Goal: Task Accomplishment & Management: Manage account settings

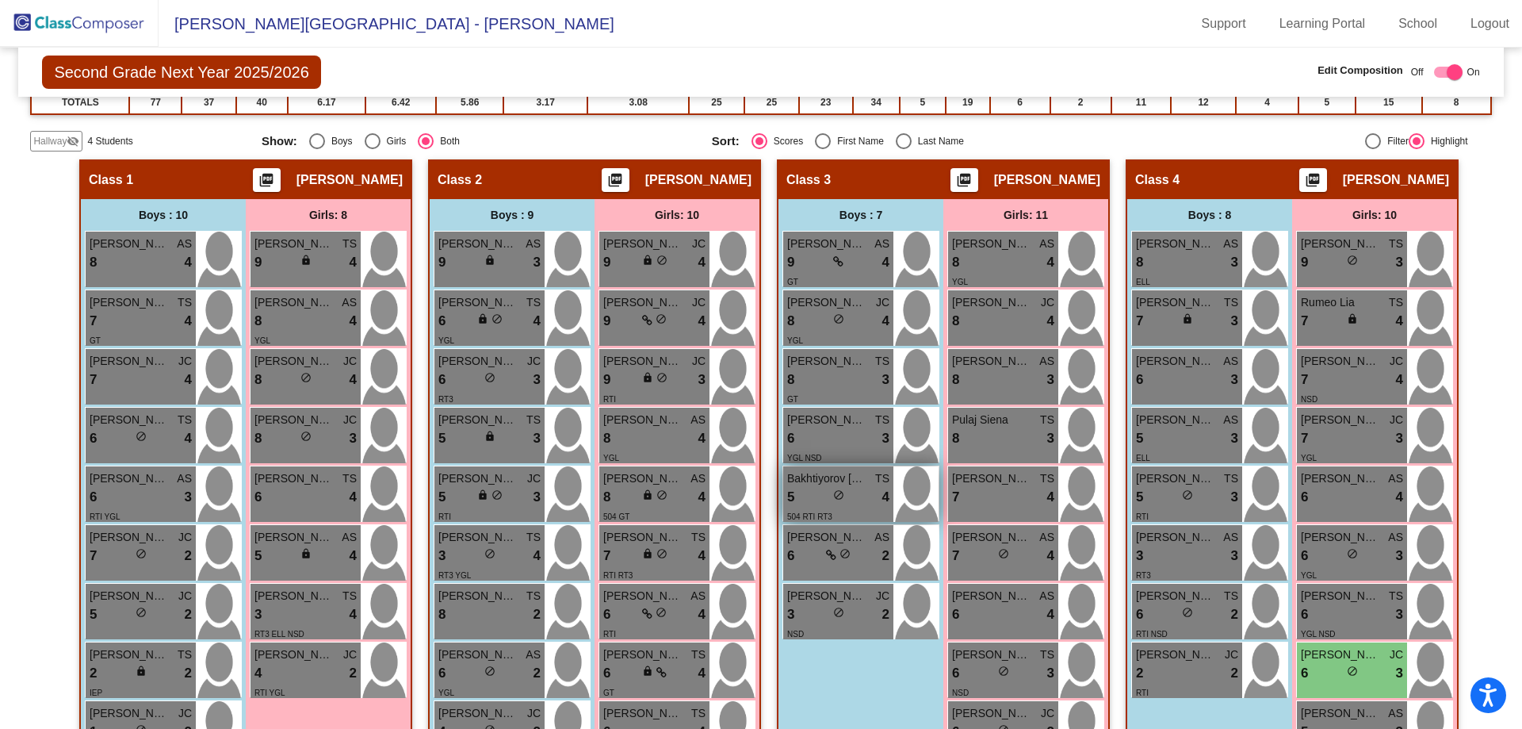
scroll to position [457, 0]
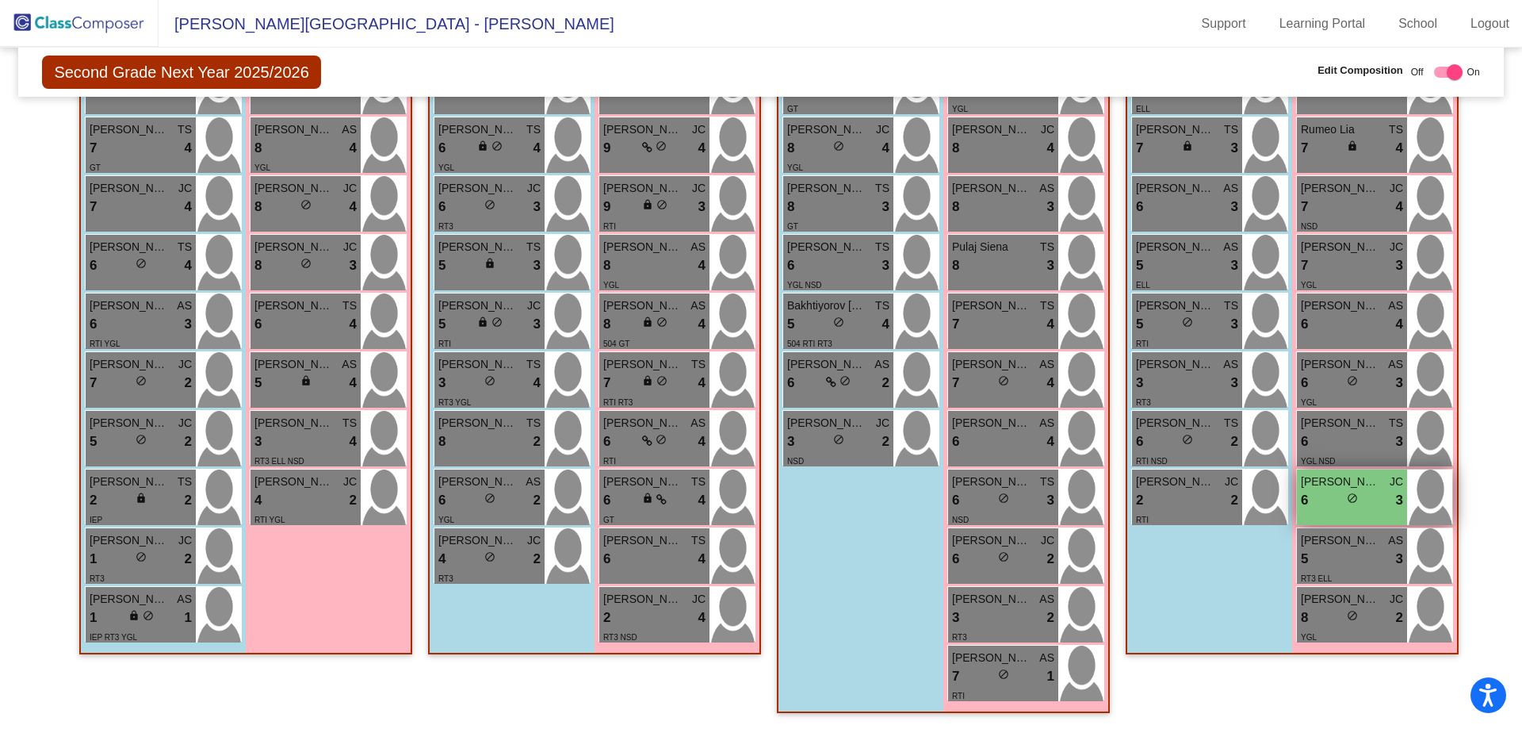
click at [1371, 498] on div "6 lock do_not_disturb_alt 3" at bounding box center [1352, 500] width 102 height 21
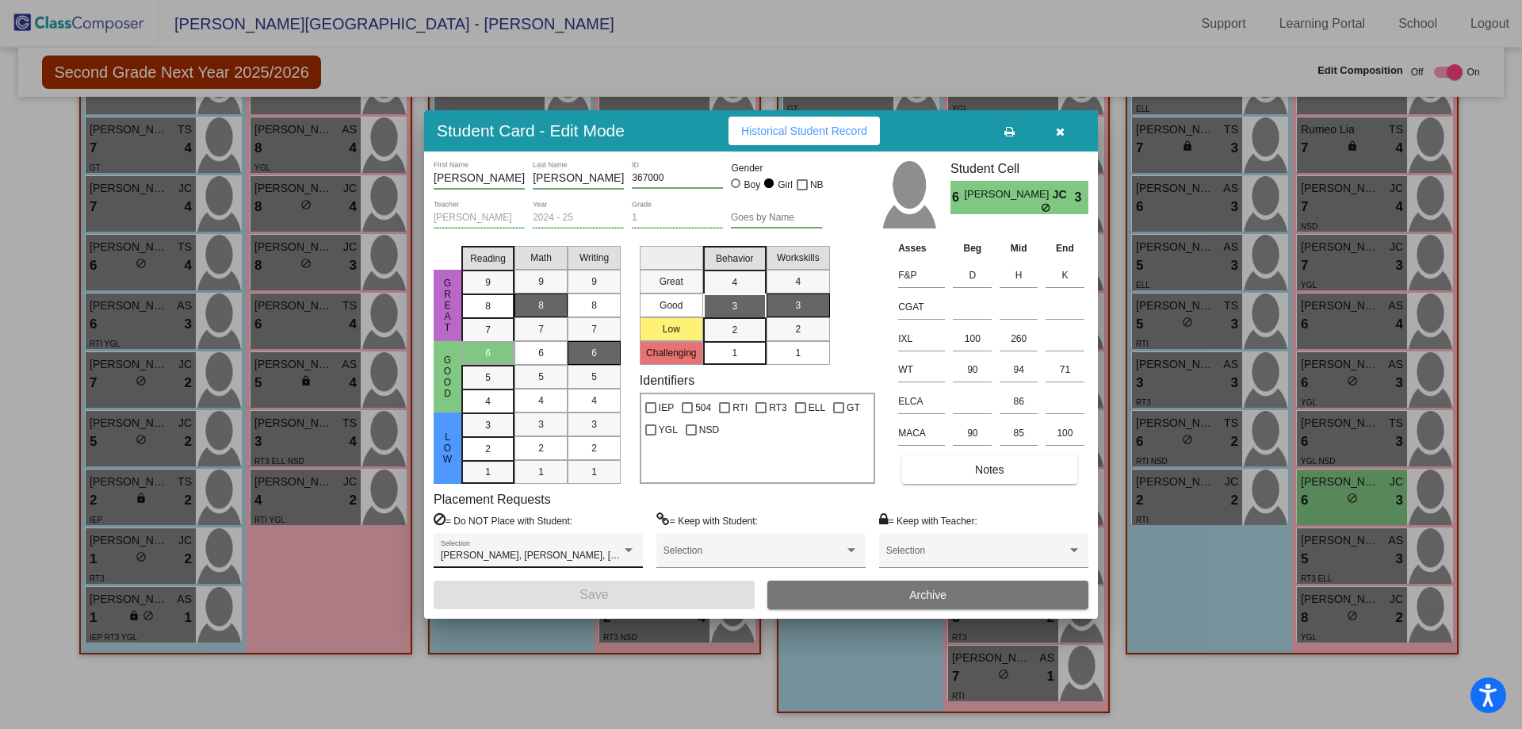
click at [637, 551] on div "[PERSON_NAME], [PERSON_NAME], [PERSON_NAME], [PERSON_NAME], [PERSON_NAME] Selec…" at bounding box center [538, 551] width 209 height 36
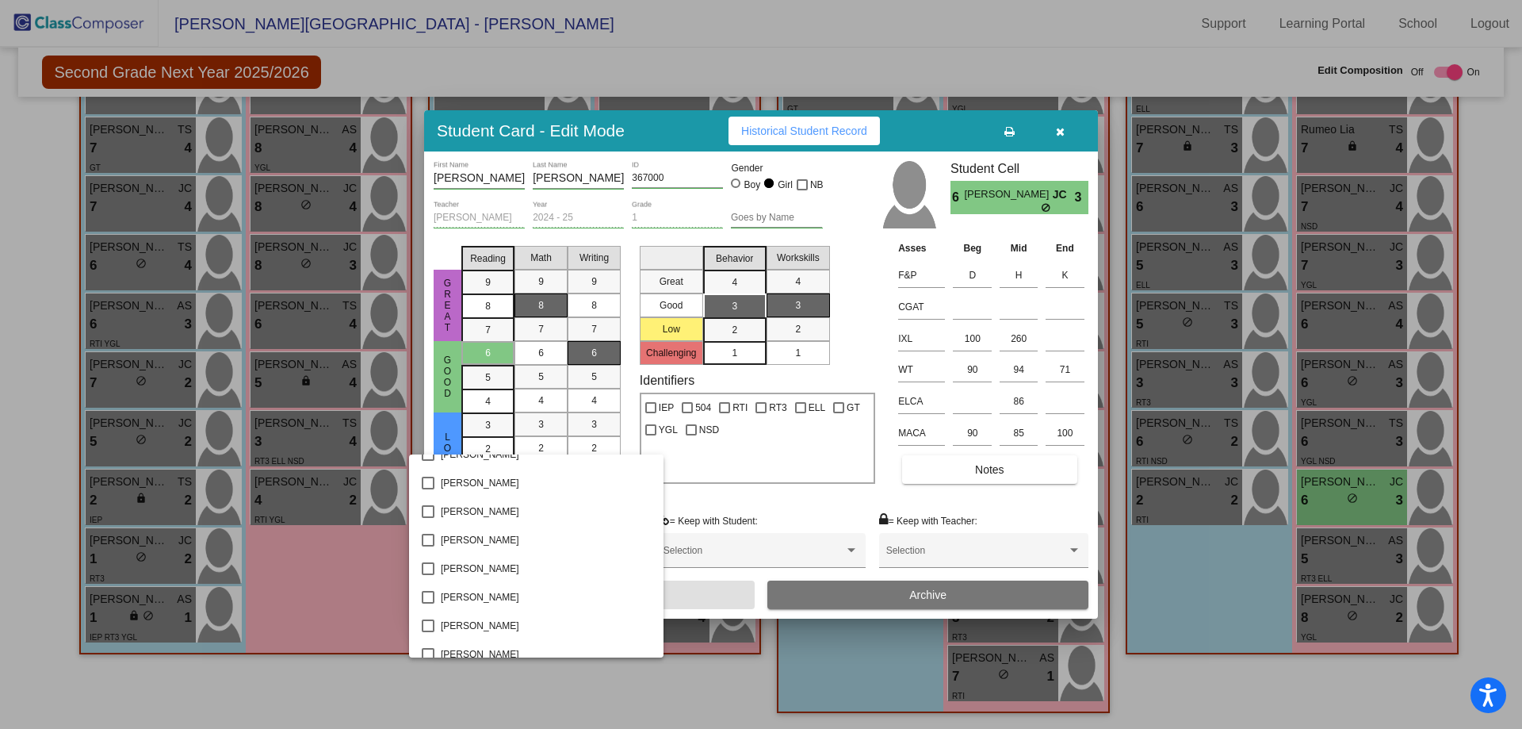
scroll to position [1966, 0]
click at [862, 505] on div at bounding box center [761, 364] width 1522 height 729
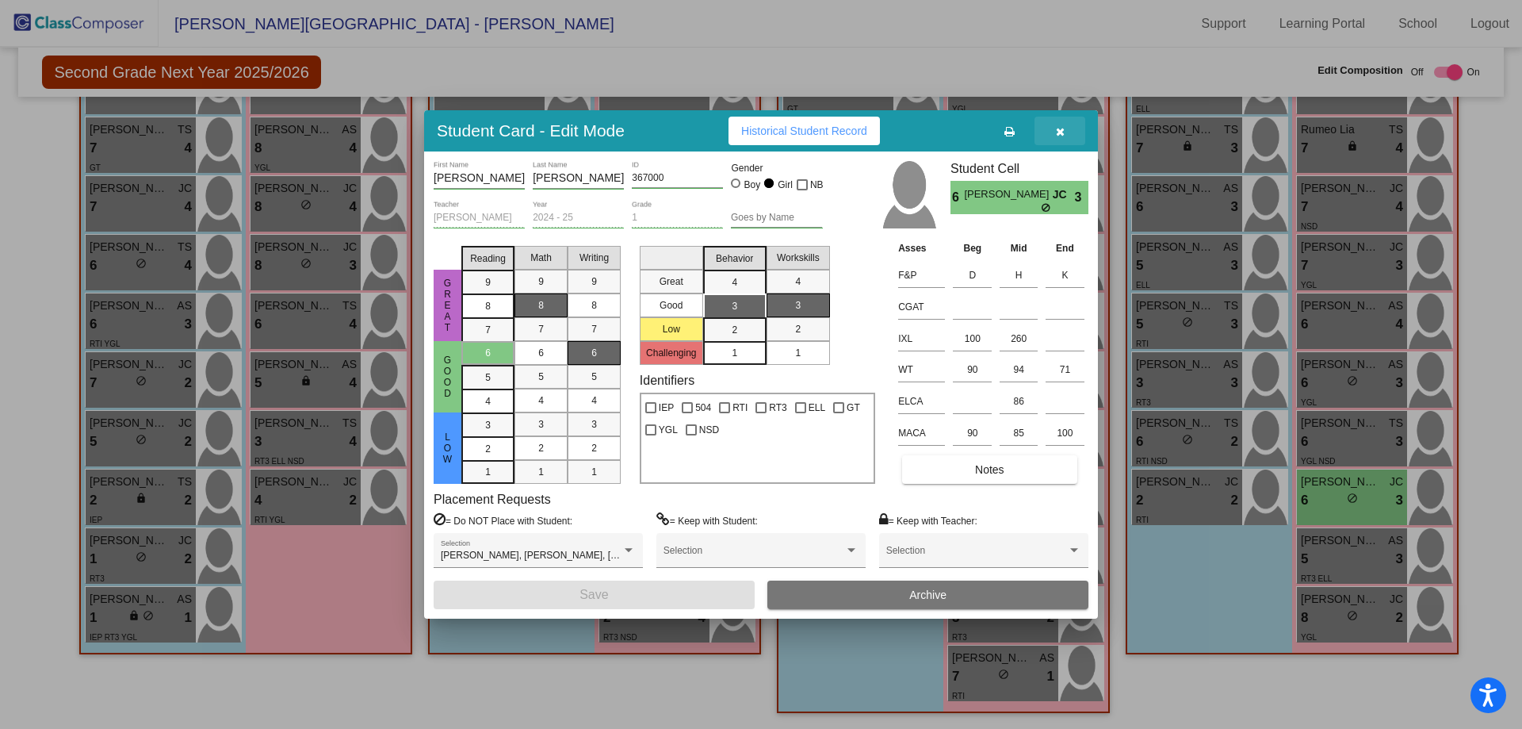
click at [1065, 132] on button "button" at bounding box center [1060, 131] width 51 height 29
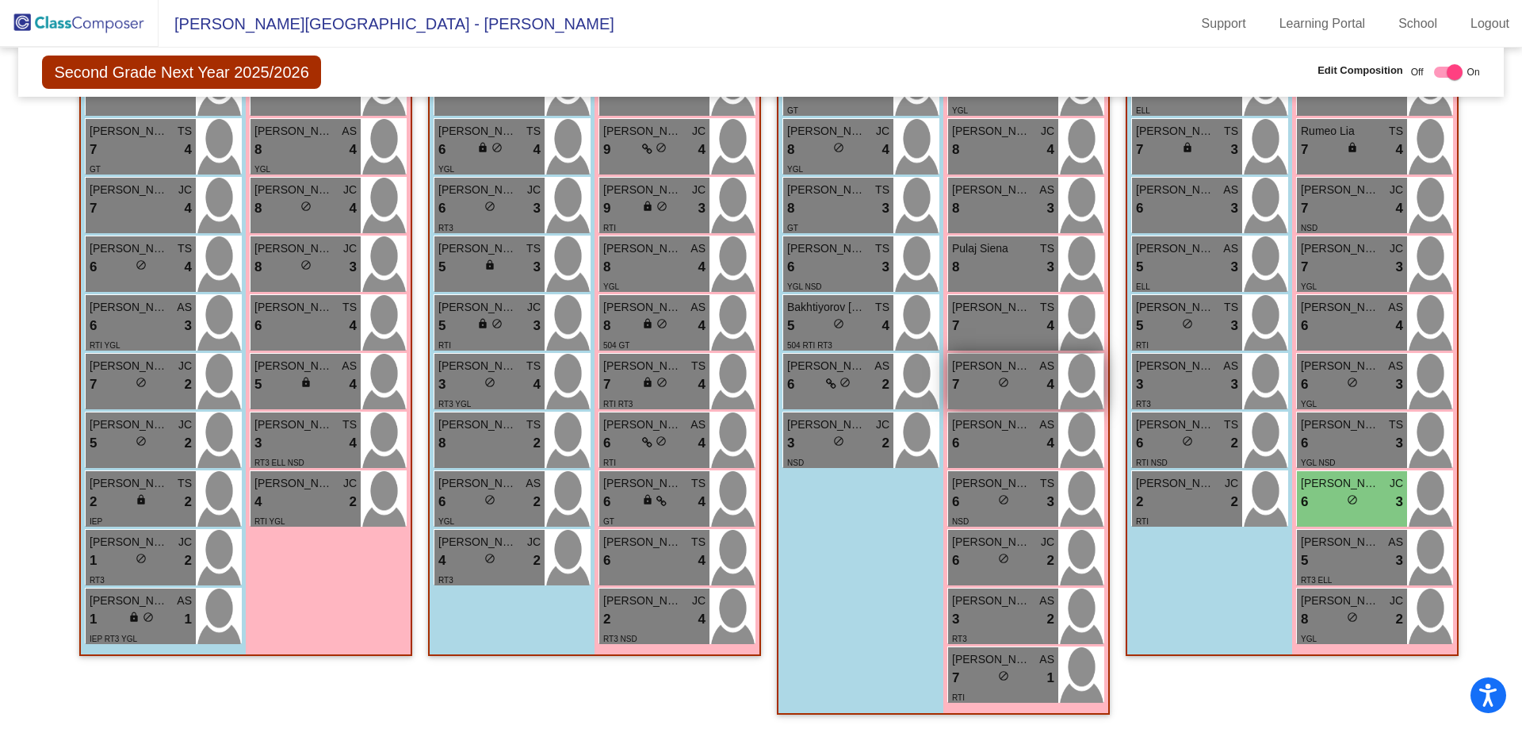
scroll to position [457, 0]
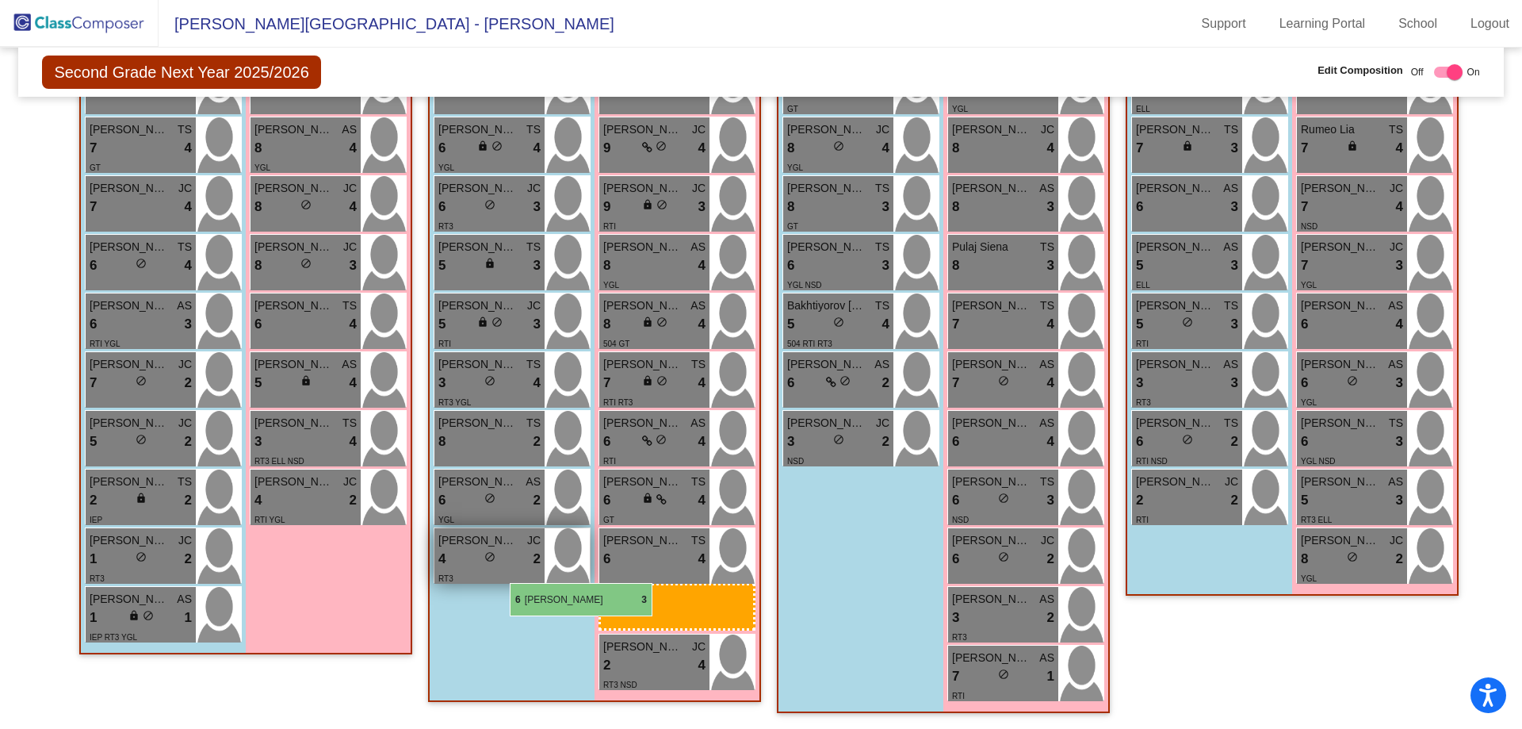
drag, startPoint x: 1362, startPoint y: 502, endPoint x: 510, endPoint y: 583, distance: 856.1
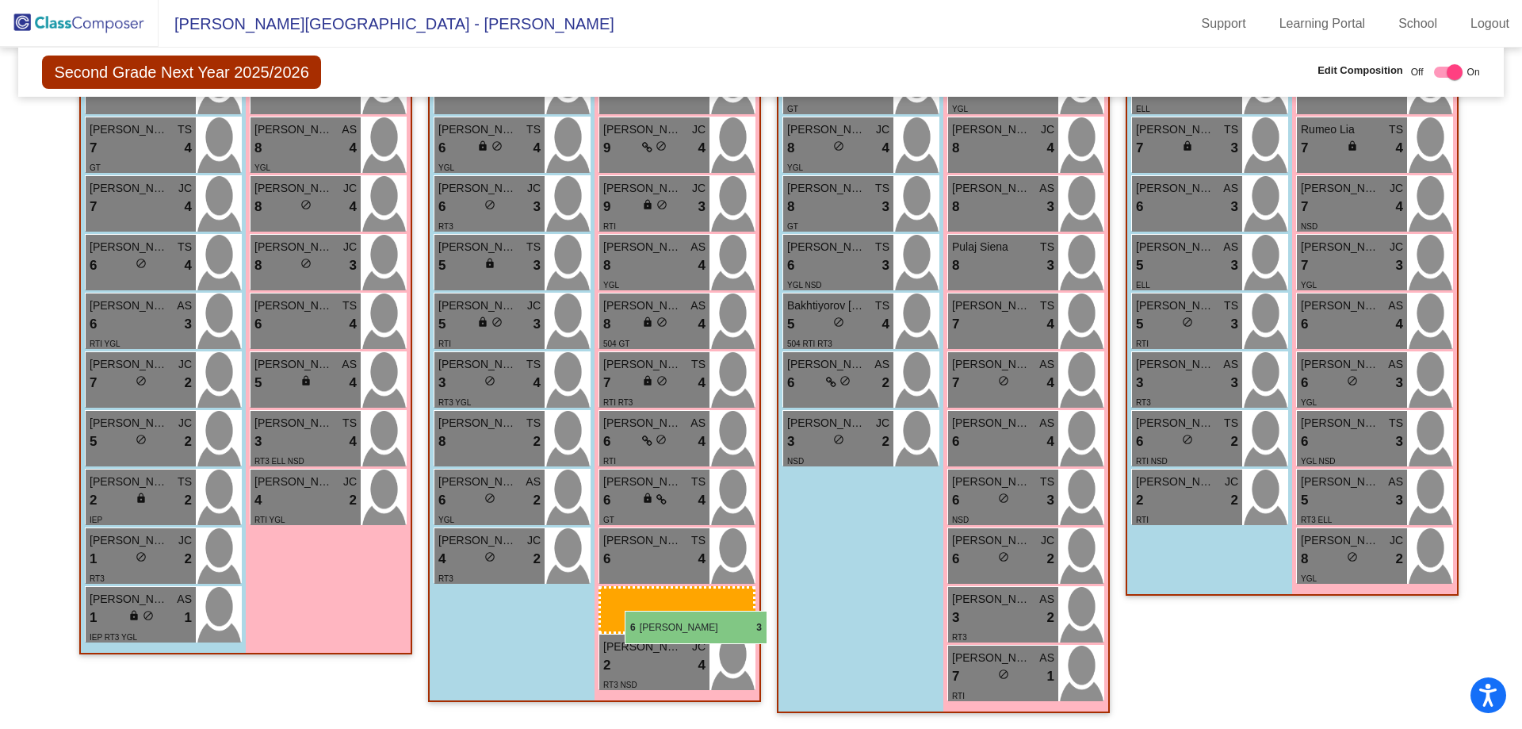
drag, startPoint x: 1345, startPoint y: 480, endPoint x: 625, endPoint y: 610, distance: 732.4
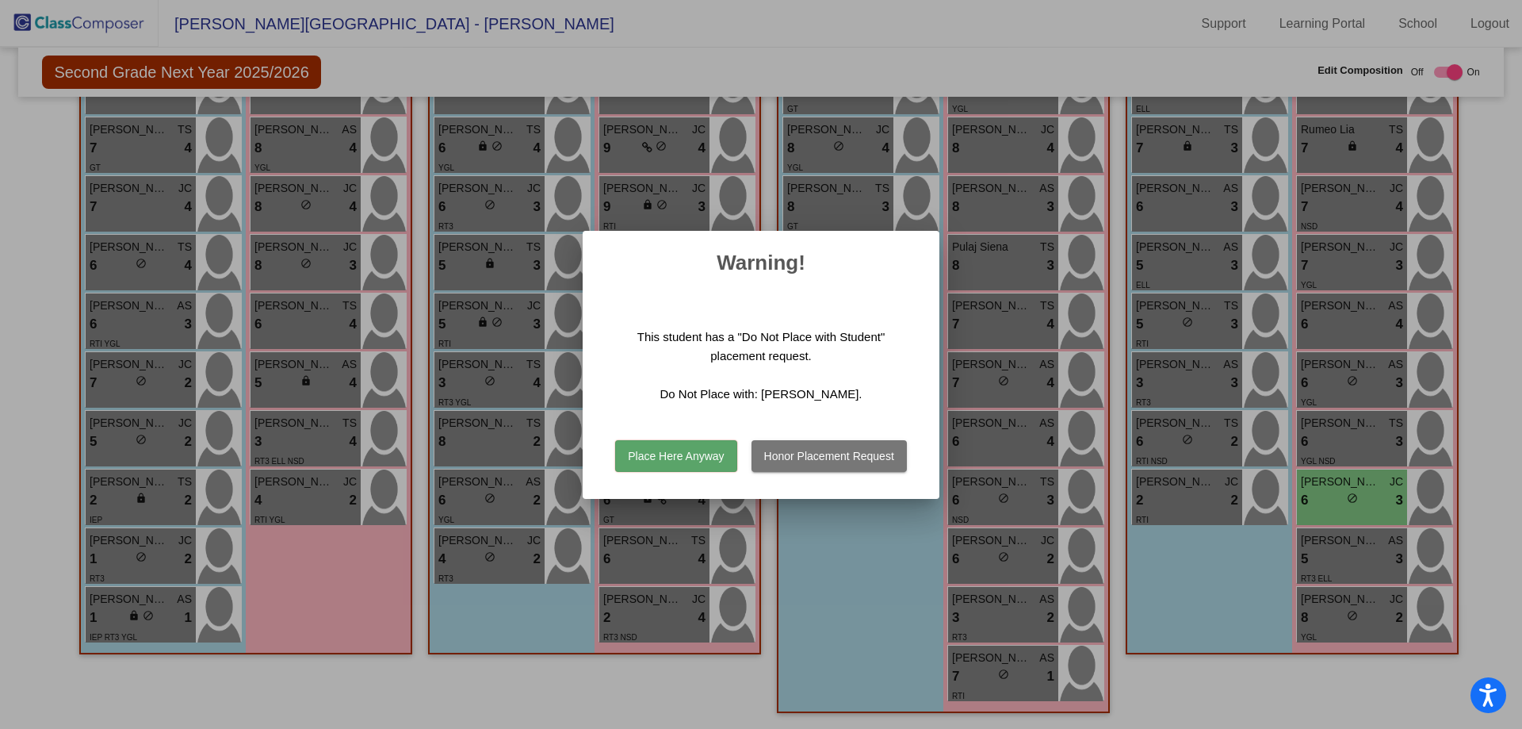
click at [857, 456] on button "Honor Placement Request" at bounding box center [829, 456] width 155 height 32
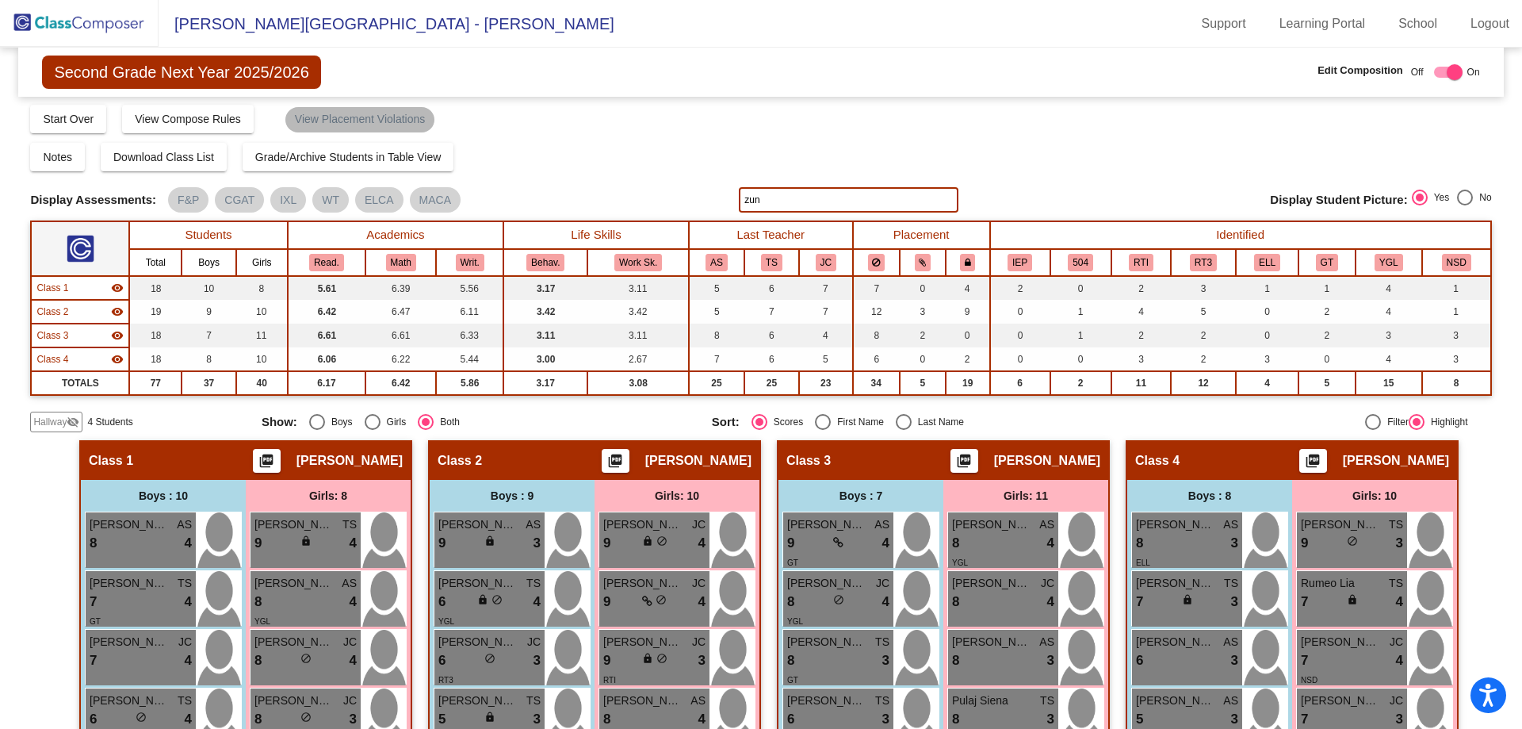
scroll to position [0, 0]
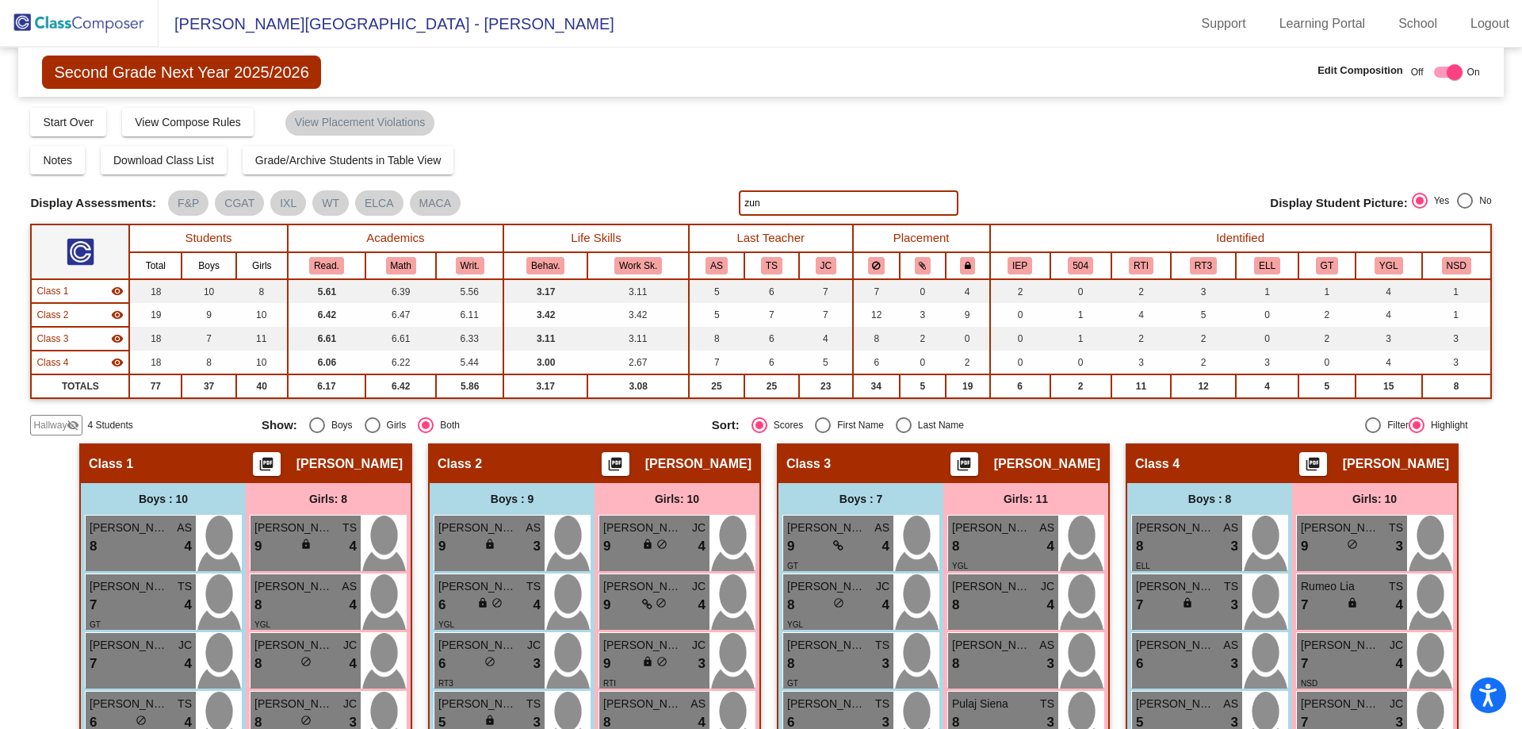
click at [86, 26] on img at bounding box center [79, 23] width 159 height 47
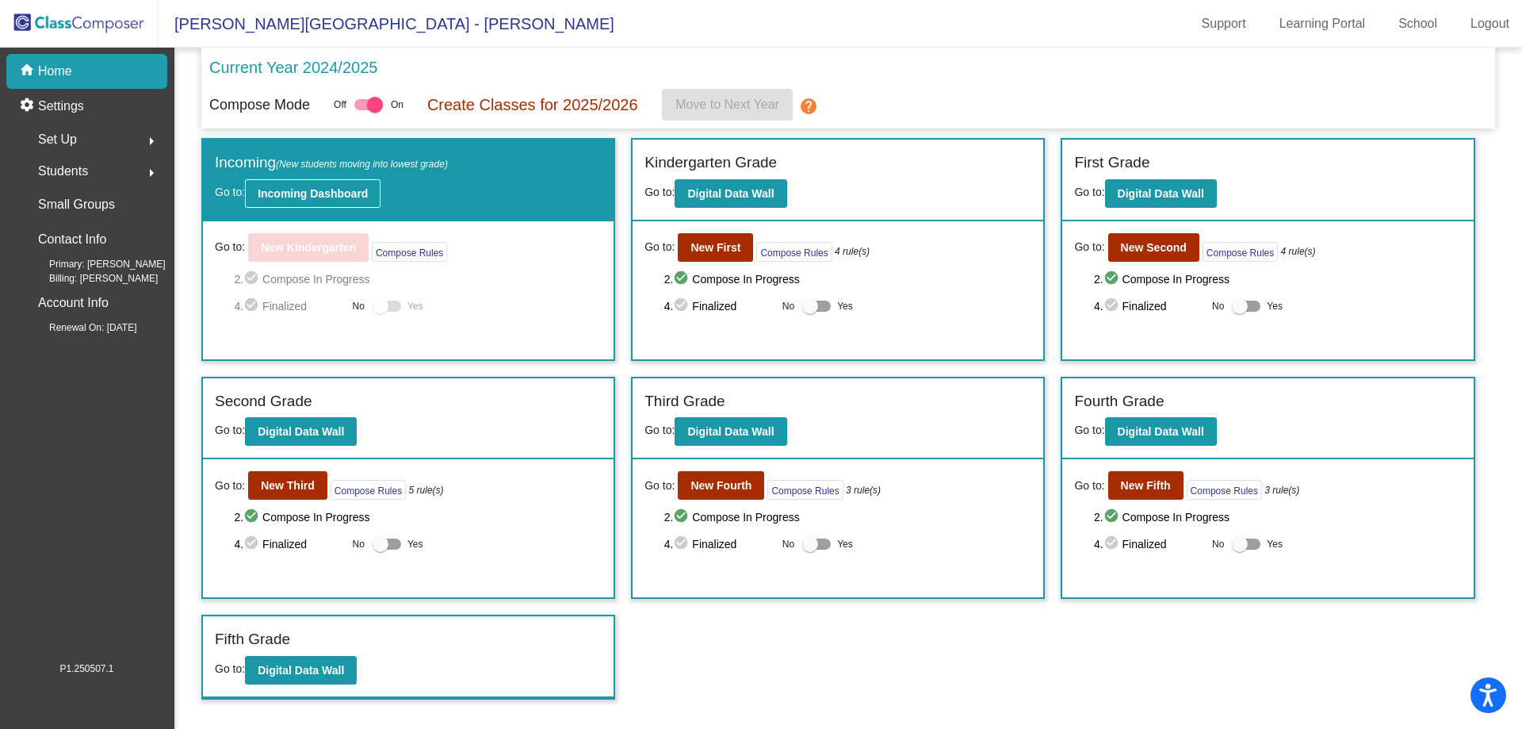
click at [320, 196] on b "Incoming Dashboard" at bounding box center [313, 193] width 110 height 13
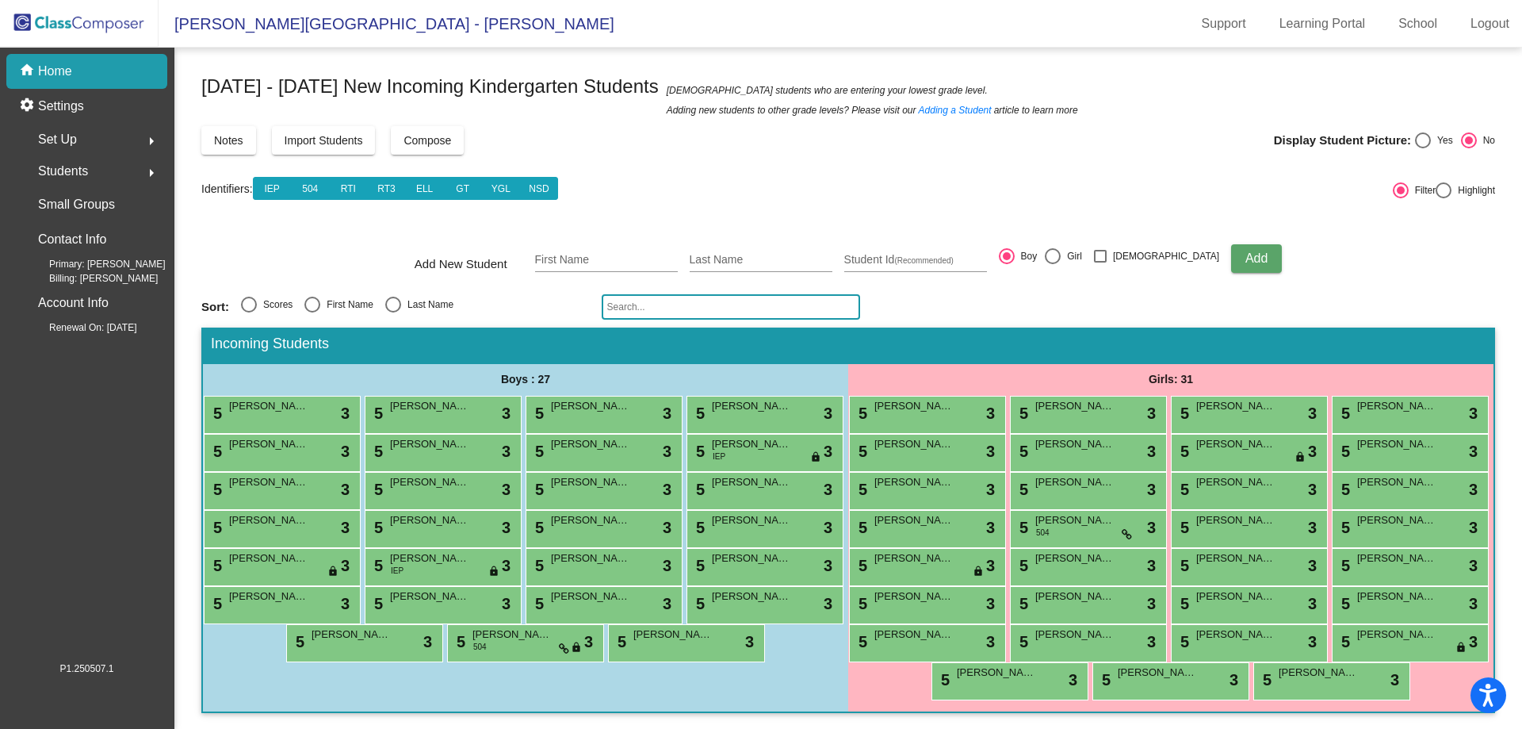
scroll to position [81, 0]
click at [396, 297] on div "Select an option" at bounding box center [393, 305] width 16 height 16
click at [393, 312] on input "Last Name" at bounding box center [392, 312] width 1 height 1
radio input "true"
click at [277, 297] on div "Scores" at bounding box center [275, 304] width 36 height 14
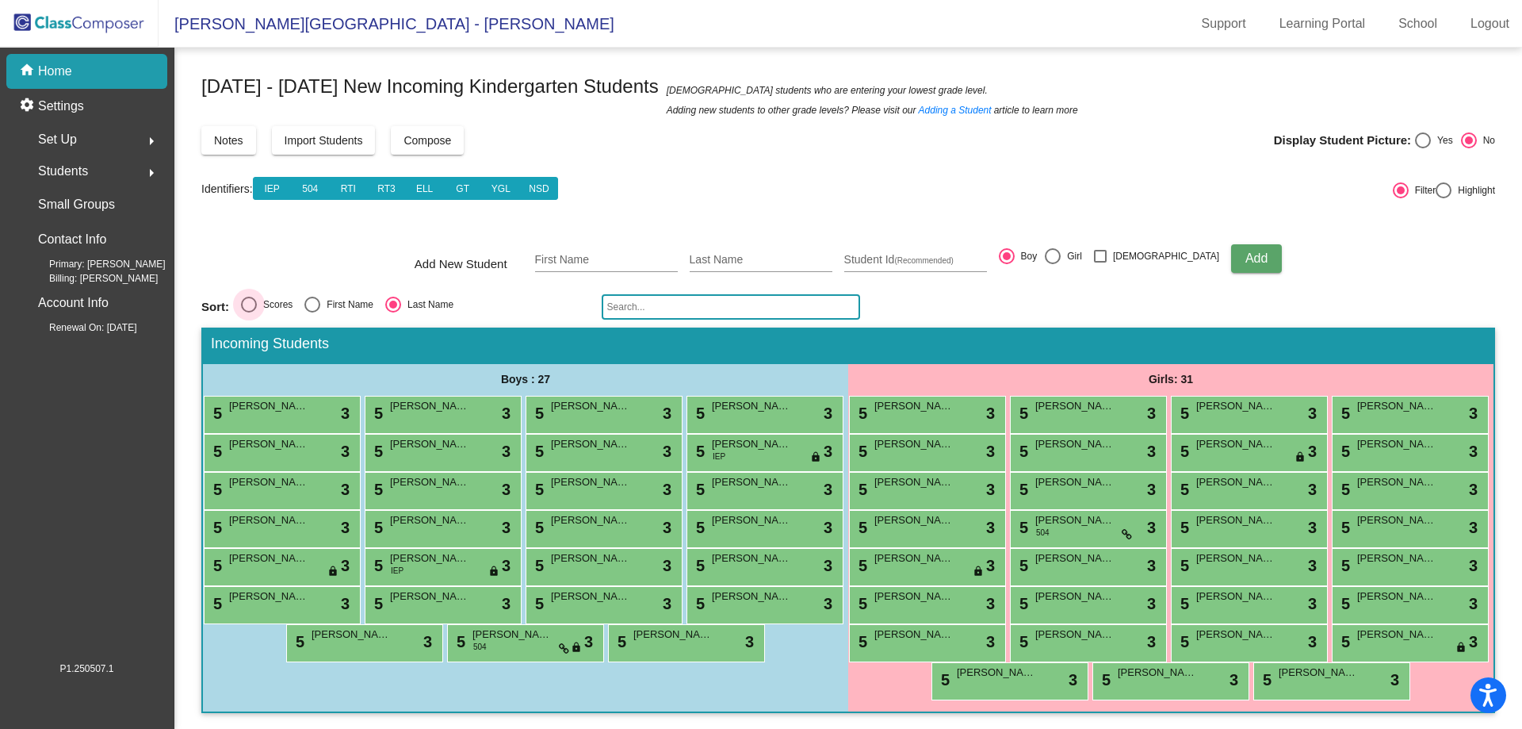
click at [249, 312] on input "Scores" at bounding box center [248, 312] width 1 height 1
radio input "true"
click at [327, 297] on div "First Name" at bounding box center [346, 304] width 53 height 14
click at [312, 312] on input "First Name" at bounding box center [312, 312] width 1 height 1
radio input "true"
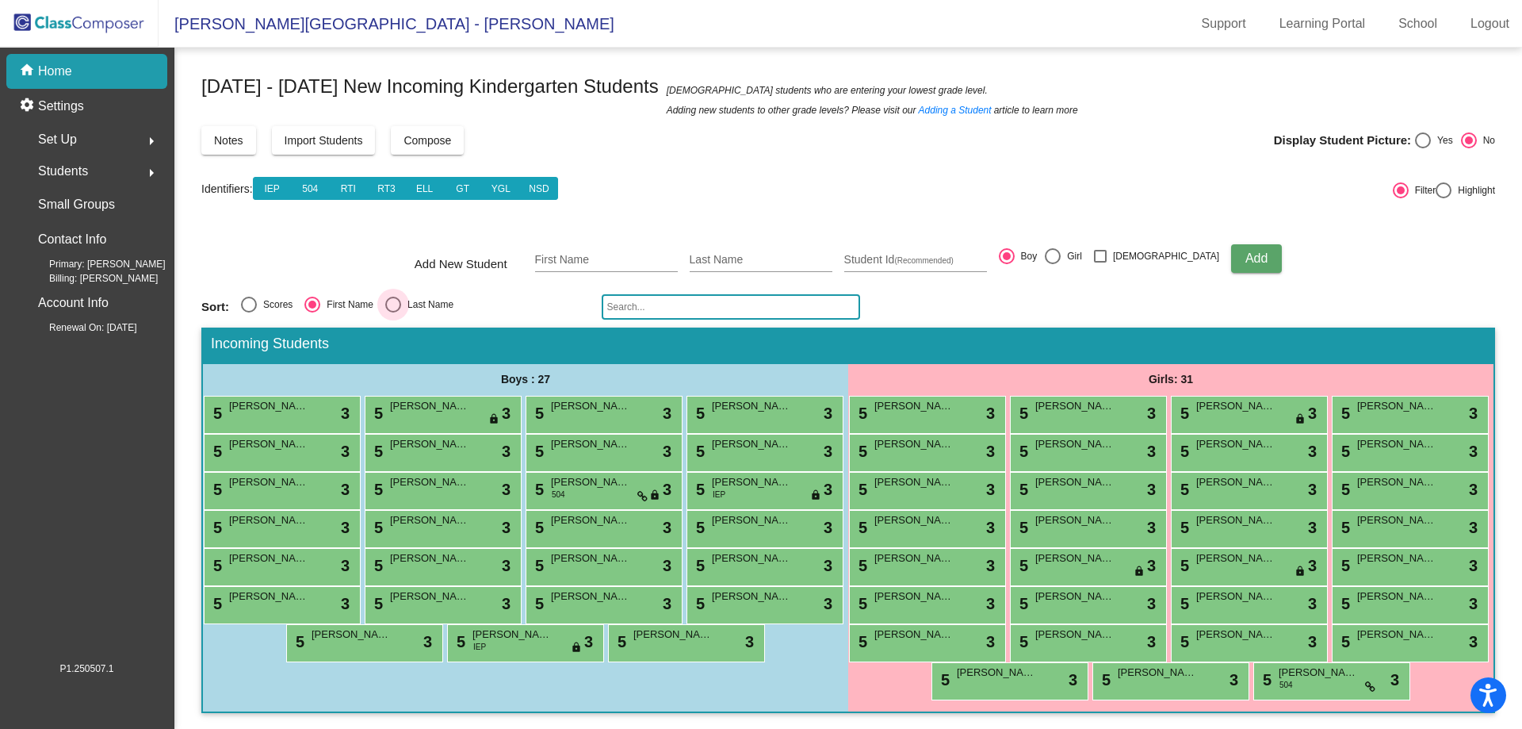
click at [396, 297] on div "Select an option" at bounding box center [393, 305] width 16 height 16
click at [393, 312] on input "Last Name" at bounding box center [392, 312] width 1 height 1
radio input "true"
click at [626, 294] on input "text" at bounding box center [731, 306] width 258 height 25
click at [614, 254] on input "First Name" at bounding box center [606, 260] width 143 height 13
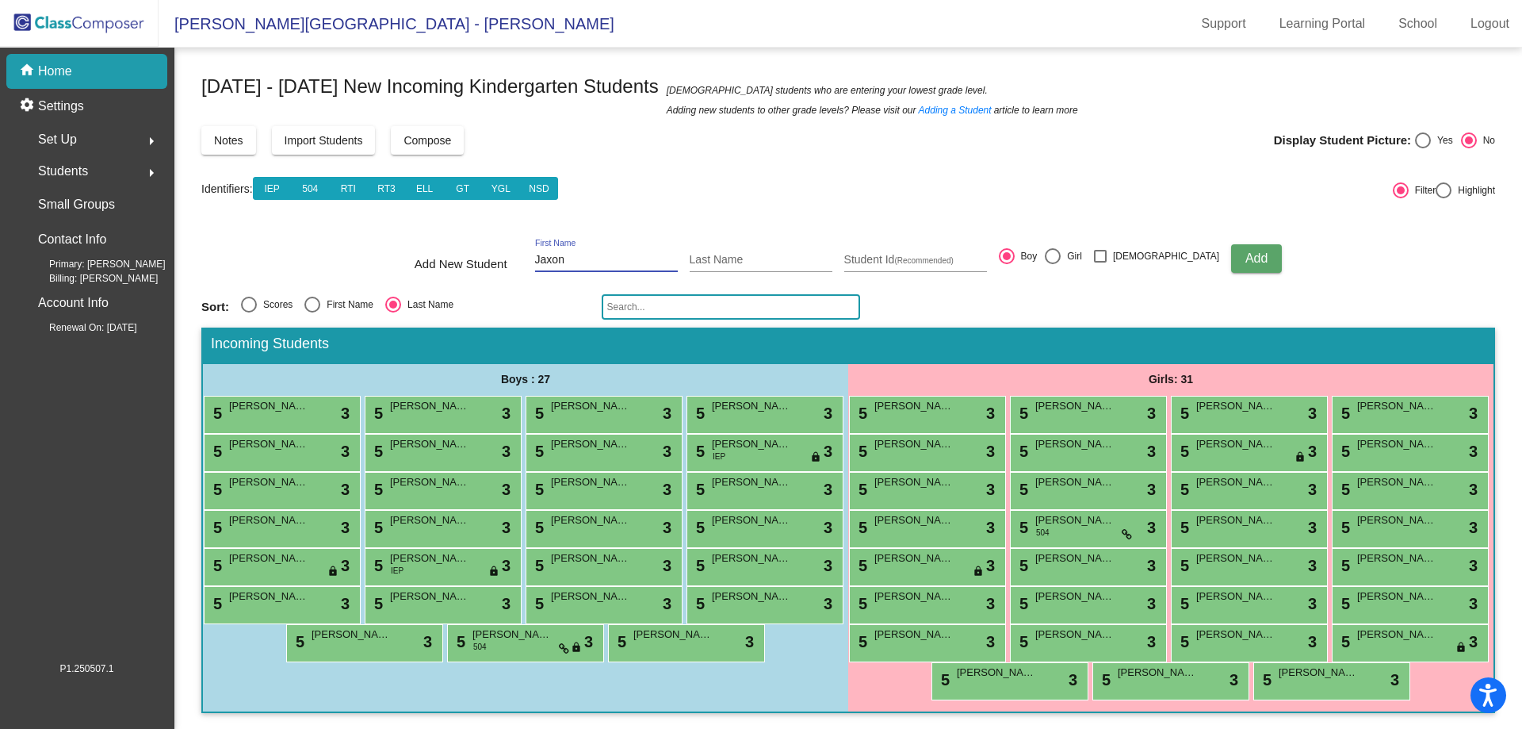
type input "Jaxon"
type input "[PERSON_NAME]"
type input "388534"
click at [1231, 244] on button "Add" at bounding box center [1256, 258] width 51 height 29
click at [637, 294] on input "text" at bounding box center [731, 306] width 258 height 25
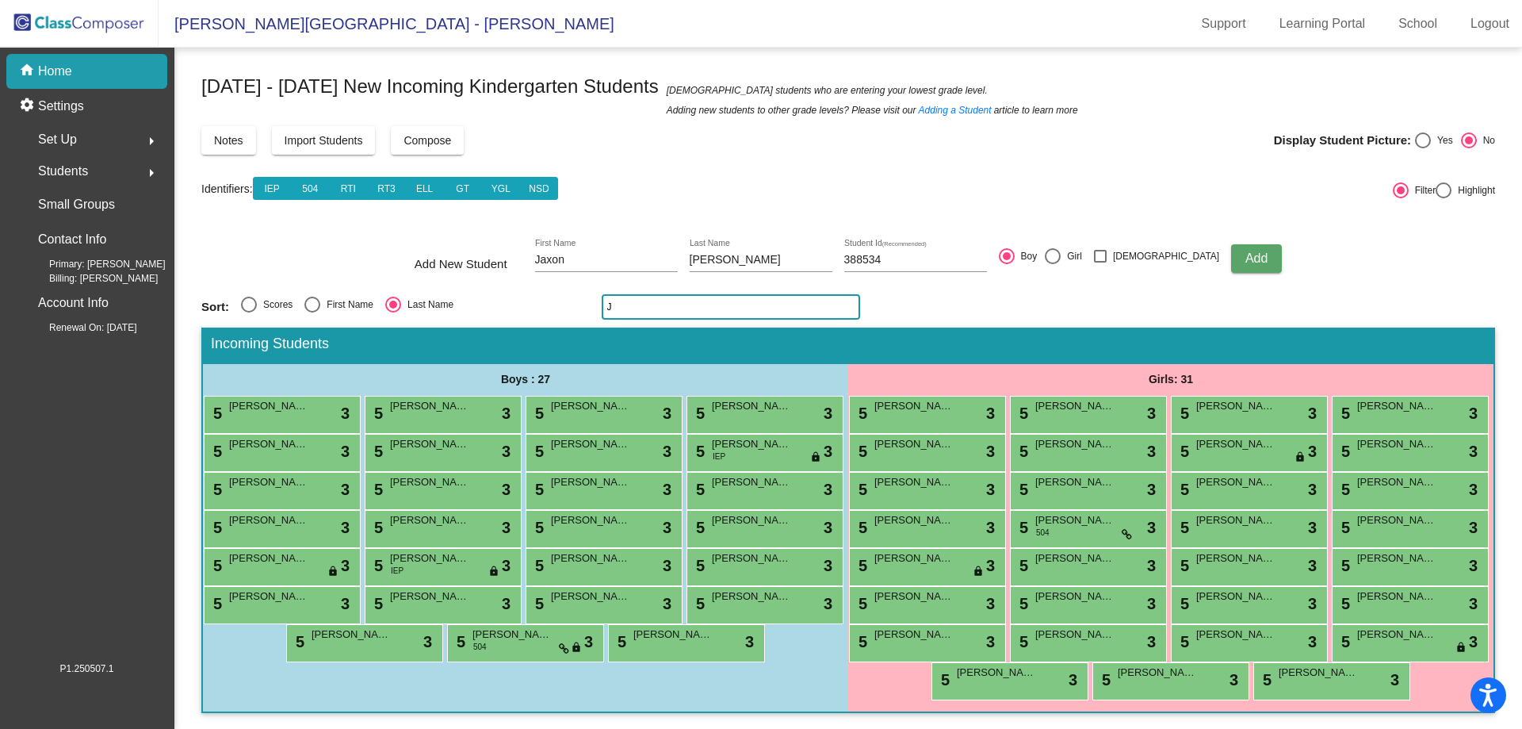
scroll to position [0, 0]
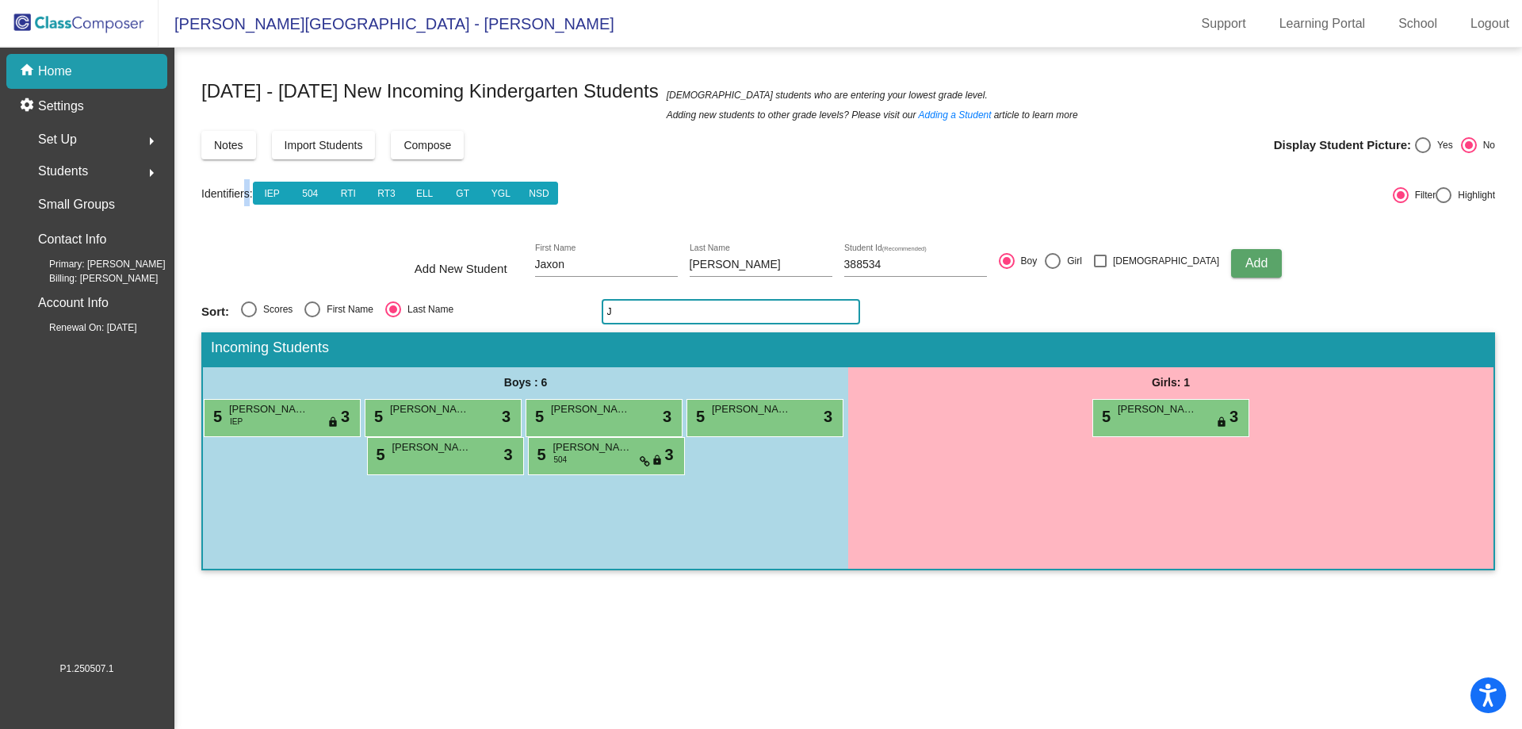
click at [248, 220] on mat-toolbar "Identifiers: IEP 504 RTI RT3 ELL GT YGL NSD" at bounding box center [795, 197] width 1188 height 60
click at [253, 262] on form "Add New Student Jaxon First Name [PERSON_NAME] Last Name 388534 Student Id (Rec…" at bounding box center [848, 262] width 1294 height 55
click at [1238, 255] on button "Add" at bounding box center [1256, 263] width 51 height 29
click at [647, 312] on input "J" at bounding box center [731, 311] width 258 height 25
type input "jaxon"
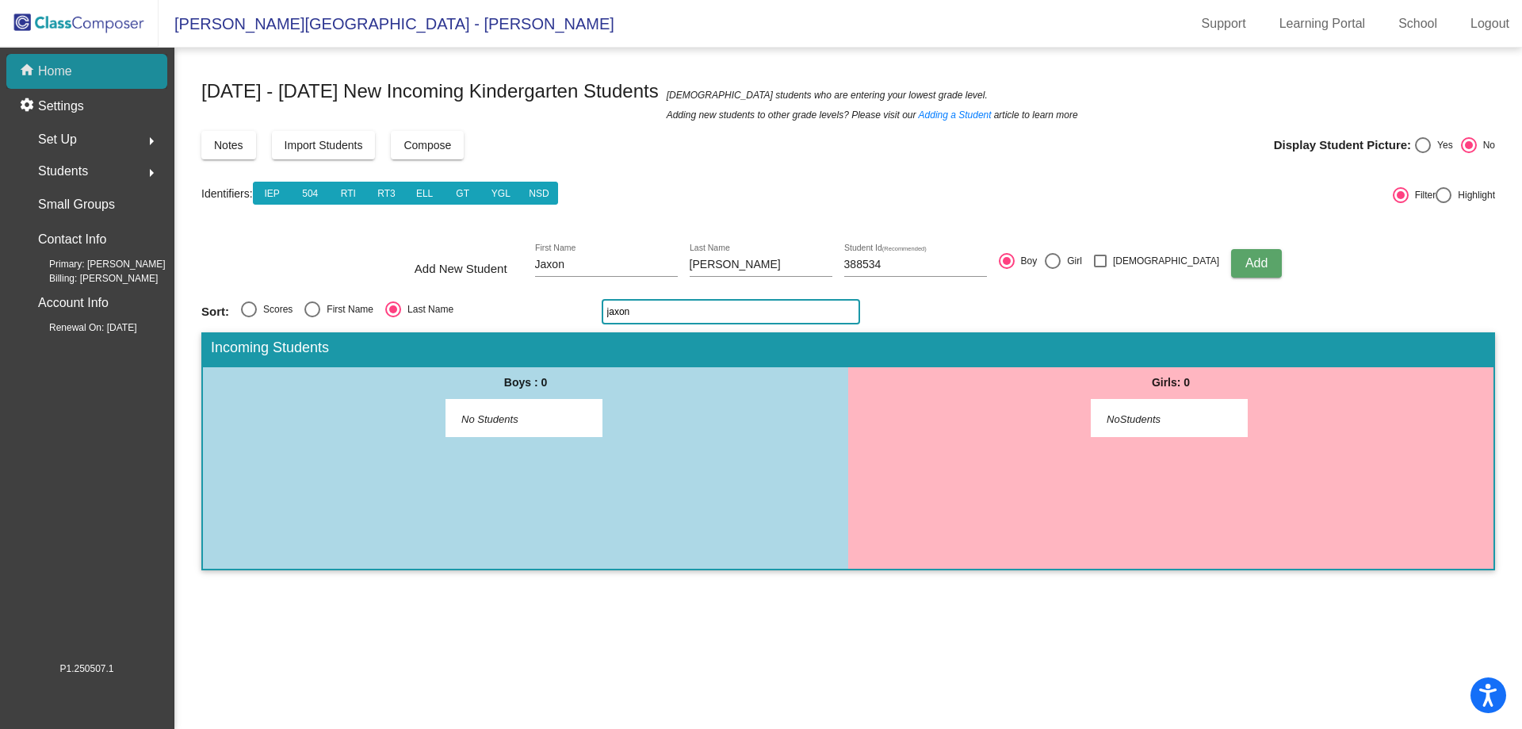
click at [54, 69] on p "Home" at bounding box center [55, 71] width 34 height 19
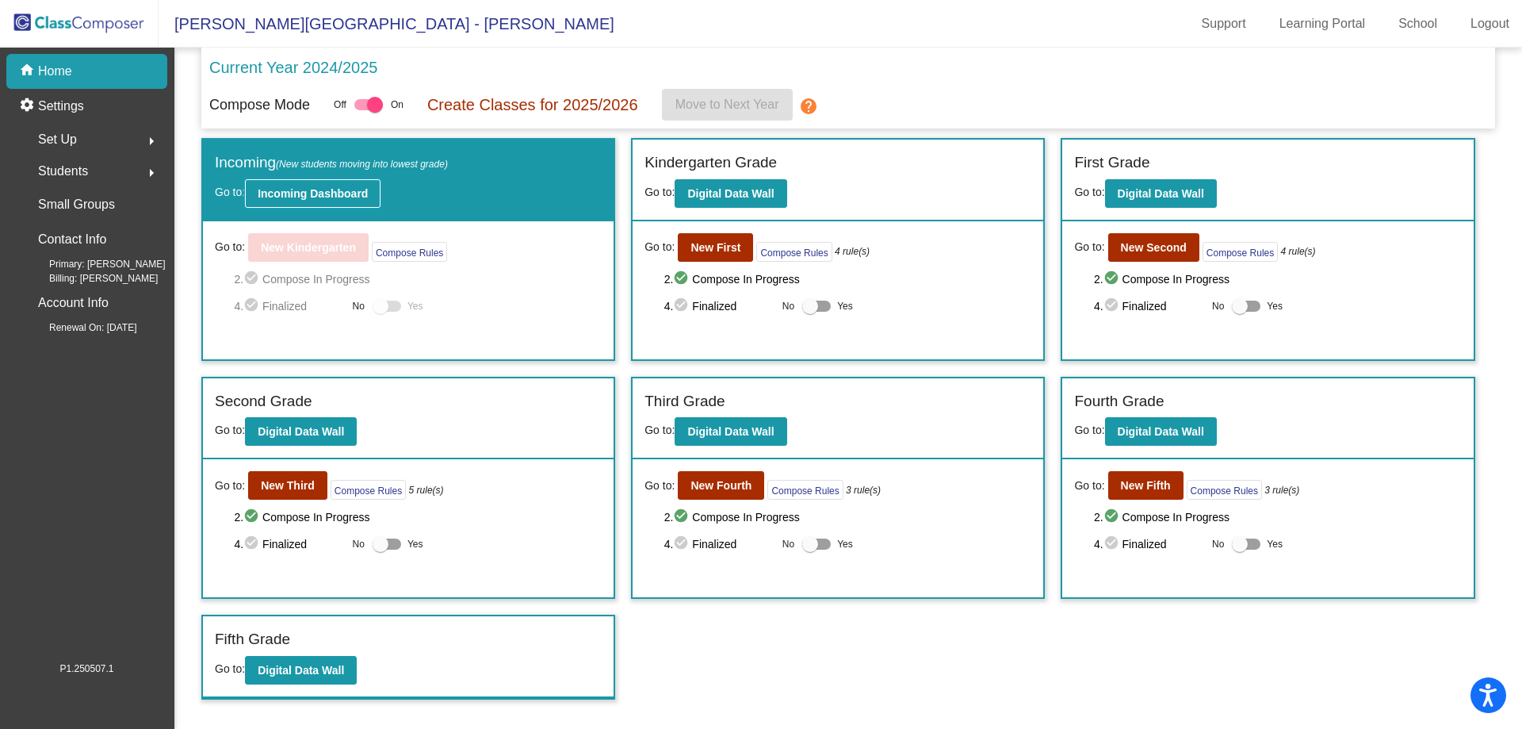
click at [312, 189] on b "Incoming Dashboard" at bounding box center [313, 193] width 110 height 13
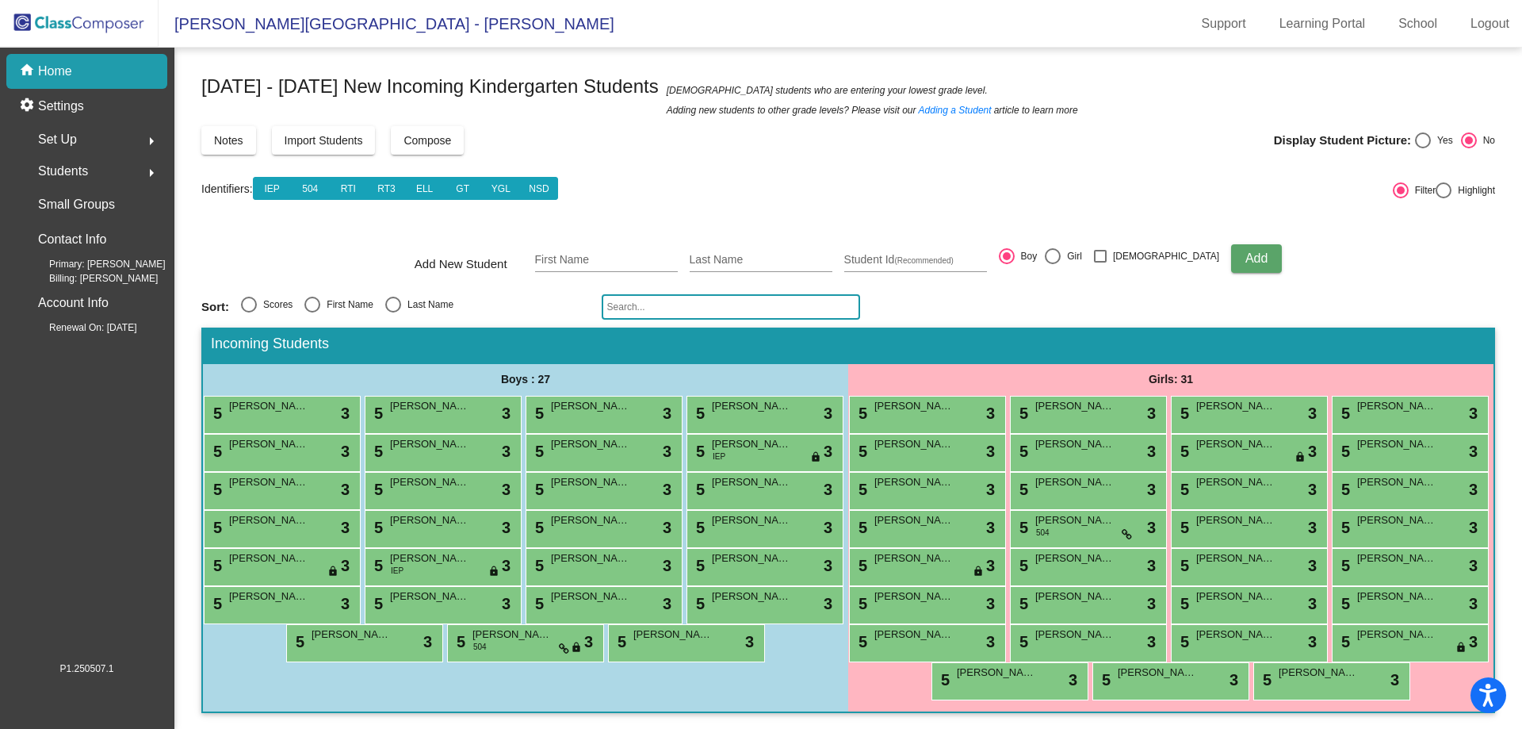
scroll to position [81, 0]
click at [395, 297] on div "Select an option" at bounding box center [393, 305] width 16 height 16
click at [393, 312] on input "Last Name" at bounding box center [392, 312] width 1 height 1
radio input "true"
click at [597, 254] on input "First Name" at bounding box center [606, 260] width 143 height 13
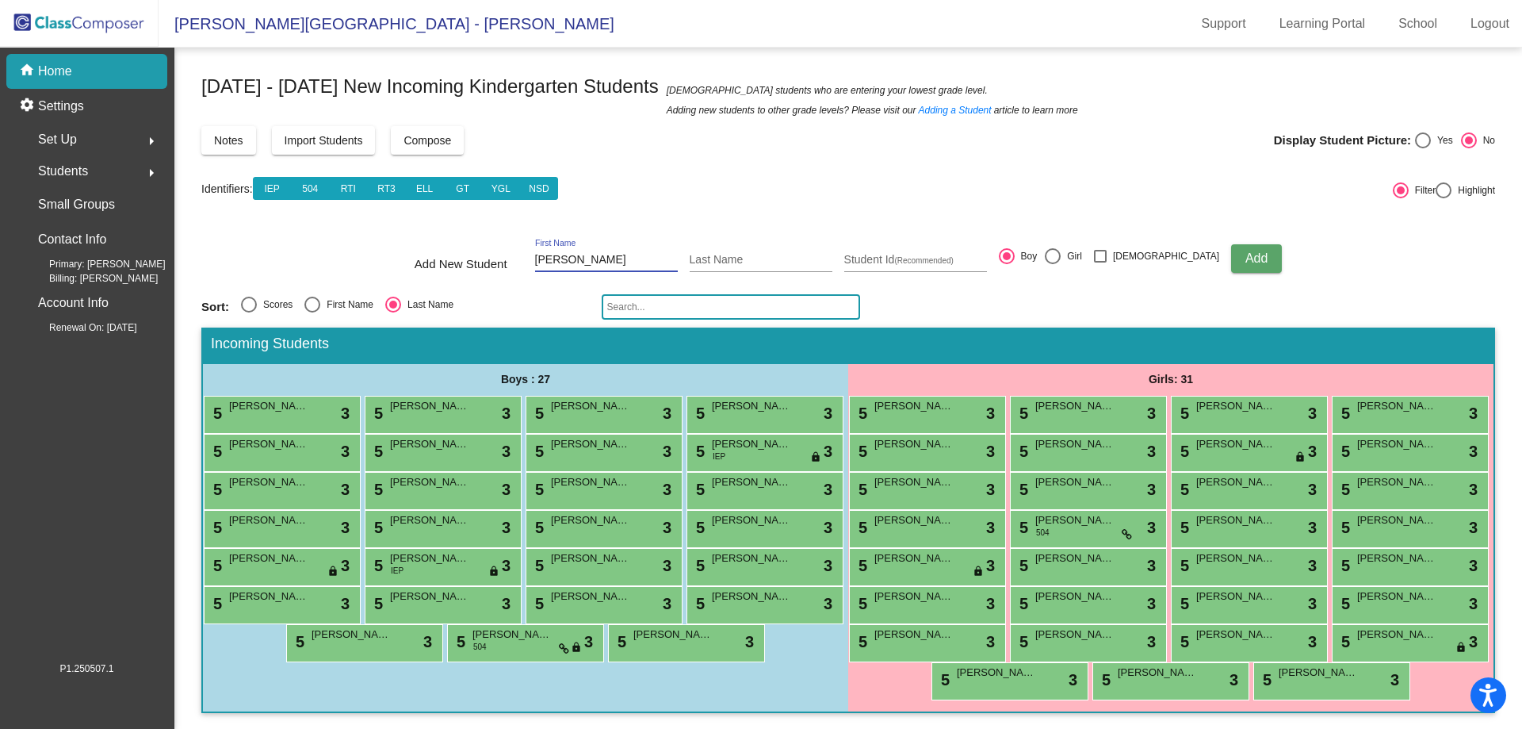
type input "[PERSON_NAME]"
type input "388672"
click at [1231, 244] on button "Add" at bounding box center [1256, 258] width 51 height 29
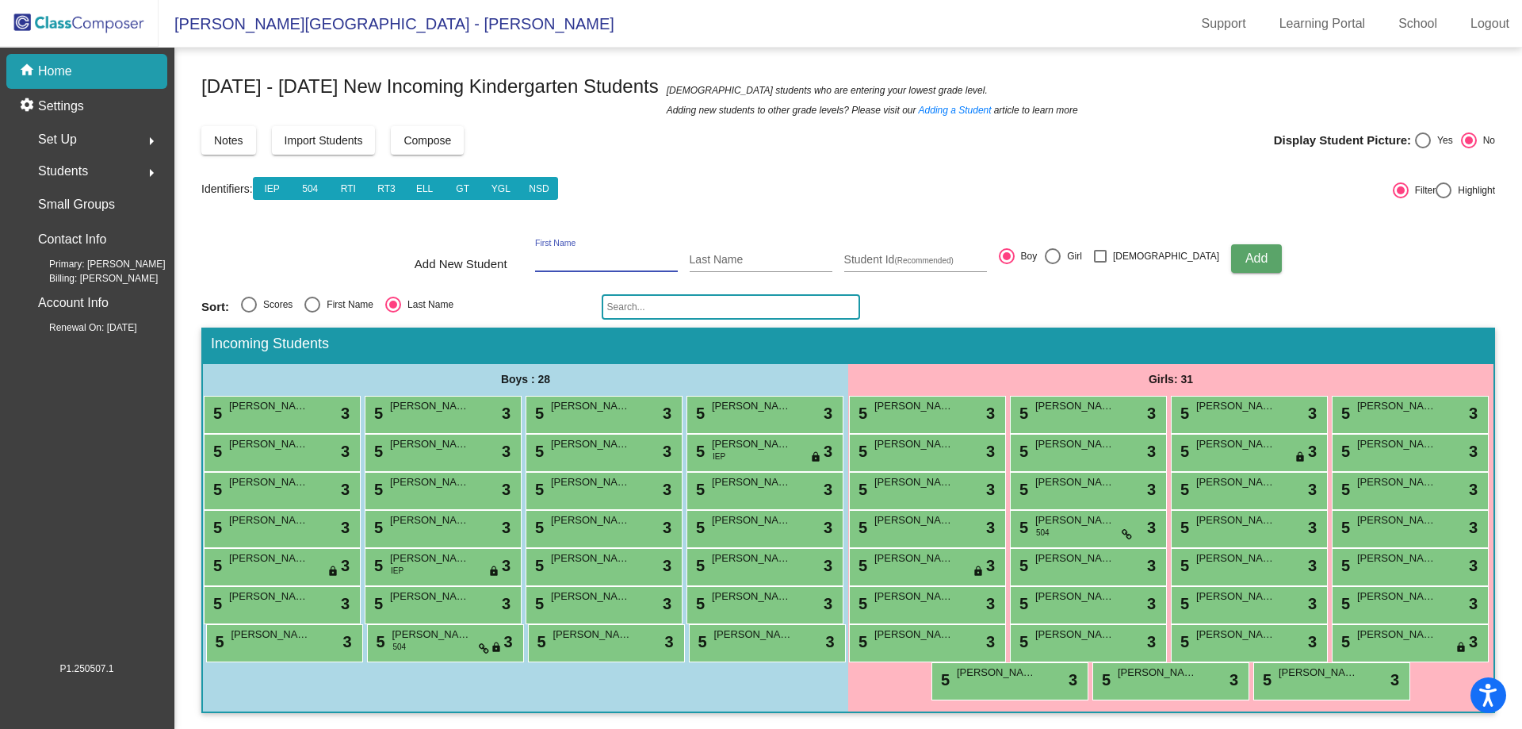
click at [590, 254] on input "First Name" at bounding box center [606, 260] width 143 height 13
type input "Jaxon"
click at [741, 254] on input "Last Name" at bounding box center [761, 260] width 143 height 13
type input "[PERSON_NAME]"
click at [882, 254] on input "Student Id (Recommended)" at bounding box center [915, 260] width 143 height 13
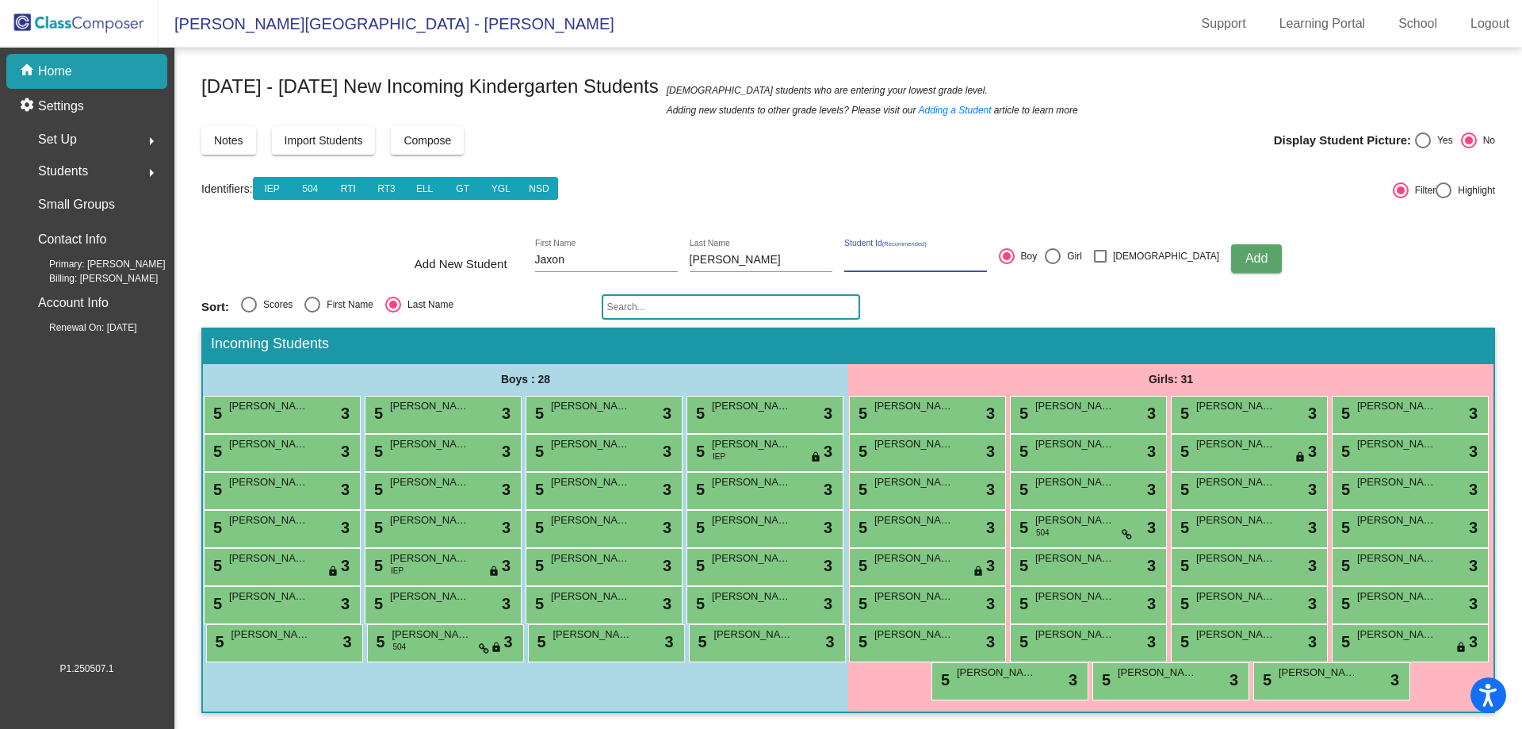
click at [895, 254] on input "Student Id (Recommended)" at bounding box center [915, 260] width 143 height 13
paste input "388669"
type input "388669"
click at [1245, 251] on span "Add" at bounding box center [1256, 257] width 22 height 13
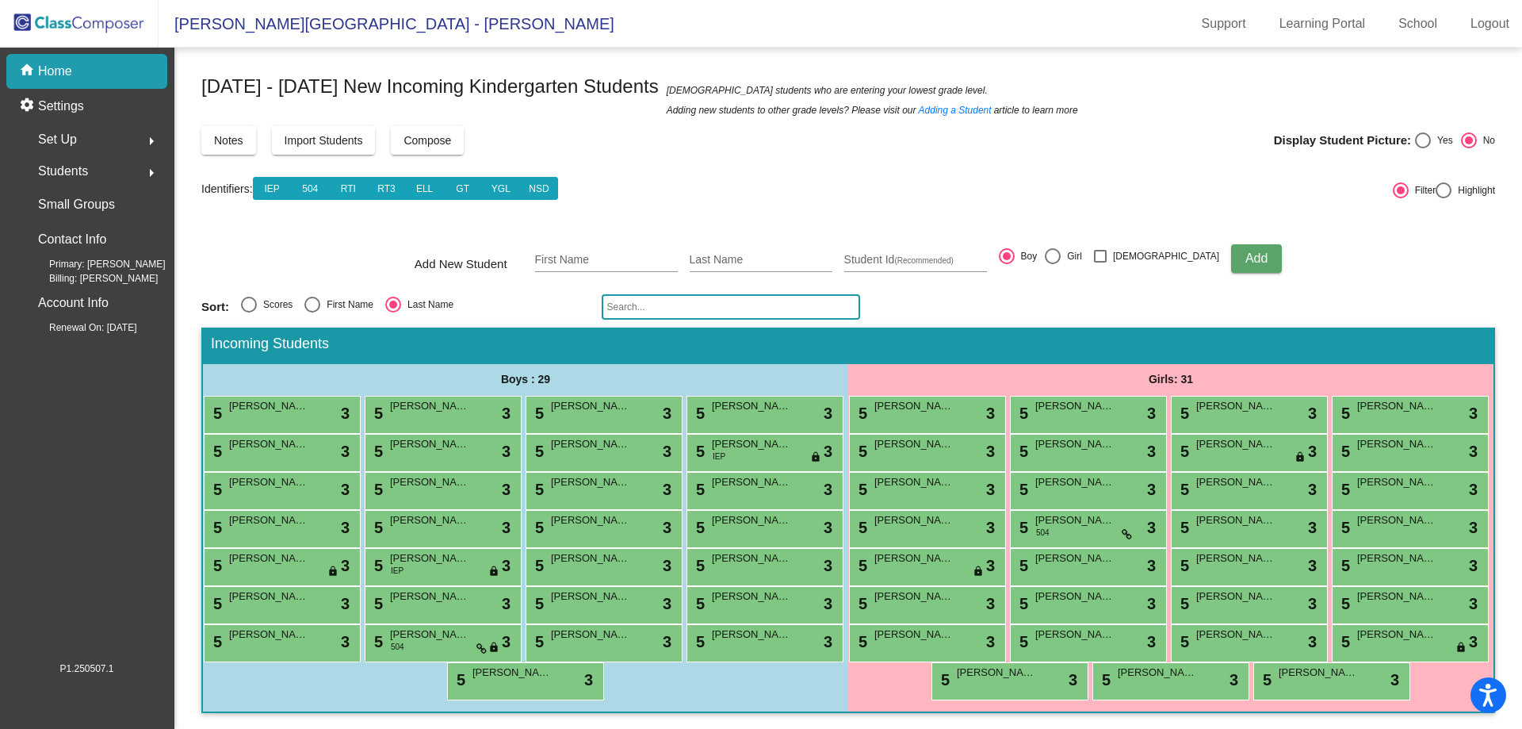
click at [671, 294] on input "text" at bounding box center [731, 306] width 258 height 25
paste input "[PERSON_NAME]"
type input "[PERSON_NAME]"
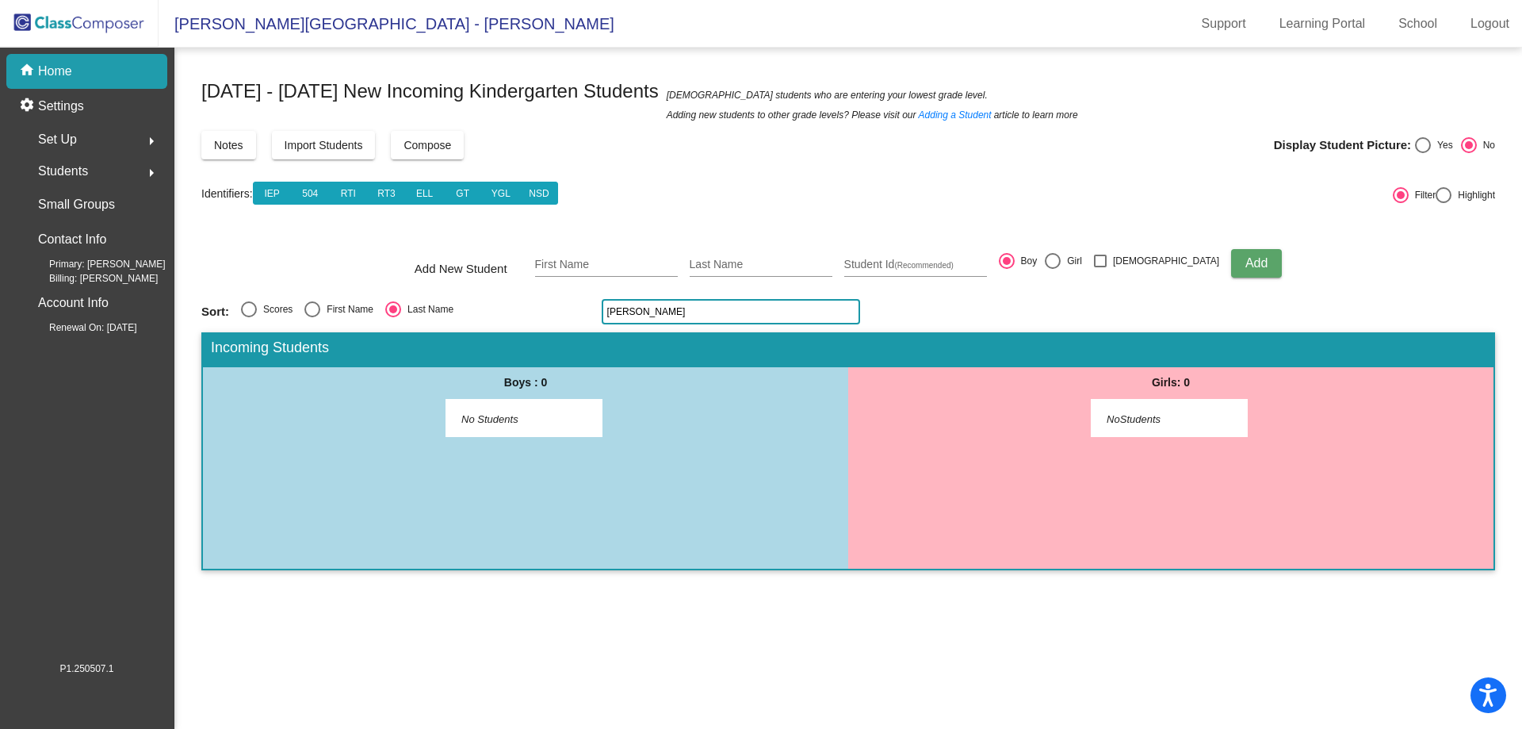
scroll to position [0, 0]
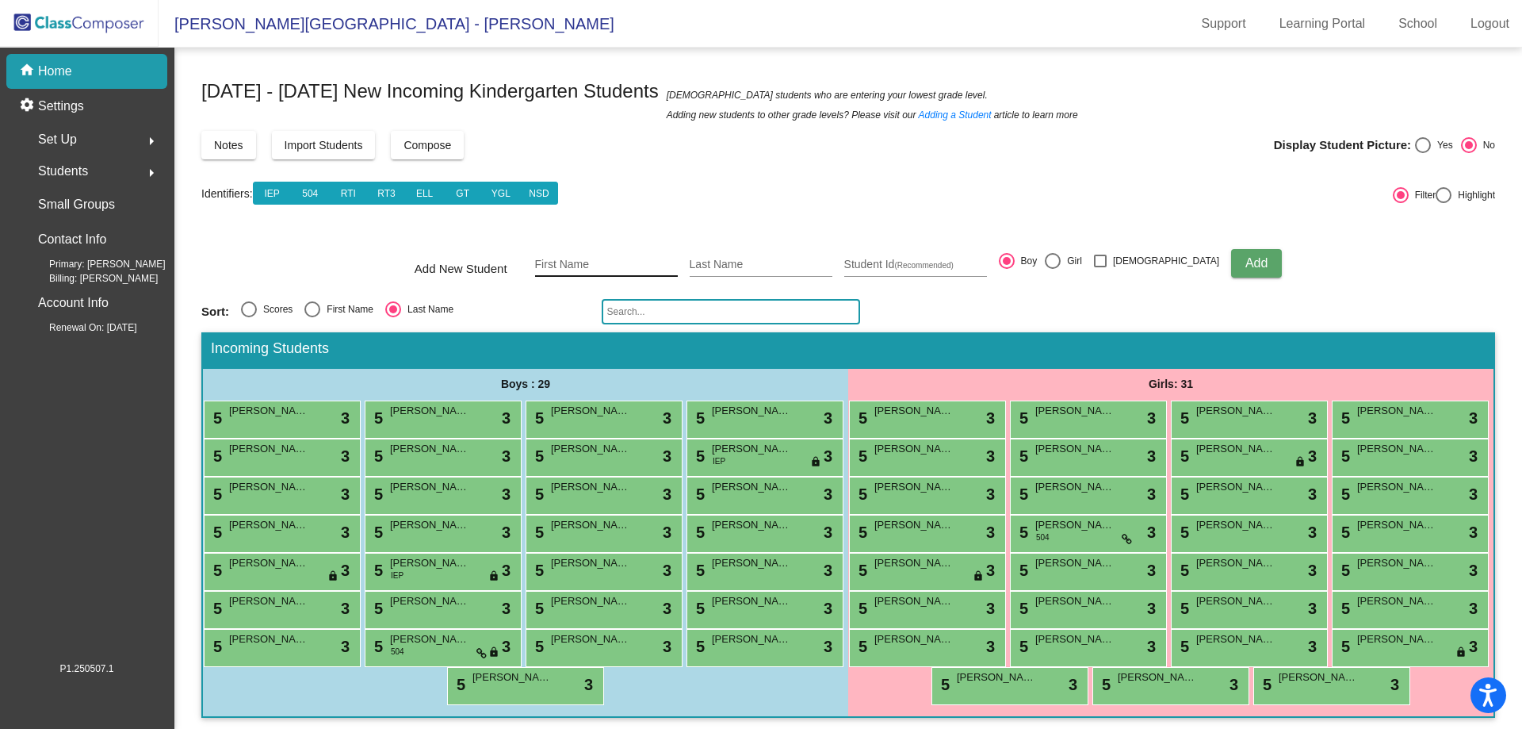
click at [620, 255] on div "First Name" at bounding box center [606, 260] width 143 height 33
click at [305, 147] on span "Import Students" at bounding box center [324, 145] width 78 height 13
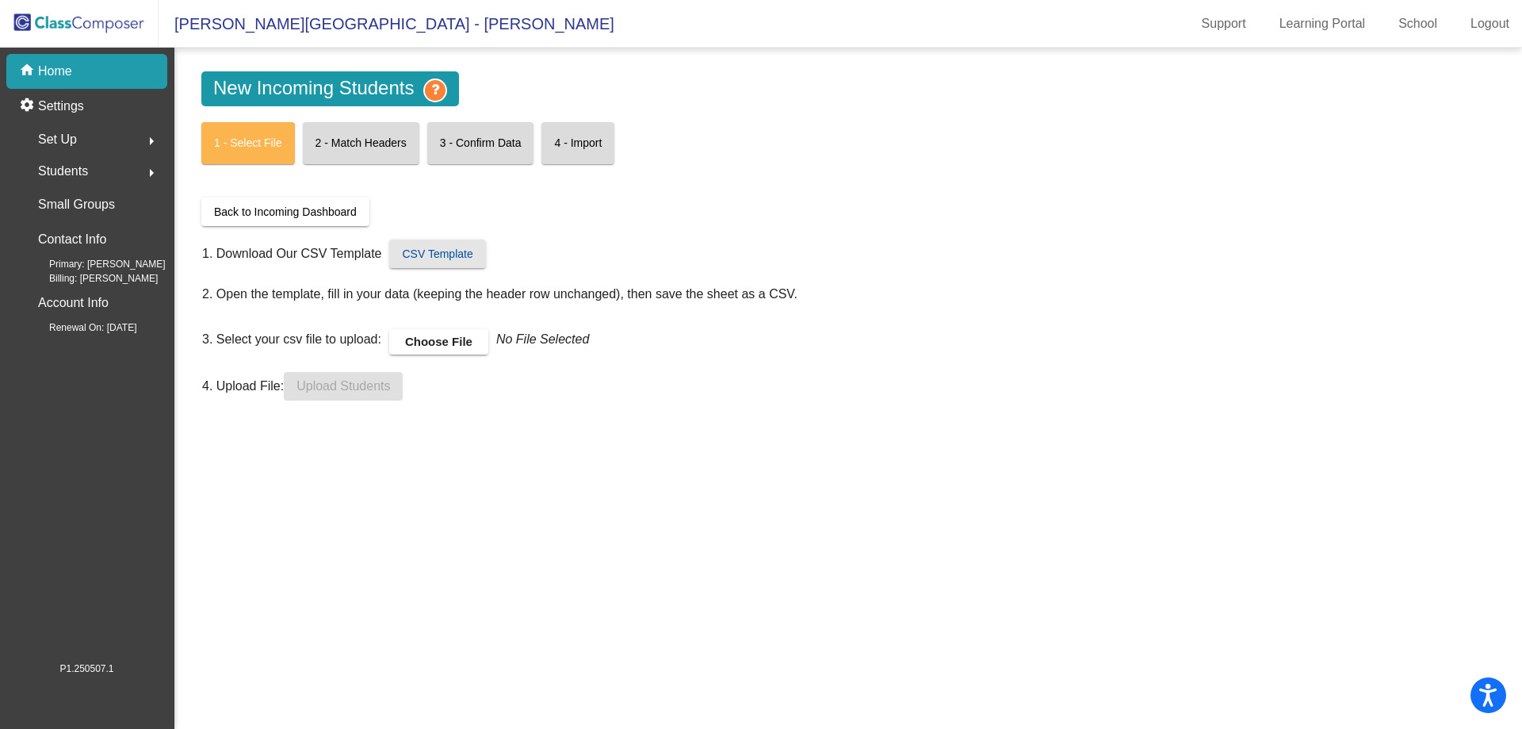
click at [442, 250] on span "CSV Template" at bounding box center [437, 253] width 71 height 13
click at [436, 340] on label "Choose File" at bounding box center [438, 341] width 99 height 25
click at [0, 0] on input "Choose File" at bounding box center [0, 0] width 0 height 0
click at [360, 386] on span "Upload Students" at bounding box center [344, 385] width 94 height 13
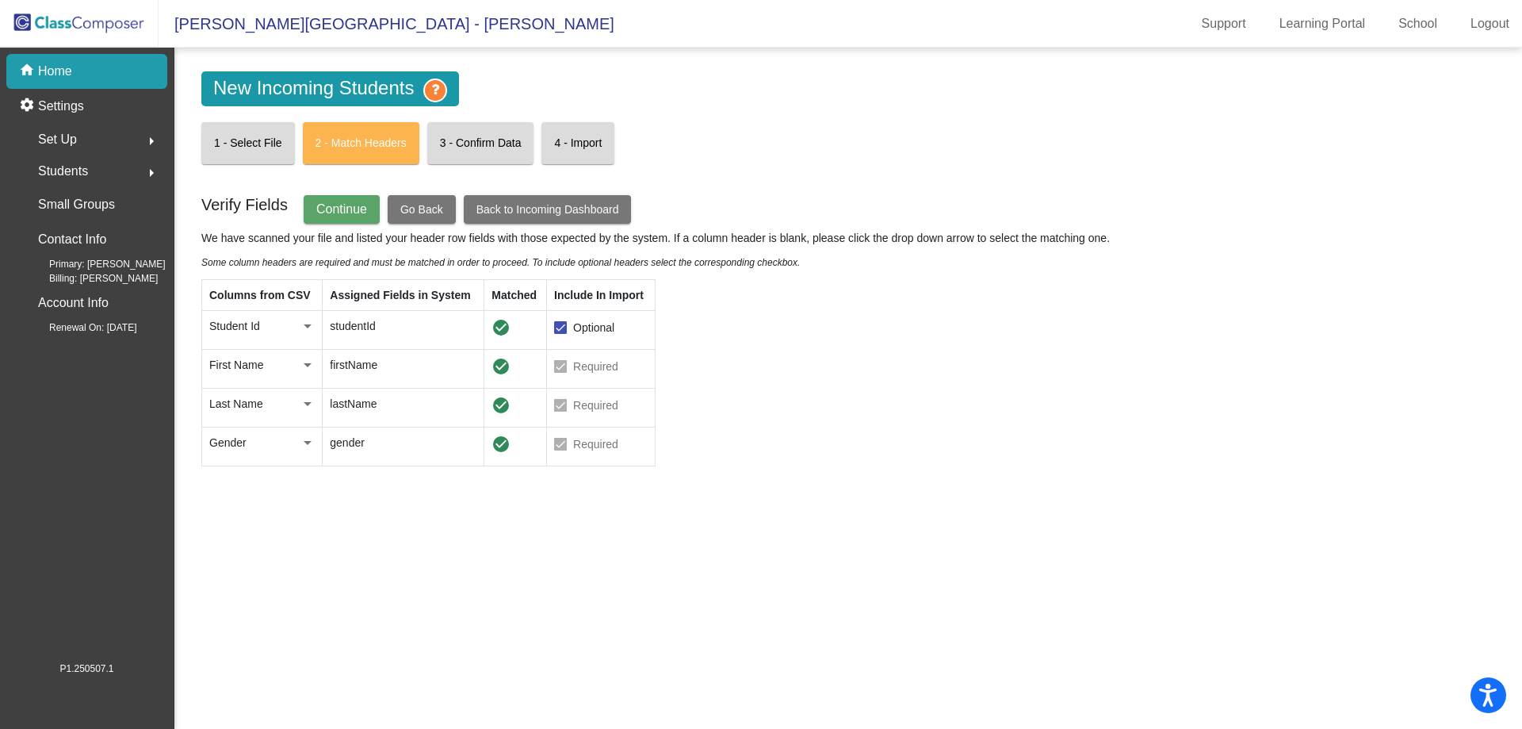
click at [339, 206] on span "Continue" at bounding box center [341, 208] width 51 height 13
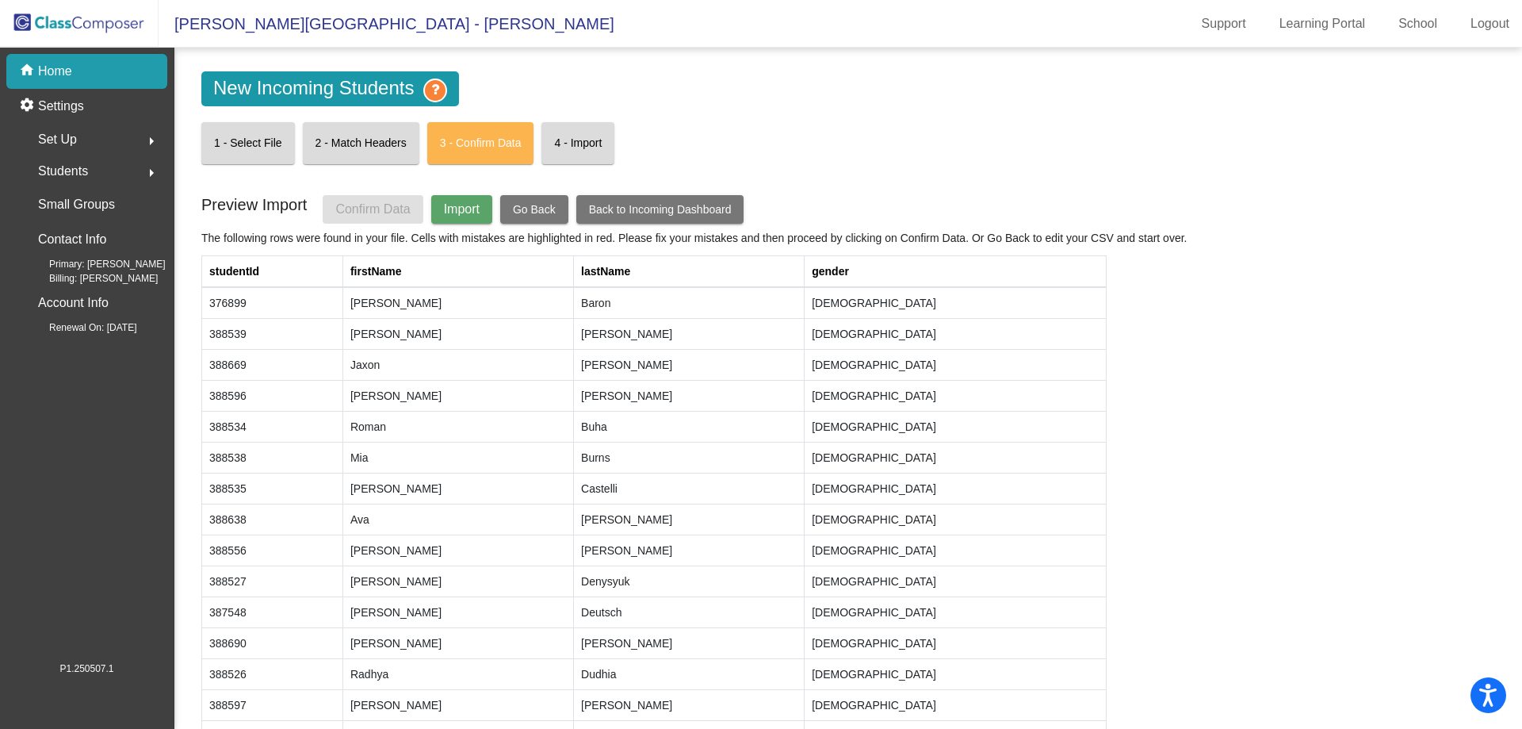
click at [442, 216] on button "Import" at bounding box center [461, 209] width 61 height 29
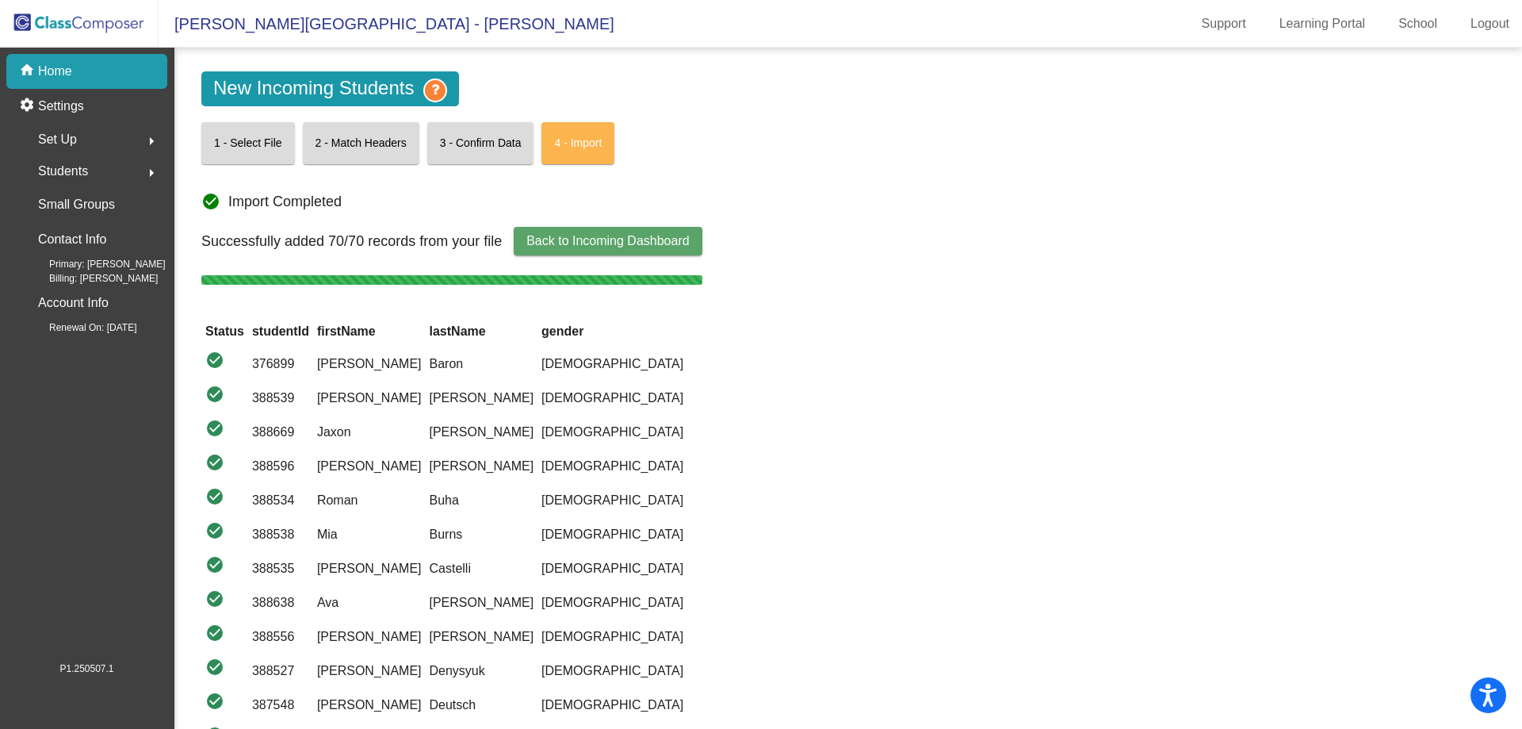
click at [78, 71] on div "home Home" at bounding box center [86, 71] width 161 height 35
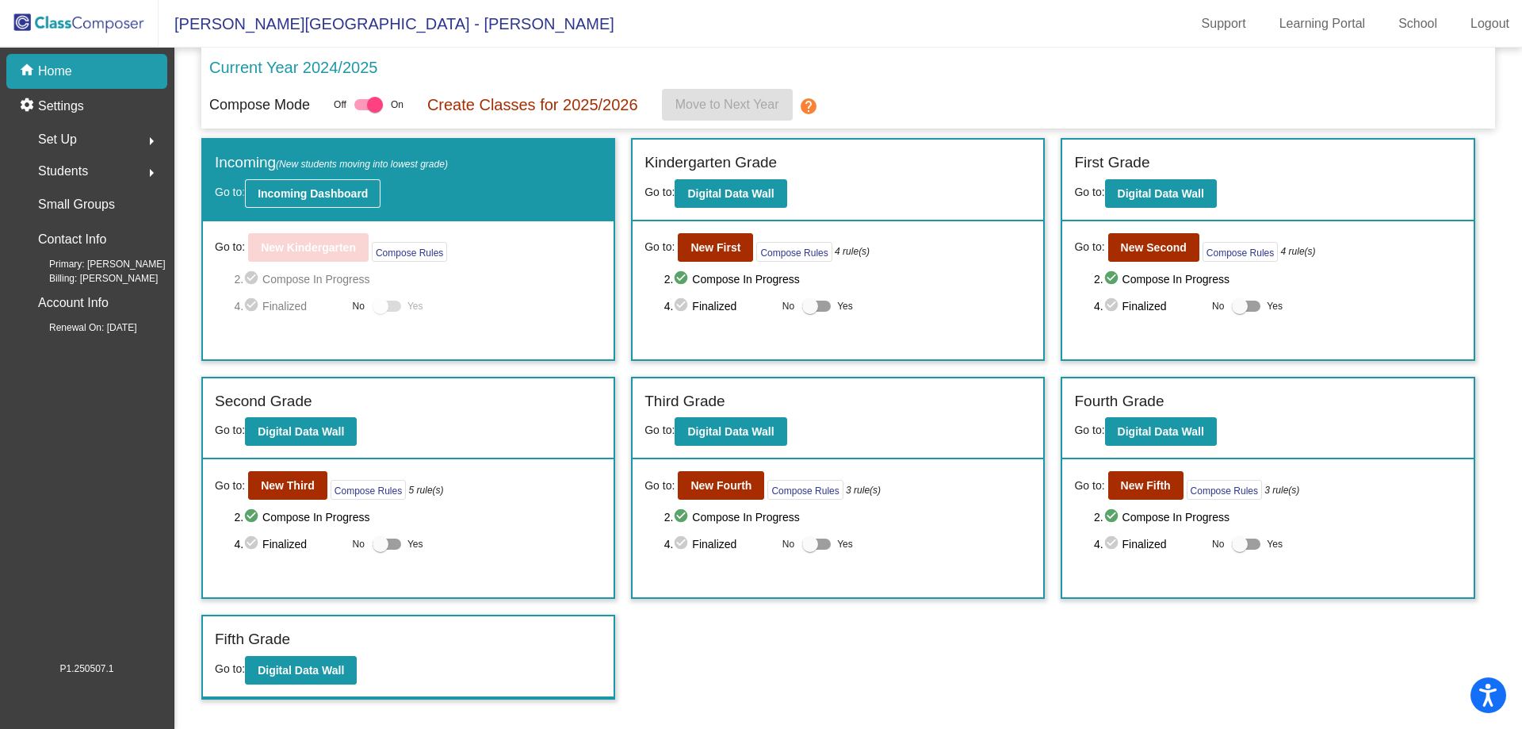
click at [280, 189] on b "Incoming Dashboard" at bounding box center [313, 193] width 110 height 13
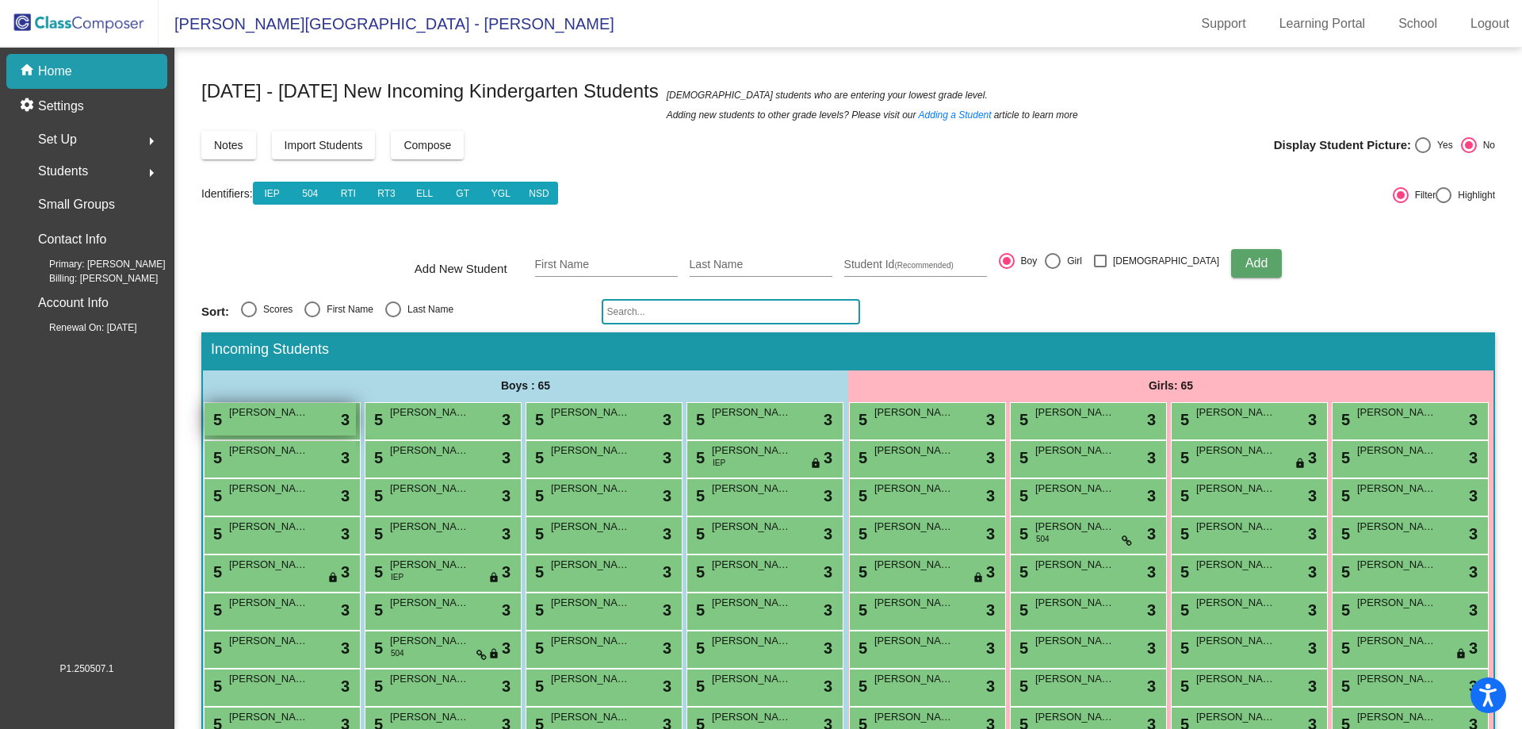
click at [356, 421] on div "5 [PERSON_NAME] lock do_not_disturb_alt 3" at bounding box center [280, 419] width 151 height 33
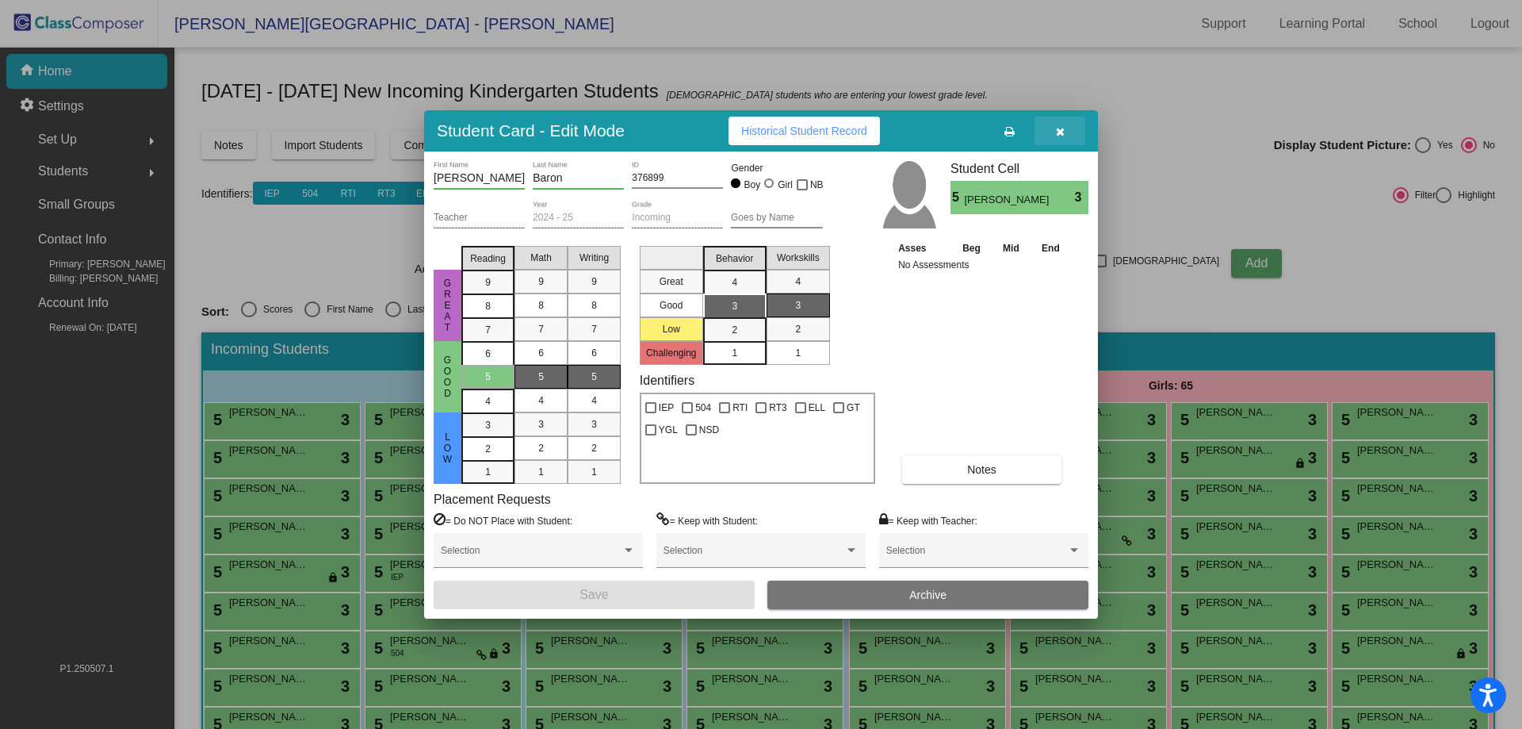
click at [1066, 132] on button "button" at bounding box center [1060, 131] width 51 height 29
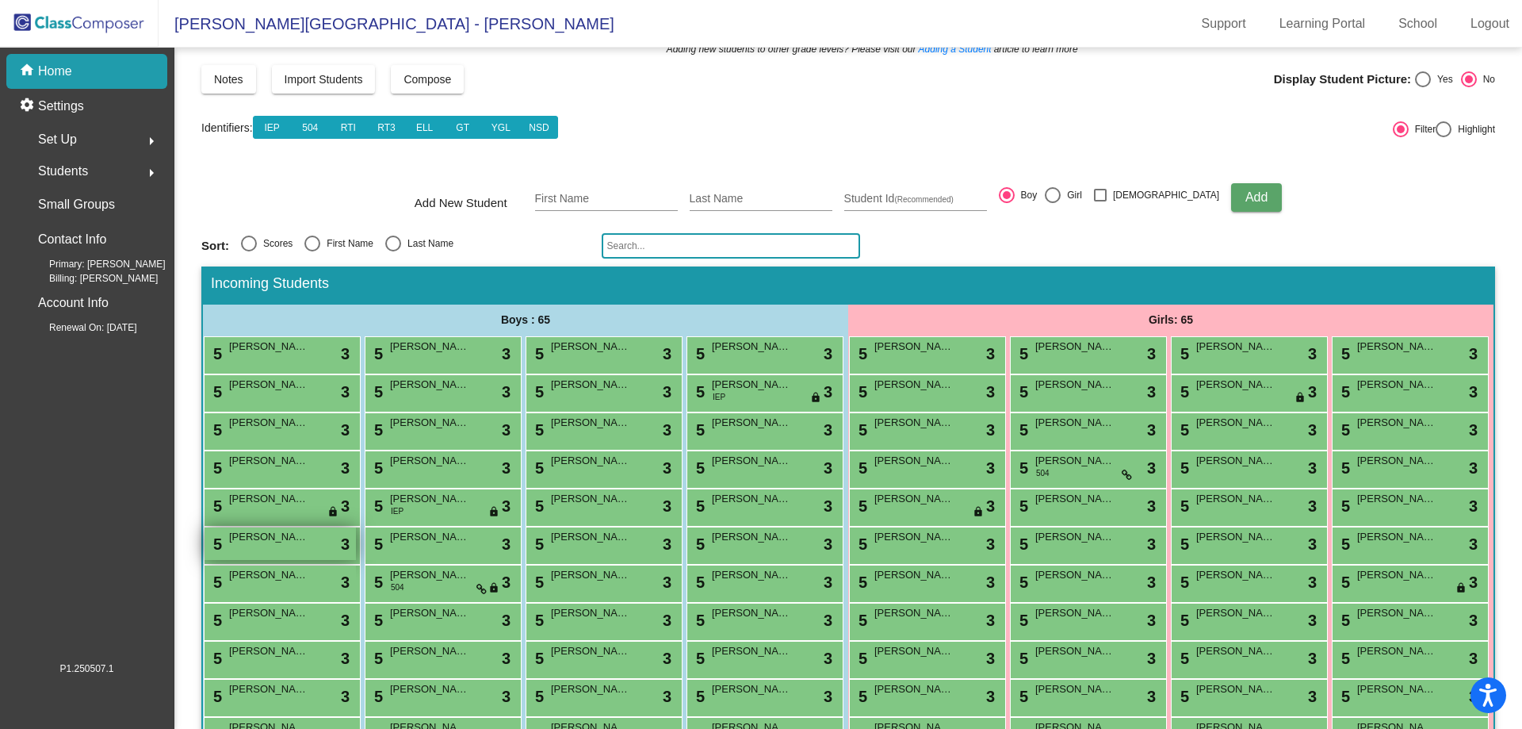
scroll to position [79, 0]
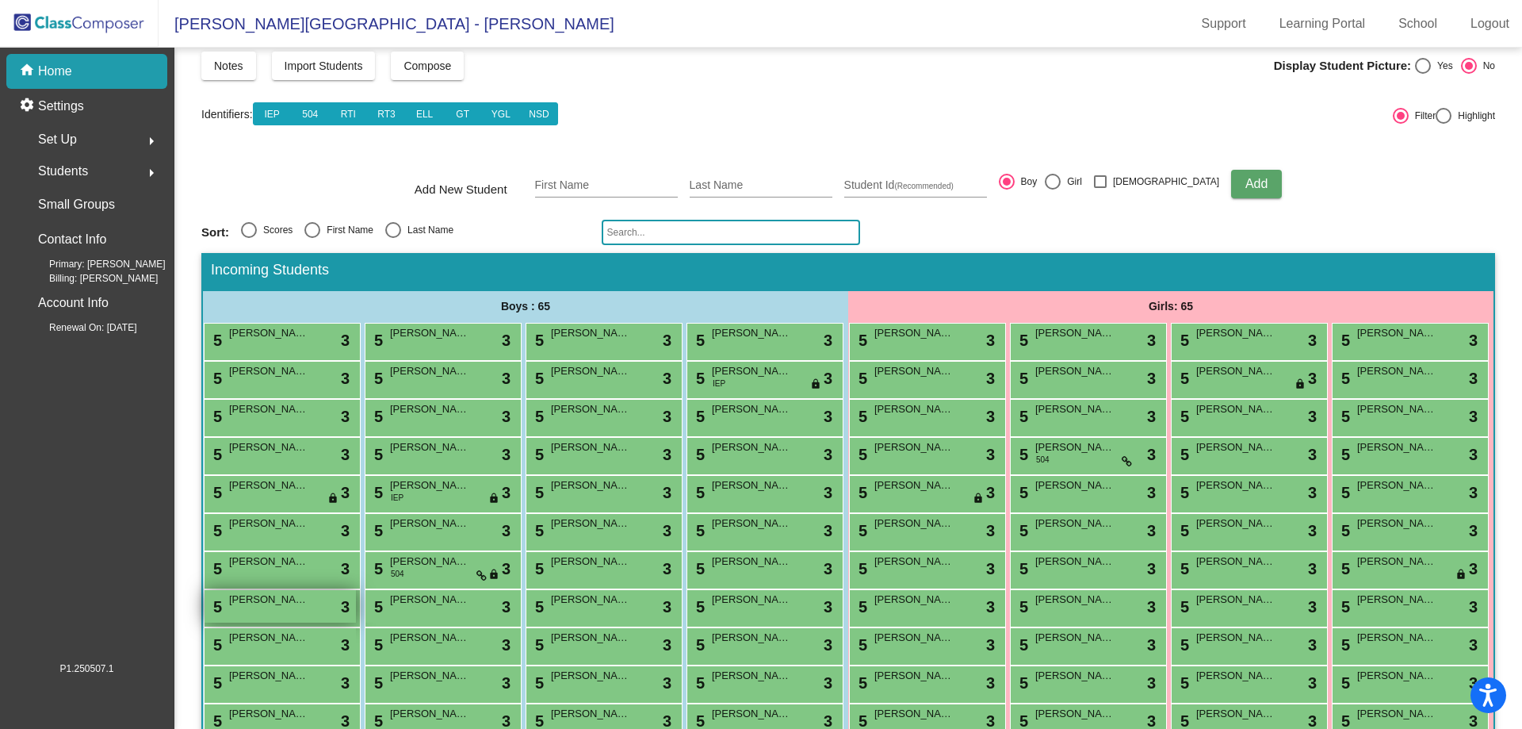
click at [308, 607] on span "[PERSON_NAME]" at bounding box center [268, 599] width 79 height 16
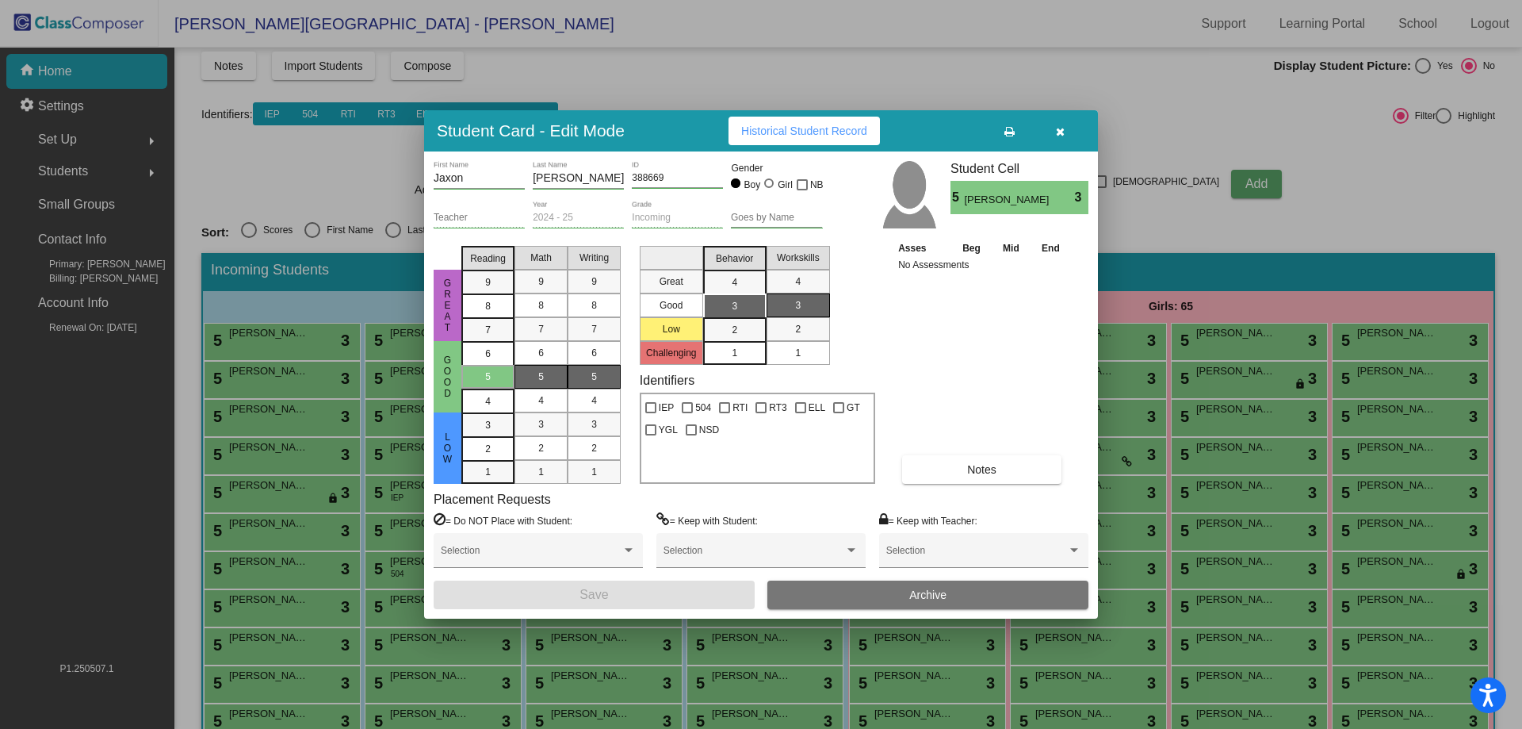
click at [901, 590] on button "Archive" at bounding box center [927, 594] width 321 height 29
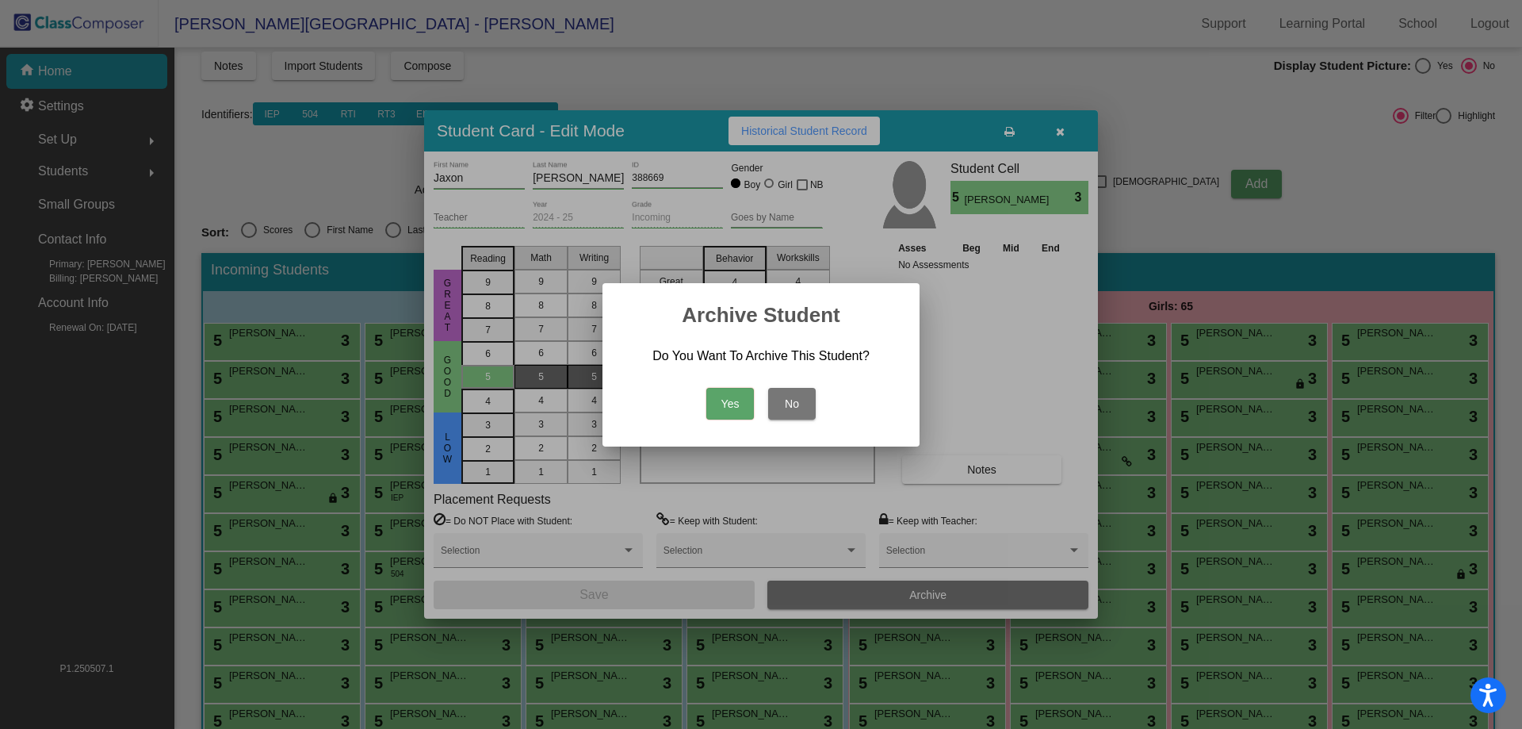
click at [745, 396] on button "Yes" at bounding box center [730, 404] width 48 height 32
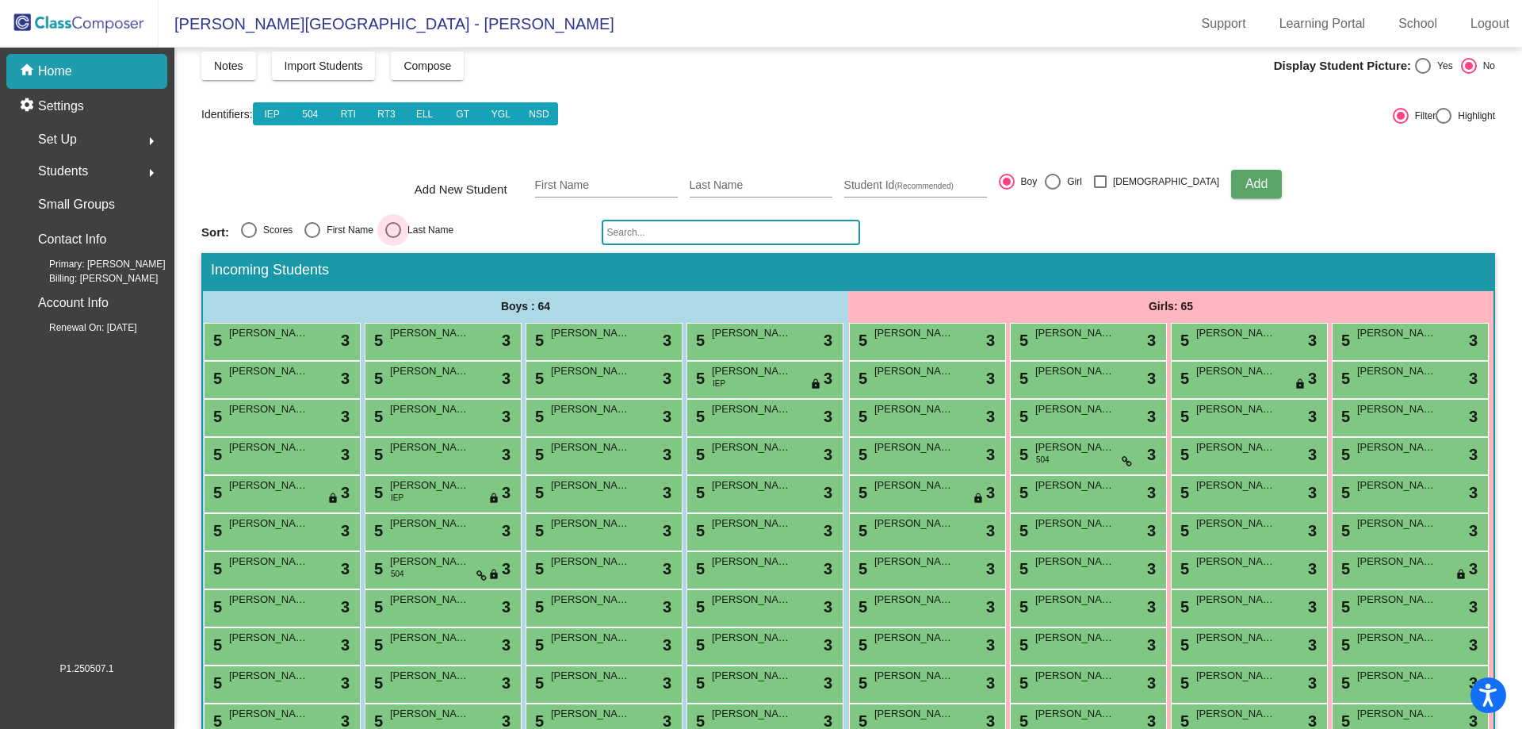
click at [407, 228] on div "Last Name" at bounding box center [427, 230] width 52 height 14
click at [393, 238] on input "Last Name" at bounding box center [392, 238] width 1 height 1
radio input "true"
click at [308, 336] on span "[PERSON_NAME]" at bounding box center [268, 333] width 79 height 16
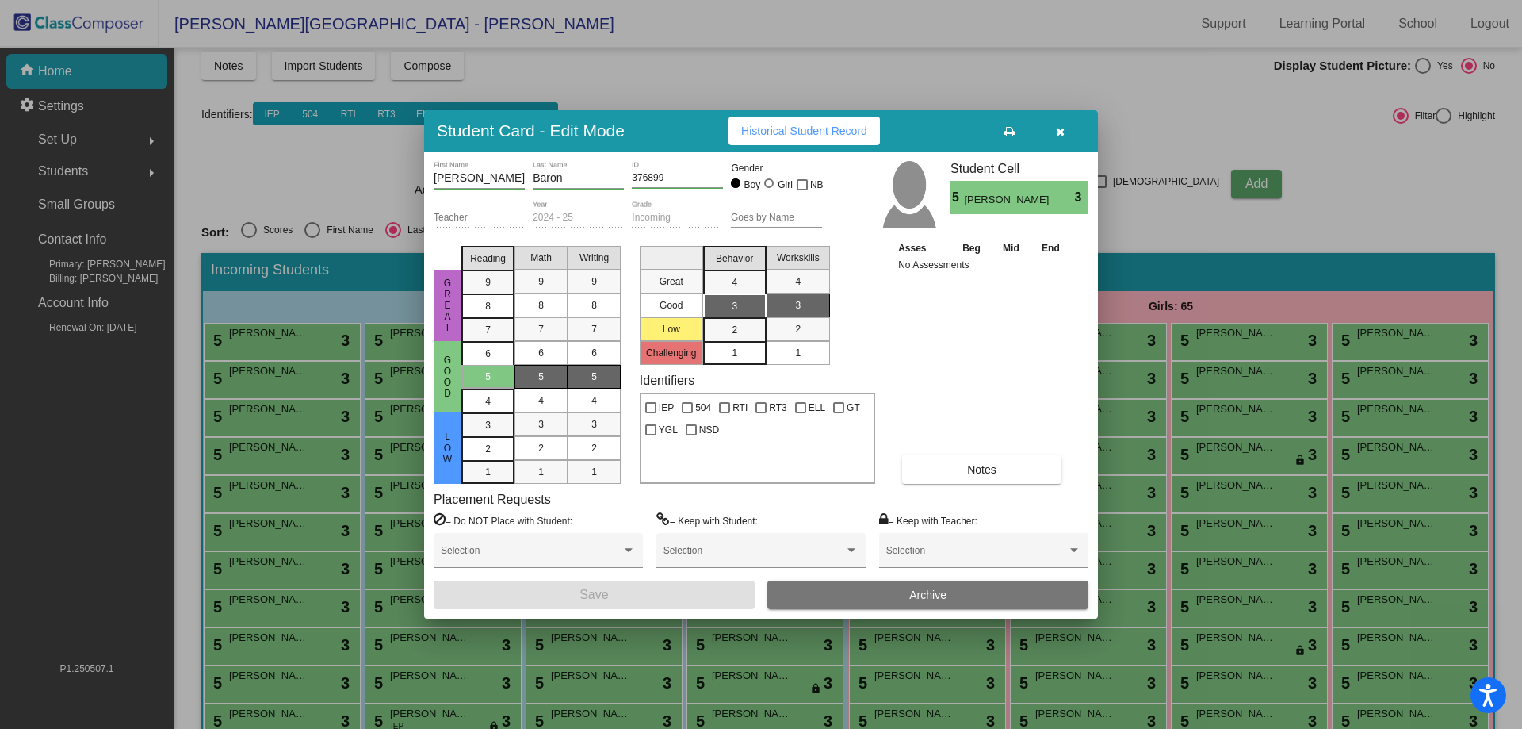
click at [922, 598] on span "Archive" at bounding box center [927, 594] width 37 height 13
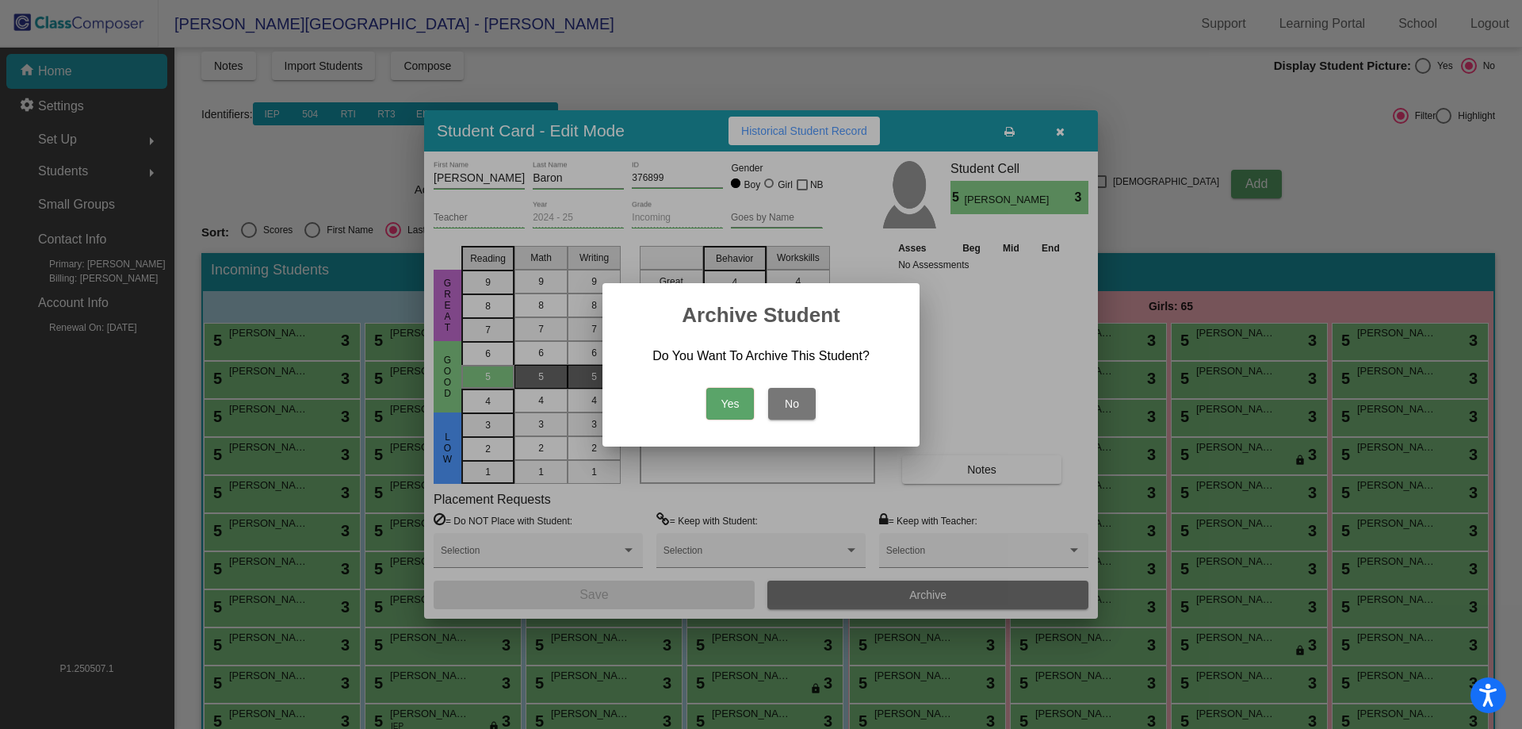
click at [731, 400] on button "Yes" at bounding box center [730, 404] width 48 height 32
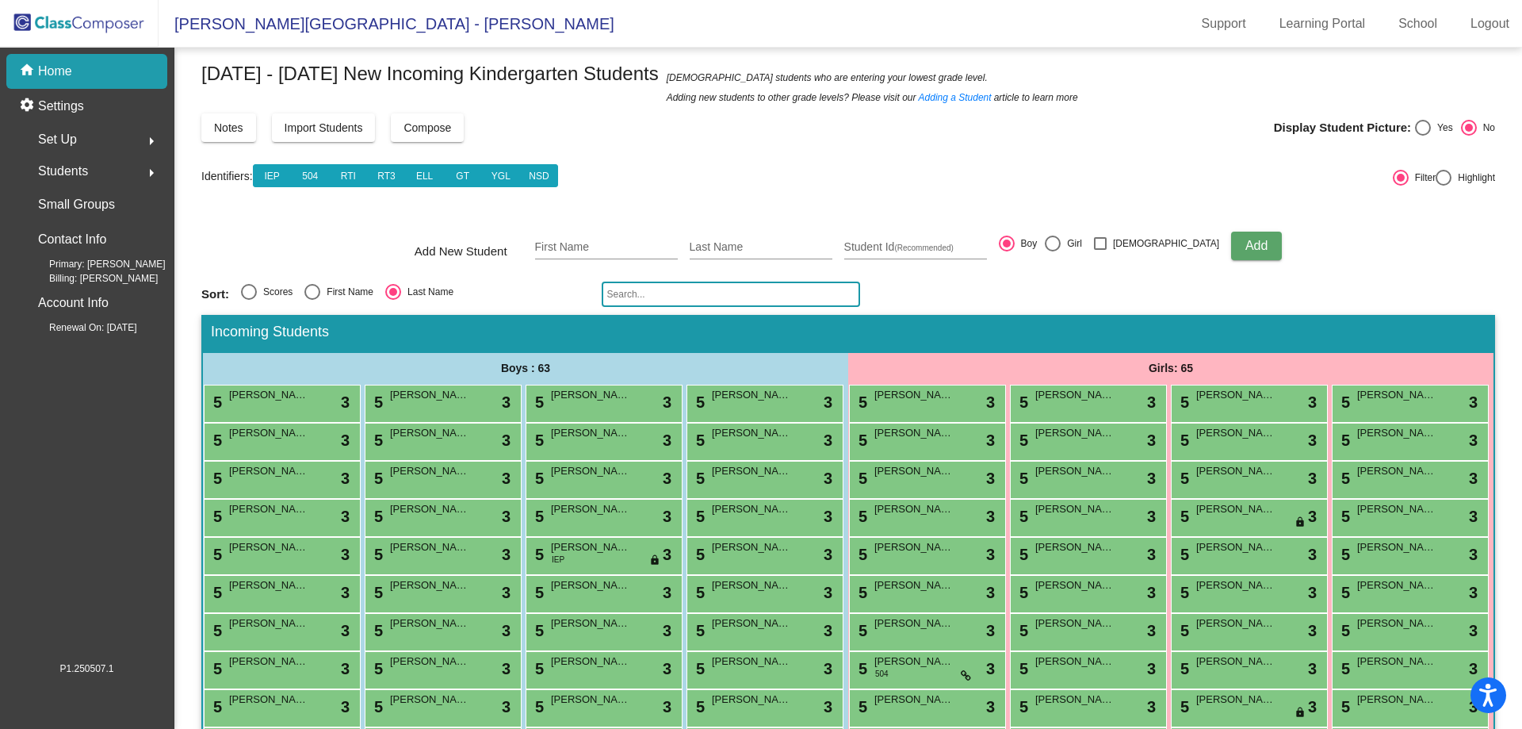
scroll to position [0, 0]
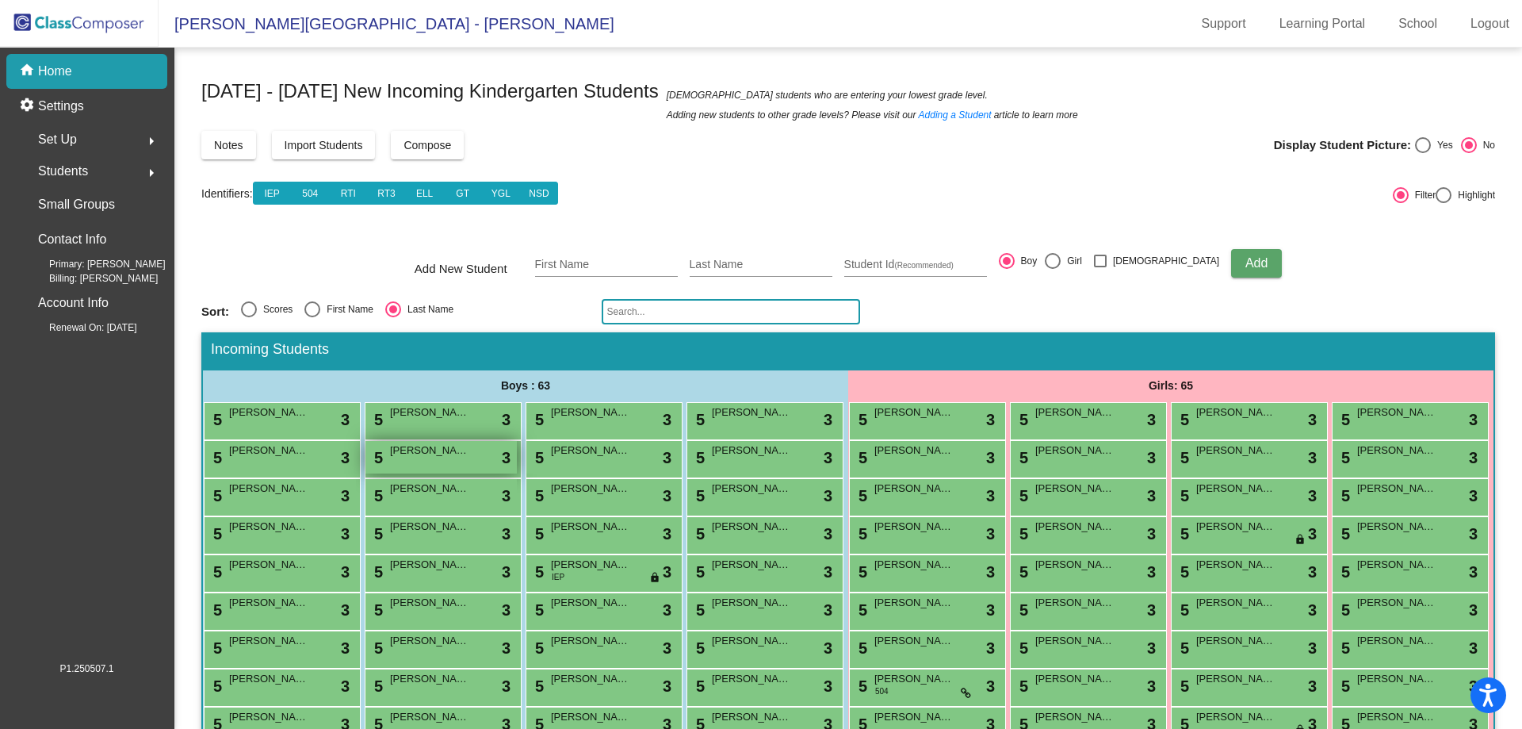
click at [469, 446] on span "[PERSON_NAME]" at bounding box center [429, 450] width 79 height 16
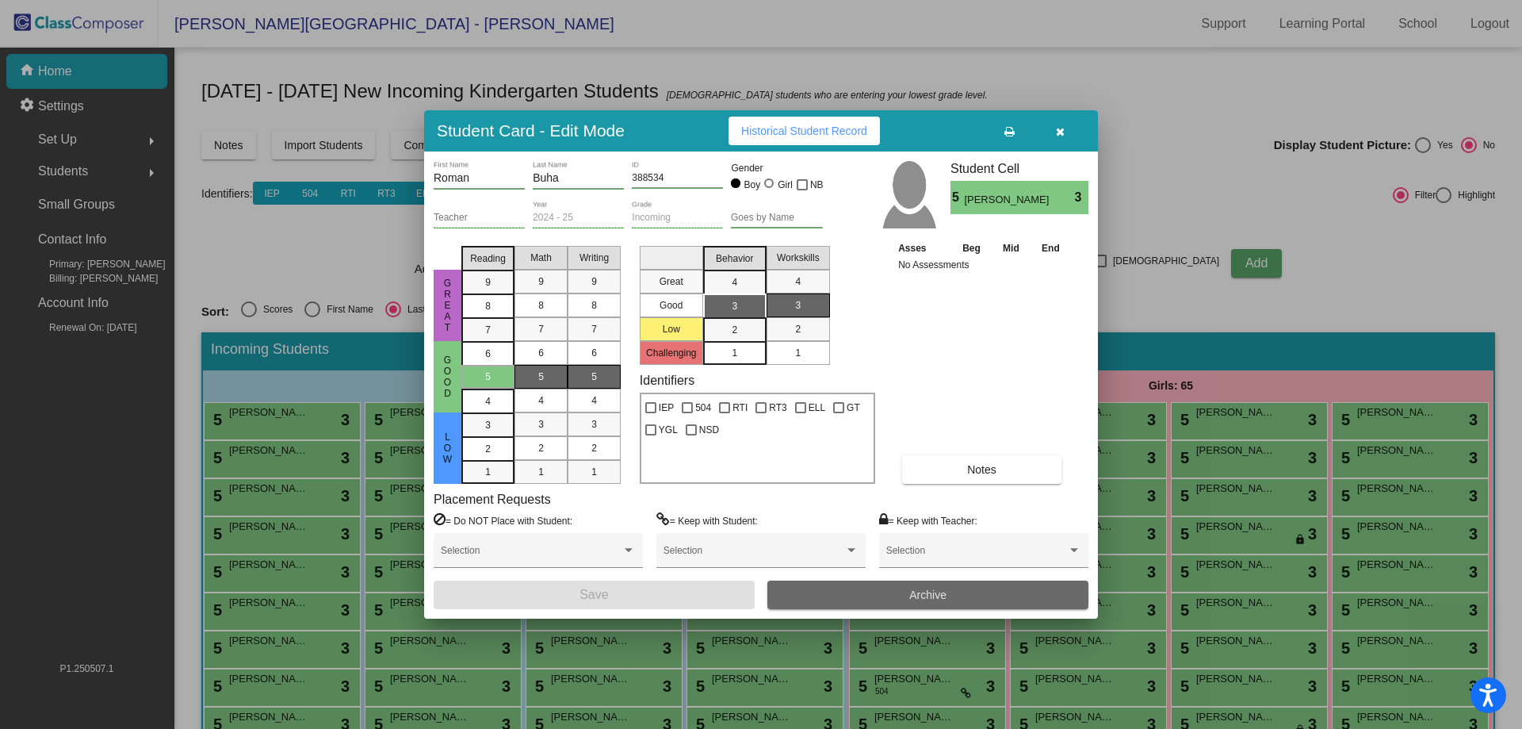
click at [828, 592] on button "Archive" at bounding box center [927, 594] width 321 height 29
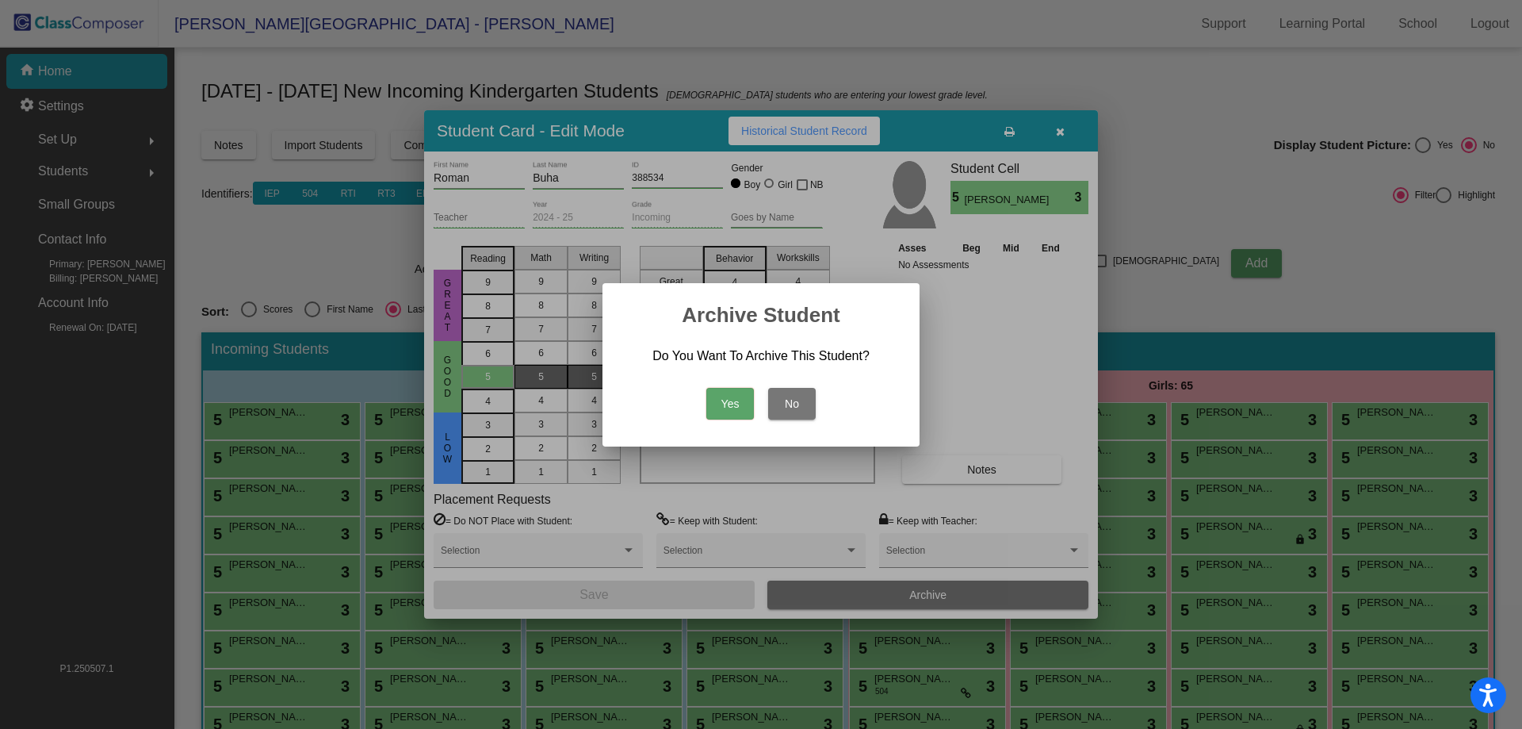
click at [731, 402] on button "Yes" at bounding box center [730, 404] width 48 height 32
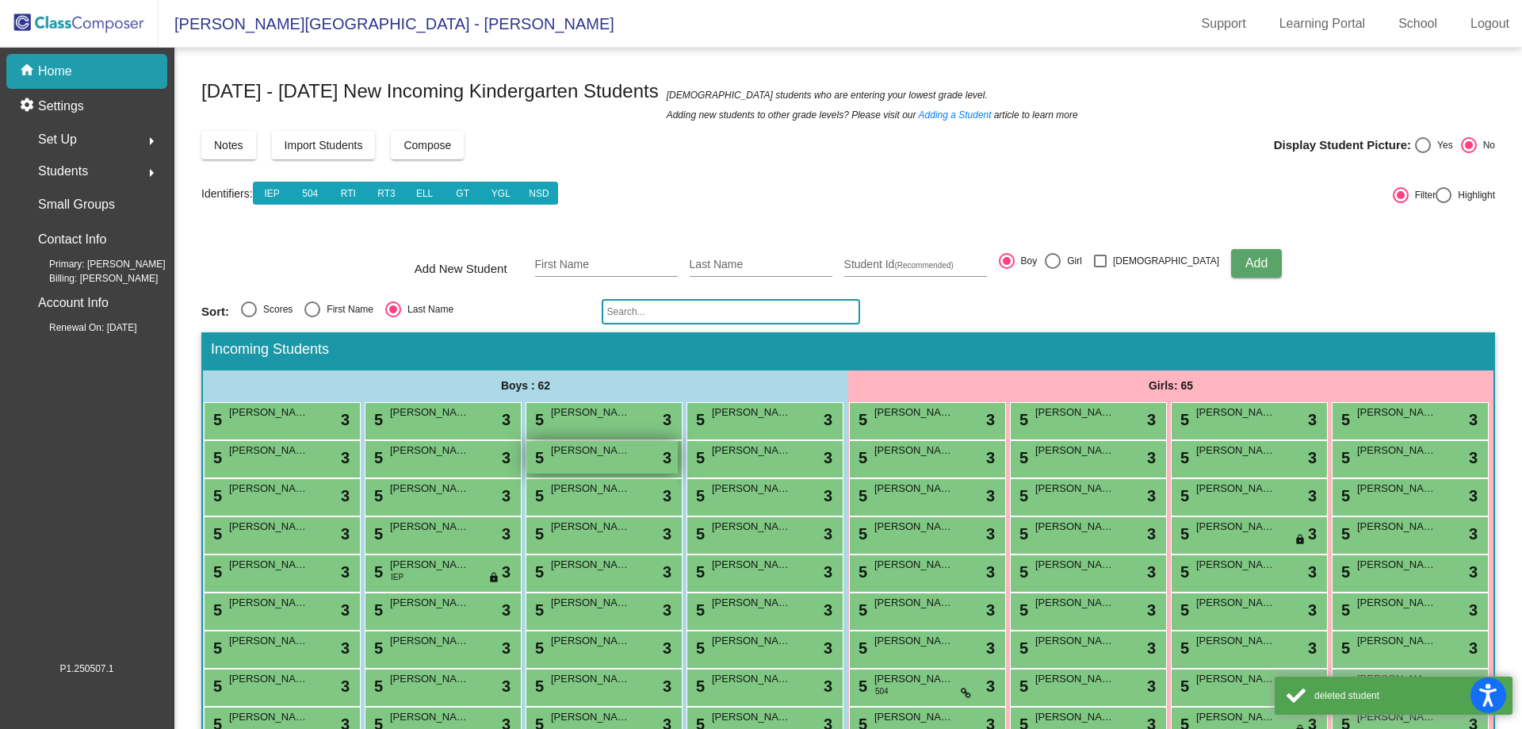
click at [526, 473] on div "5 [PERSON_NAME] lock do_not_disturb_alt 3" at bounding box center [601, 457] width 151 height 33
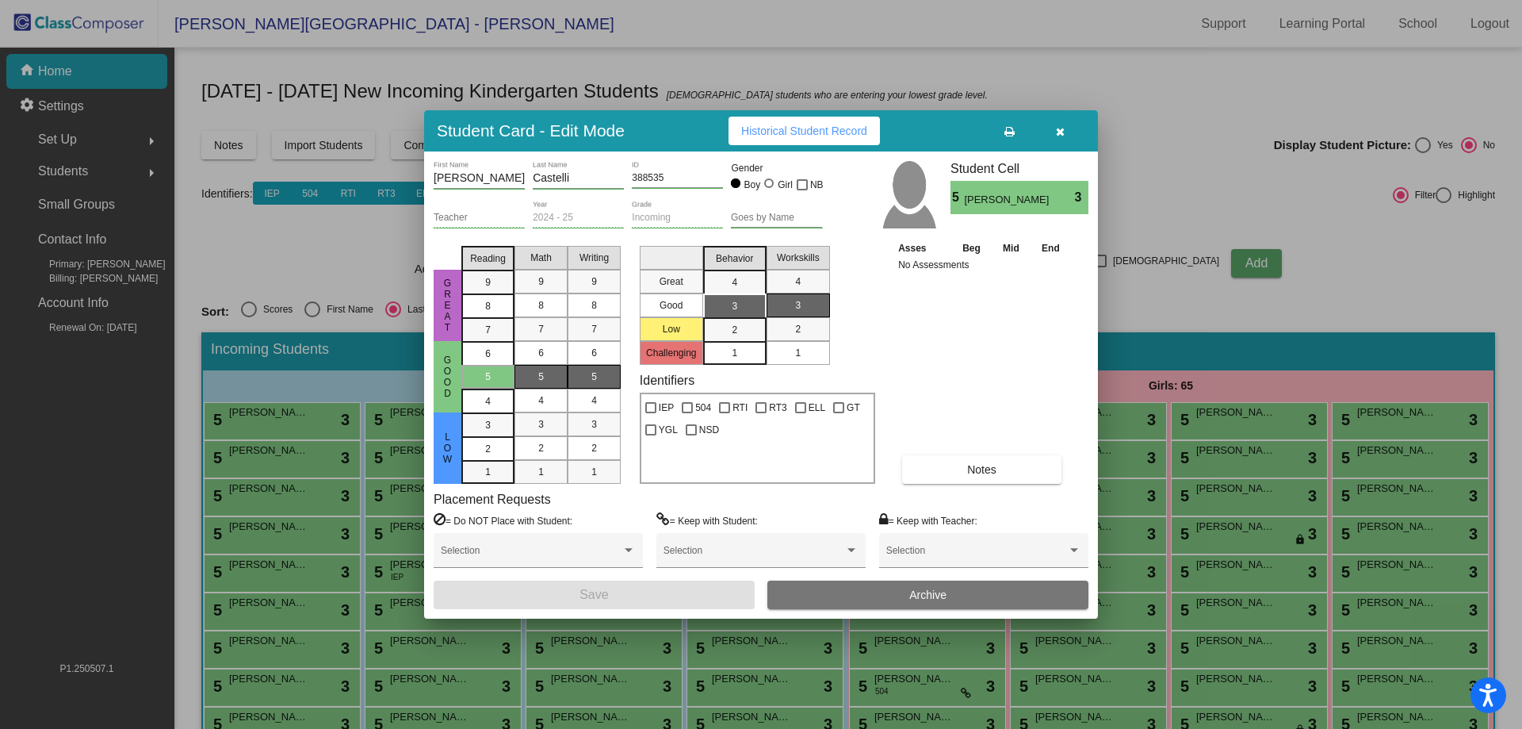
click at [874, 601] on button "Archive" at bounding box center [927, 594] width 321 height 29
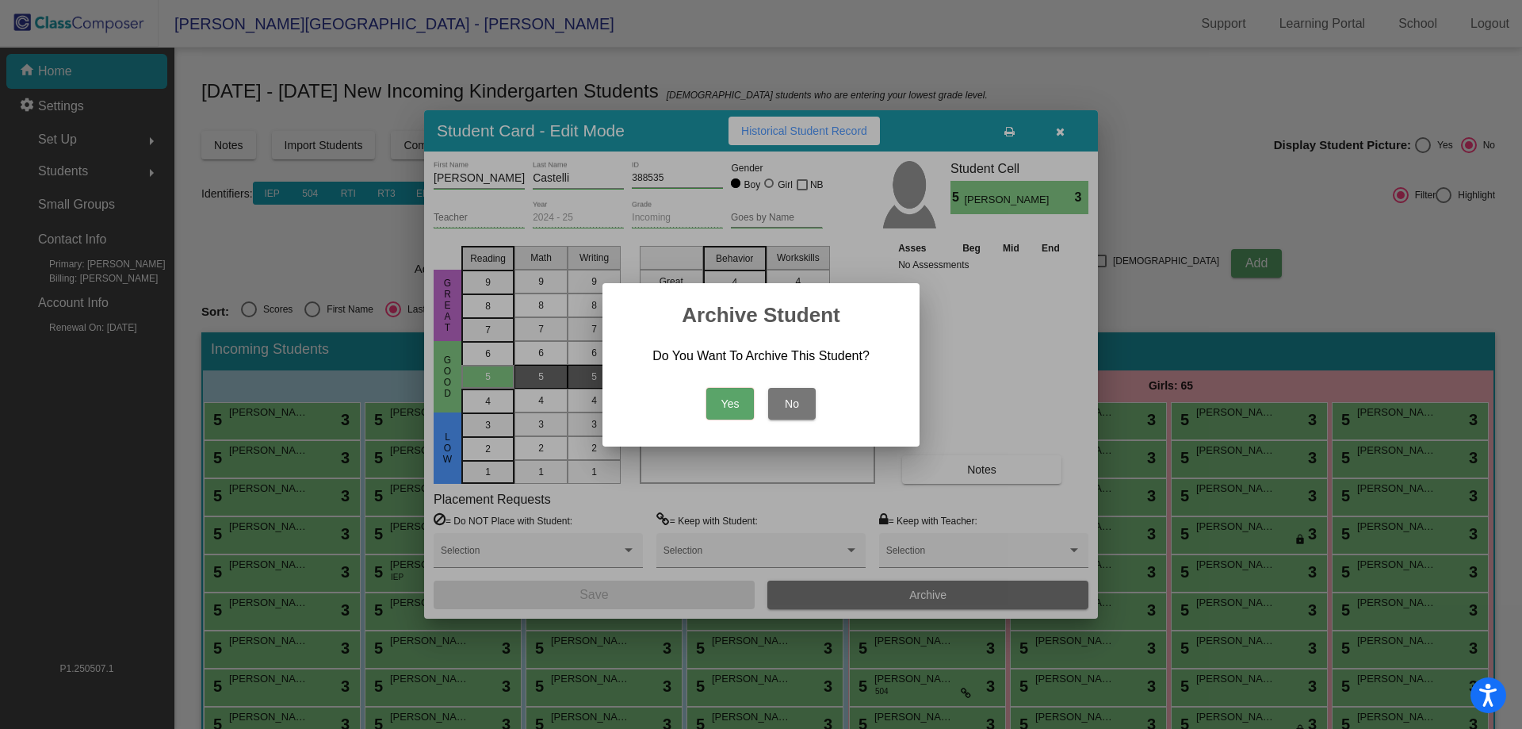
click at [730, 396] on button "Yes" at bounding box center [730, 404] width 48 height 32
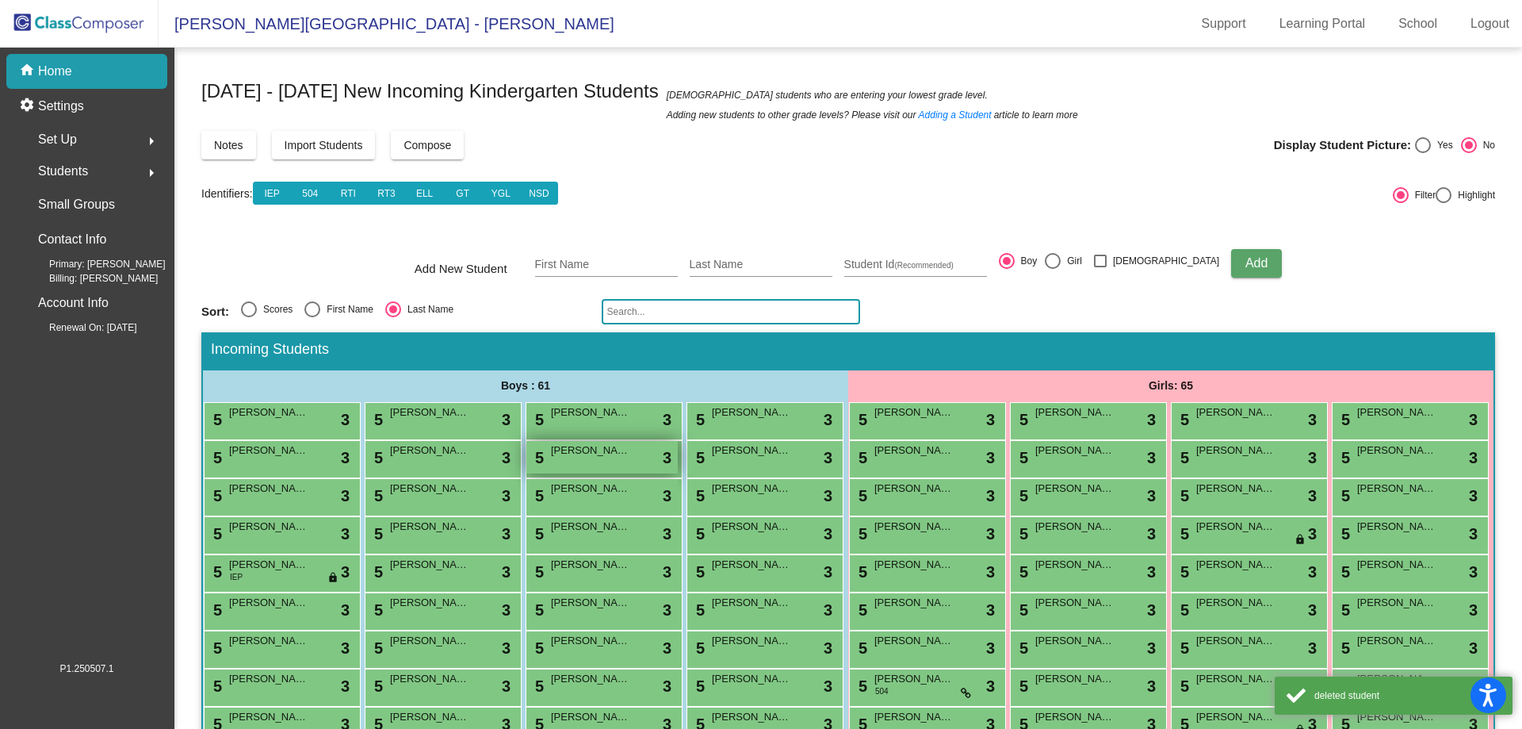
click at [526, 473] on div "5 [PERSON_NAME] lock do_not_disturb_alt 3" at bounding box center [601, 457] width 151 height 33
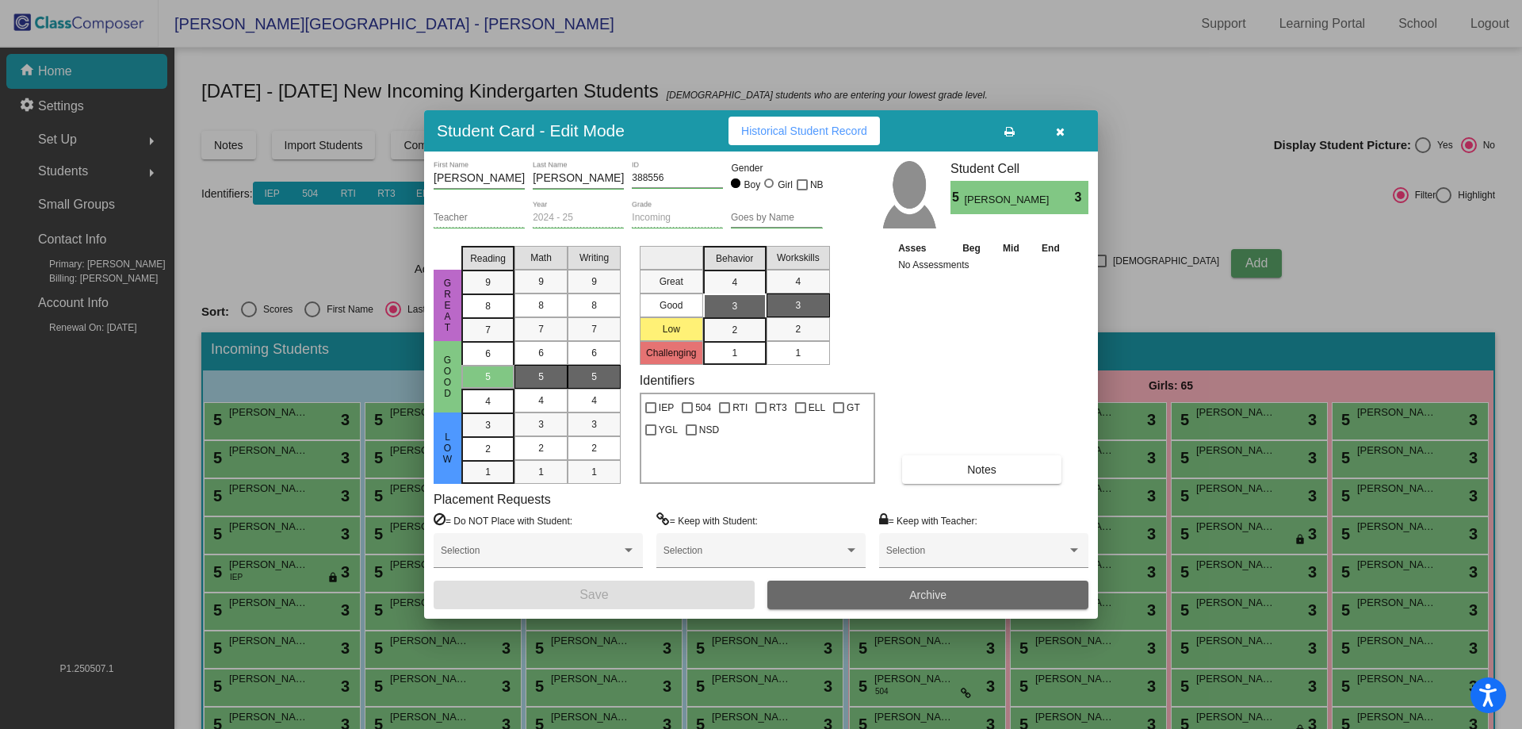
click at [876, 590] on button "Archive" at bounding box center [927, 594] width 321 height 29
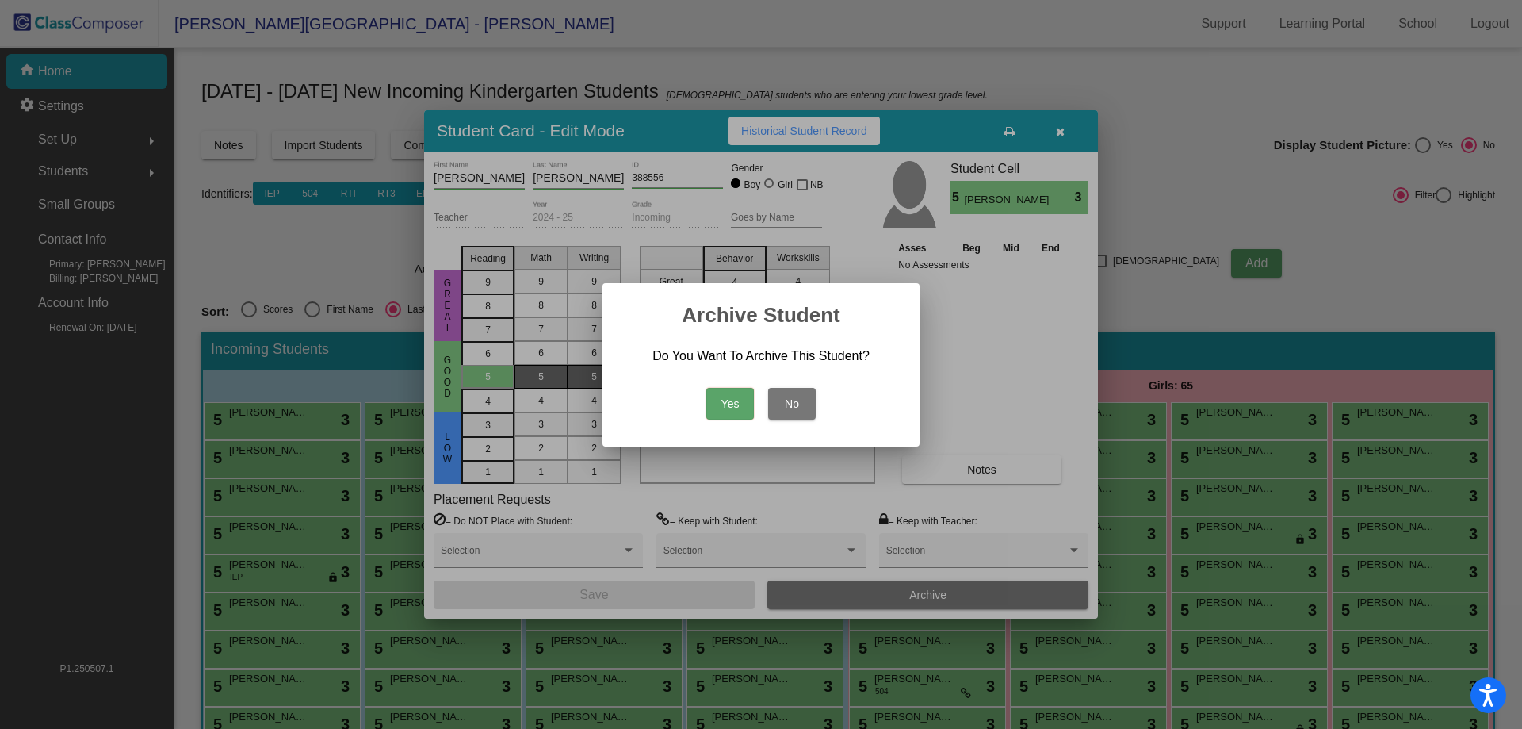
drag, startPoint x: 733, startPoint y: 402, endPoint x: 653, endPoint y: 430, distance: 84.3
click at [732, 402] on button "Yes" at bounding box center [730, 404] width 48 height 32
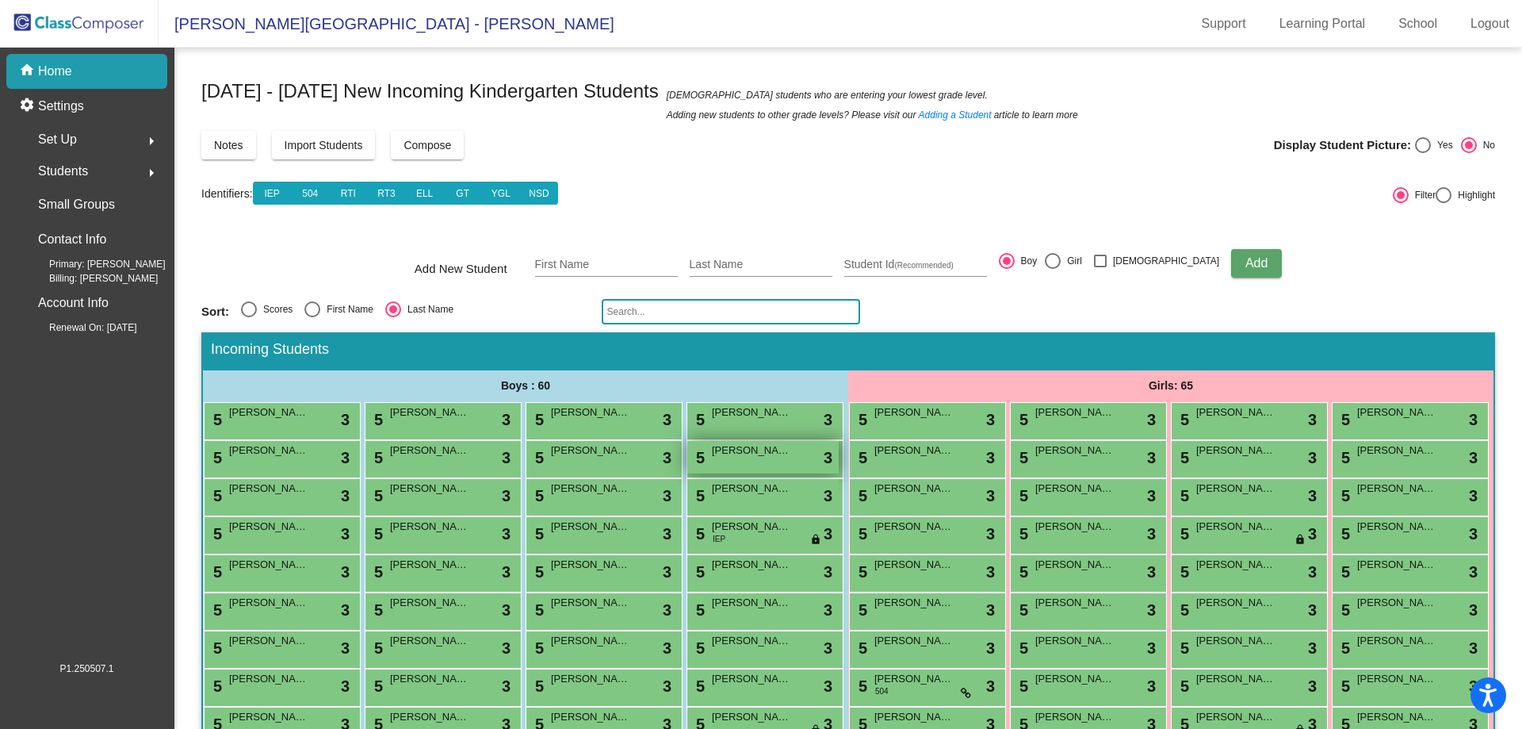
click at [712, 458] on span "[PERSON_NAME]" at bounding box center [751, 450] width 79 height 16
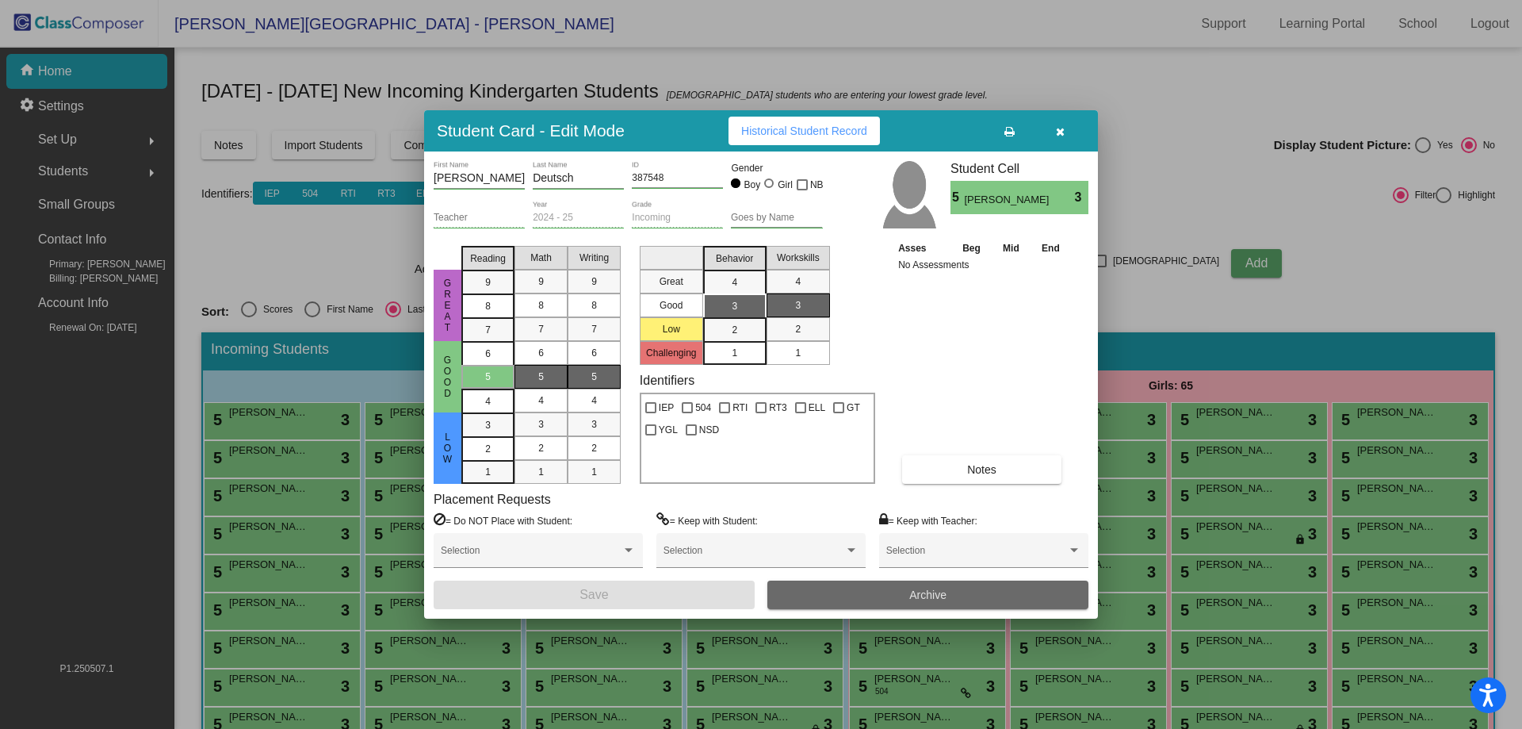
click at [871, 588] on button "Archive" at bounding box center [927, 594] width 321 height 29
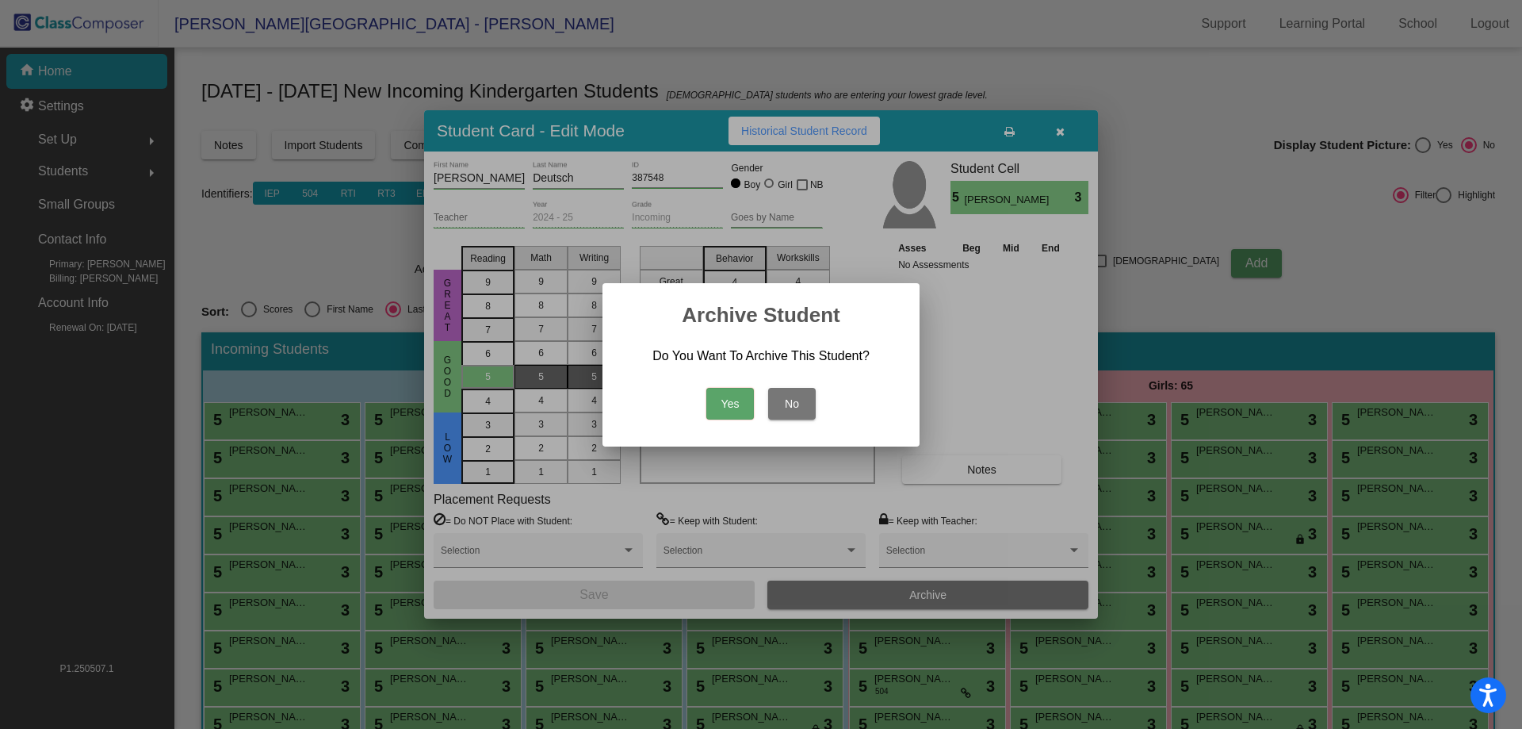
click at [734, 402] on button "Yes" at bounding box center [730, 404] width 48 height 32
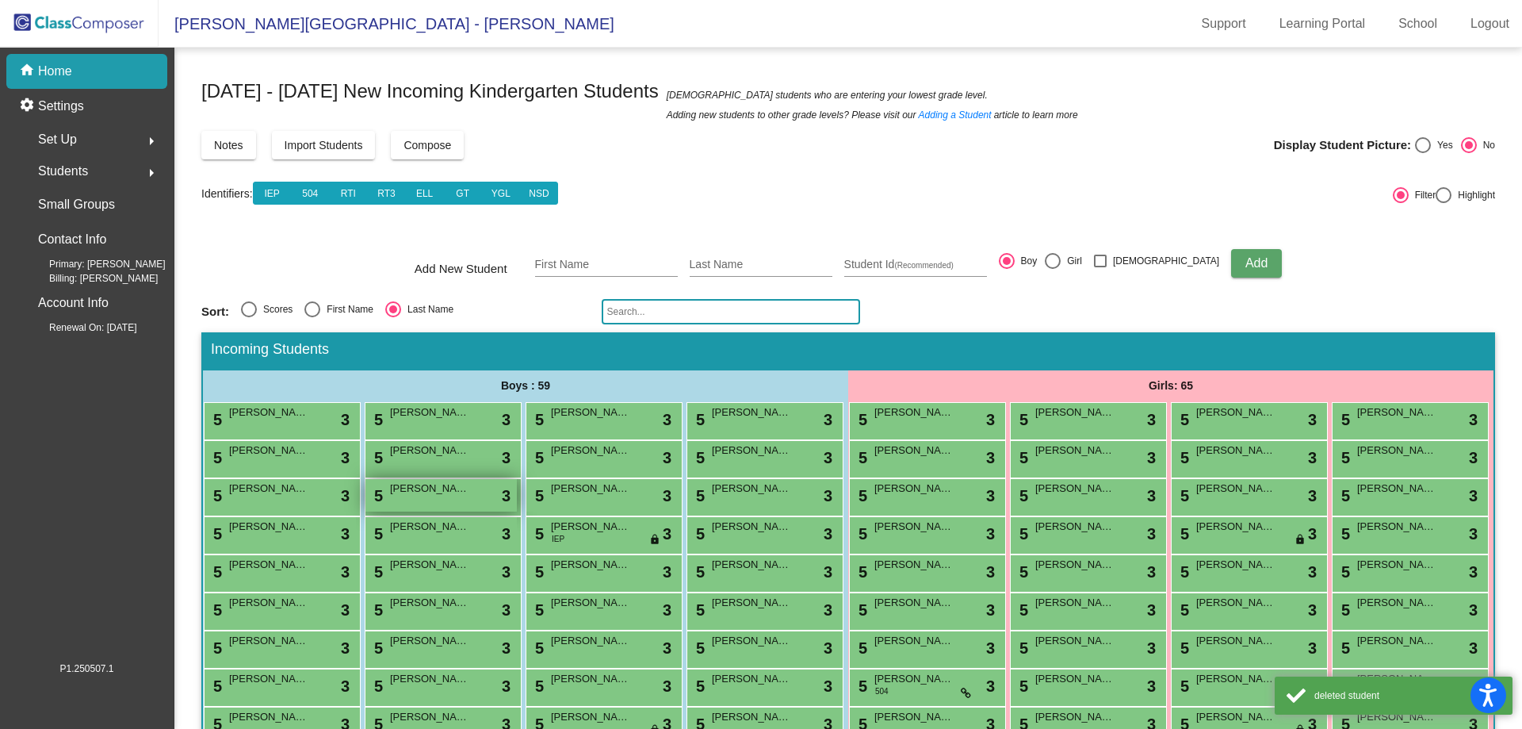
click at [390, 496] on span "[PERSON_NAME]" at bounding box center [429, 488] width 79 height 16
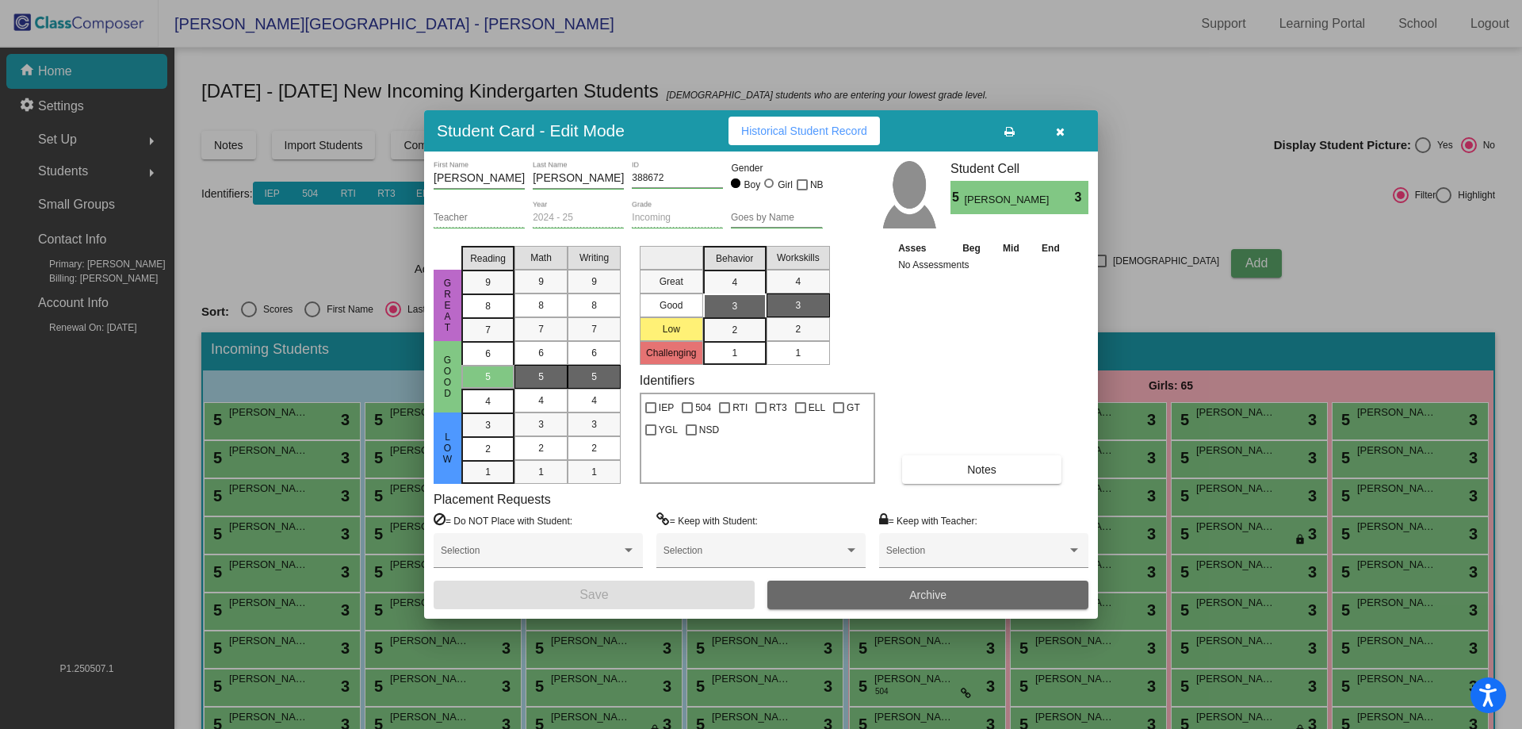
click at [857, 586] on button "Archive" at bounding box center [927, 594] width 321 height 29
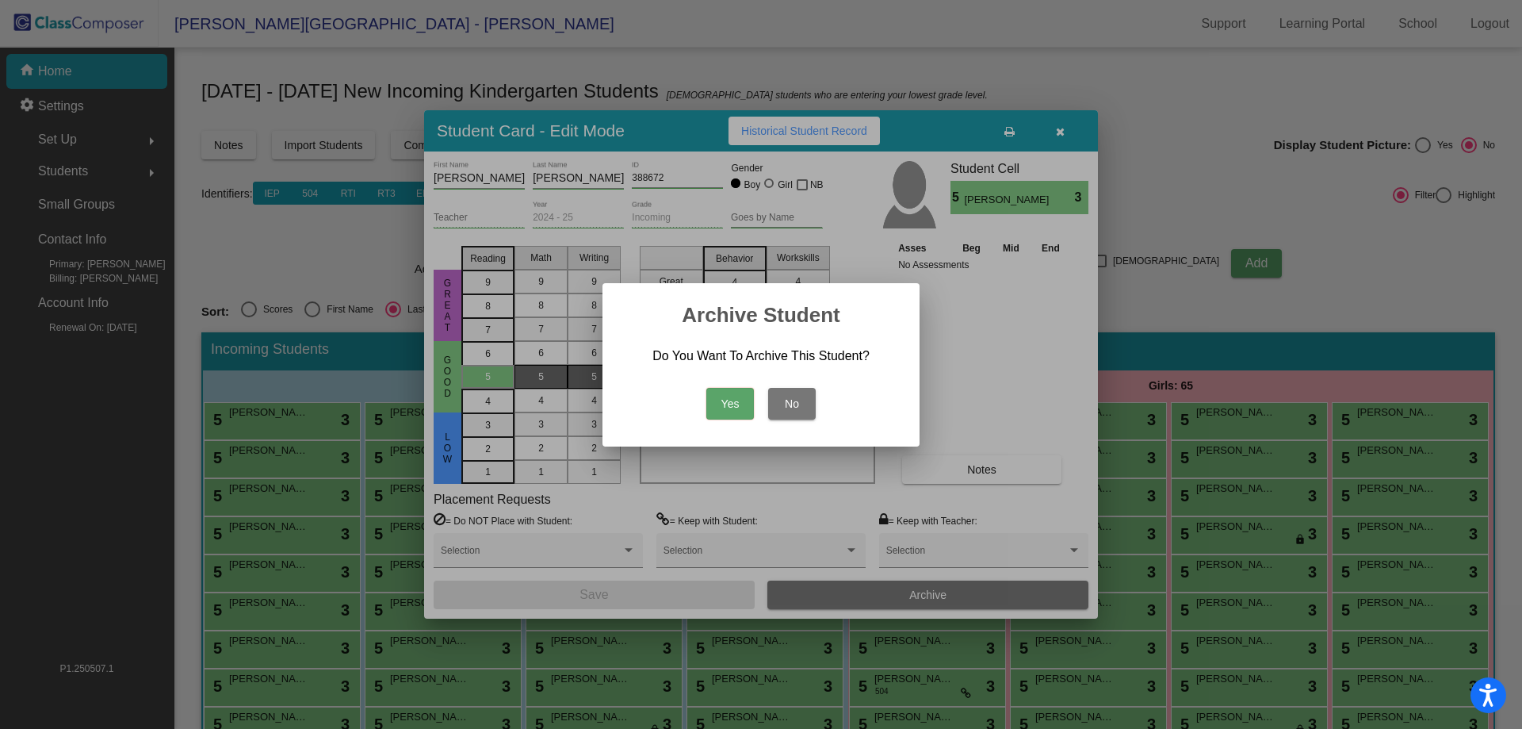
click at [724, 400] on button "Yes" at bounding box center [730, 404] width 48 height 32
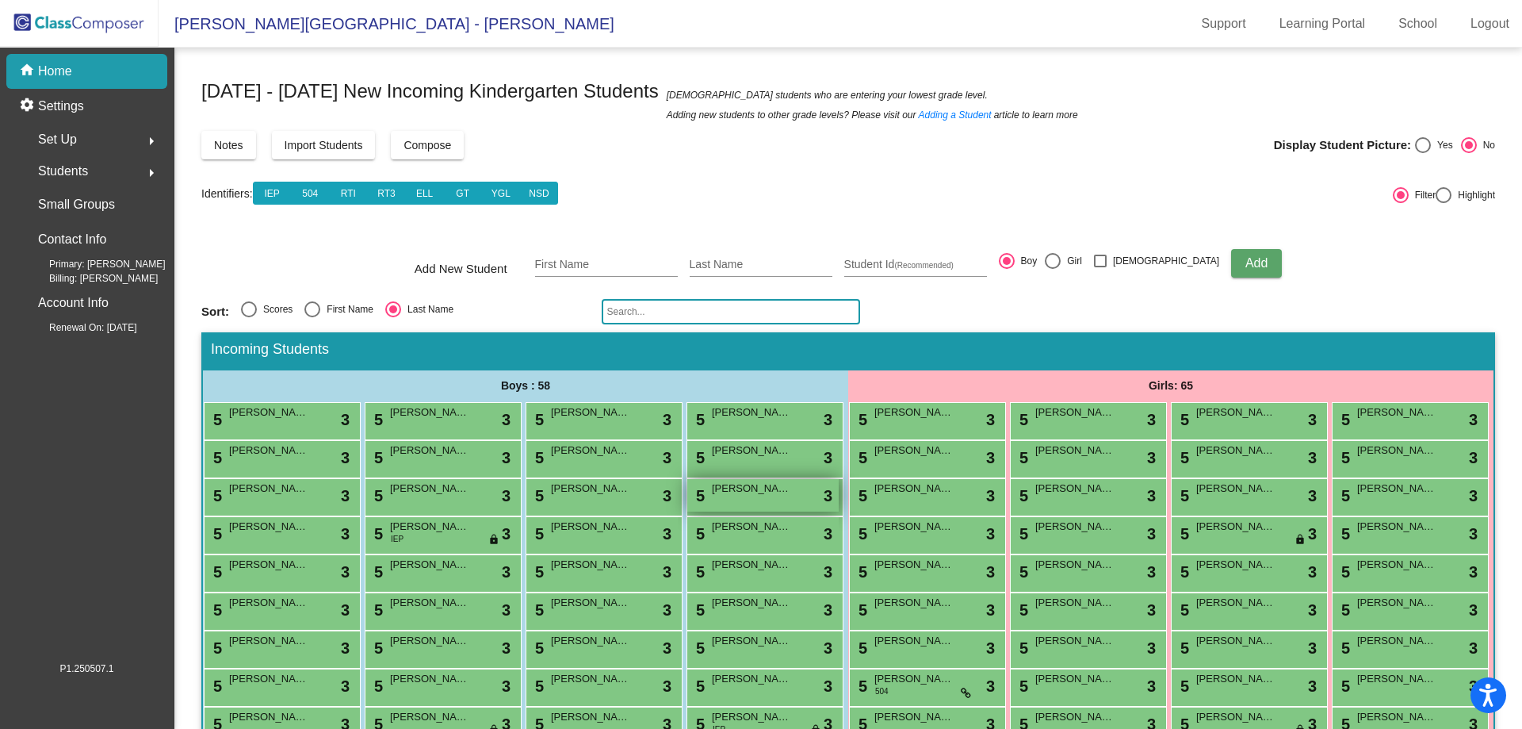
click at [687, 511] on div "5 [PERSON_NAME] lock do_not_disturb_alt 3" at bounding box center [762, 495] width 151 height 33
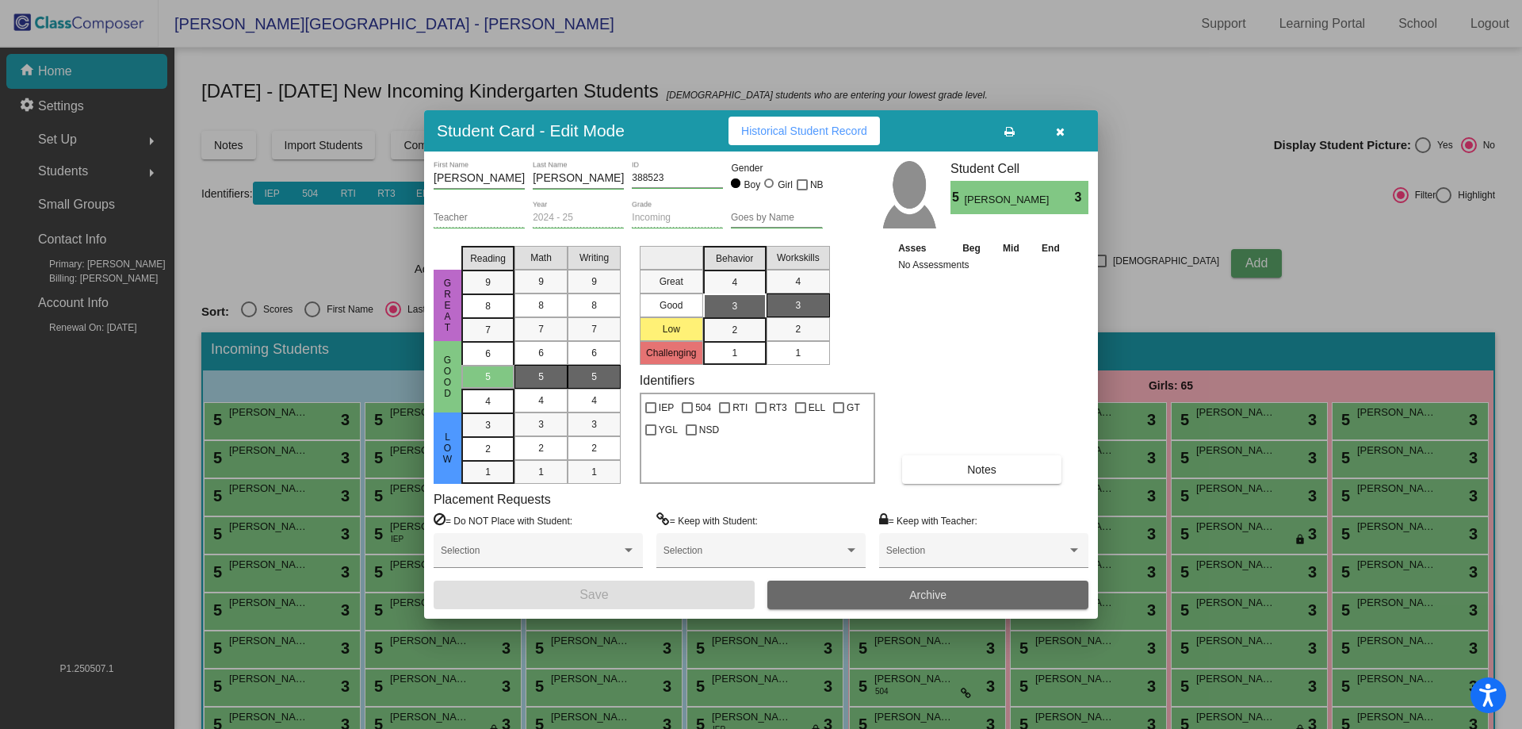
click at [839, 593] on button "Archive" at bounding box center [927, 594] width 321 height 29
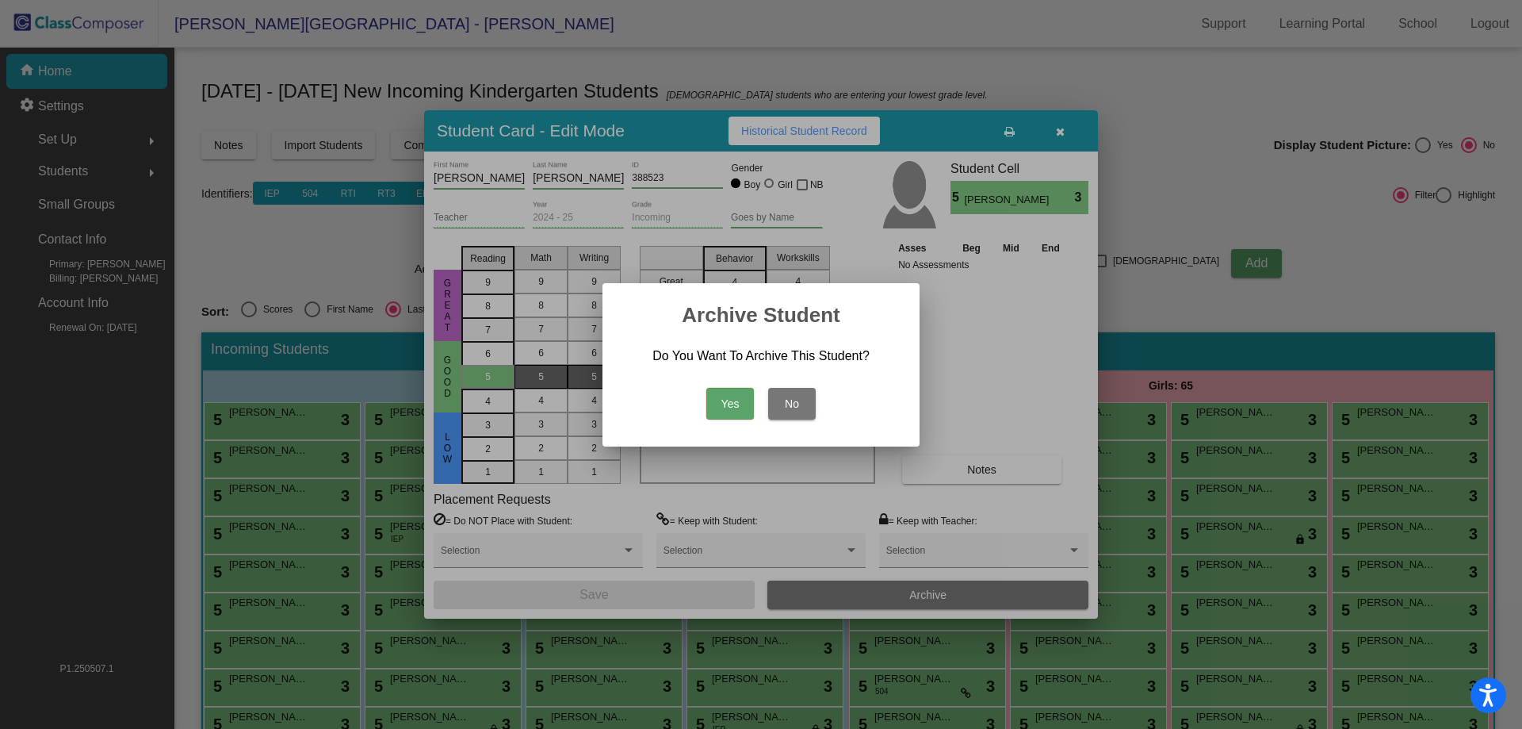
click at [729, 403] on button "Yes" at bounding box center [730, 404] width 48 height 32
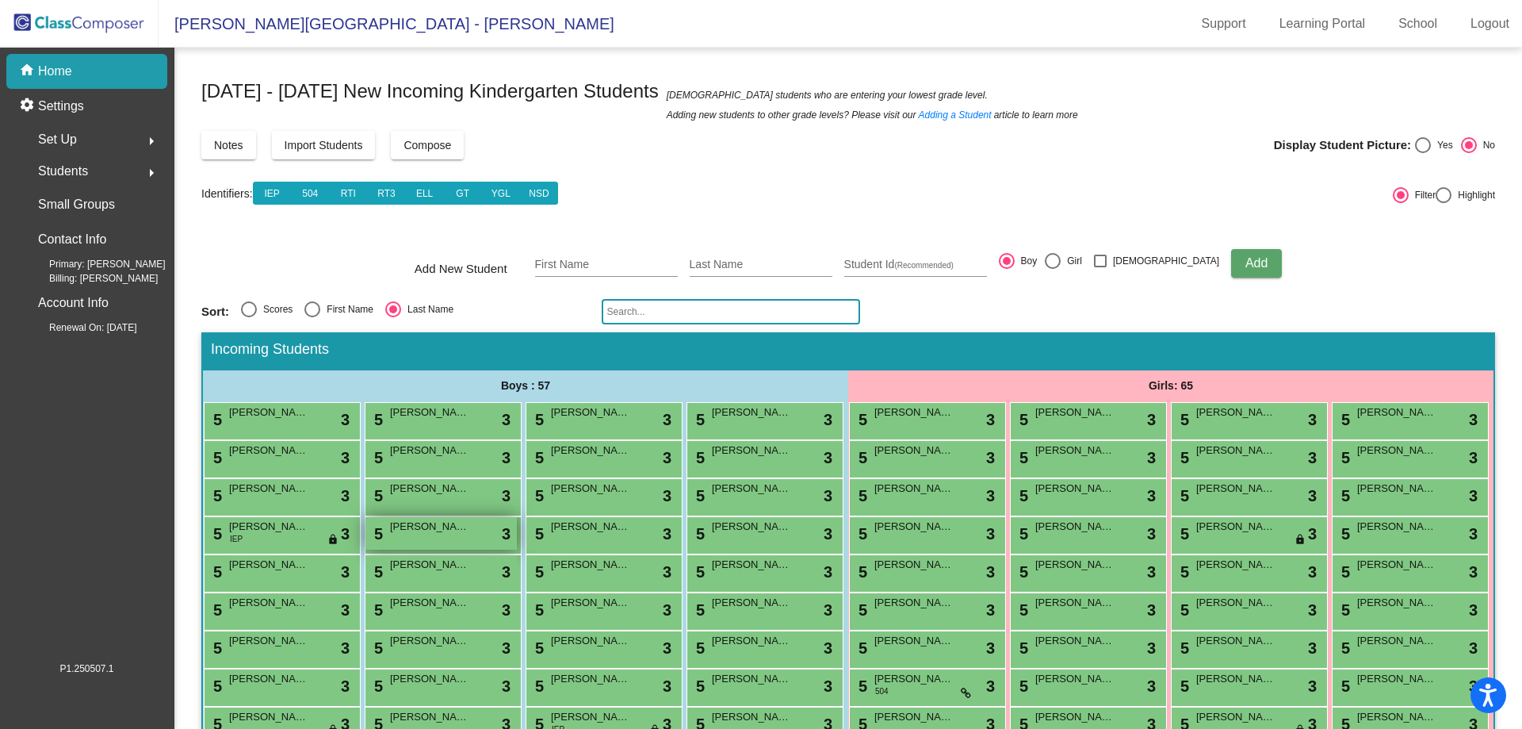
click at [469, 534] on span "[PERSON_NAME]" at bounding box center [429, 526] width 79 height 16
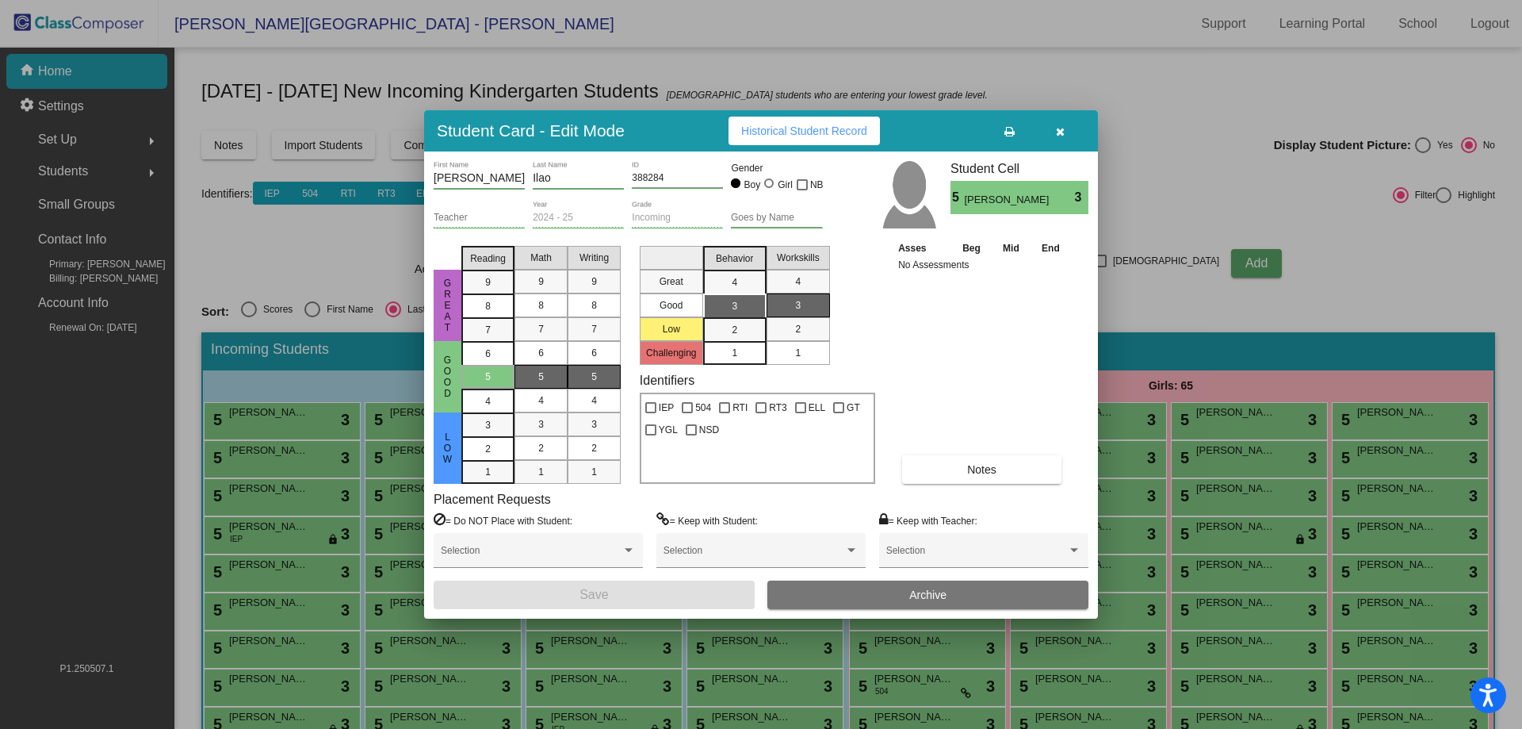
click at [832, 590] on button "Archive" at bounding box center [927, 594] width 321 height 29
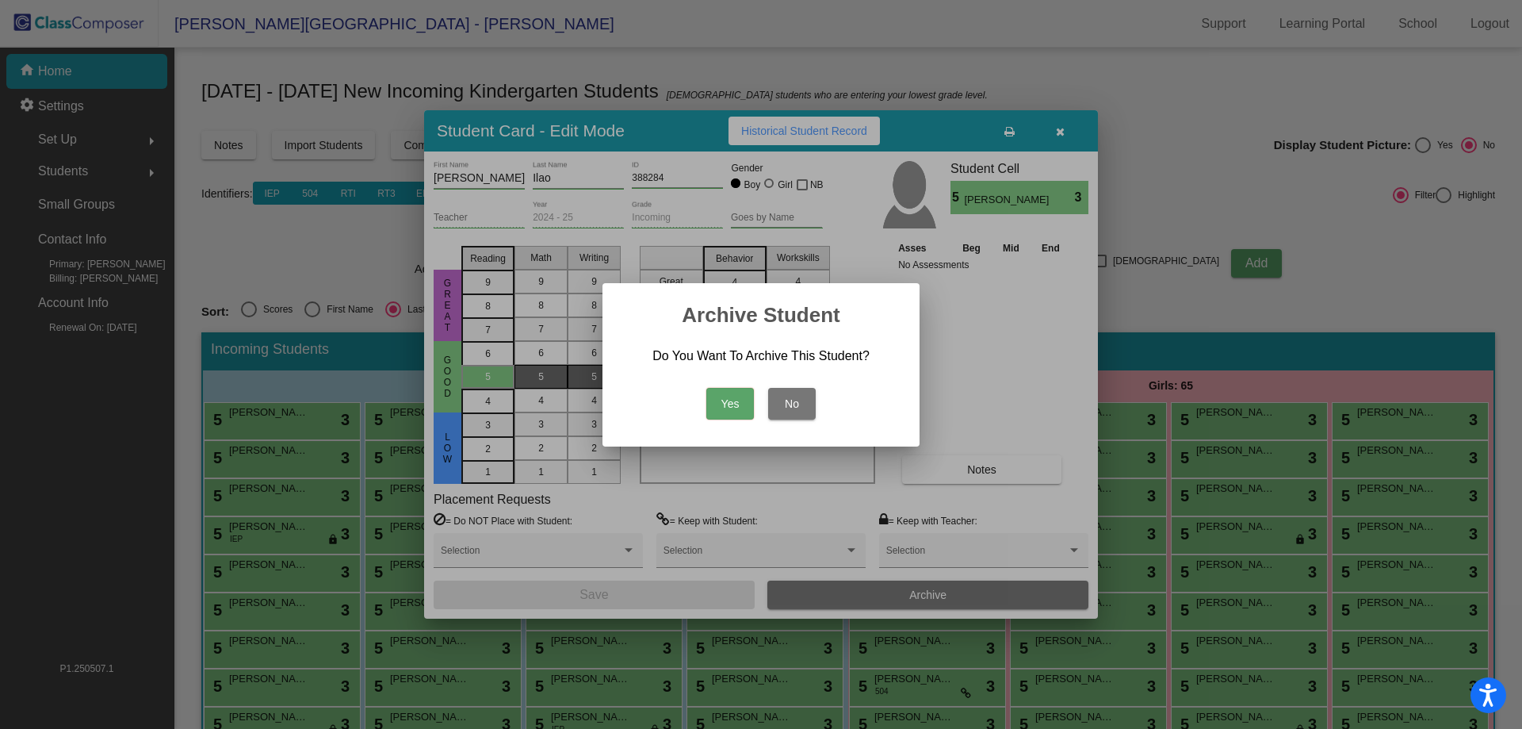
click at [719, 404] on button "Yes" at bounding box center [730, 404] width 48 height 32
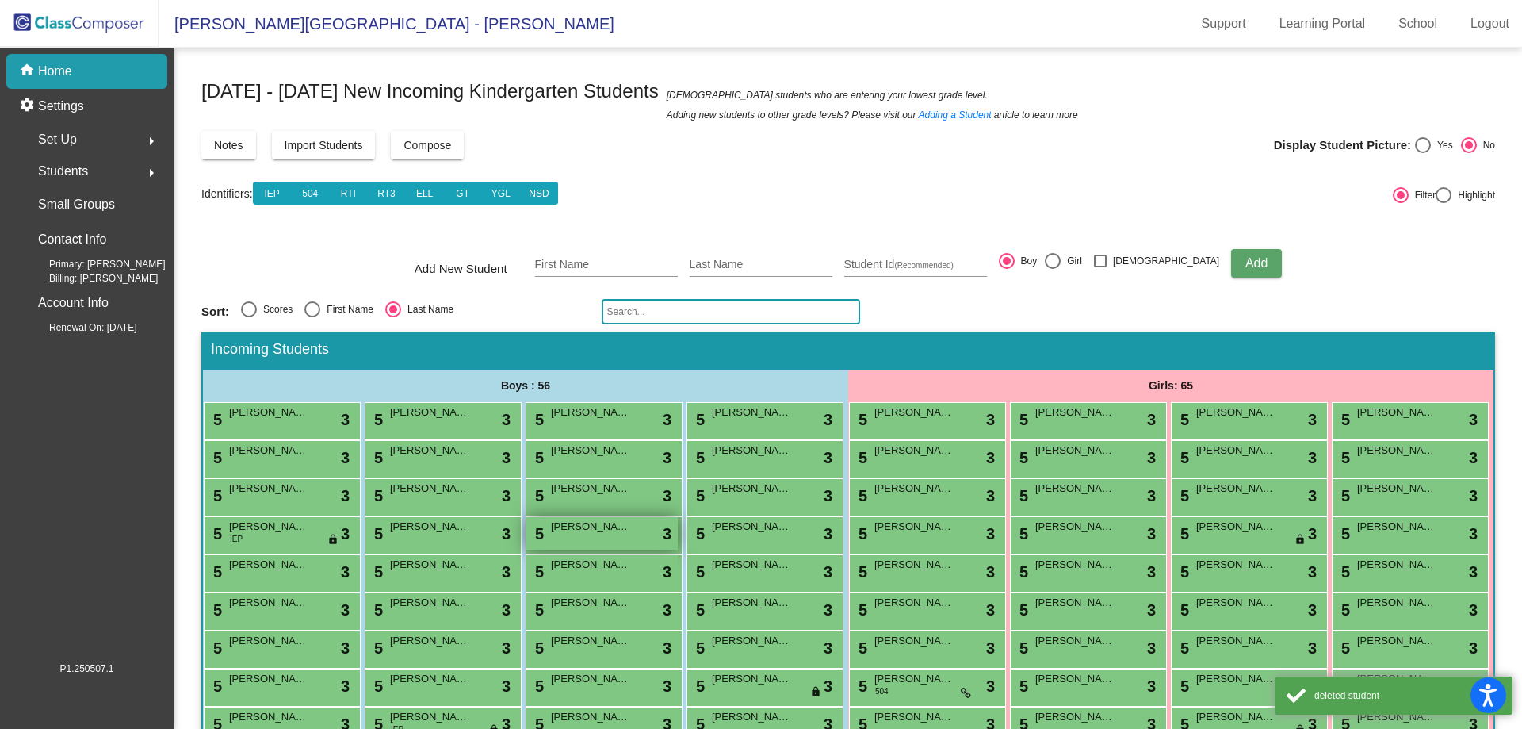
click at [651, 549] on div "5 [PERSON_NAME] lock do_not_disturb_alt 3" at bounding box center [601, 533] width 151 height 33
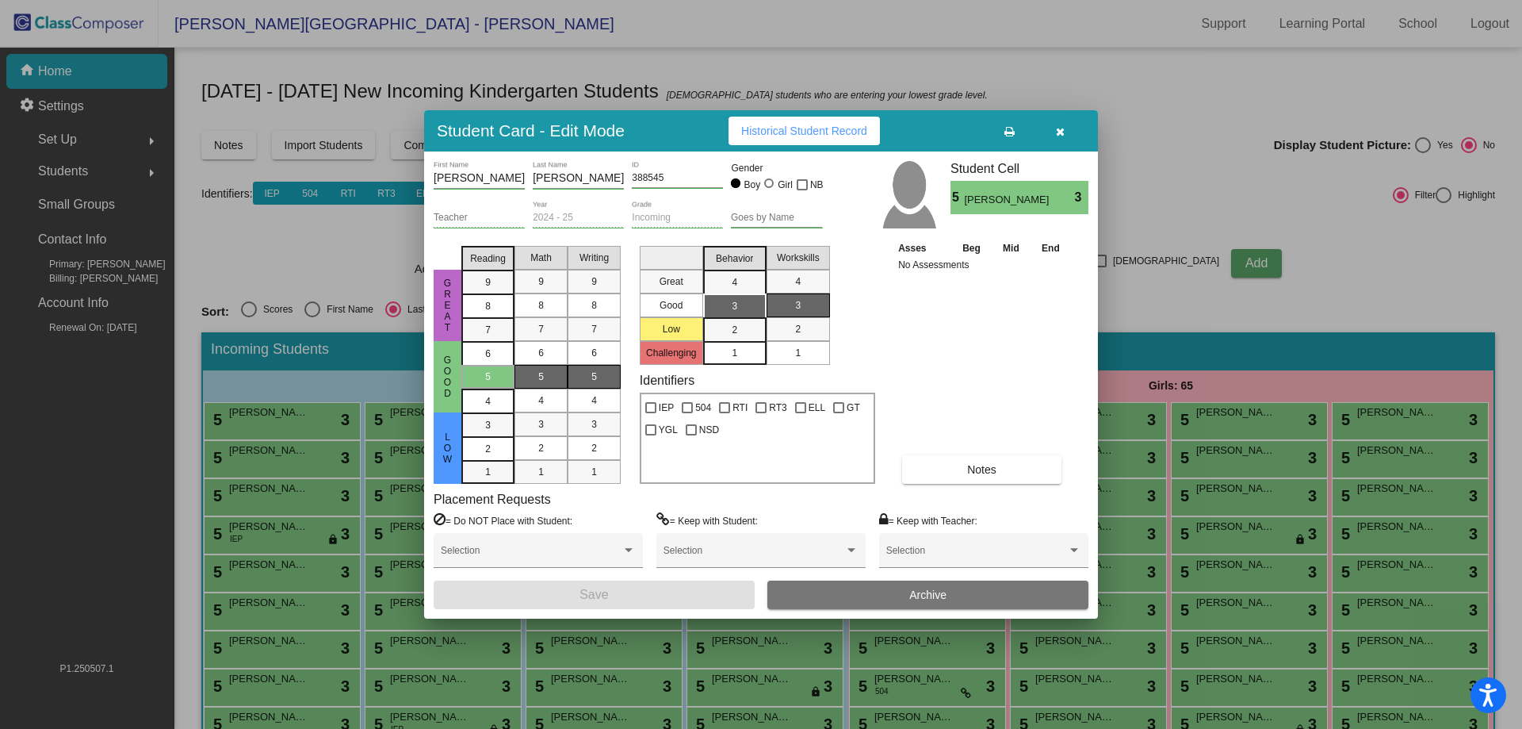
click at [865, 598] on button "Archive" at bounding box center [927, 594] width 321 height 29
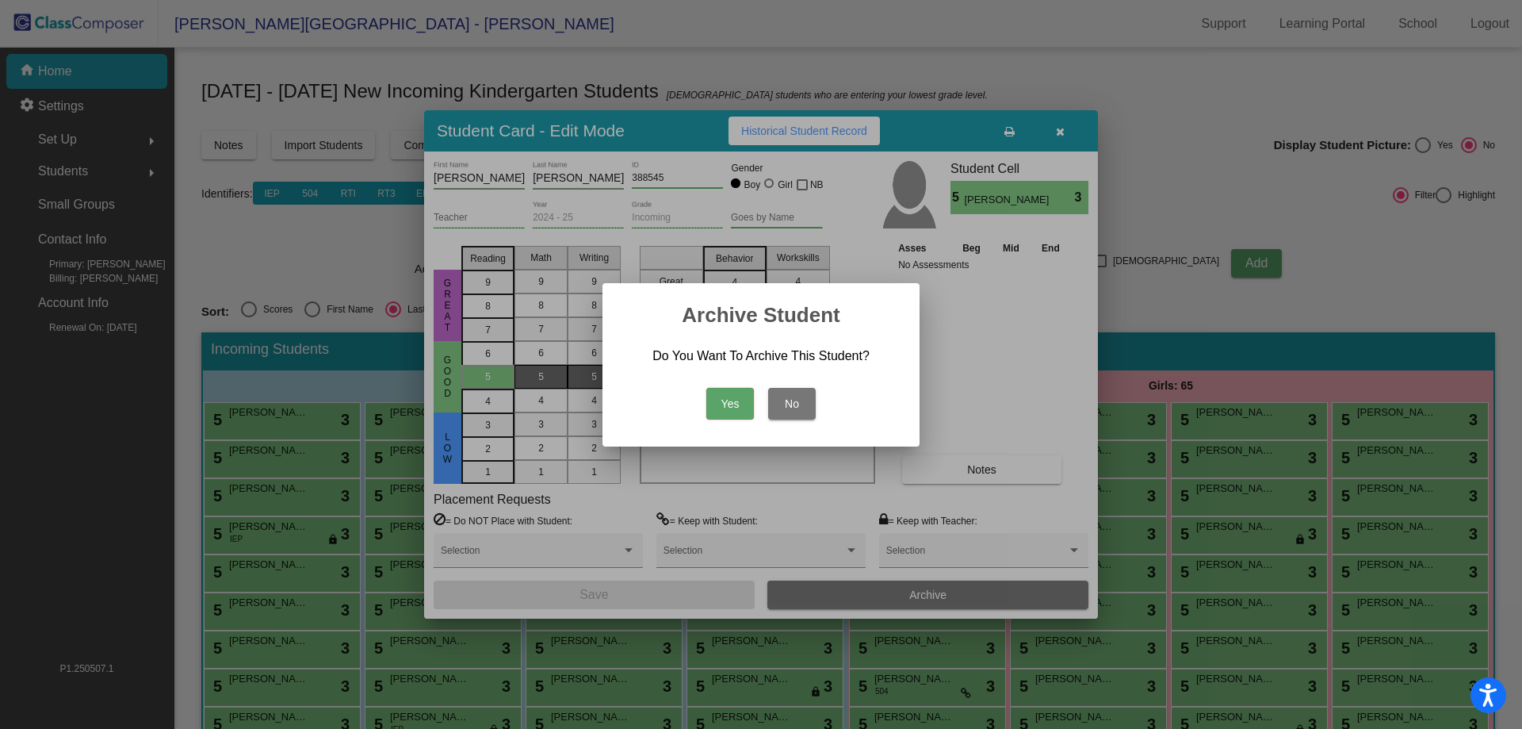
click at [734, 410] on button "Yes" at bounding box center [730, 404] width 48 height 32
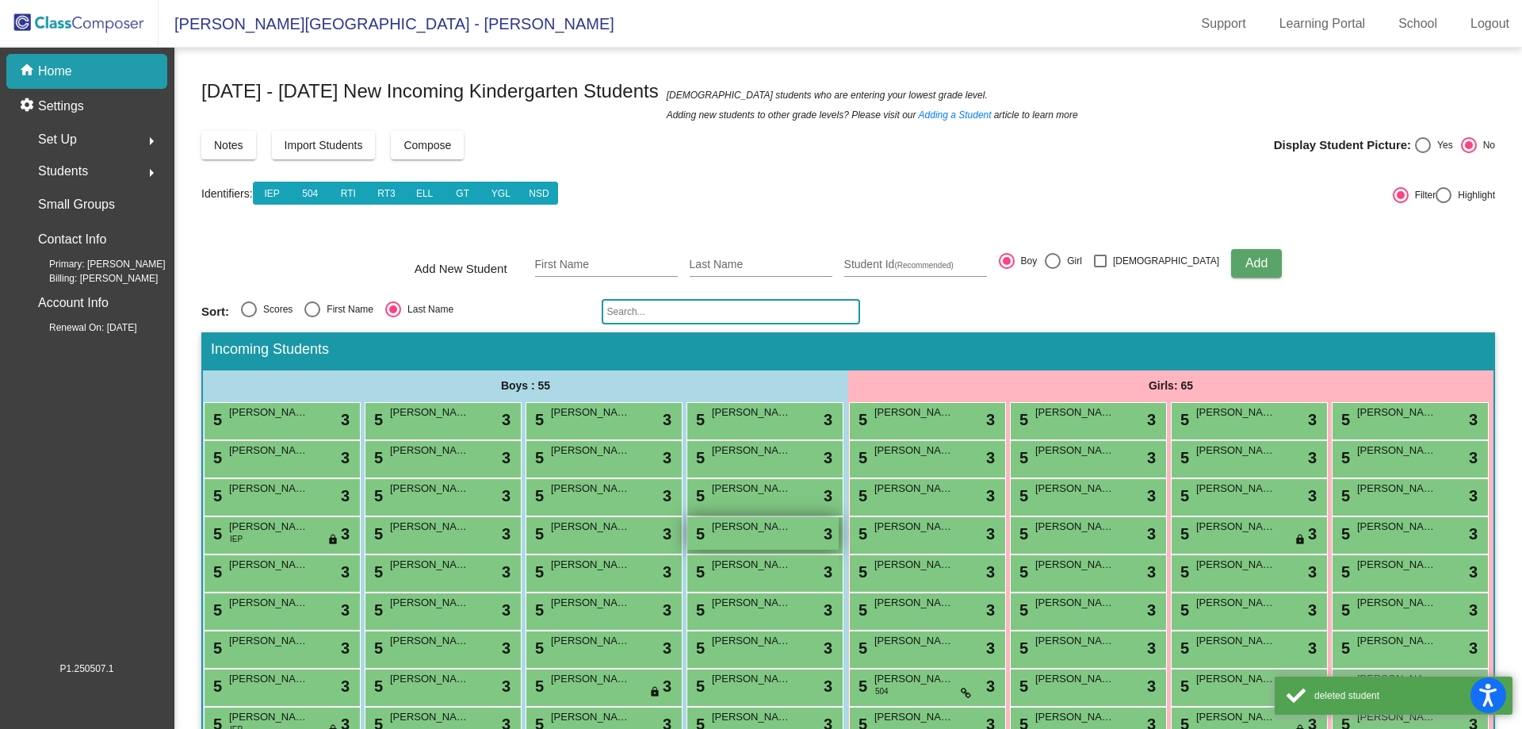
click at [687, 549] on div "5 [PERSON_NAME] lock do_not_disturb_alt 3" at bounding box center [762, 533] width 151 height 33
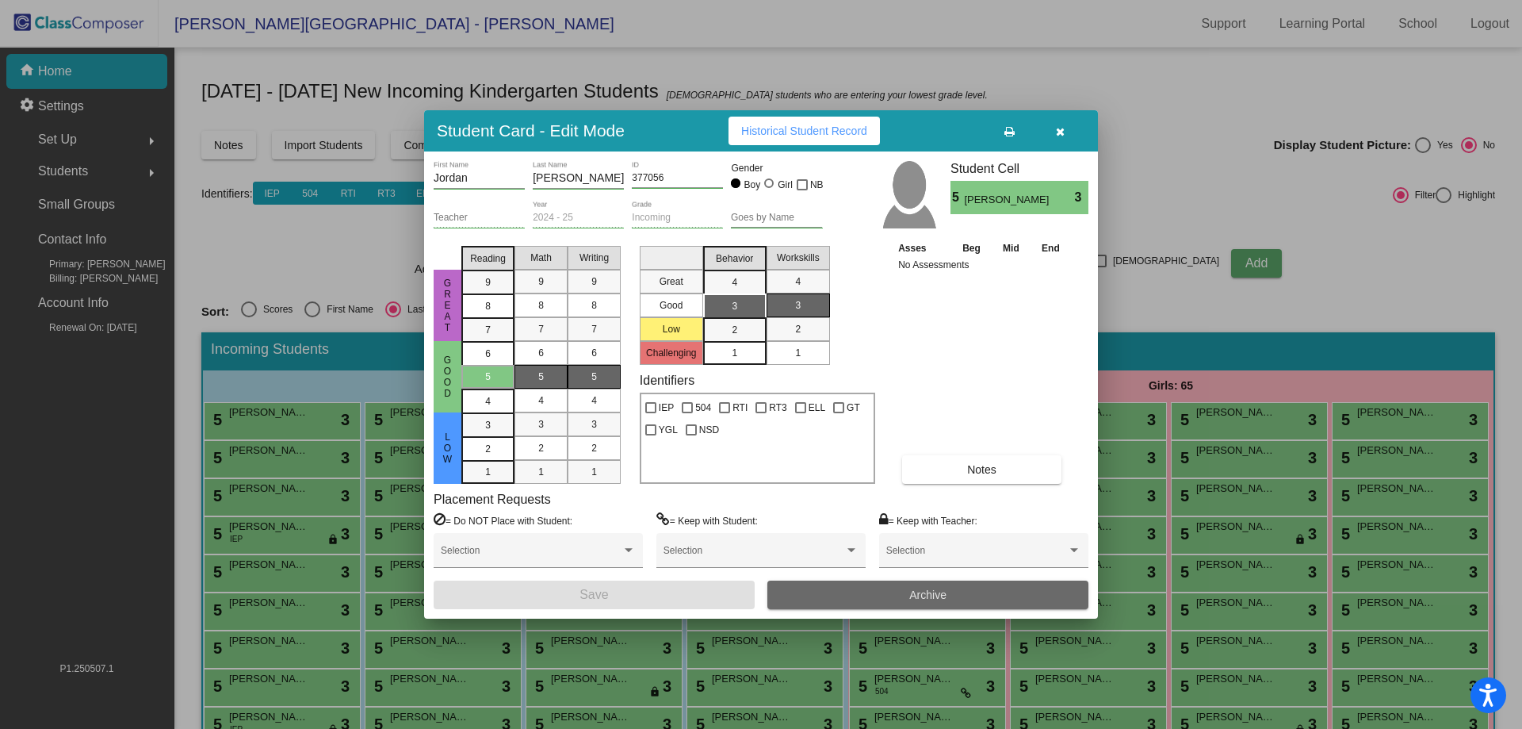
click at [802, 588] on button "Archive" at bounding box center [927, 594] width 321 height 29
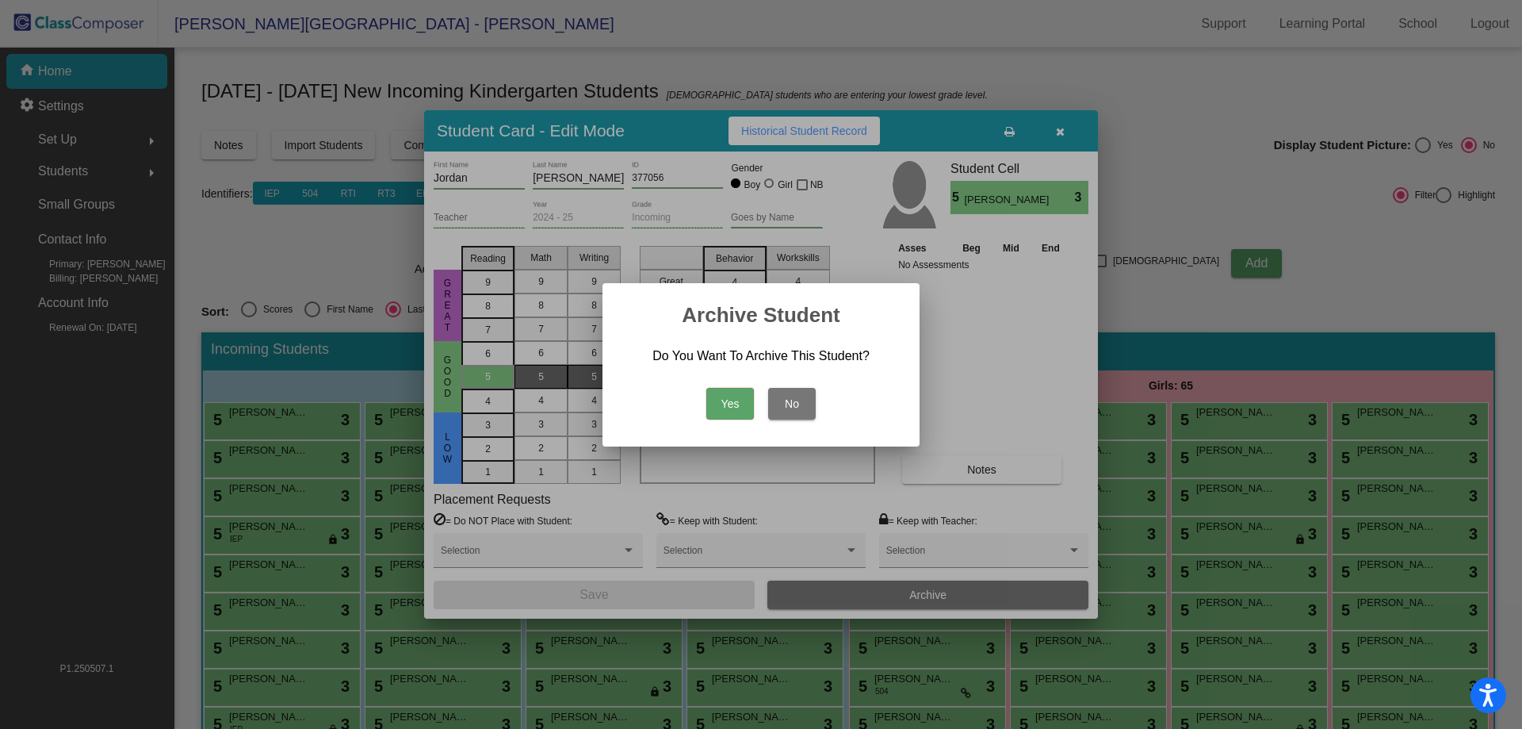
click at [725, 399] on button "Yes" at bounding box center [730, 404] width 48 height 32
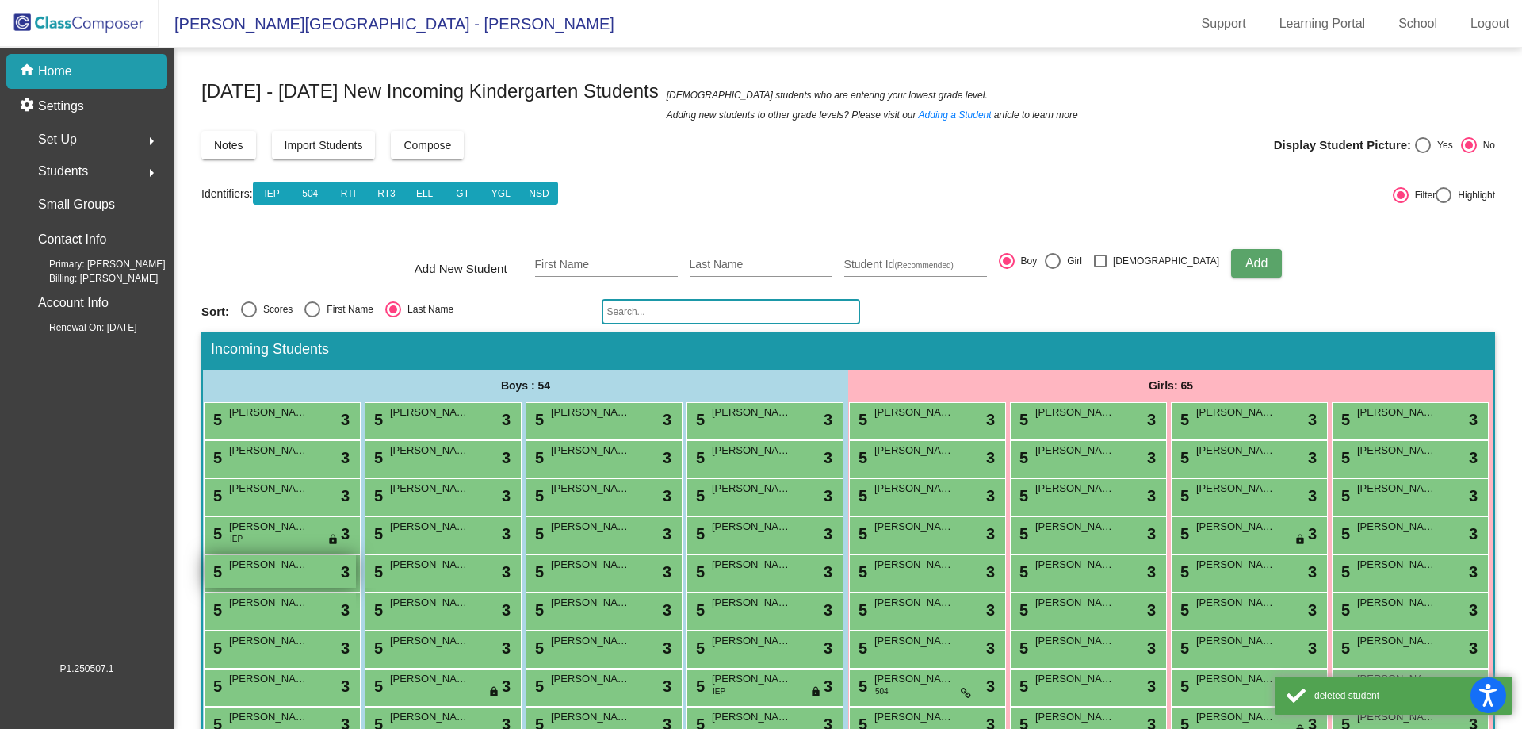
click at [356, 587] on div "5 [PERSON_NAME] lock do_not_disturb_alt 3" at bounding box center [280, 571] width 151 height 33
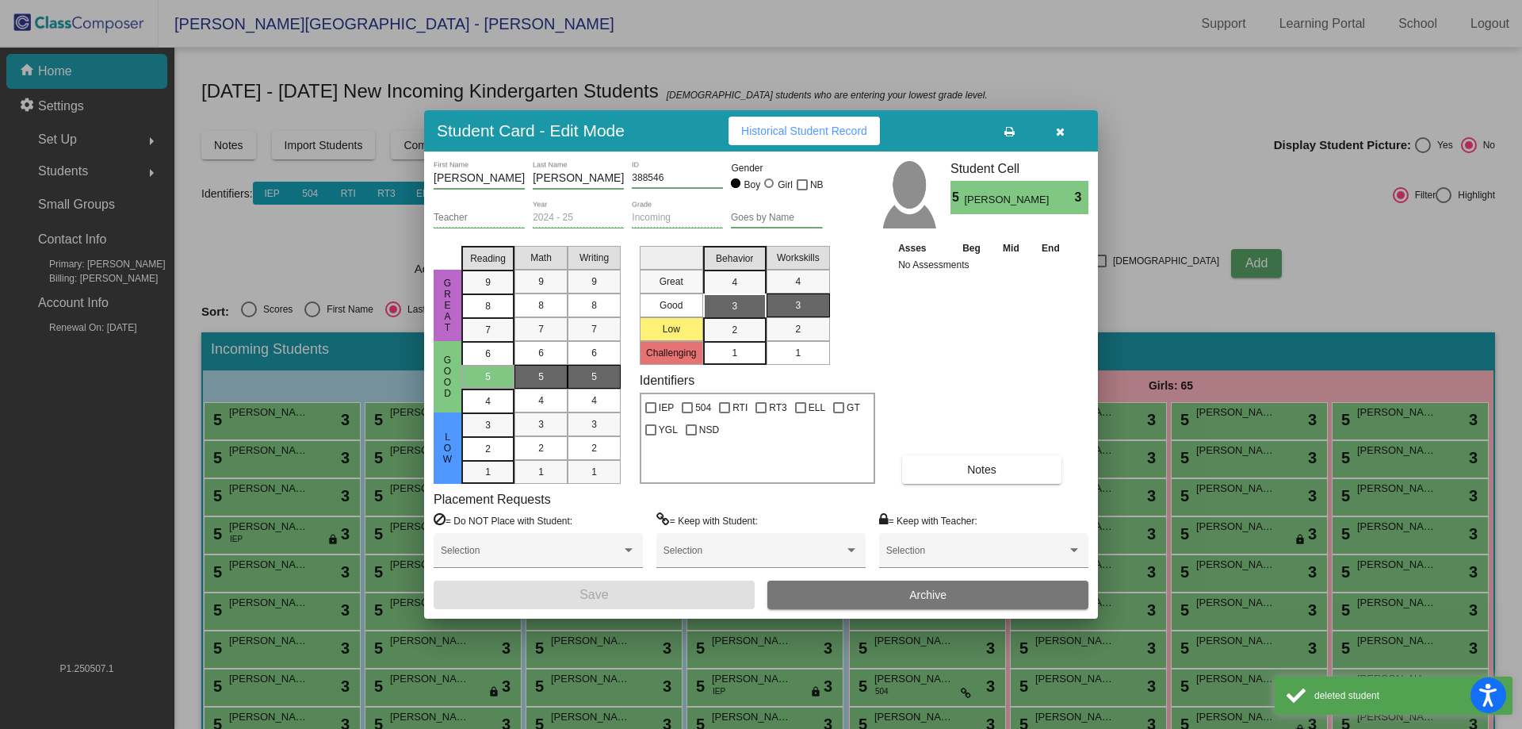
click at [816, 590] on button "Archive" at bounding box center [927, 594] width 321 height 29
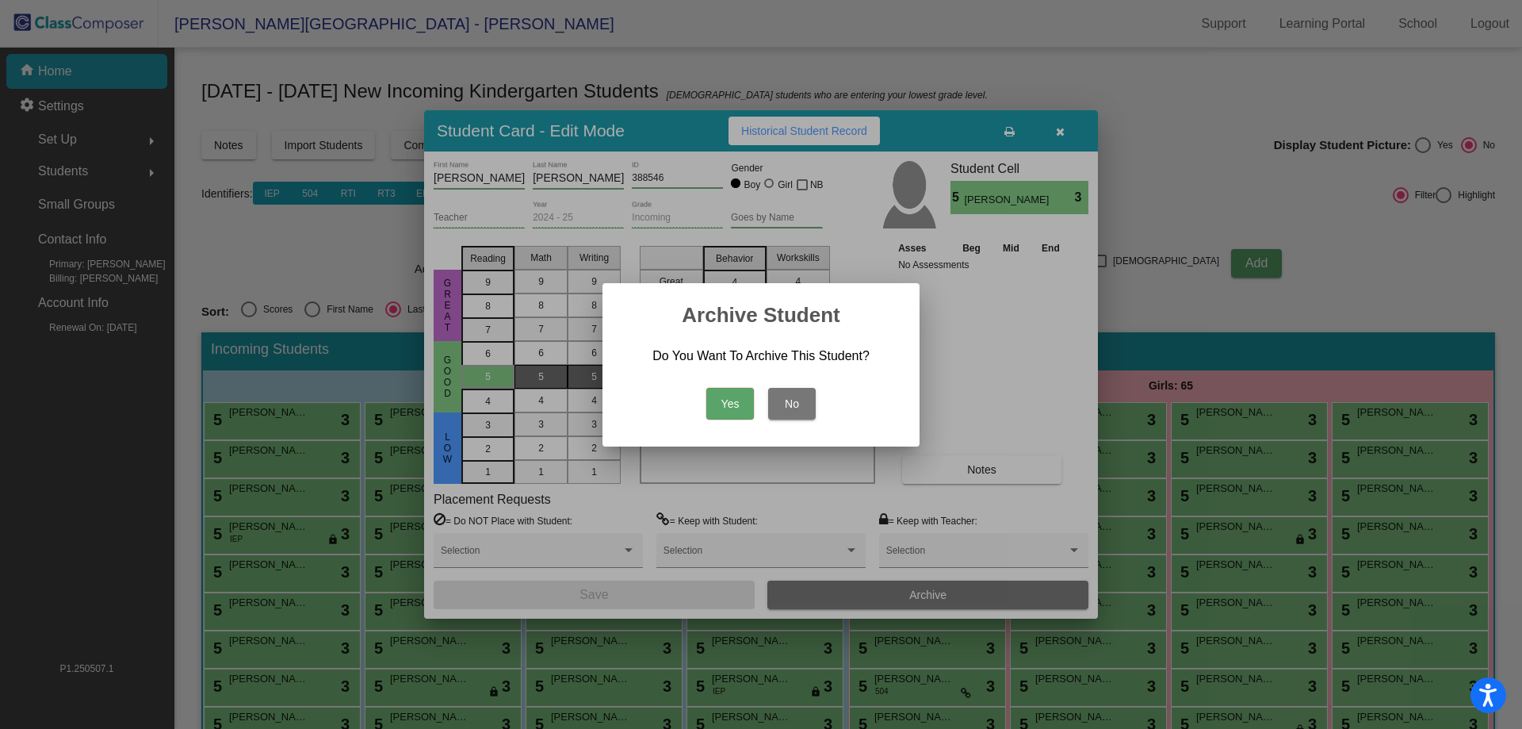
click at [728, 390] on button "Yes" at bounding box center [730, 404] width 48 height 32
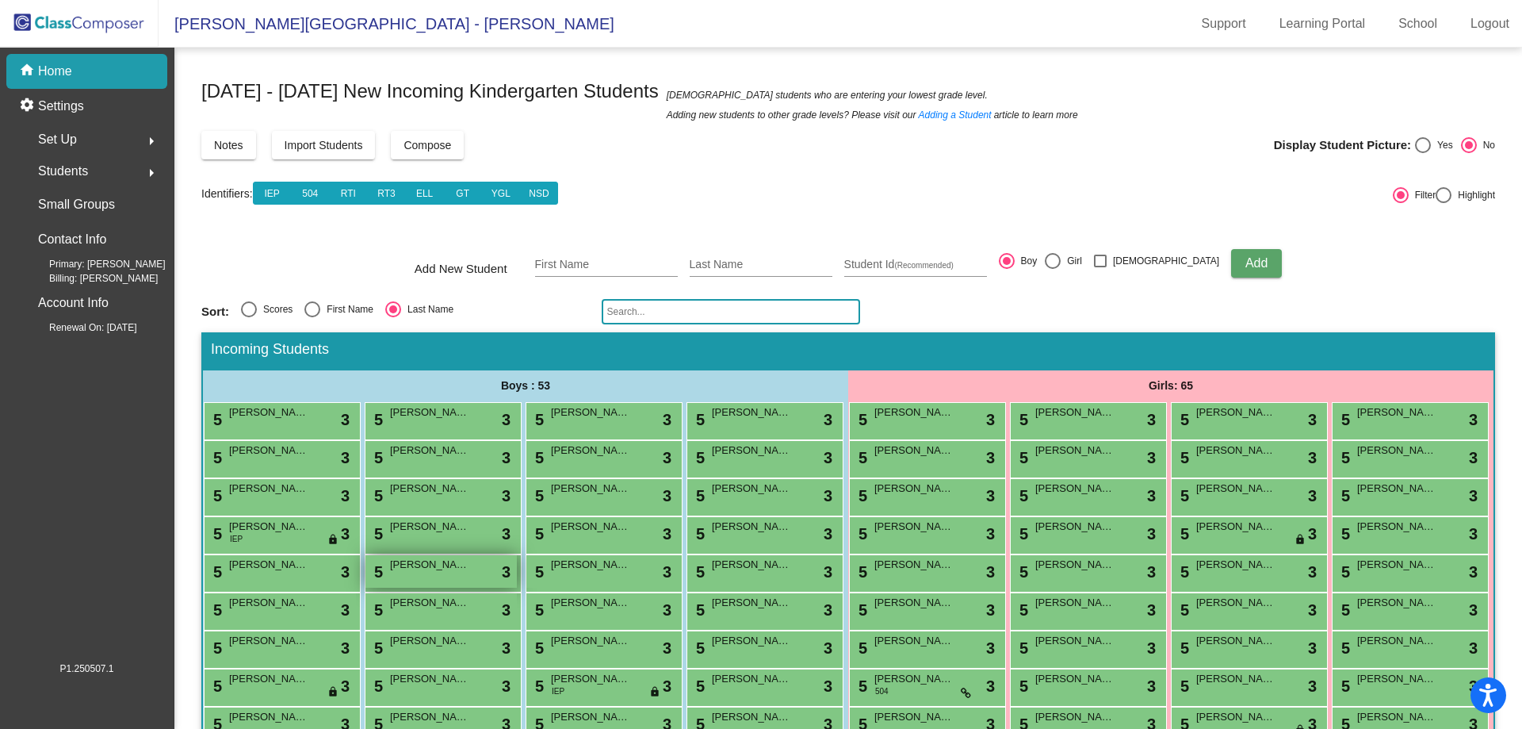
click at [517, 587] on div "5 [PERSON_NAME] lock do_not_disturb_alt 3" at bounding box center [440, 571] width 151 height 33
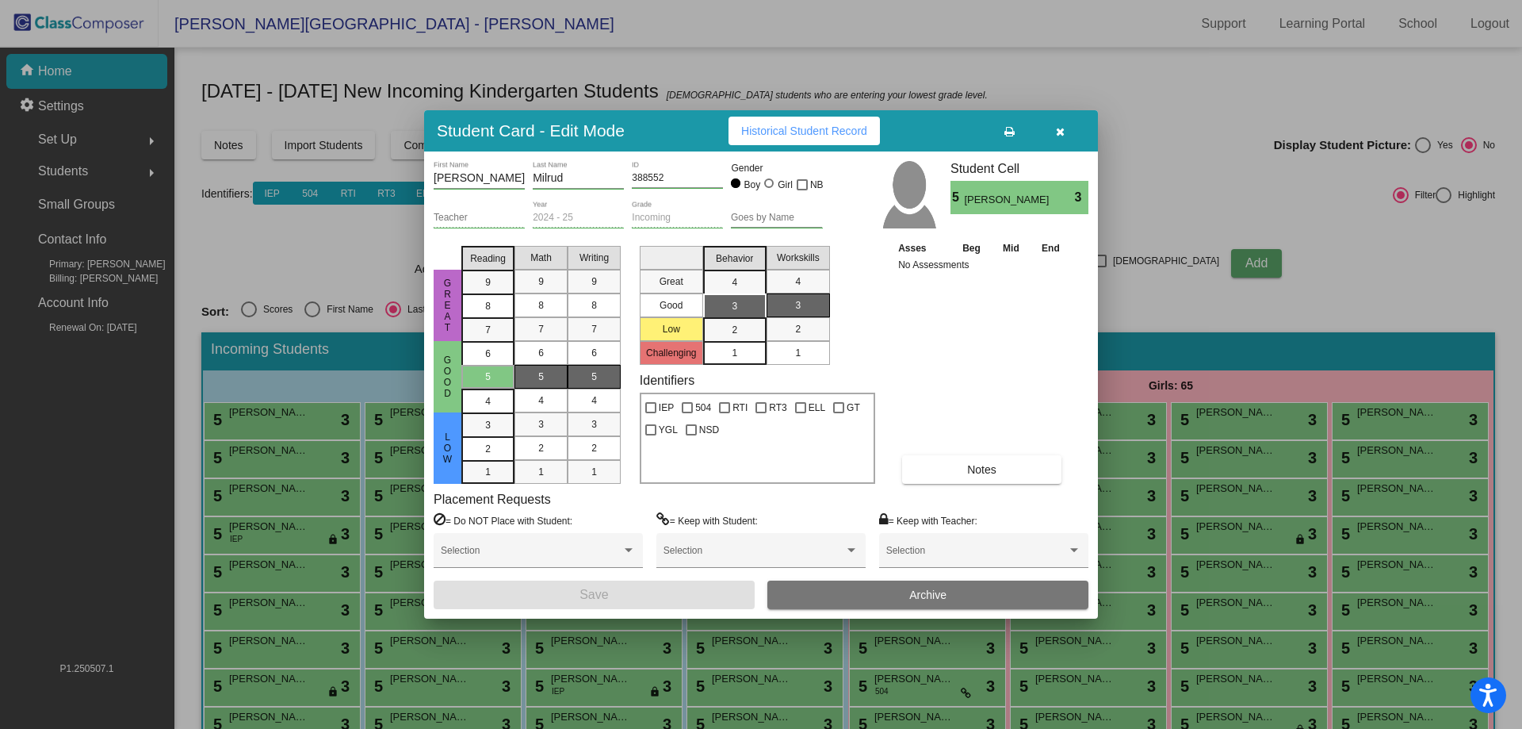
click at [907, 587] on button "Archive" at bounding box center [927, 594] width 321 height 29
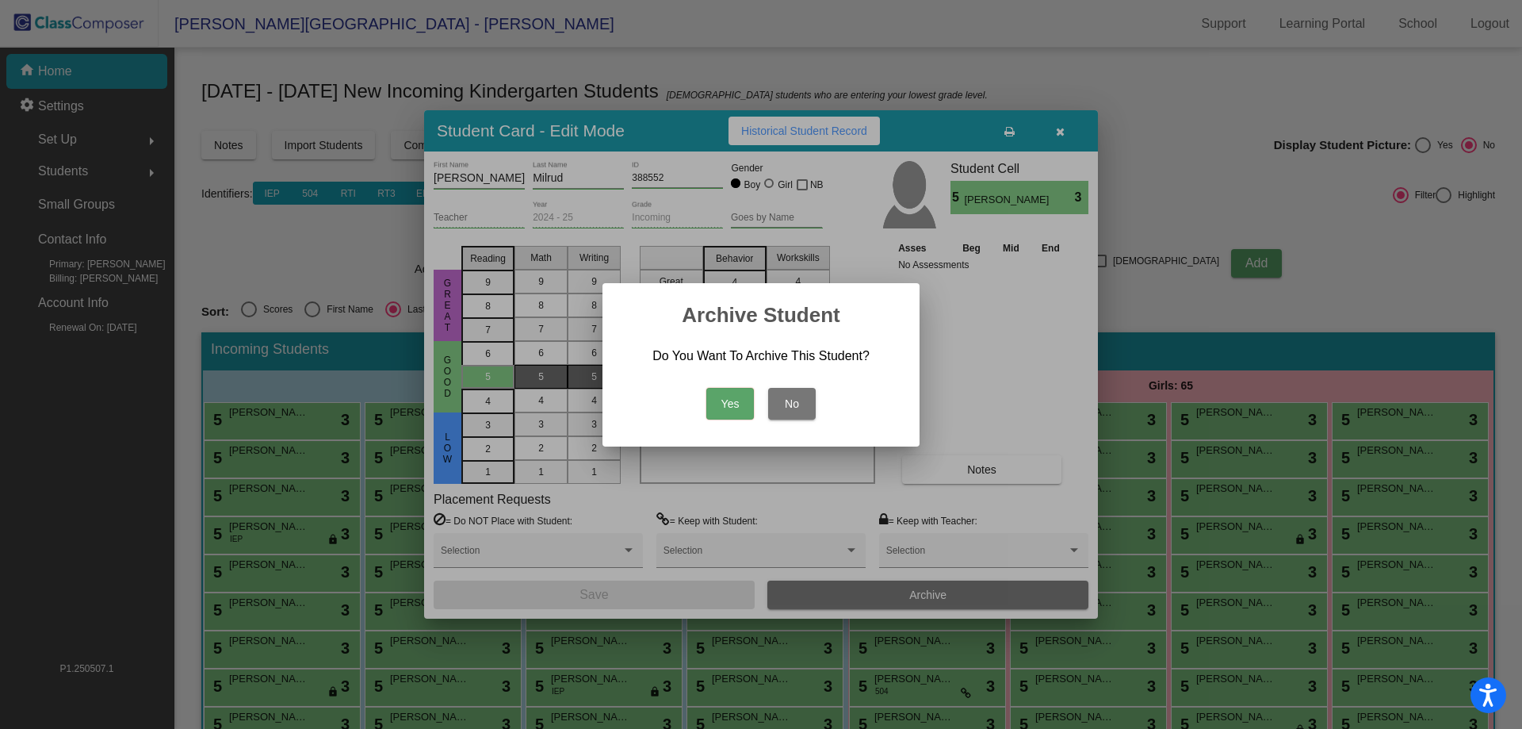
click at [729, 409] on button "Yes" at bounding box center [730, 404] width 48 height 32
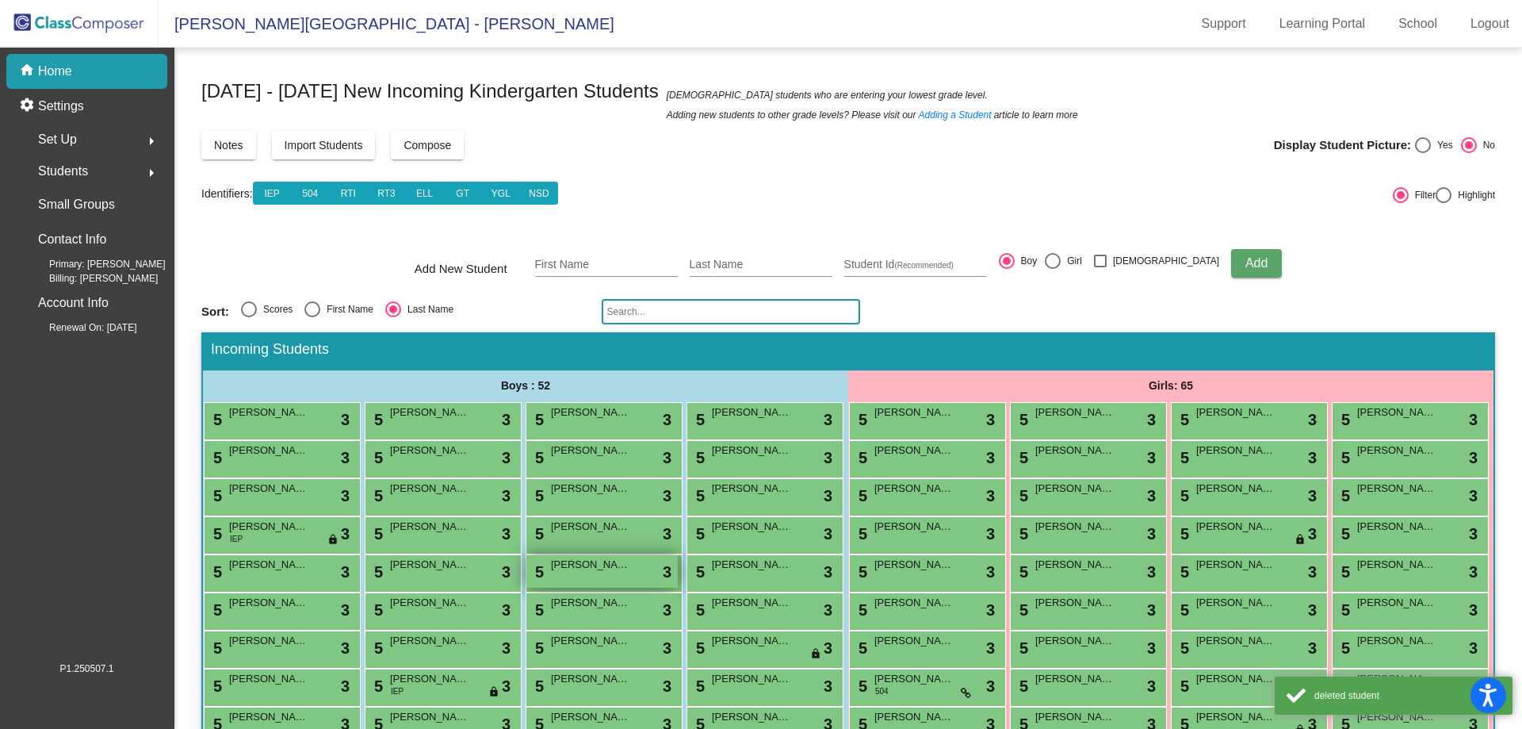
click at [551, 572] on span "[PERSON_NAME]" at bounding box center [590, 565] width 79 height 16
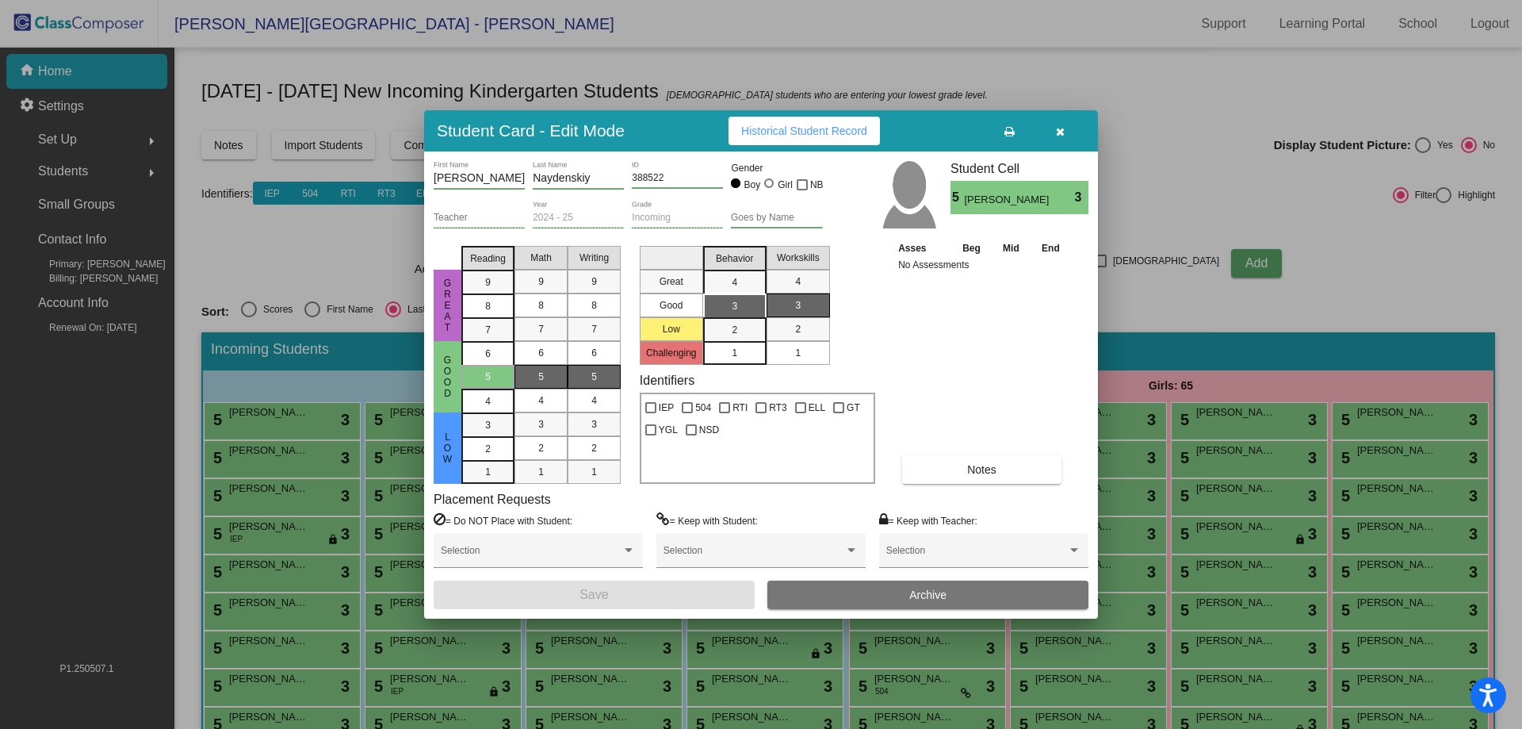
click at [820, 587] on button "Archive" at bounding box center [927, 594] width 321 height 29
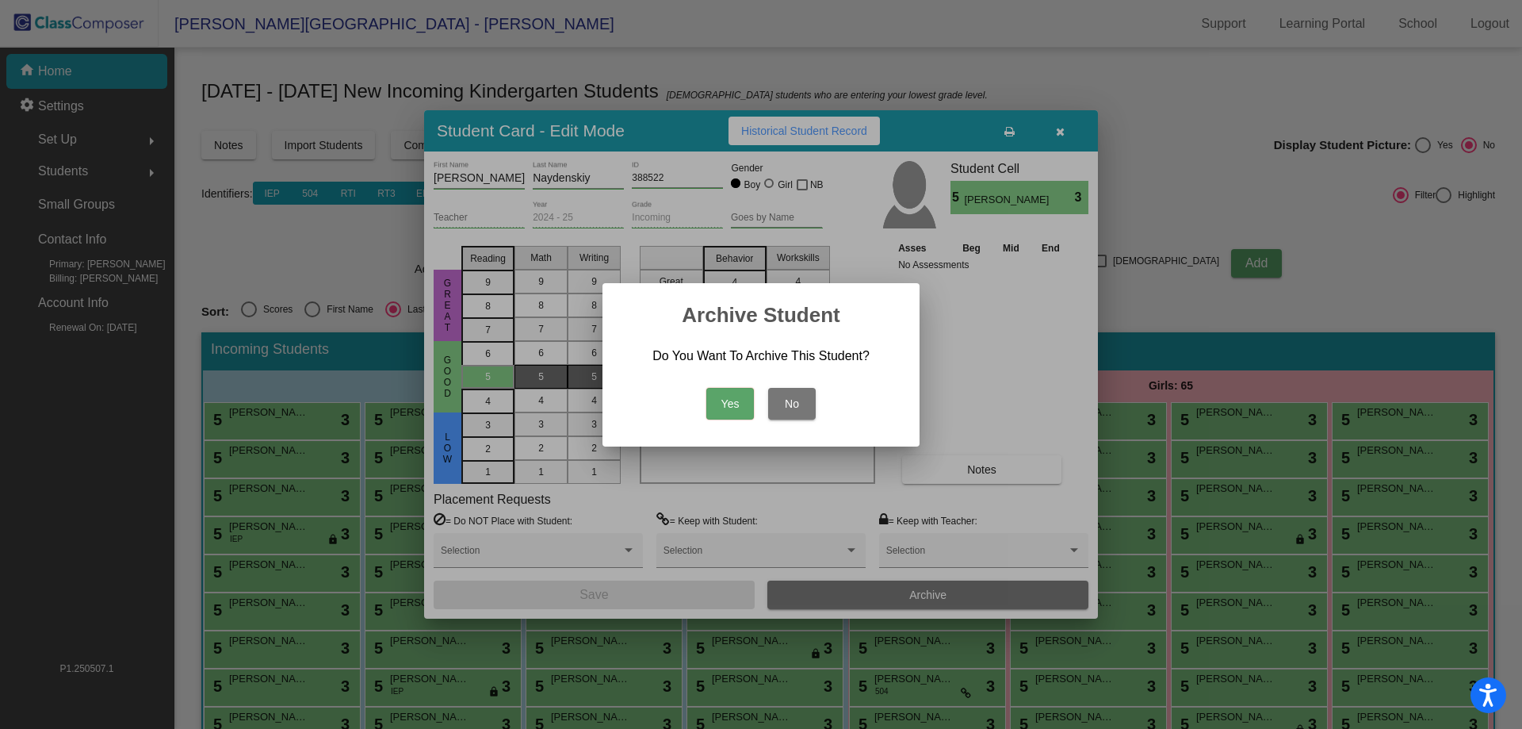
click at [722, 403] on button "Yes" at bounding box center [730, 404] width 48 height 32
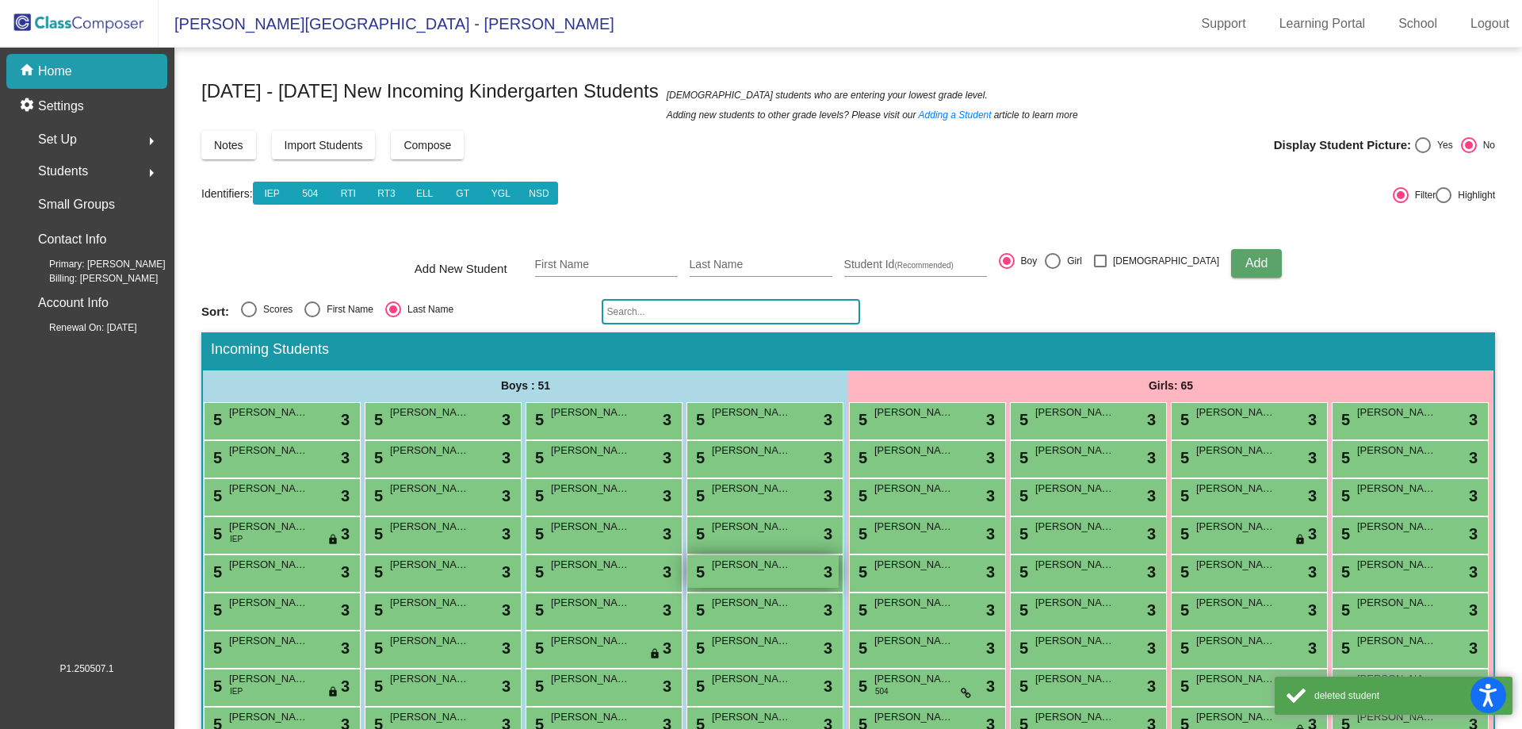
click at [712, 572] on span "[PERSON_NAME]" at bounding box center [751, 565] width 79 height 16
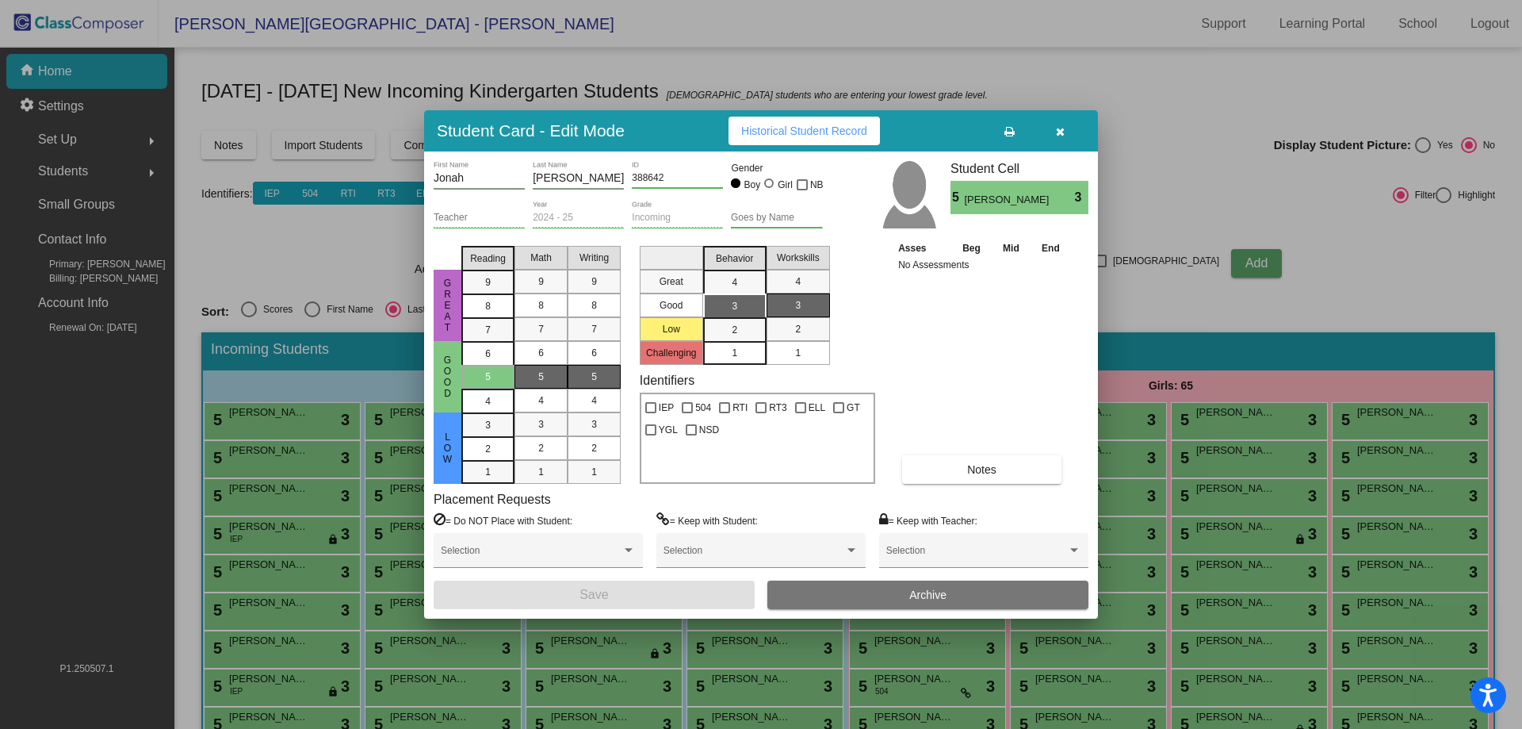
click at [856, 589] on button "Archive" at bounding box center [927, 594] width 321 height 29
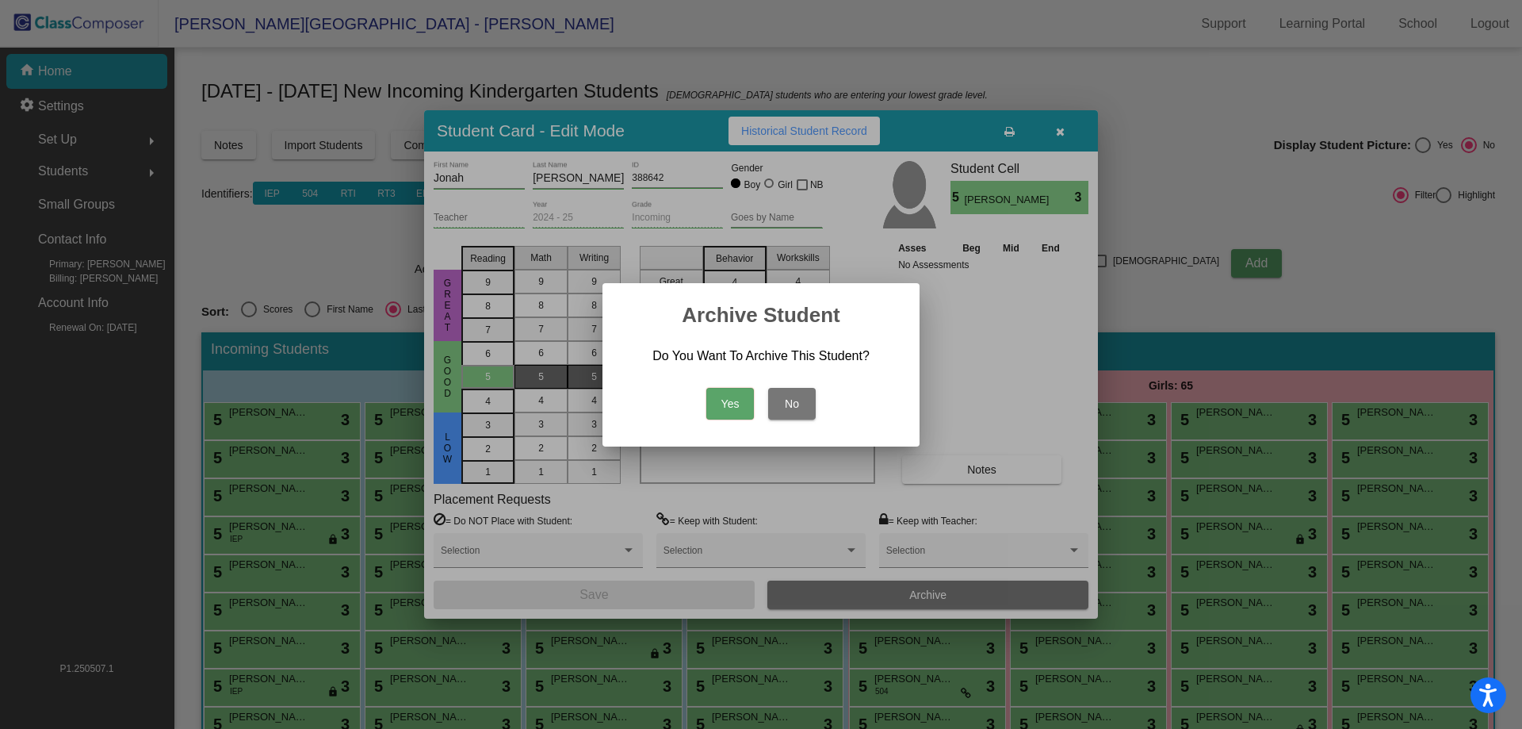
click at [740, 405] on button "Yes" at bounding box center [730, 404] width 48 height 32
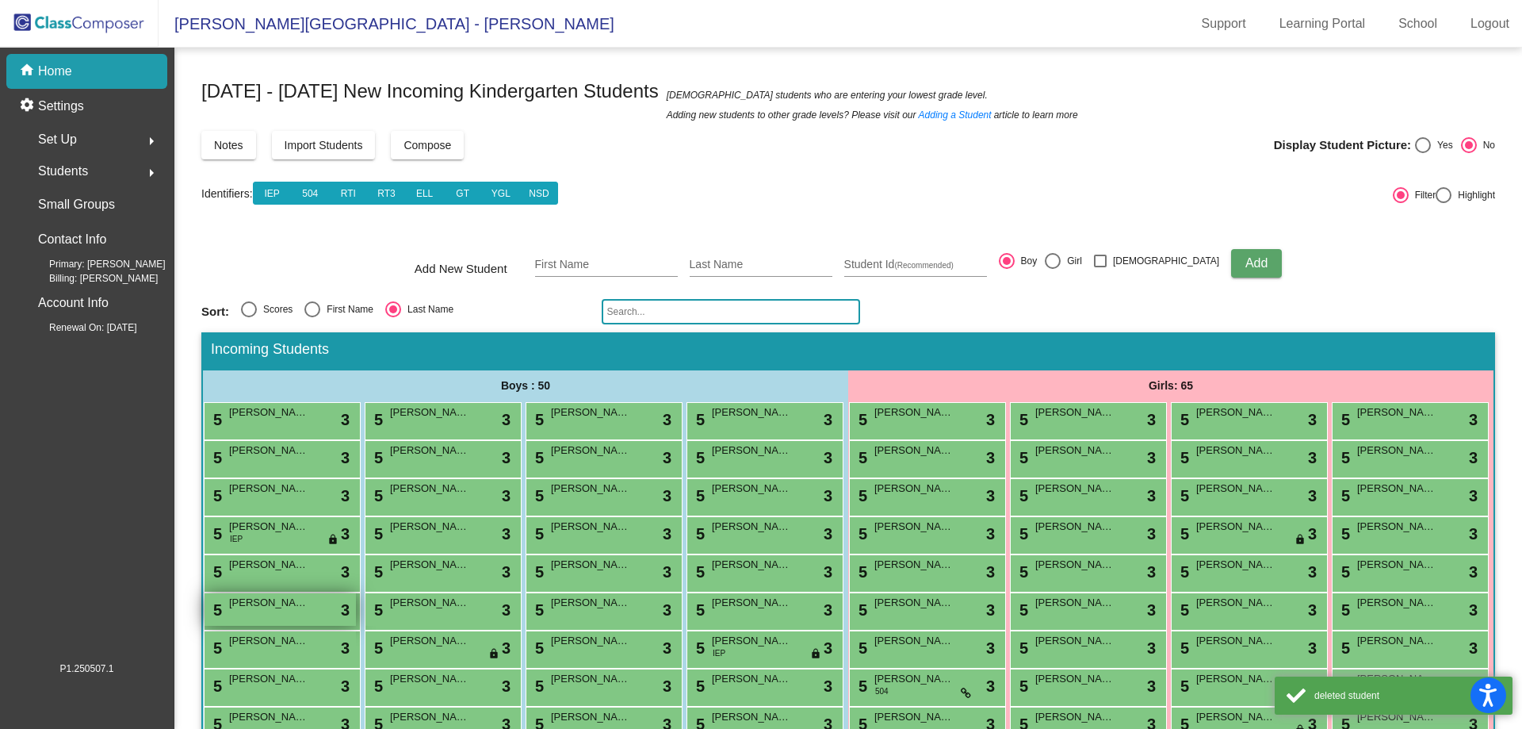
click at [308, 610] on span "[PERSON_NAME]" at bounding box center [268, 603] width 79 height 16
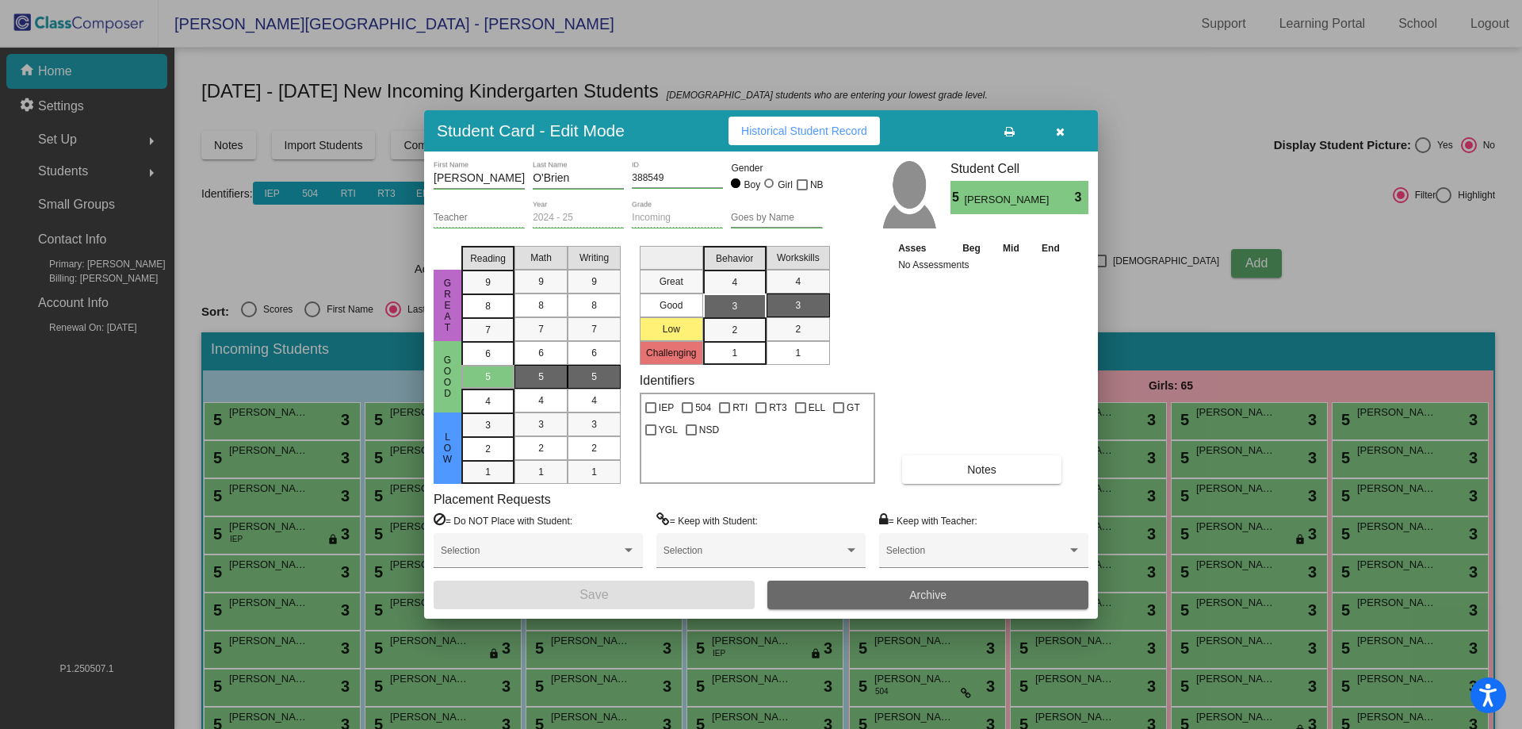
click at [958, 600] on button "Archive" at bounding box center [927, 594] width 321 height 29
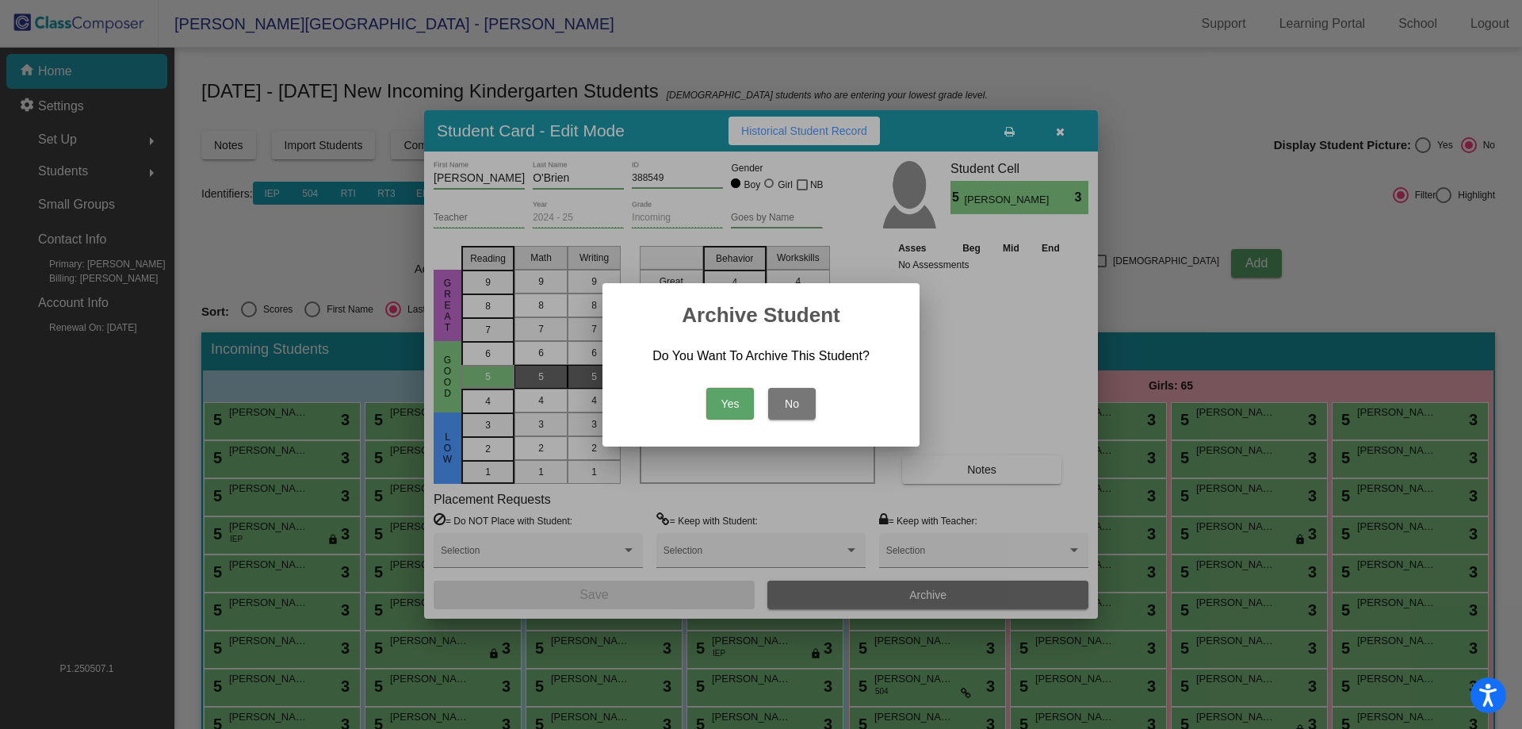
click at [733, 411] on button "Yes" at bounding box center [730, 404] width 48 height 32
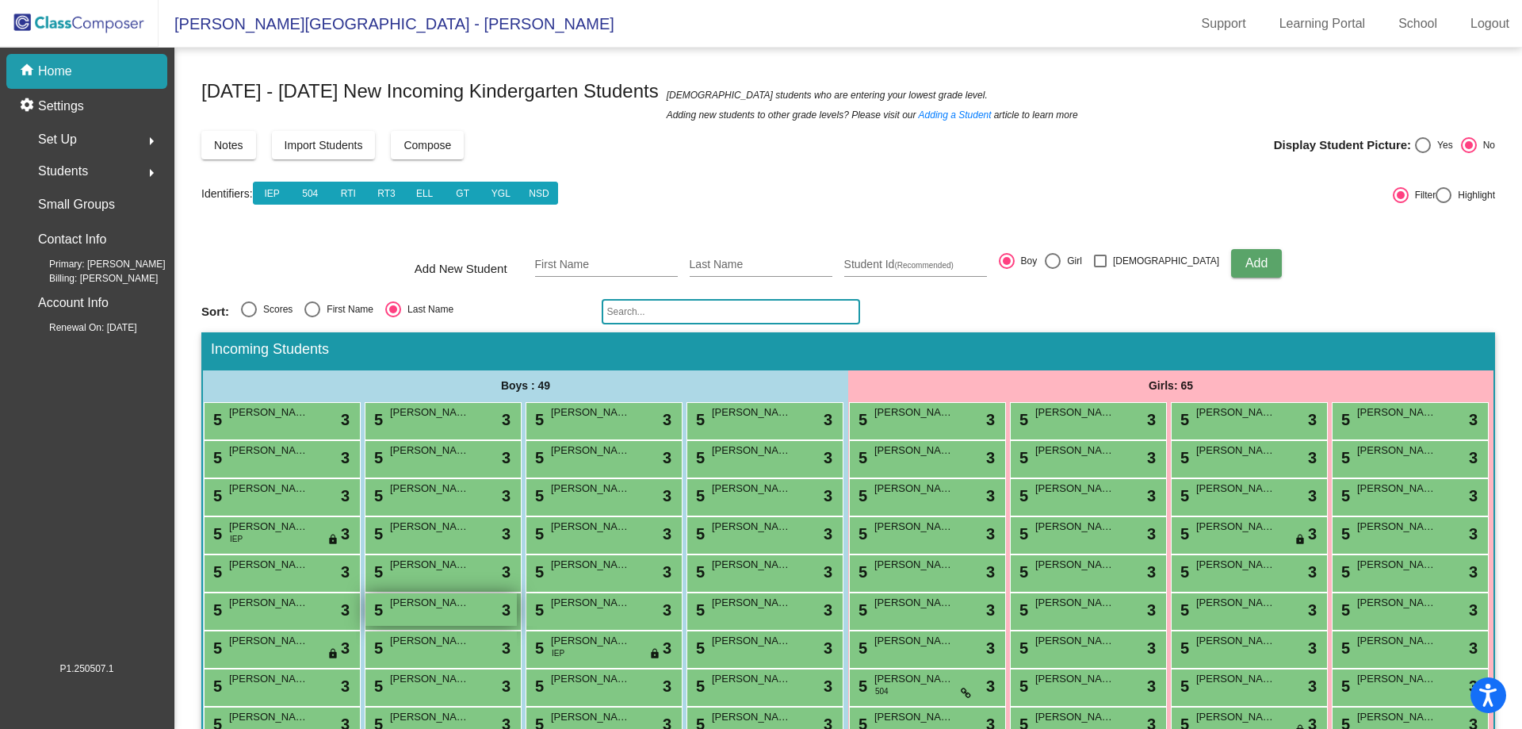
click at [368, 626] on div "5 [PERSON_NAME] Oberweis lock do_not_disturb_alt 3" at bounding box center [440, 609] width 151 height 33
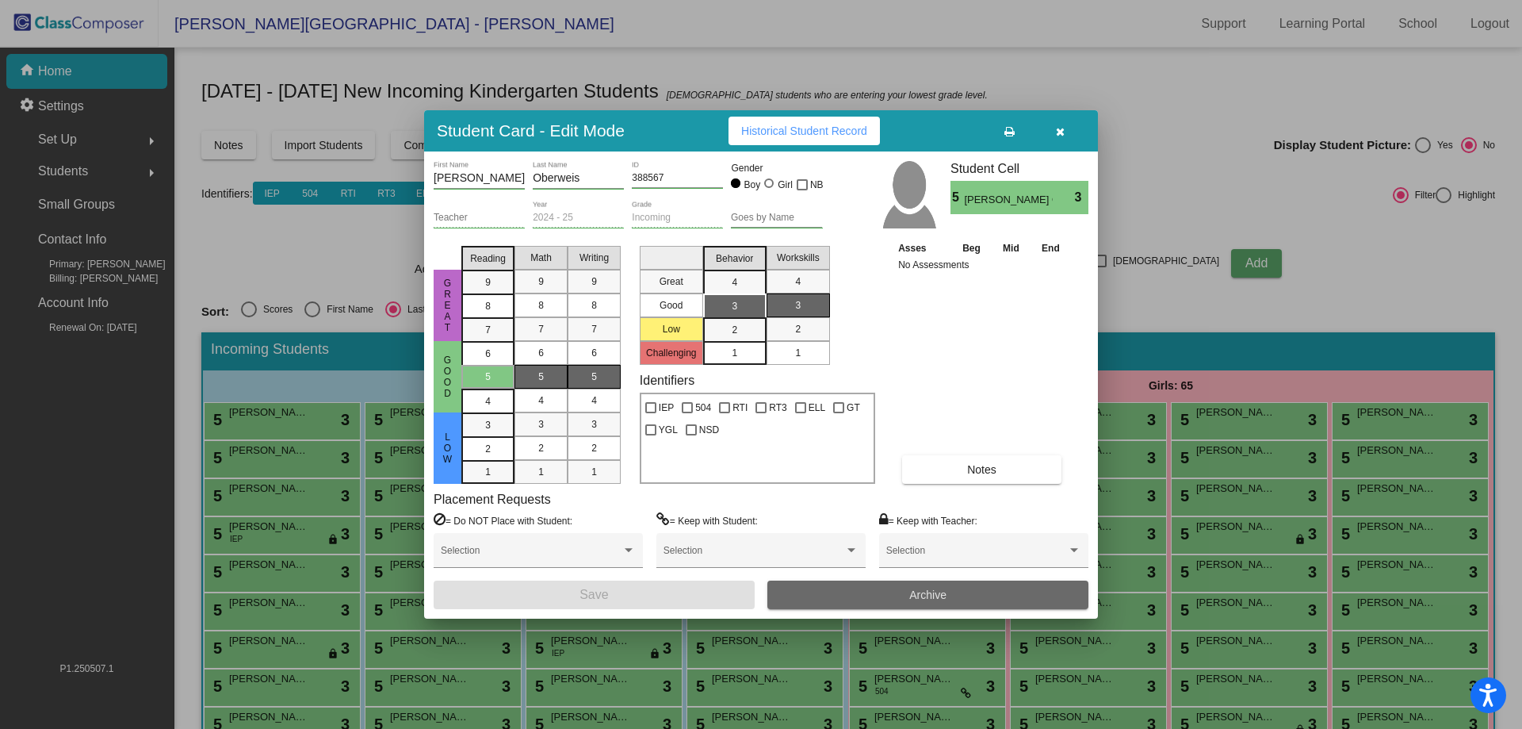
click at [932, 602] on button "Archive" at bounding box center [927, 594] width 321 height 29
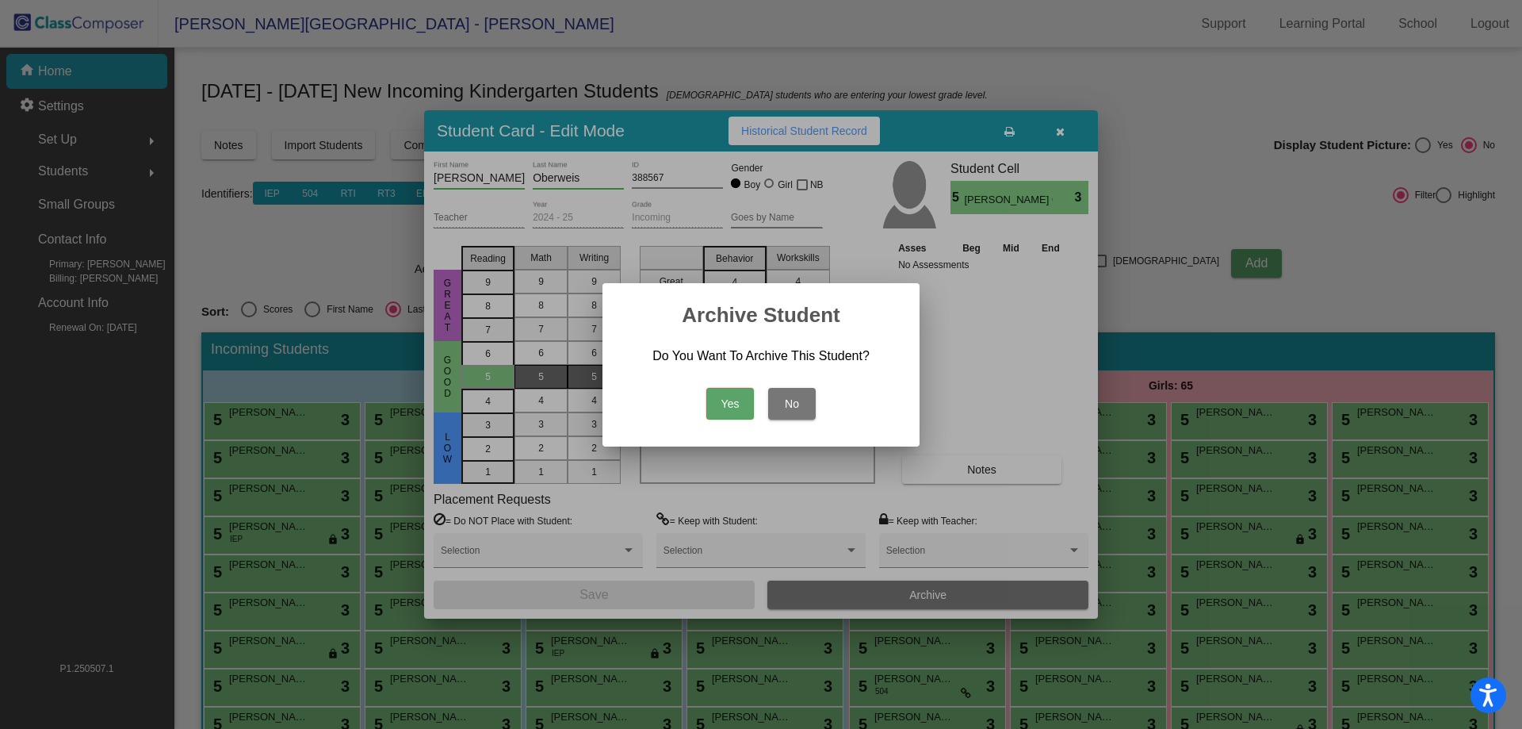
click at [733, 402] on button "Yes" at bounding box center [730, 404] width 48 height 32
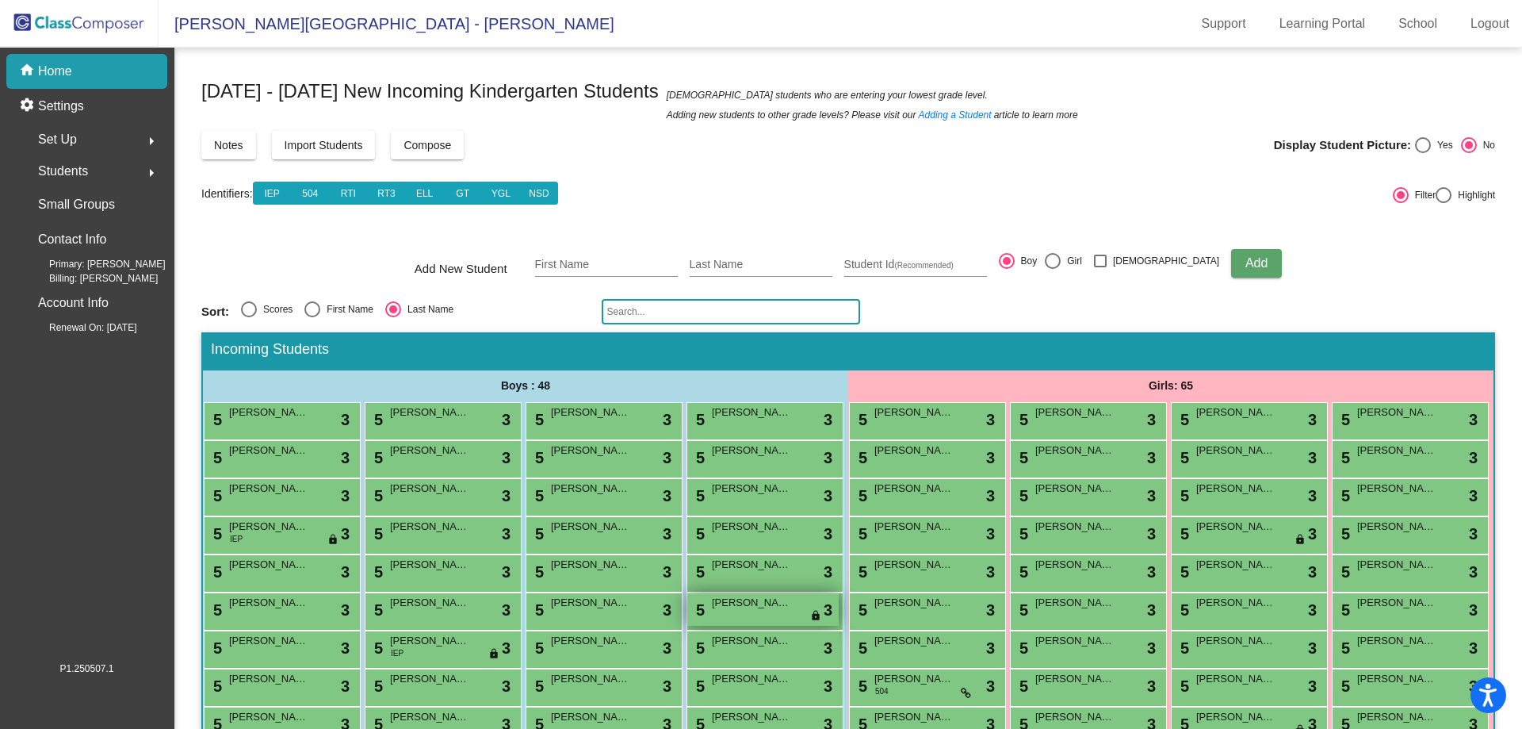
scroll to position [79, 0]
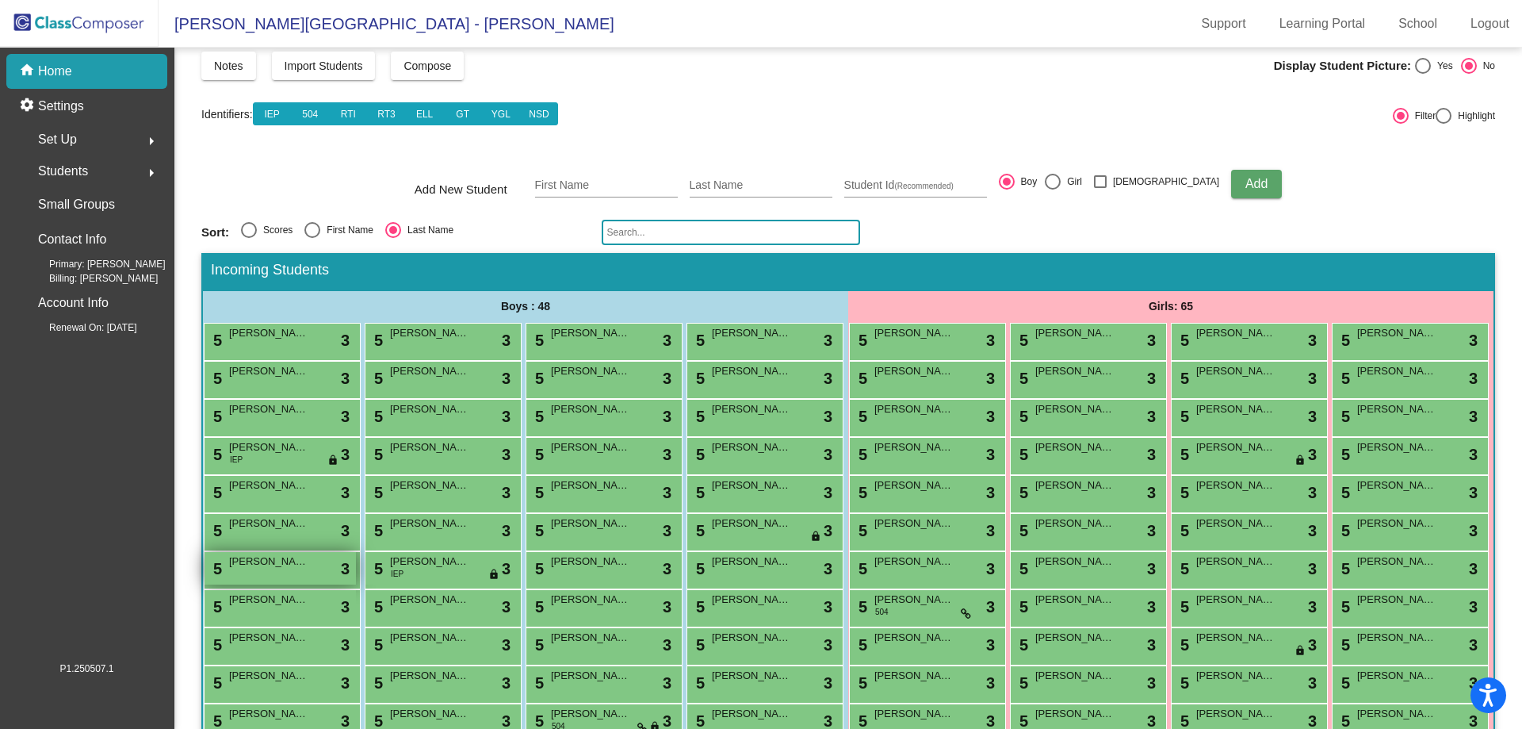
click at [356, 584] on div "5 [PERSON_NAME] lock do_not_disturb_alt 3" at bounding box center [280, 568] width 151 height 33
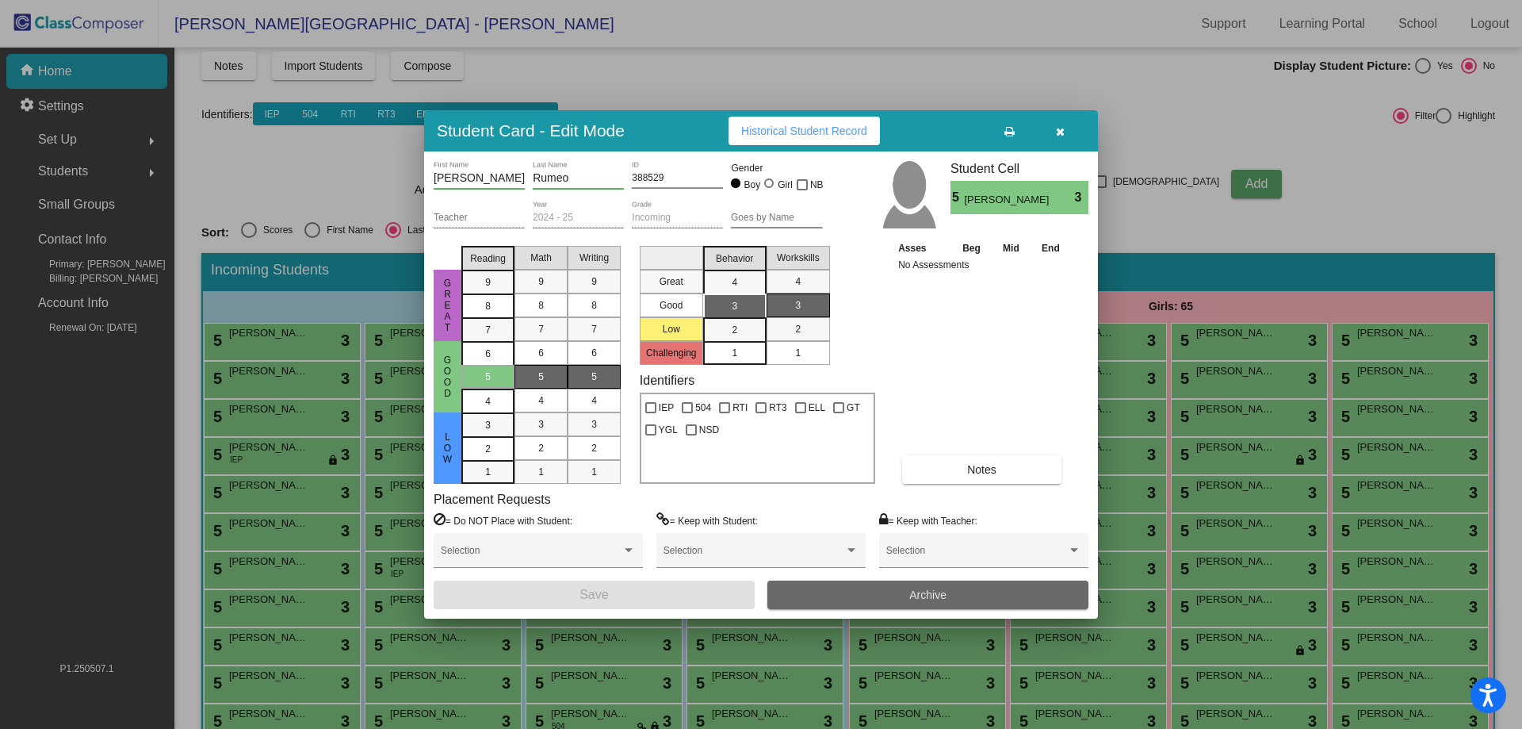
click at [955, 598] on button "Archive" at bounding box center [927, 594] width 321 height 29
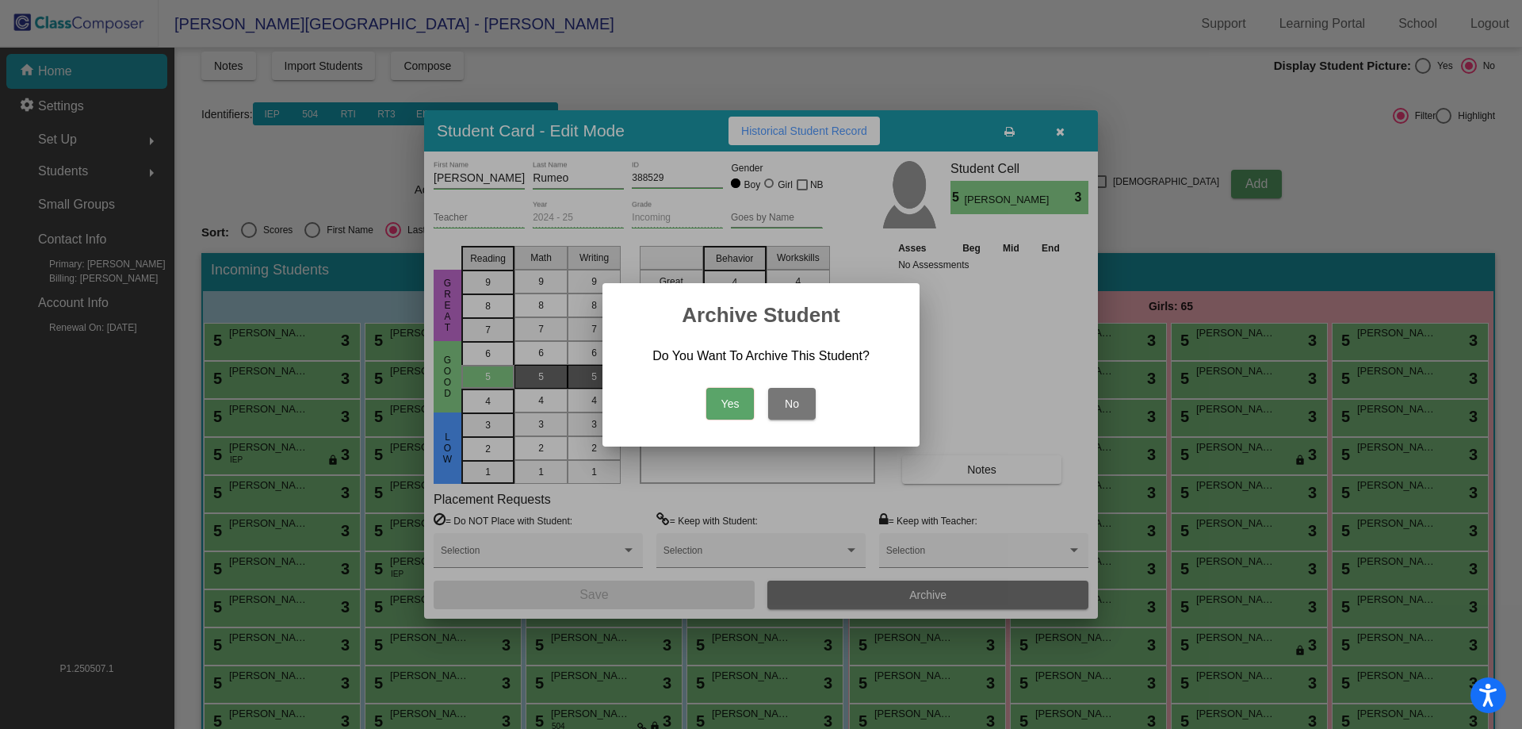
click at [731, 403] on button "Yes" at bounding box center [730, 404] width 48 height 32
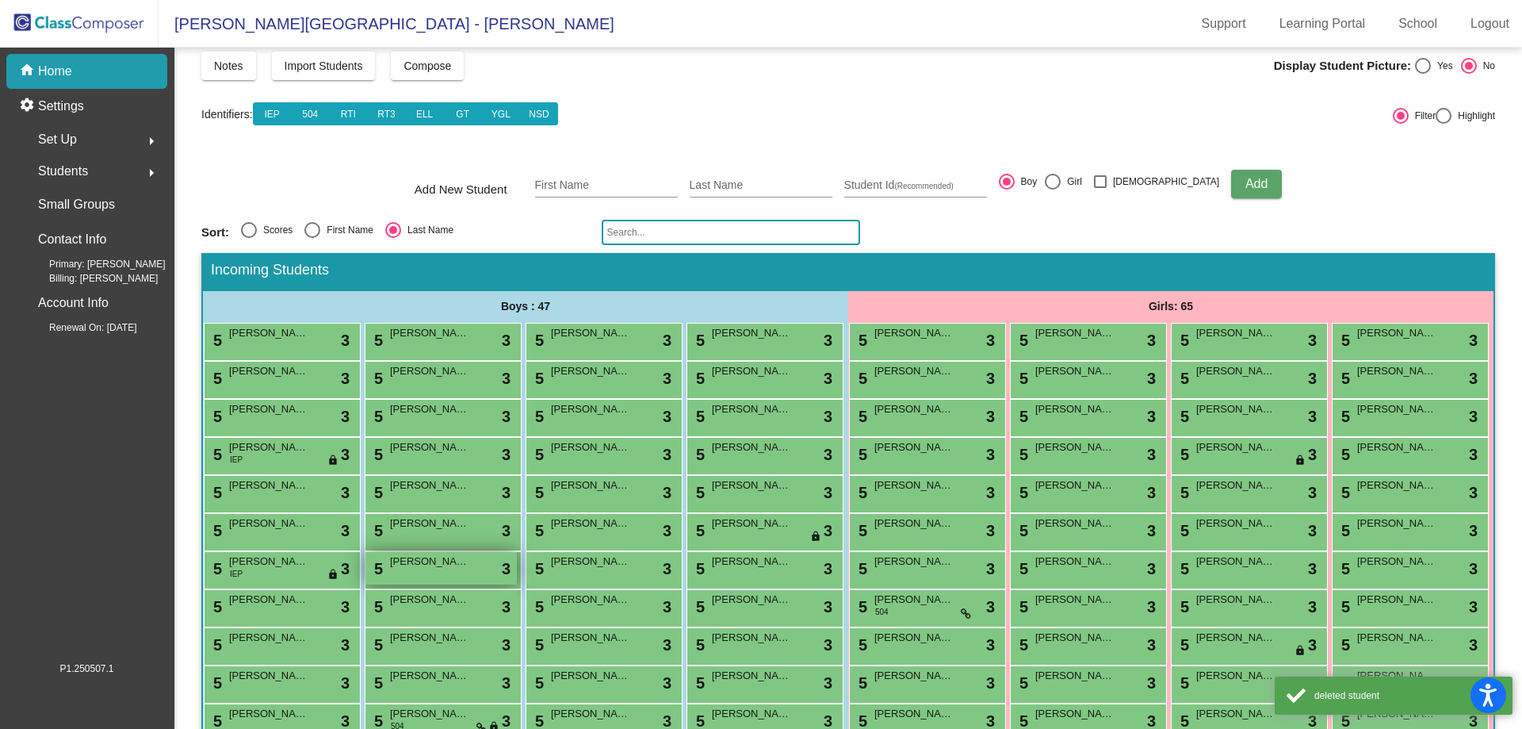
click at [487, 584] on div "5 [PERSON_NAME] lock do_not_disturb_alt 3" at bounding box center [440, 568] width 151 height 33
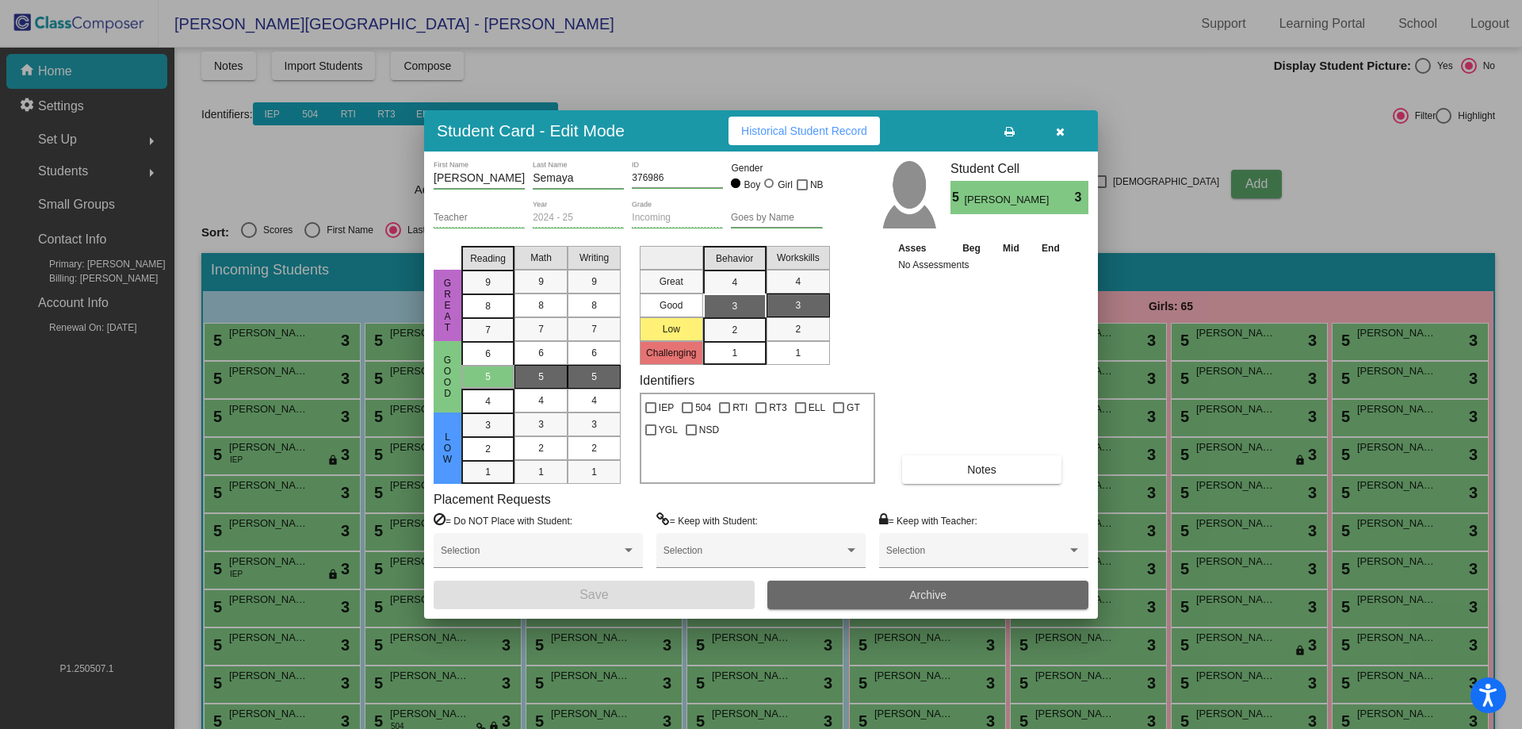
click at [955, 594] on button "Archive" at bounding box center [927, 594] width 321 height 29
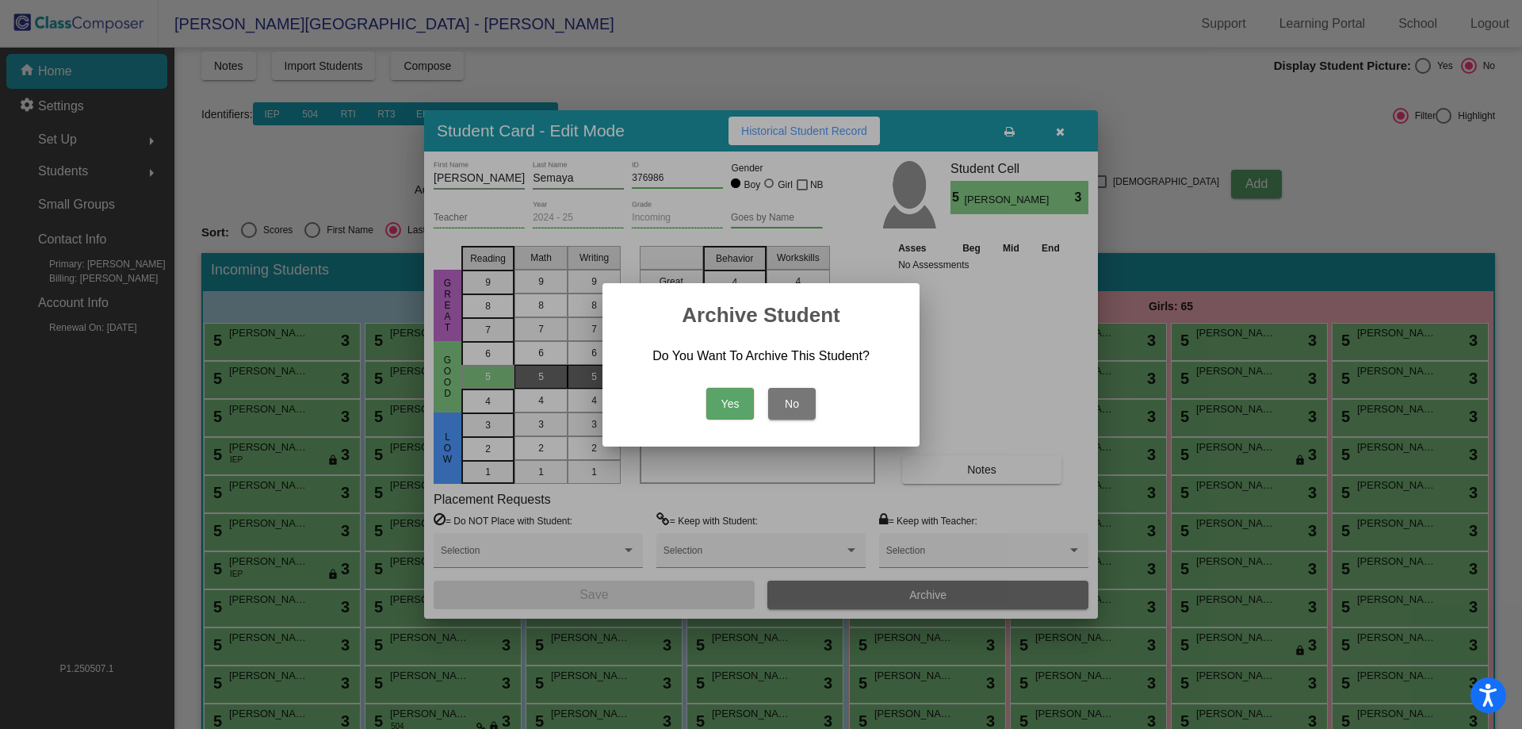
click at [729, 400] on button "Yes" at bounding box center [730, 404] width 48 height 32
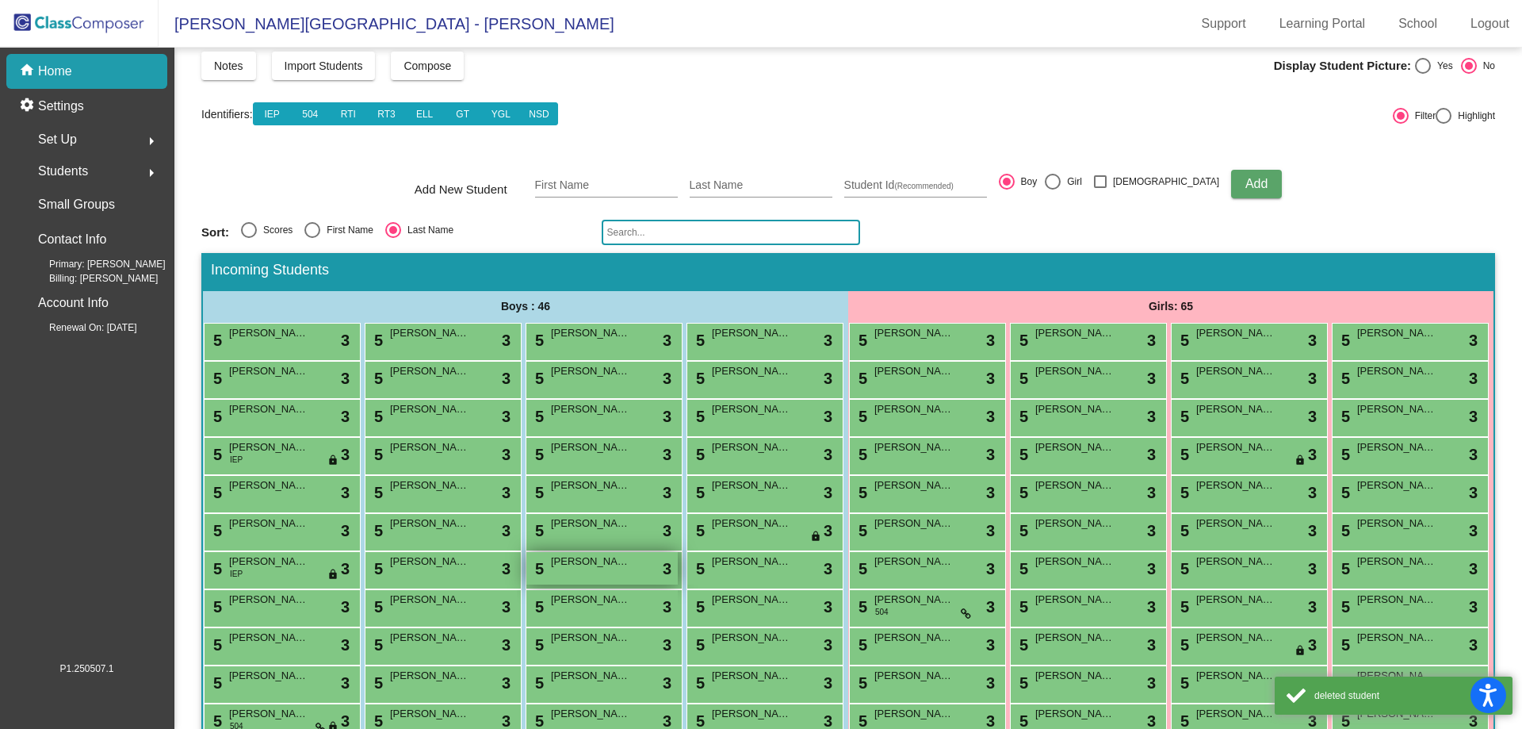
click at [670, 584] on div "5 [PERSON_NAME] Shindagoridze lock do_not_disturb_alt 3" at bounding box center [601, 568] width 151 height 33
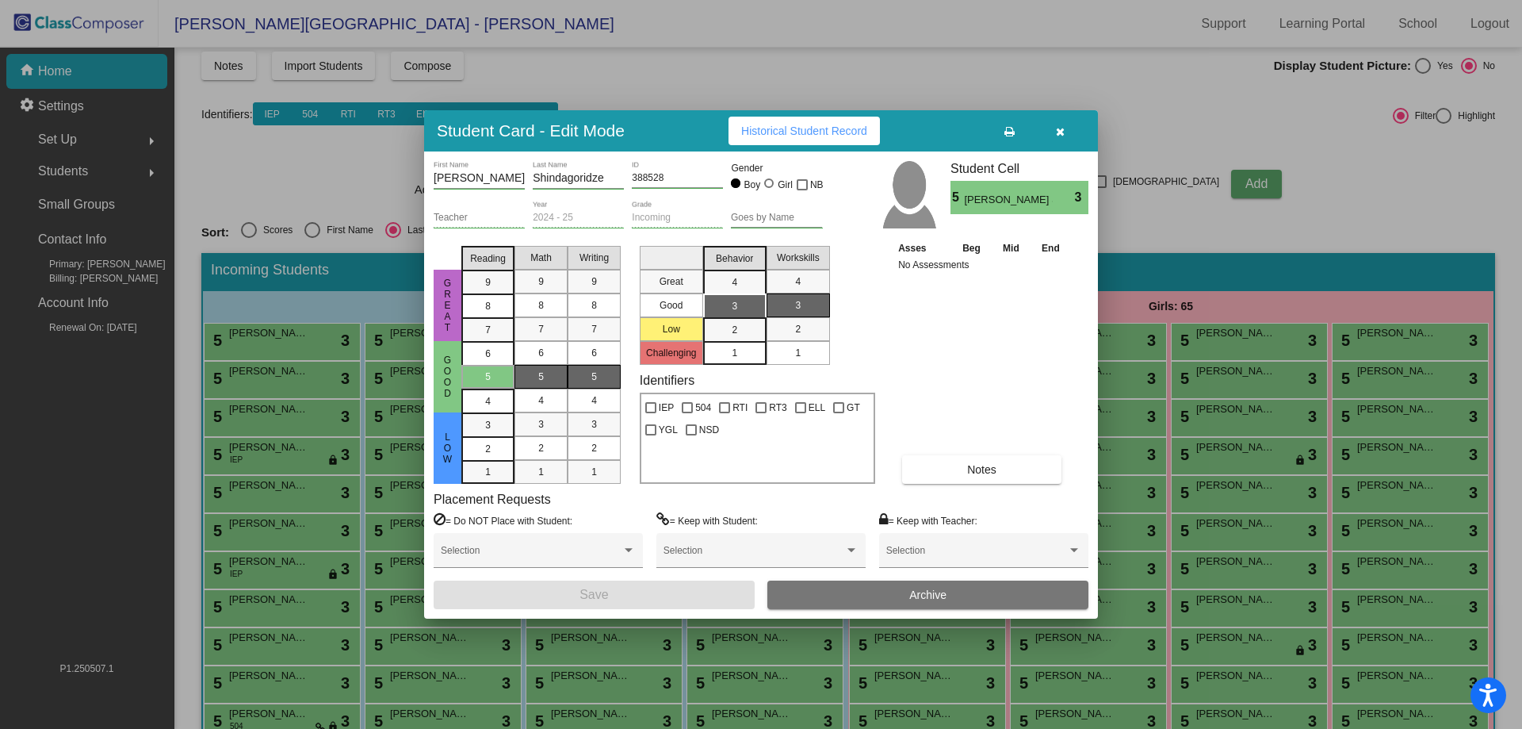
click at [872, 587] on button "Archive" at bounding box center [927, 594] width 321 height 29
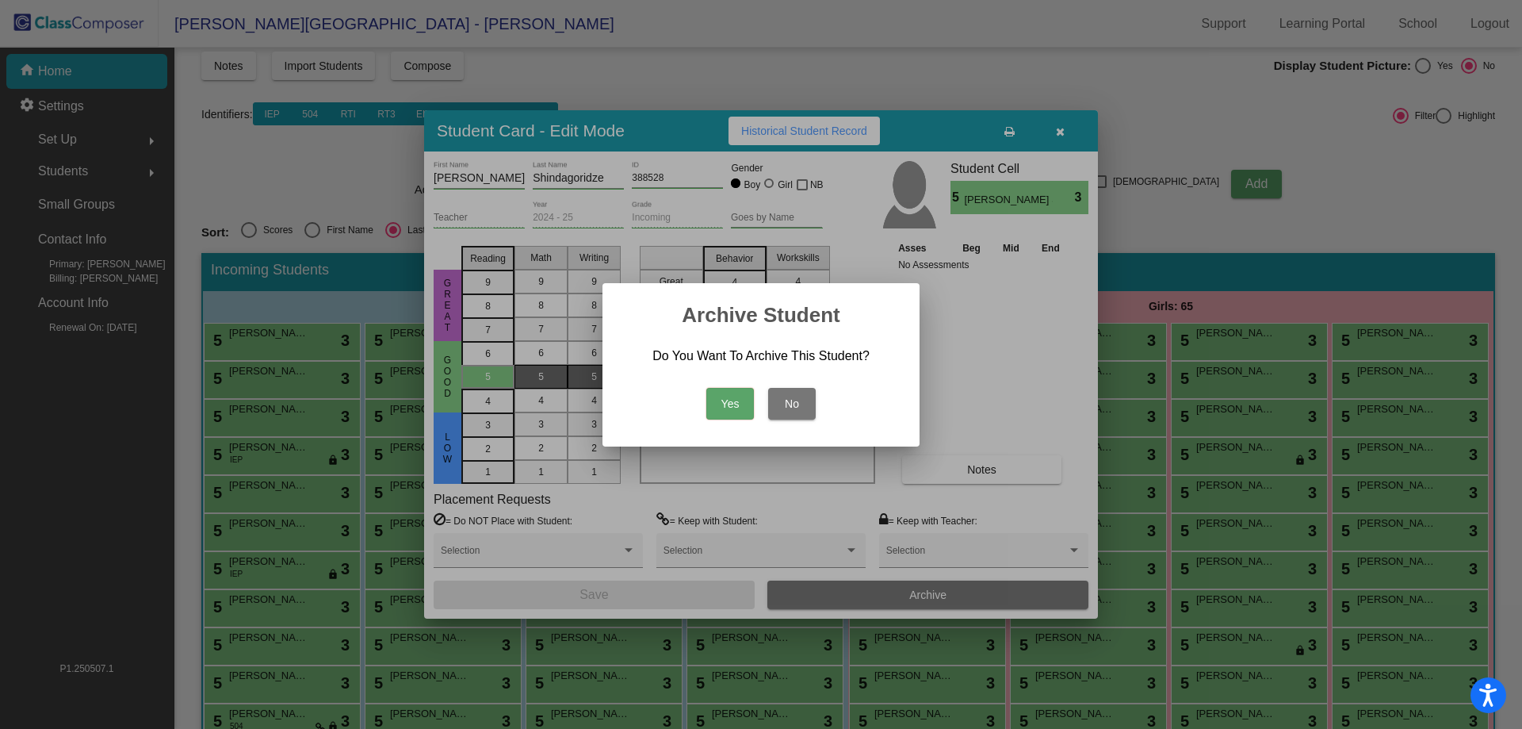
click at [737, 417] on button "Yes" at bounding box center [730, 404] width 48 height 32
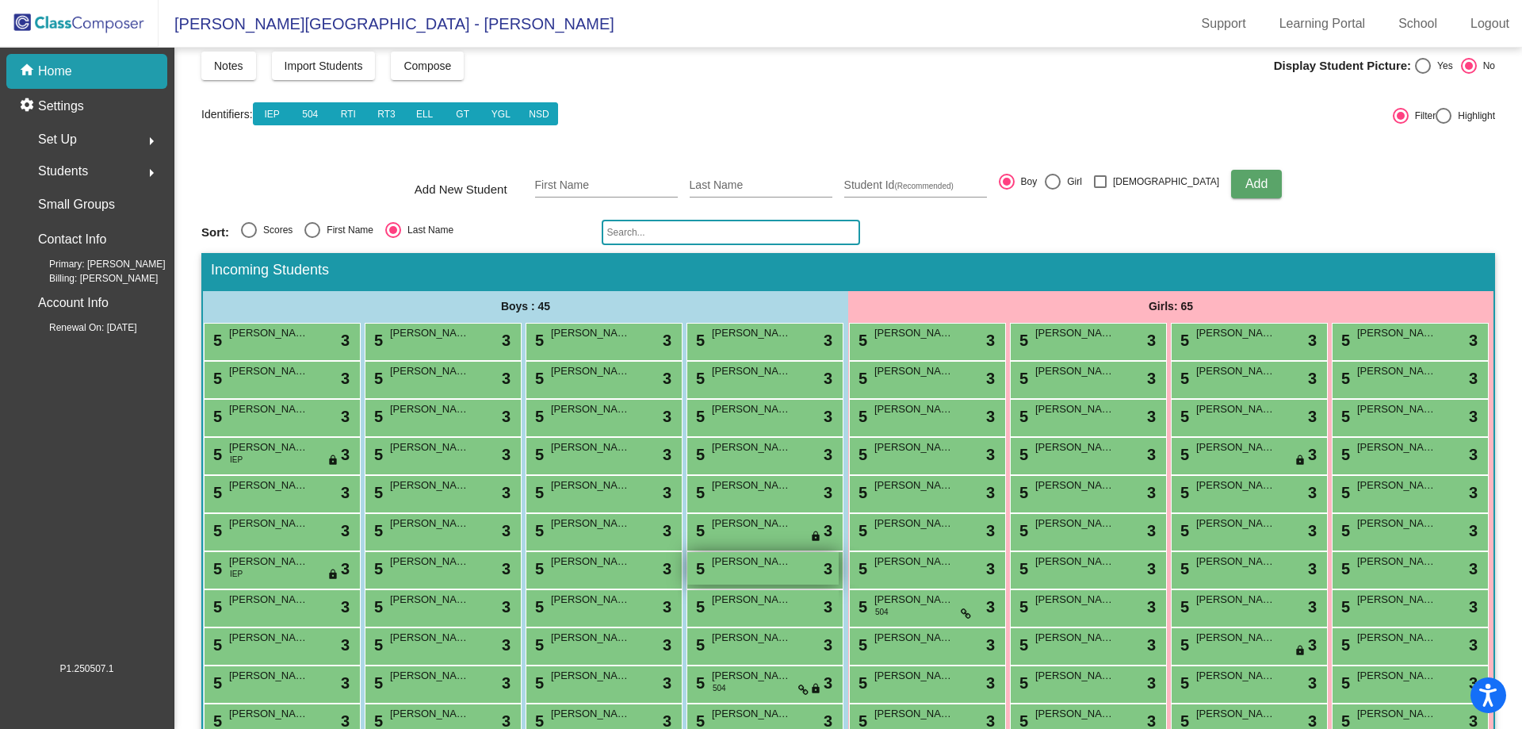
click at [712, 569] on span "[PERSON_NAME]" at bounding box center [751, 561] width 79 height 16
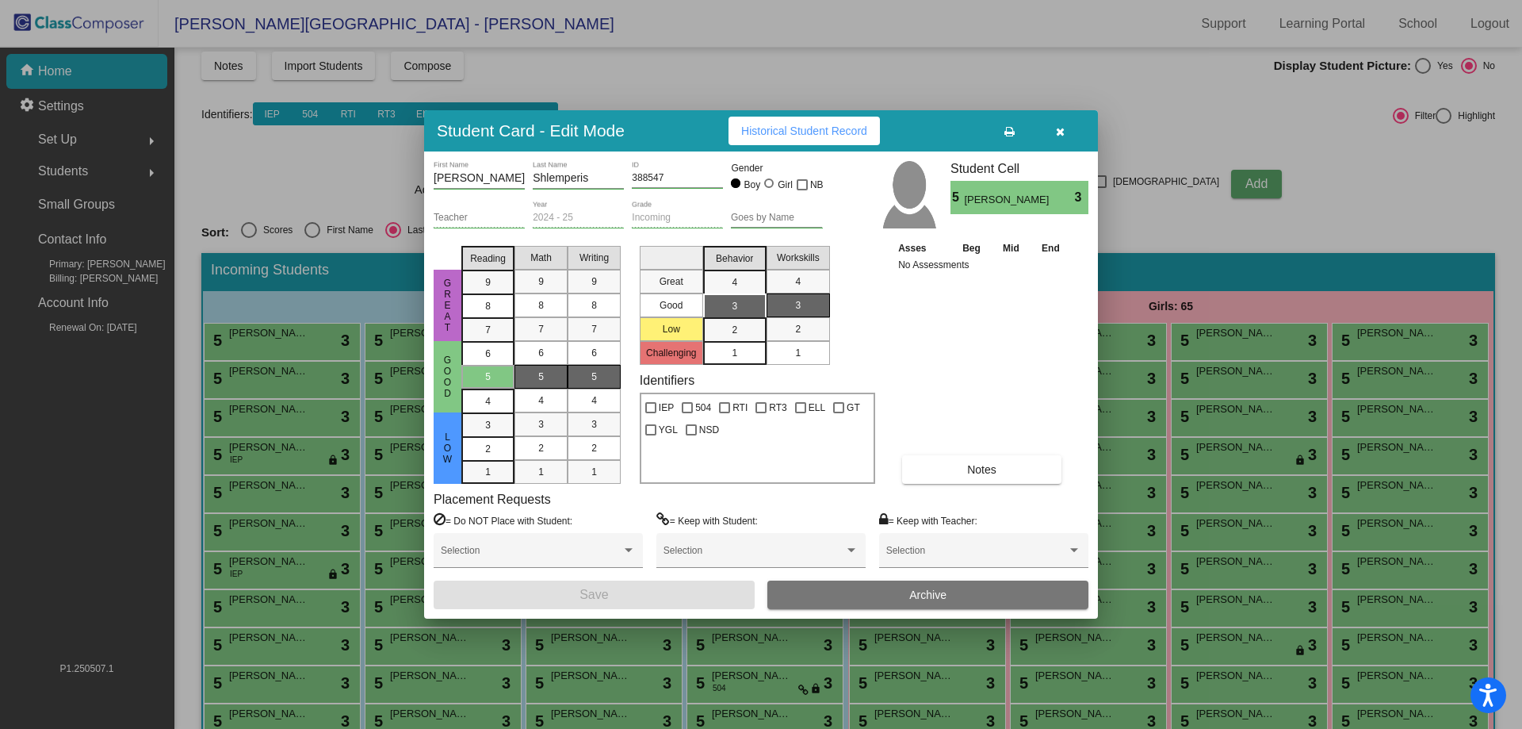
click at [881, 590] on button "Archive" at bounding box center [927, 594] width 321 height 29
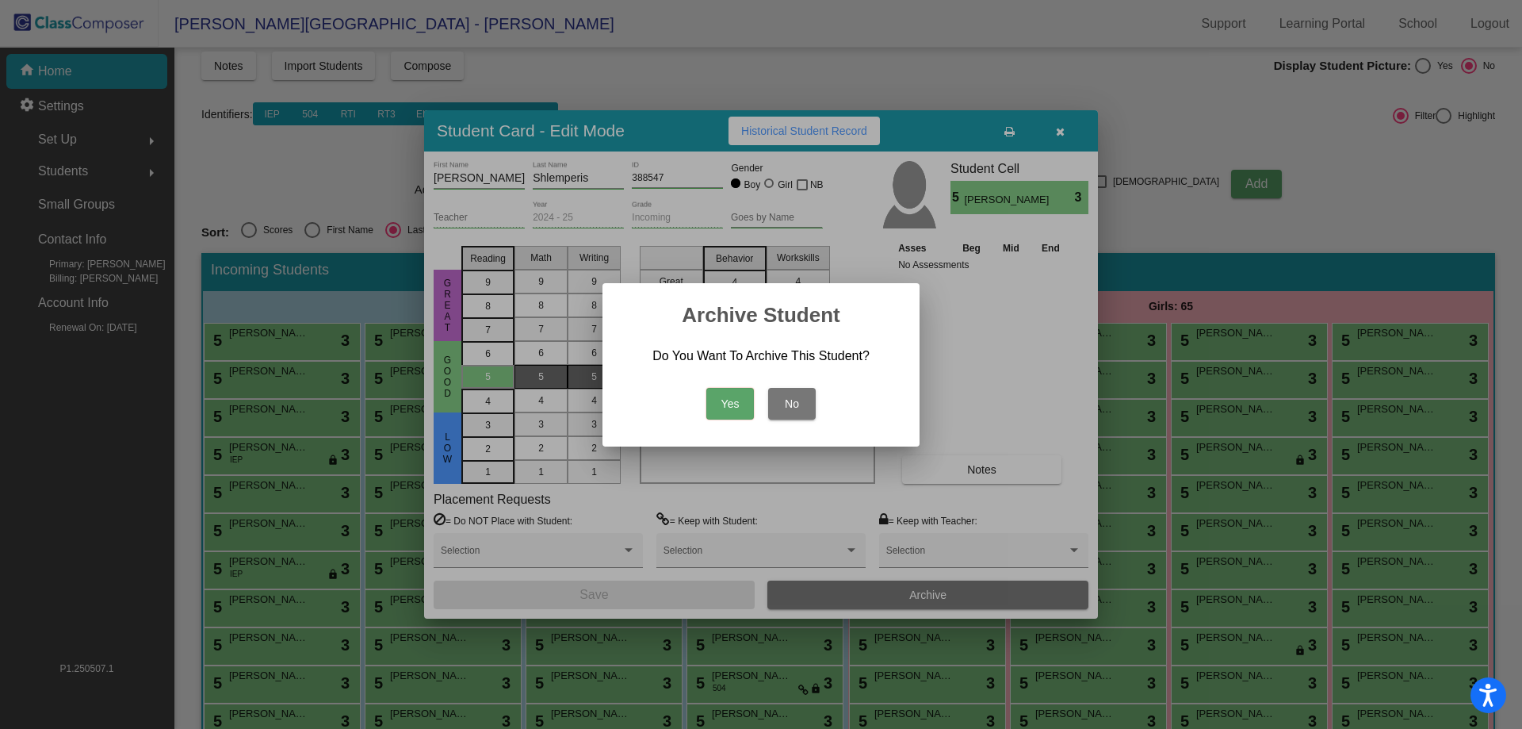
click at [727, 398] on button "Yes" at bounding box center [730, 404] width 48 height 32
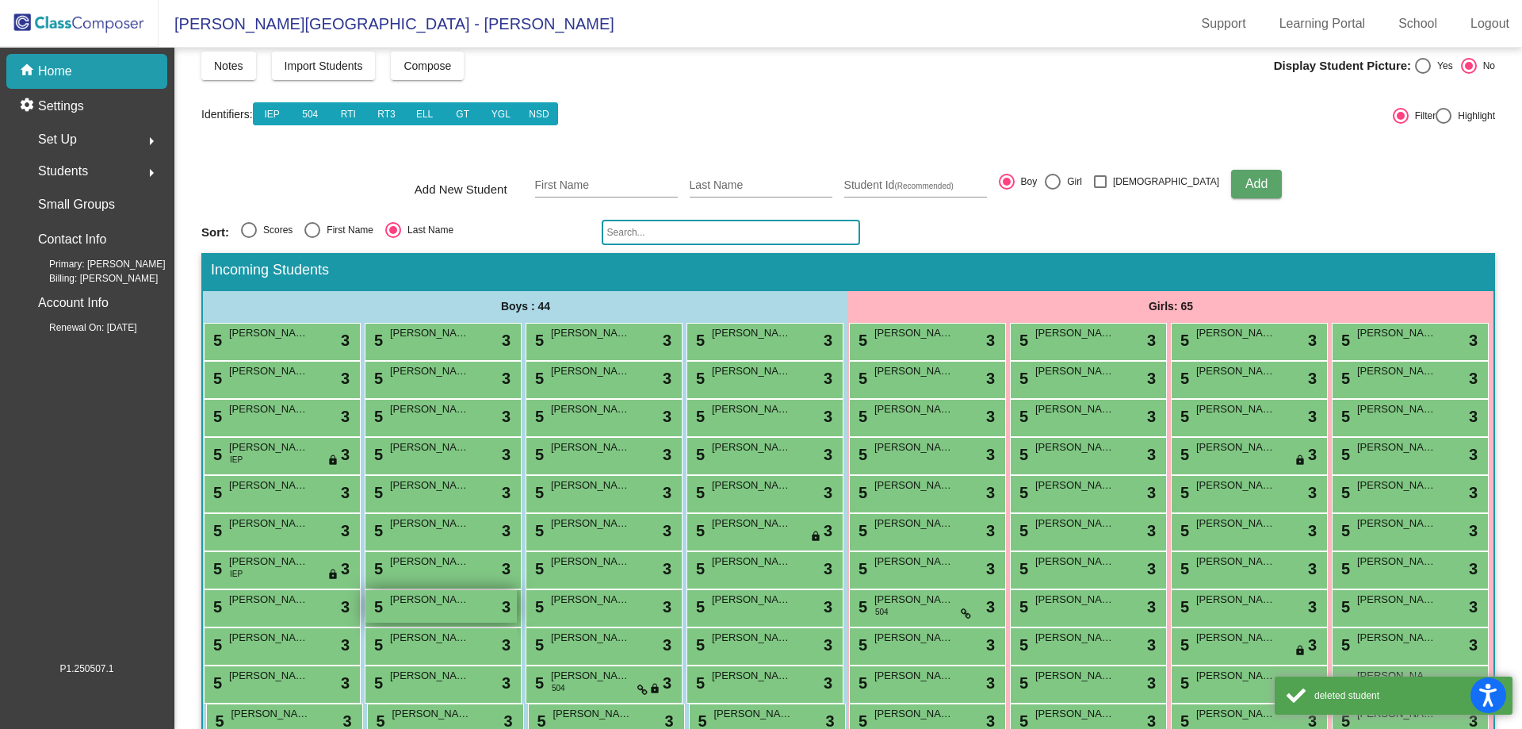
click at [469, 607] on span "[PERSON_NAME]" at bounding box center [429, 599] width 79 height 16
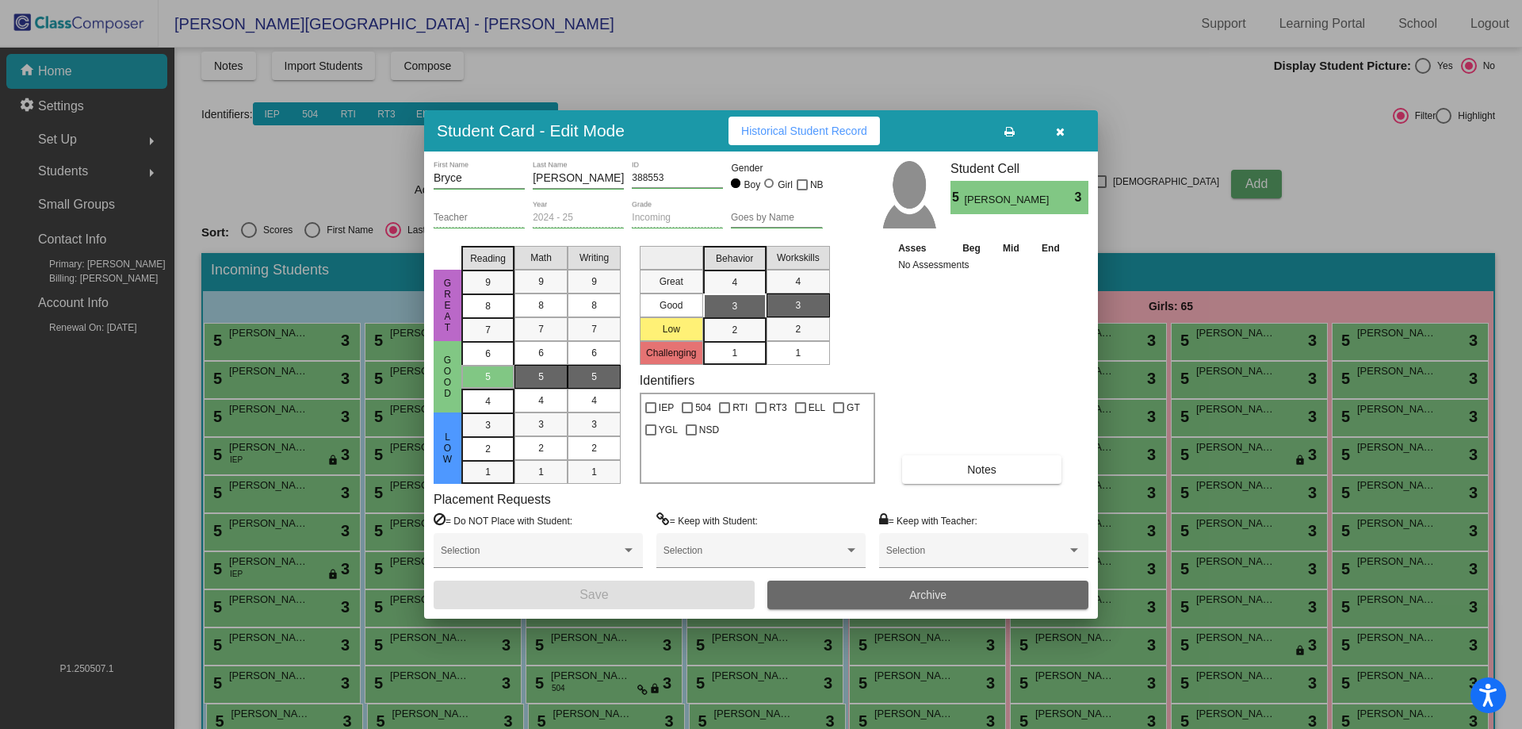
click at [913, 594] on span "Archive" at bounding box center [927, 594] width 37 height 13
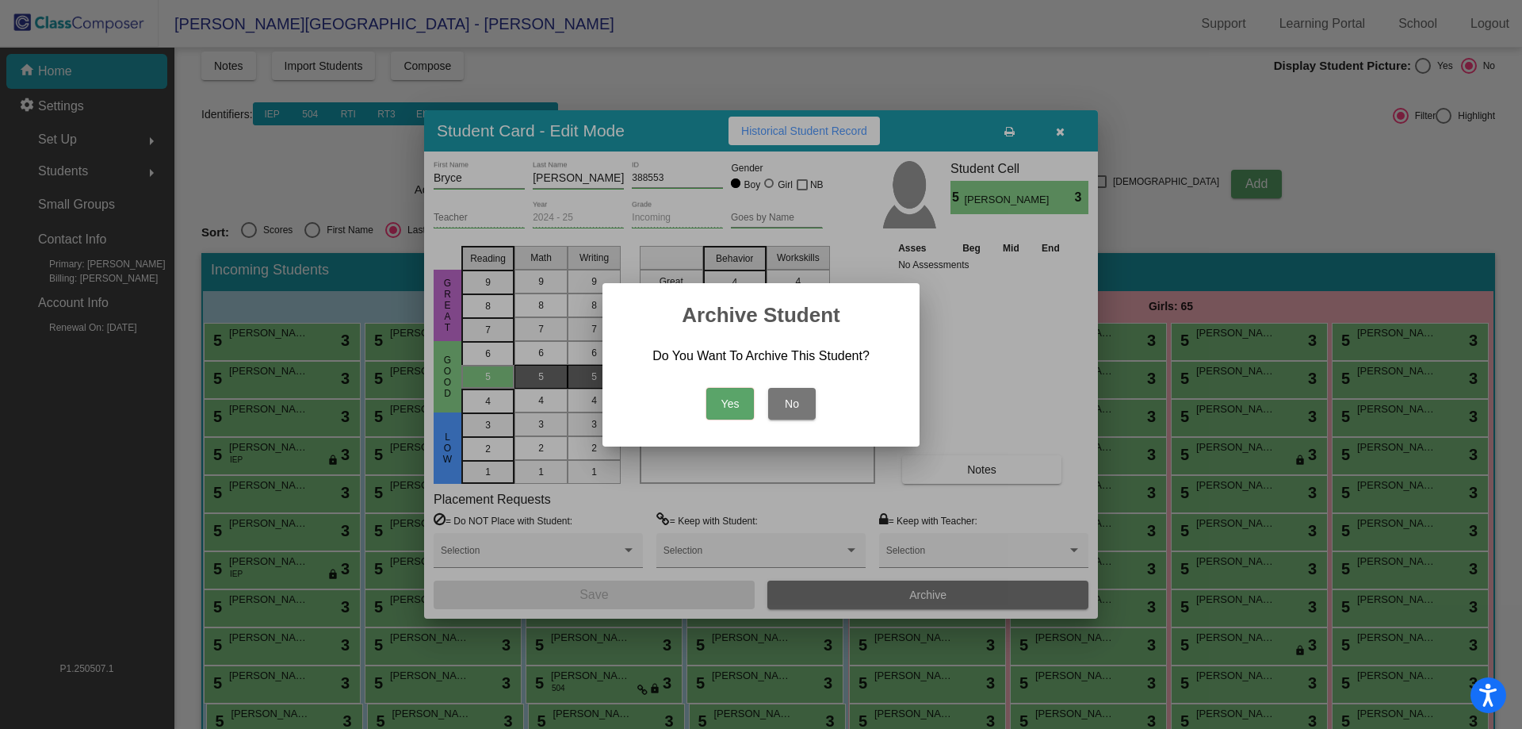
click at [724, 393] on button "Yes" at bounding box center [730, 404] width 48 height 32
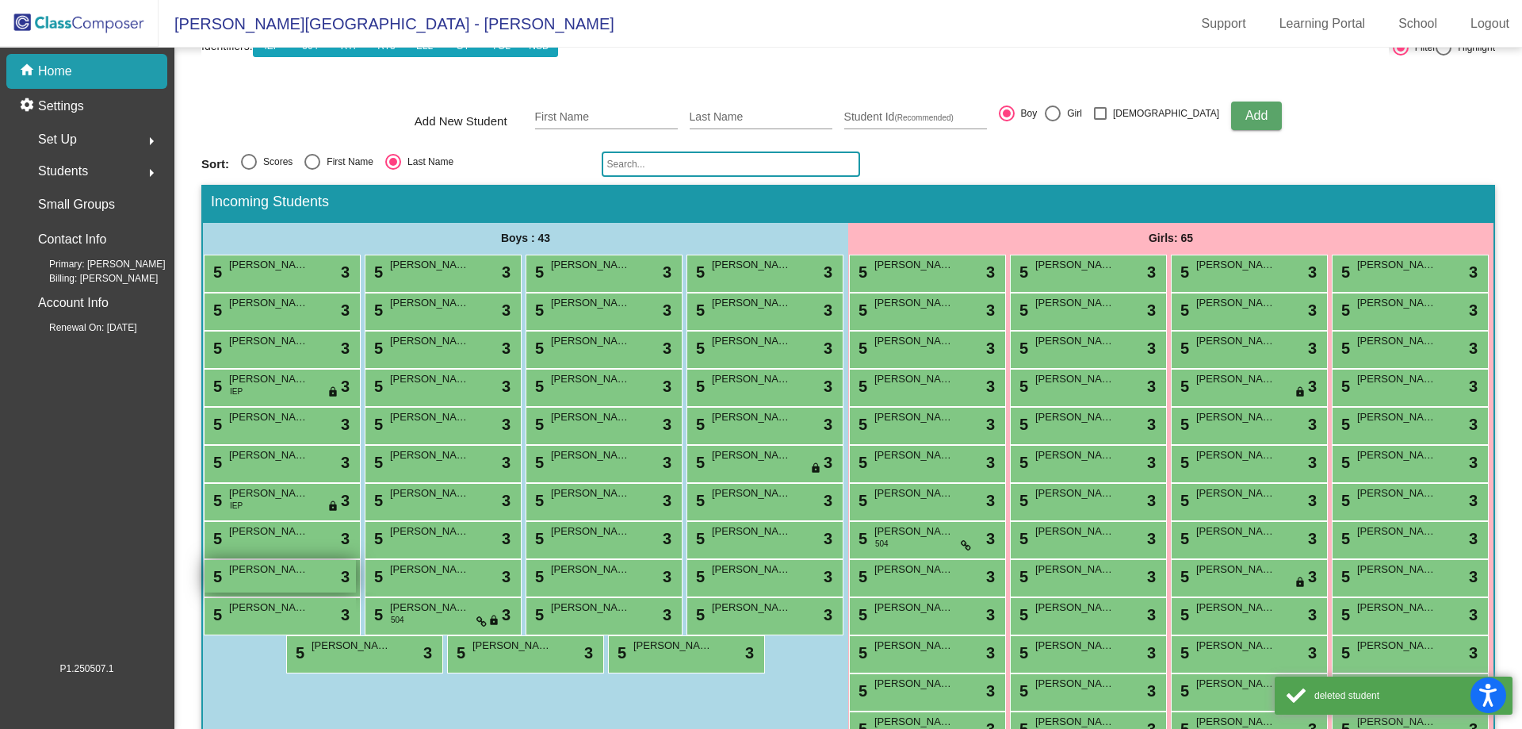
scroll to position [238, 0]
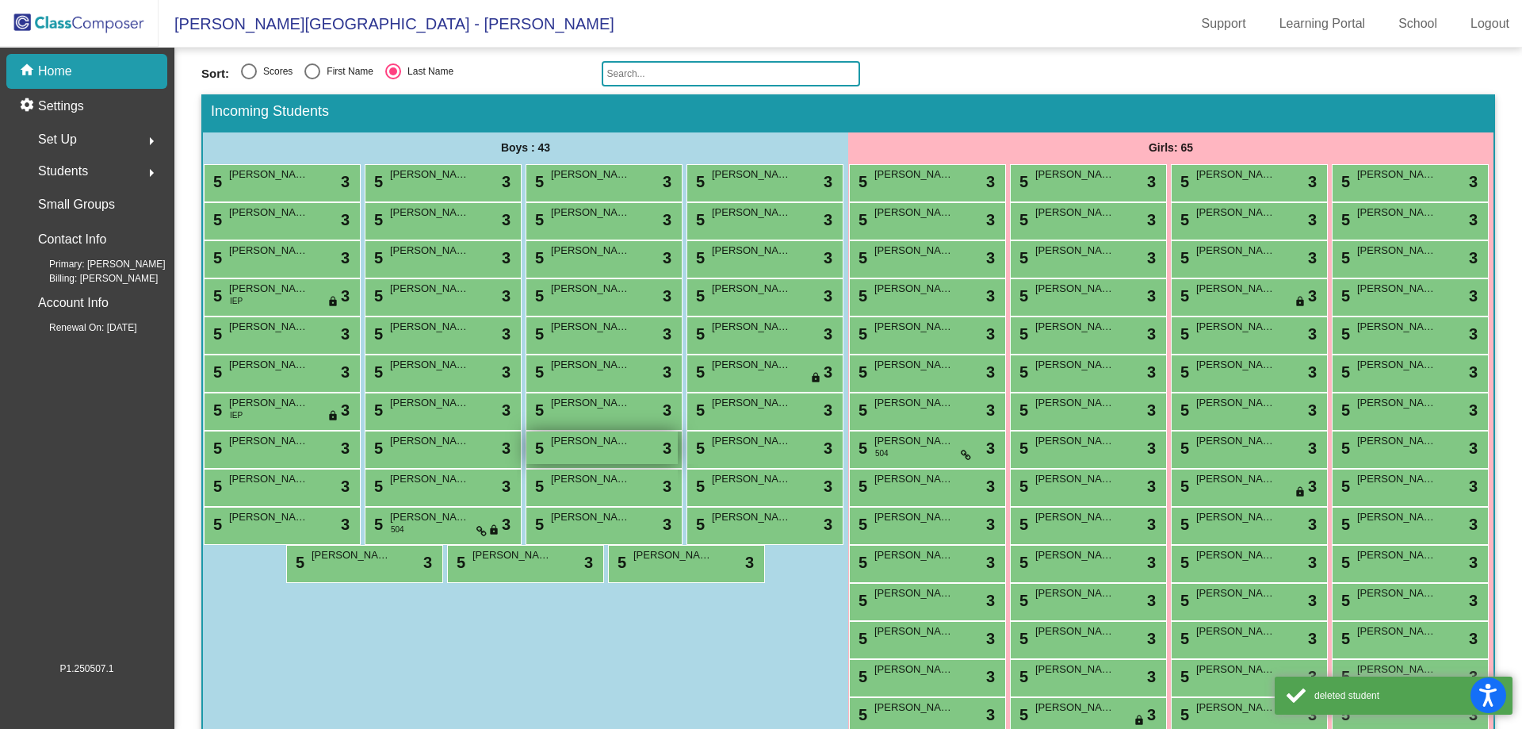
click at [551, 449] on span "[PERSON_NAME]" at bounding box center [590, 441] width 79 height 16
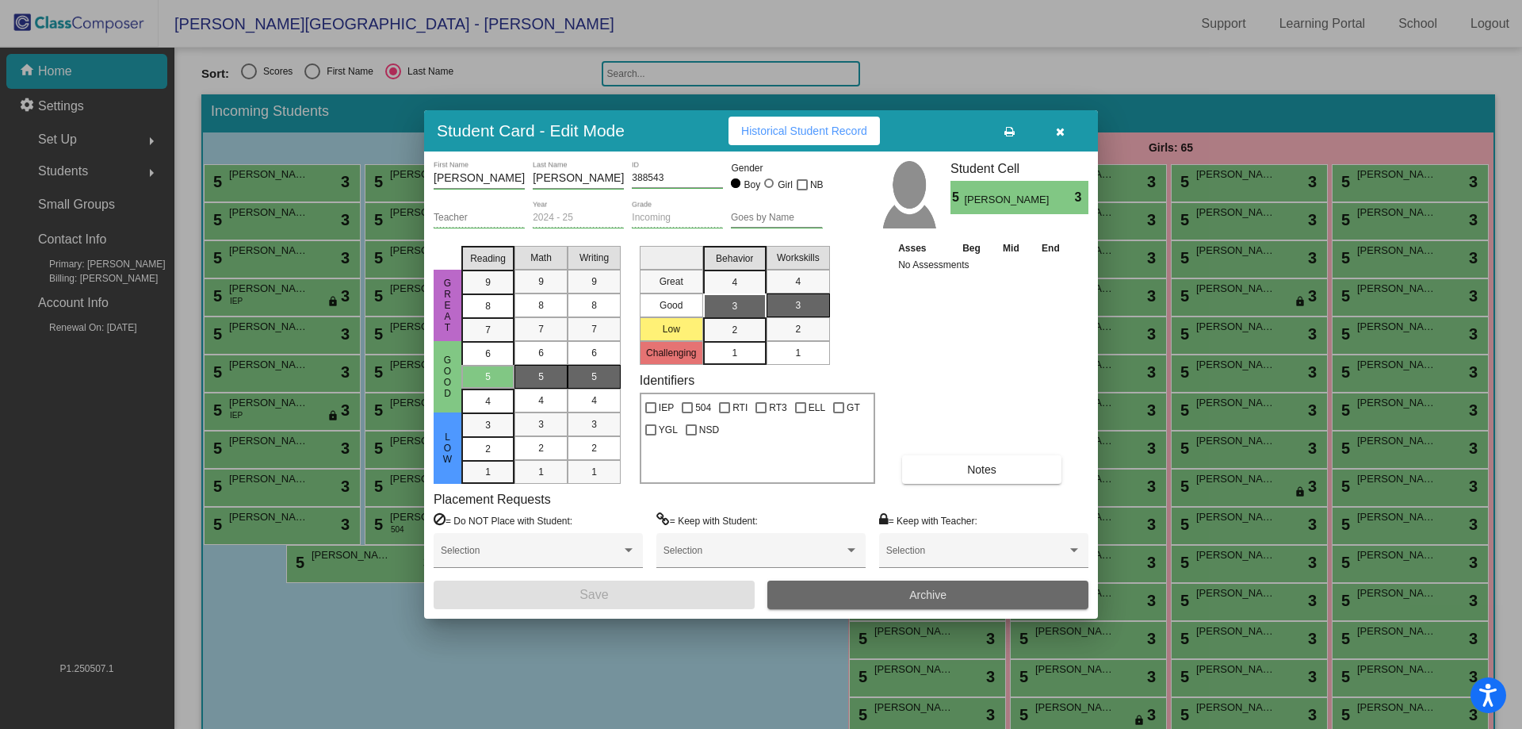
click at [897, 602] on button "Archive" at bounding box center [927, 594] width 321 height 29
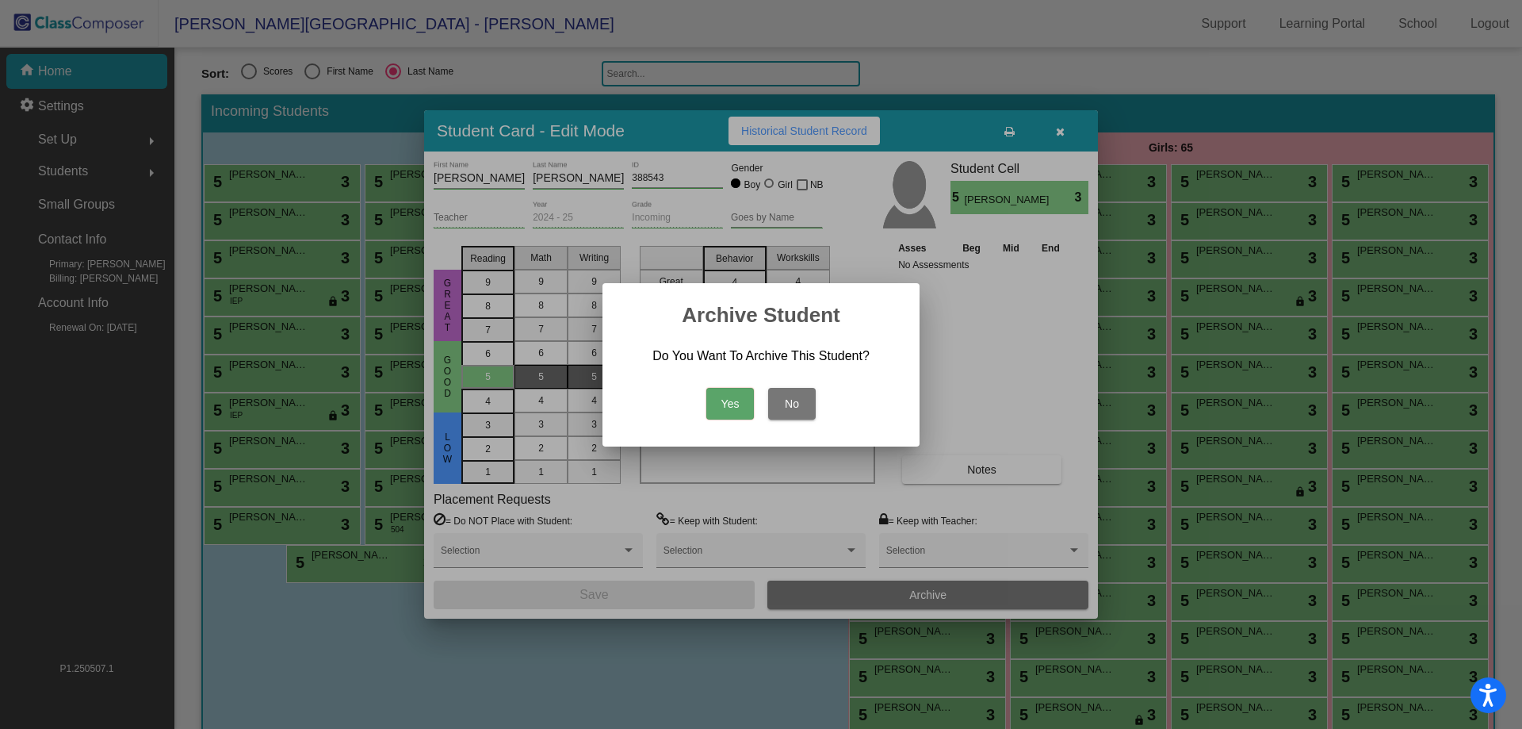
click at [733, 412] on button "Yes" at bounding box center [730, 404] width 48 height 32
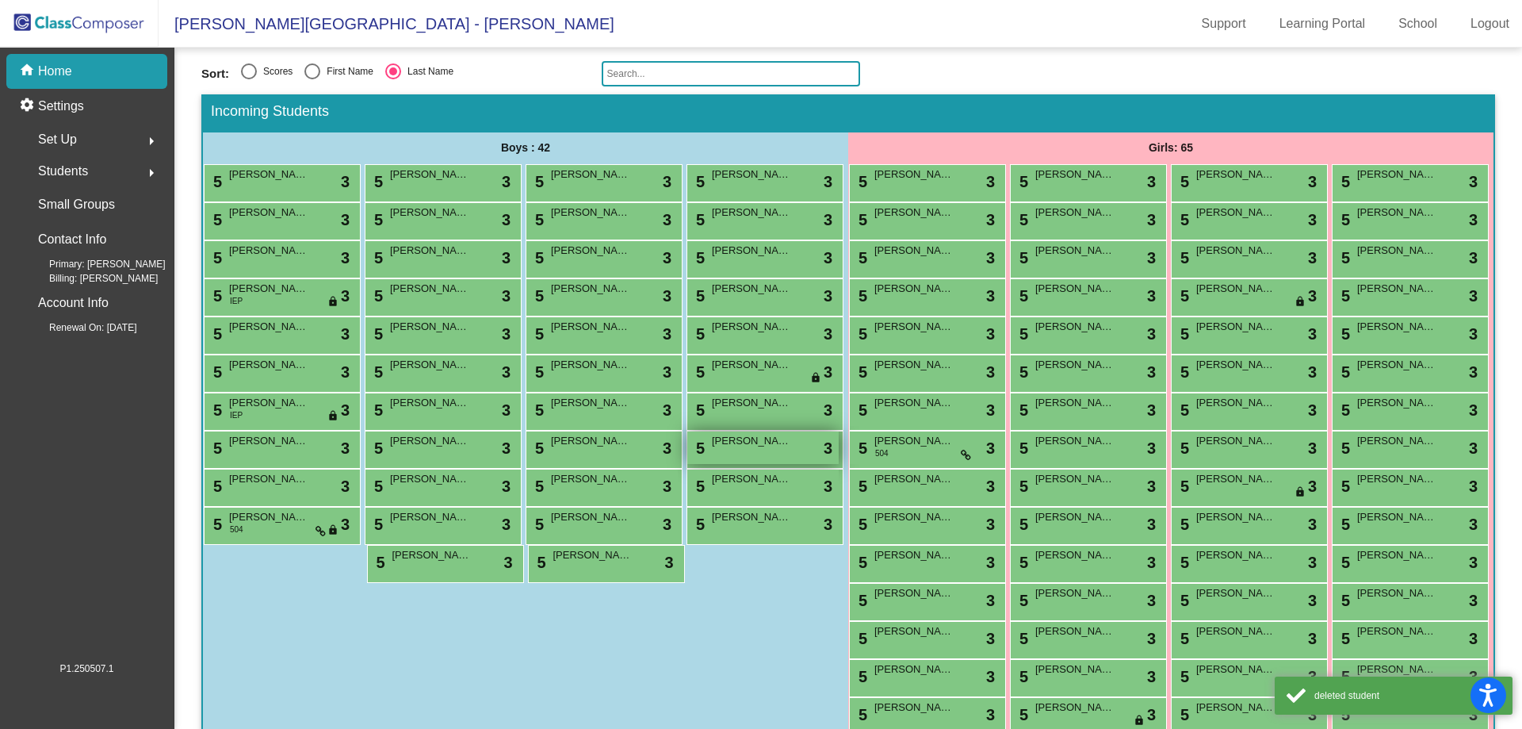
click at [687, 464] on div "5 [PERSON_NAME] lock do_not_disturb_alt 3" at bounding box center [762, 447] width 151 height 33
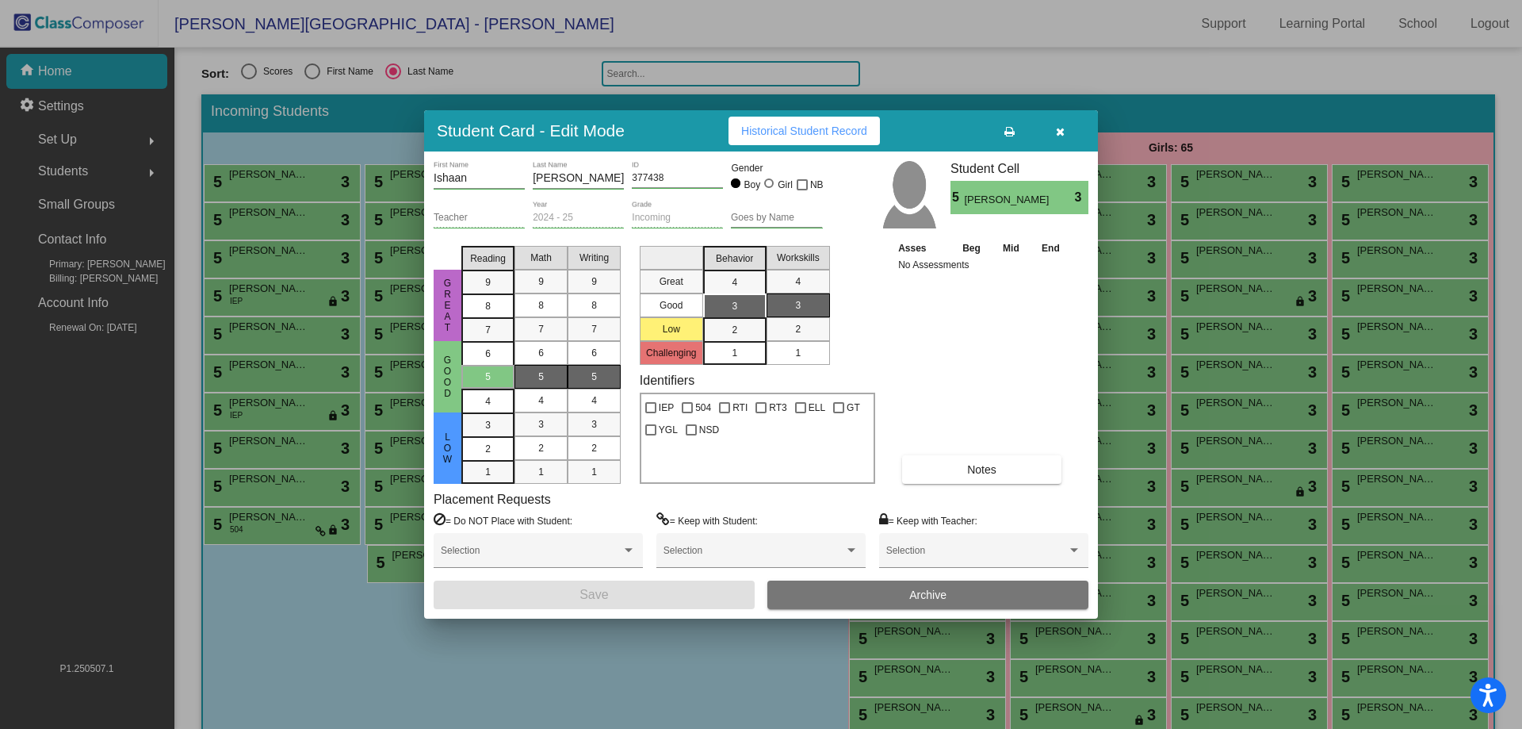
click at [863, 593] on button "Archive" at bounding box center [927, 594] width 321 height 29
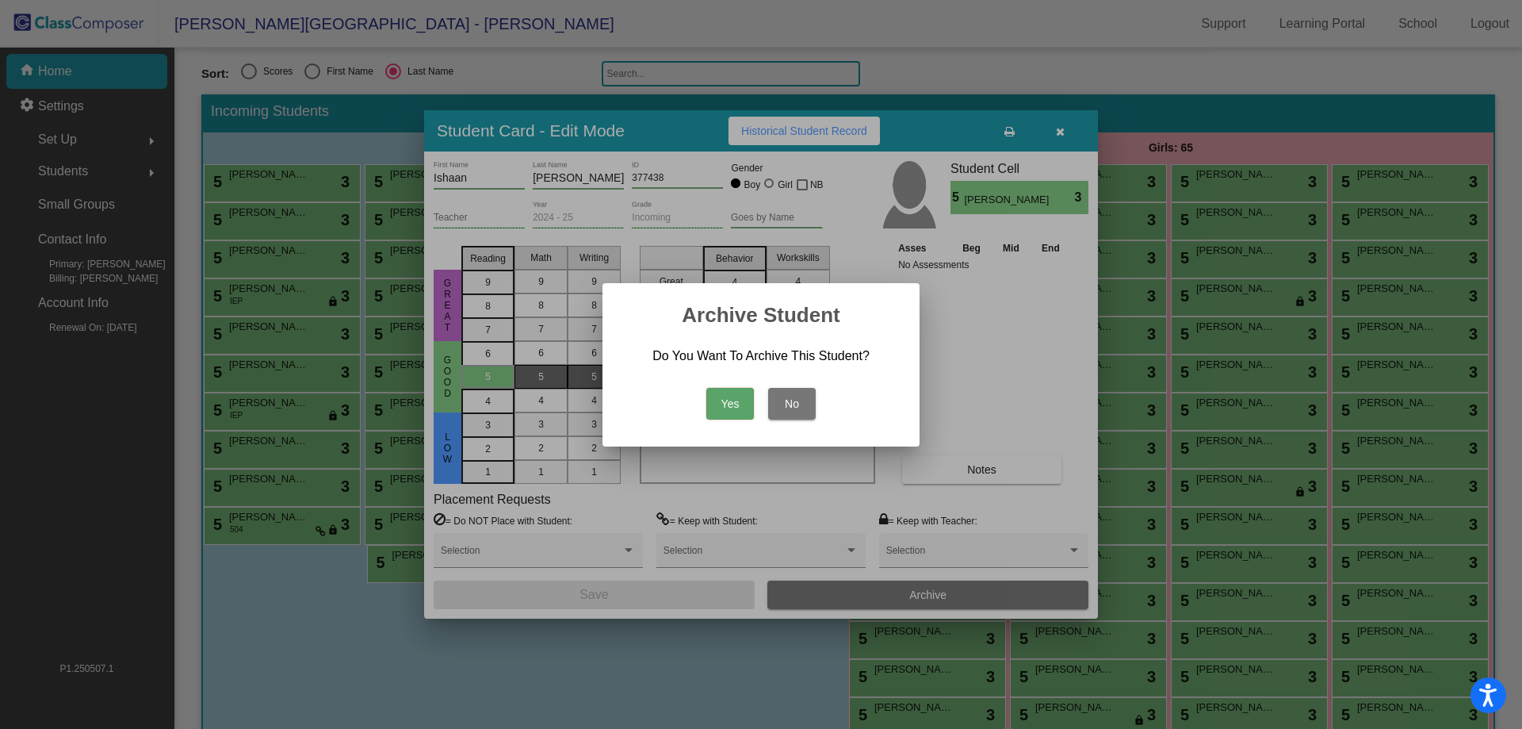
click at [725, 413] on button "Yes" at bounding box center [730, 404] width 48 height 32
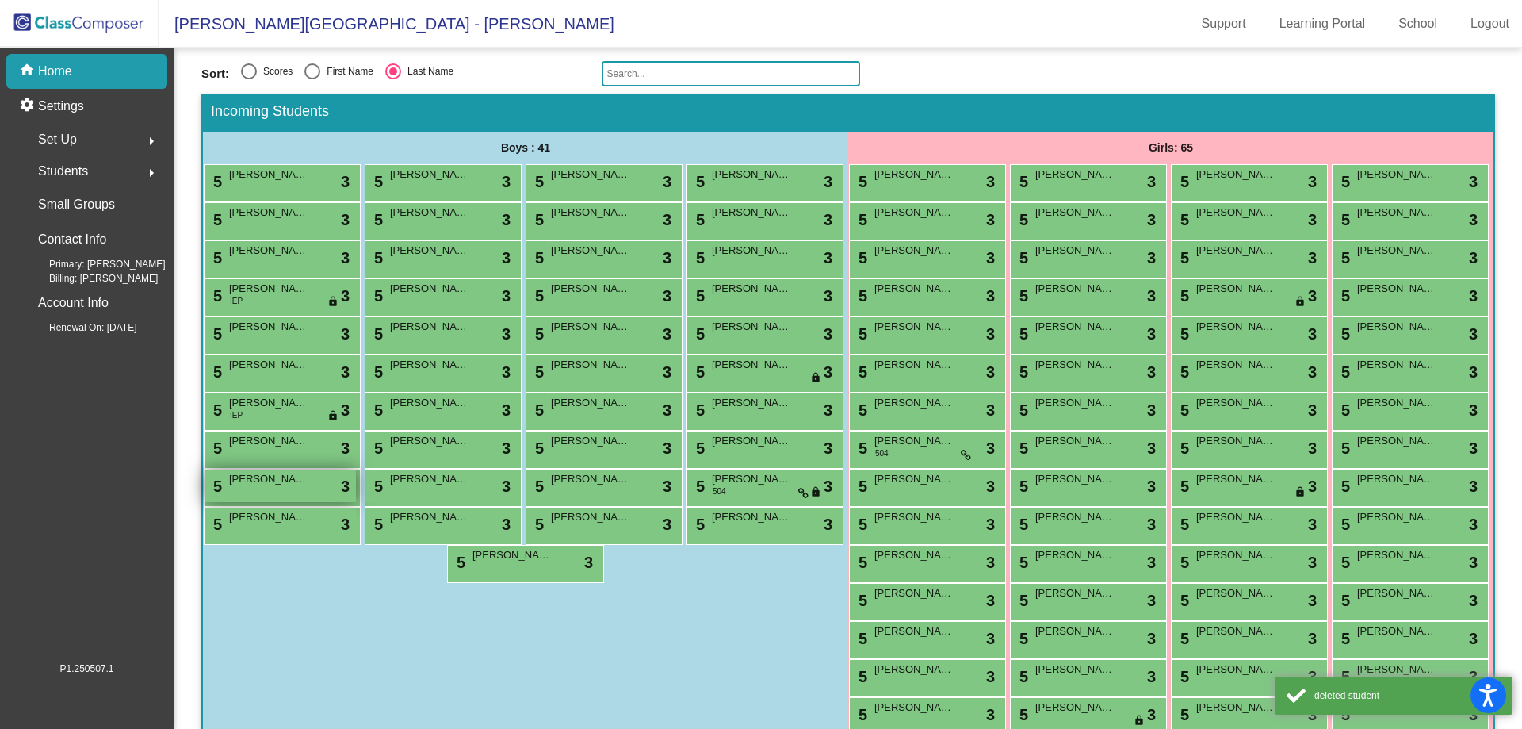
click at [308, 487] on span "[PERSON_NAME]" at bounding box center [268, 479] width 79 height 16
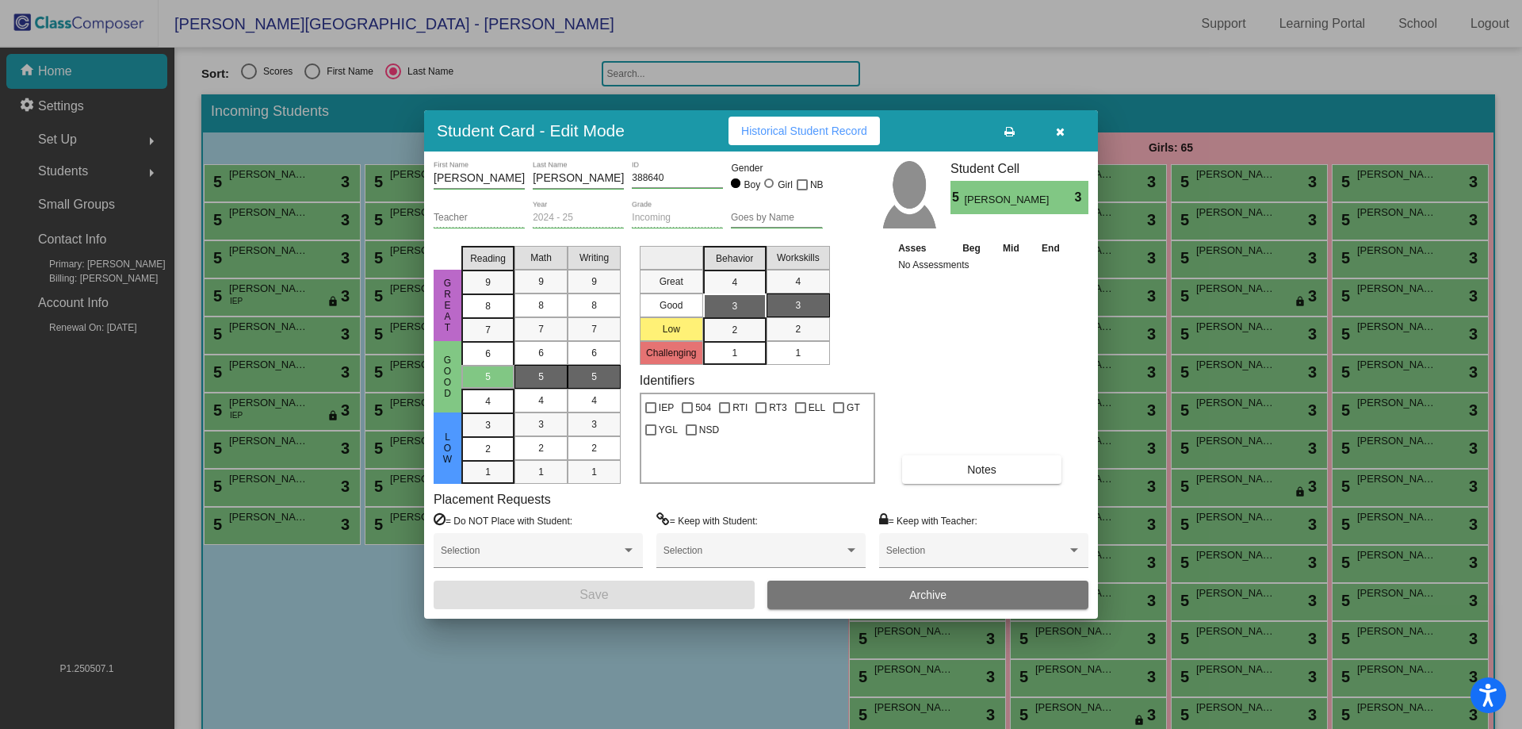
click at [908, 603] on button "Archive" at bounding box center [927, 594] width 321 height 29
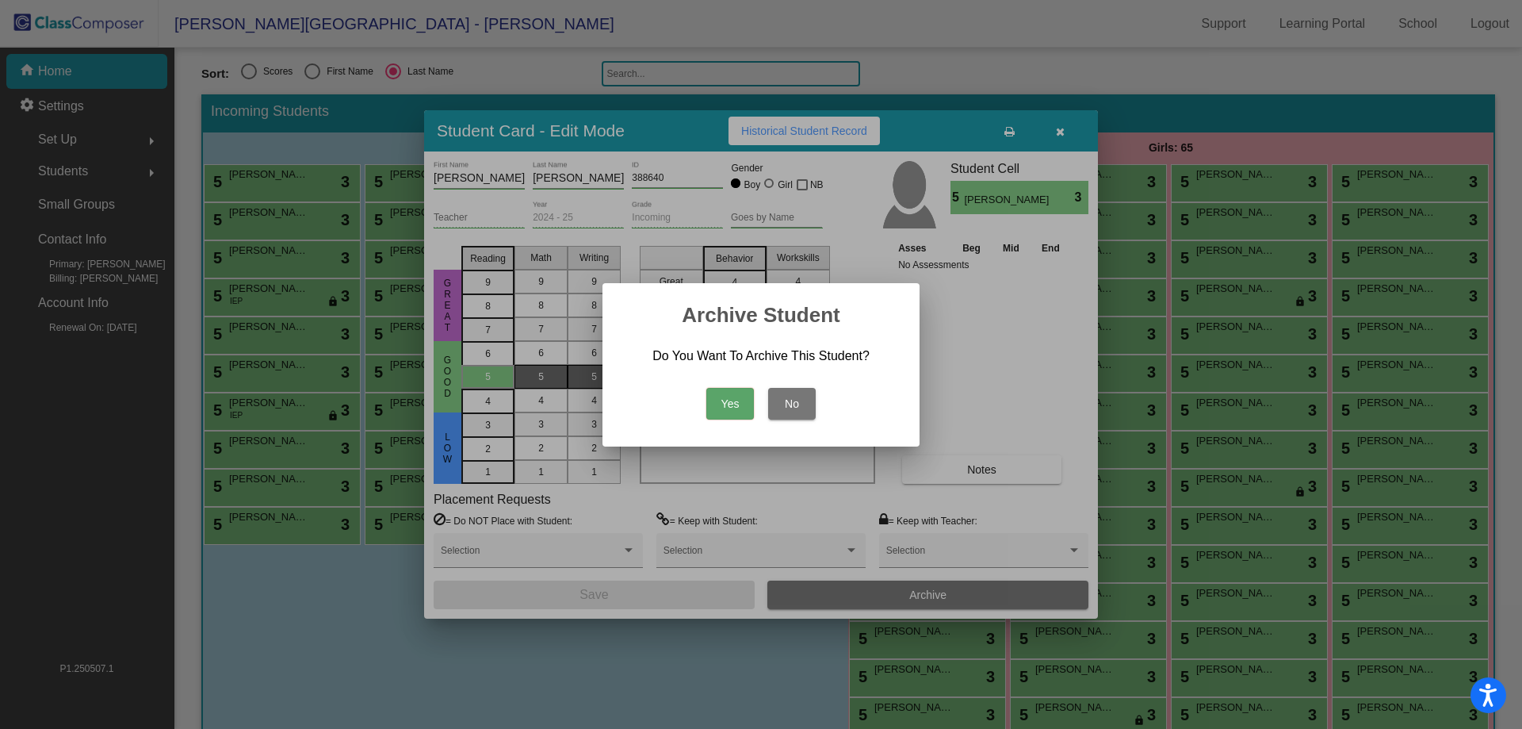
click at [730, 413] on button "Yes" at bounding box center [730, 404] width 48 height 32
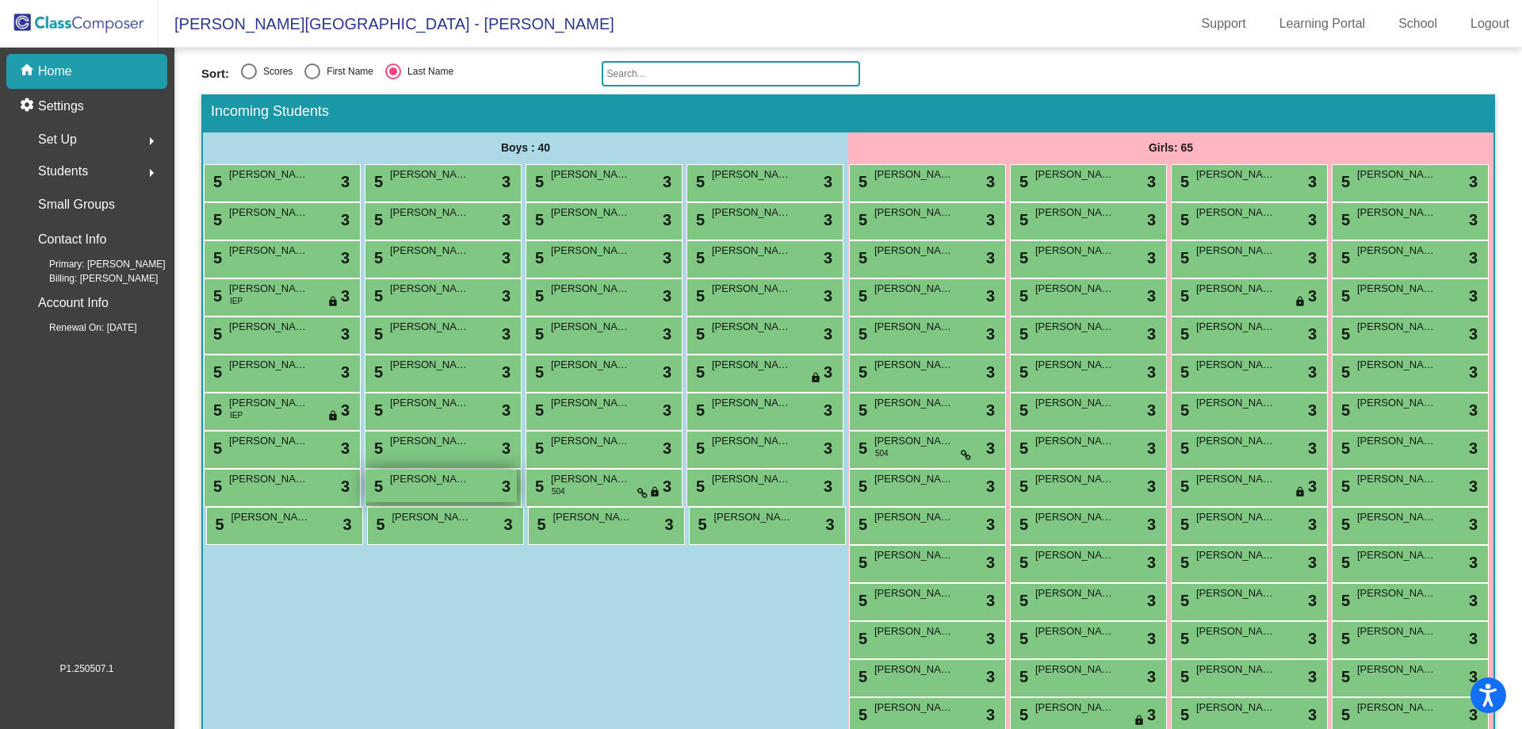
click at [404, 502] on div "5 [PERSON_NAME] lock do_not_disturb_alt 3" at bounding box center [440, 485] width 151 height 33
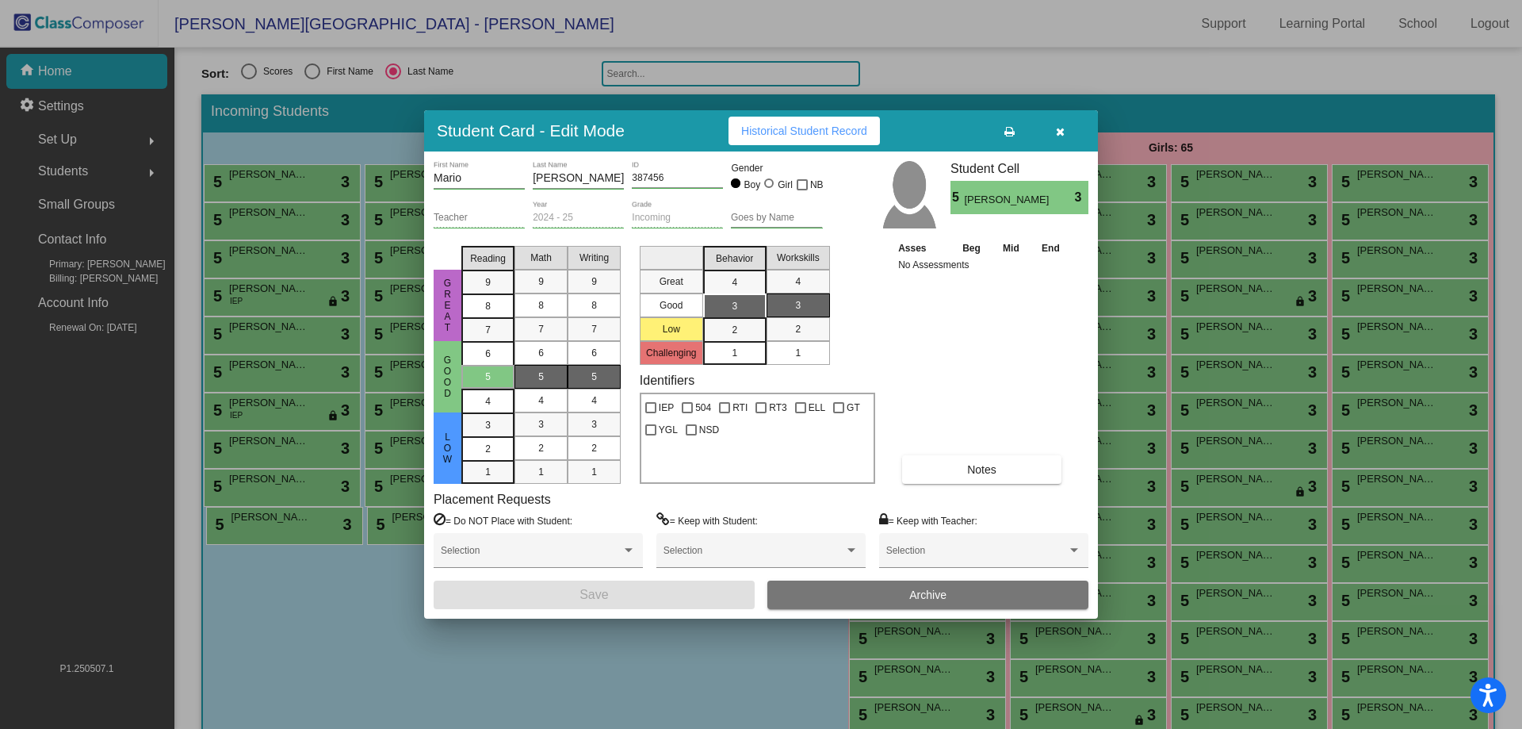
click at [855, 591] on button "Archive" at bounding box center [927, 594] width 321 height 29
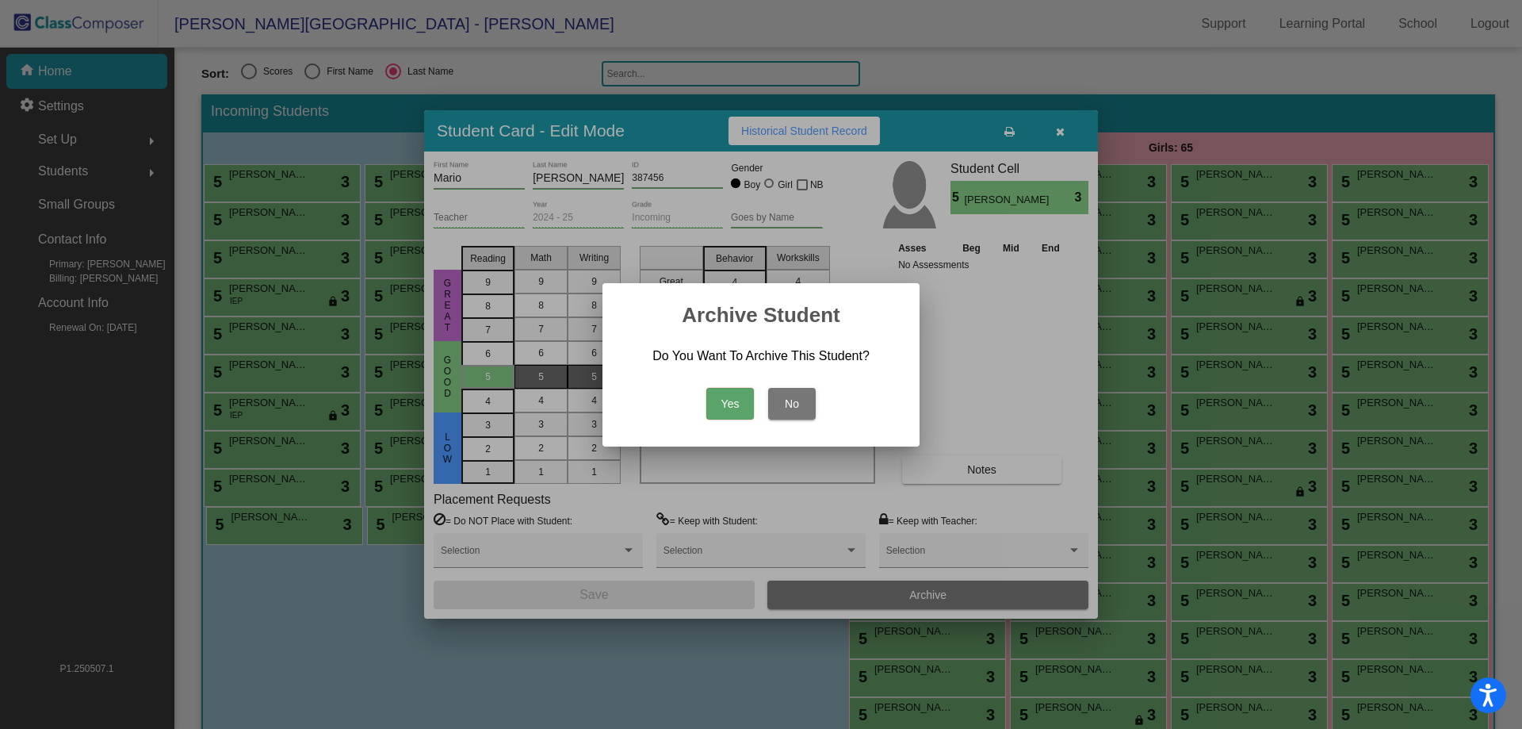
click at [736, 396] on button "Yes" at bounding box center [730, 404] width 48 height 32
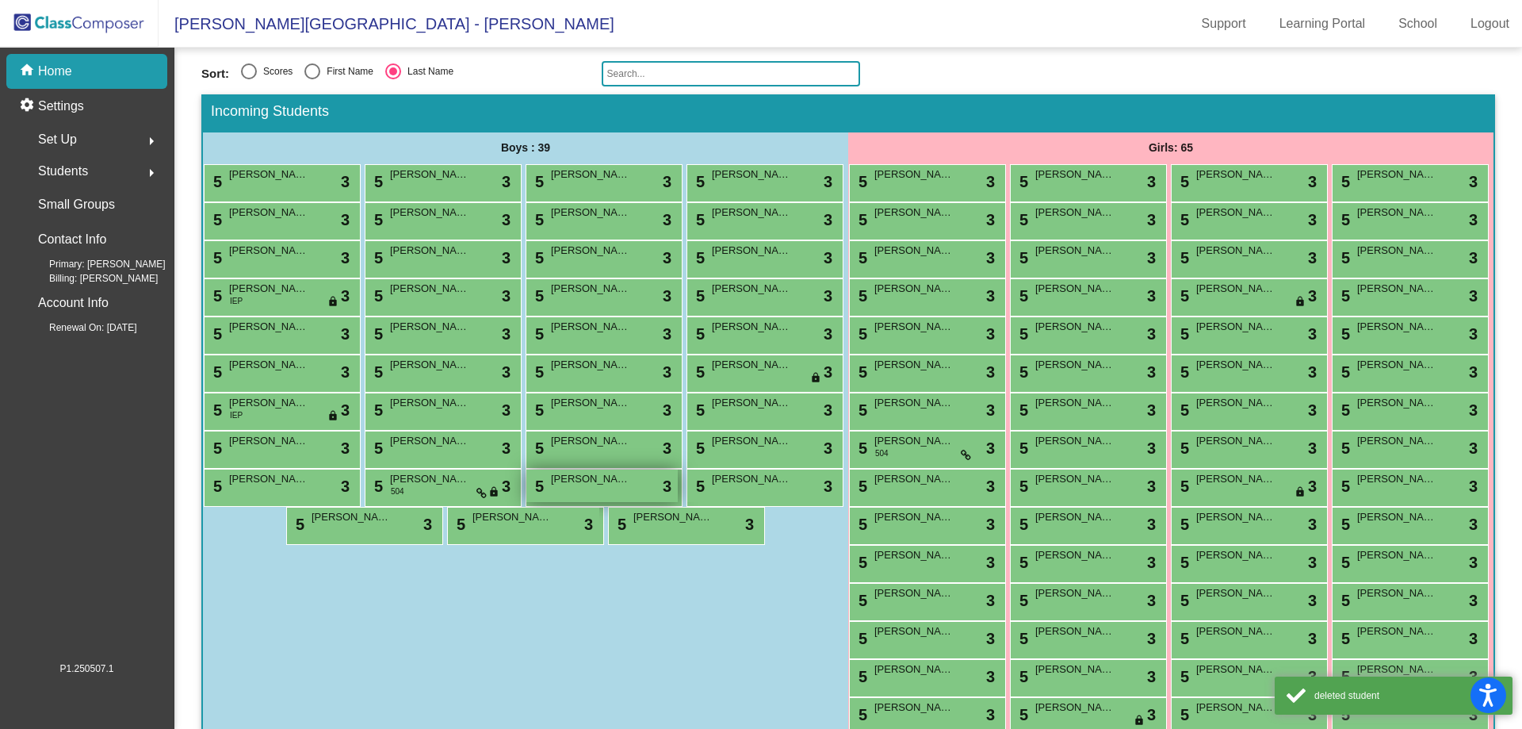
click at [526, 502] on div "5 [PERSON_NAME] lock do_not_disturb_alt 3" at bounding box center [601, 485] width 151 height 33
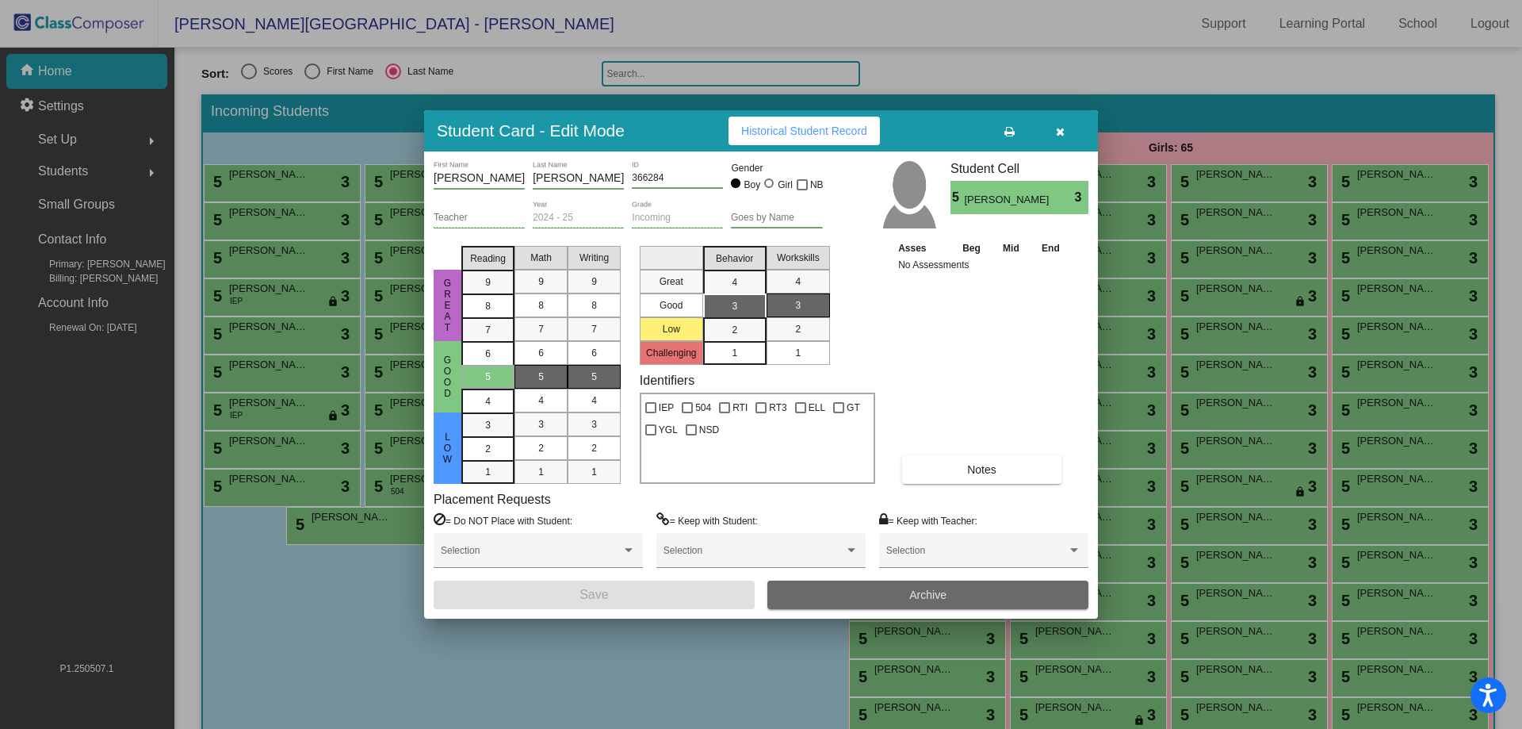
click at [871, 590] on button "Archive" at bounding box center [927, 594] width 321 height 29
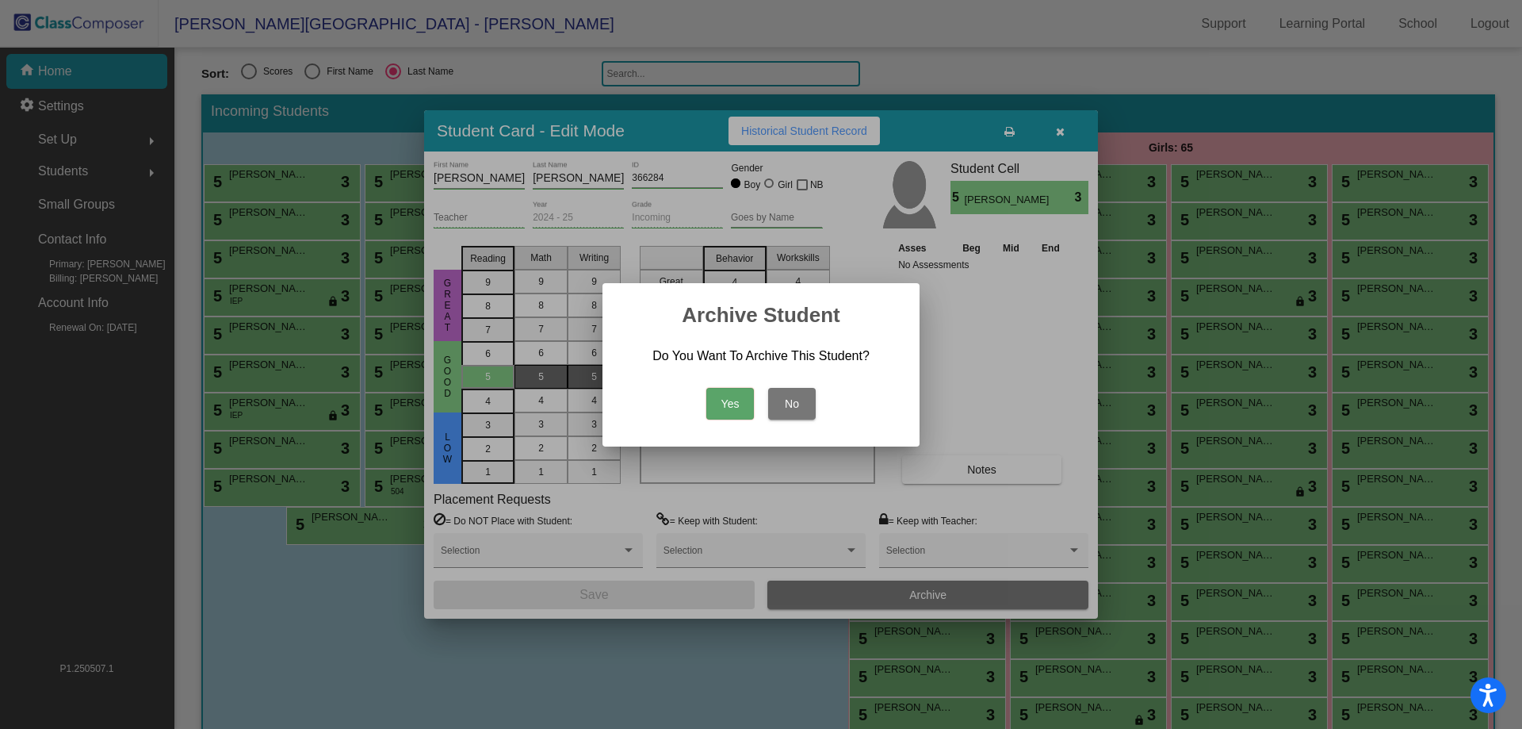
click at [725, 398] on button "Yes" at bounding box center [730, 404] width 48 height 32
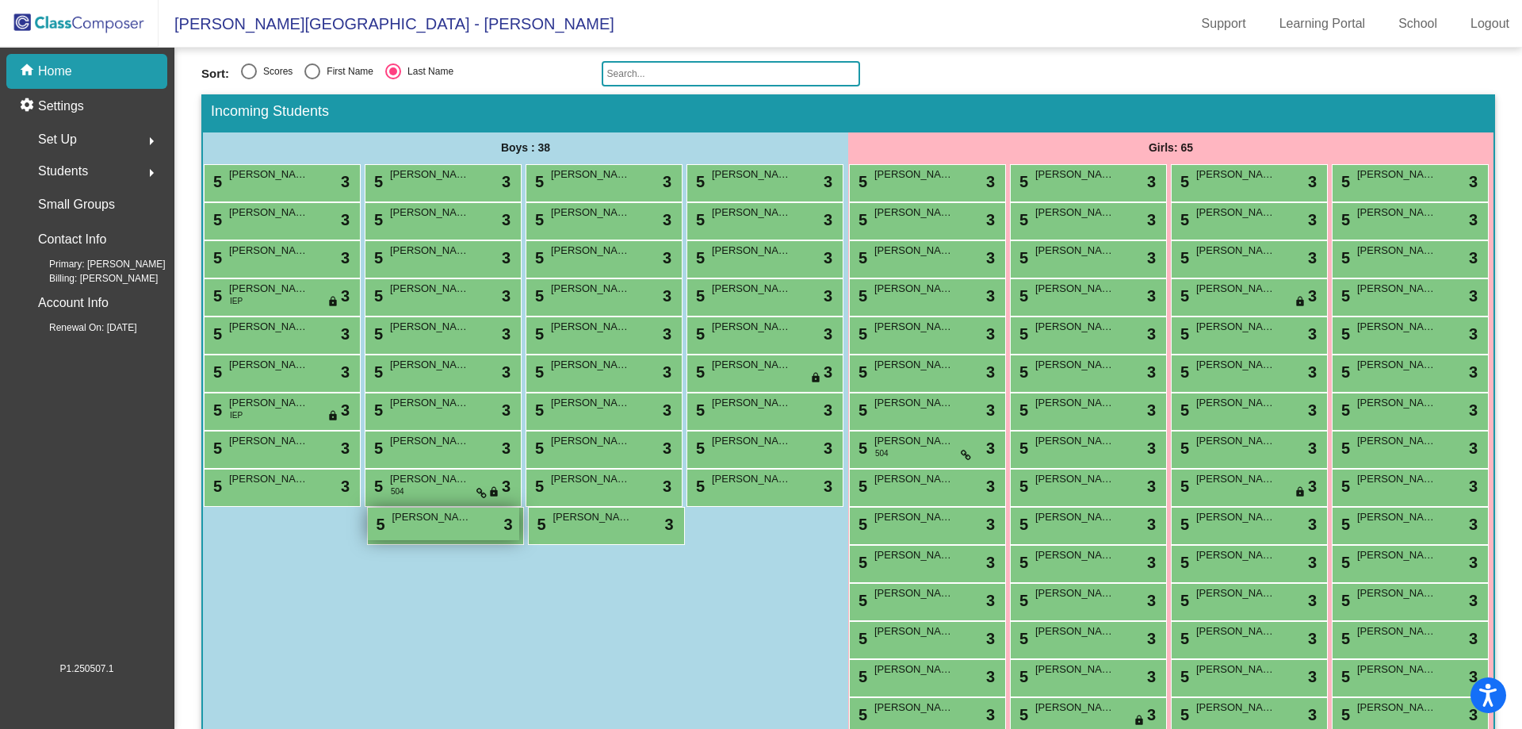
click at [463, 540] on div "5 [PERSON_NAME] lock do_not_disturb_alt 3" at bounding box center [443, 523] width 151 height 33
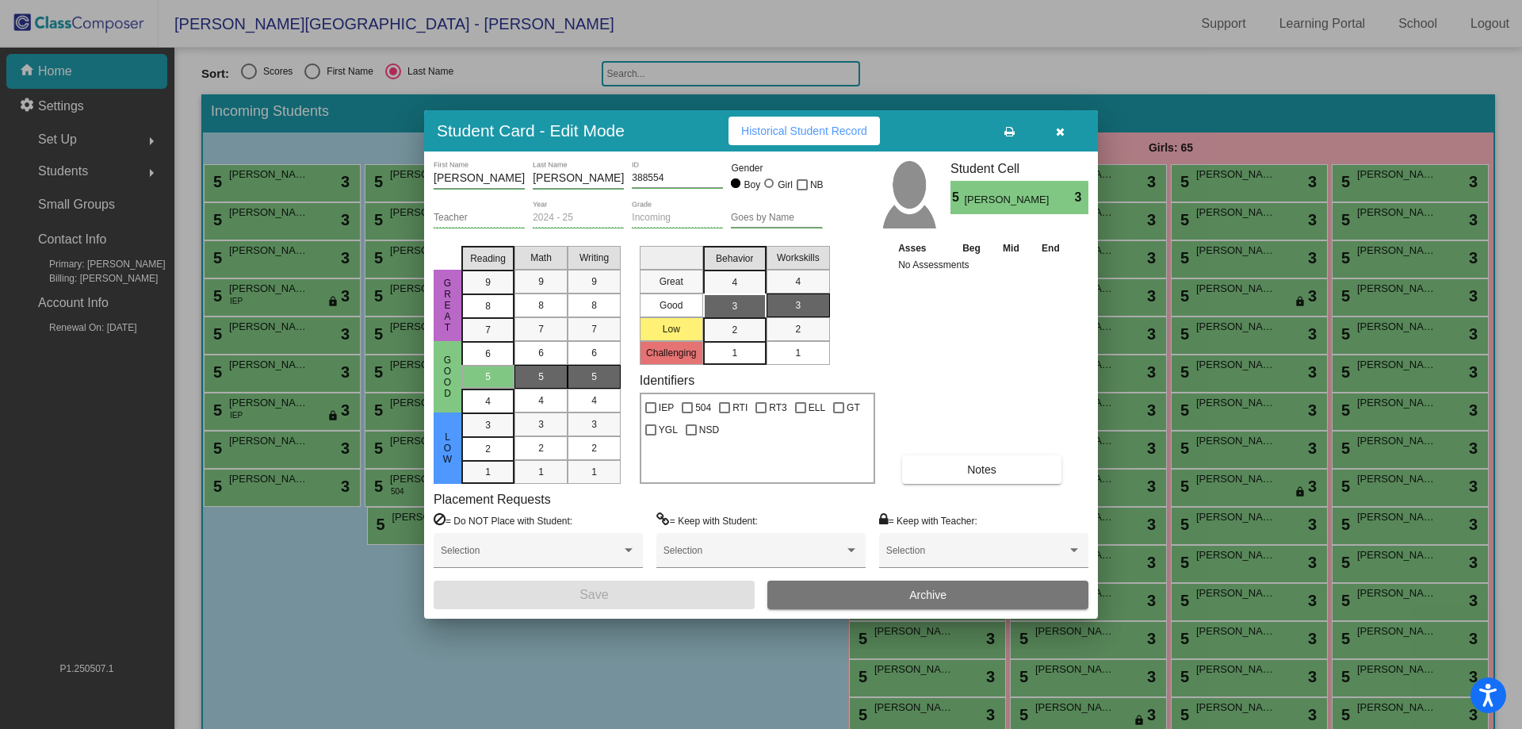
click at [849, 584] on button "Archive" at bounding box center [927, 594] width 321 height 29
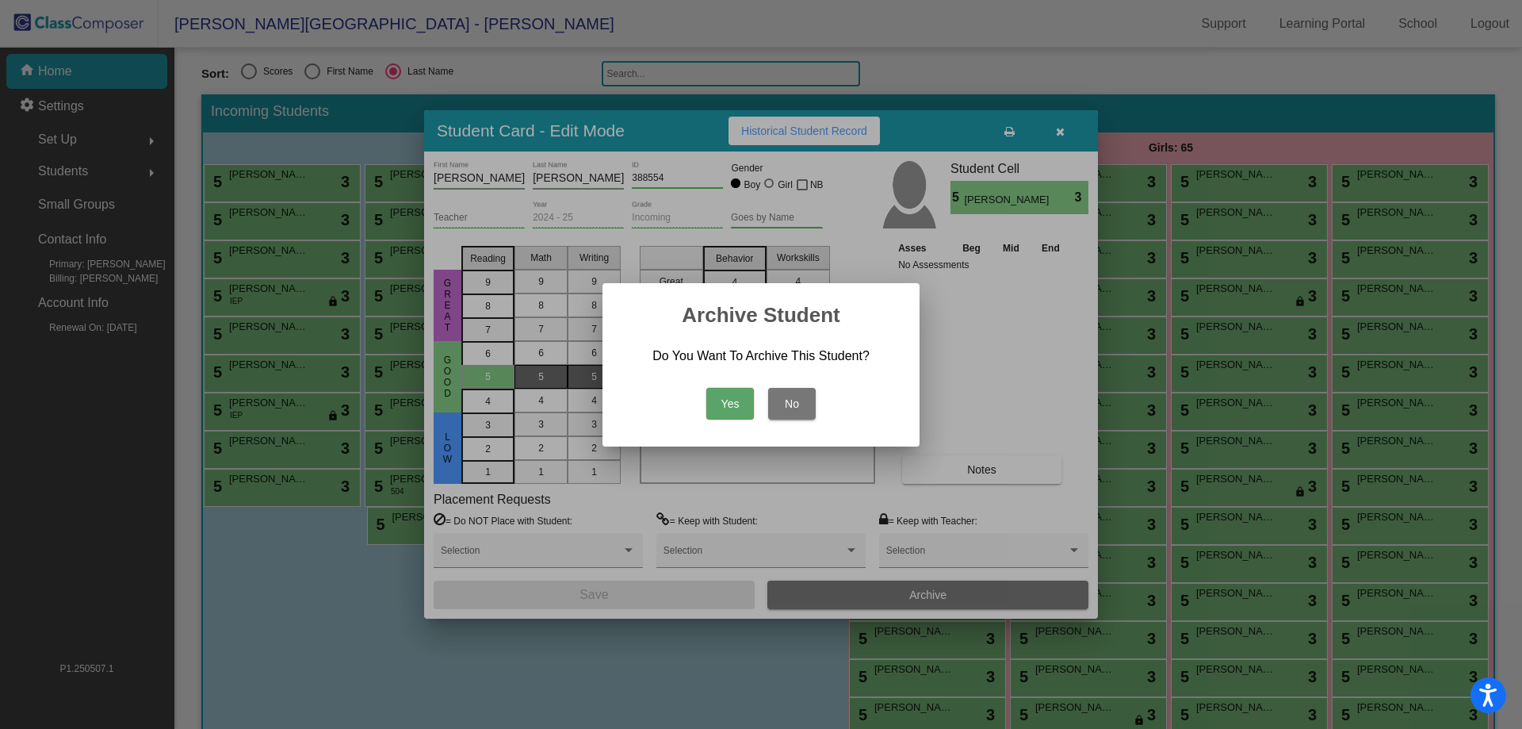
click at [721, 406] on button "Yes" at bounding box center [730, 404] width 48 height 32
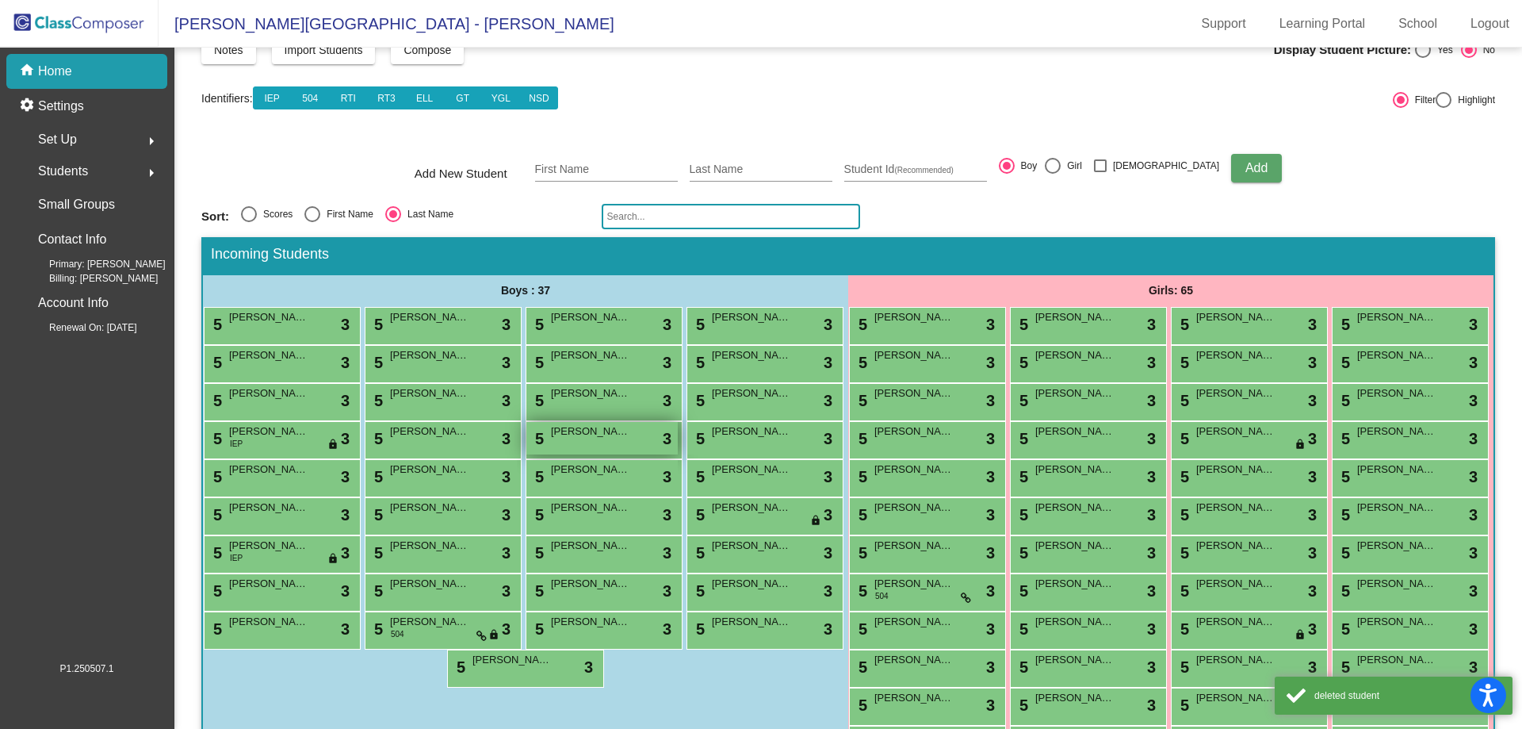
scroll to position [79, 0]
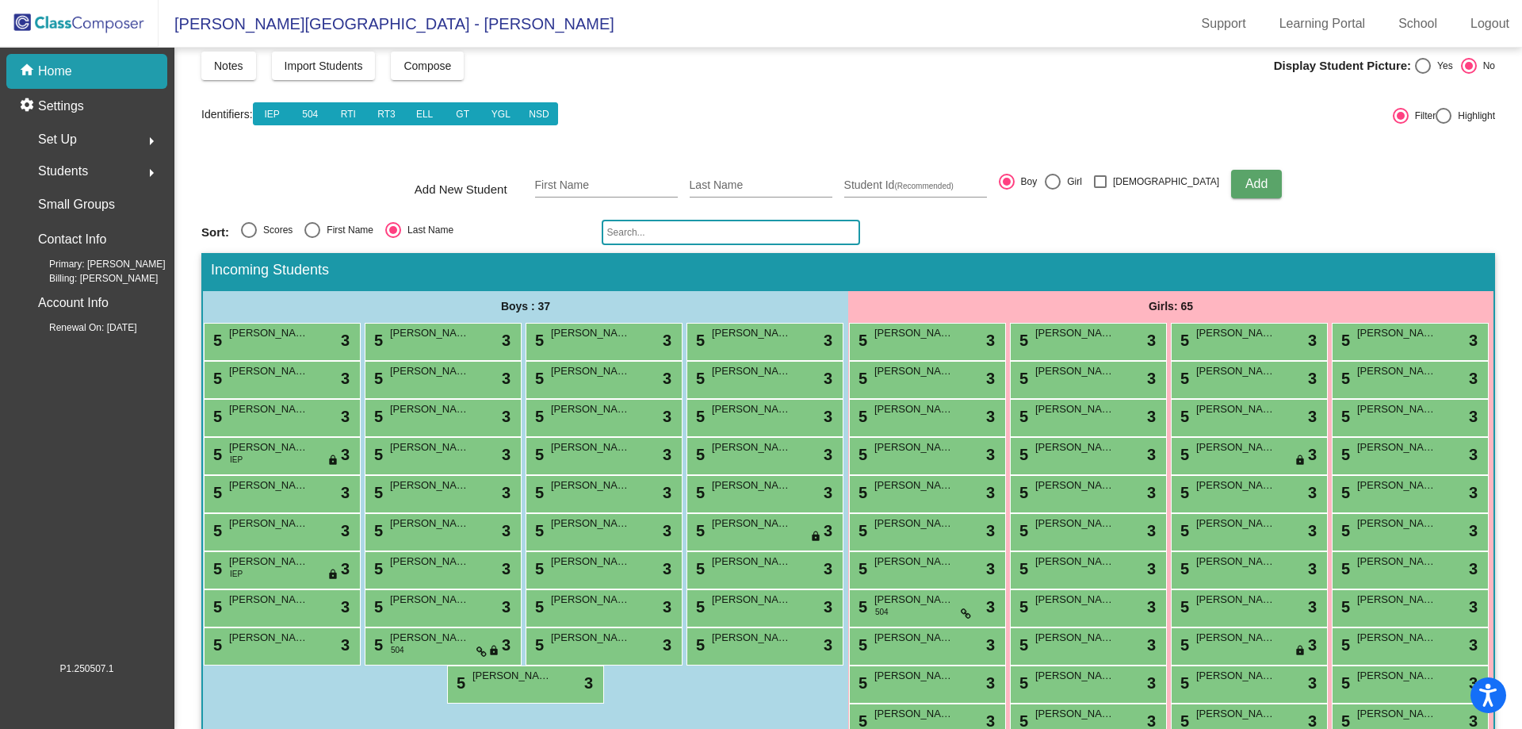
click at [1131, 322] on div "Girls: 65" at bounding box center [1170, 307] width 645 height 32
click at [1115, 339] on span "[PERSON_NAME]" at bounding box center [1074, 333] width 79 height 16
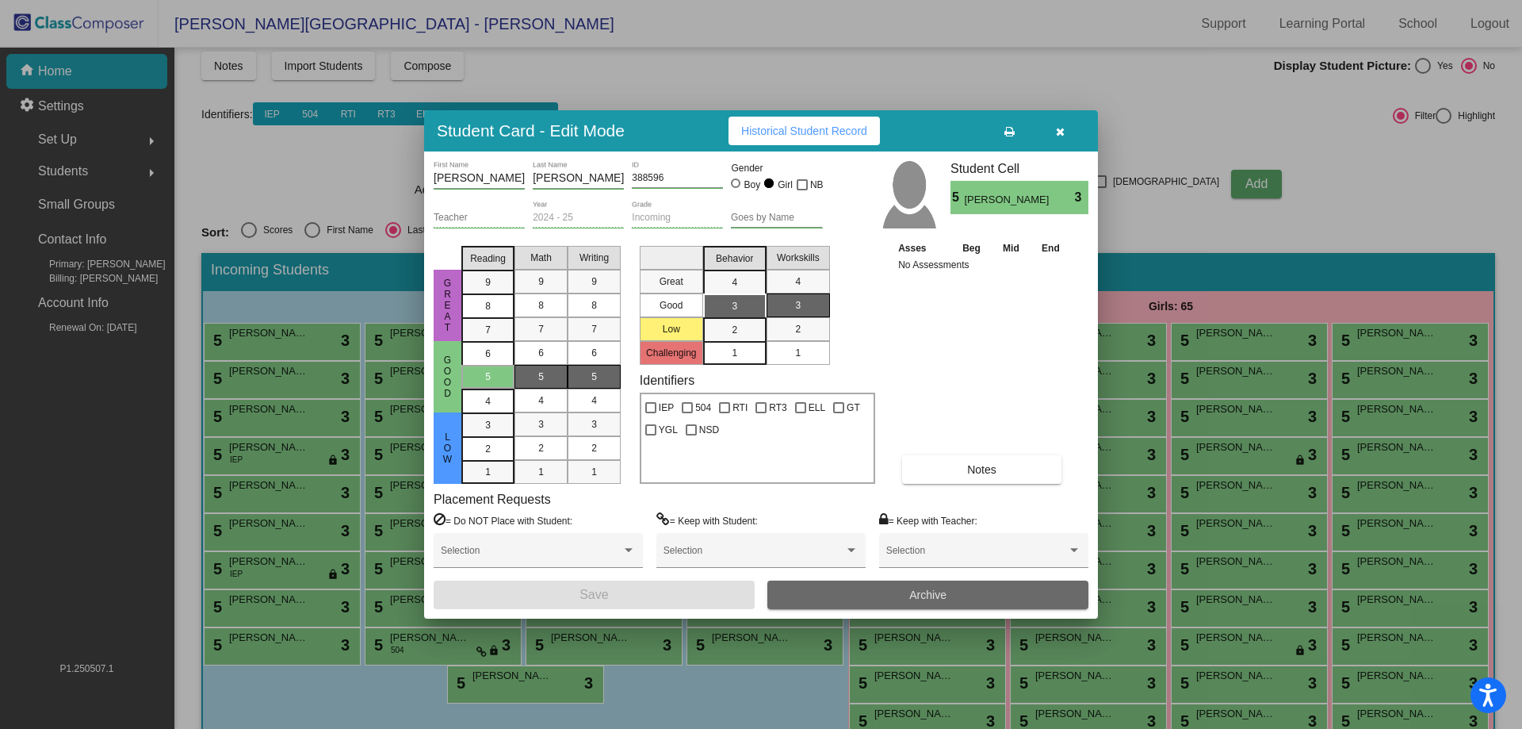
click at [915, 587] on button "Archive" at bounding box center [927, 594] width 321 height 29
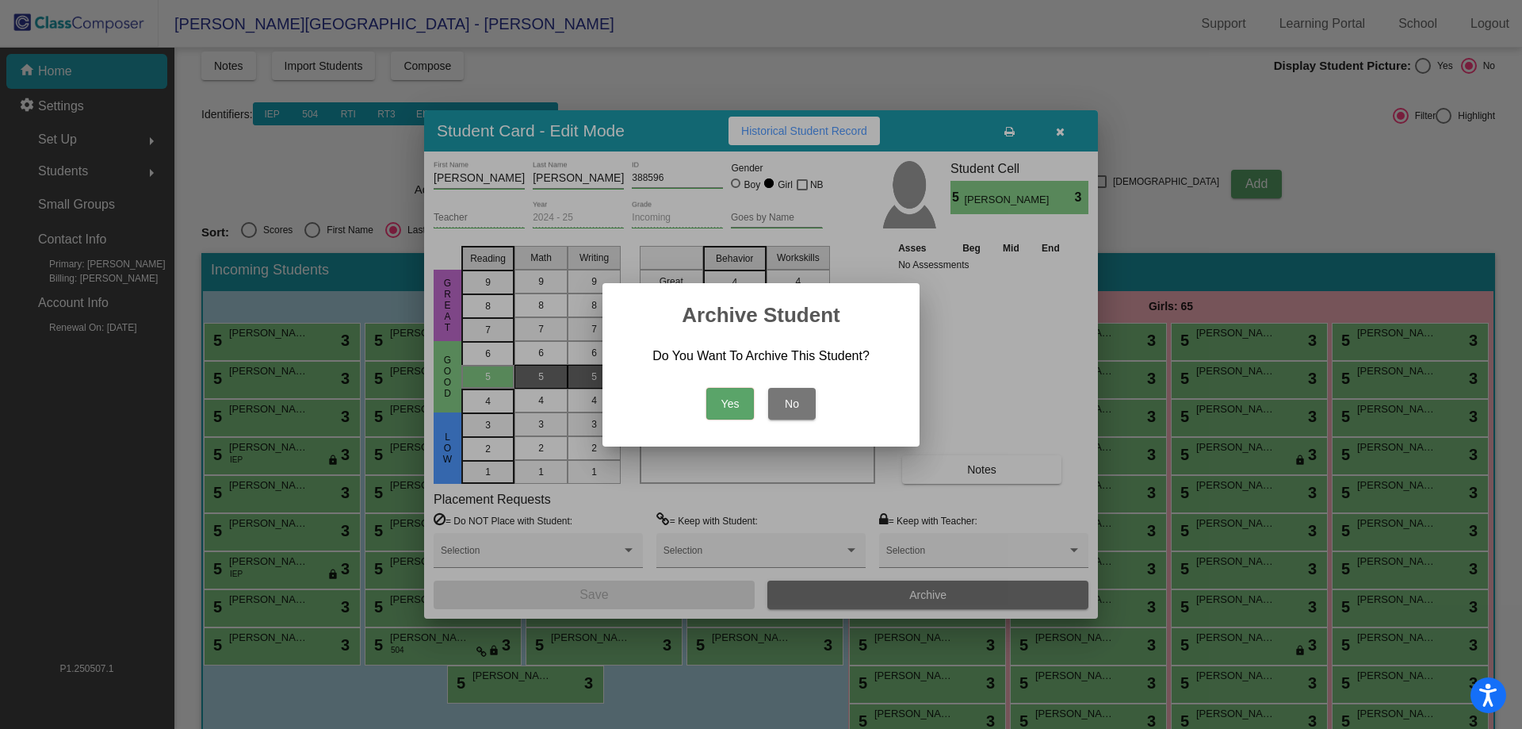
click at [709, 388] on button "Yes" at bounding box center [730, 404] width 48 height 32
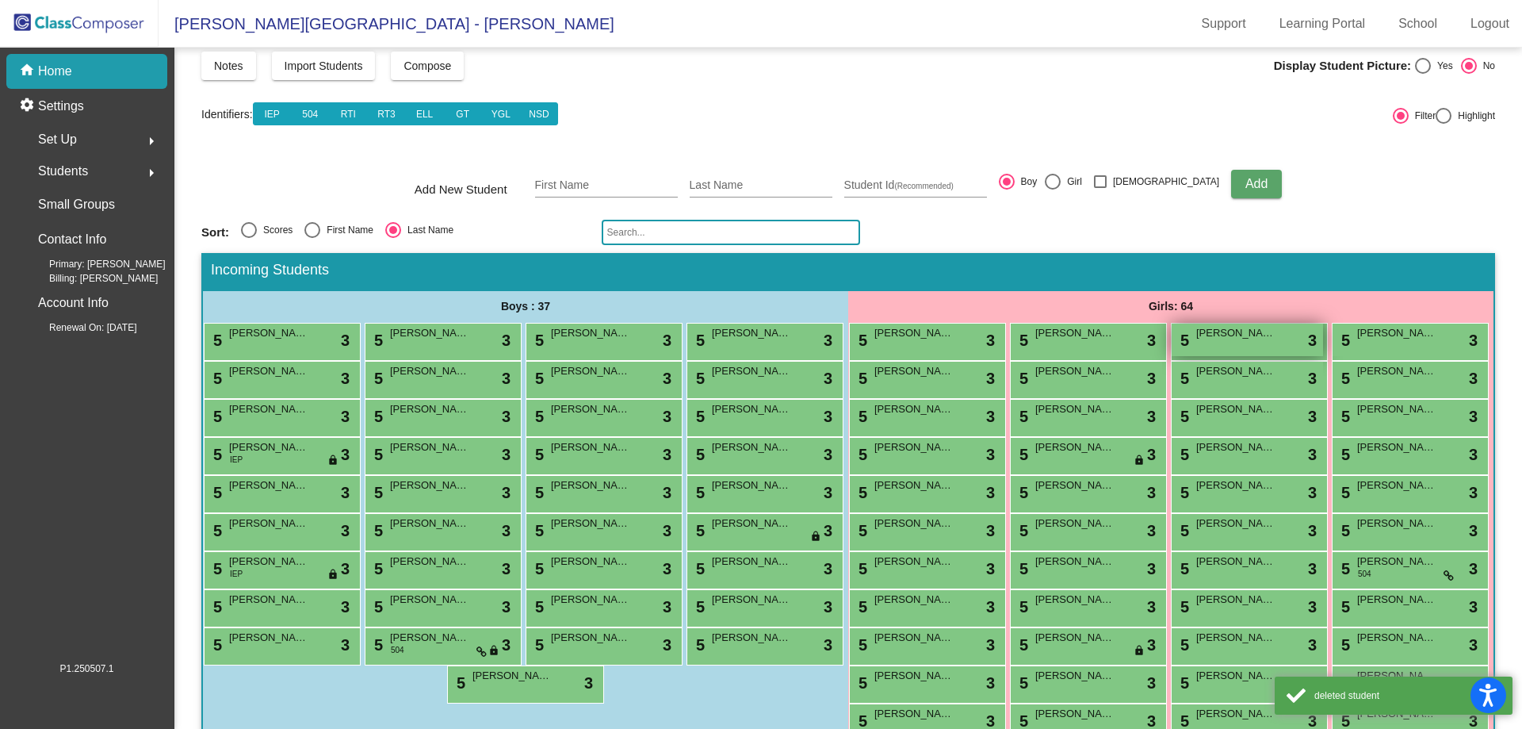
click at [1278, 342] on div "5 [PERSON_NAME] lock do_not_disturb_alt 3" at bounding box center [1247, 339] width 151 height 33
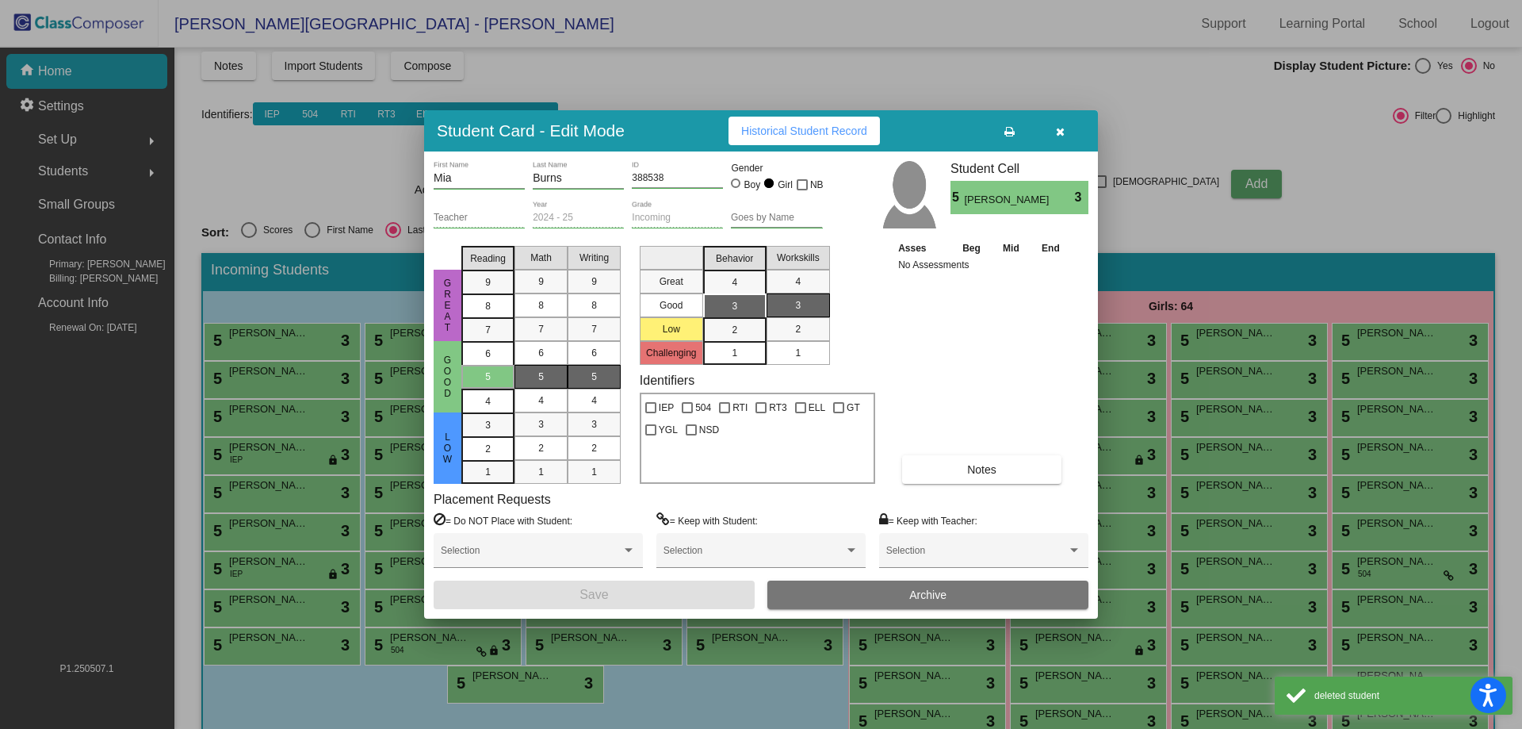
click at [909, 588] on button "Archive" at bounding box center [927, 594] width 321 height 29
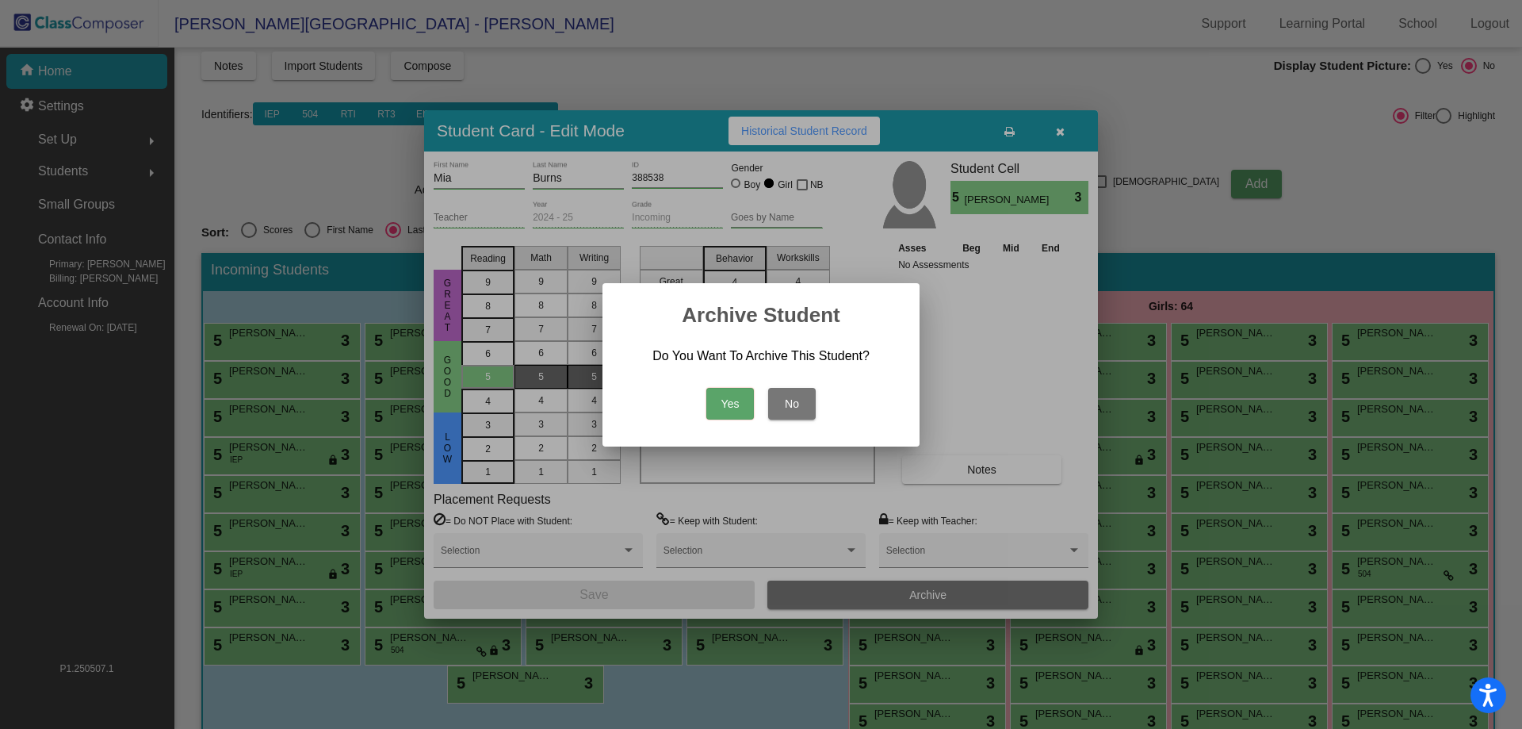
click at [738, 409] on button "Yes" at bounding box center [730, 404] width 48 height 32
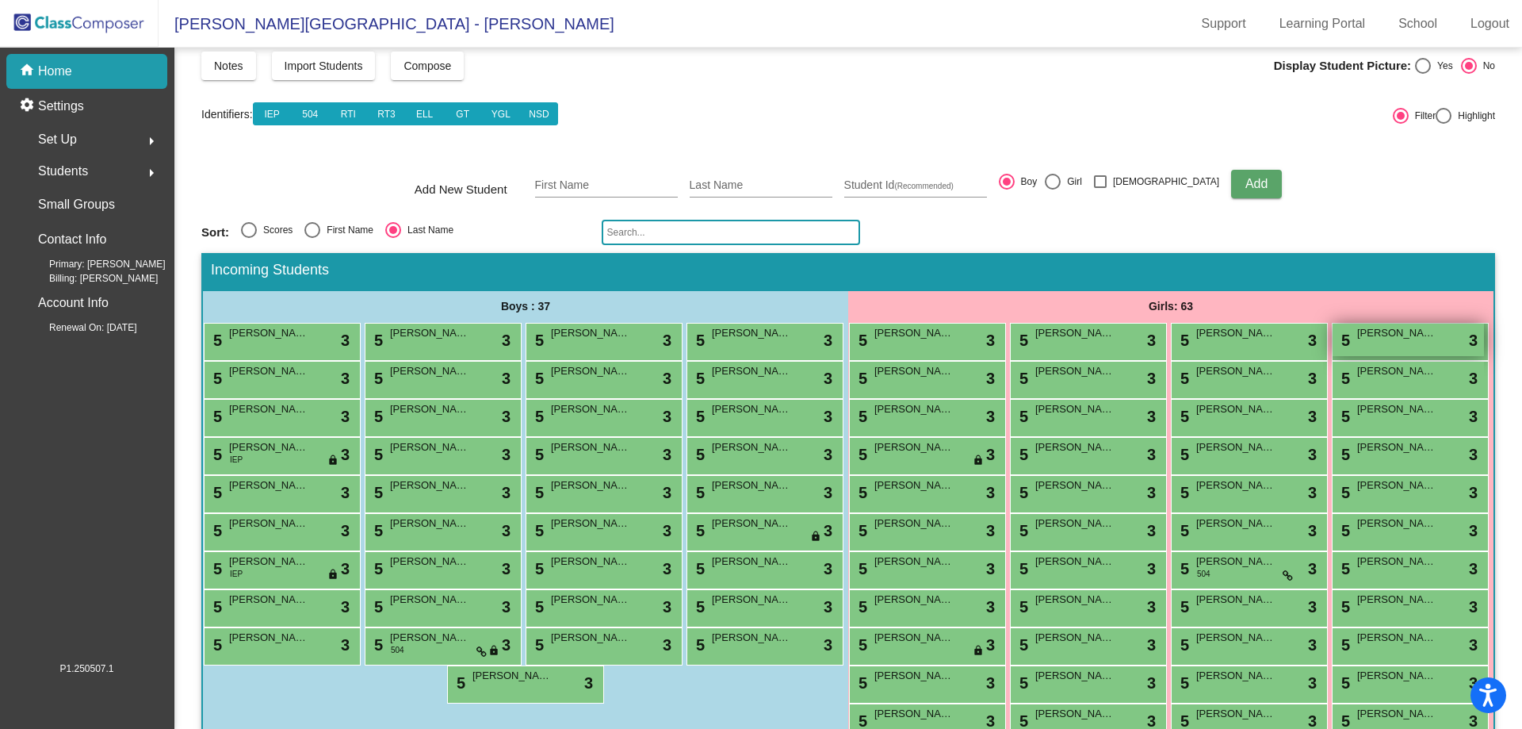
click at [1333, 356] on div "5 [PERSON_NAME] lock do_not_disturb_alt 3" at bounding box center [1408, 339] width 151 height 33
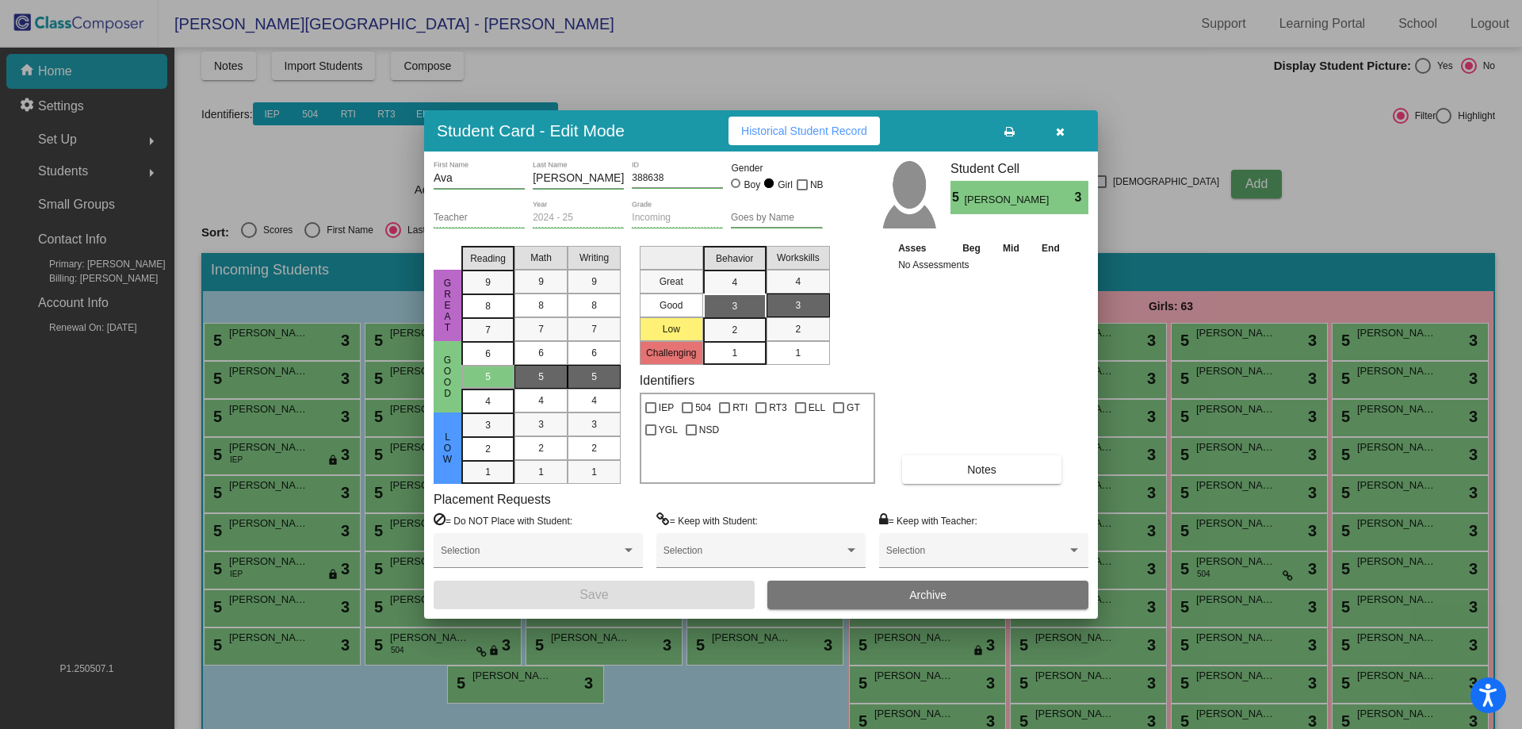
click at [937, 594] on span "Archive" at bounding box center [927, 594] width 37 height 13
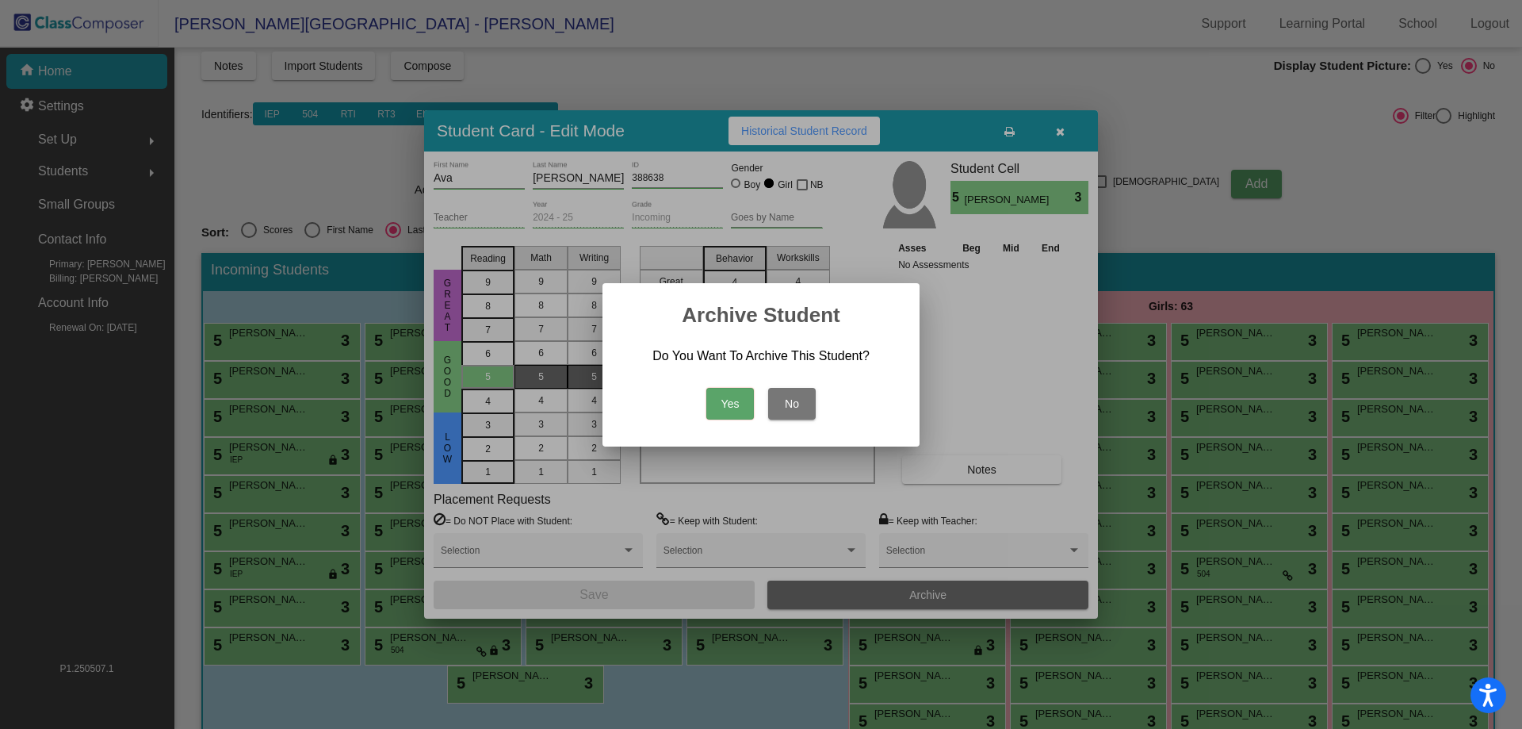
click at [706, 388] on button "Yes" at bounding box center [730, 404] width 48 height 32
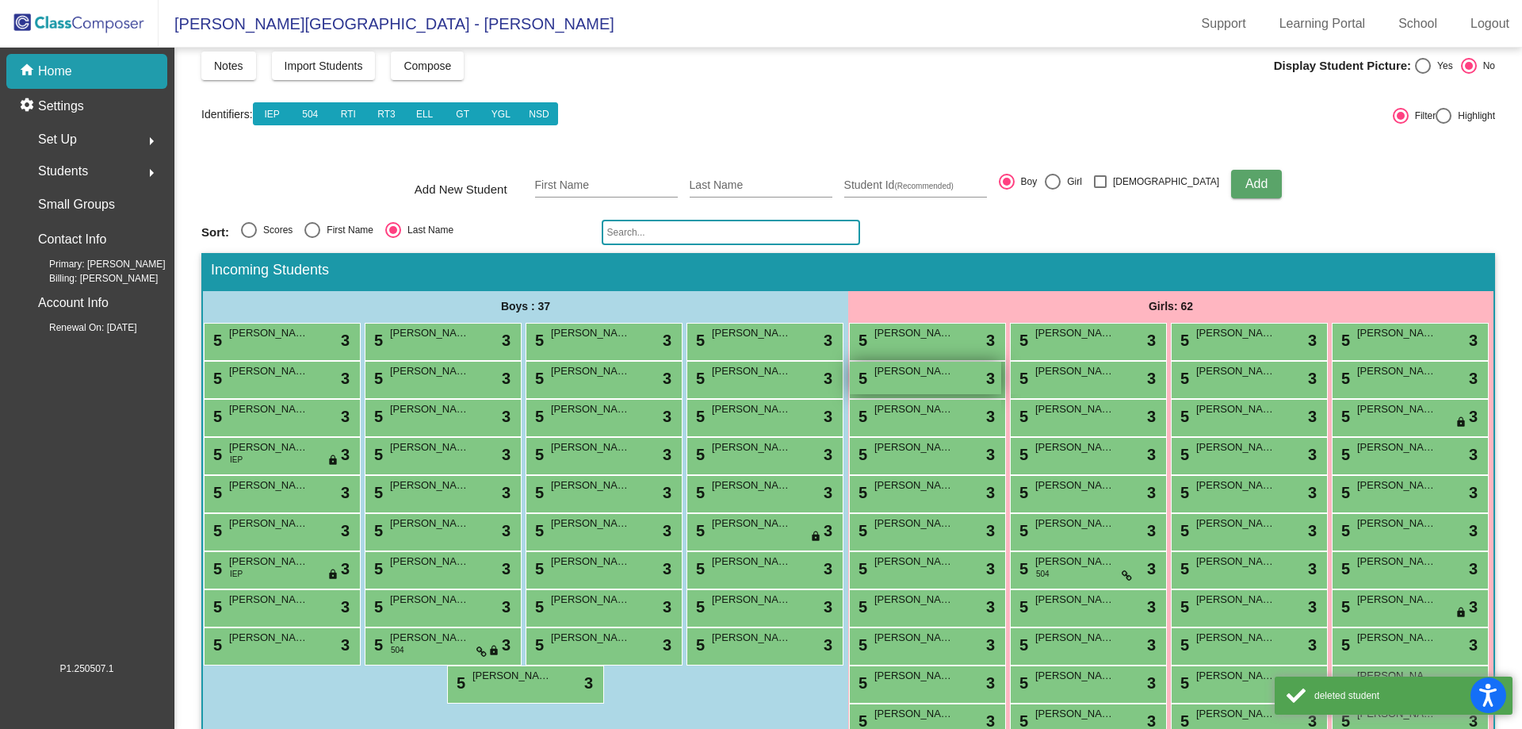
click at [1001, 381] on div "5 [PERSON_NAME] lock do_not_disturb_alt 3" at bounding box center [925, 378] width 151 height 33
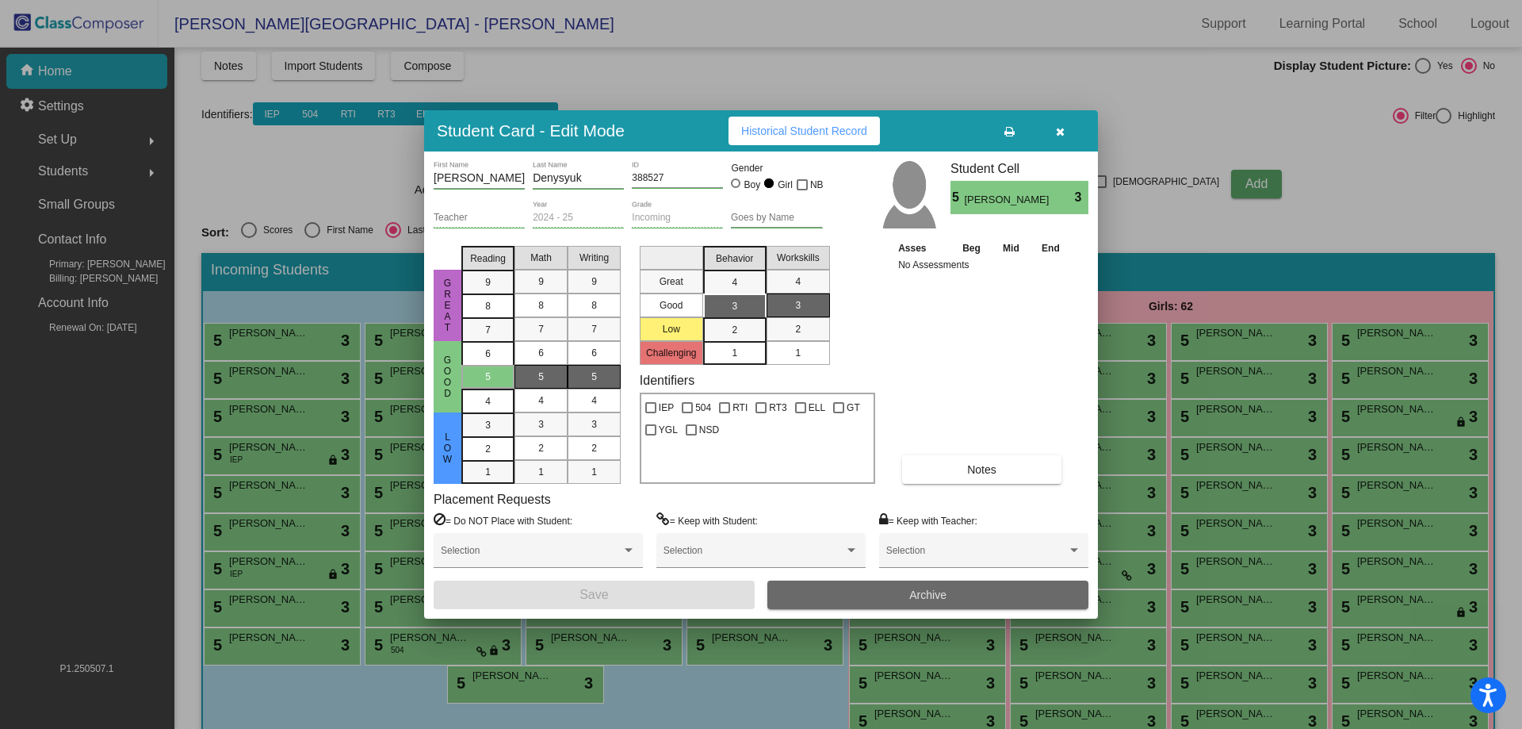
click at [948, 585] on button "Archive" at bounding box center [927, 594] width 321 height 29
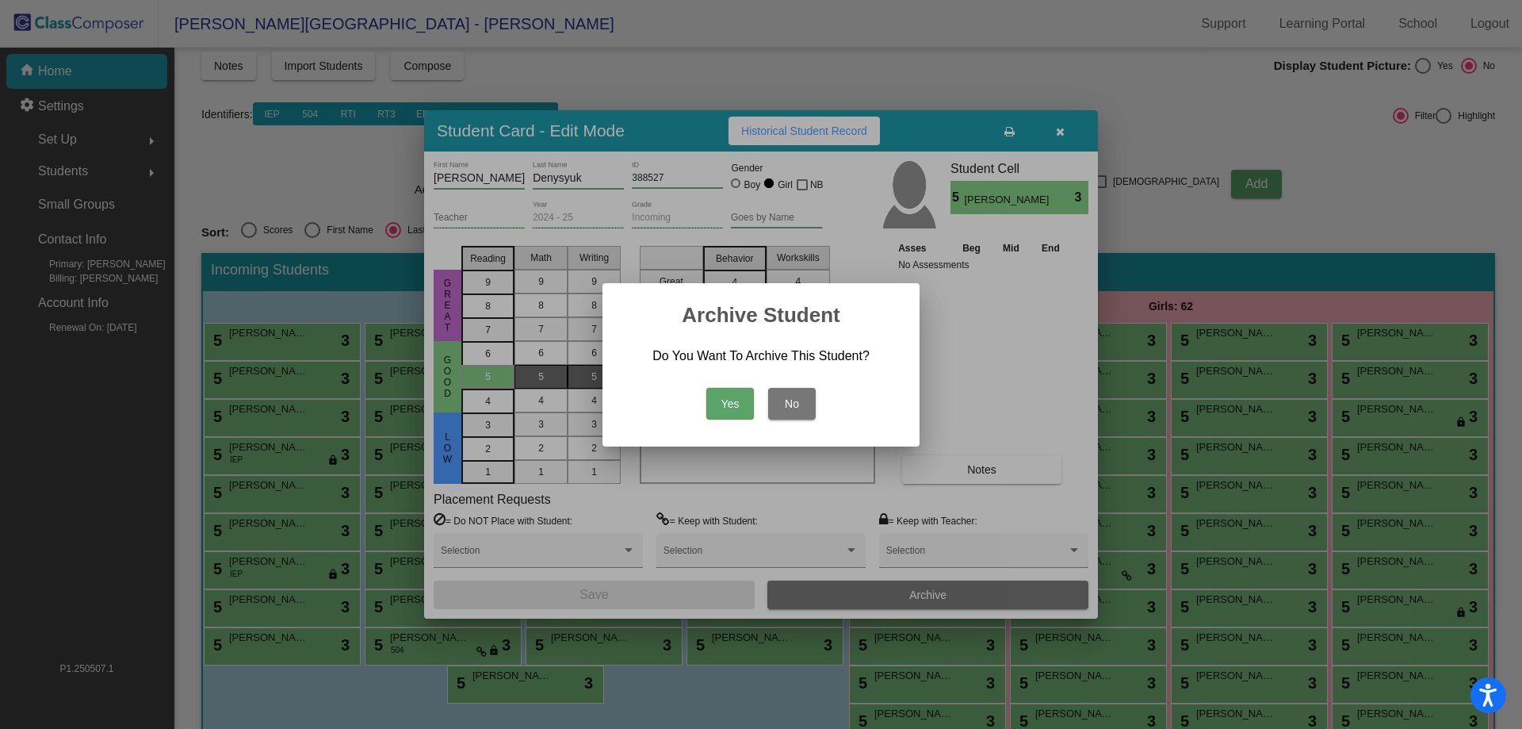
click at [706, 388] on button "Yes" at bounding box center [730, 404] width 48 height 32
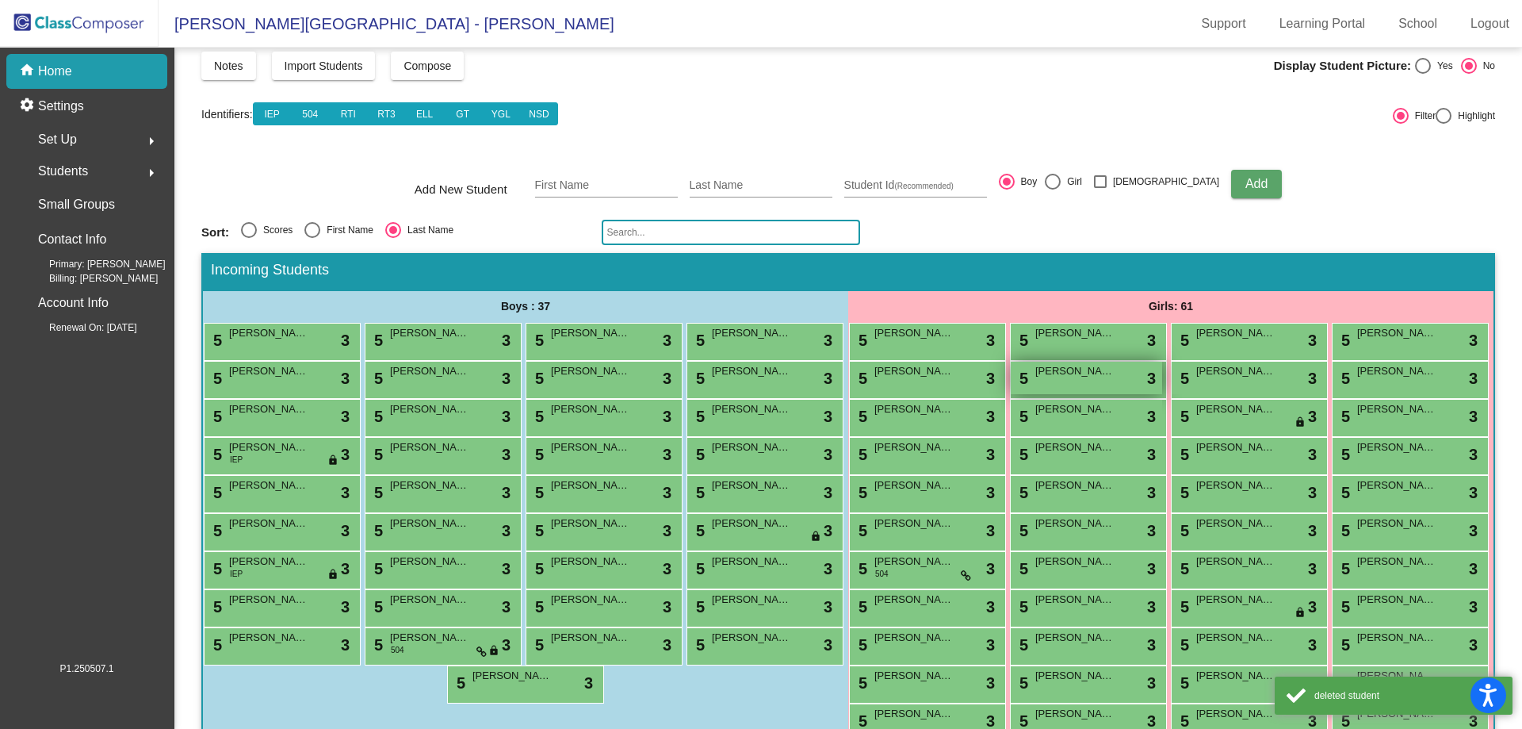
click at [1115, 377] on span "[PERSON_NAME]" at bounding box center [1074, 371] width 79 height 16
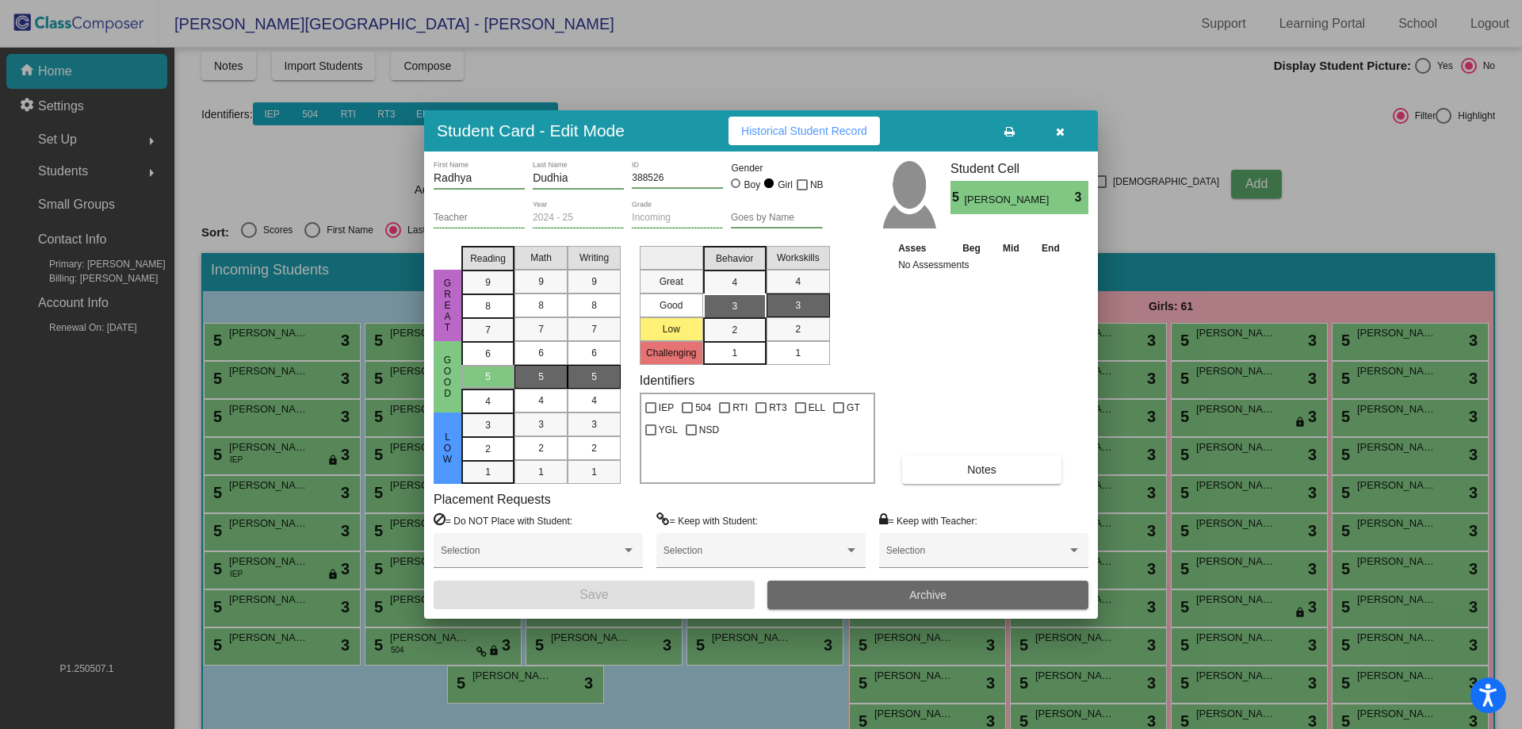
click at [939, 594] on span "Archive" at bounding box center [927, 594] width 37 height 13
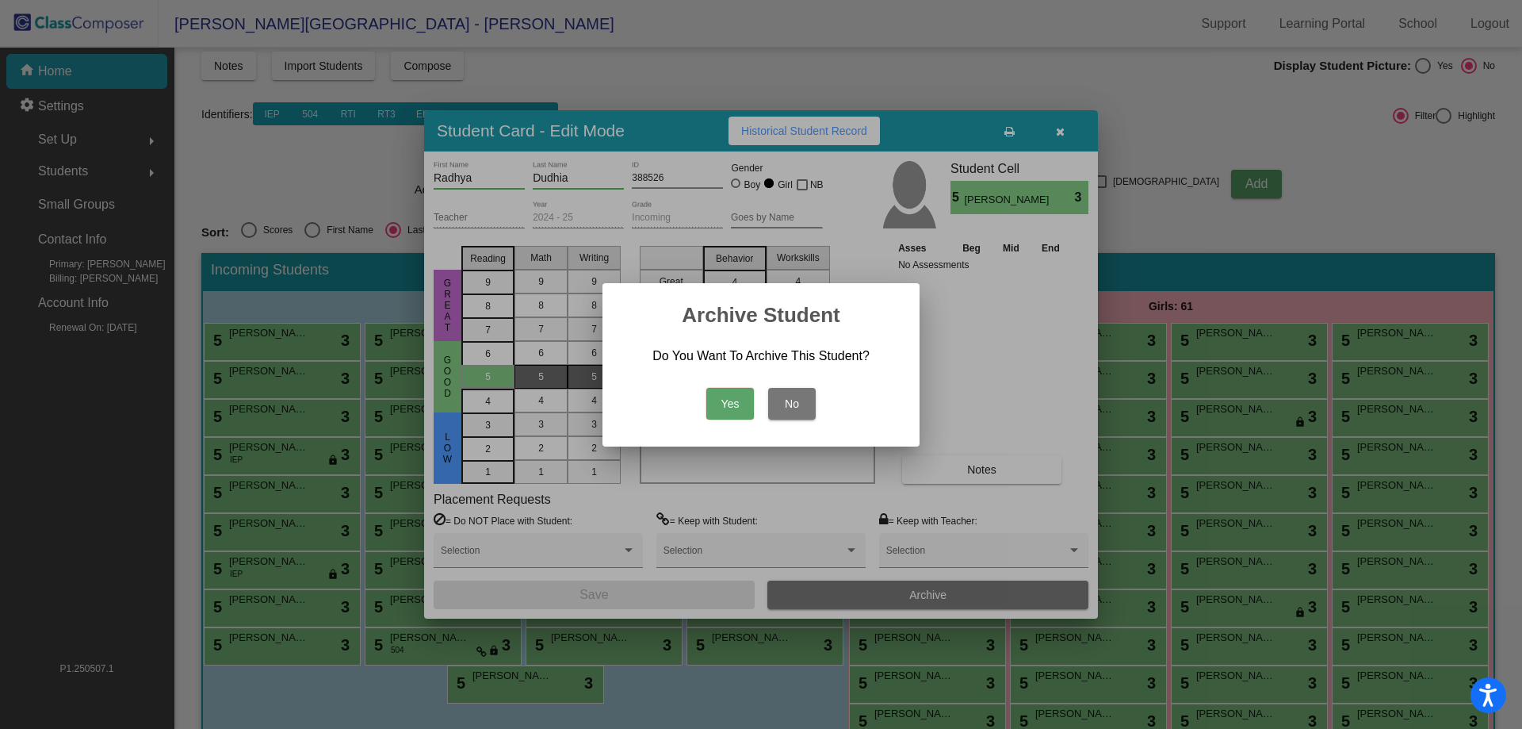
click at [732, 395] on button "Yes" at bounding box center [730, 404] width 48 height 32
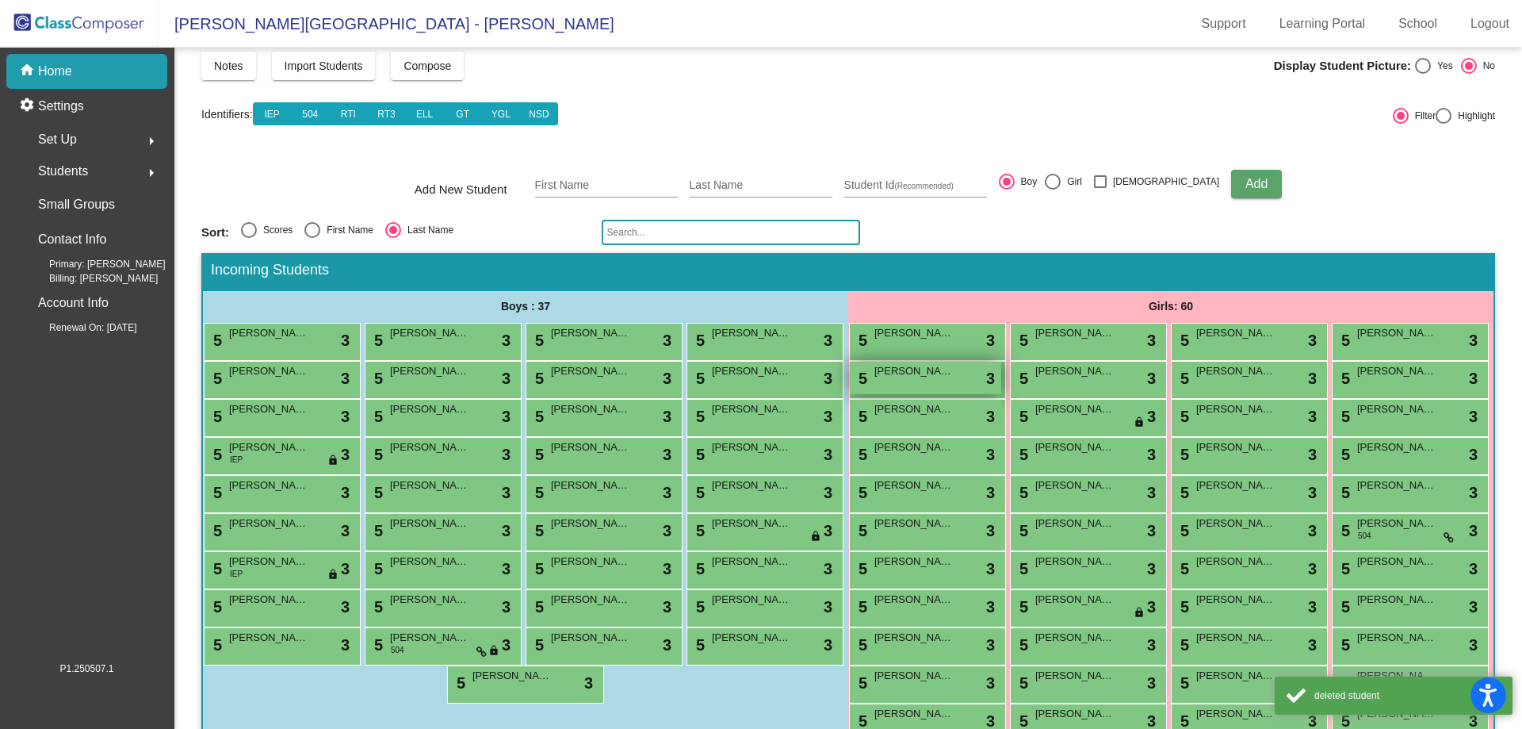
click at [1001, 382] on div "5 [PERSON_NAME] lock do_not_disturb_alt 3" at bounding box center [925, 378] width 151 height 33
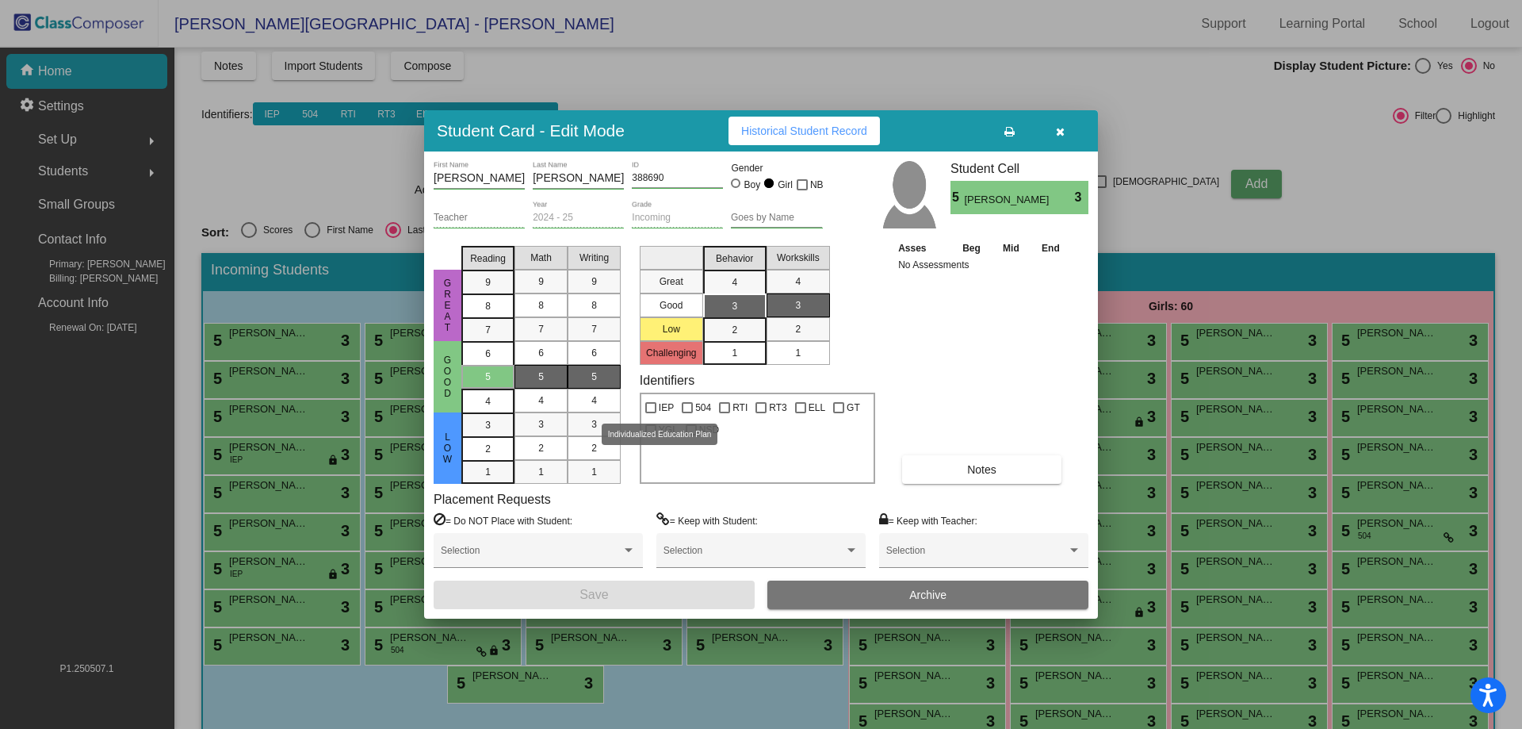
click at [660, 411] on span "IEP" at bounding box center [666, 407] width 15 height 19
click at [651, 413] on input "IEP" at bounding box center [650, 413] width 1 height 1
checkbox input "true"
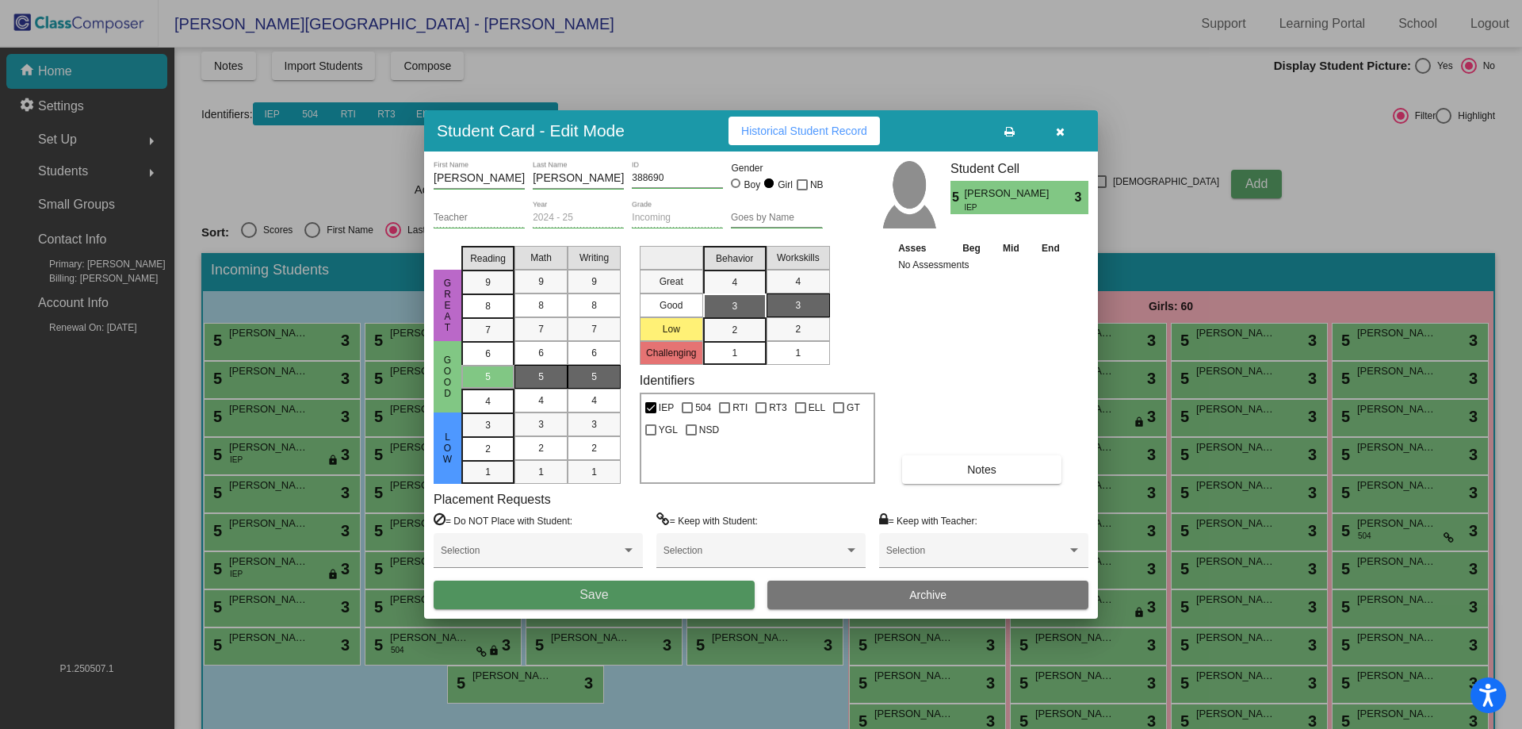
click at [691, 594] on button "Save" at bounding box center [594, 594] width 321 height 29
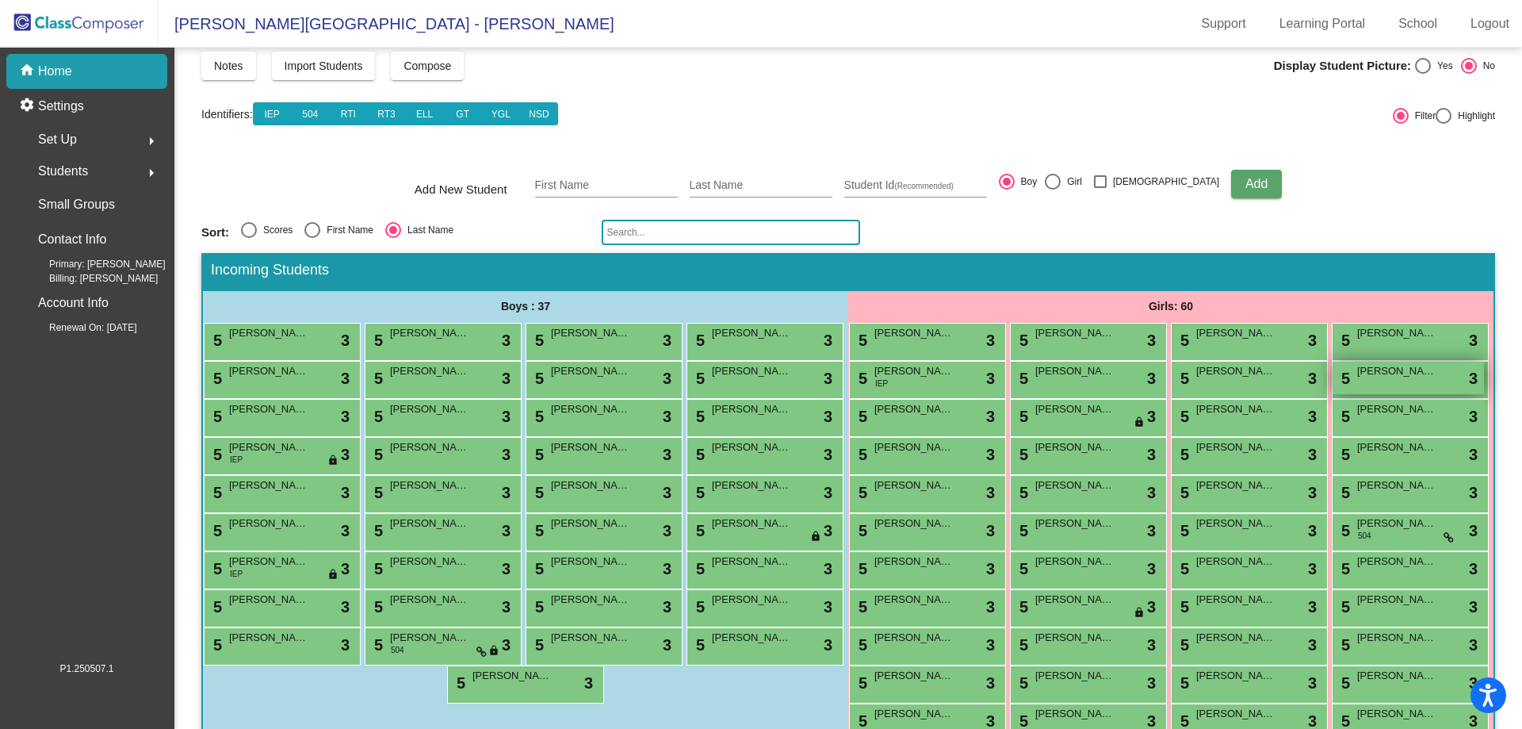
click at [1333, 394] on div "5 [PERSON_NAME] lock do_not_disturb_alt 3" at bounding box center [1408, 378] width 151 height 33
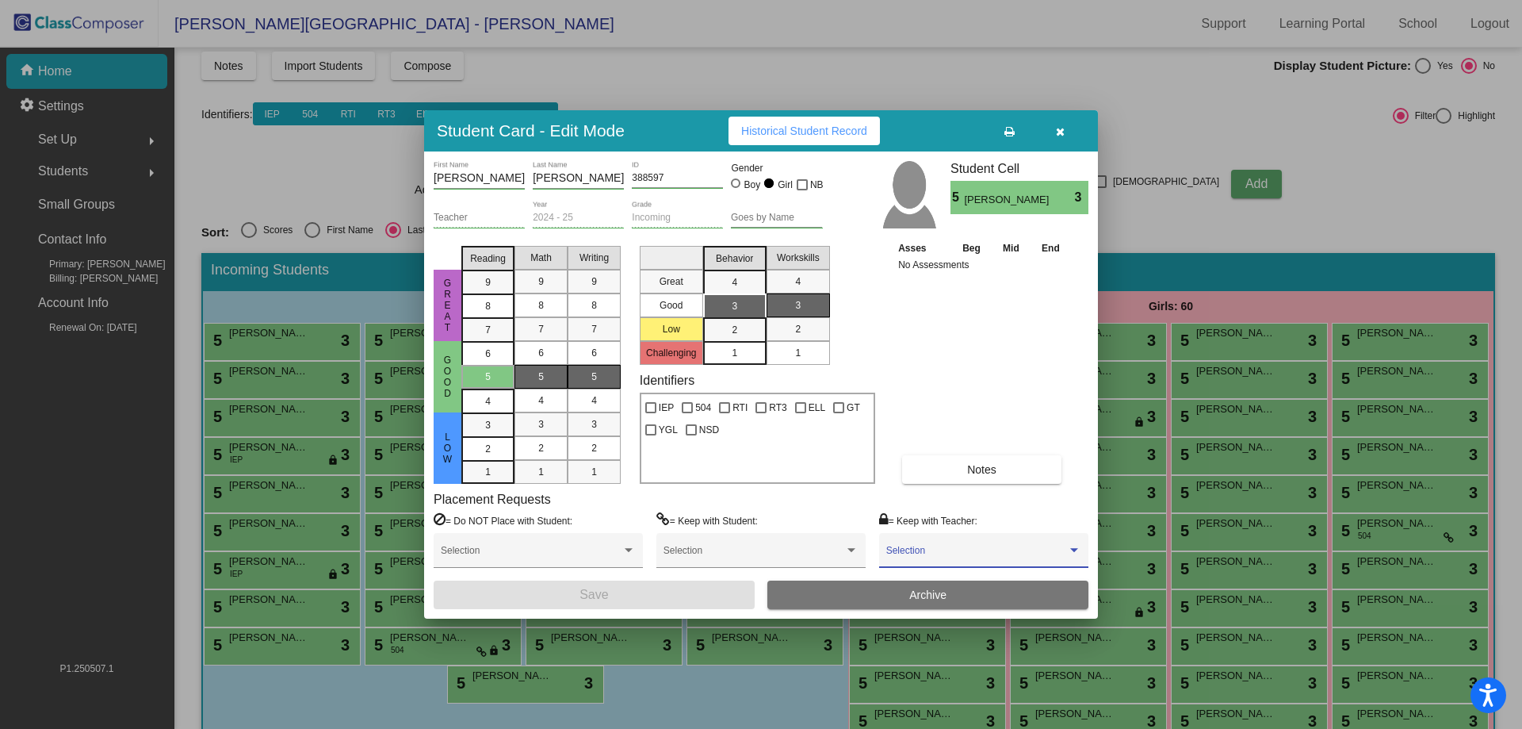
click at [920, 557] on span at bounding box center [976, 555] width 181 height 11
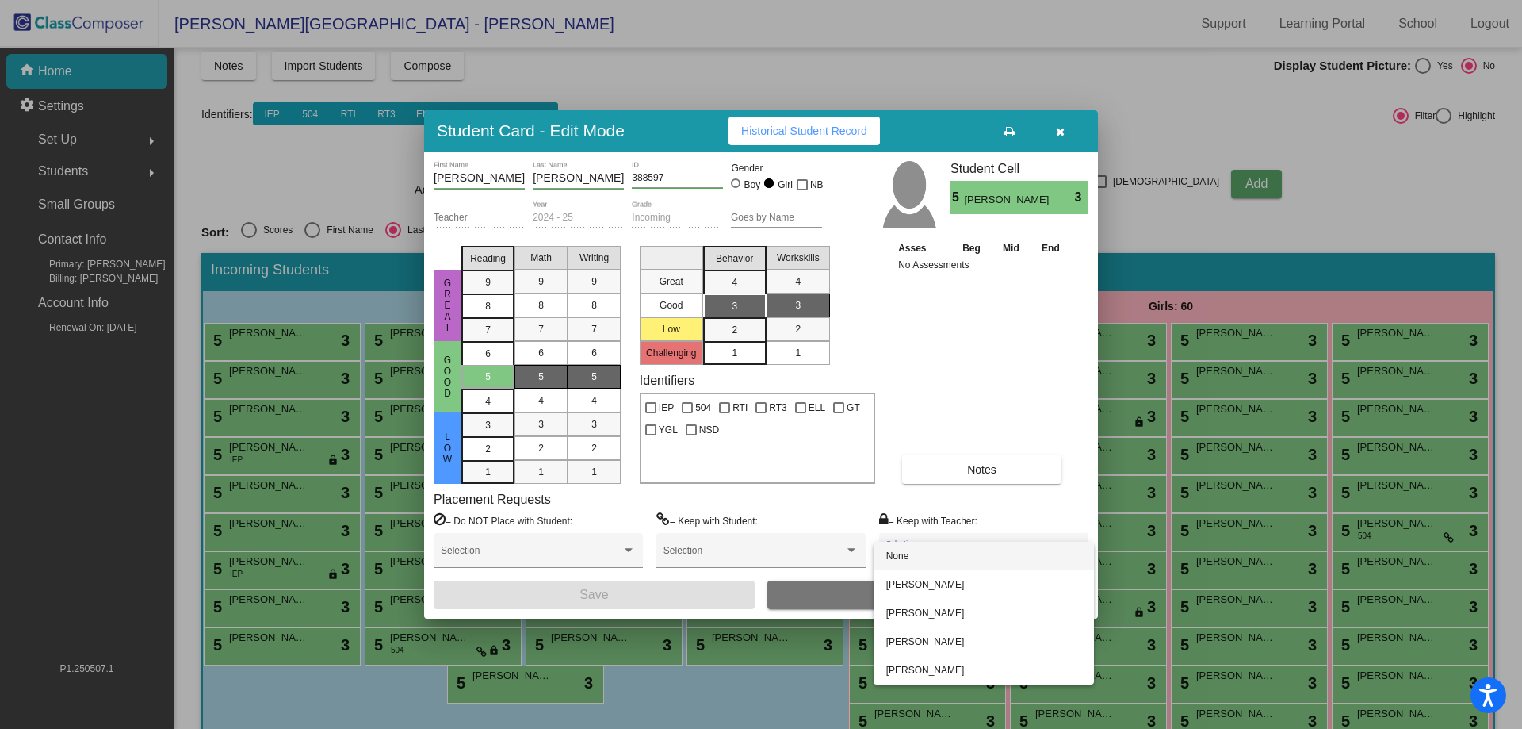
click at [1008, 425] on div at bounding box center [761, 364] width 1522 height 729
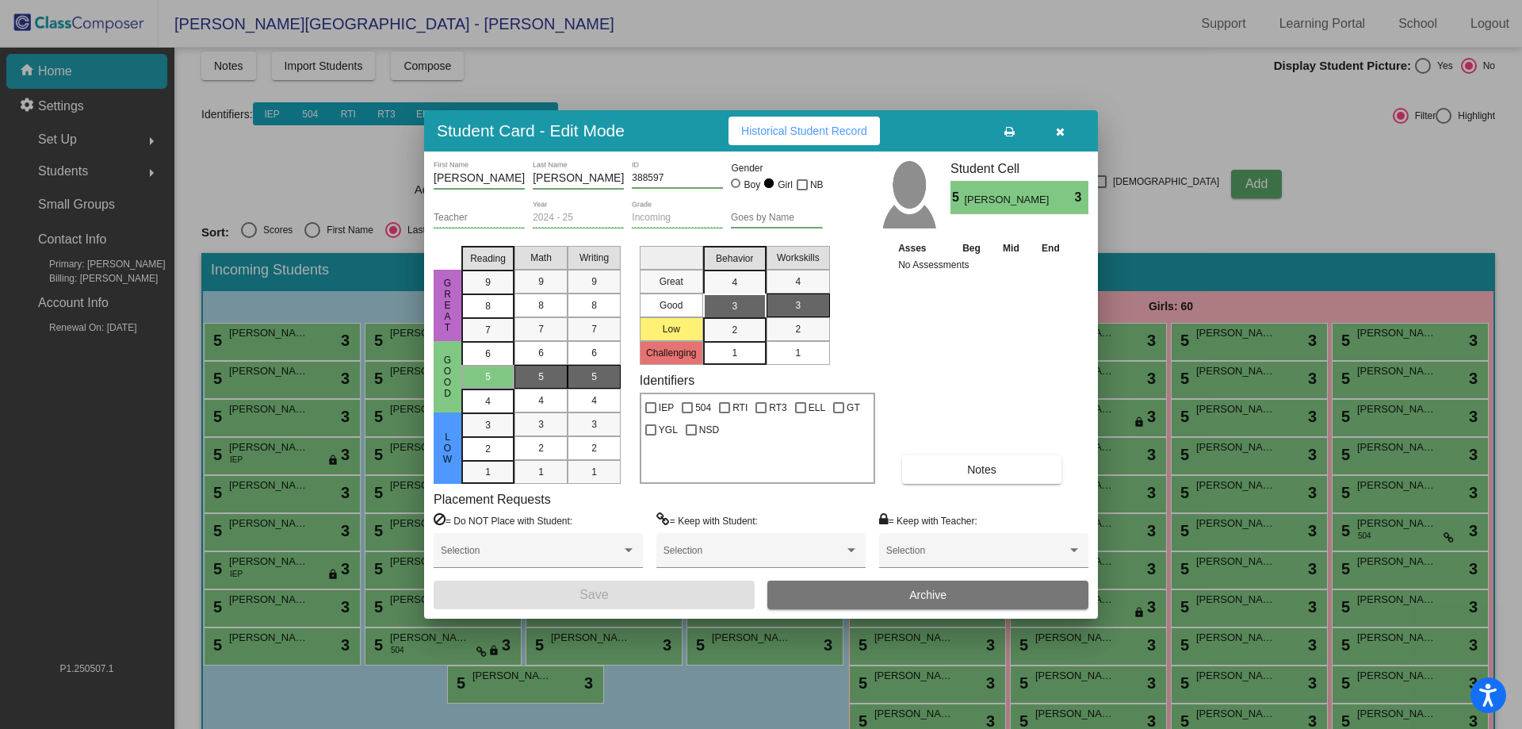
click at [884, 599] on button "Archive" at bounding box center [927, 594] width 321 height 29
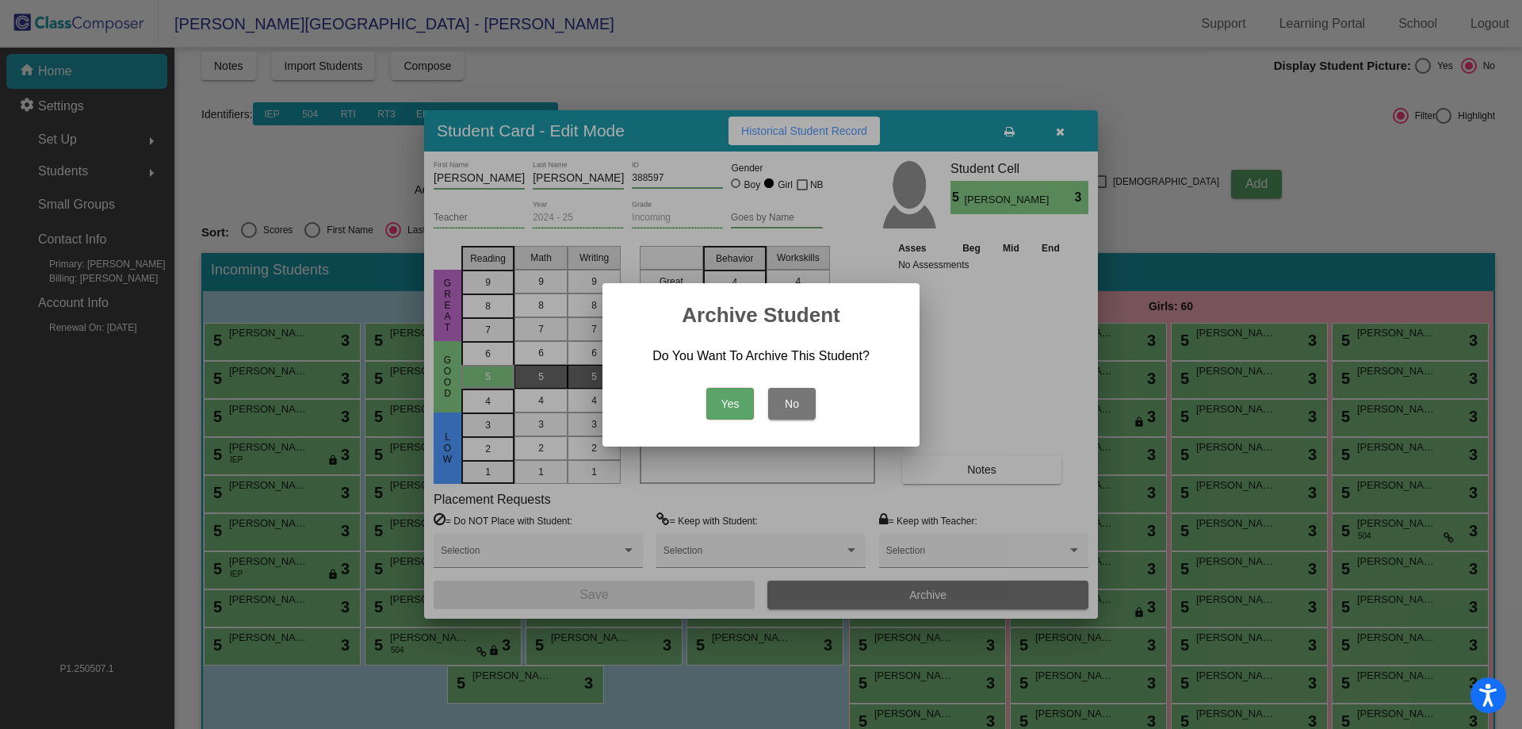
click at [741, 404] on button "Yes" at bounding box center [730, 404] width 48 height 32
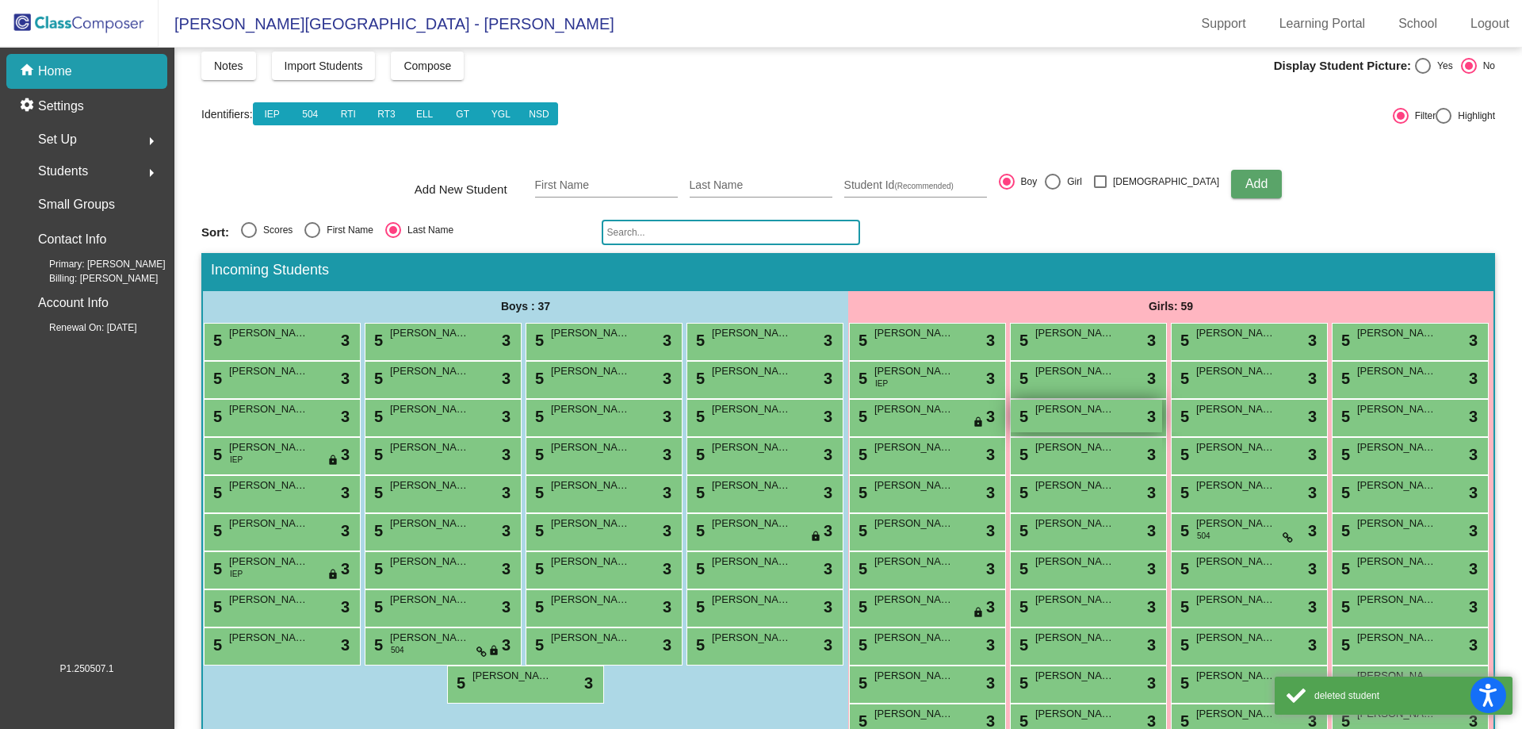
click at [1035, 432] on div "5 [PERSON_NAME] lock do_not_disturb_alt 3" at bounding box center [1086, 416] width 151 height 33
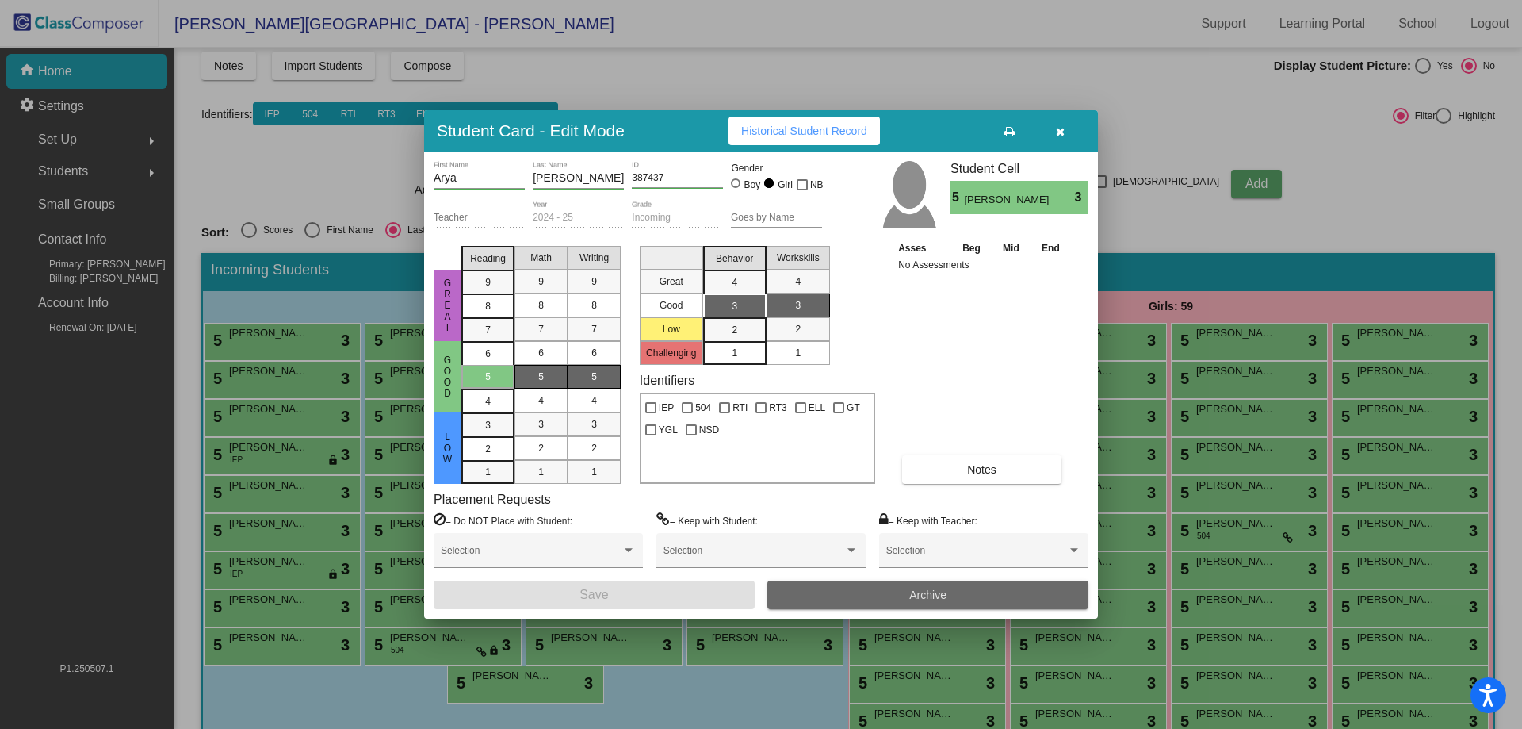
click at [905, 593] on button "Archive" at bounding box center [927, 594] width 321 height 29
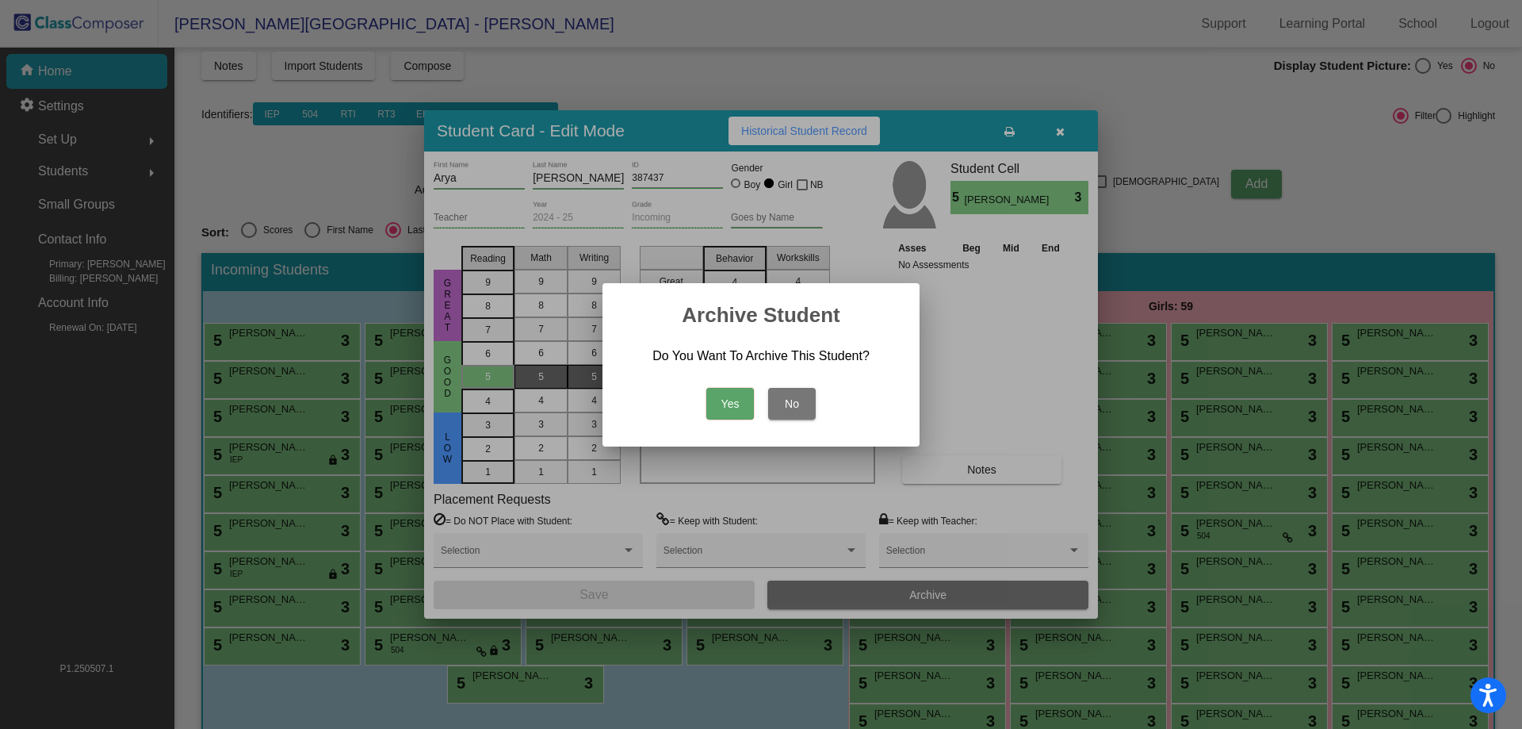
click at [729, 398] on button "Yes" at bounding box center [730, 404] width 48 height 32
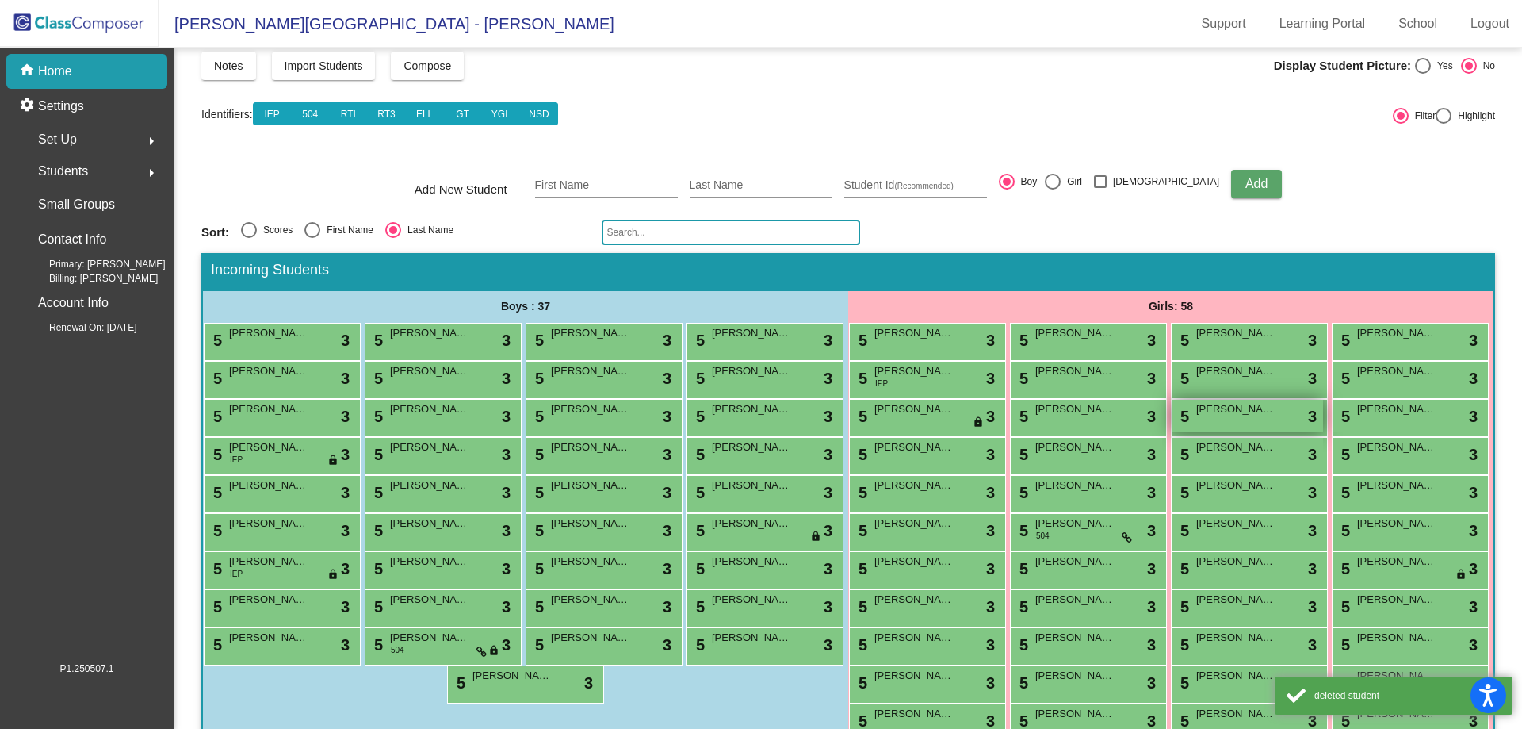
click at [1172, 432] on div "5 [PERSON_NAME] lock do_not_disturb_alt 3" at bounding box center [1247, 416] width 151 height 33
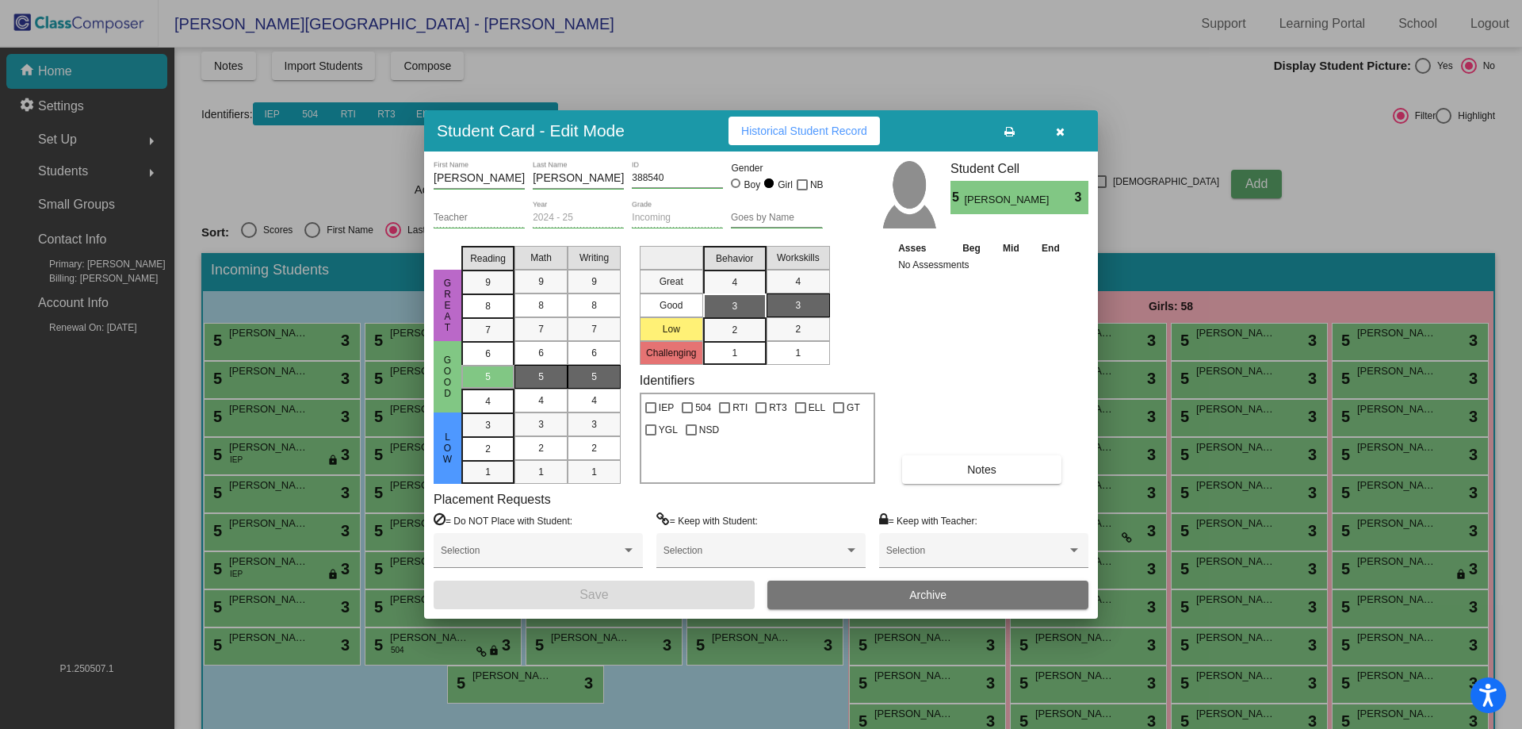
click at [913, 595] on span "Archive" at bounding box center [927, 594] width 37 height 13
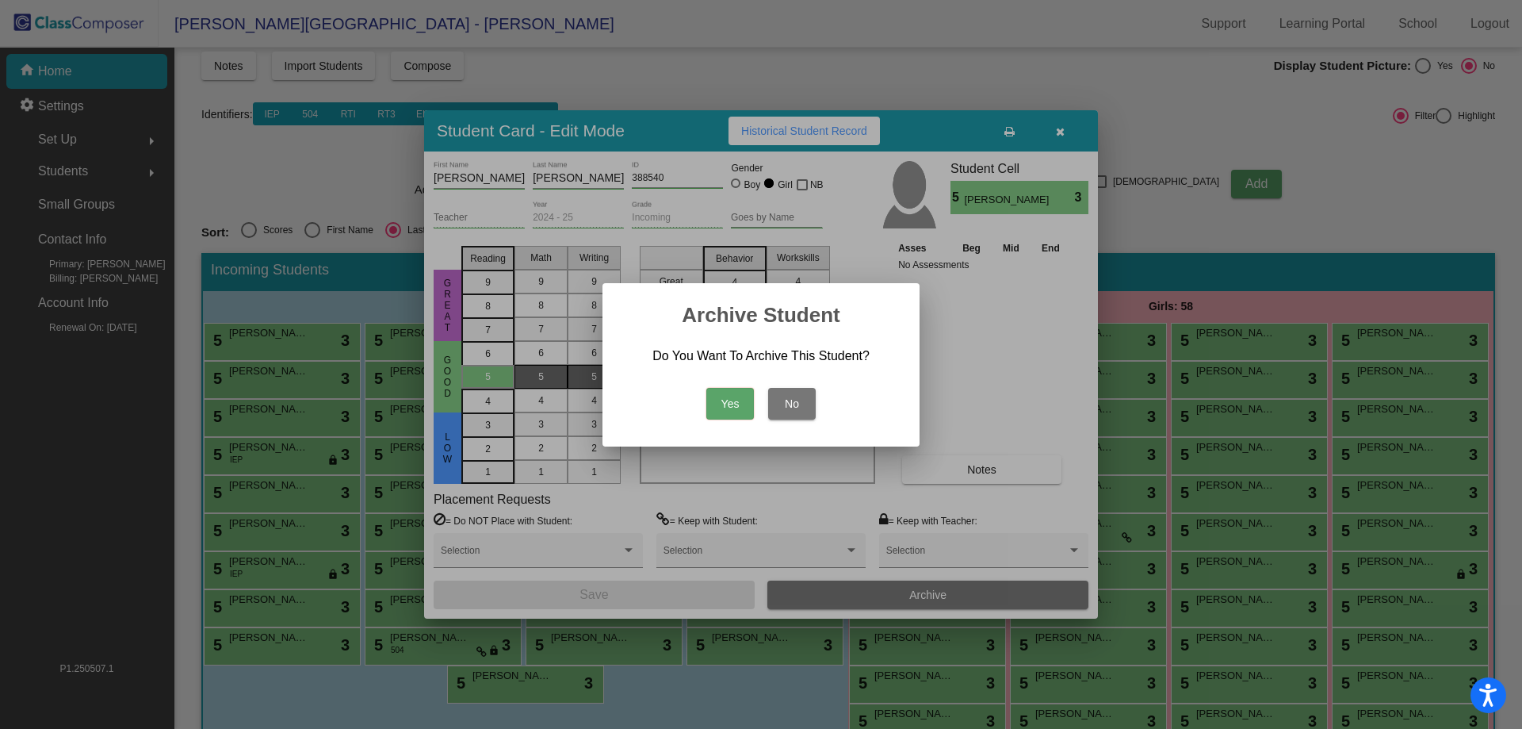
click at [706, 388] on button "Yes" at bounding box center [730, 404] width 48 height 32
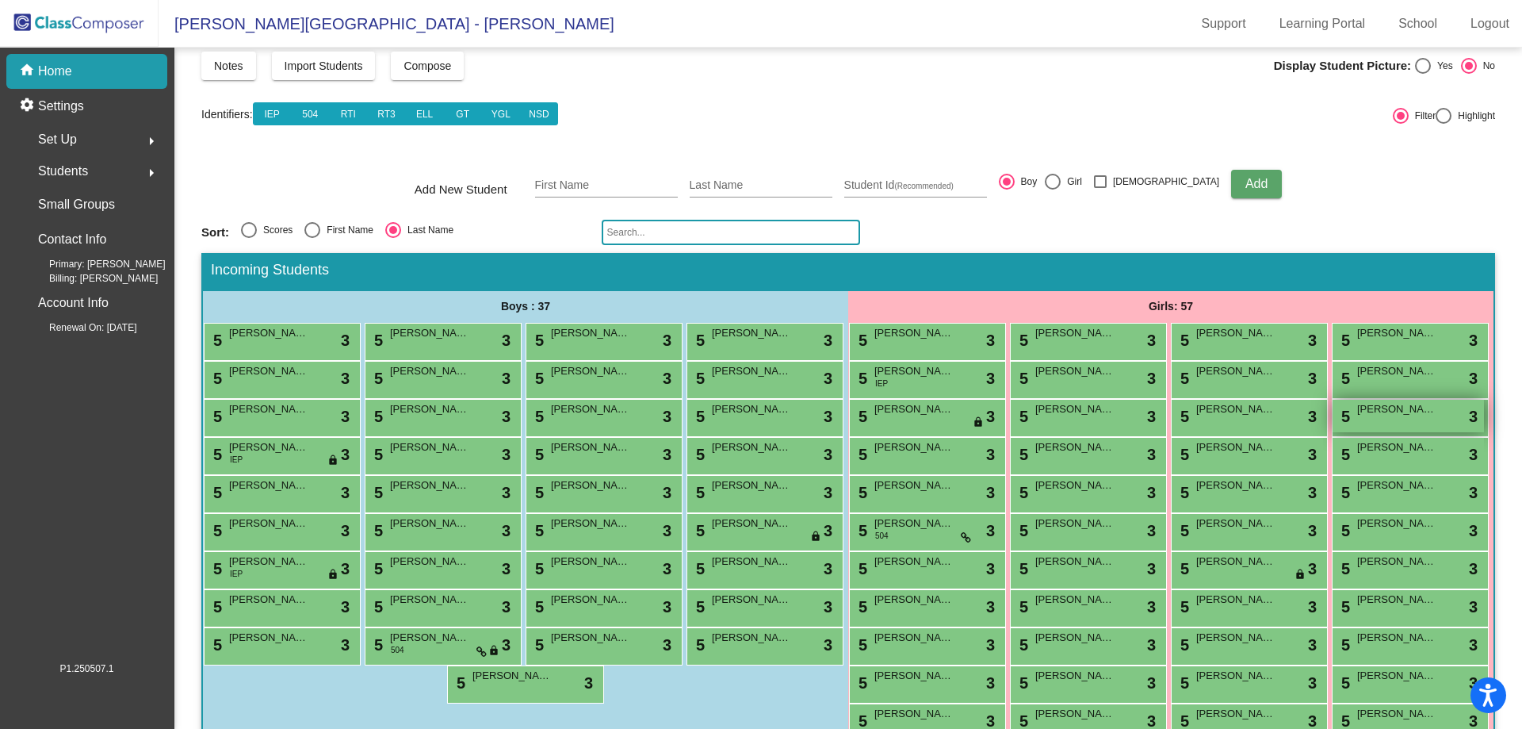
click at [1357, 417] on span "[PERSON_NAME]" at bounding box center [1396, 409] width 79 height 16
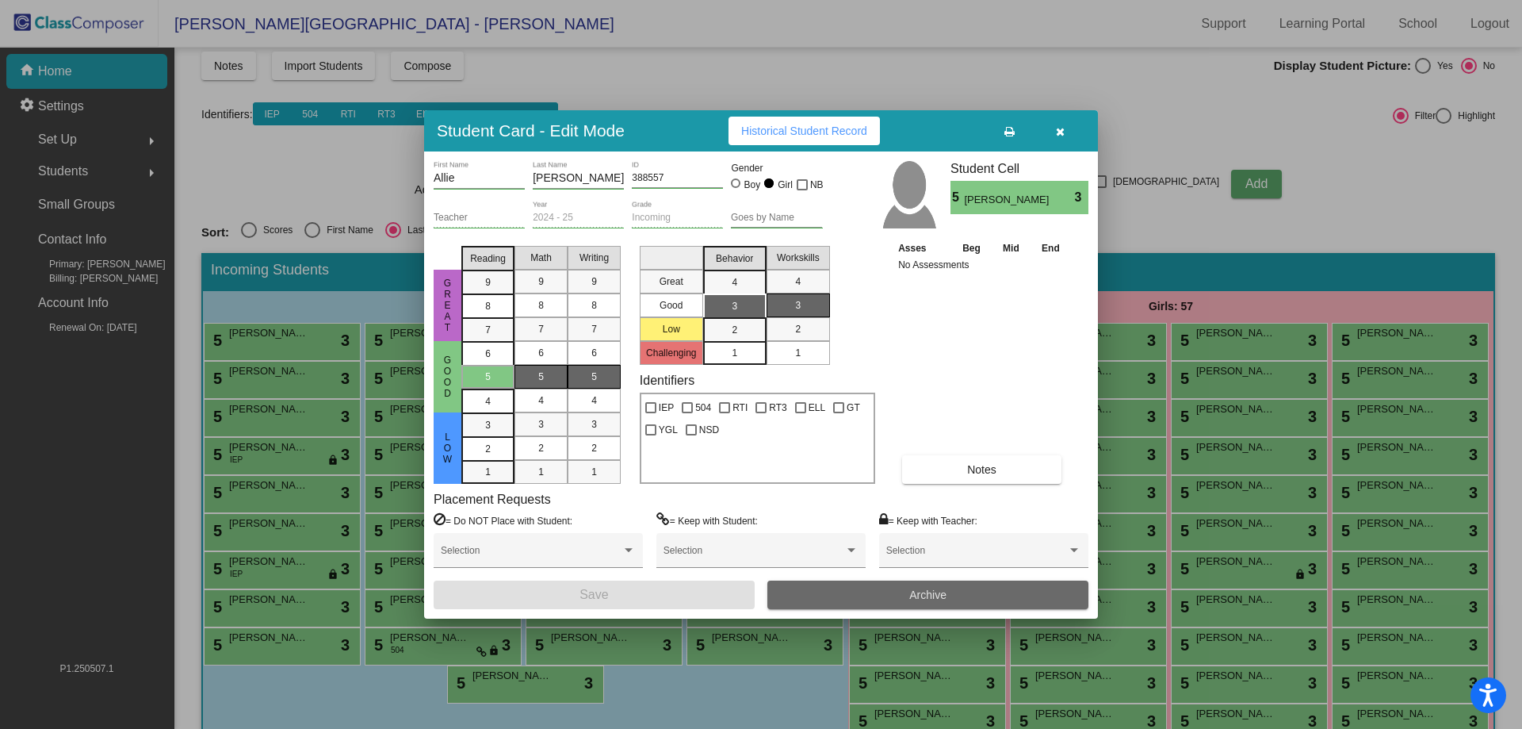
click at [958, 591] on button "Archive" at bounding box center [927, 594] width 321 height 29
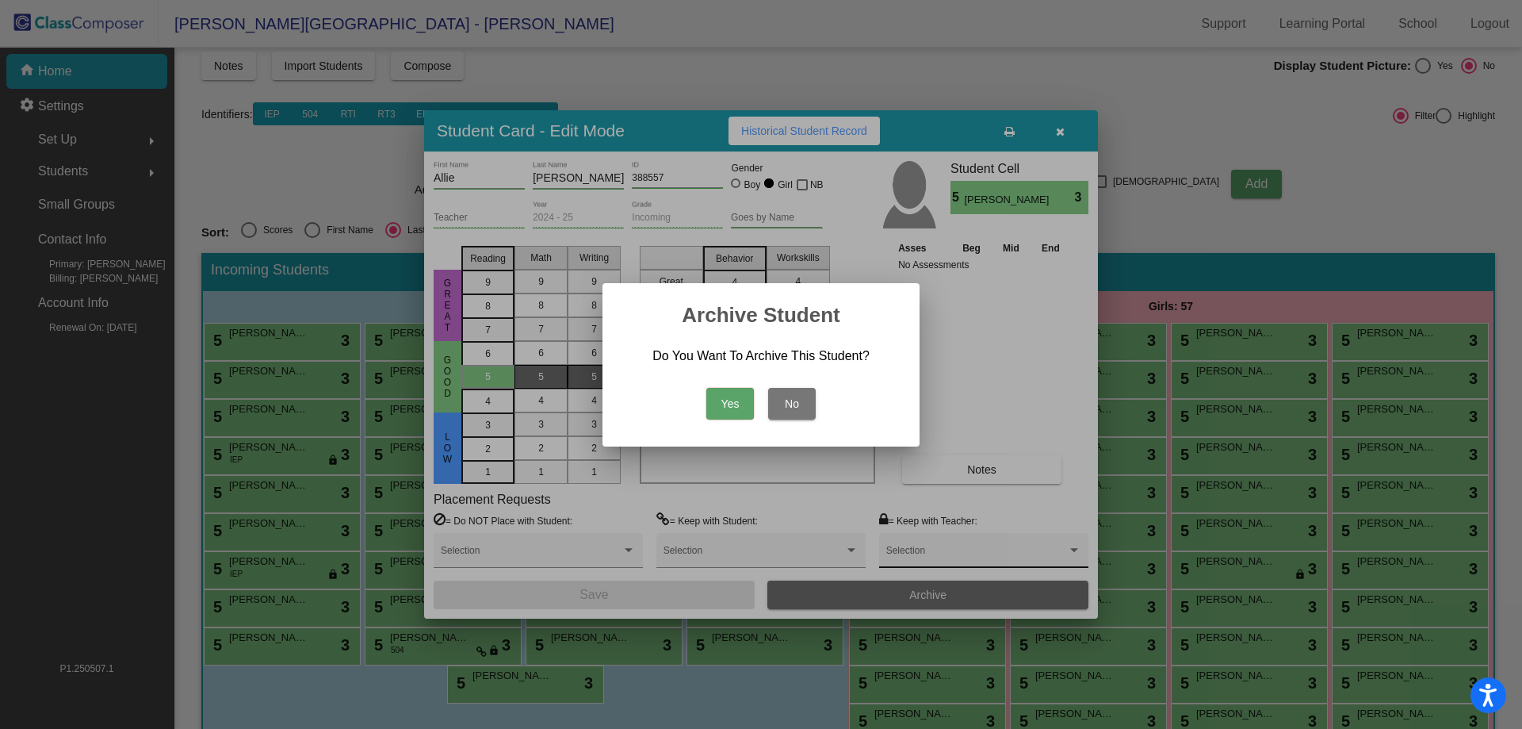
click at [706, 388] on button "Yes" at bounding box center [730, 404] width 48 height 32
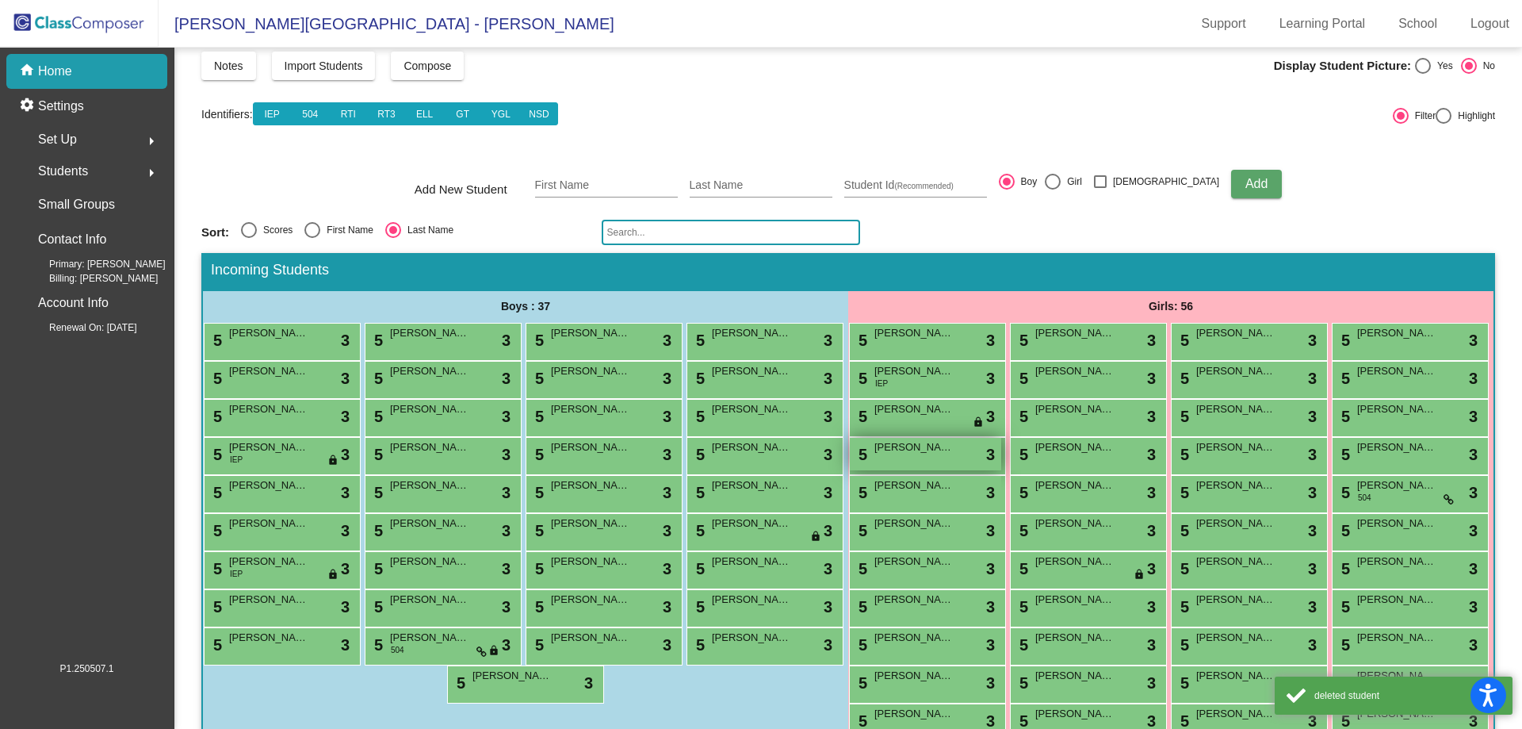
click at [954, 455] on span "[PERSON_NAME]" at bounding box center [913, 447] width 79 height 16
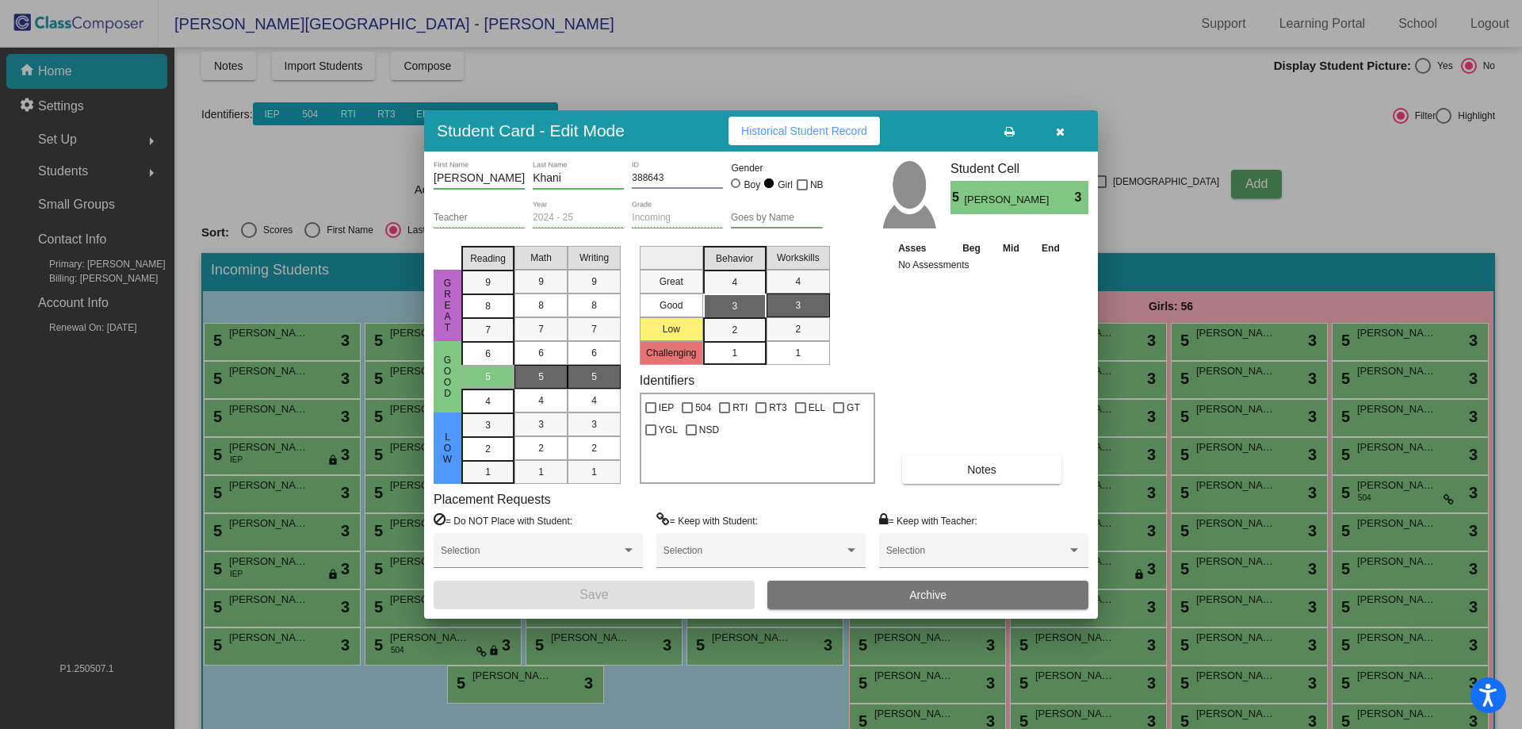
click at [947, 597] on span "Archive" at bounding box center [927, 594] width 37 height 13
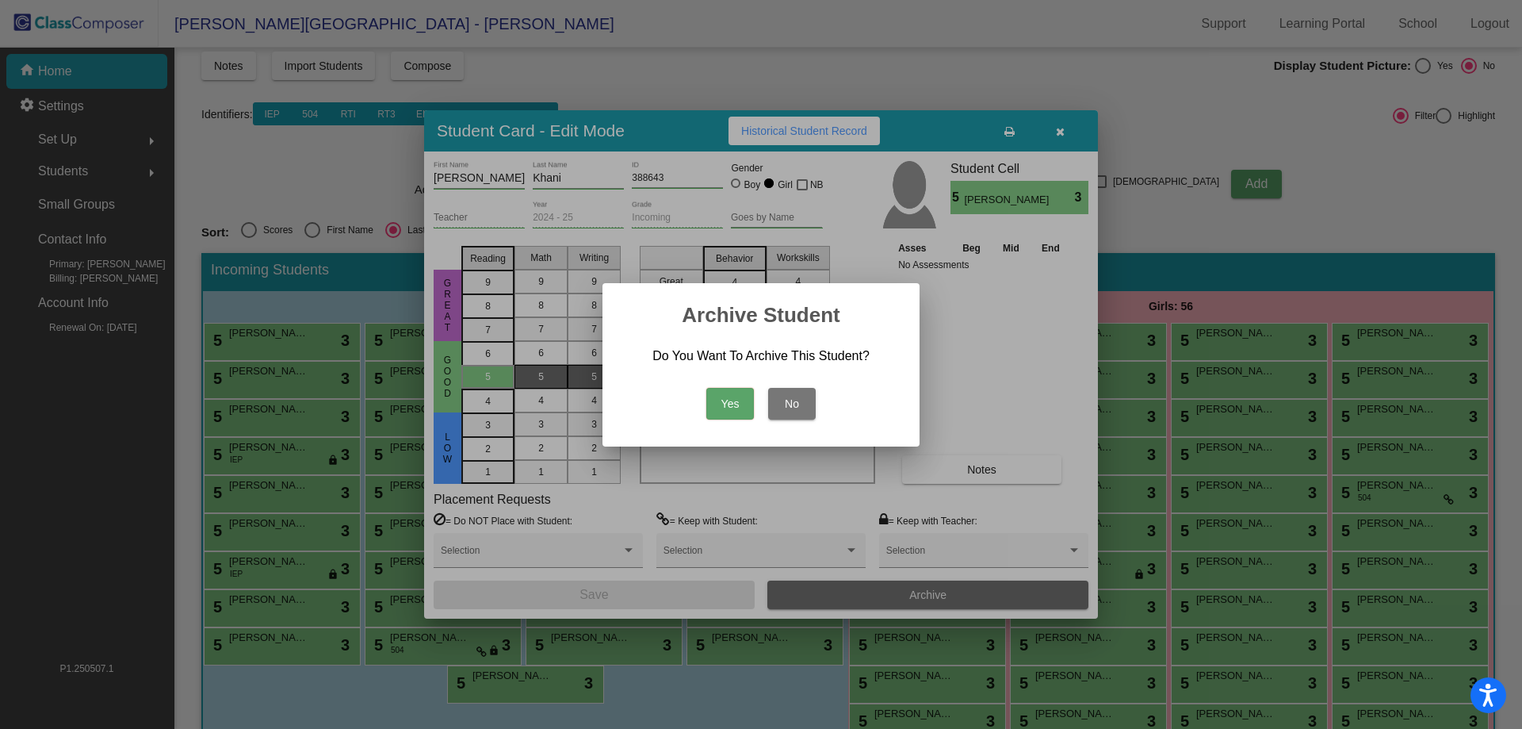
click at [706, 388] on button "Yes" at bounding box center [730, 404] width 48 height 32
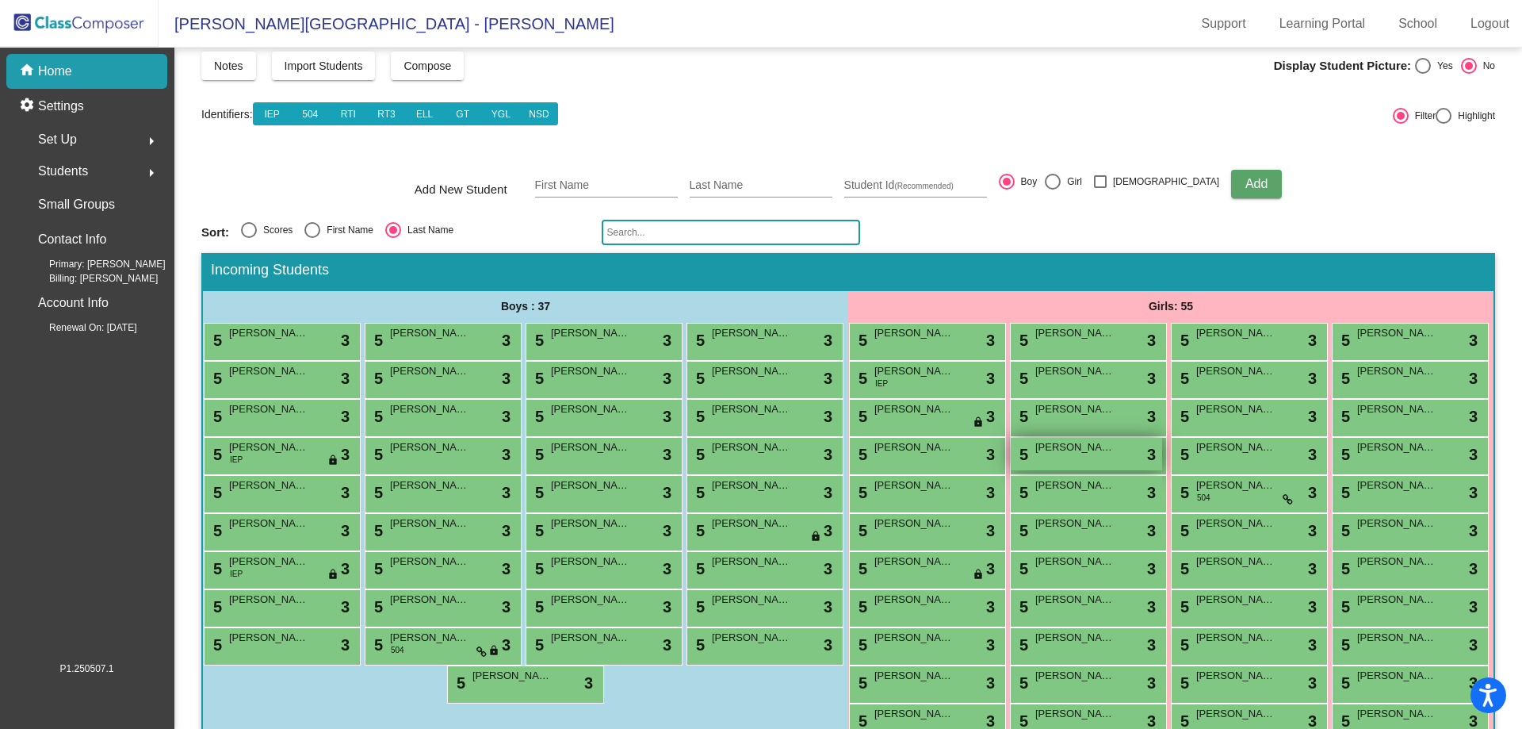
click at [1115, 455] on span "[PERSON_NAME]" at bounding box center [1074, 447] width 79 height 16
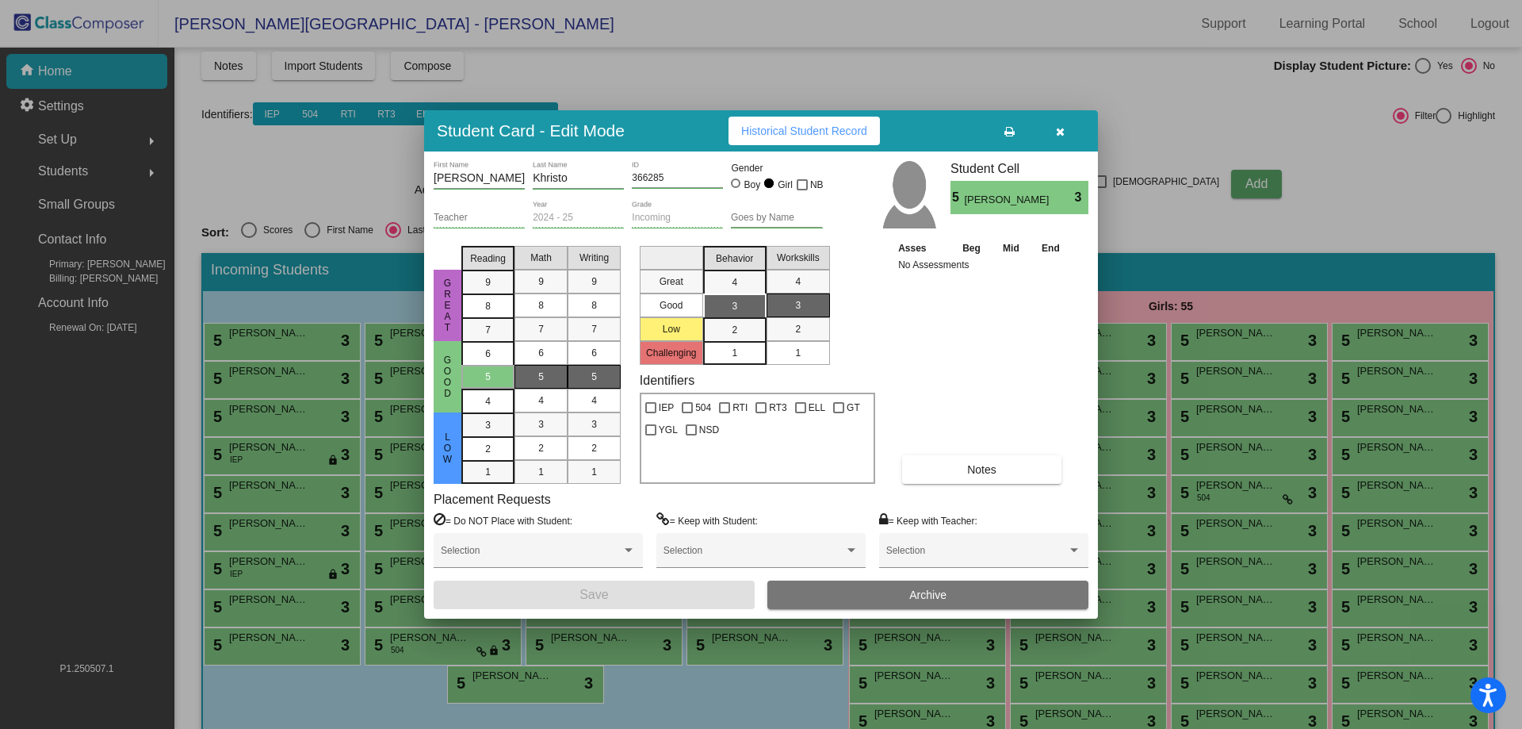
click at [993, 596] on button "Archive" at bounding box center [927, 594] width 321 height 29
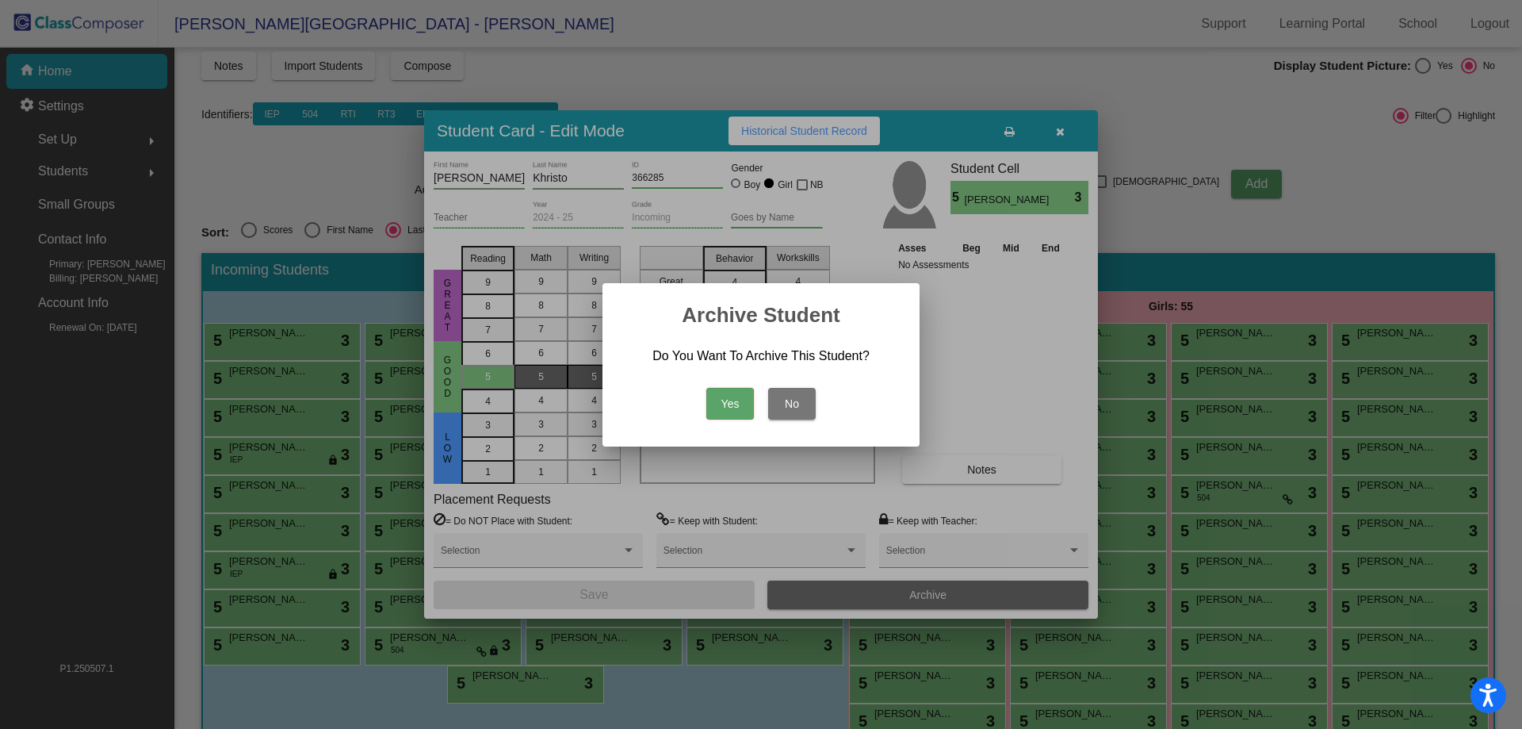
click at [706, 388] on button "Yes" at bounding box center [730, 404] width 48 height 32
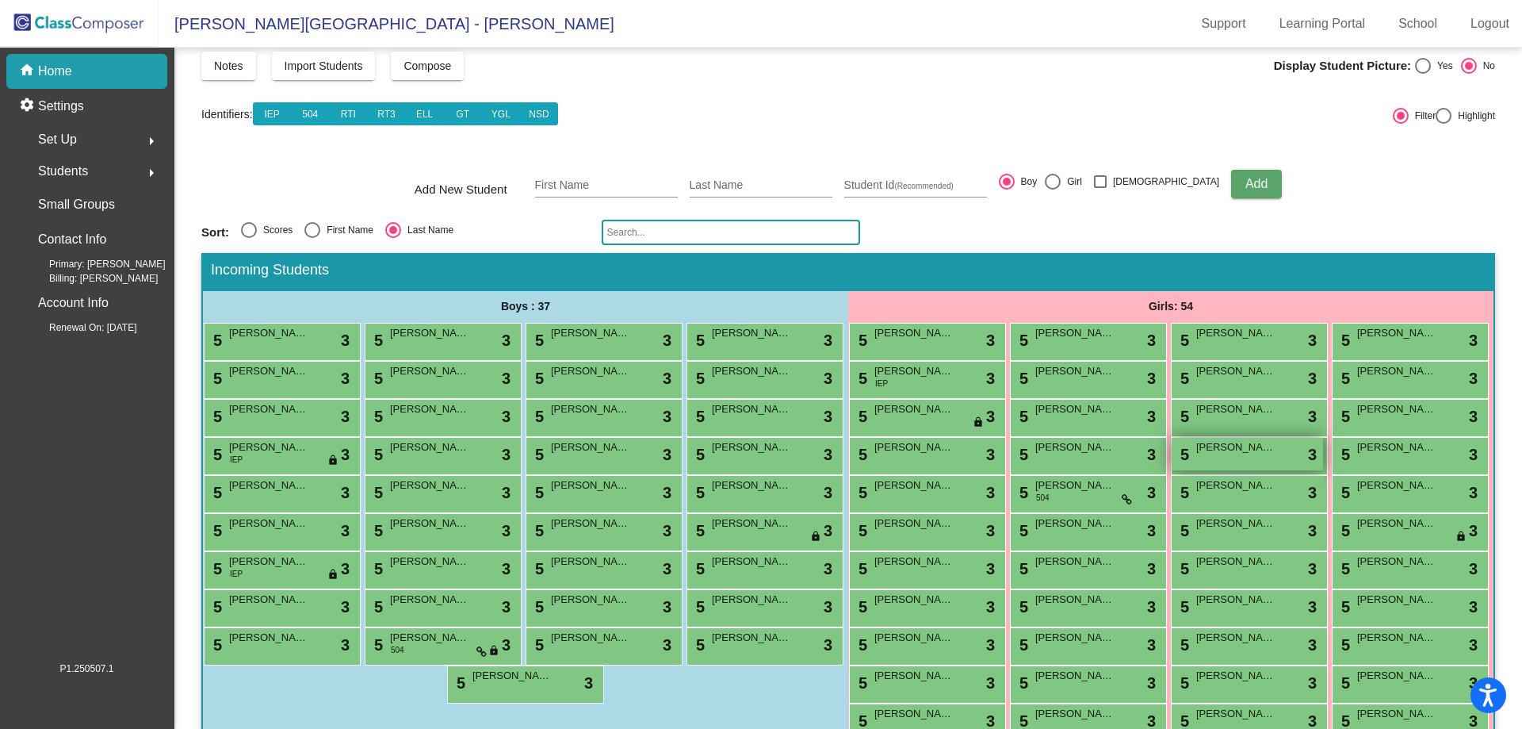
click at [1302, 470] on div "5 [PERSON_NAME] lock do_not_disturb_alt 3" at bounding box center [1247, 454] width 151 height 33
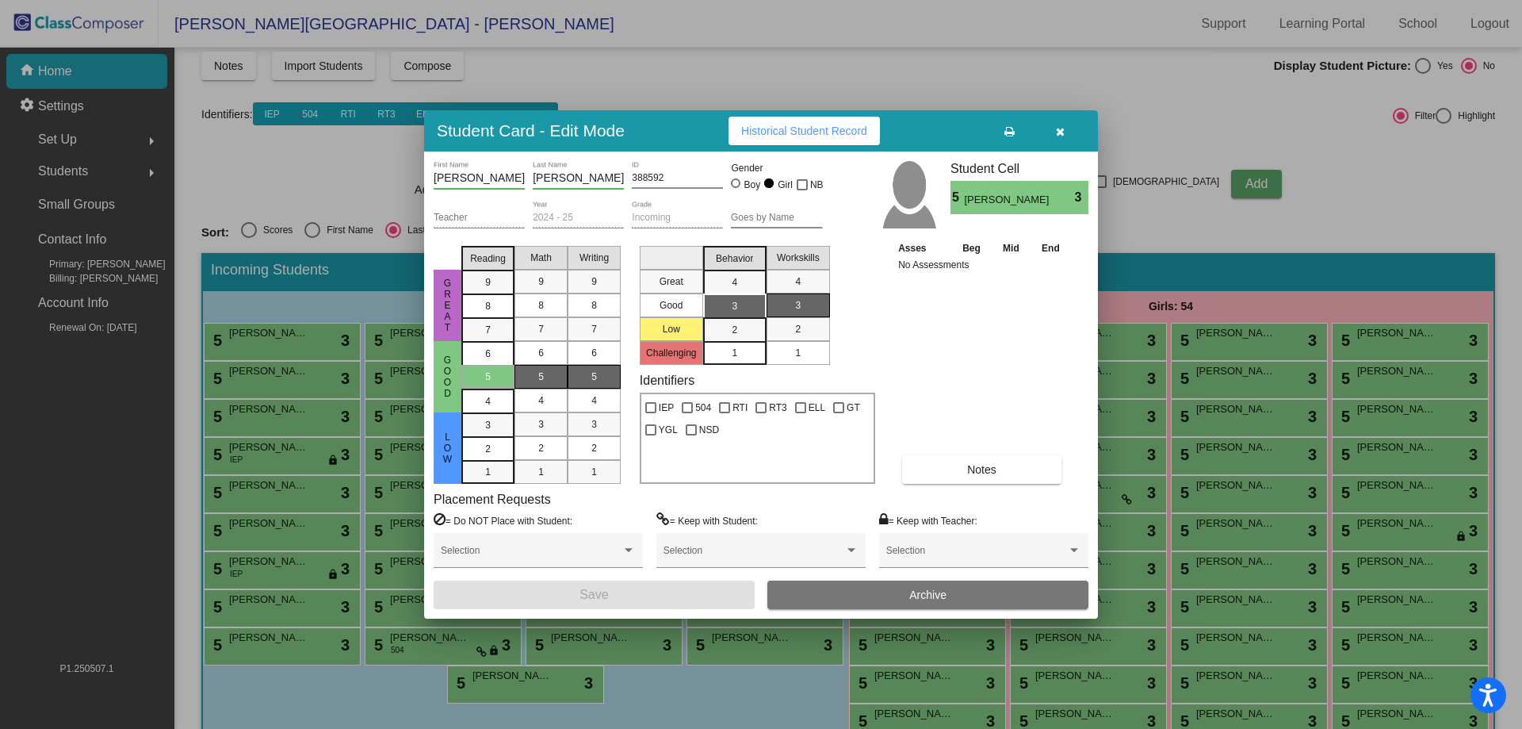
click at [980, 600] on button "Archive" at bounding box center [927, 594] width 321 height 29
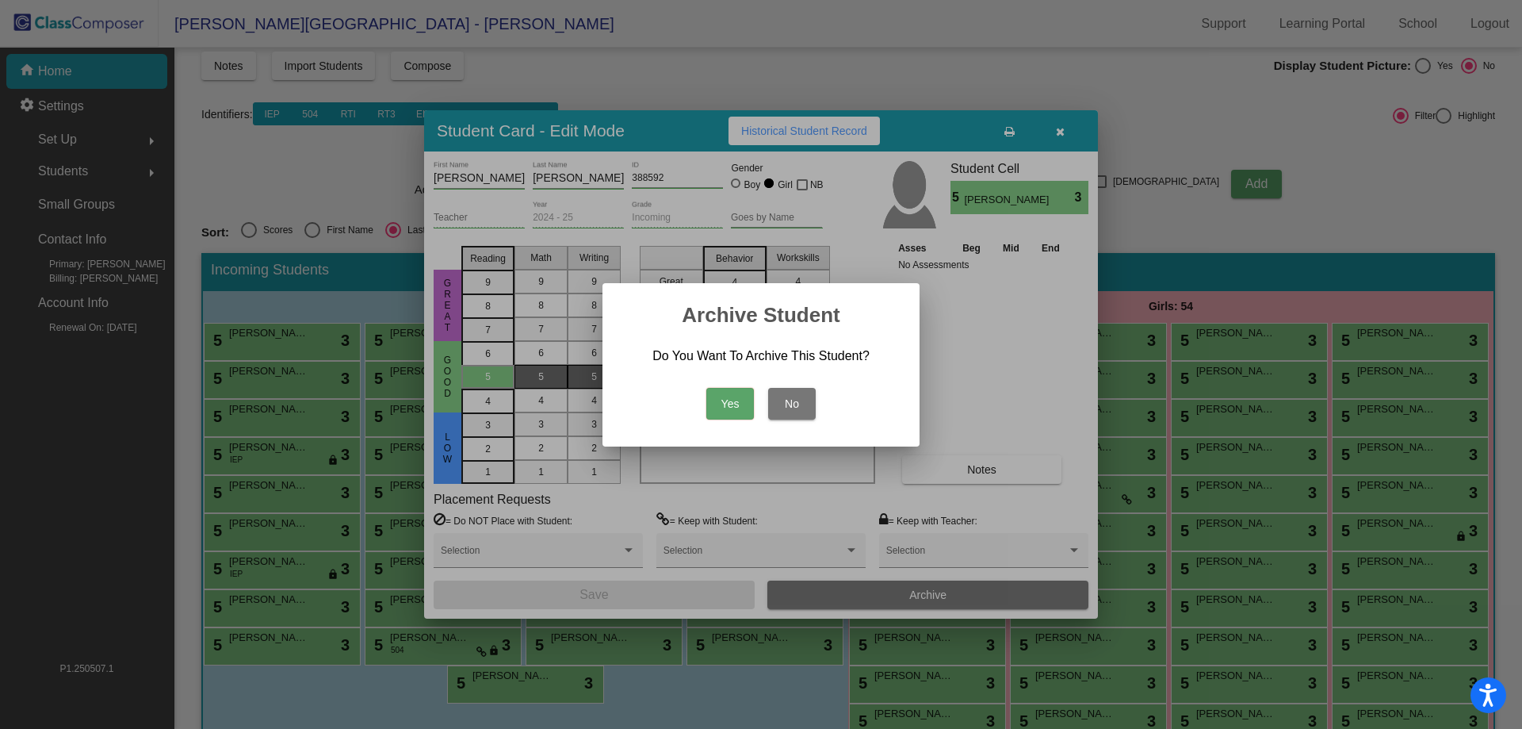
click at [706, 388] on button "Yes" at bounding box center [730, 404] width 48 height 32
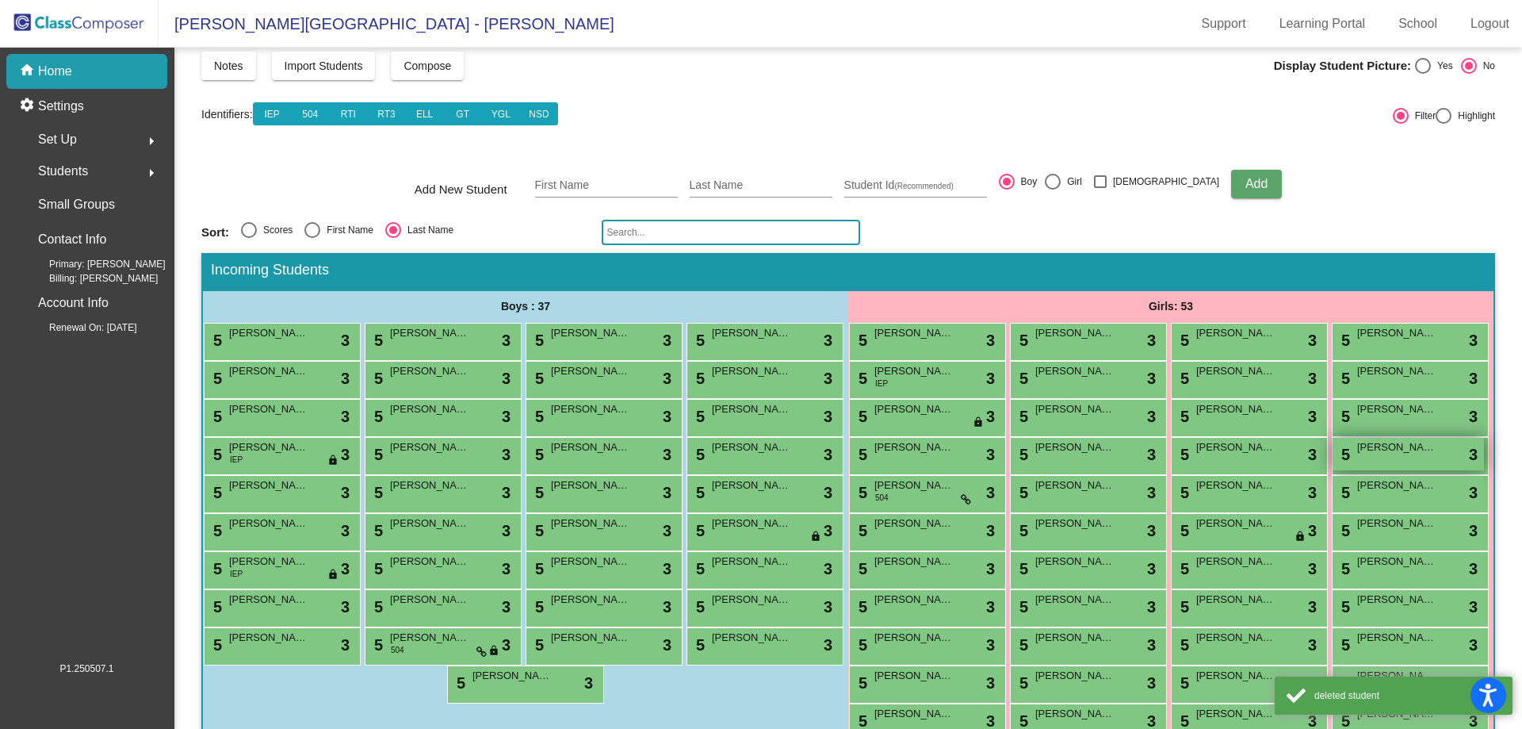
click at [1333, 470] on div "5 [PERSON_NAME] lock do_not_disturb_alt 3" at bounding box center [1408, 454] width 151 height 33
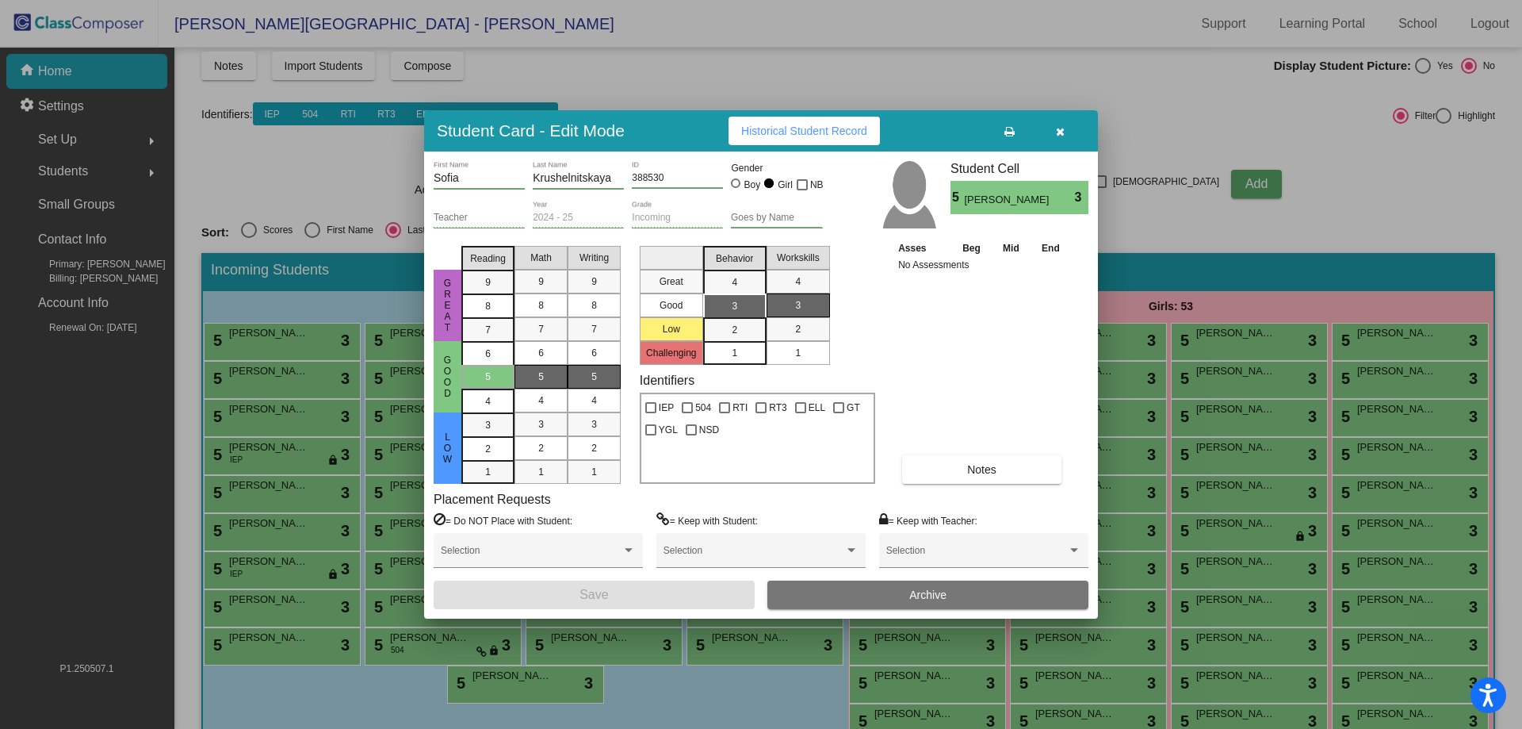
click at [992, 589] on button "Archive" at bounding box center [927, 594] width 321 height 29
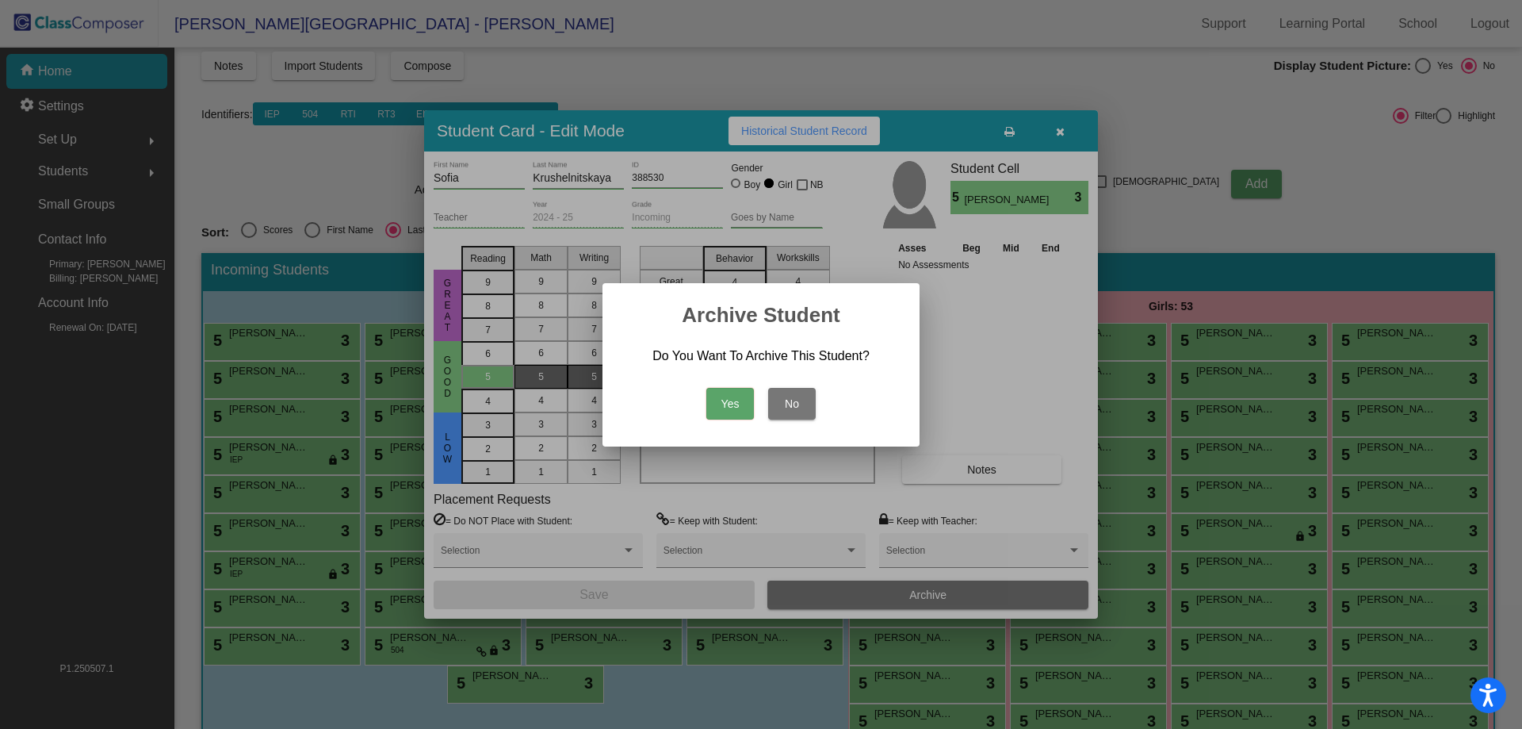
click at [742, 409] on button "Yes" at bounding box center [730, 404] width 48 height 32
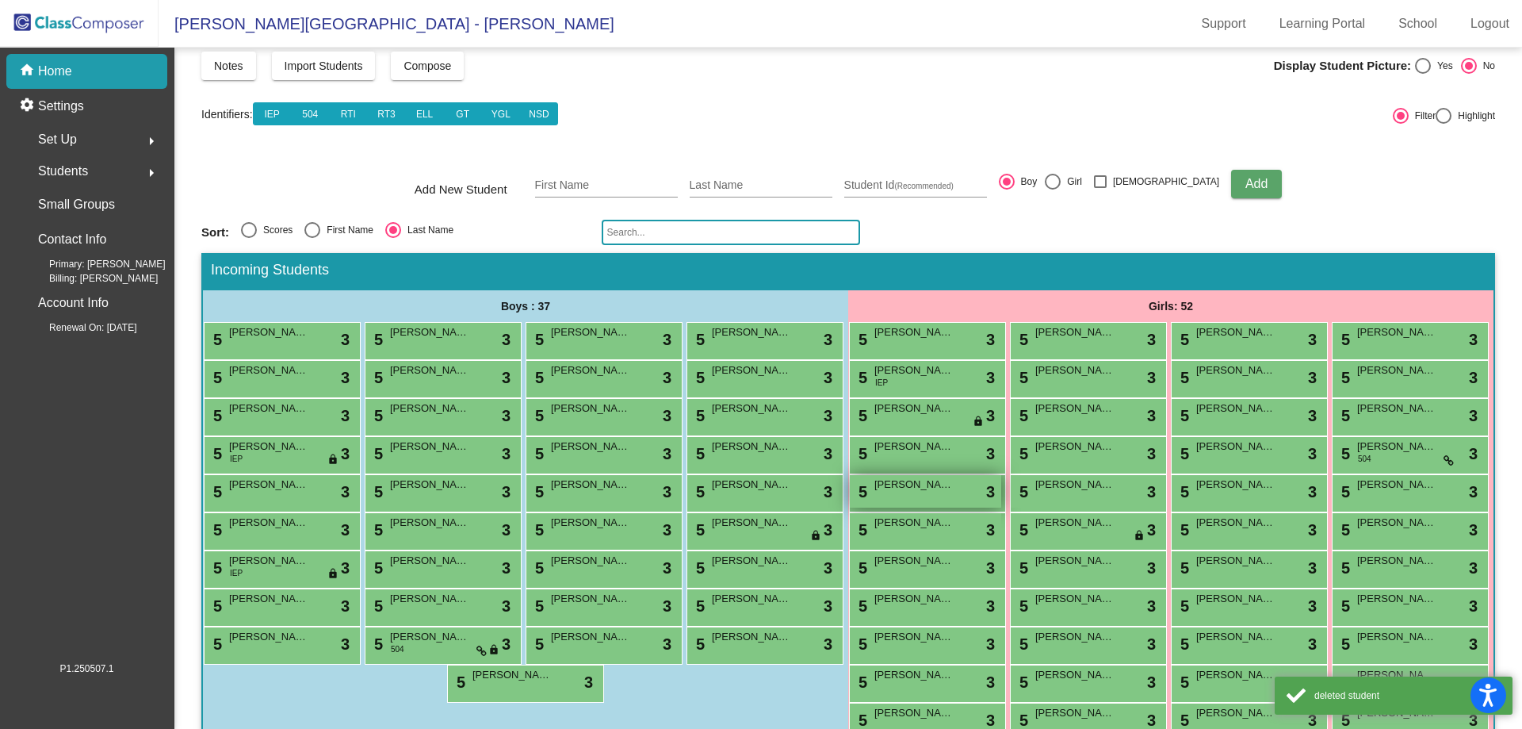
click at [954, 492] on span "[PERSON_NAME]" at bounding box center [913, 484] width 79 height 16
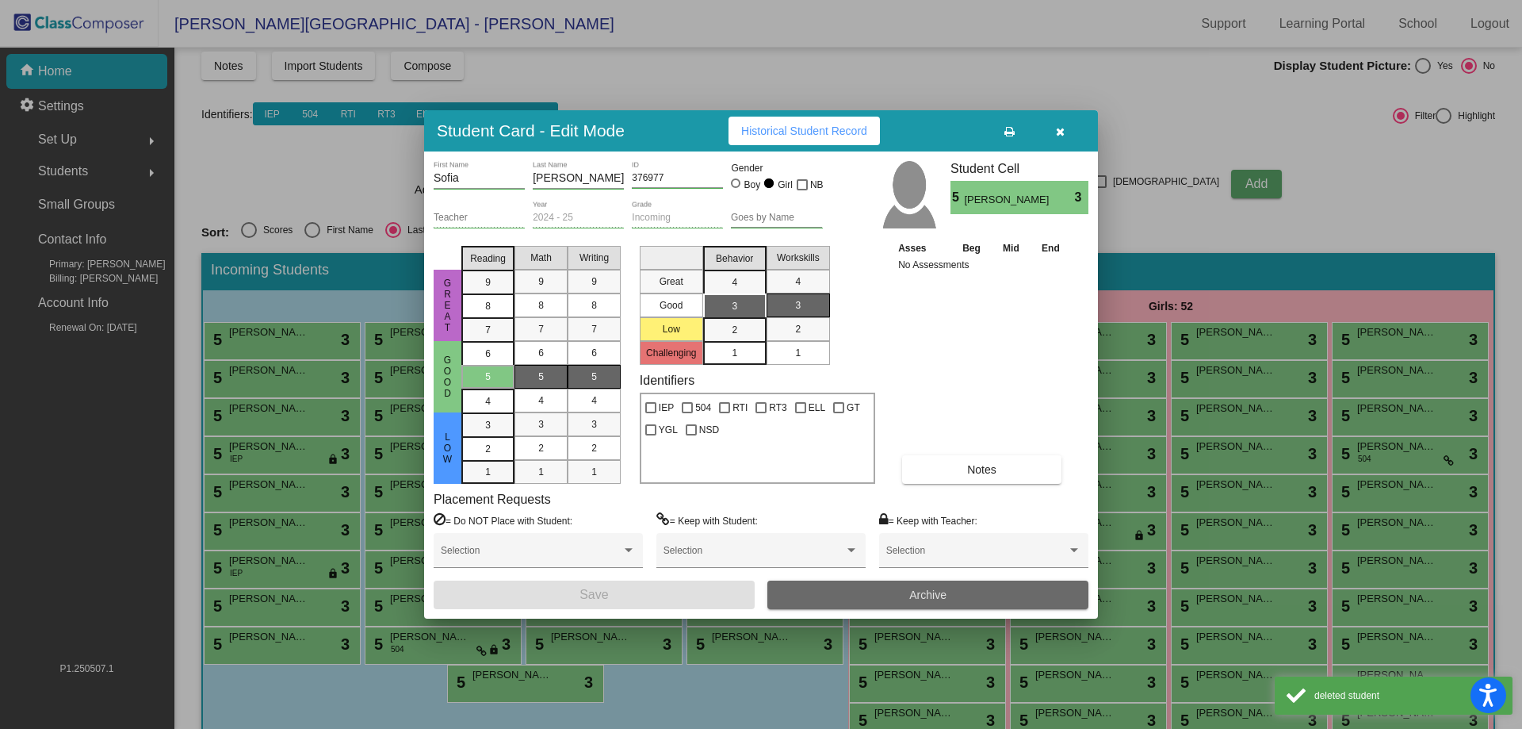
click at [948, 599] on button "Archive" at bounding box center [927, 594] width 321 height 29
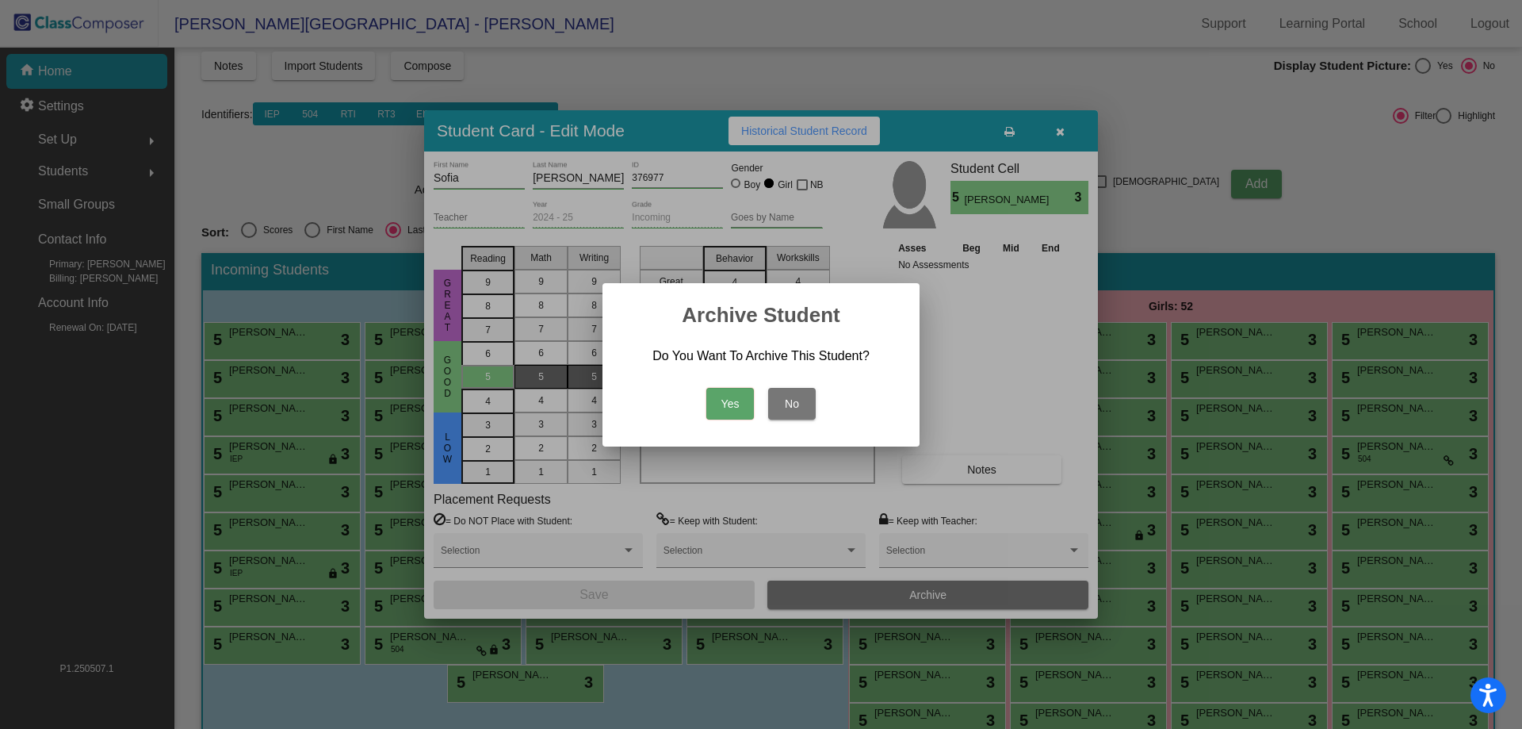
click at [728, 407] on button "Yes" at bounding box center [730, 404] width 48 height 32
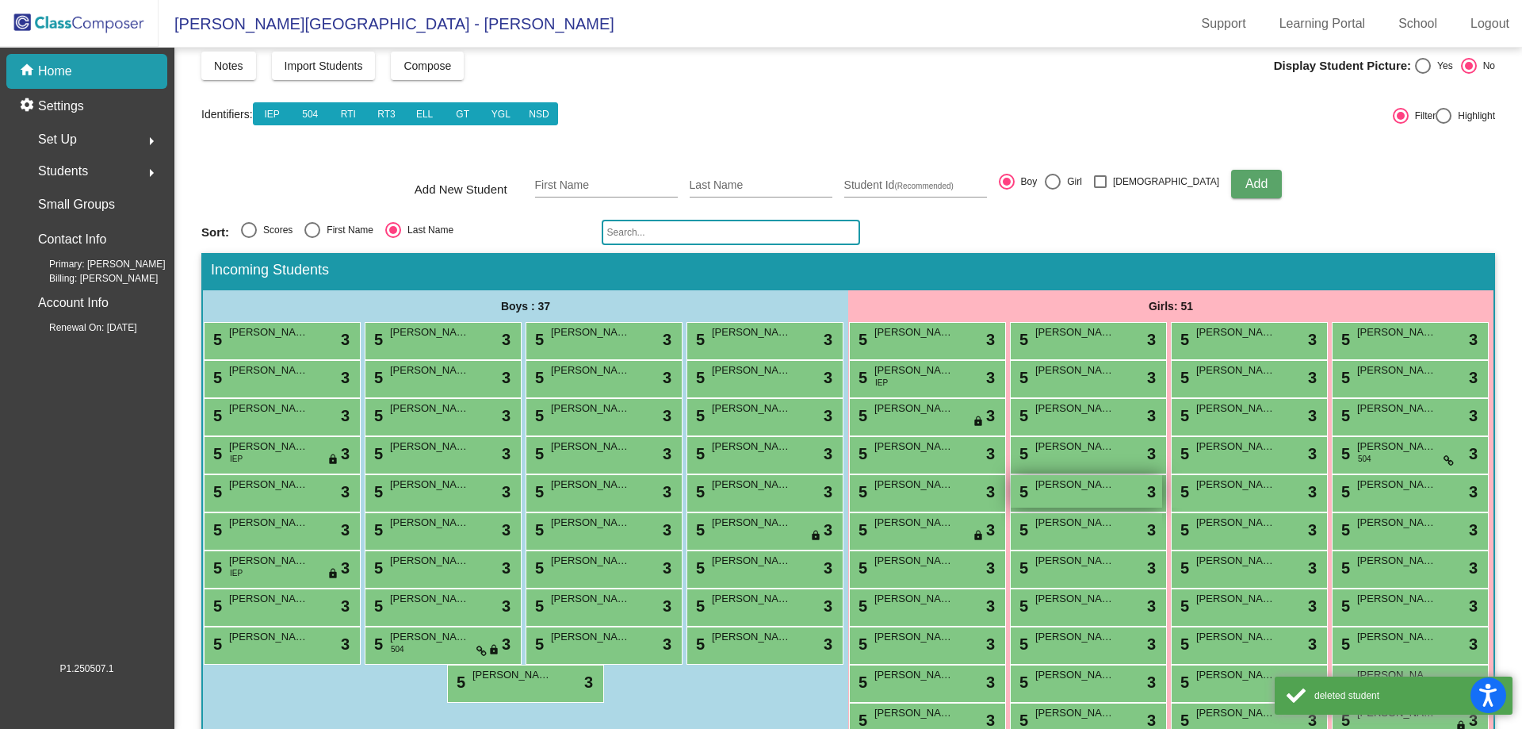
click at [1162, 507] on div "5 [PERSON_NAME] lock do_not_disturb_alt 3" at bounding box center [1086, 491] width 151 height 33
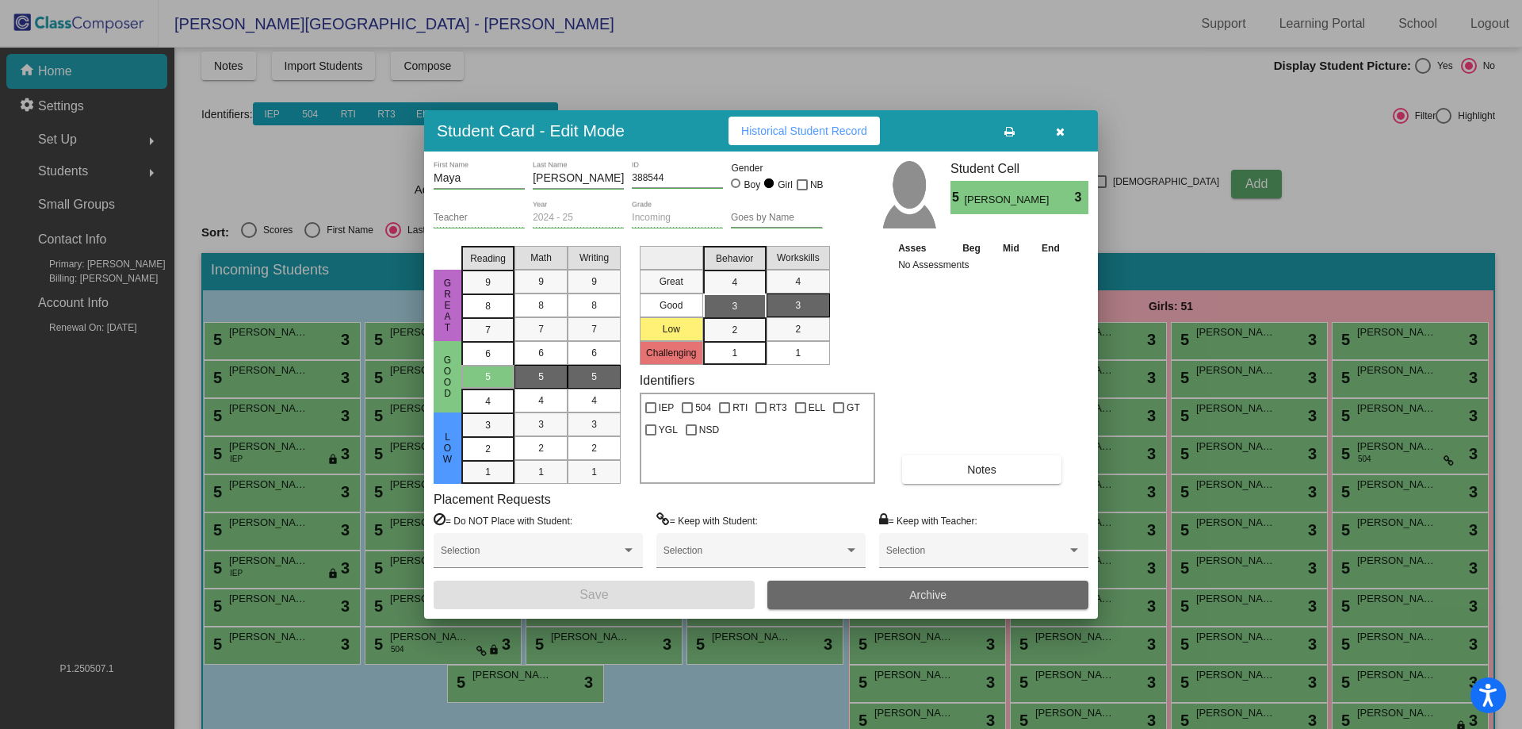
click at [927, 593] on span "Archive" at bounding box center [927, 594] width 37 height 13
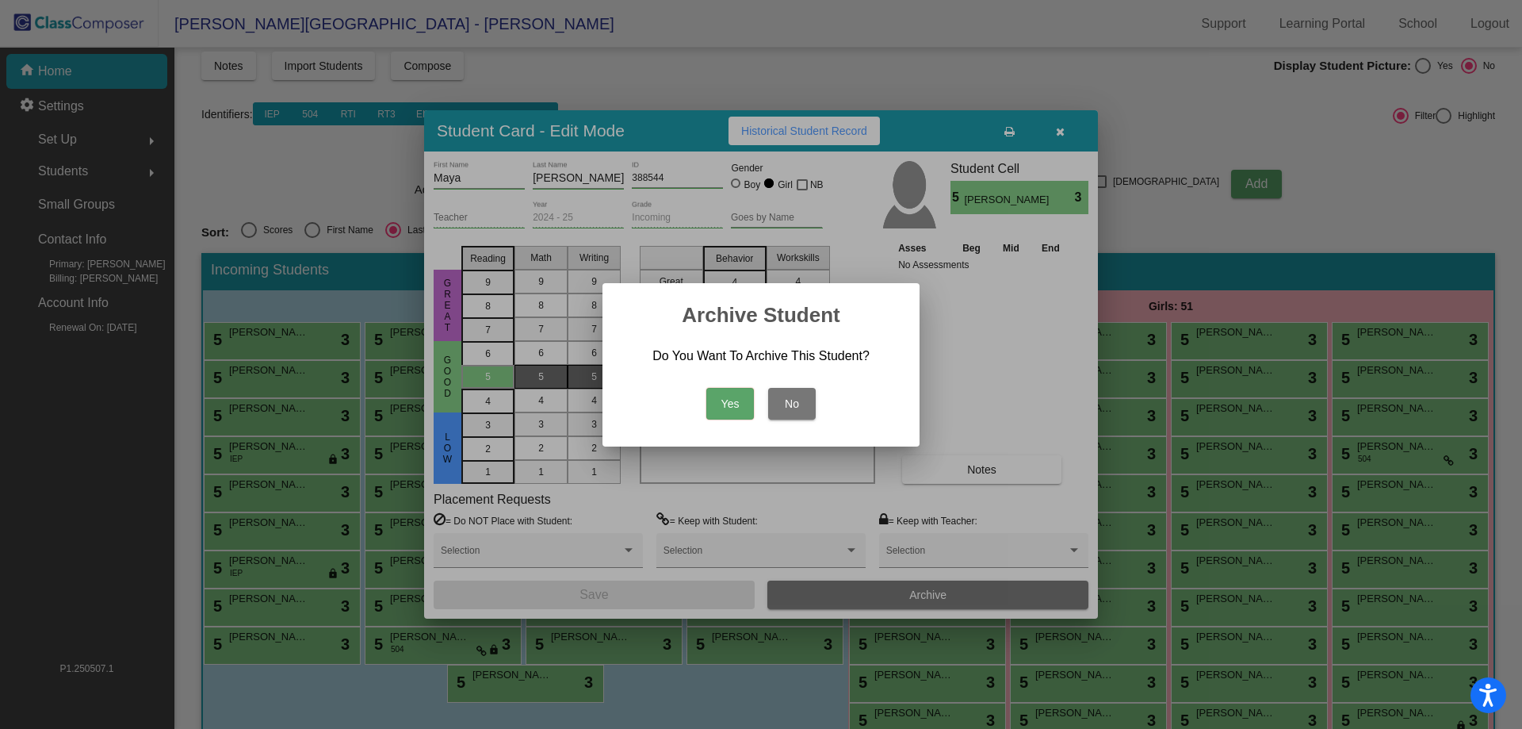
click at [754, 403] on div "Yes No" at bounding box center [761, 399] width 279 height 55
click at [728, 404] on button "Yes" at bounding box center [730, 404] width 48 height 32
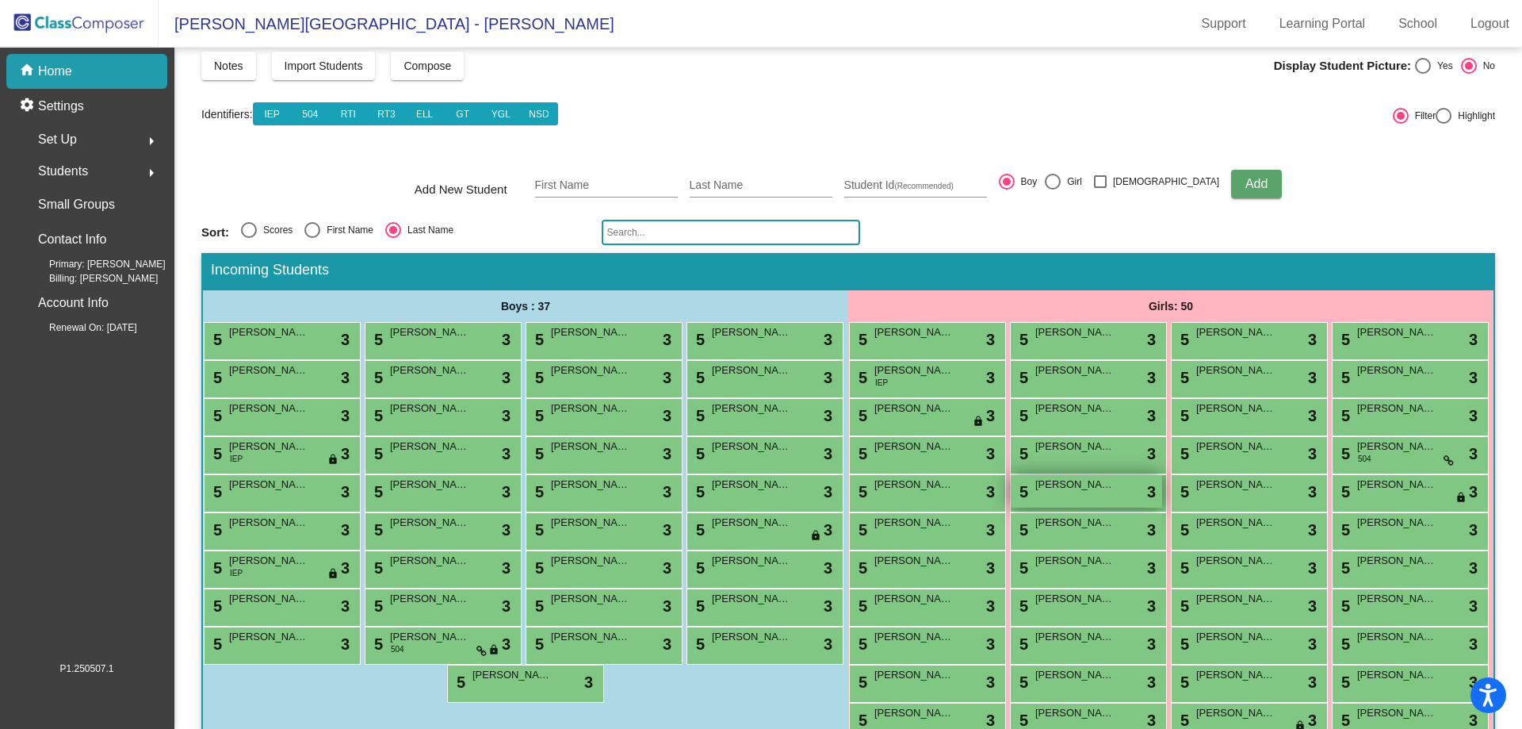
click at [1115, 492] on span "[PERSON_NAME]" at bounding box center [1074, 484] width 79 height 16
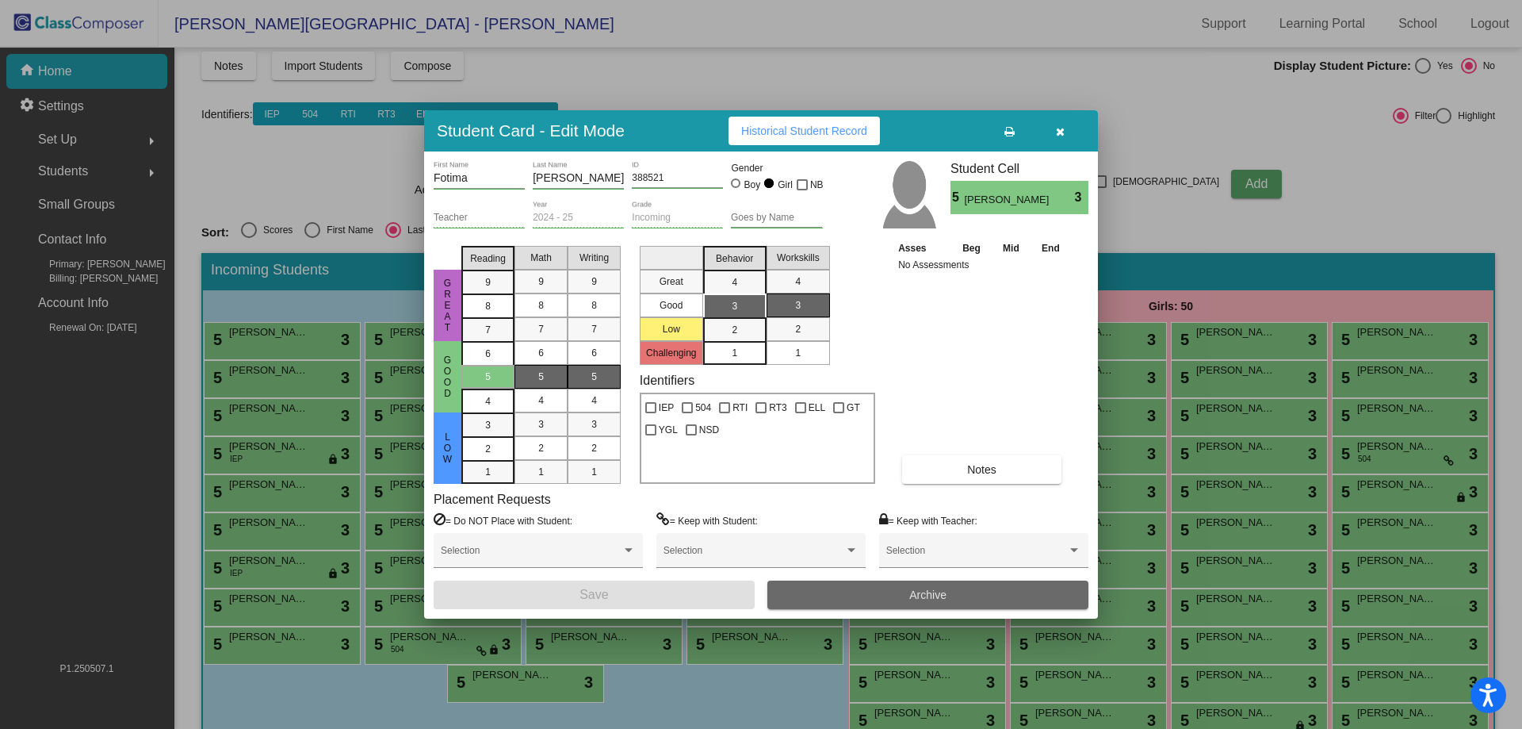
click at [841, 592] on button "Archive" at bounding box center [927, 594] width 321 height 29
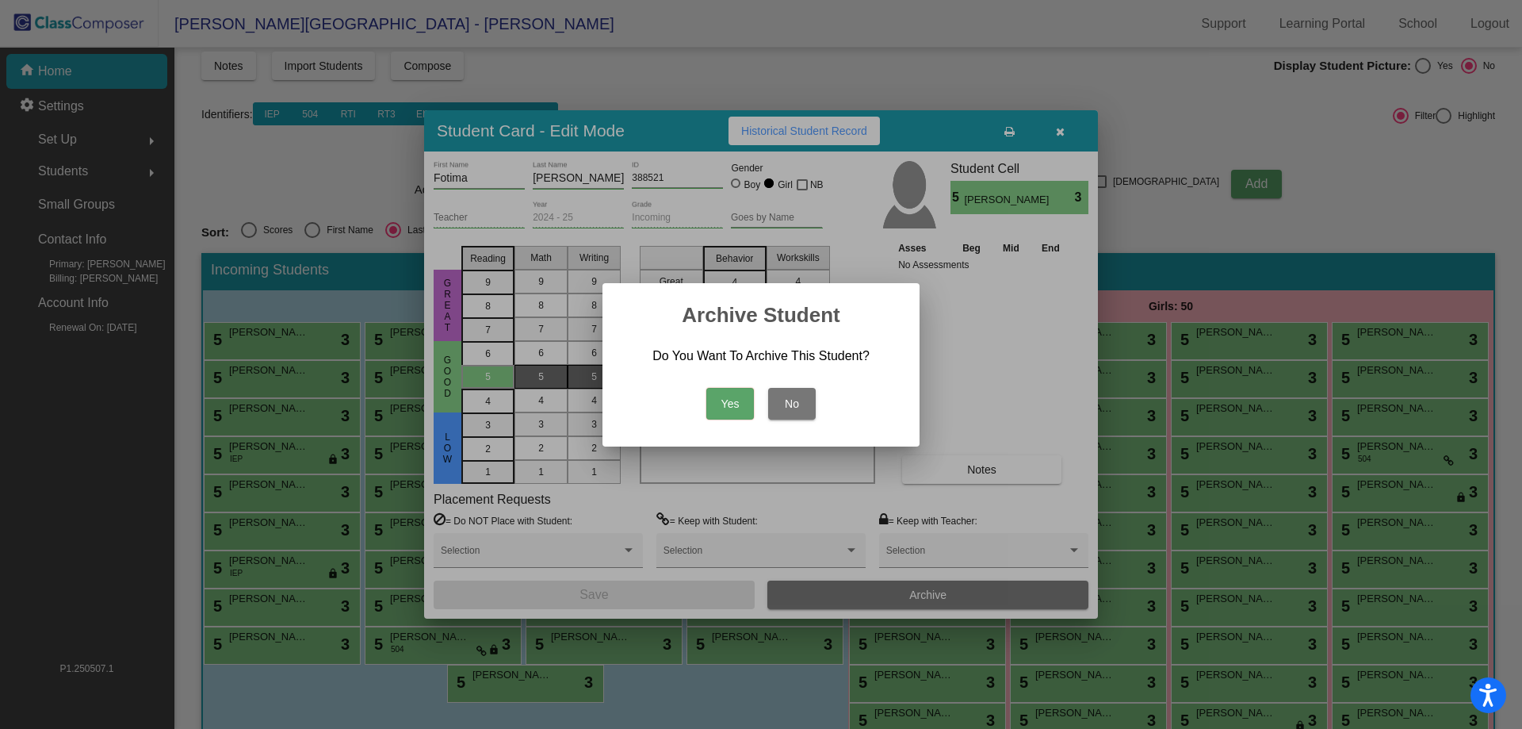
click at [737, 396] on button "Yes" at bounding box center [730, 404] width 48 height 32
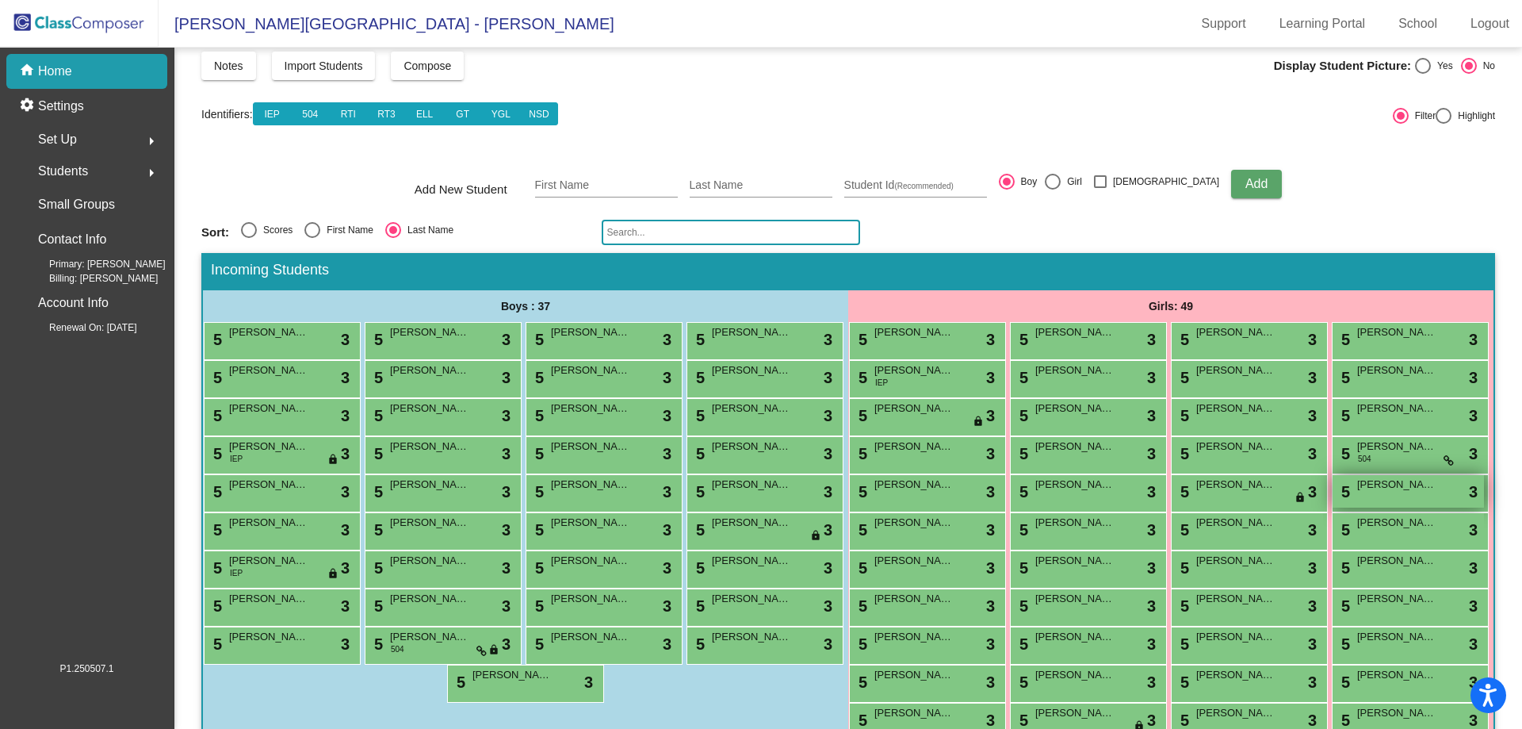
click at [1333, 507] on div "5 [PERSON_NAME] lock do_not_disturb_alt 3" at bounding box center [1408, 491] width 151 height 33
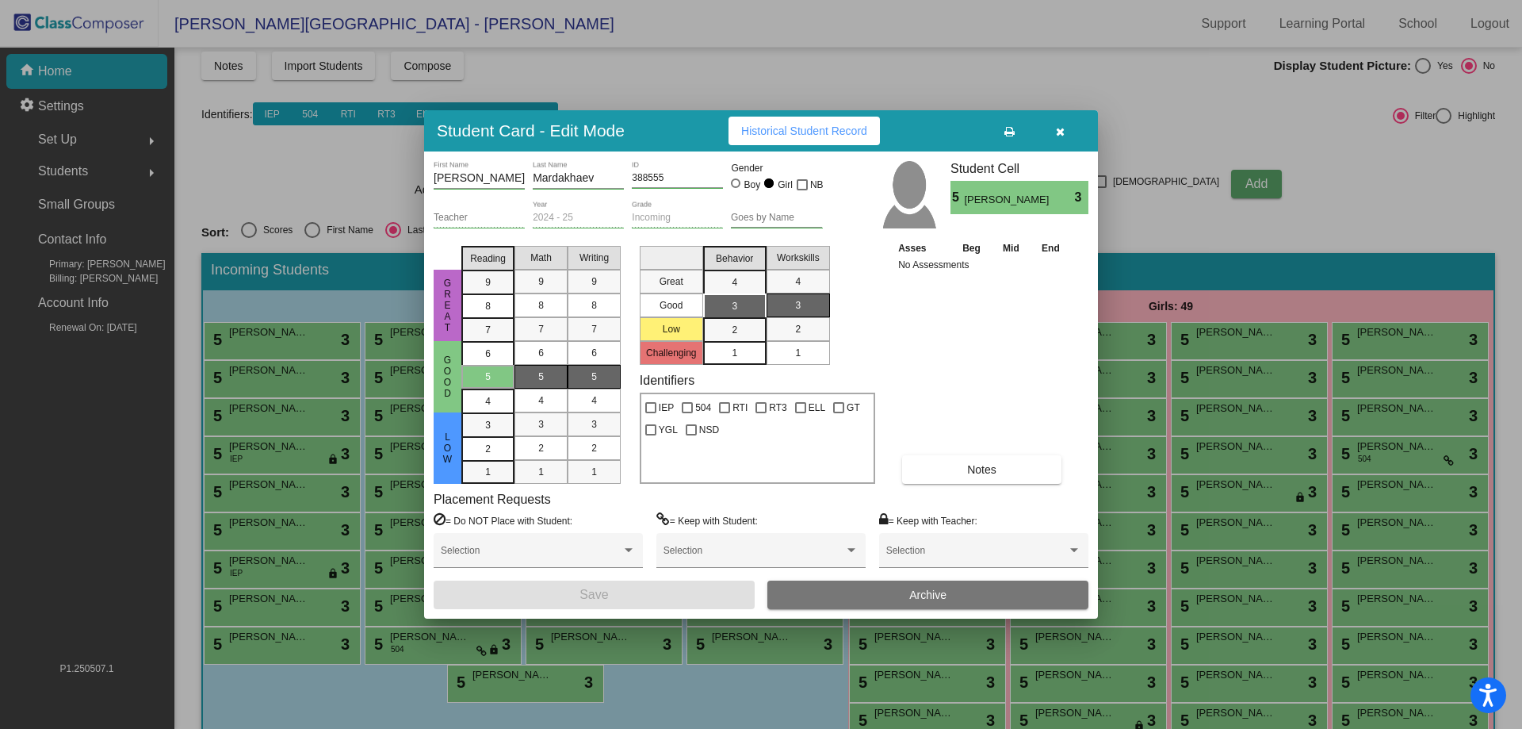
click at [929, 586] on button "Archive" at bounding box center [927, 594] width 321 height 29
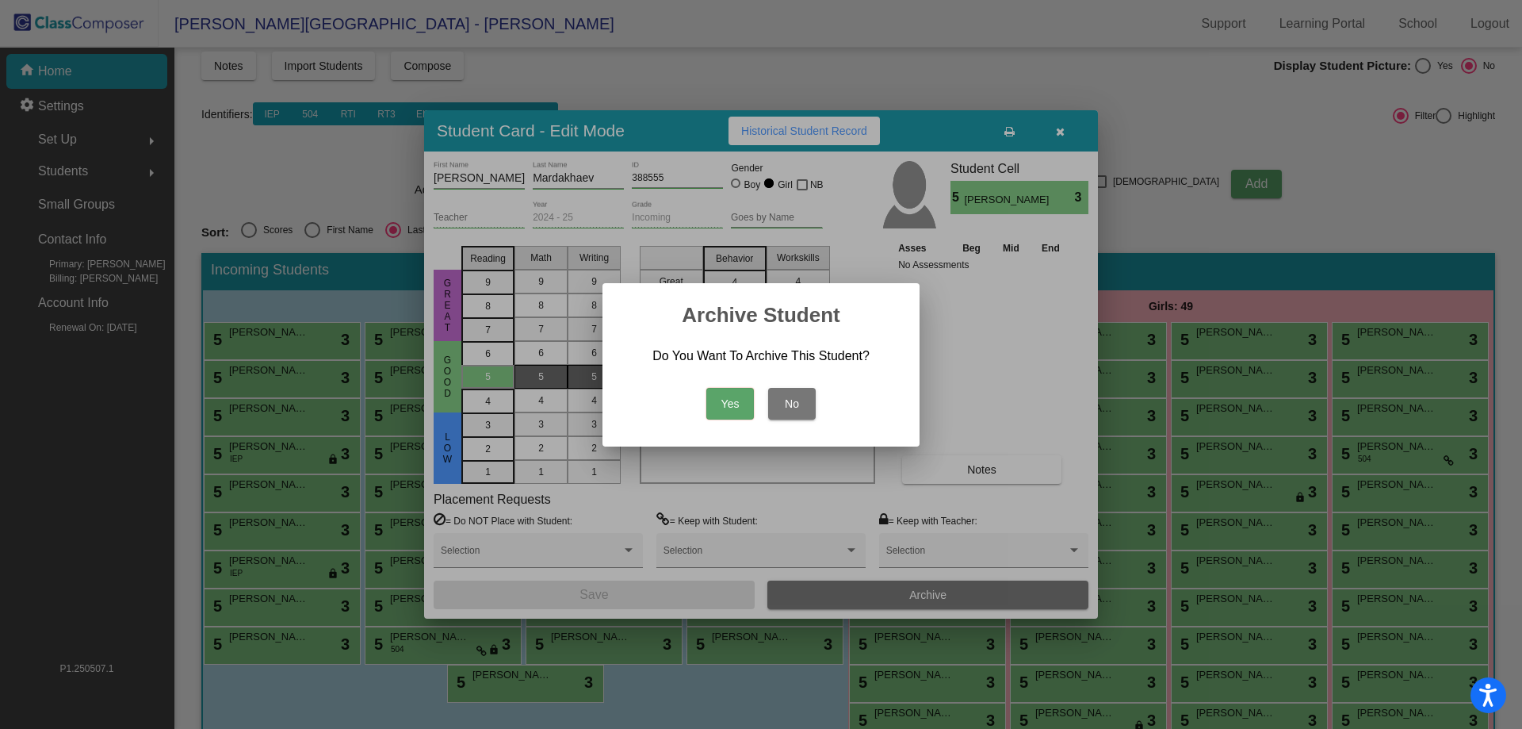
click at [733, 400] on button "Yes" at bounding box center [730, 404] width 48 height 32
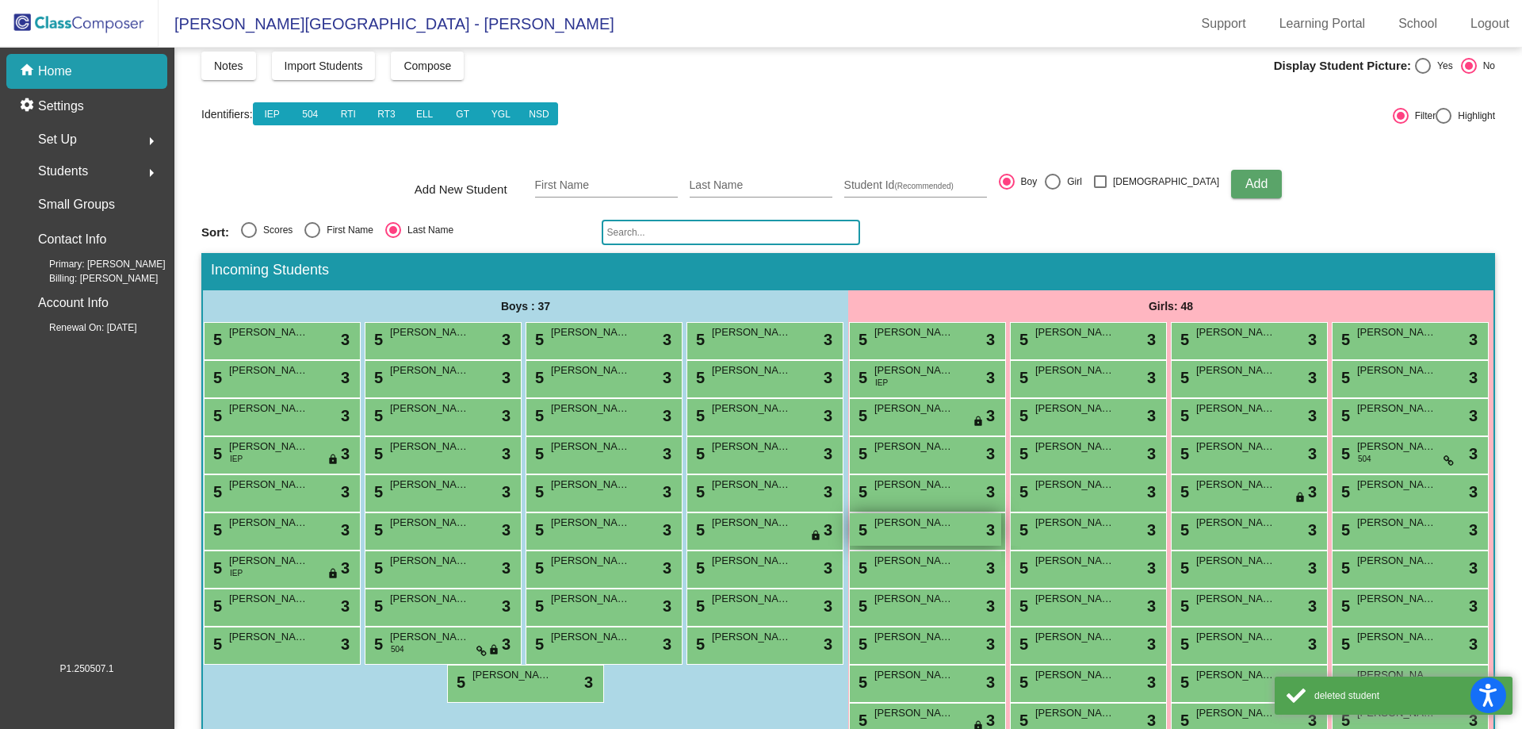
click at [1001, 545] on div "5 [PERSON_NAME] lock do_not_disturb_alt 3" at bounding box center [925, 529] width 151 height 33
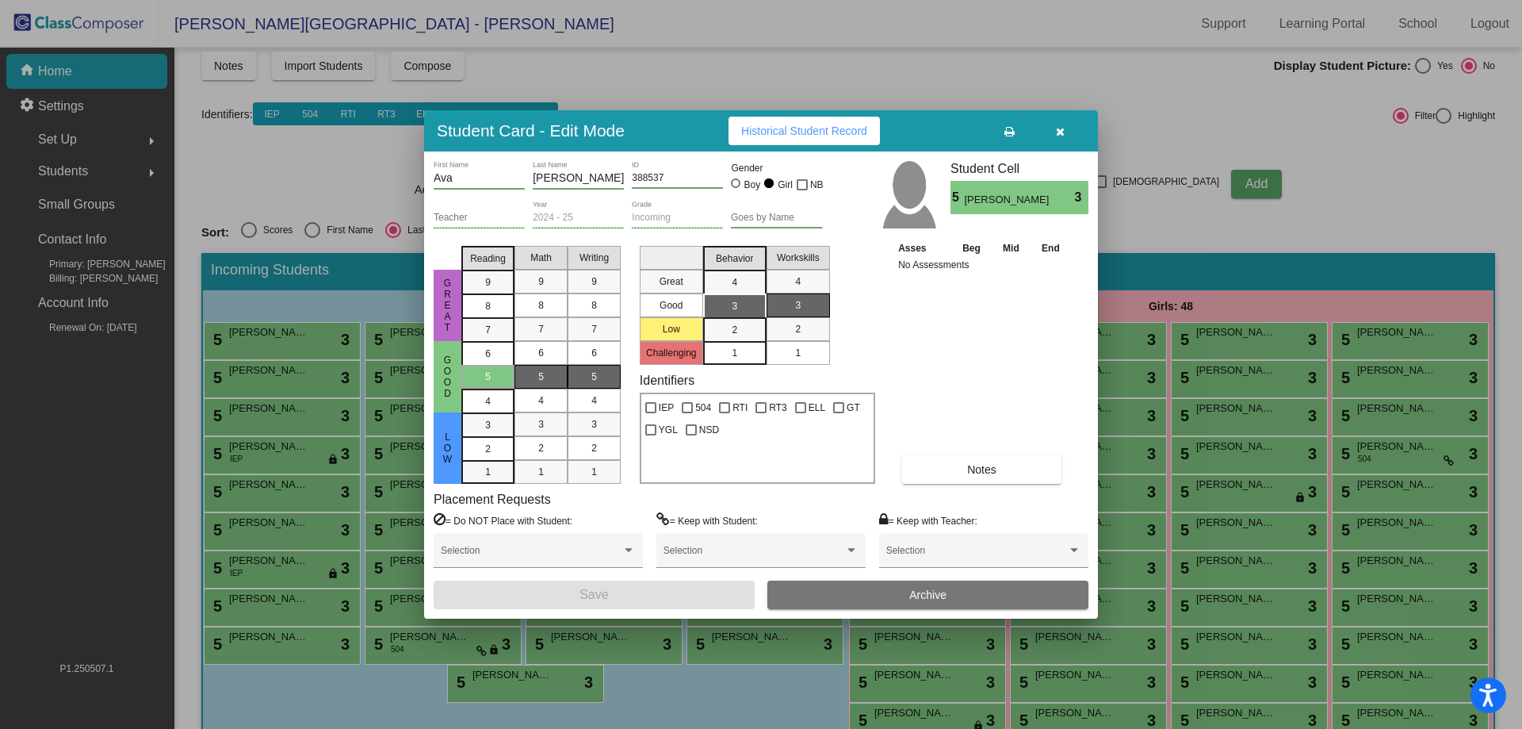
click at [913, 590] on span "Archive" at bounding box center [927, 594] width 37 height 13
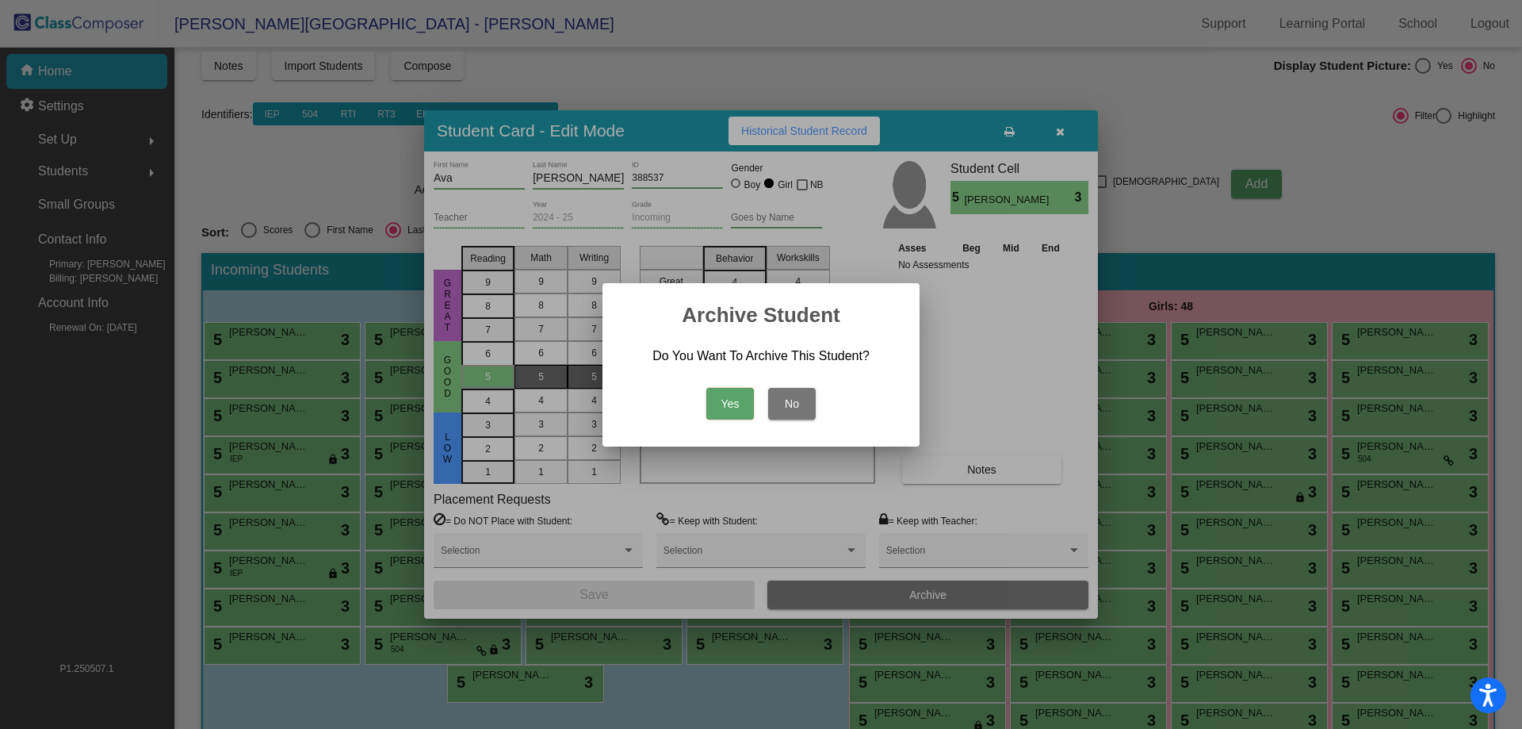
click at [723, 402] on button "Yes" at bounding box center [730, 404] width 48 height 32
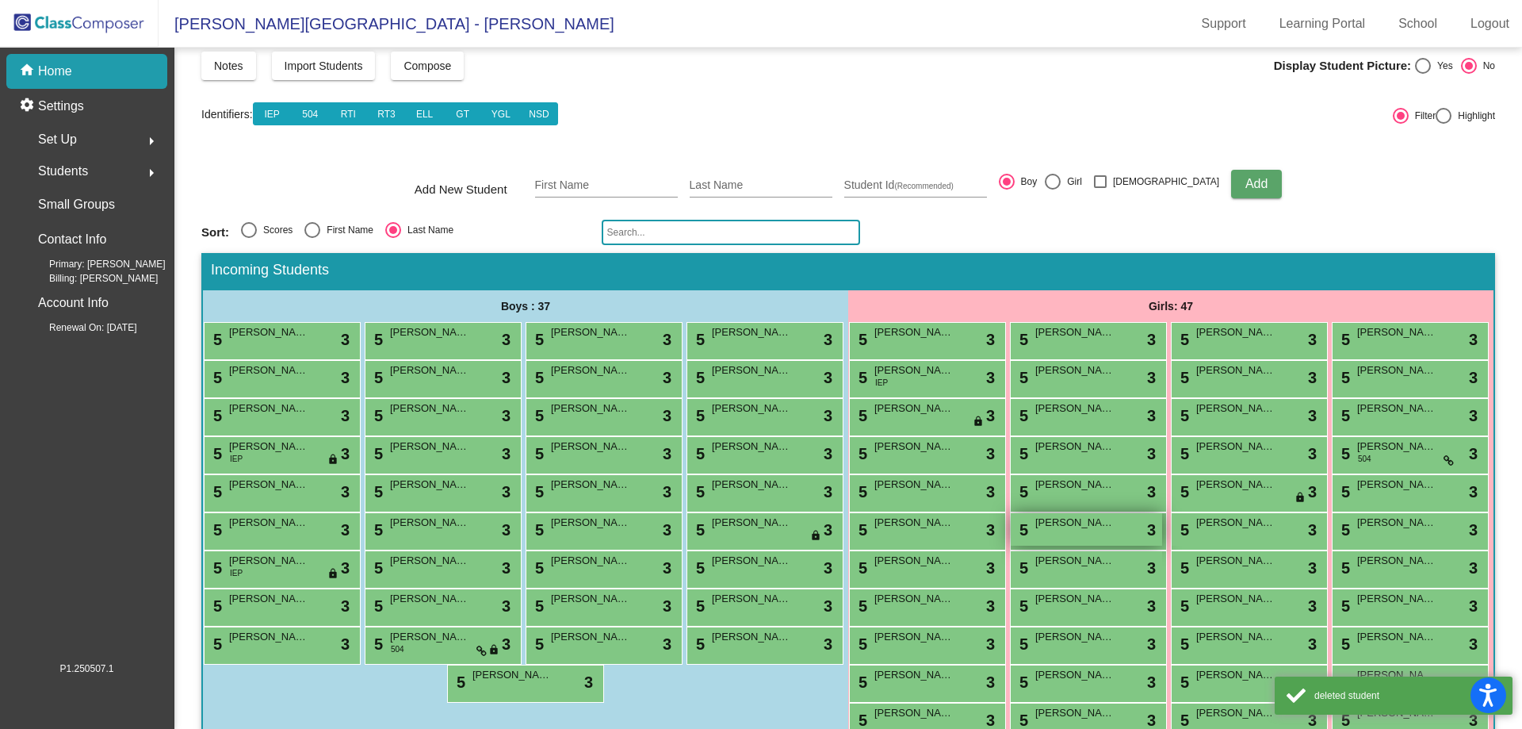
click at [1054, 545] on div "5 [PERSON_NAME] lock do_not_disturb_alt 3" at bounding box center [1086, 529] width 151 height 33
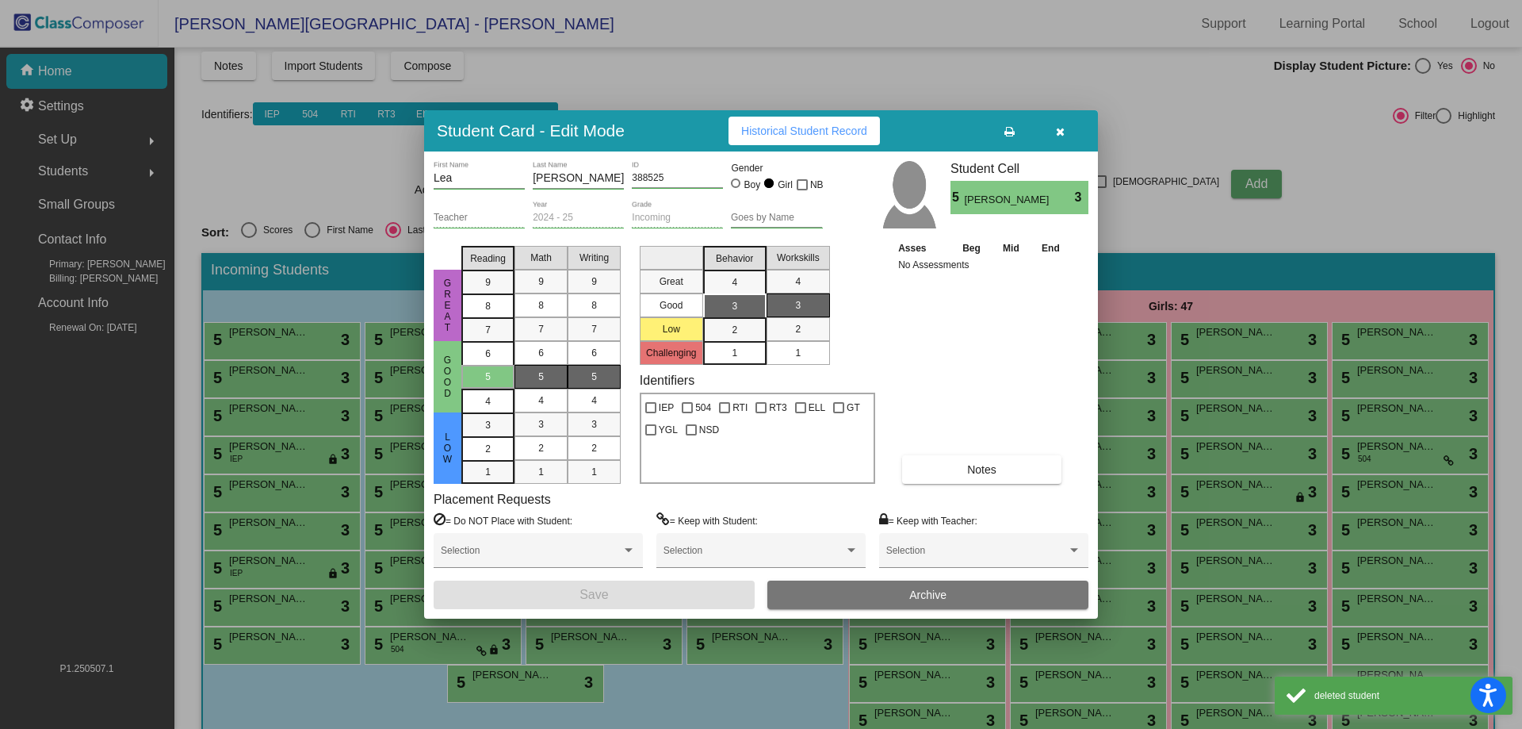
click at [897, 594] on button "Archive" at bounding box center [927, 594] width 321 height 29
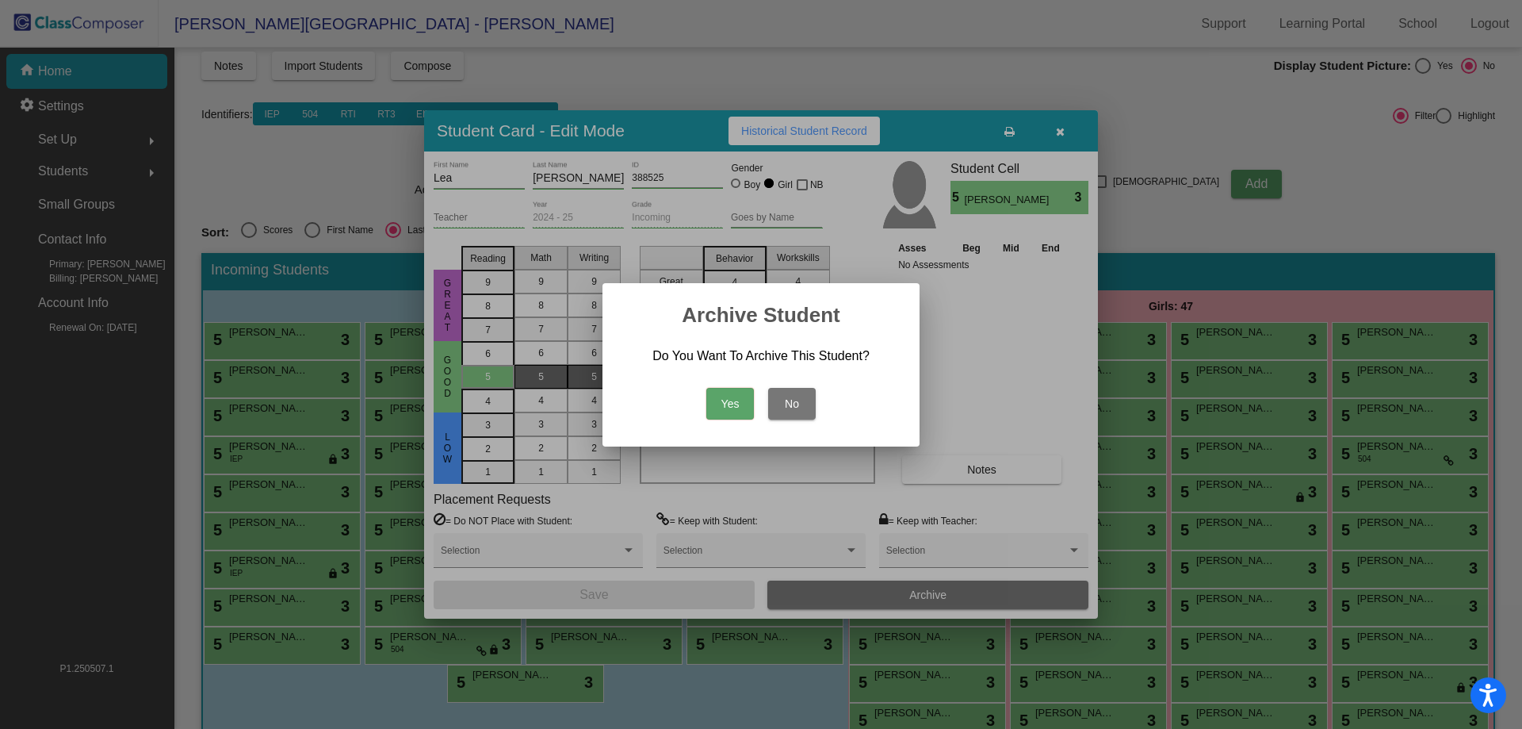
click at [713, 401] on button "Yes" at bounding box center [730, 404] width 48 height 32
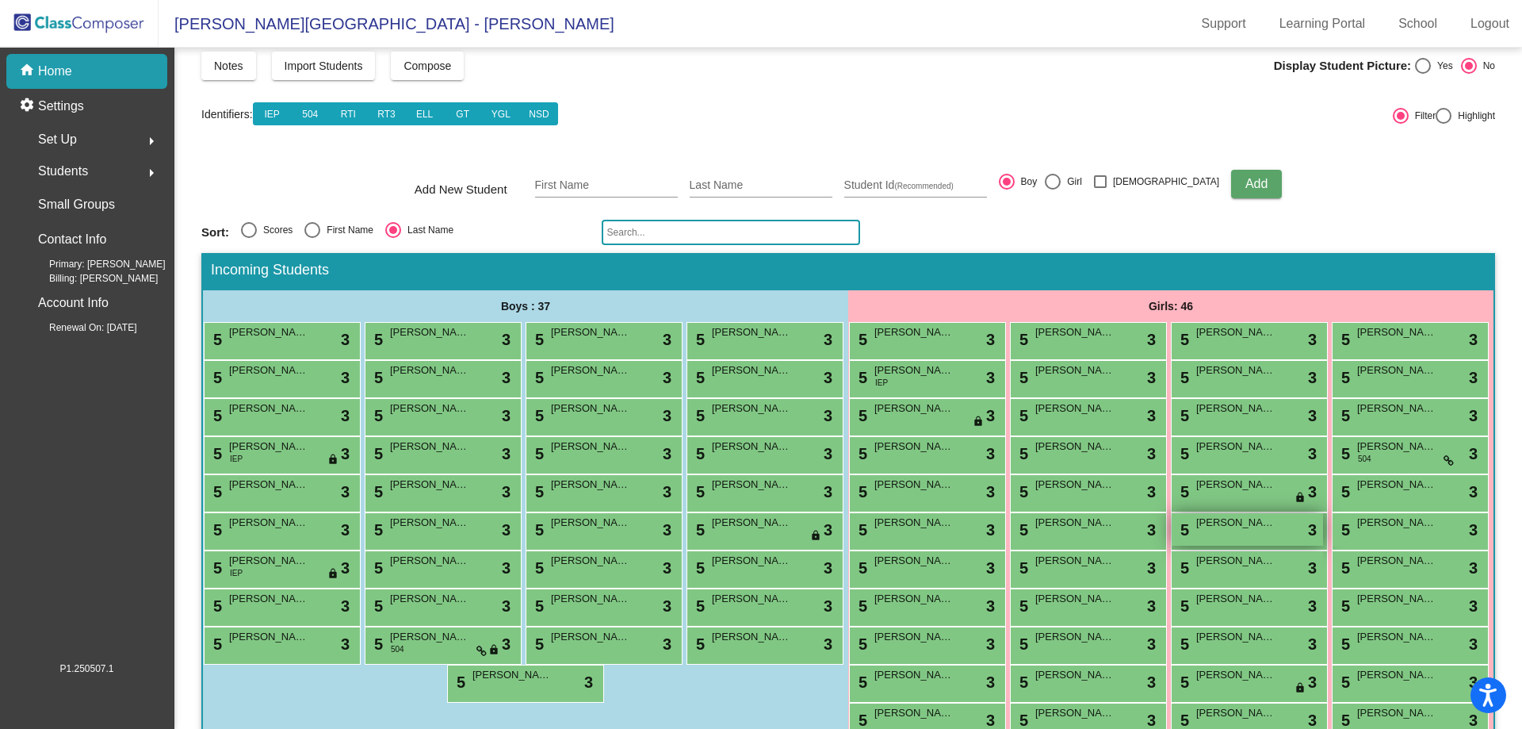
click at [1196, 530] on span "[PERSON_NAME]" at bounding box center [1235, 523] width 79 height 16
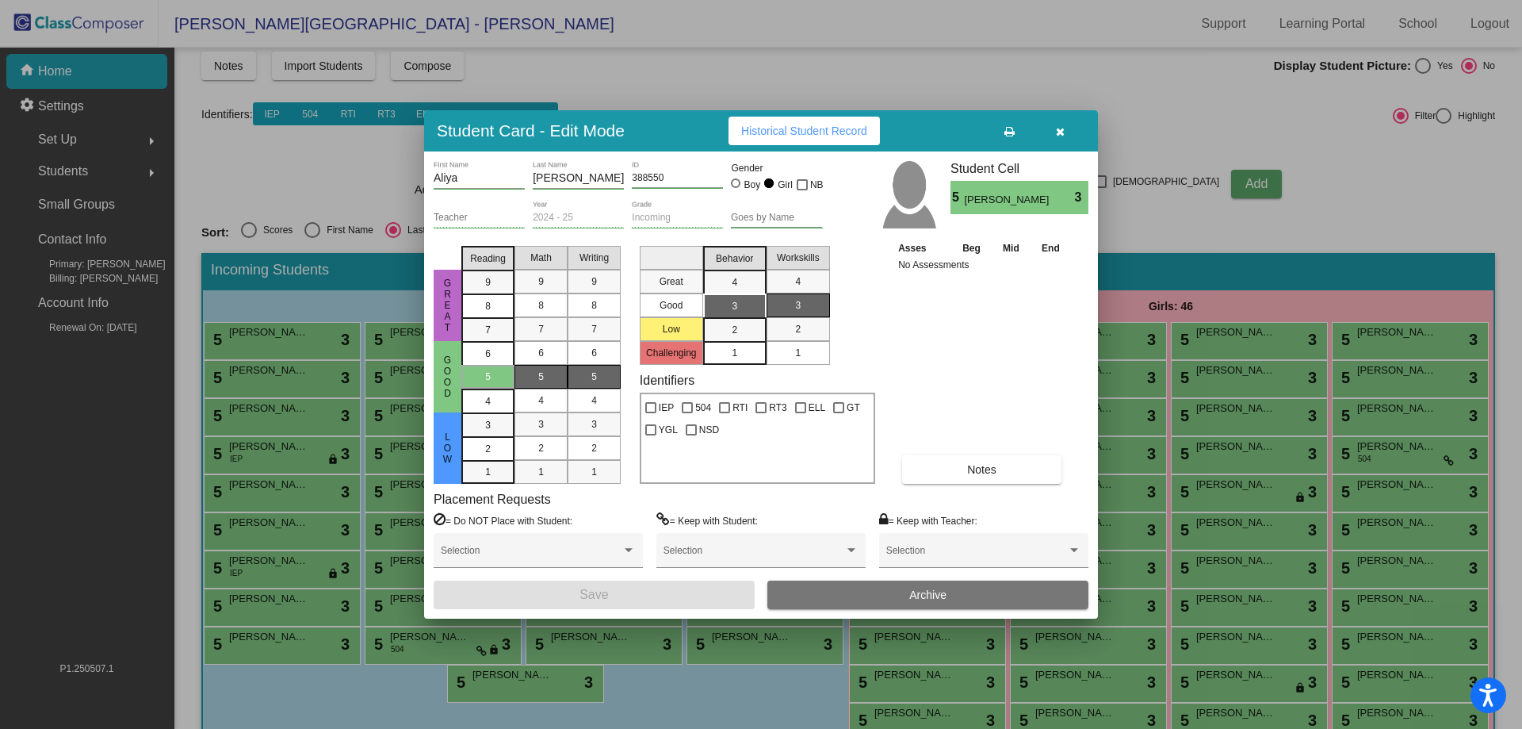
click at [967, 591] on button "Archive" at bounding box center [927, 594] width 321 height 29
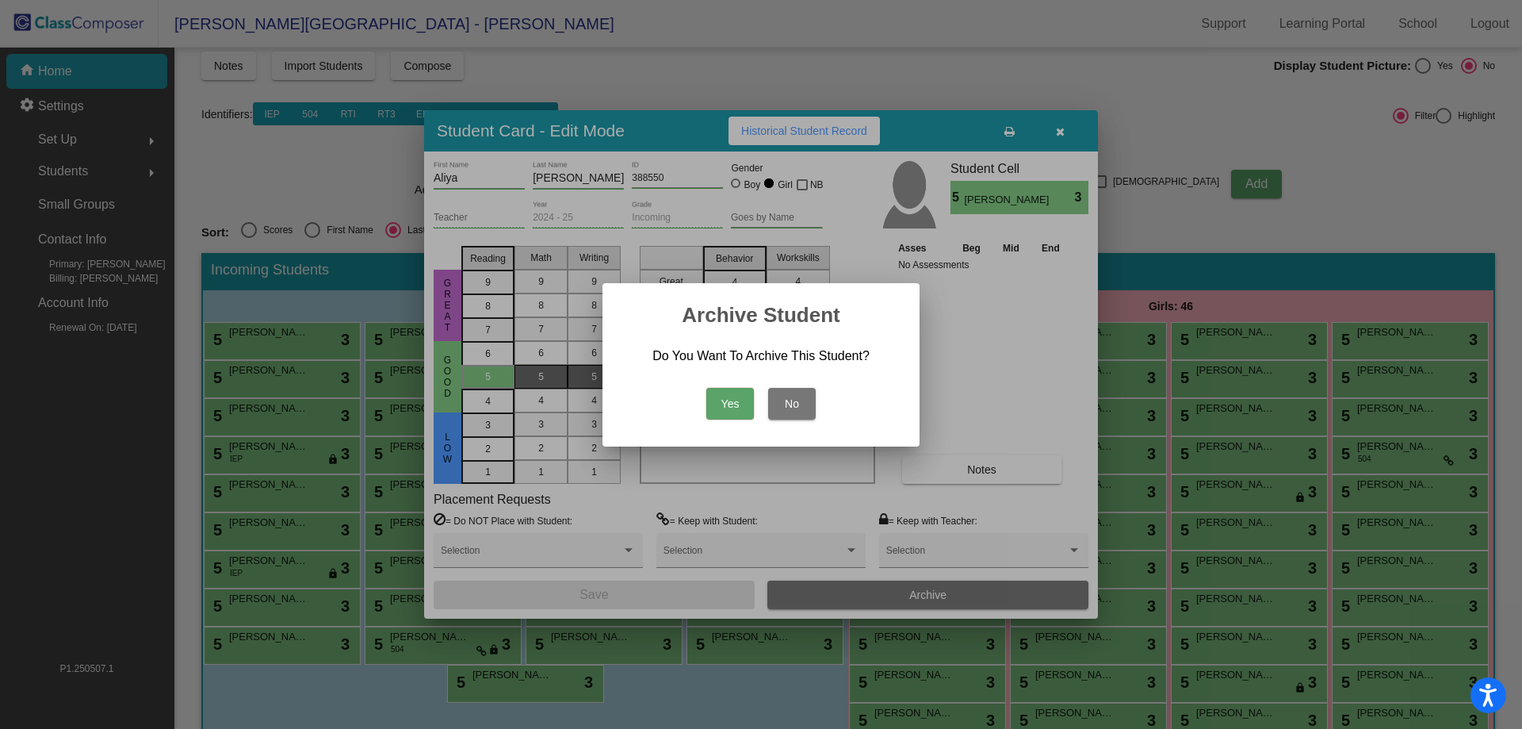
click at [733, 404] on button "Yes" at bounding box center [730, 404] width 48 height 32
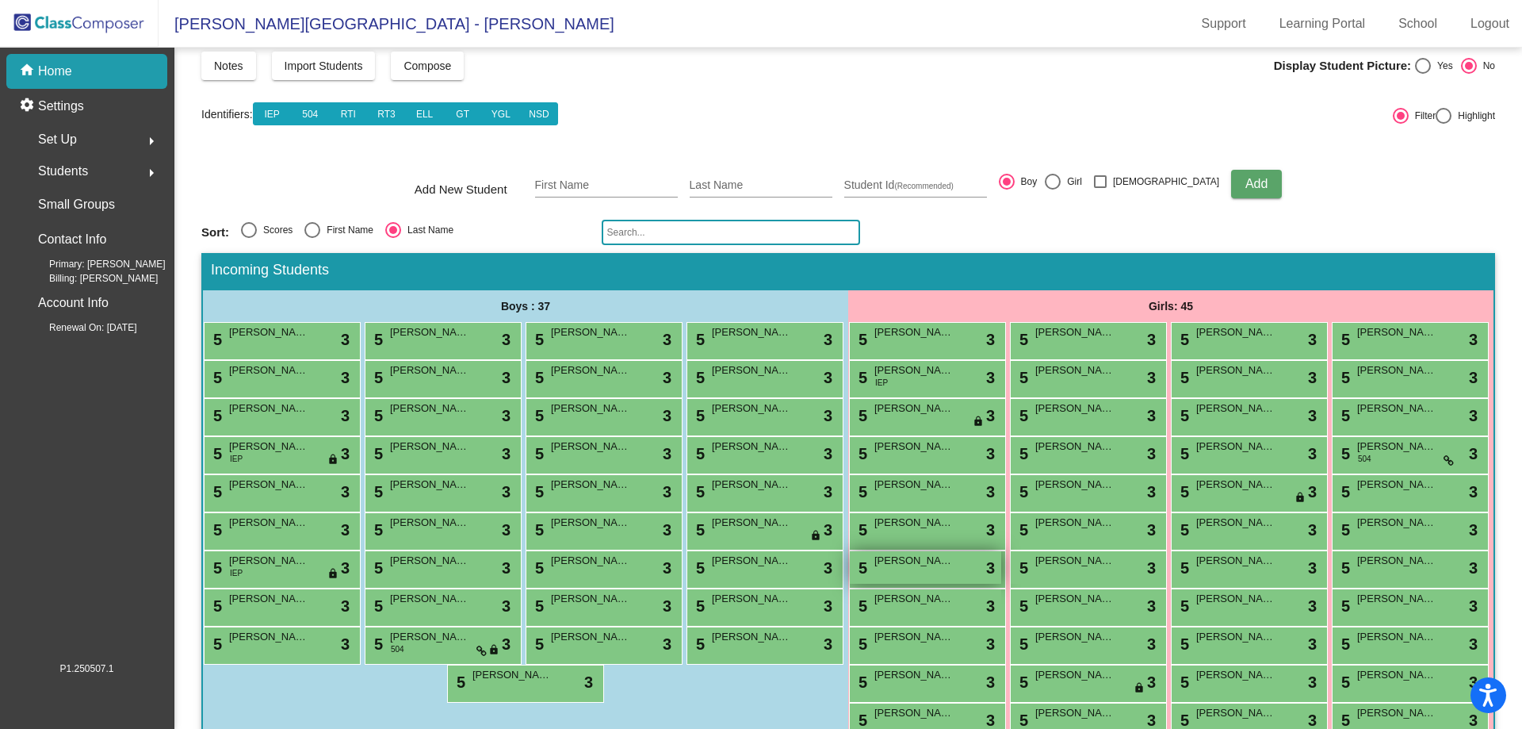
click at [1001, 583] on div "5 [PERSON_NAME] lock do_not_disturb_alt 3" at bounding box center [925, 567] width 151 height 33
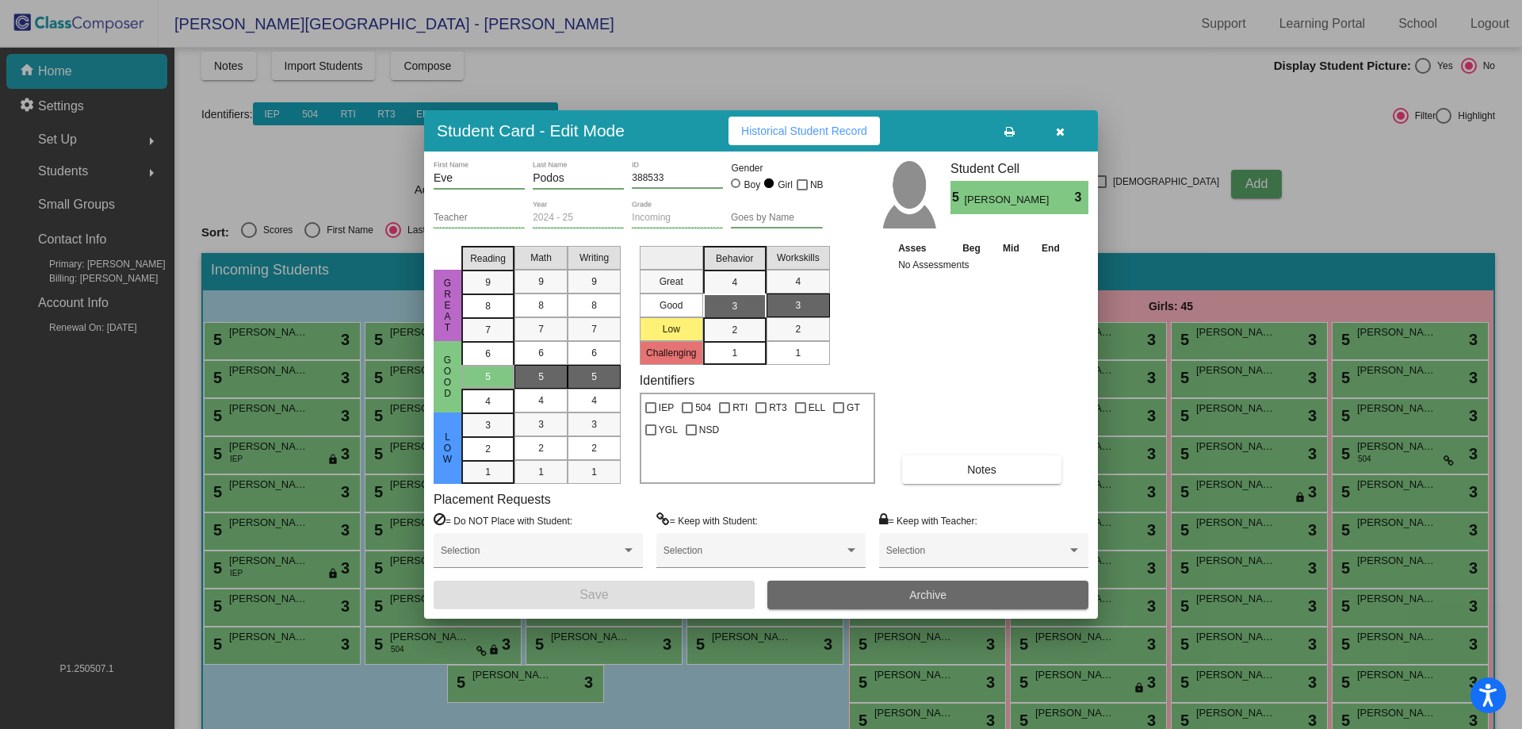
click at [923, 598] on span "Archive" at bounding box center [927, 594] width 37 height 13
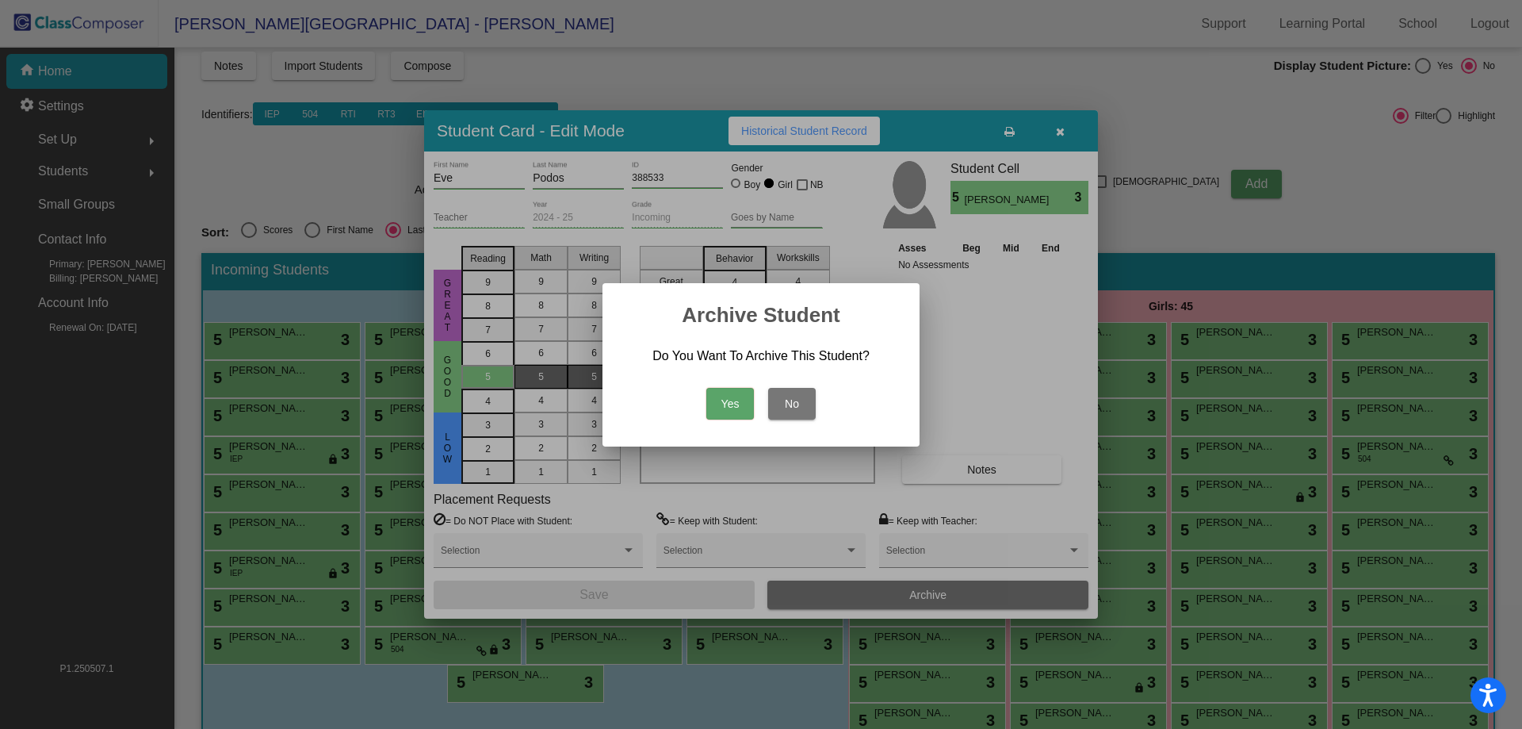
click at [733, 411] on button "Yes" at bounding box center [730, 404] width 48 height 32
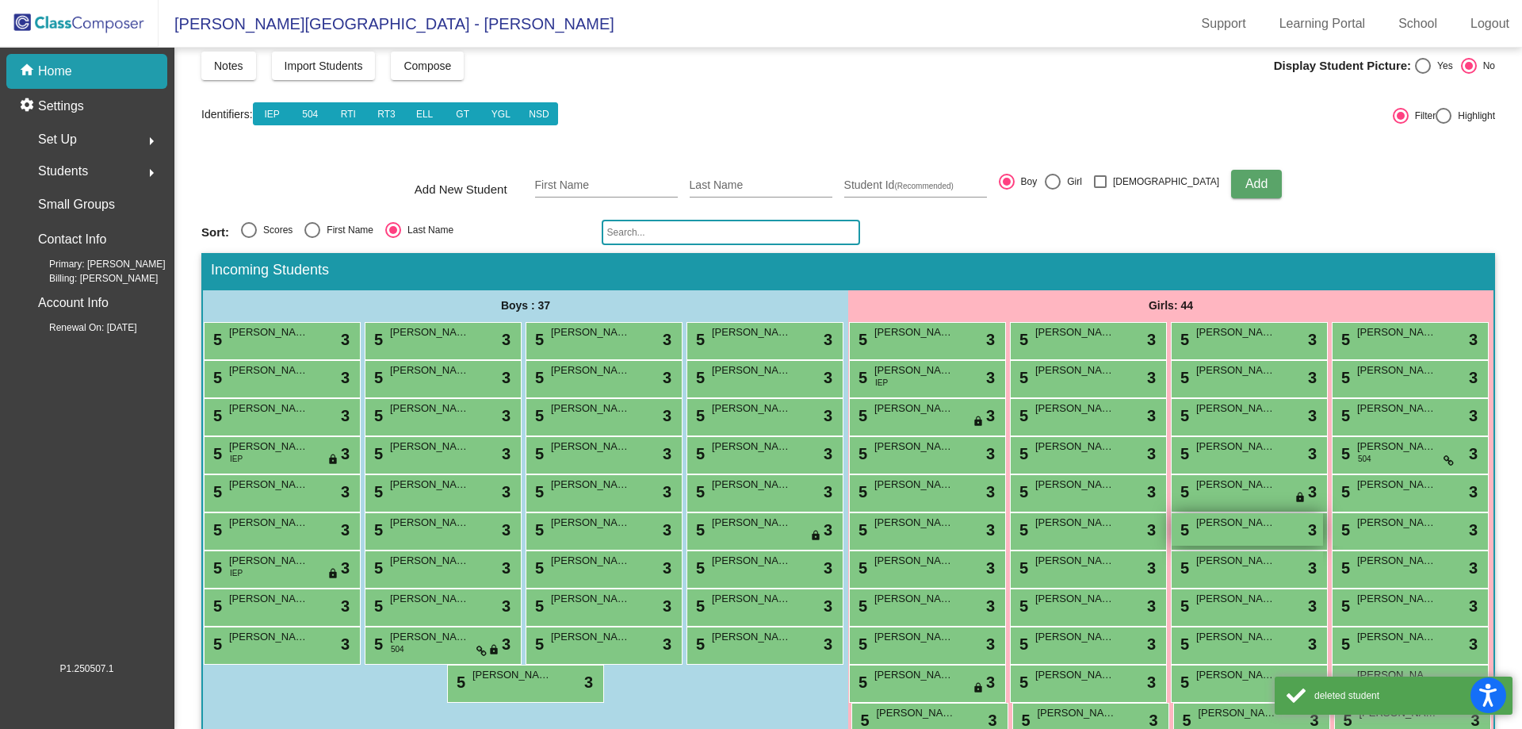
click at [1172, 545] on div "5 [PERSON_NAME] lock do_not_disturb_alt 3" at bounding box center [1247, 529] width 151 height 33
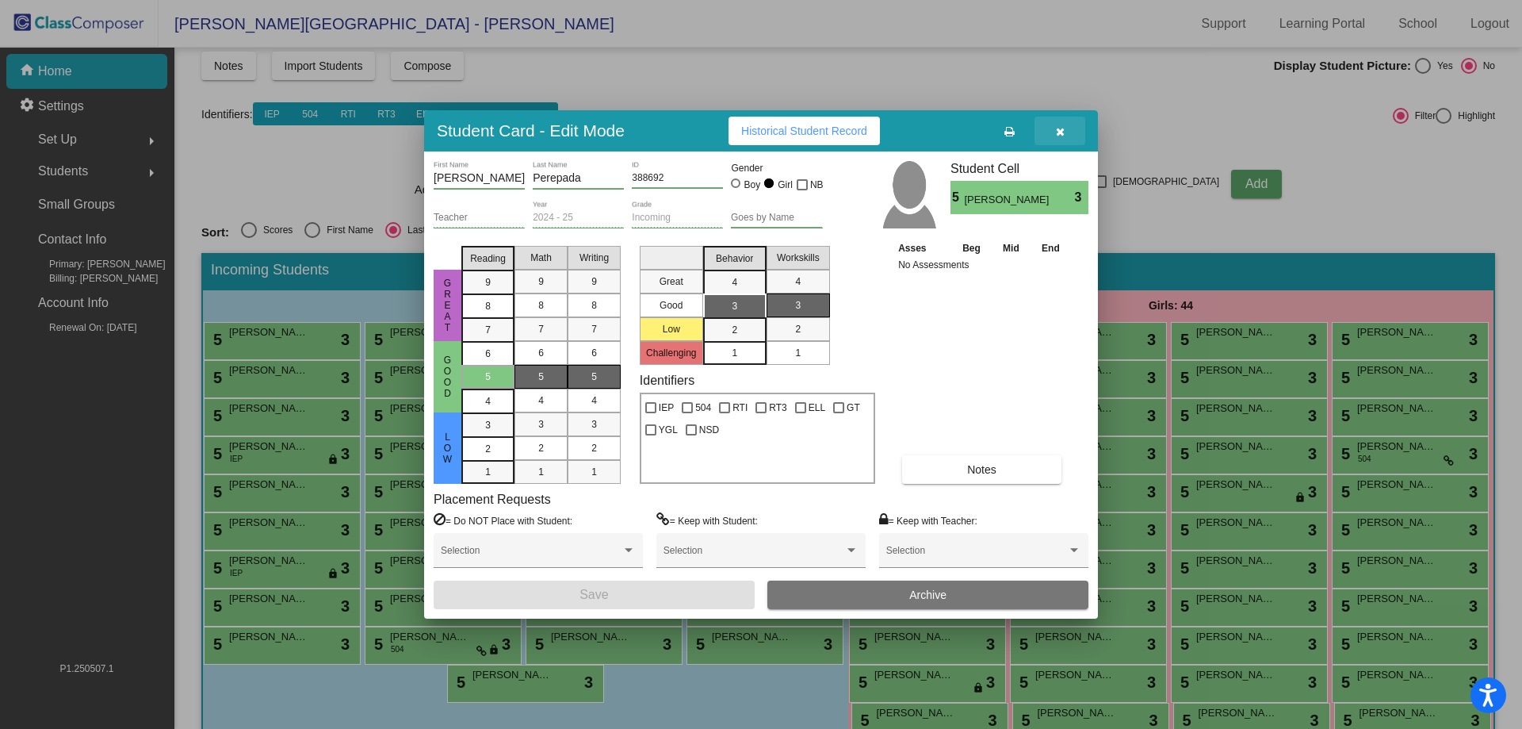
click at [1059, 136] on icon "button" at bounding box center [1060, 131] width 9 height 11
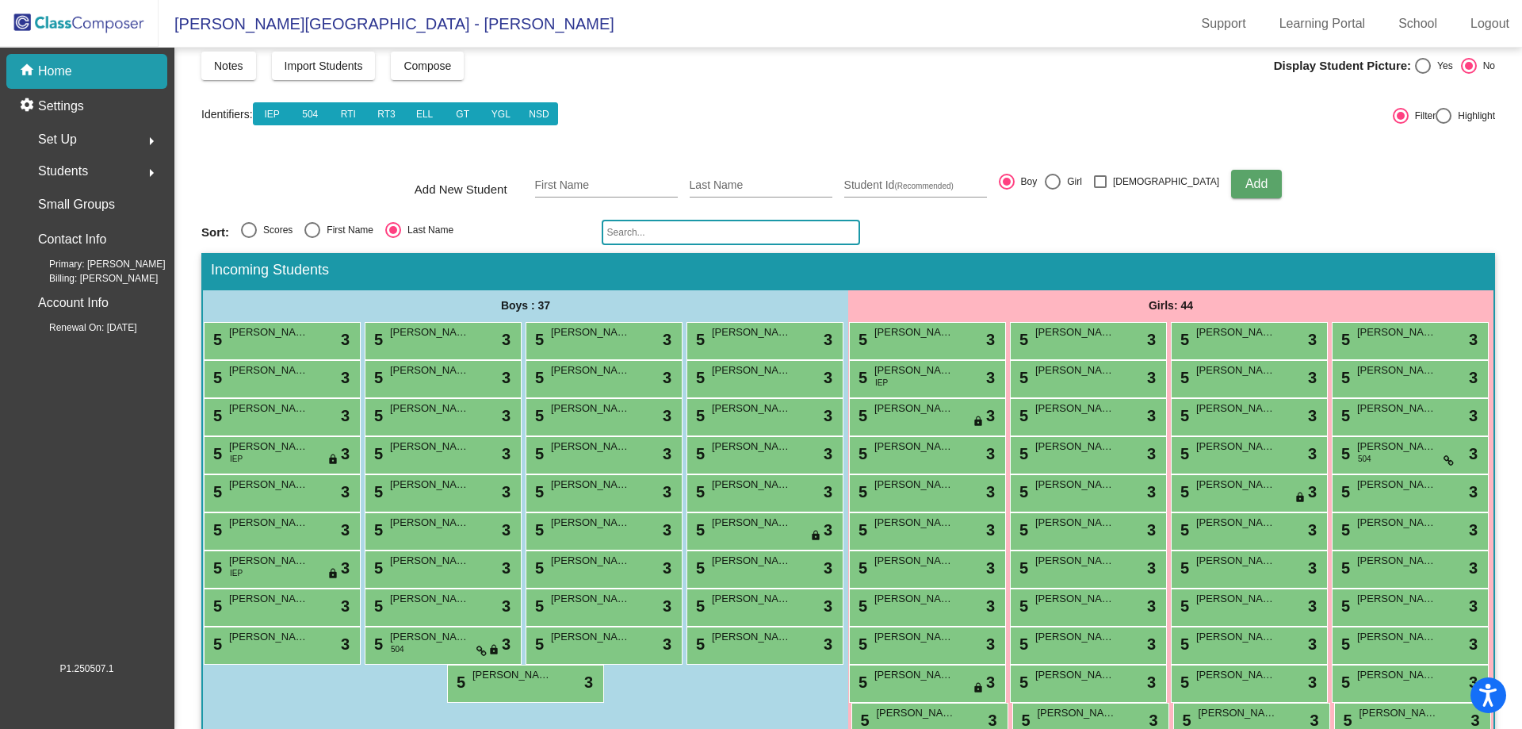
click at [1167, 588] on div "5 [PERSON_NAME] lock do_not_disturb_alt 3" at bounding box center [1088, 569] width 157 height 38
click at [1115, 568] on span "[PERSON_NAME]" at bounding box center [1074, 561] width 79 height 16
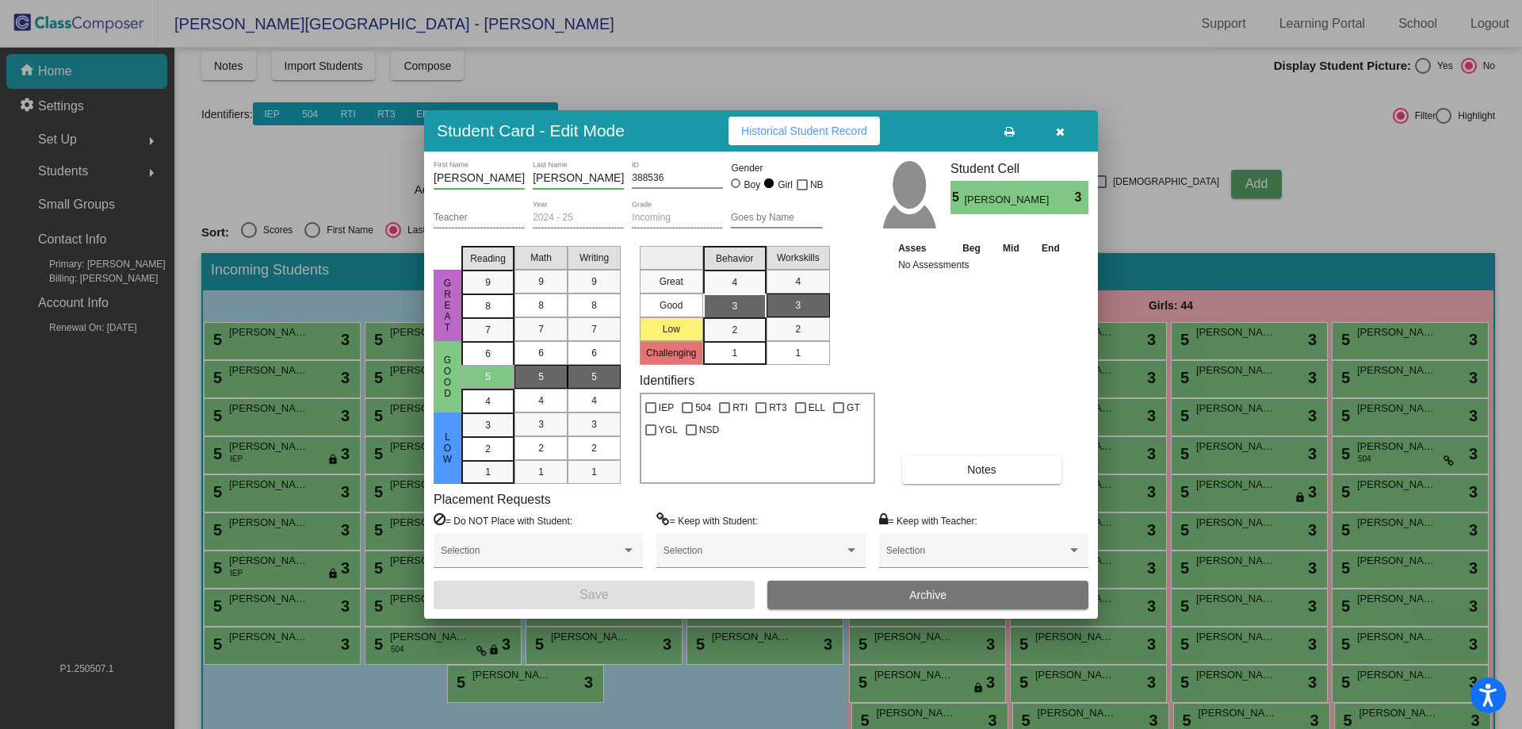
click at [909, 588] on span "Archive" at bounding box center [927, 594] width 37 height 13
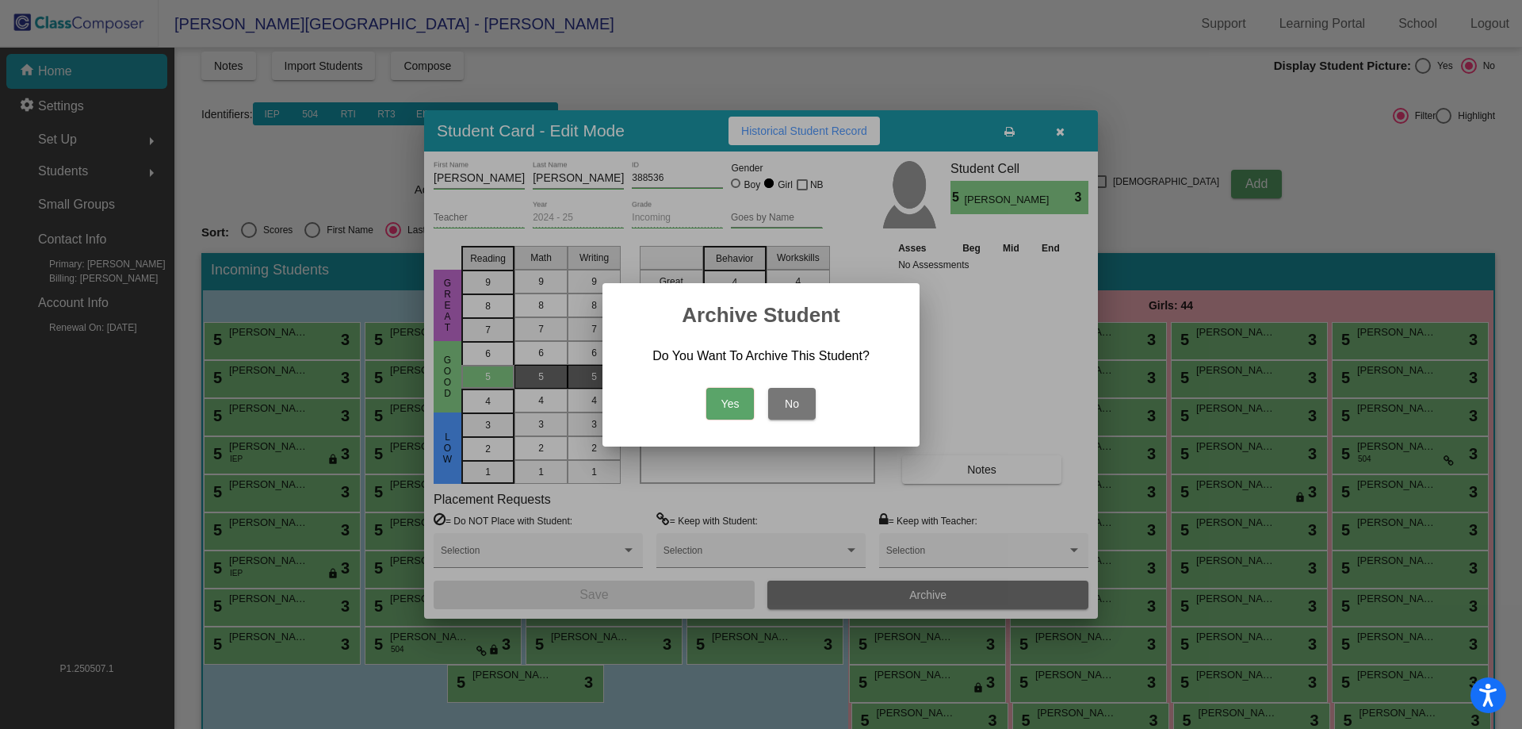
click at [706, 388] on button "Yes" at bounding box center [730, 404] width 48 height 32
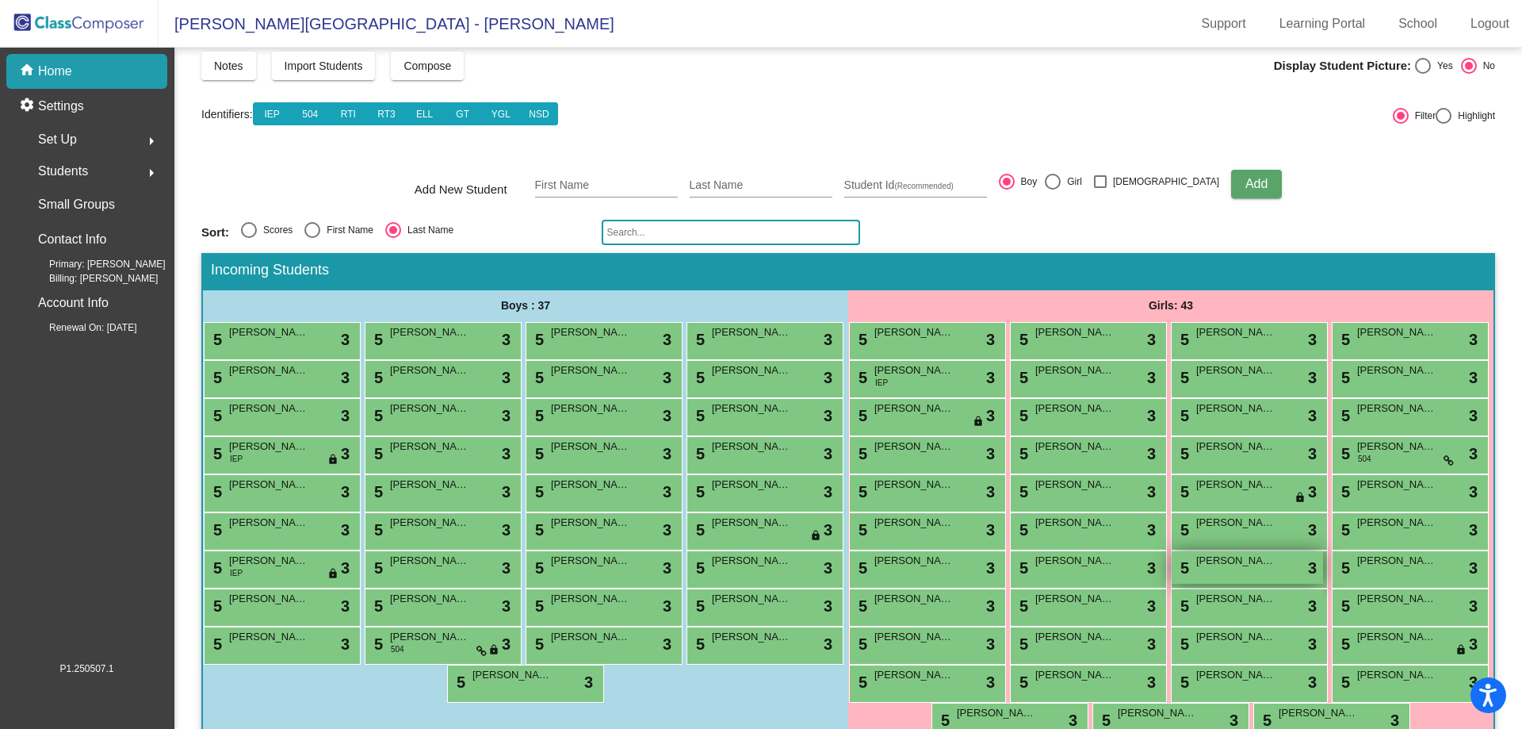
click at [1311, 583] on div "5 [PERSON_NAME] lock do_not_disturb_alt 3" at bounding box center [1247, 567] width 151 height 33
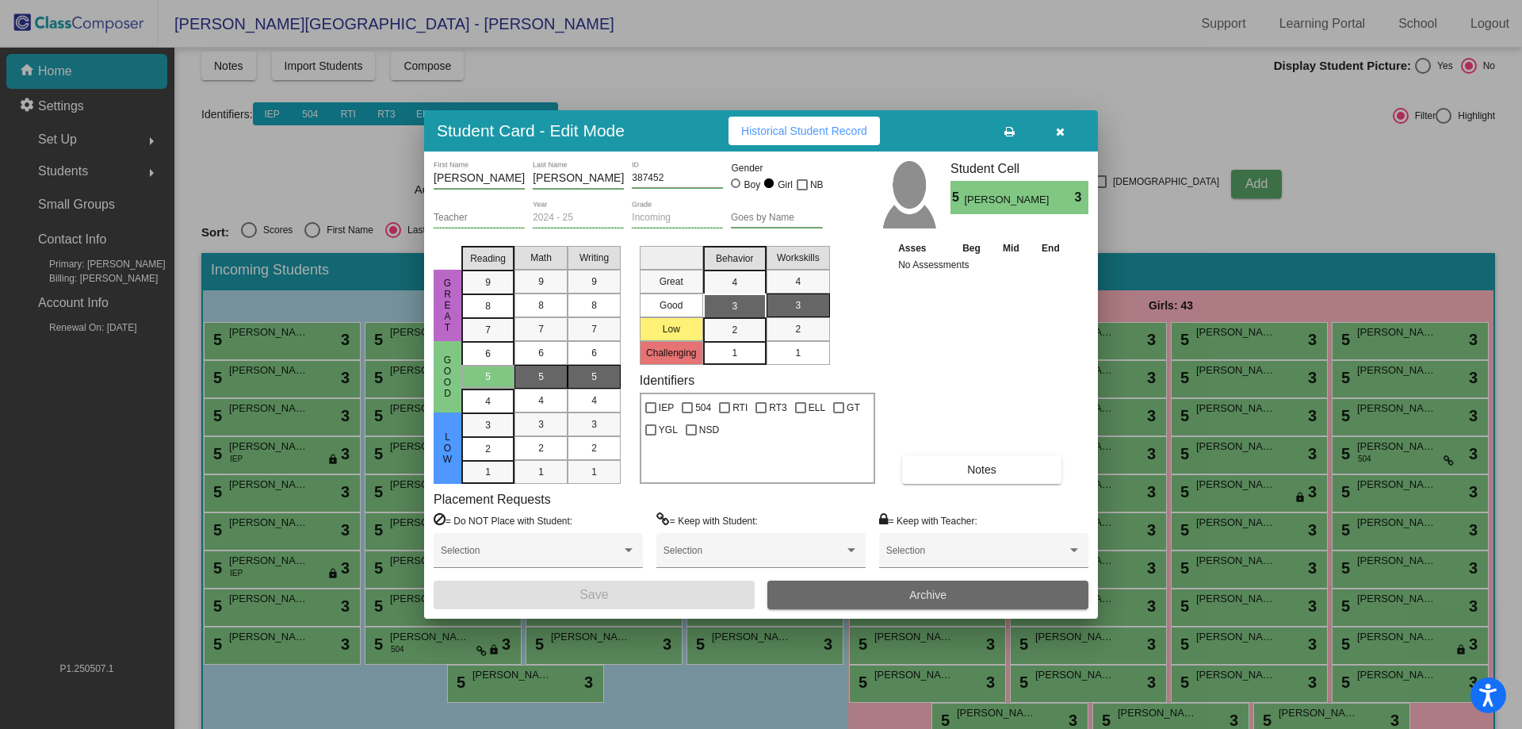
click at [981, 591] on button "Archive" at bounding box center [927, 594] width 321 height 29
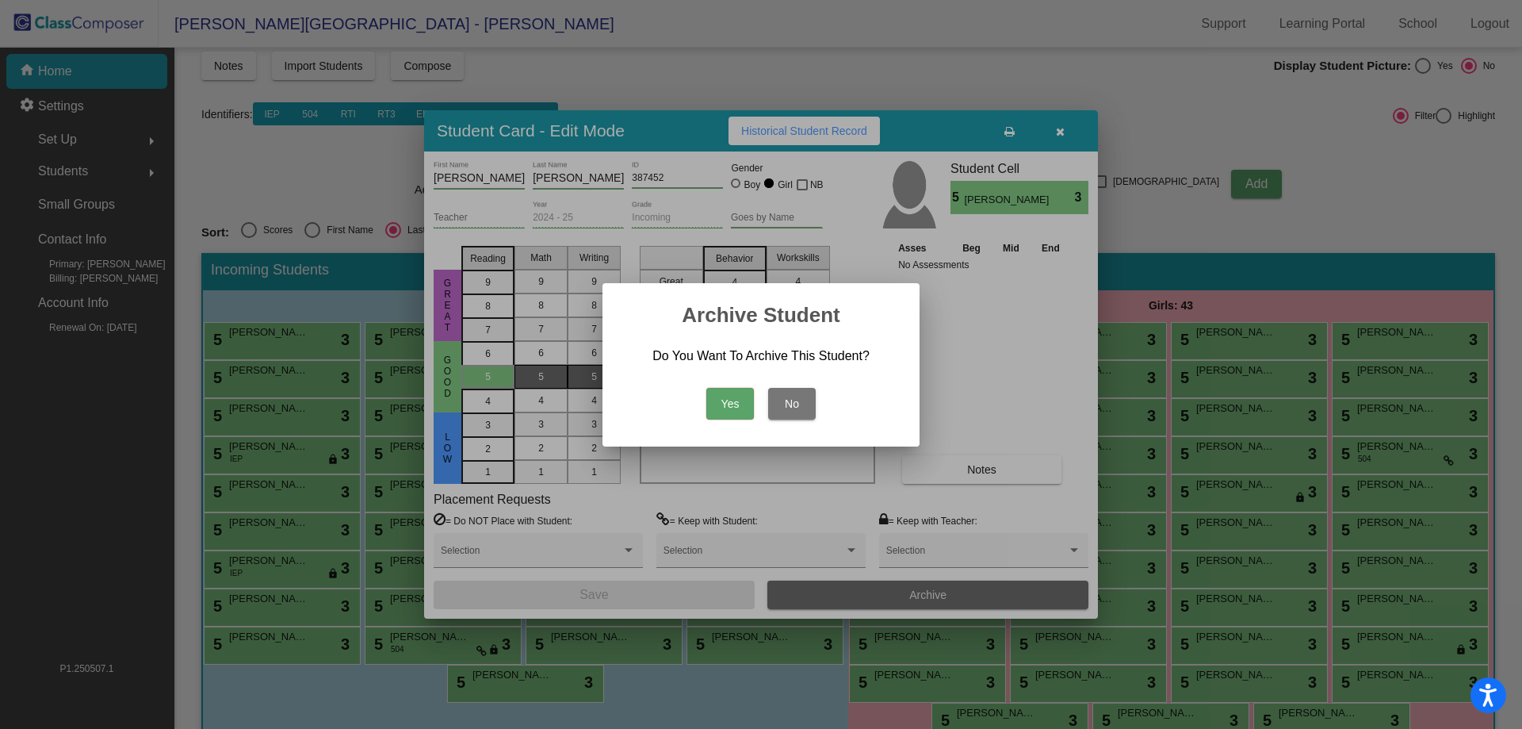
click at [706, 388] on button "Yes" at bounding box center [730, 404] width 48 height 32
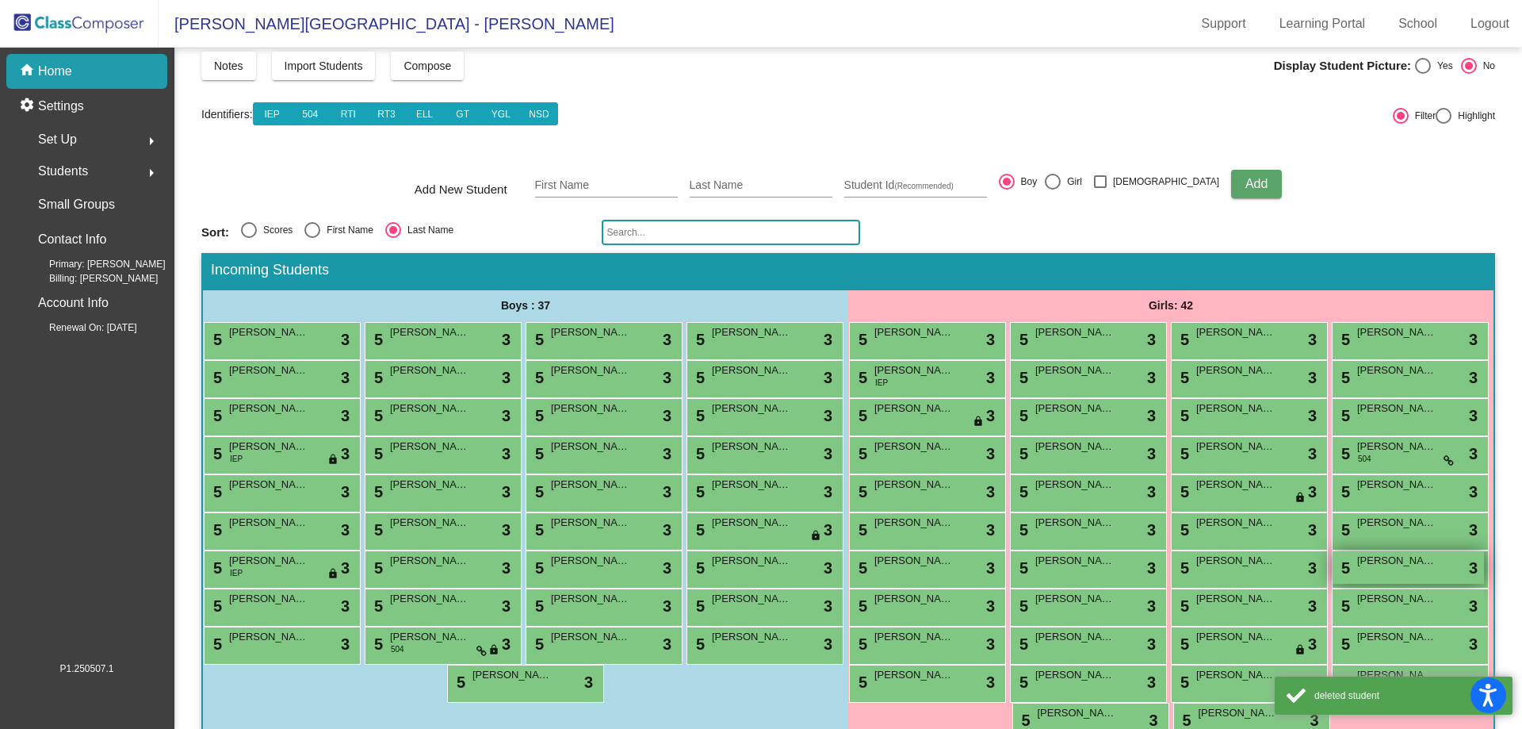
click at [1469, 580] on span "3" at bounding box center [1473, 568] width 9 height 24
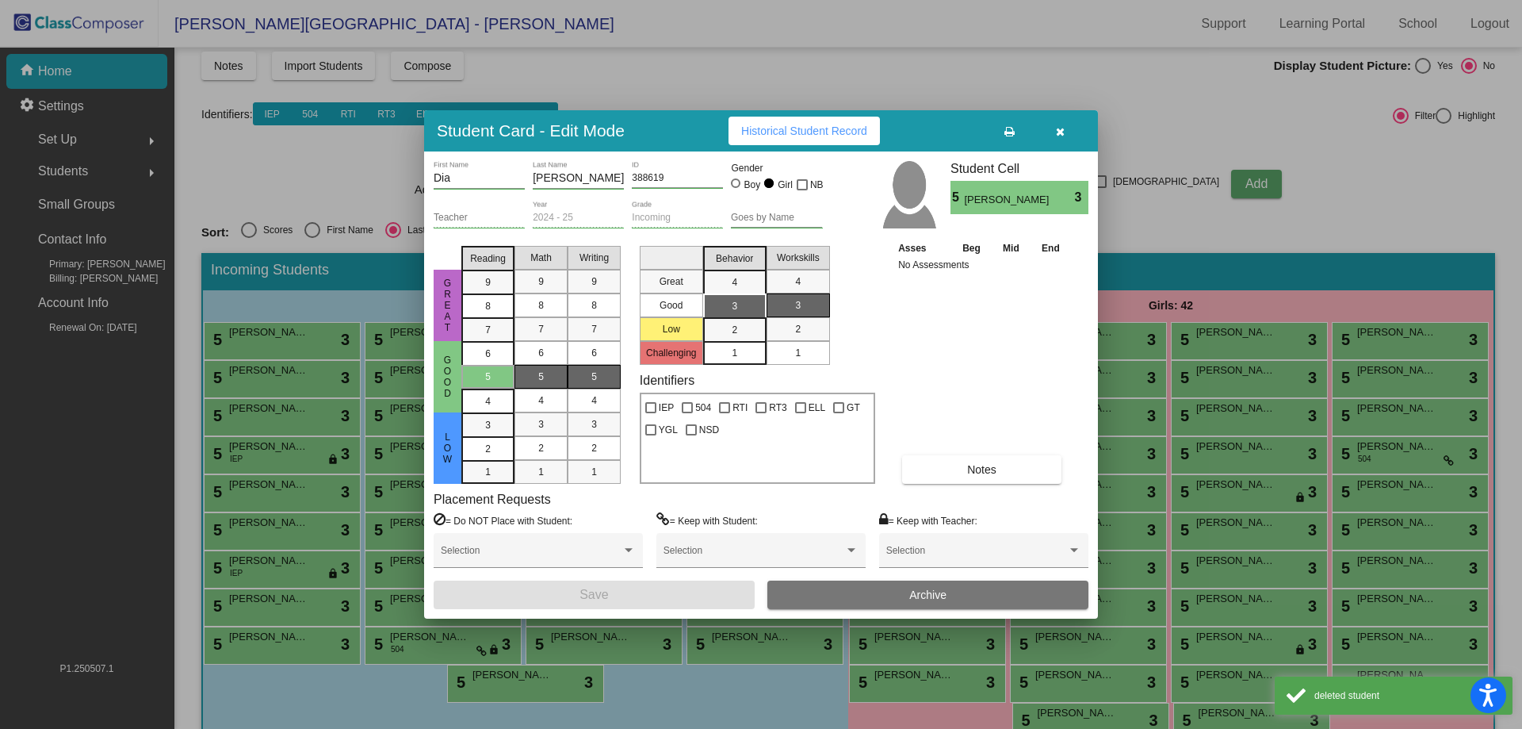
click at [938, 603] on button "Archive" at bounding box center [927, 594] width 321 height 29
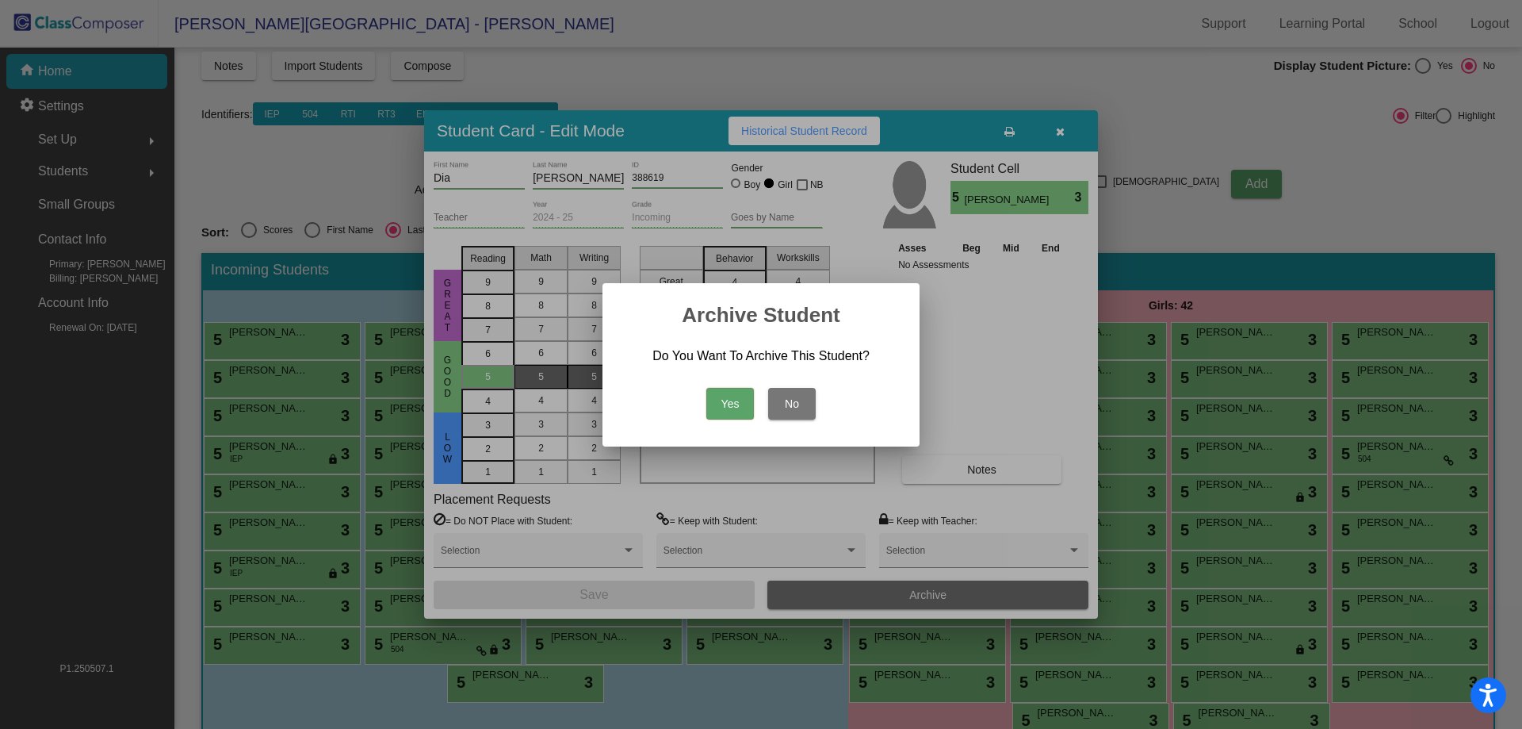
click at [706, 388] on button "Yes" at bounding box center [730, 404] width 48 height 32
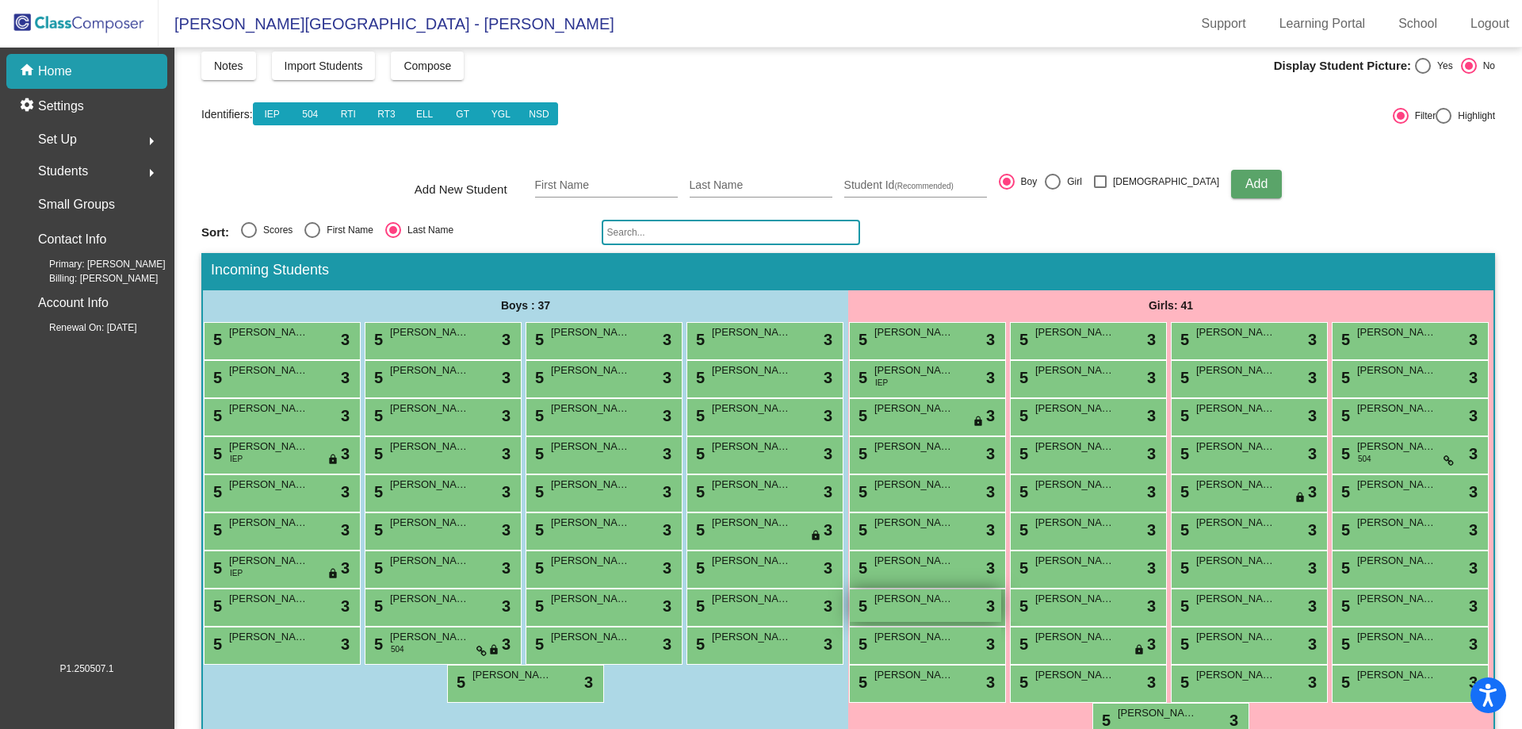
click at [1001, 622] on div "5 [PERSON_NAME] lock do_not_disturb_alt 3" at bounding box center [925, 605] width 151 height 33
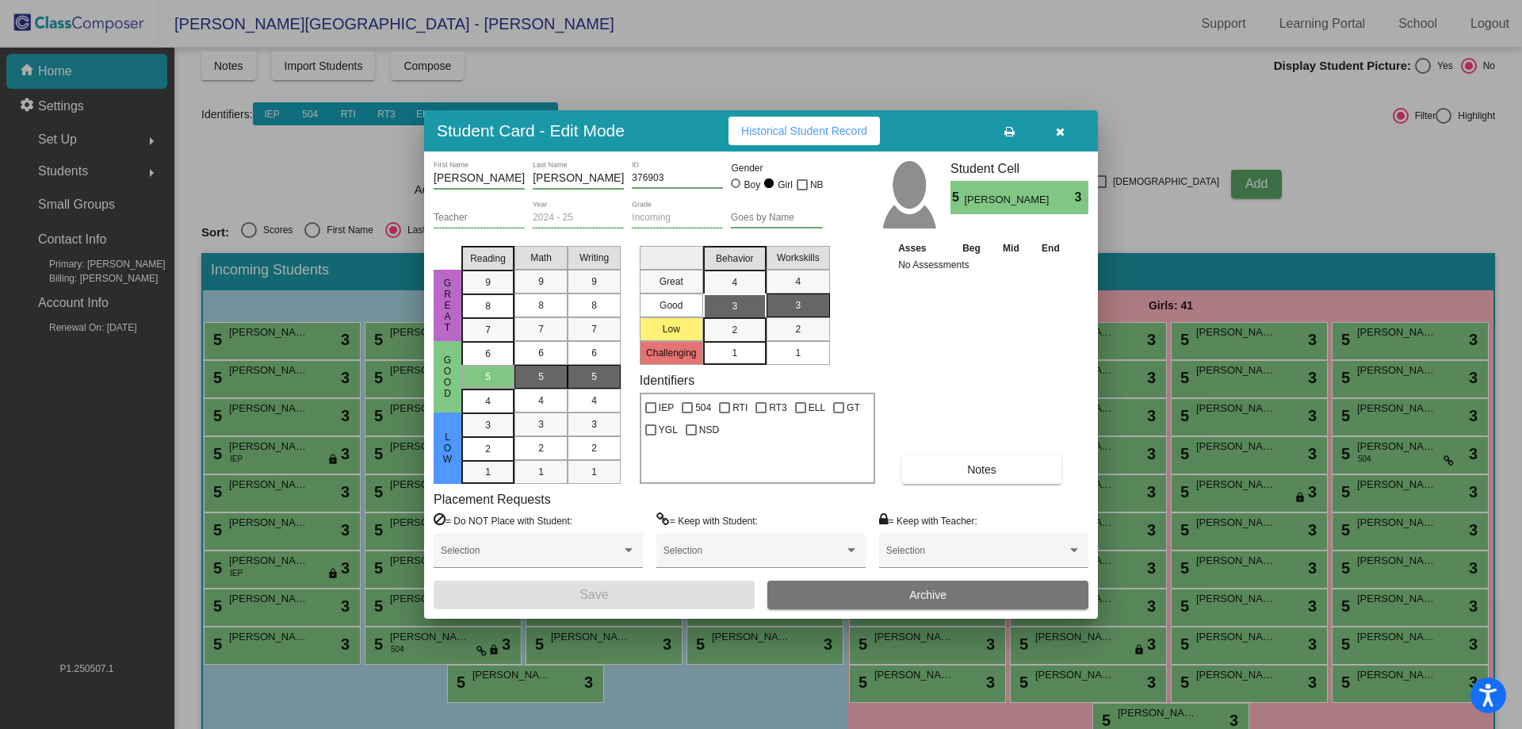
click at [958, 594] on button "Archive" at bounding box center [927, 594] width 321 height 29
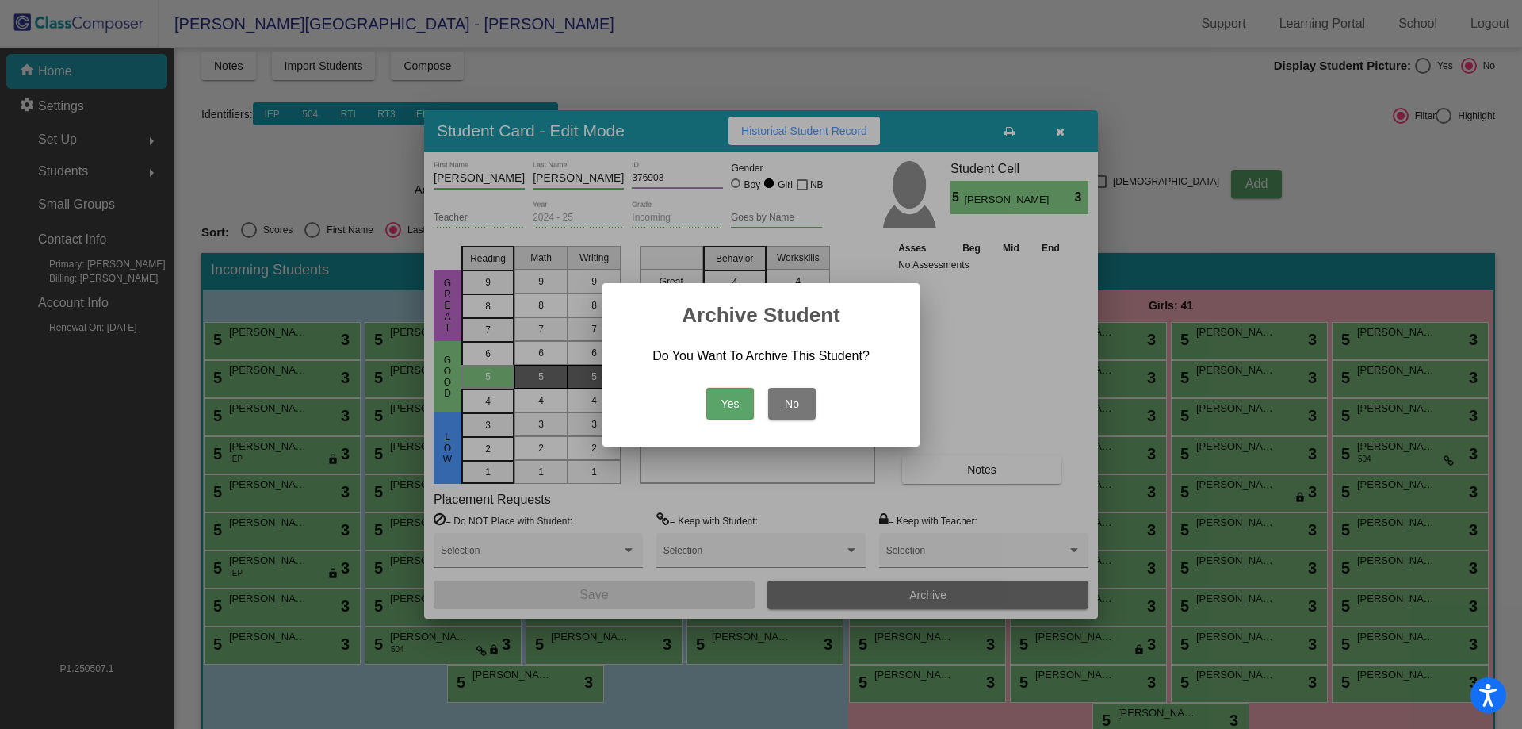
click at [706, 388] on button "Yes" at bounding box center [730, 404] width 48 height 32
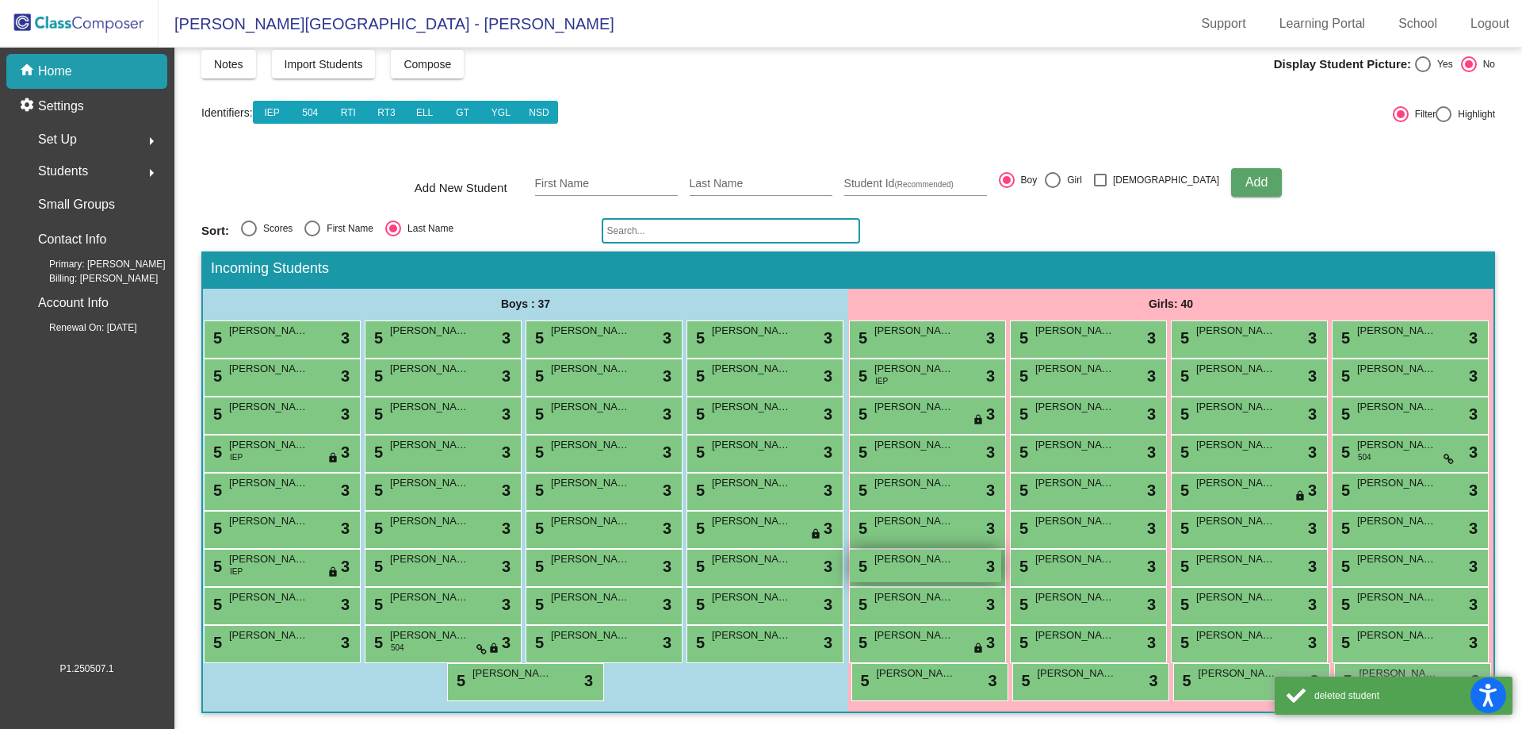
scroll to position [195, 0]
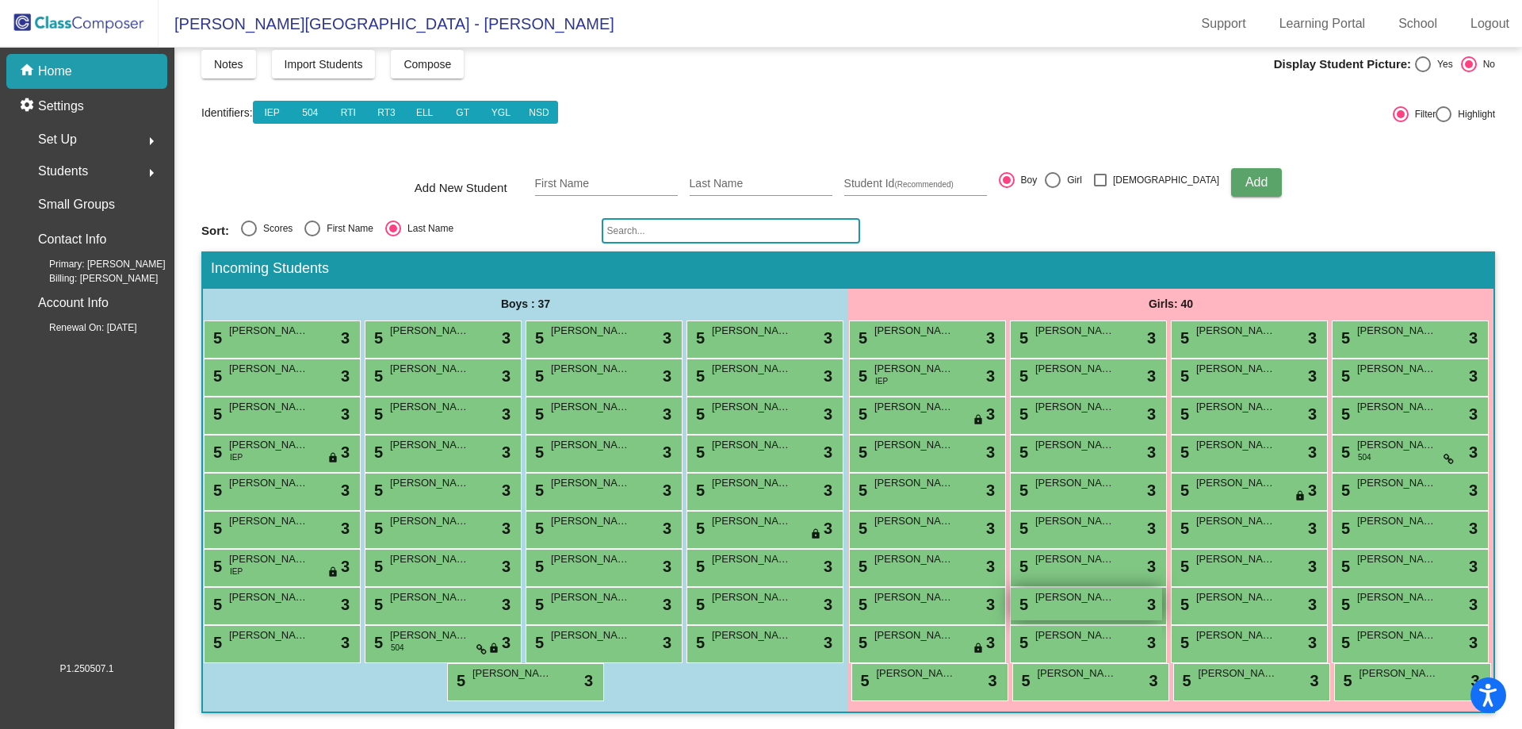
click at [1115, 589] on span "[PERSON_NAME]" at bounding box center [1074, 597] width 79 height 16
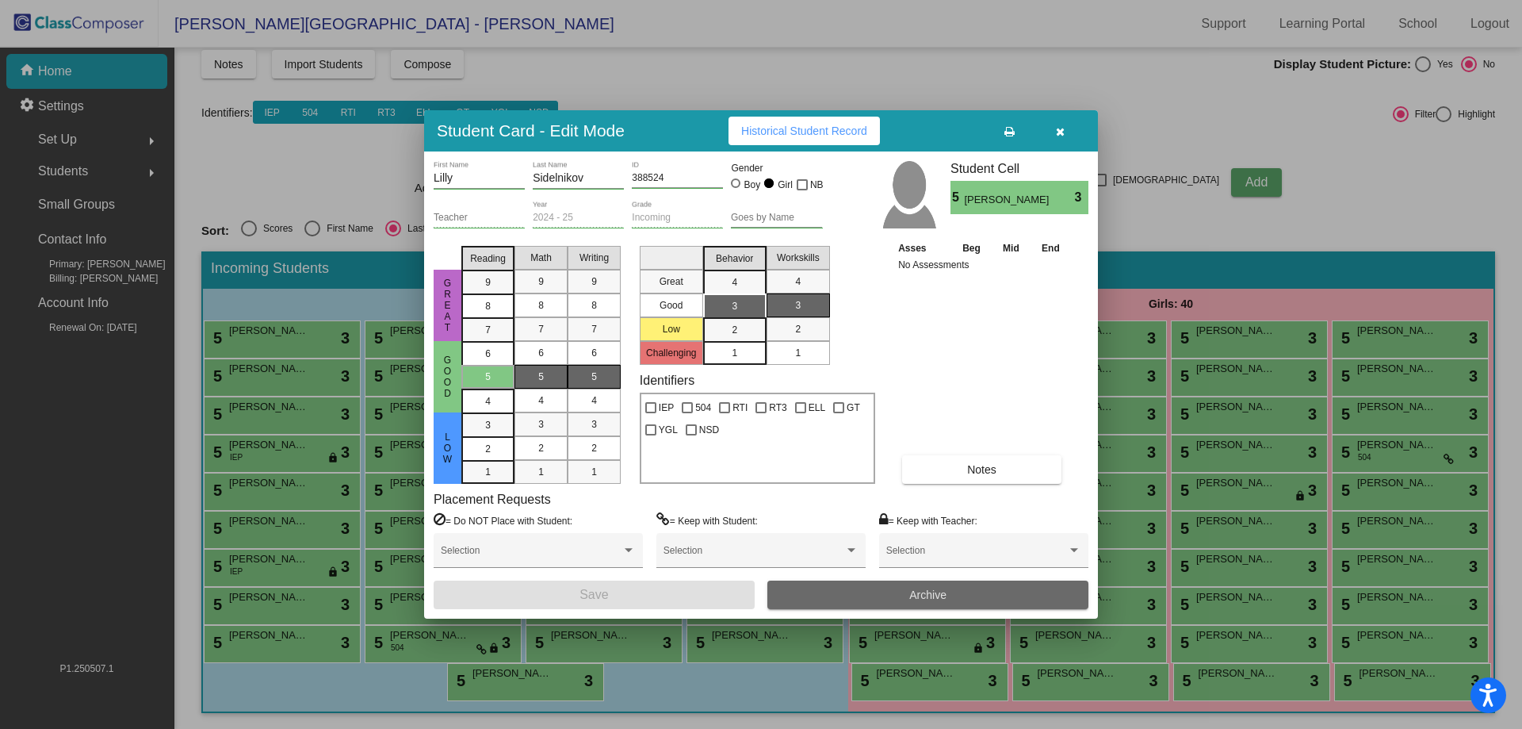
click at [903, 587] on button "Archive" at bounding box center [927, 594] width 321 height 29
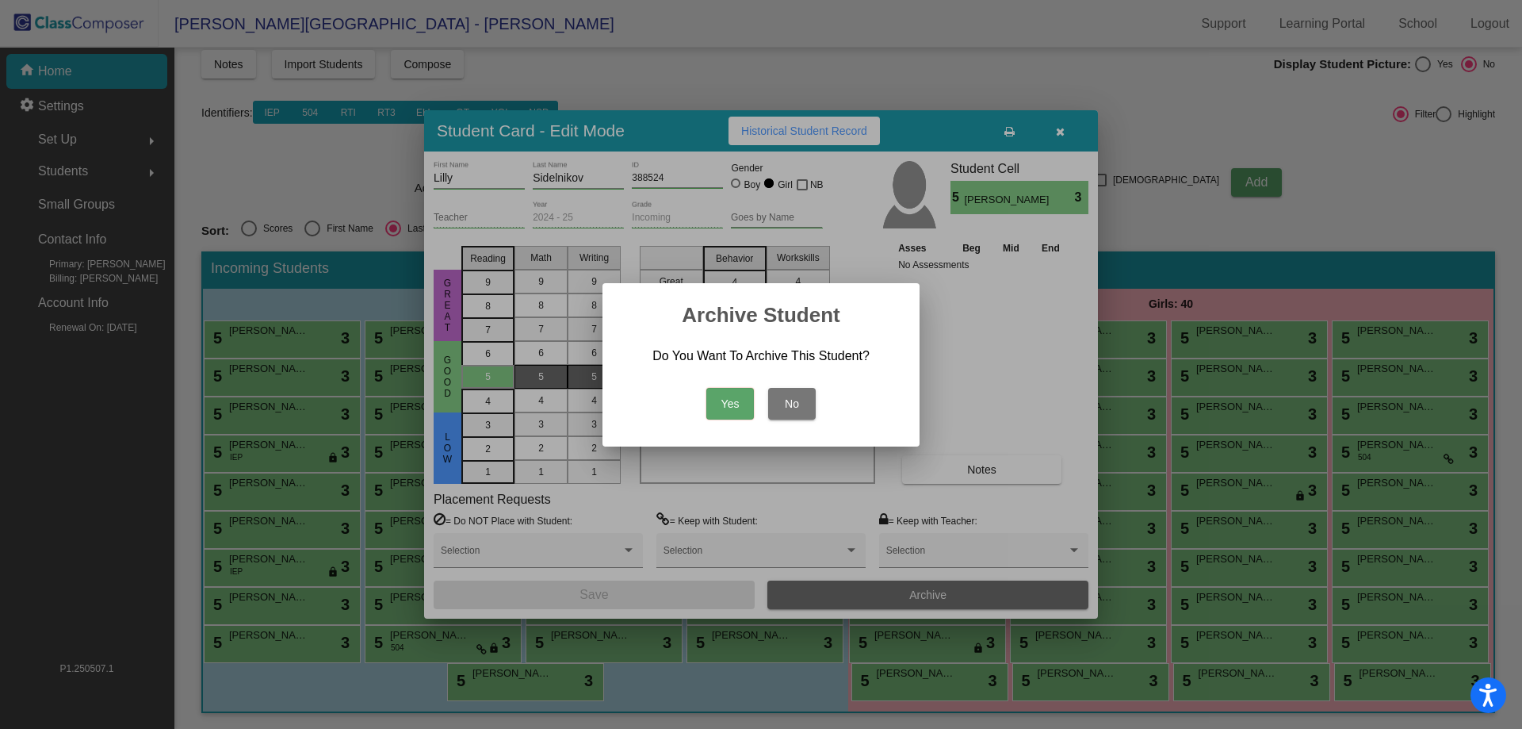
click at [706, 388] on button "Yes" at bounding box center [730, 404] width 48 height 32
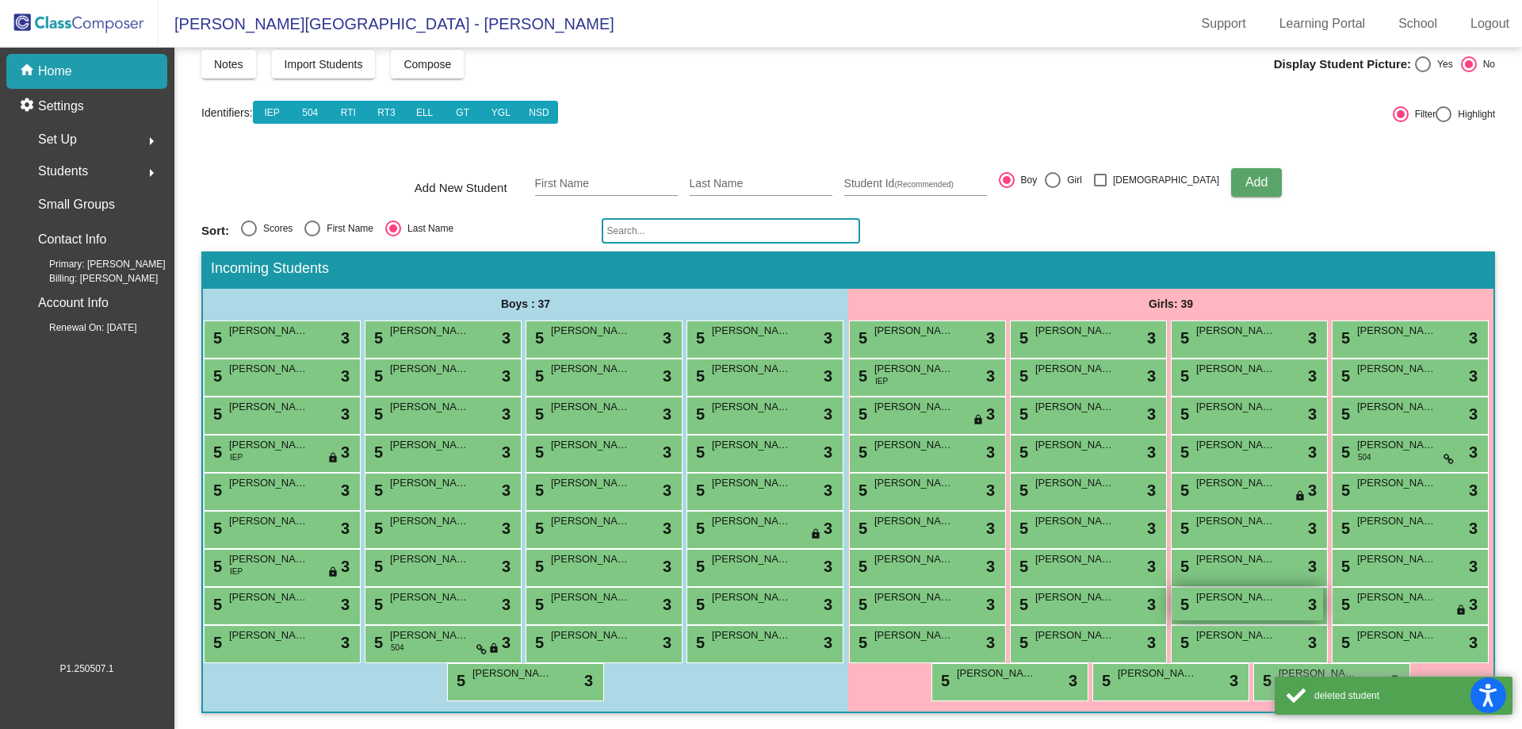
click at [1172, 615] on div "5 [PERSON_NAME] lock do_not_disturb_alt 3" at bounding box center [1247, 603] width 151 height 33
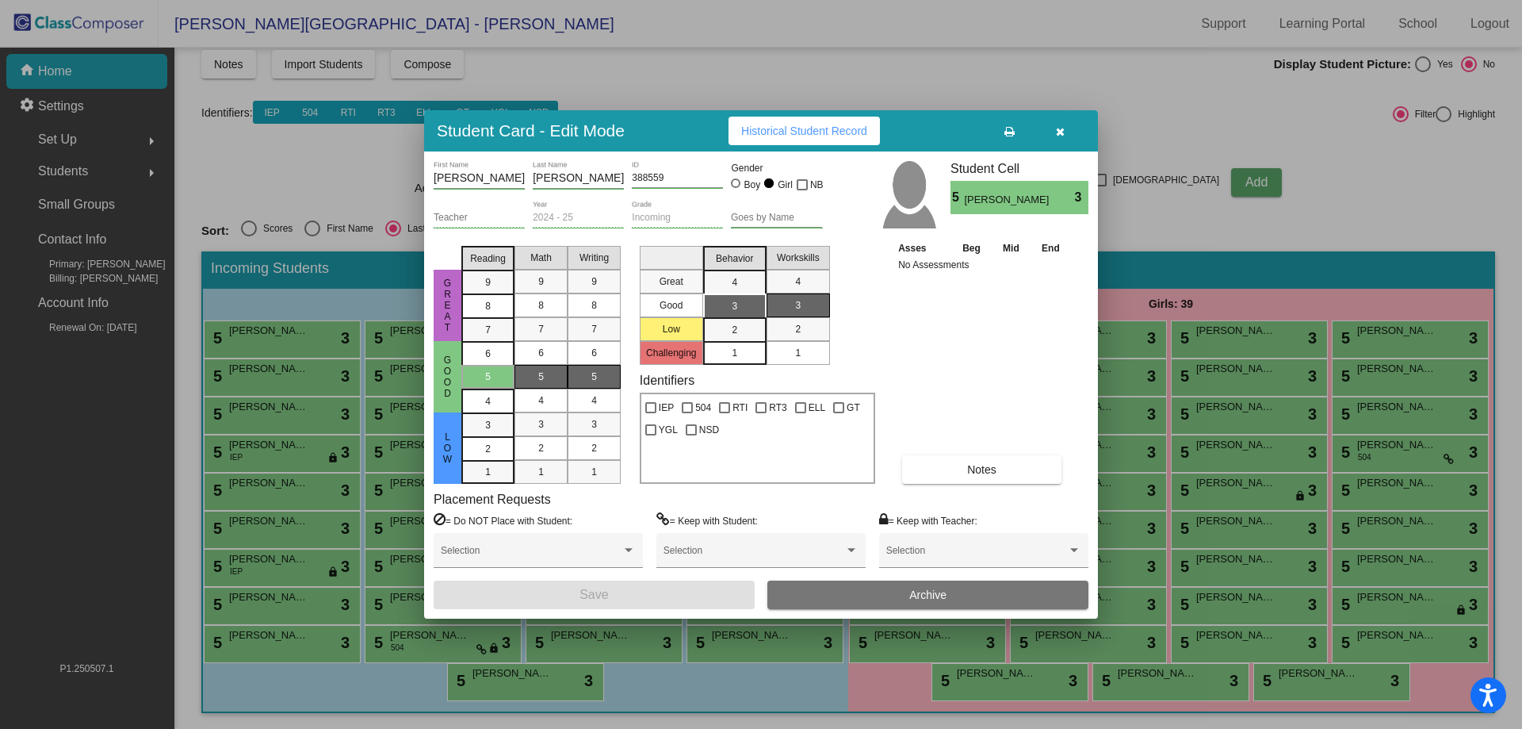
drag, startPoint x: 1025, startPoint y: 610, endPoint x: 1023, endPoint y: 597, distance: 13.6
click at [1023, 600] on div "[PERSON_NAME] First Name [PERSON_NAME] Last Name 388559 ID Gender Boy Girl NB T…" at bounding box center [761, 384] width 674 height 467
click at [1023, 595] on button "Archive" at bounding box center [927, 594] width 321 height 29
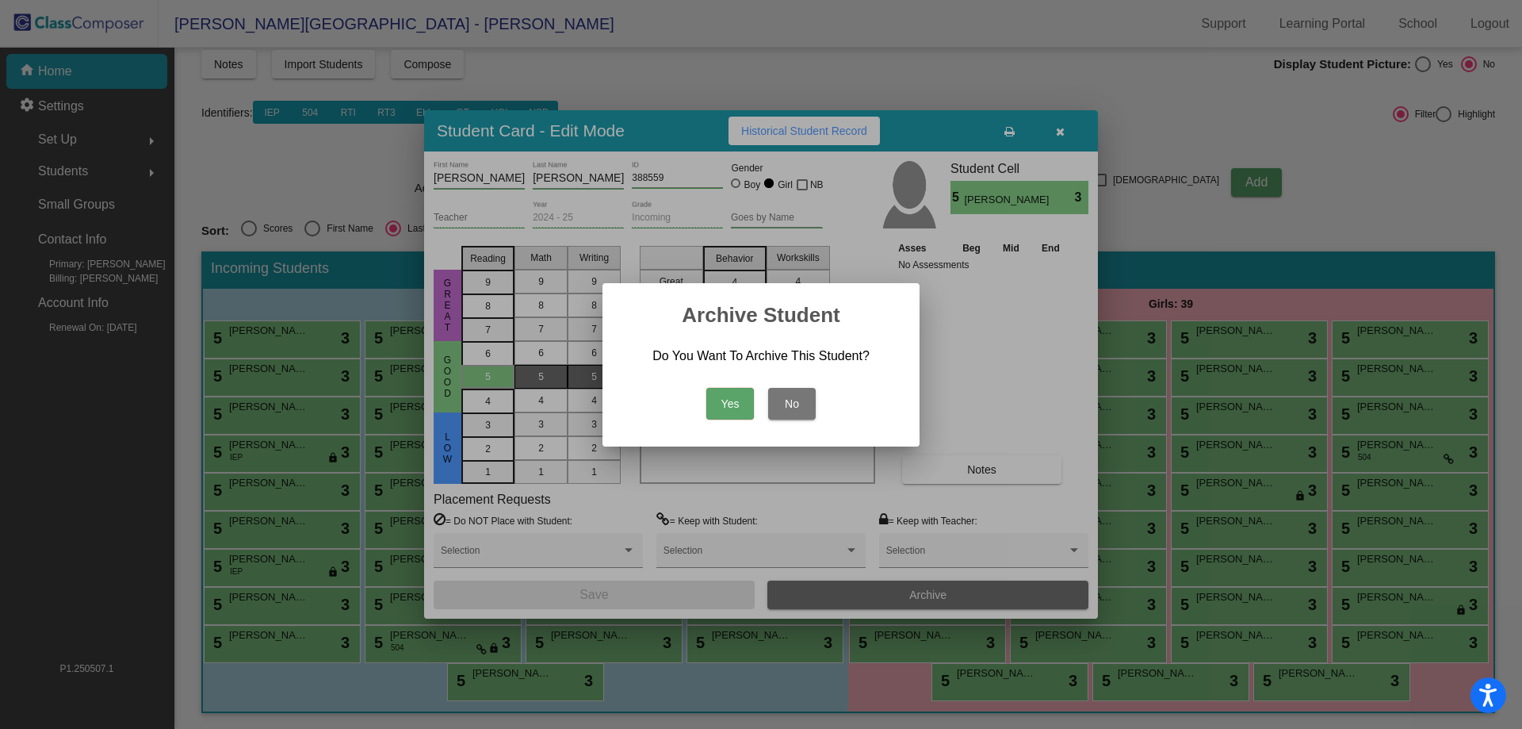
click at [706, 388] on button "Yes" at bounding box center [730, 404] width 48 height 32
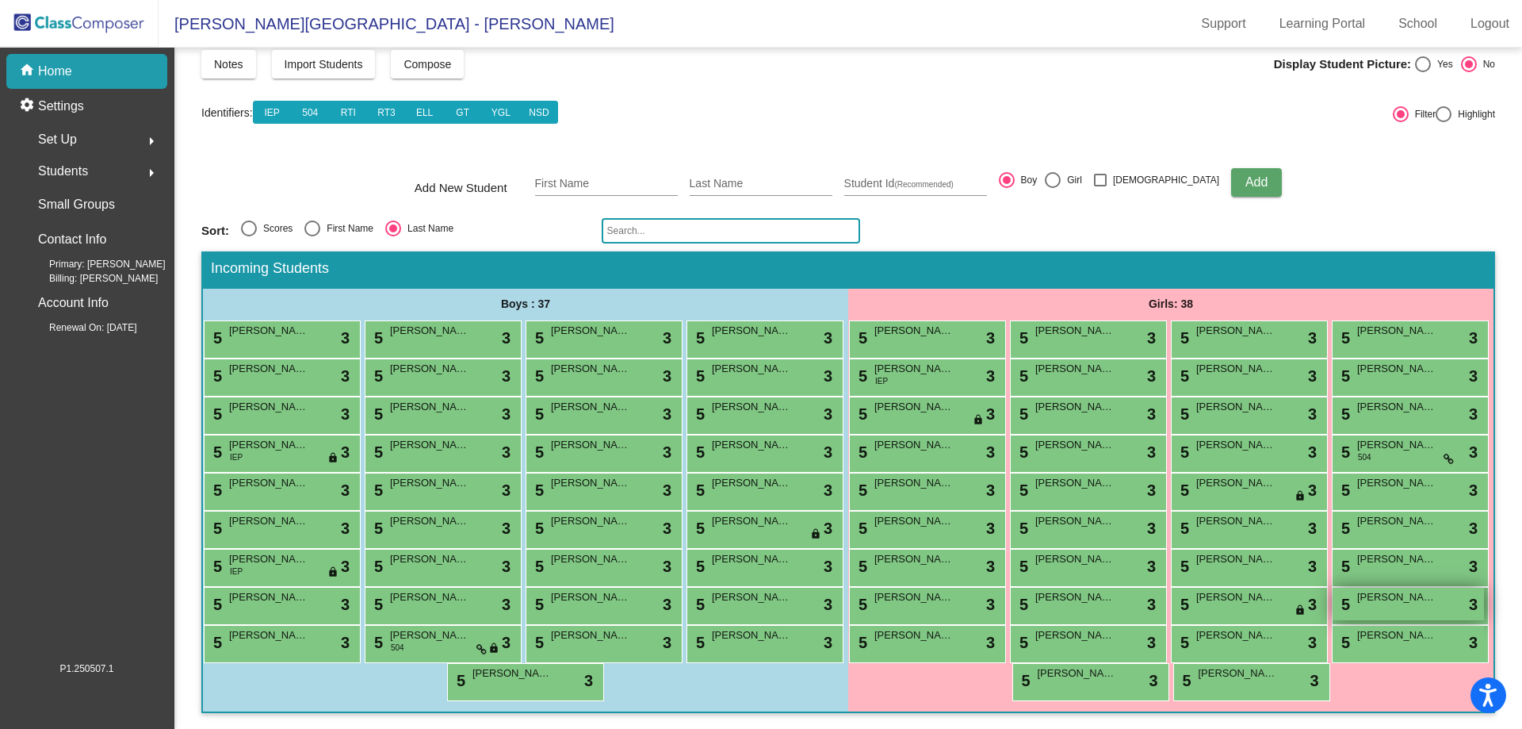
click at [1357, 601] on span "[PERSON_NAME]" at bounding box center [1396, 597] width 79 height 16
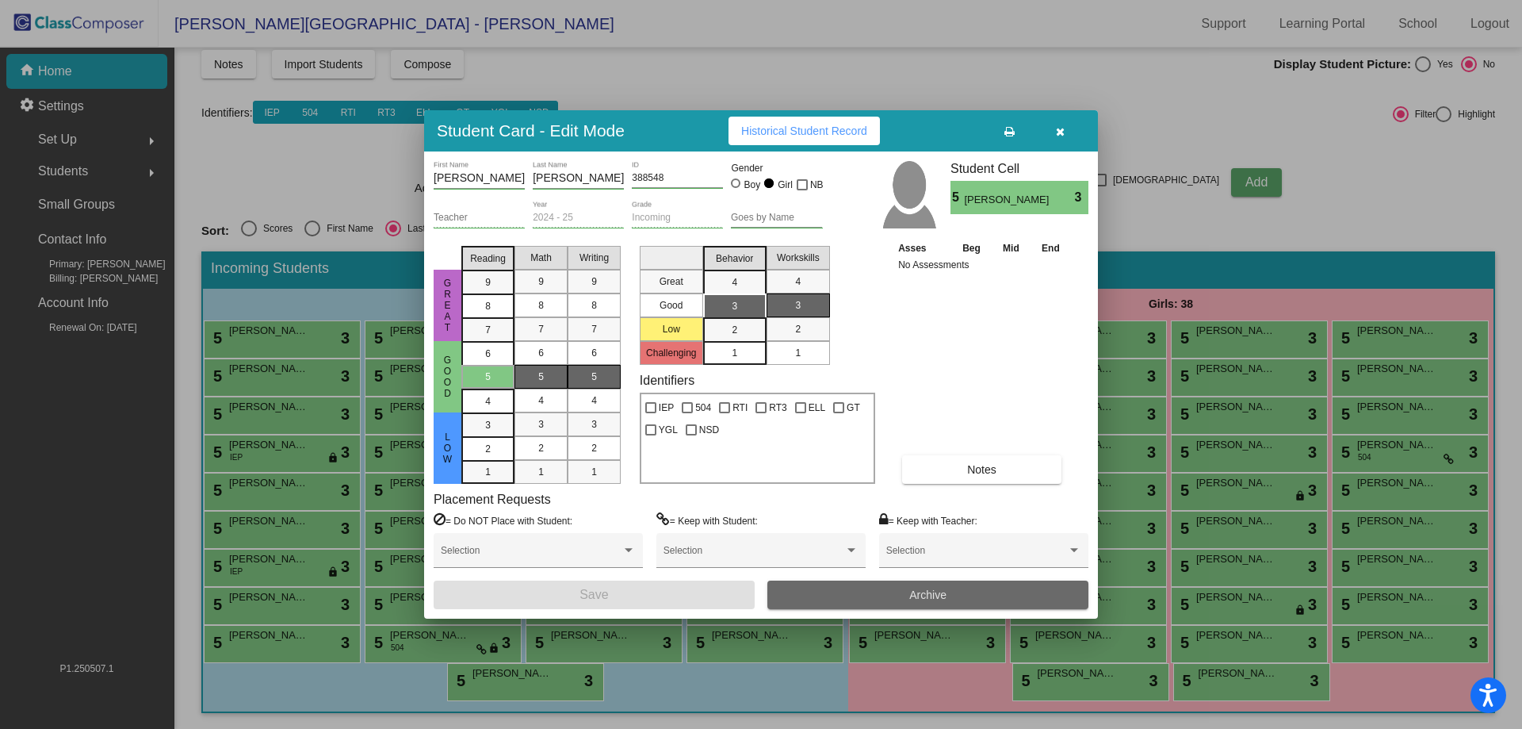
click at [1012, 593] on button "Archive" at bounding box center [927, 594] width 321 height 29
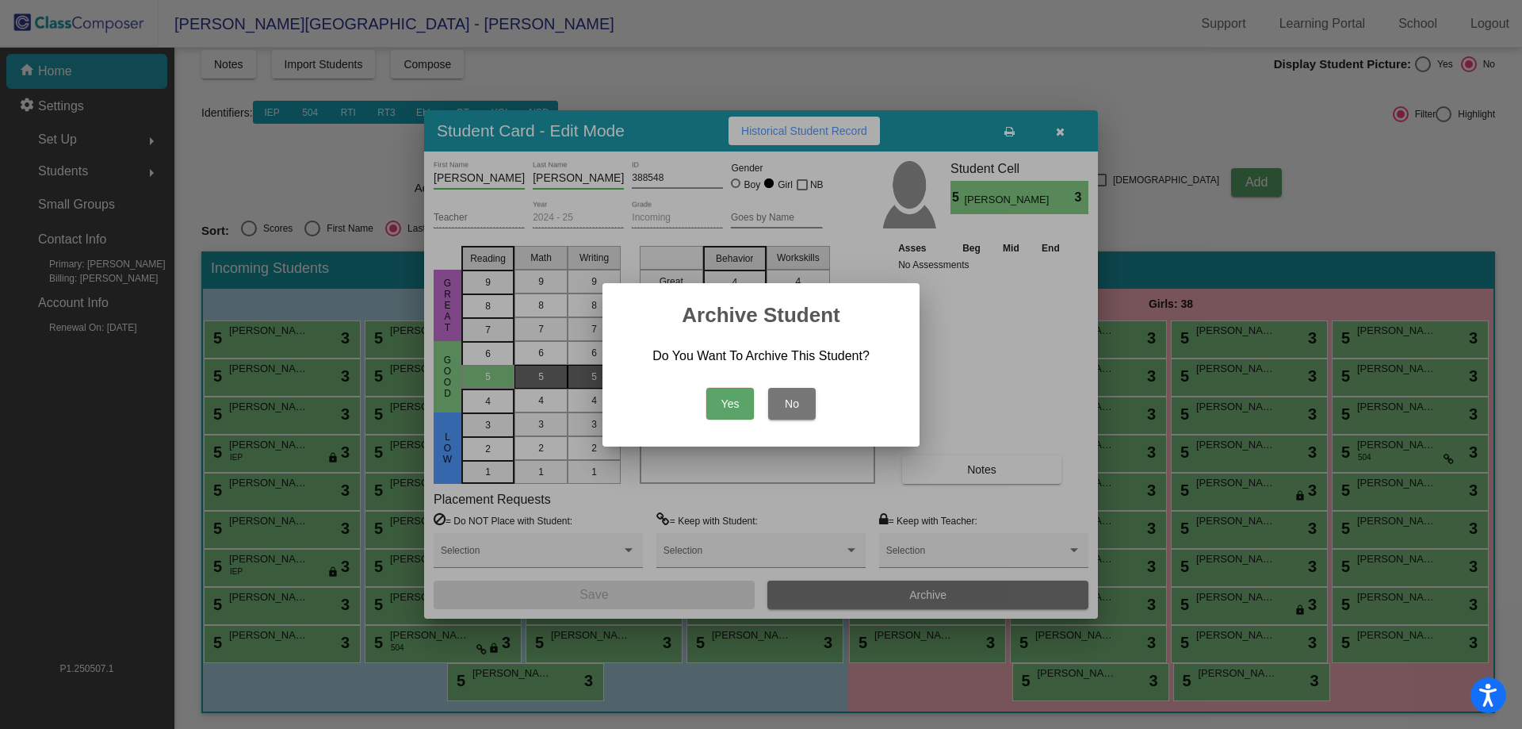
click at [706, 388] on button "Yes" at bounding box center [730, 404] width 48 height 32
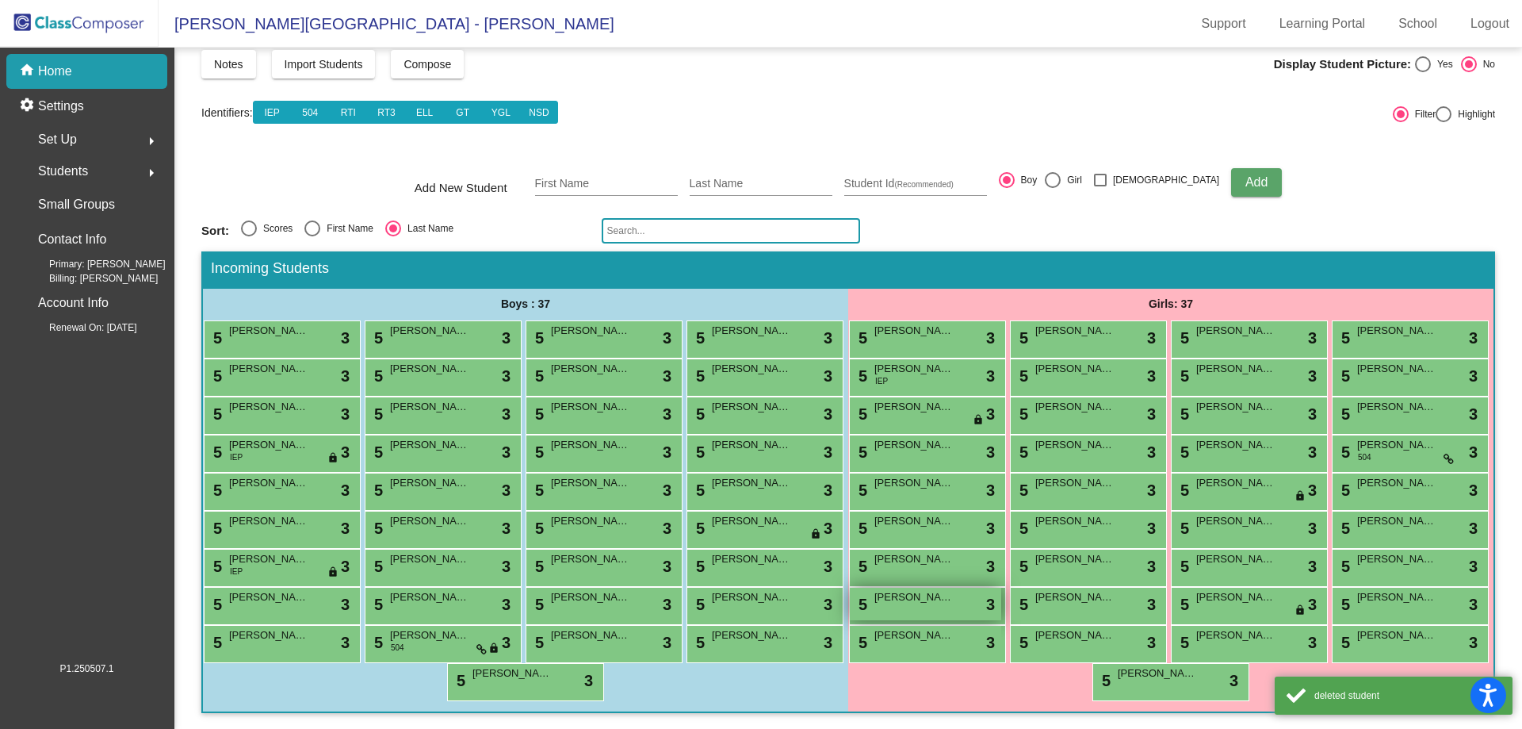
scroll to position [157, 0]
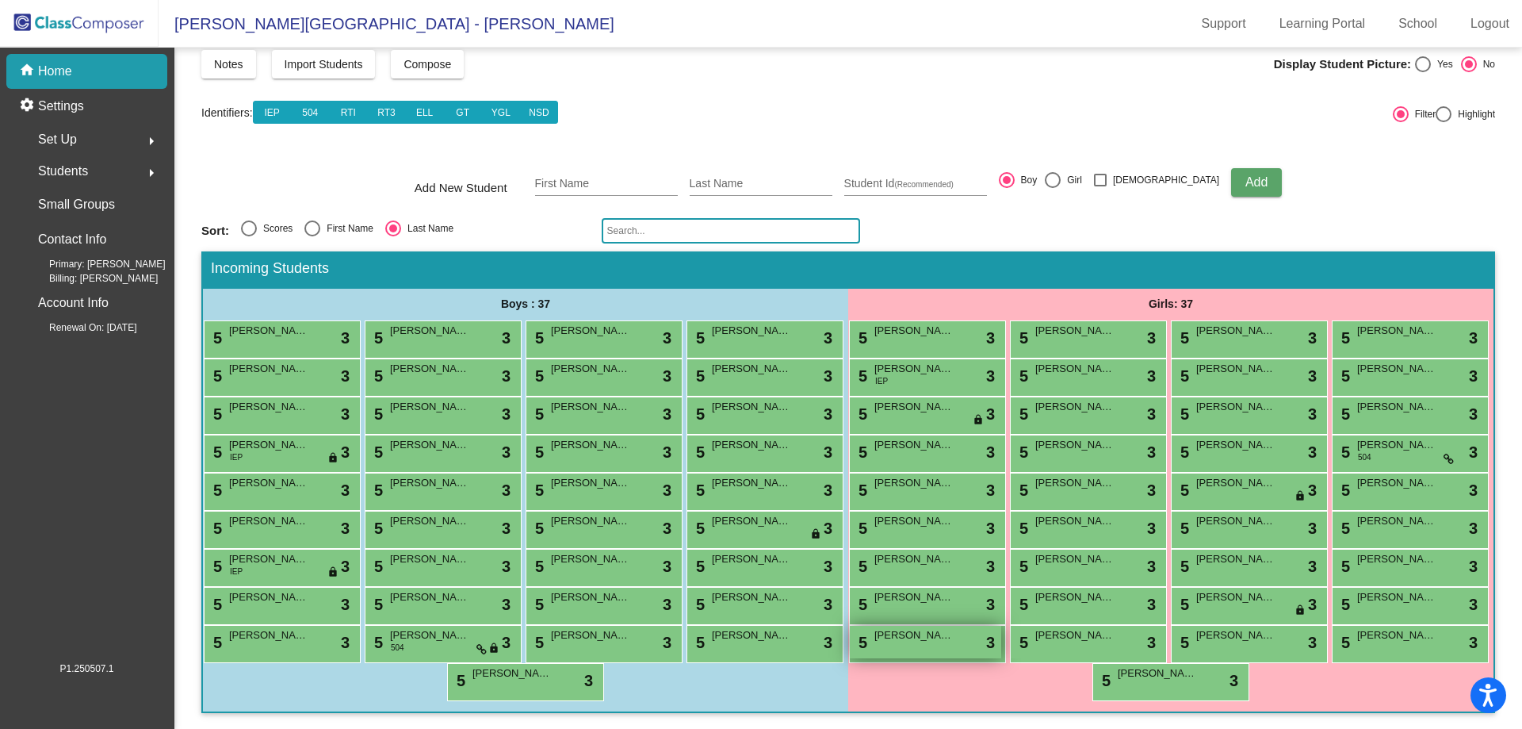
click at [954, 641] on span "[PERSON_NAME]" at bounding box center [913, 635] width 79 height 16
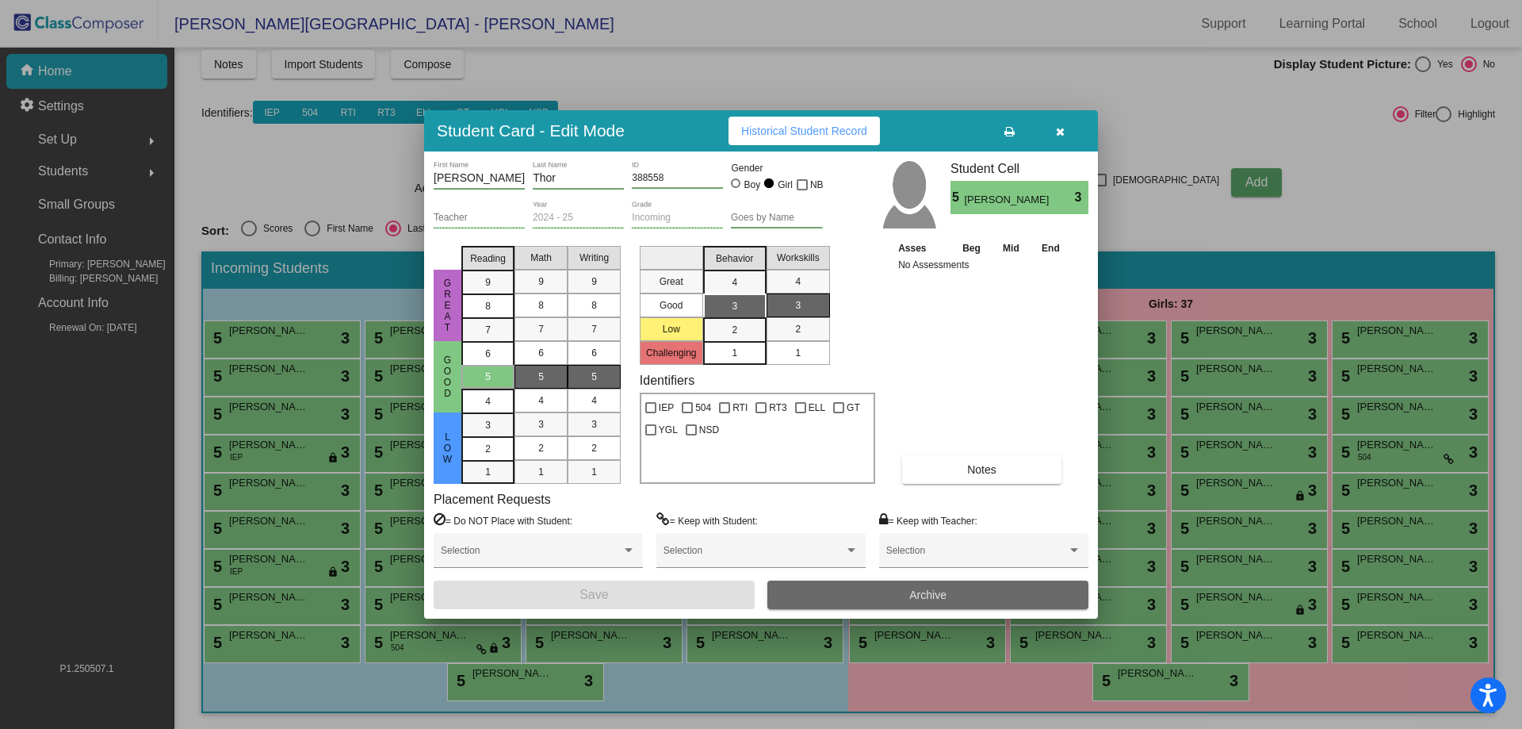
click at [920, 588] on span "Archive" at bounding box center [927, 594] width 37 height 13
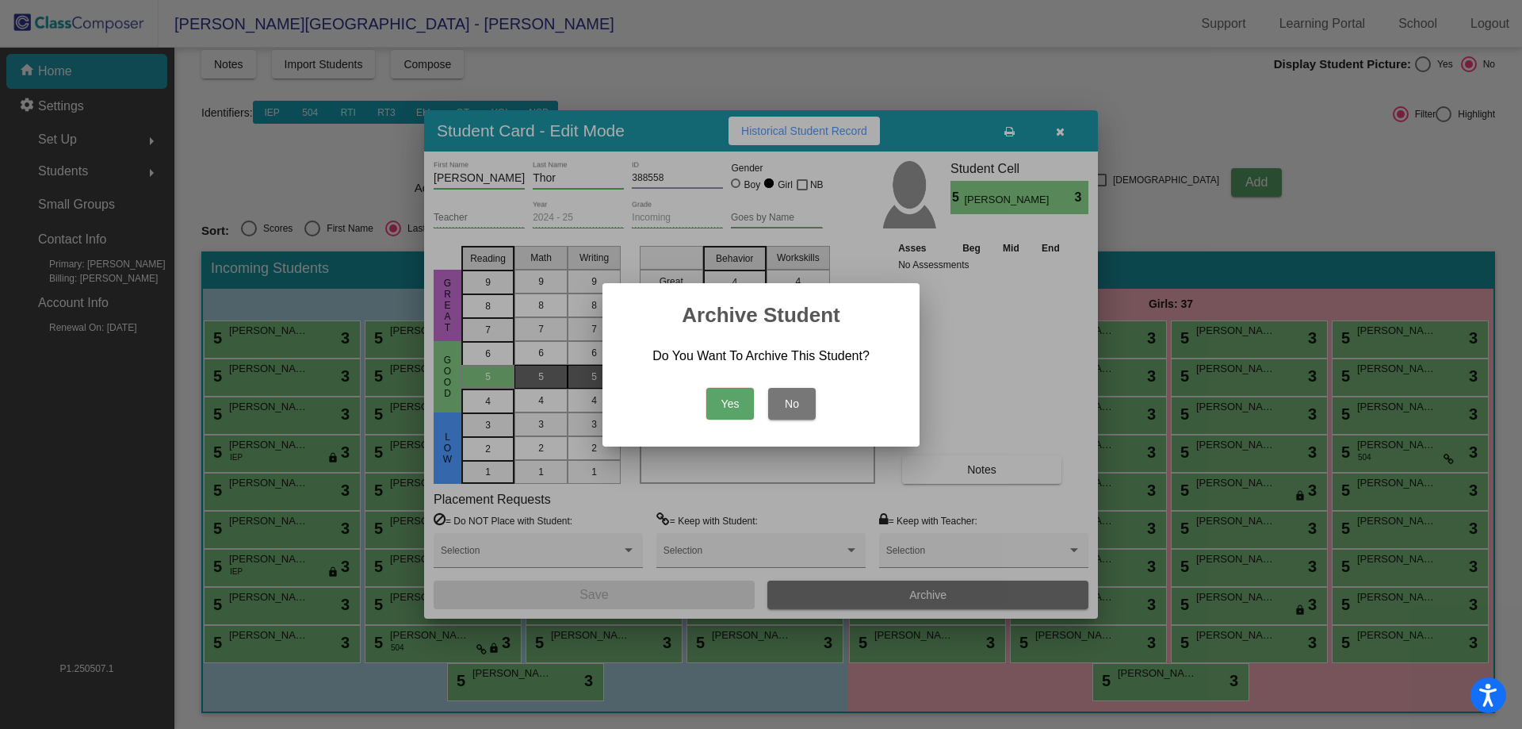
click at [706, 388] on button "Yes" at bounding box center [730, 404] width 48 height 32
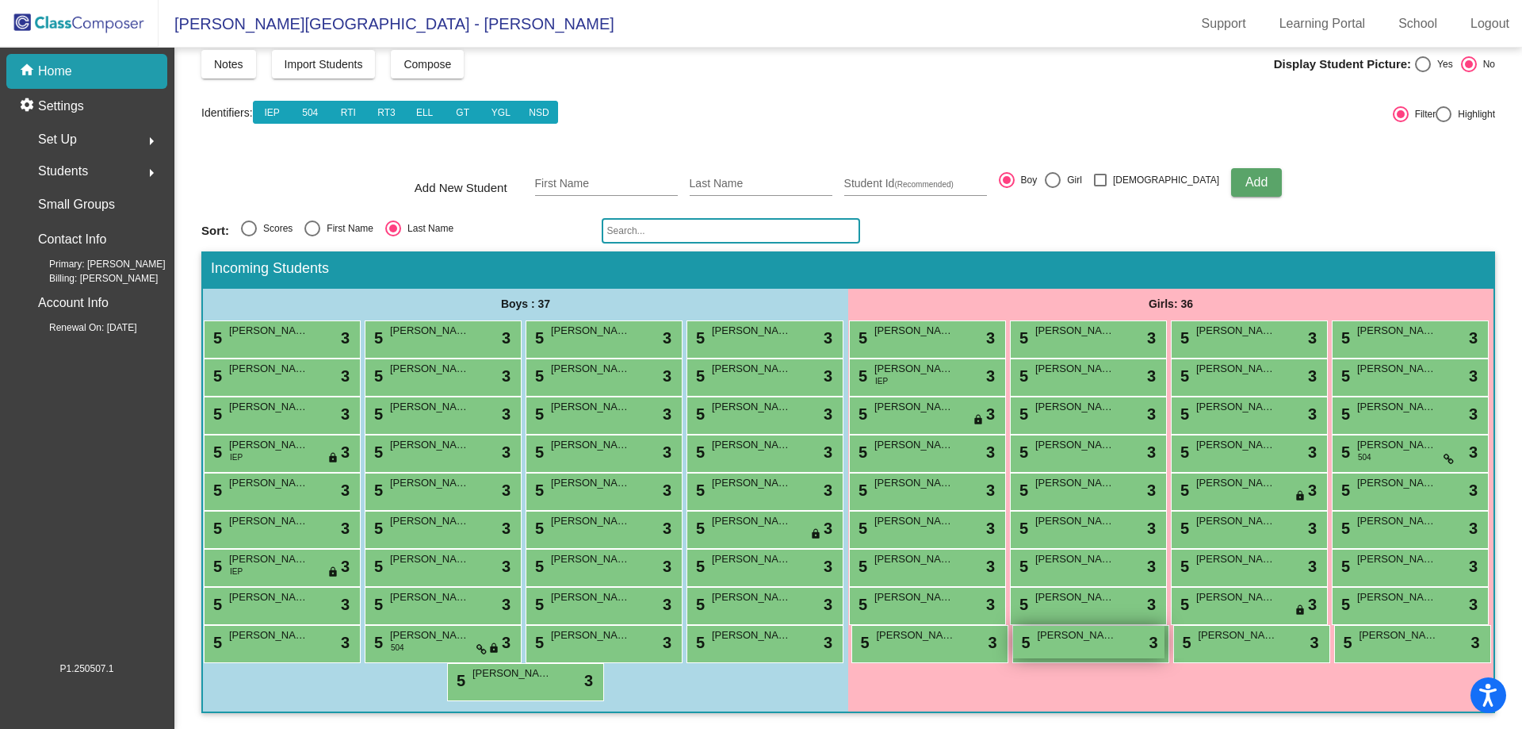
click at [1031, 658] on div "5 [PERSON_NAME] lock do_not_disturb_alt 3" at bounding box center [1088, 642] width 151 height 33
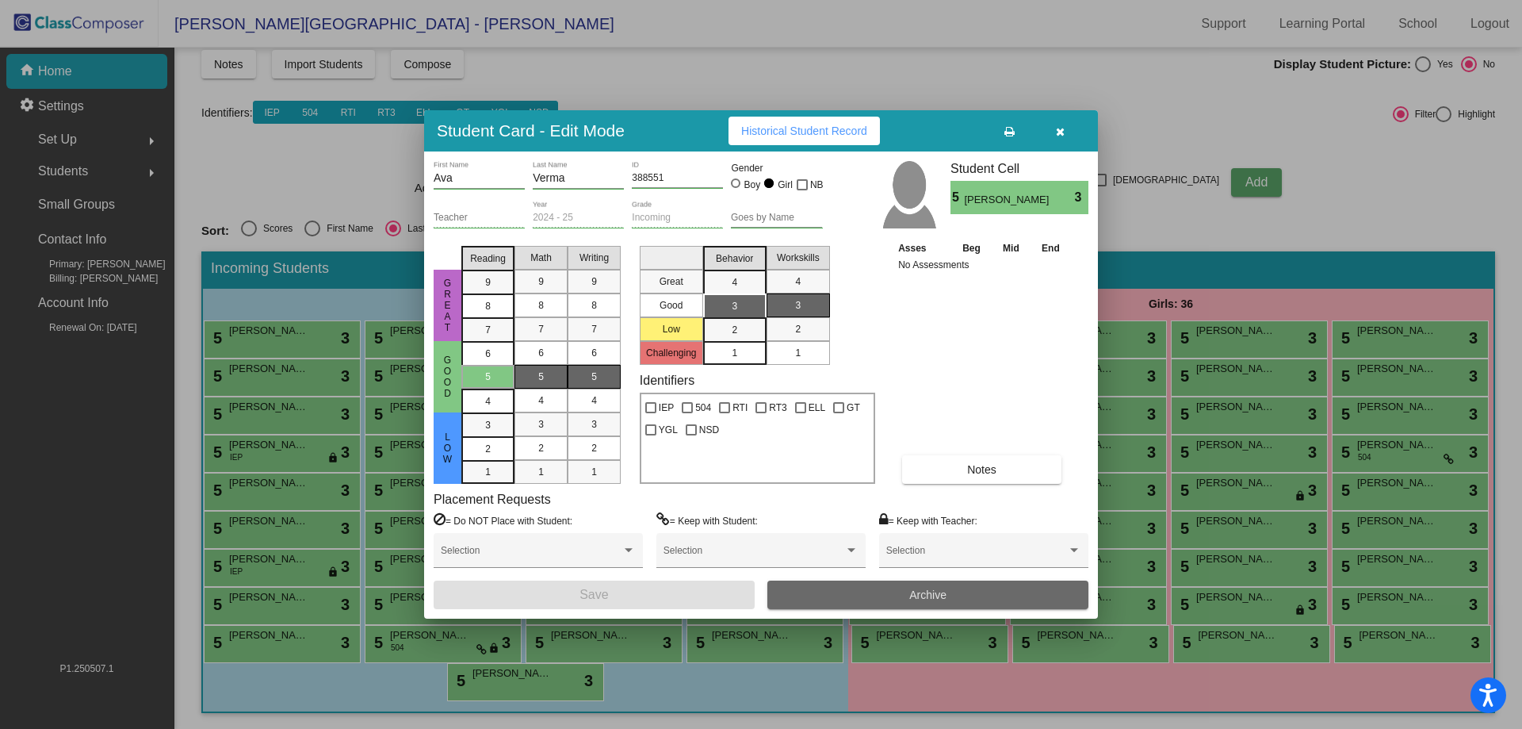
click at [947, 596] on span "Archive" at bounding box center [927, 594] width 37 height 13
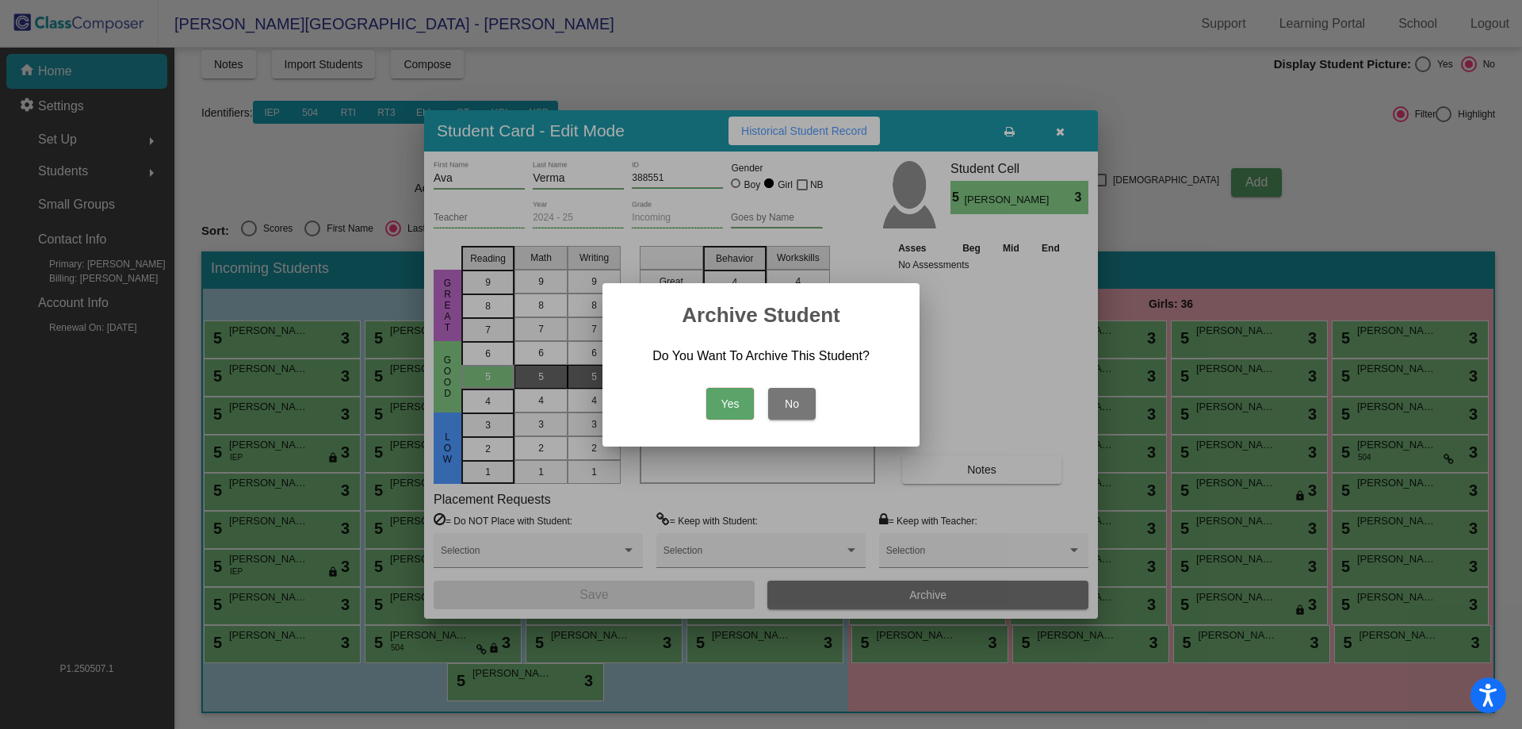
click at [706, 388] on button "Yes" at bounding box center [730, 404] width 48 height 32
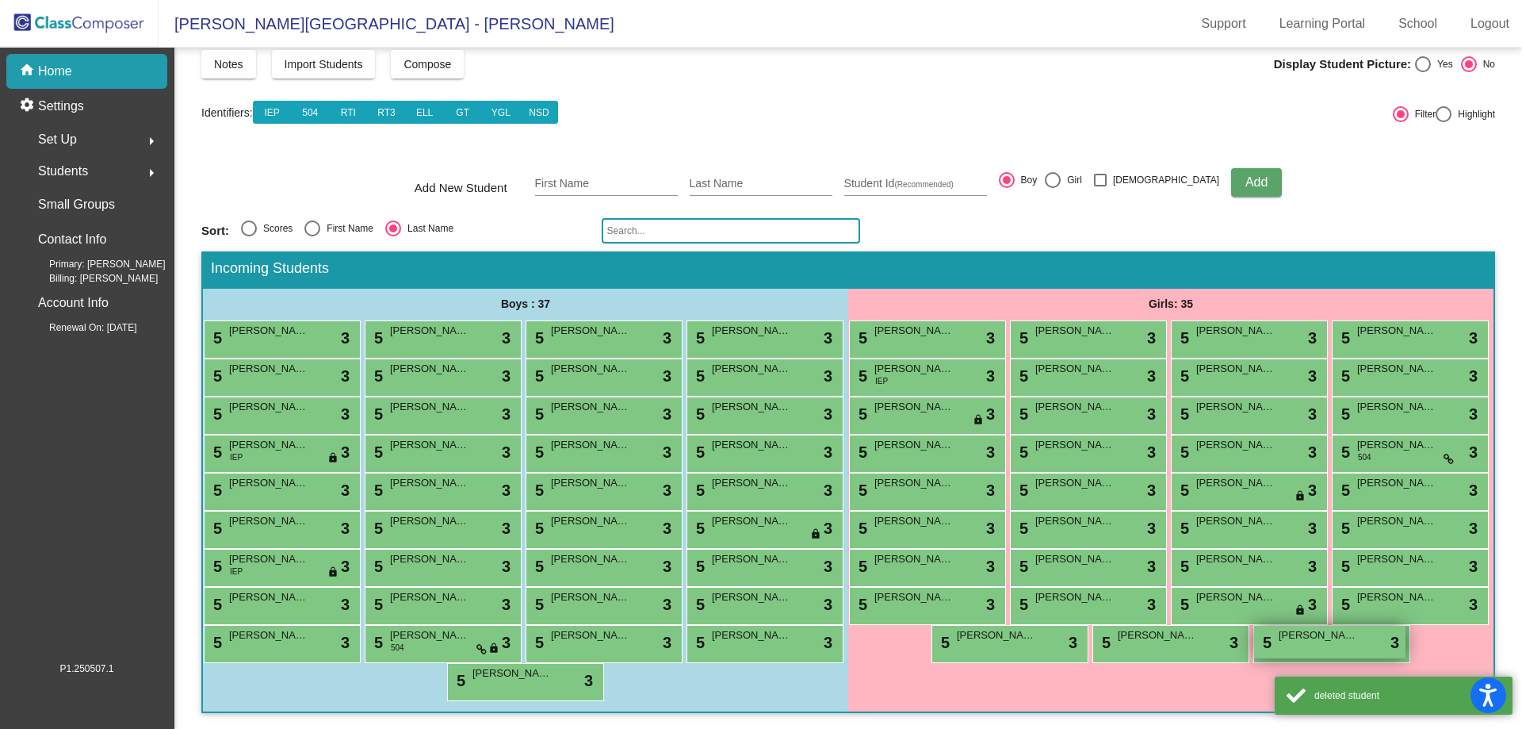
click at [1279, 643] on span "[PERSON_NAME]" at bounding box center [1318, 635] width 79 height 16
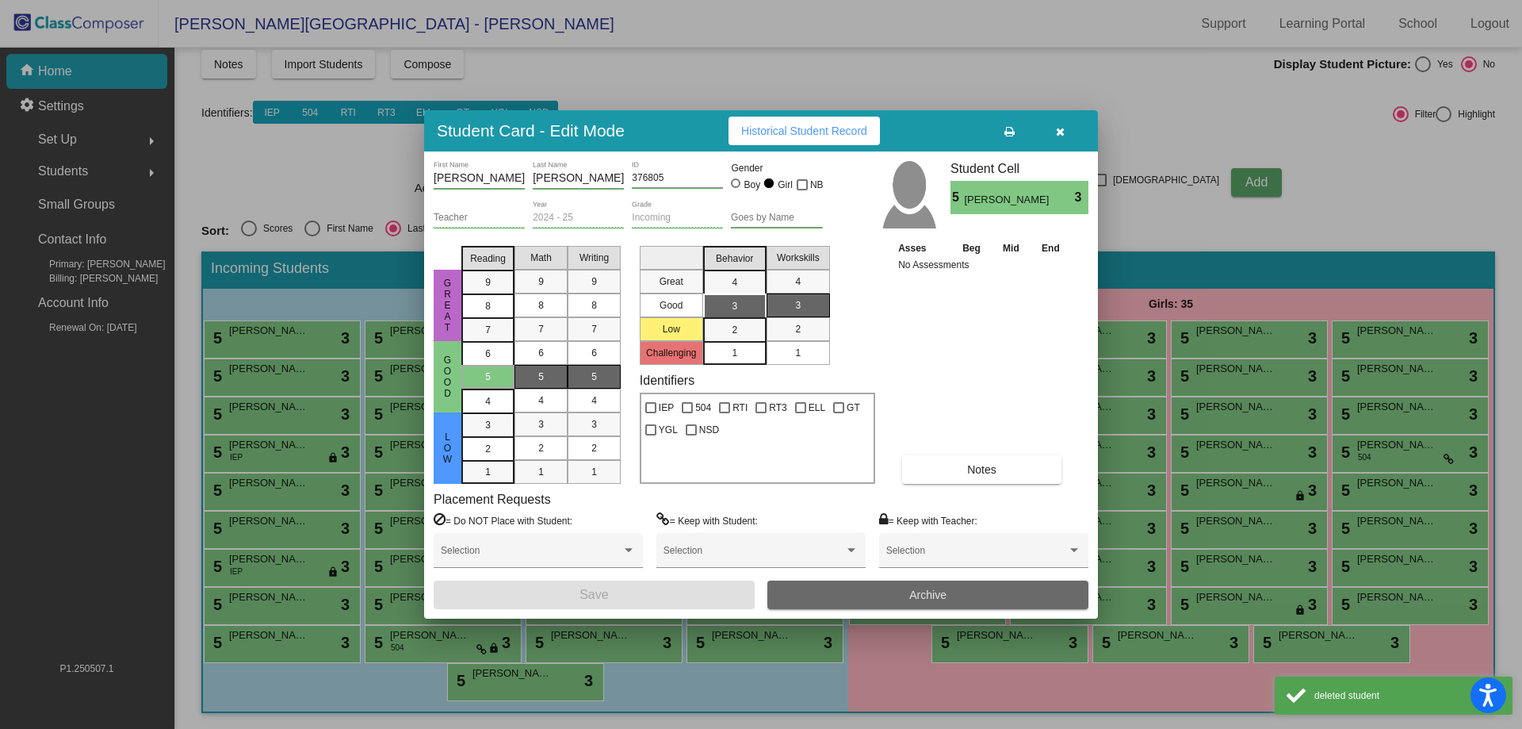
click at [1013, 596] on button "Archive" at bounding box center [927, 594] width 321 height 29
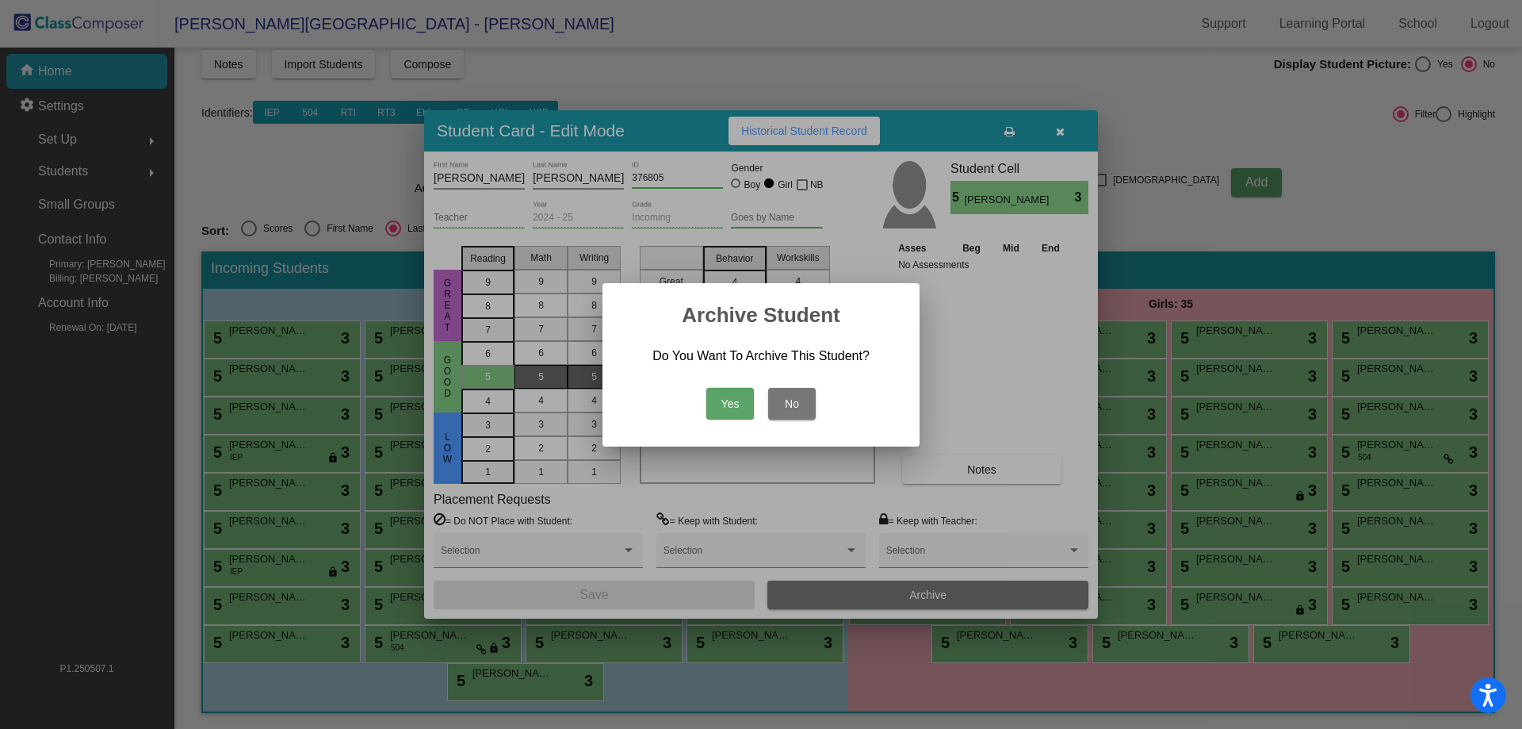
click at [726, 405] on button "Yes" at bounding box center [730, 404] width 48 height 32
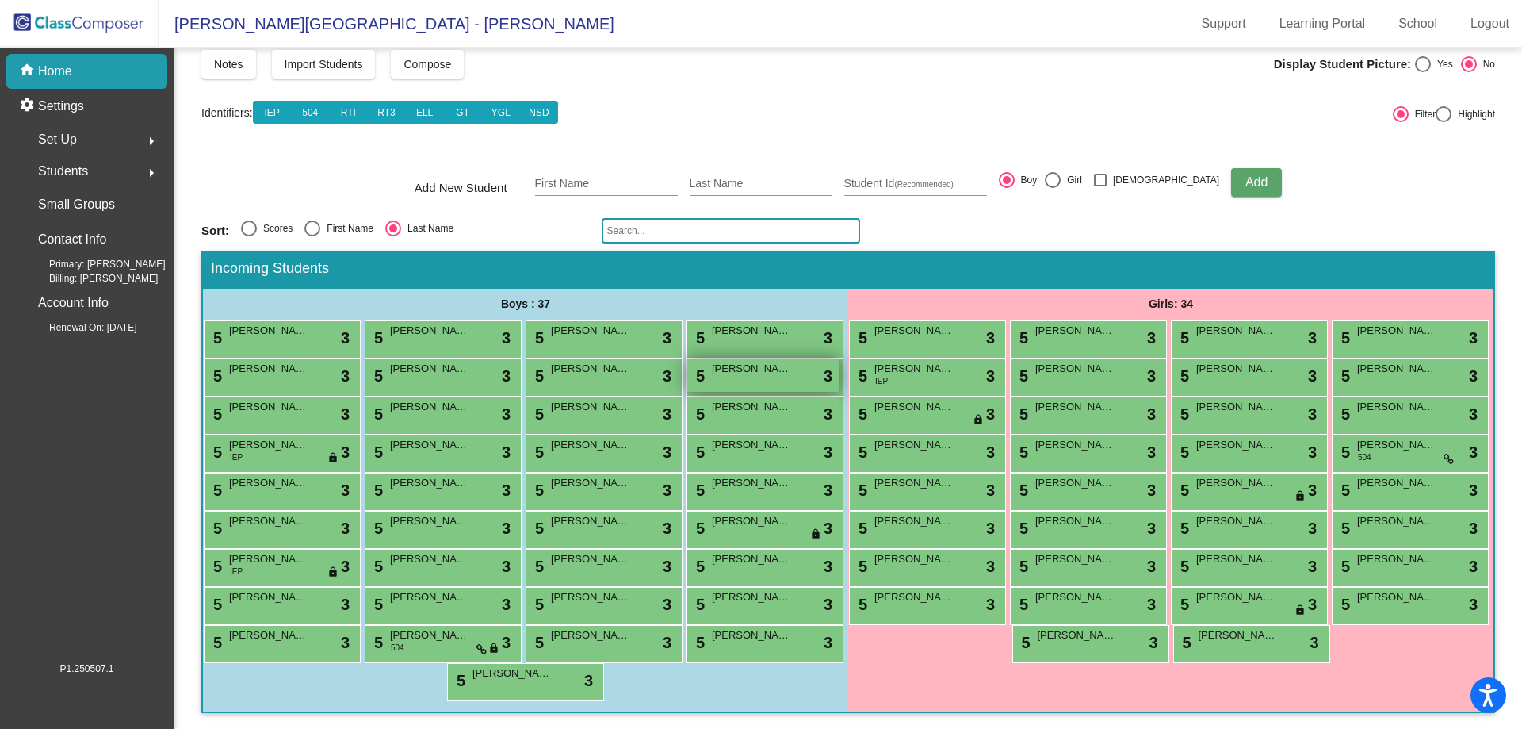
click at [687, 359] on div "5 [PERSON_NAME] lock do_not_disturb_alt 3" at bounding box center [762, 375] width 151 height 33
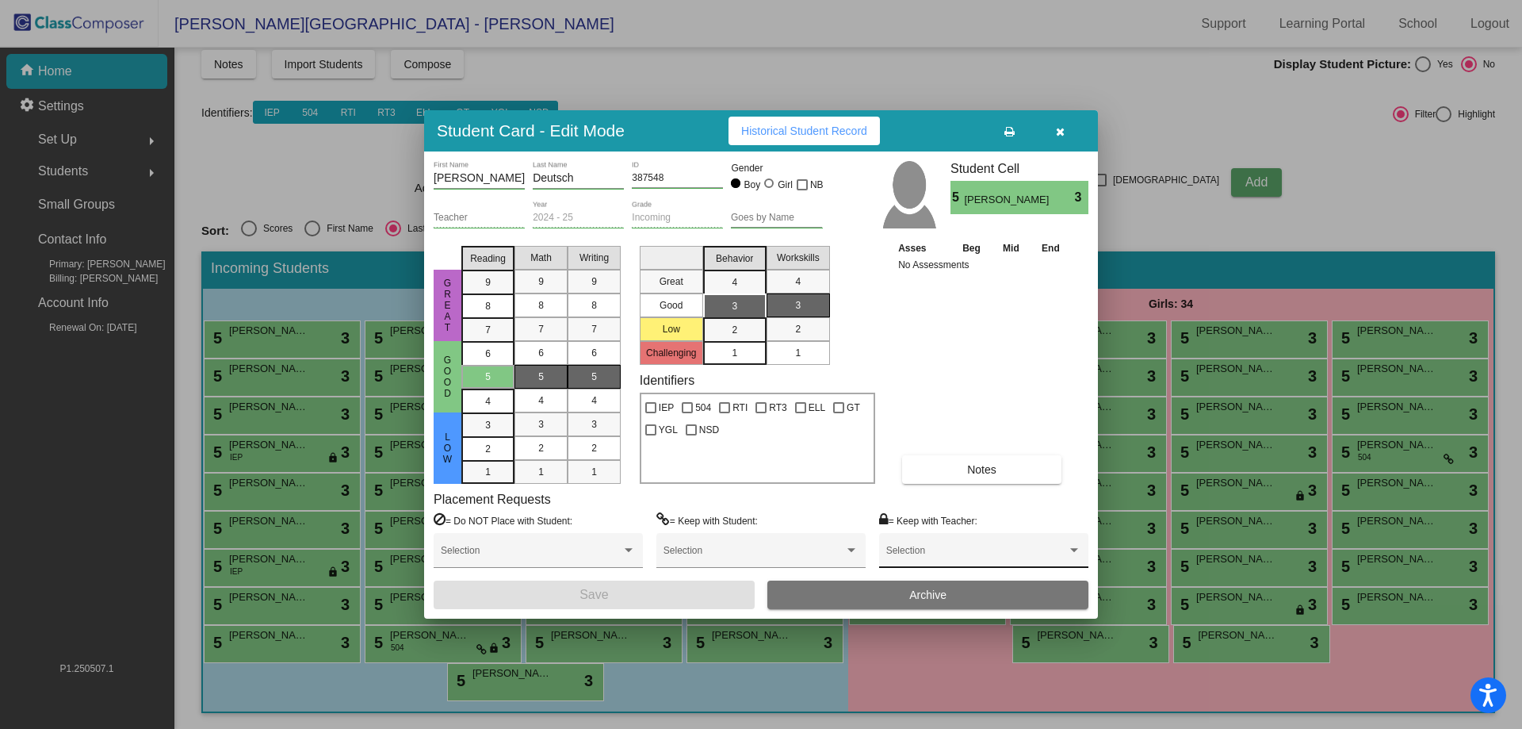
click at [913, 552] on span at bounding box center [976, 555] width 181 height 11
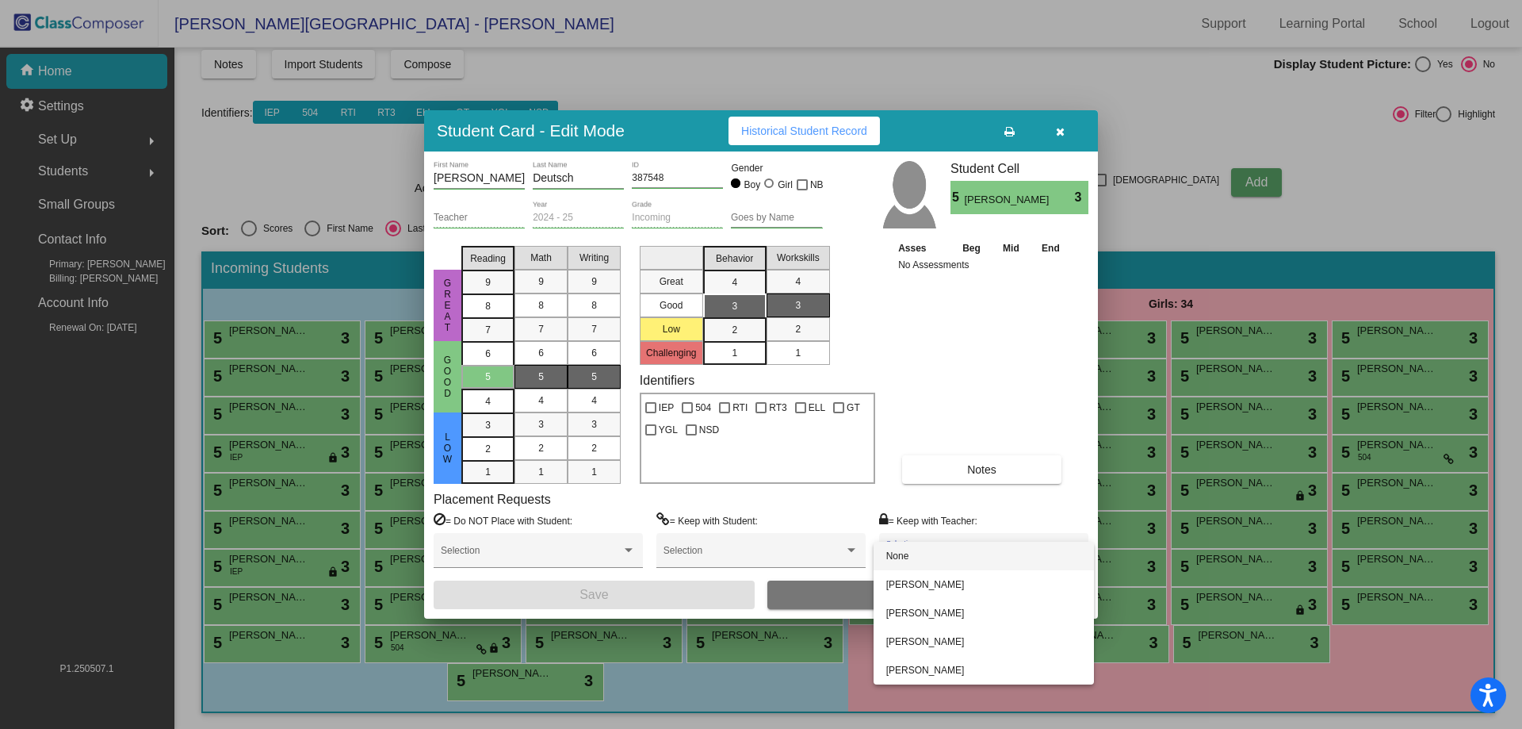
click at [739, 453] on div at bounding box center [761, 364] width 1522 height 729
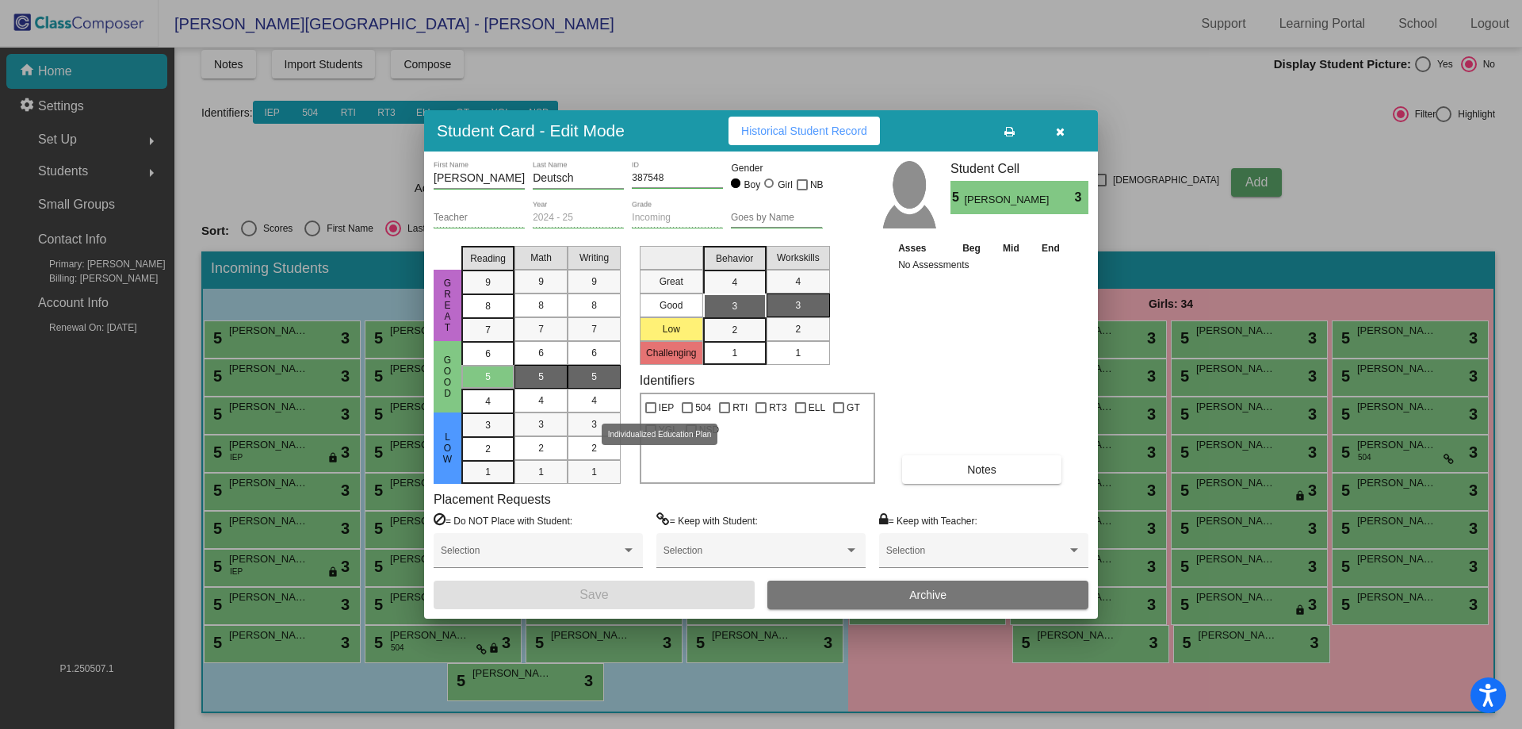
click at [666, 411] on span "IEP" at bounding box center [666, 407] width 15 height 19
click at [651, 413] on input "IEP" at bounding box center [650, 413] width 1 height 1
checkbox input "true"
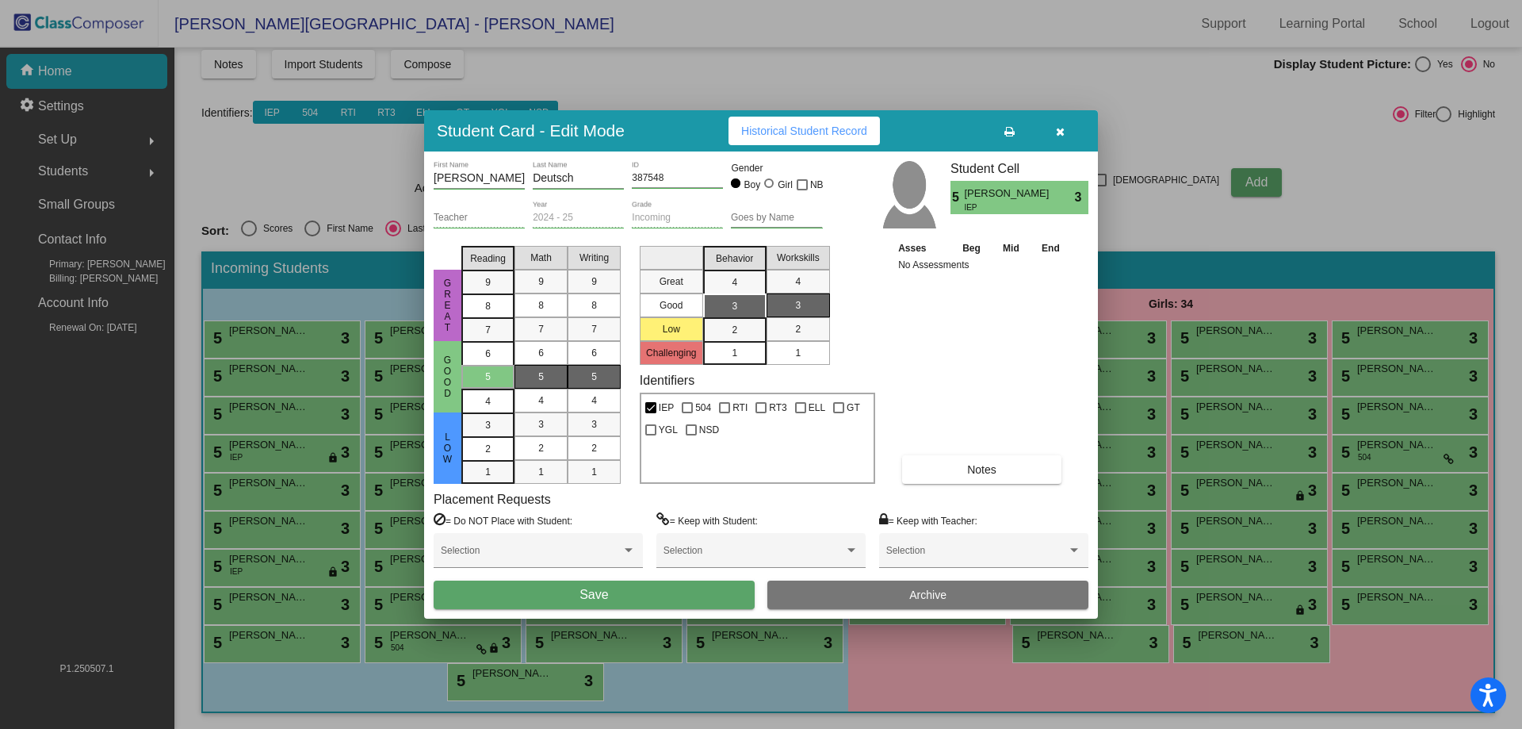
click at [849, 591] on button "Archive" at bounding box center [927, 594] width 321 height 29
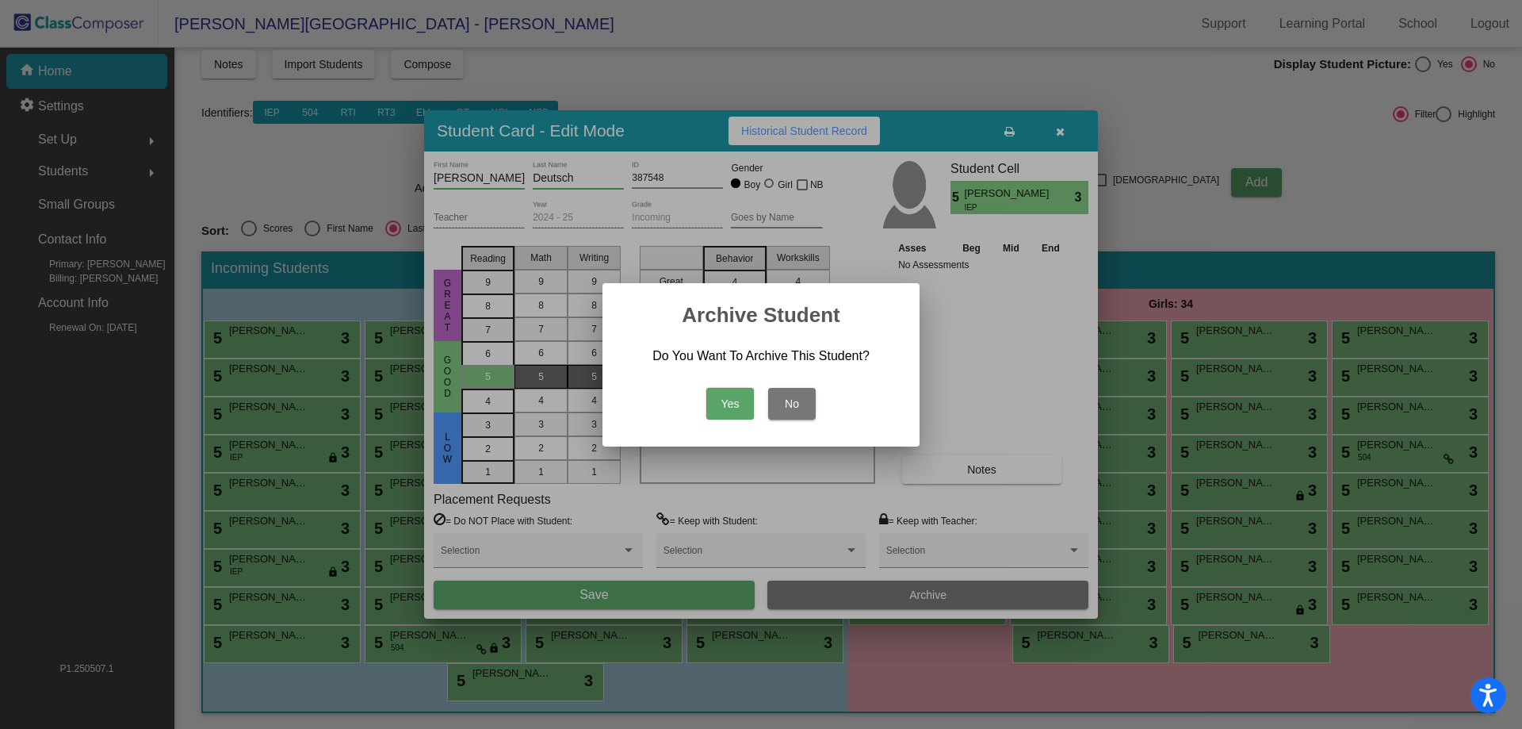
click at [794, 407] on button "No" at bounding box center [792, 404] width 48 height 32
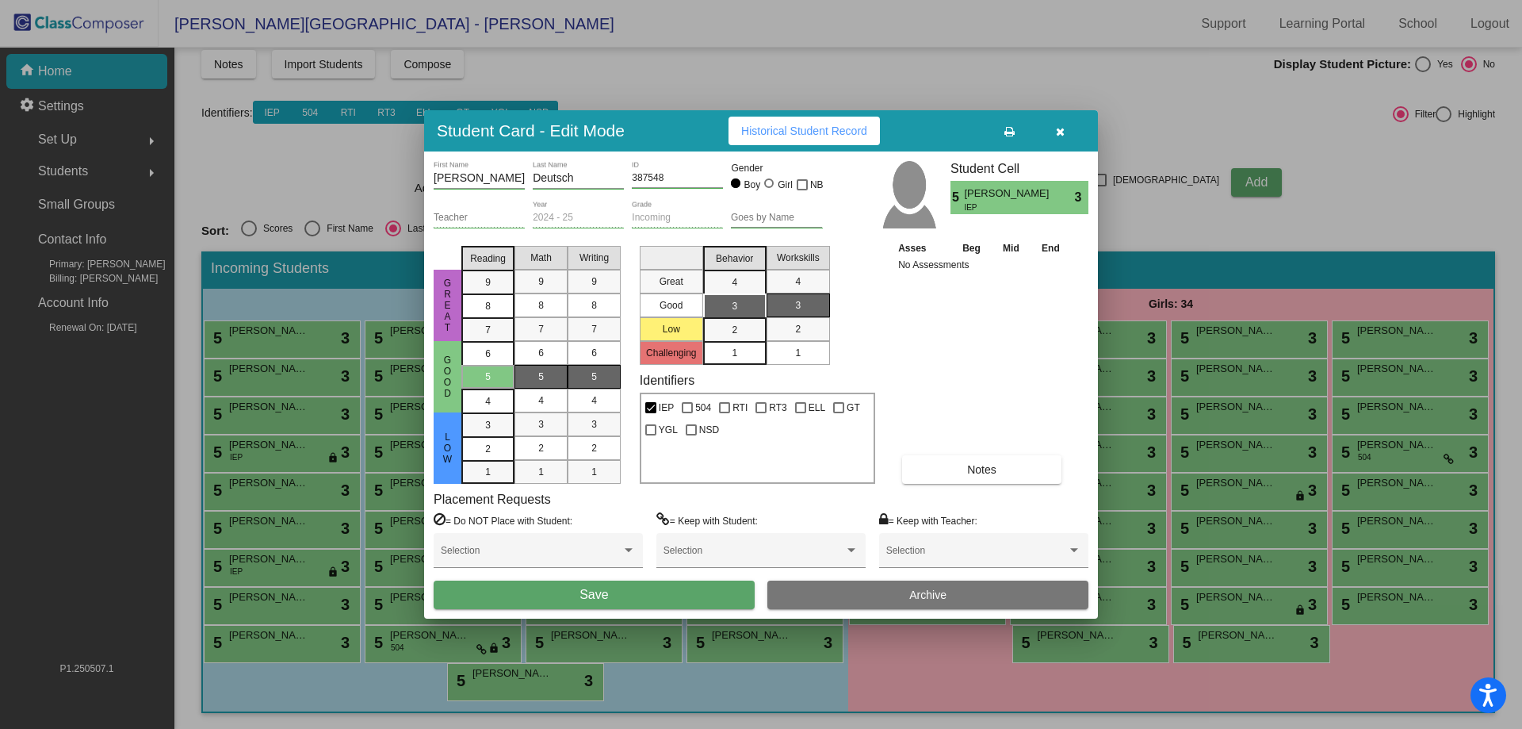
click at [653, 602] on button "Save" at bounding box center [594, 594] width 321 height 29
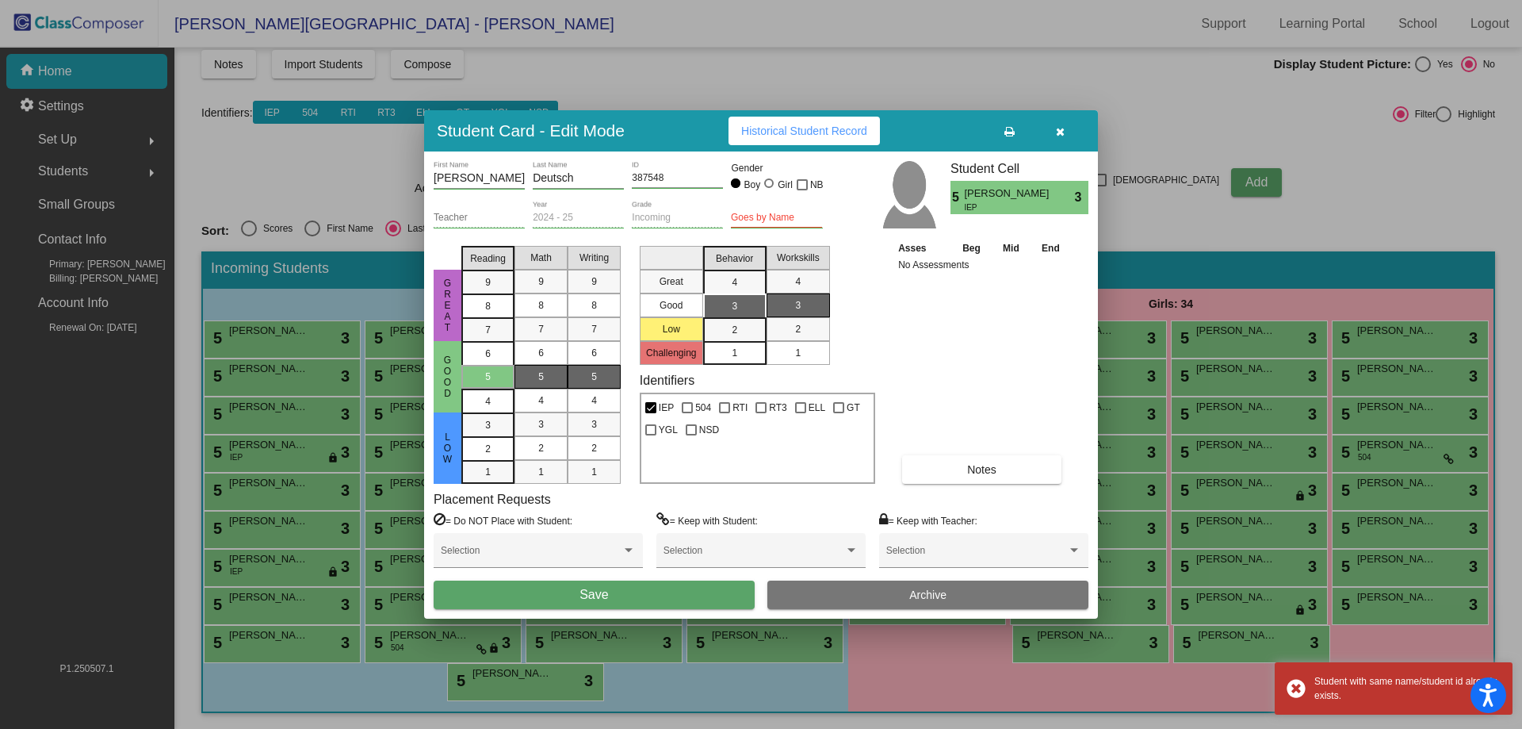
click at [637, 589] on button "Save" at bounding box center [594, 594] width 321 height 29
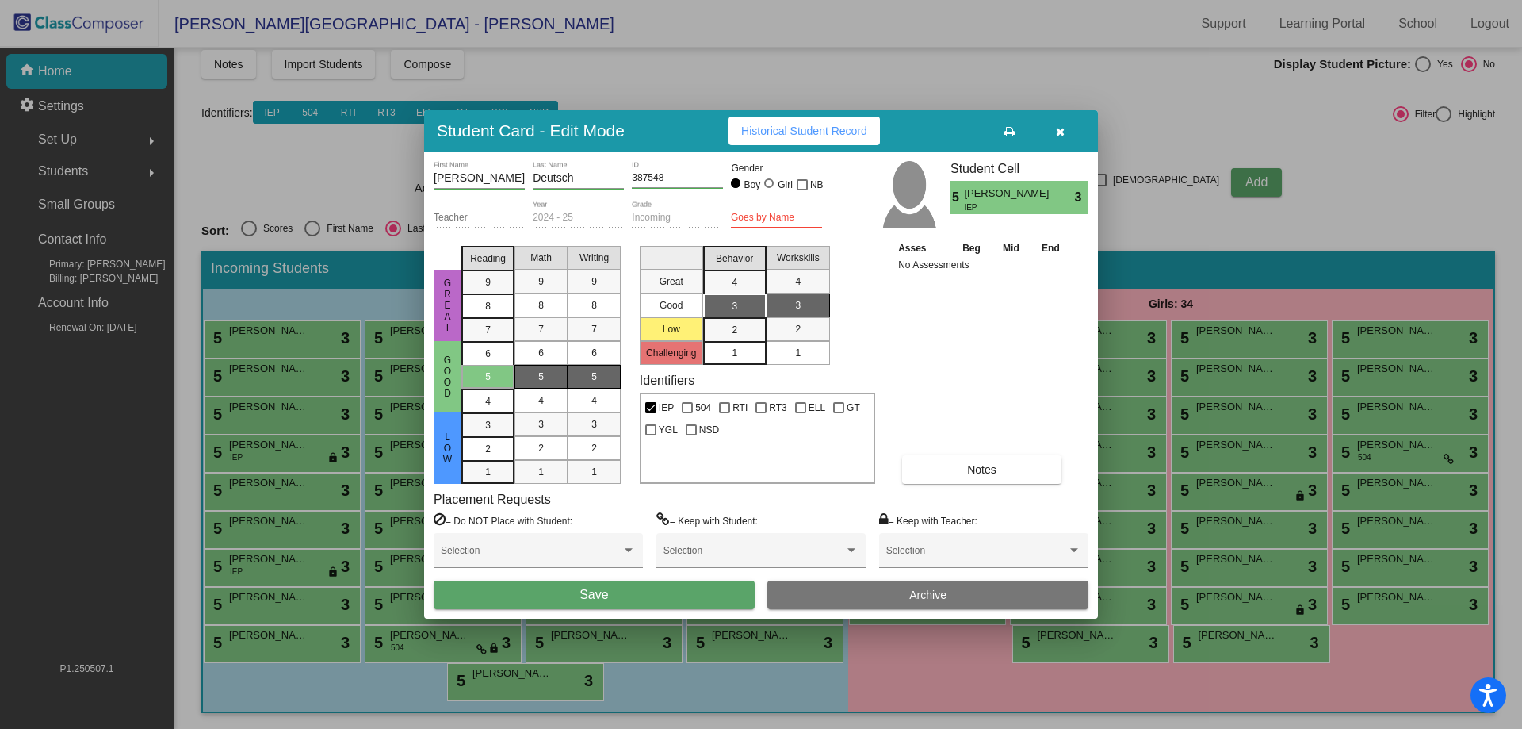
click at [1069, 132] on button "button" at bounding box center [1060, 131] width 51 height 29
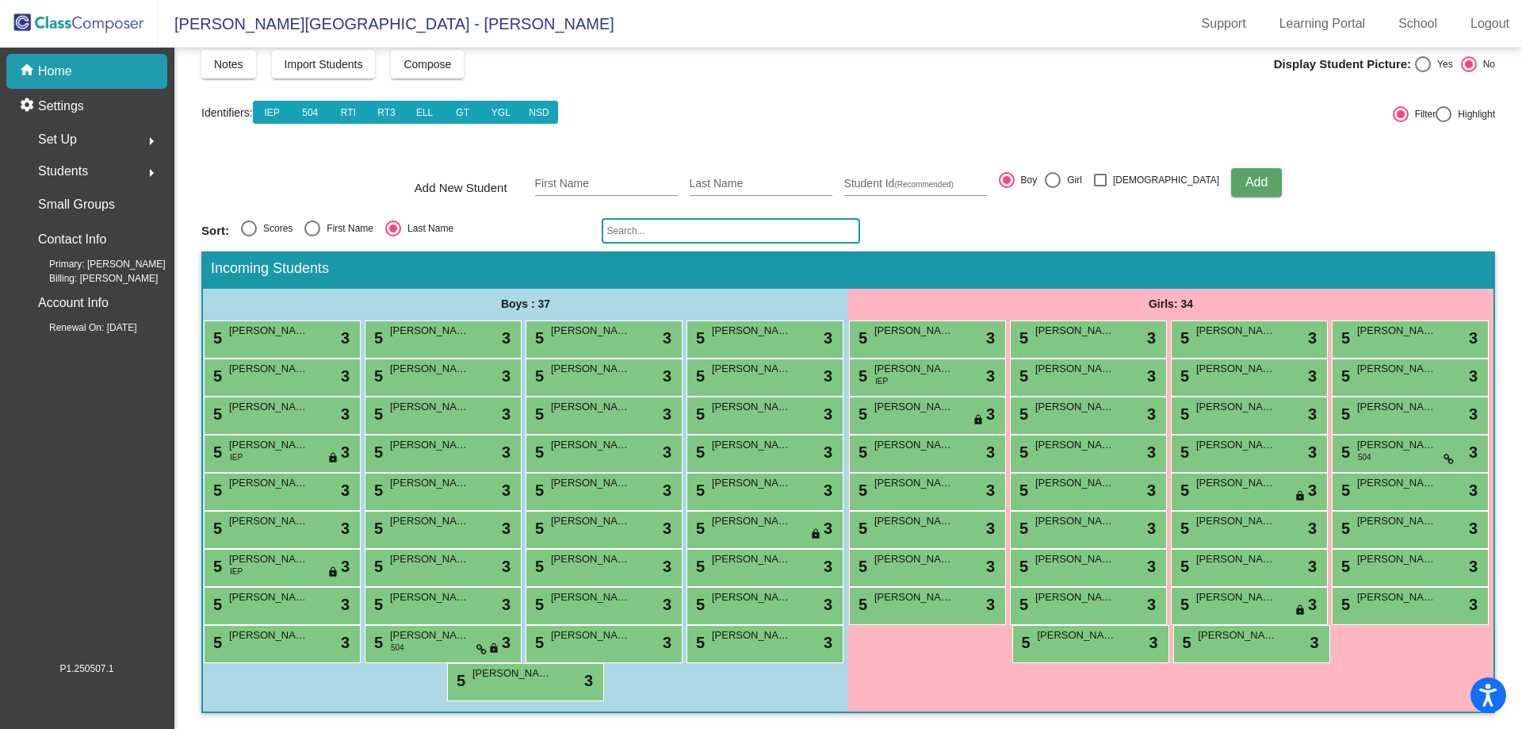
click at [36, 72] on mat-icon "home" at bounding box center [28, 71] width 19 height 19
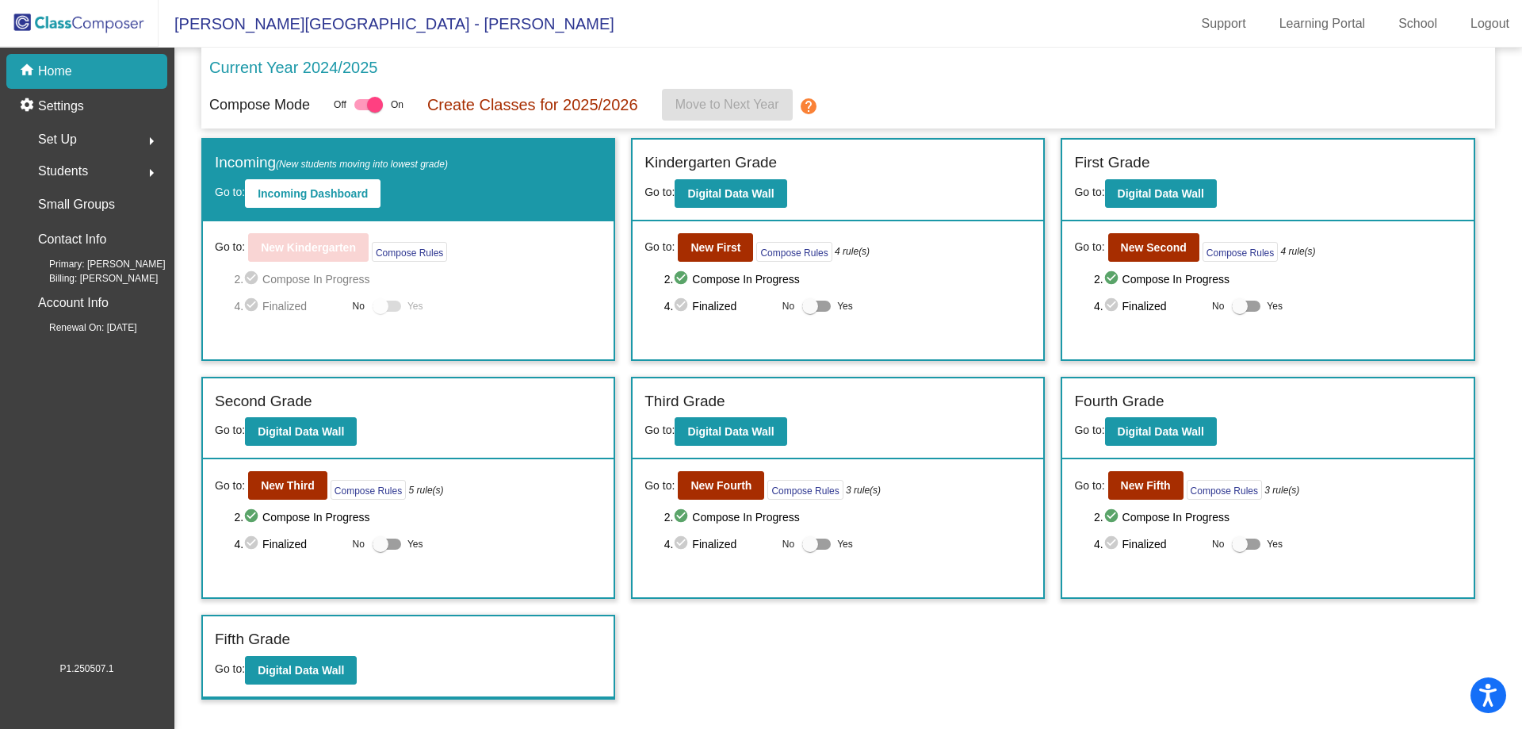
click at [96, 150] on div "Set Up arrow_right" at bounding box center [91, 140] width 151 height 32
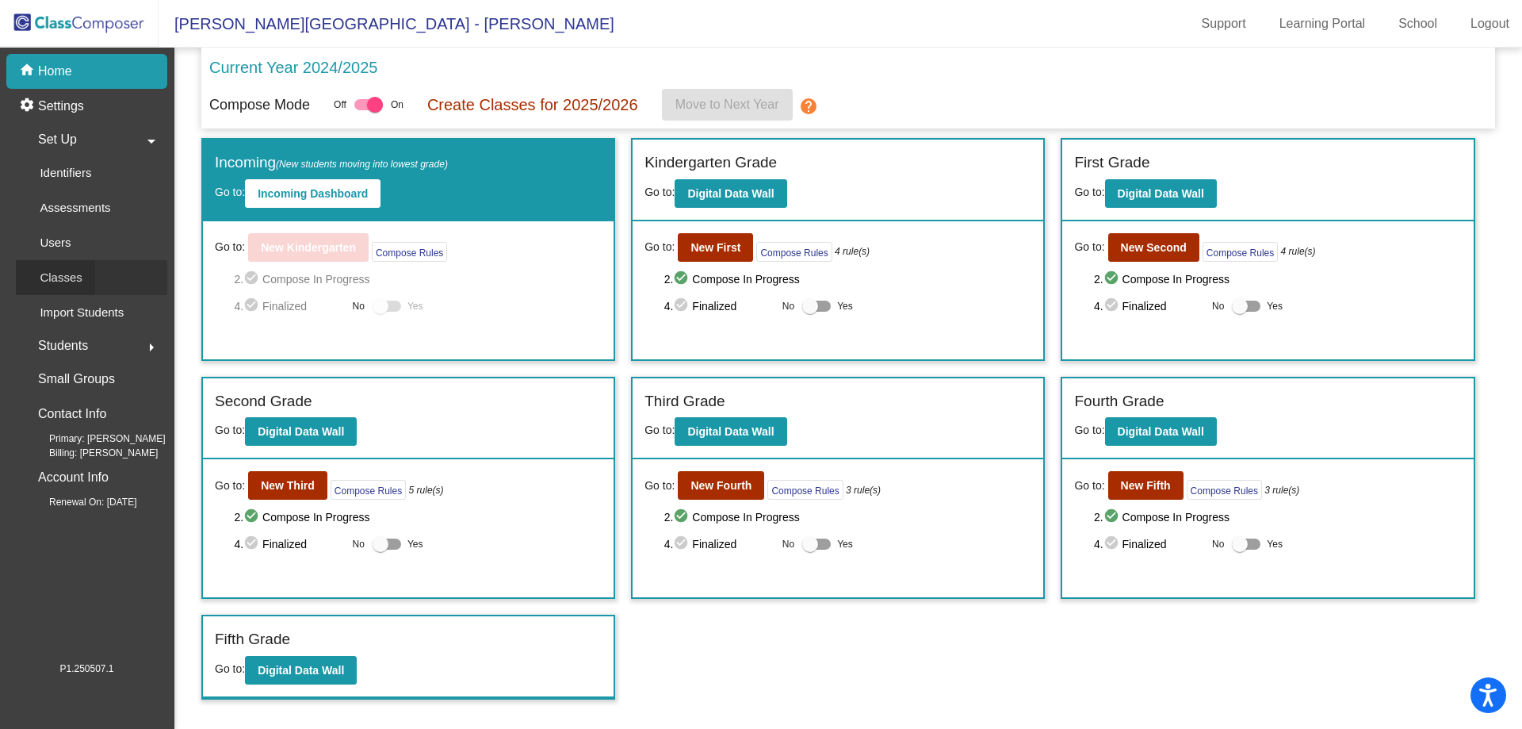
click at [80, 269] on p "Classes" at bounding box center [61, 277] width 42 height 19
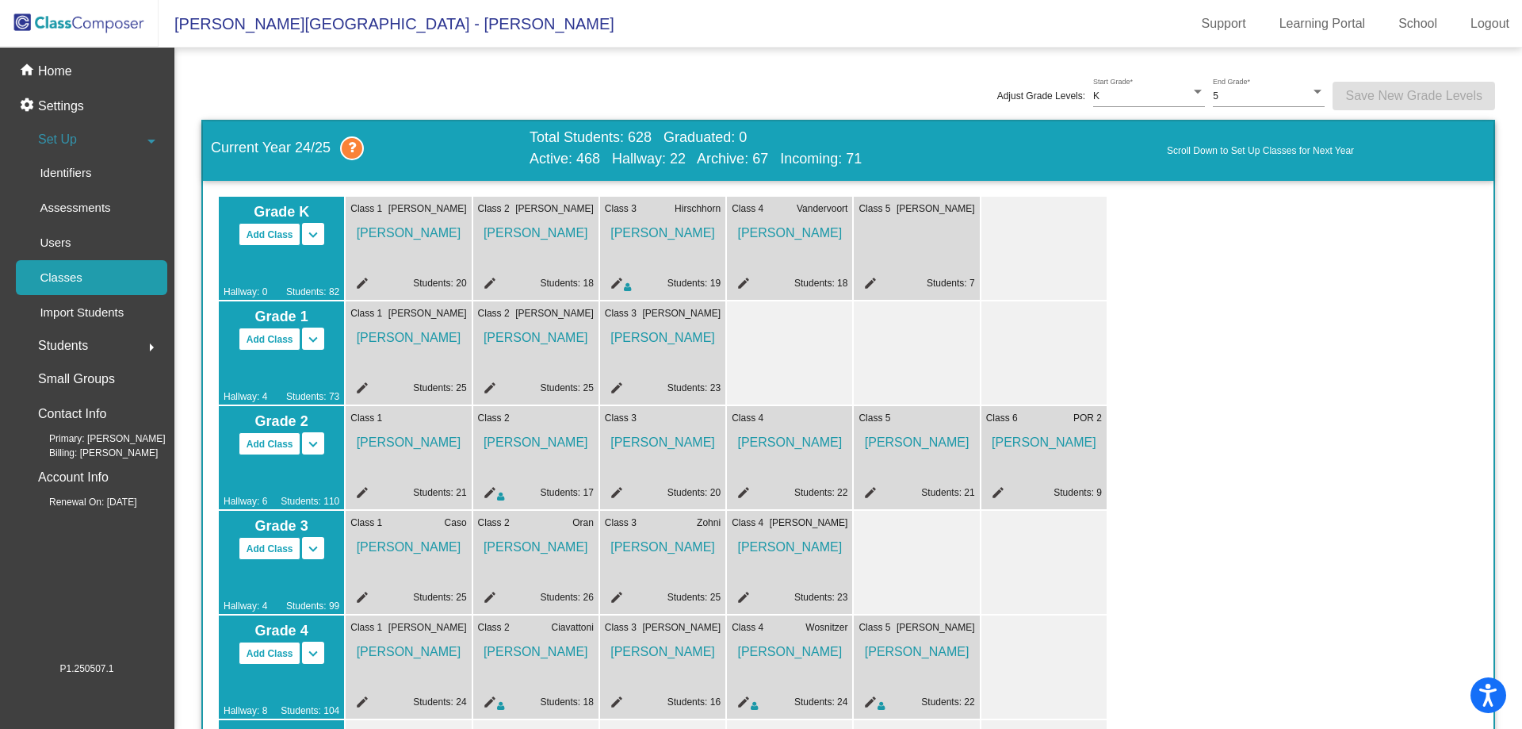
click at [870, 284] on mat-icon "edit" at bounding box center [868, 285] width 19 height 19
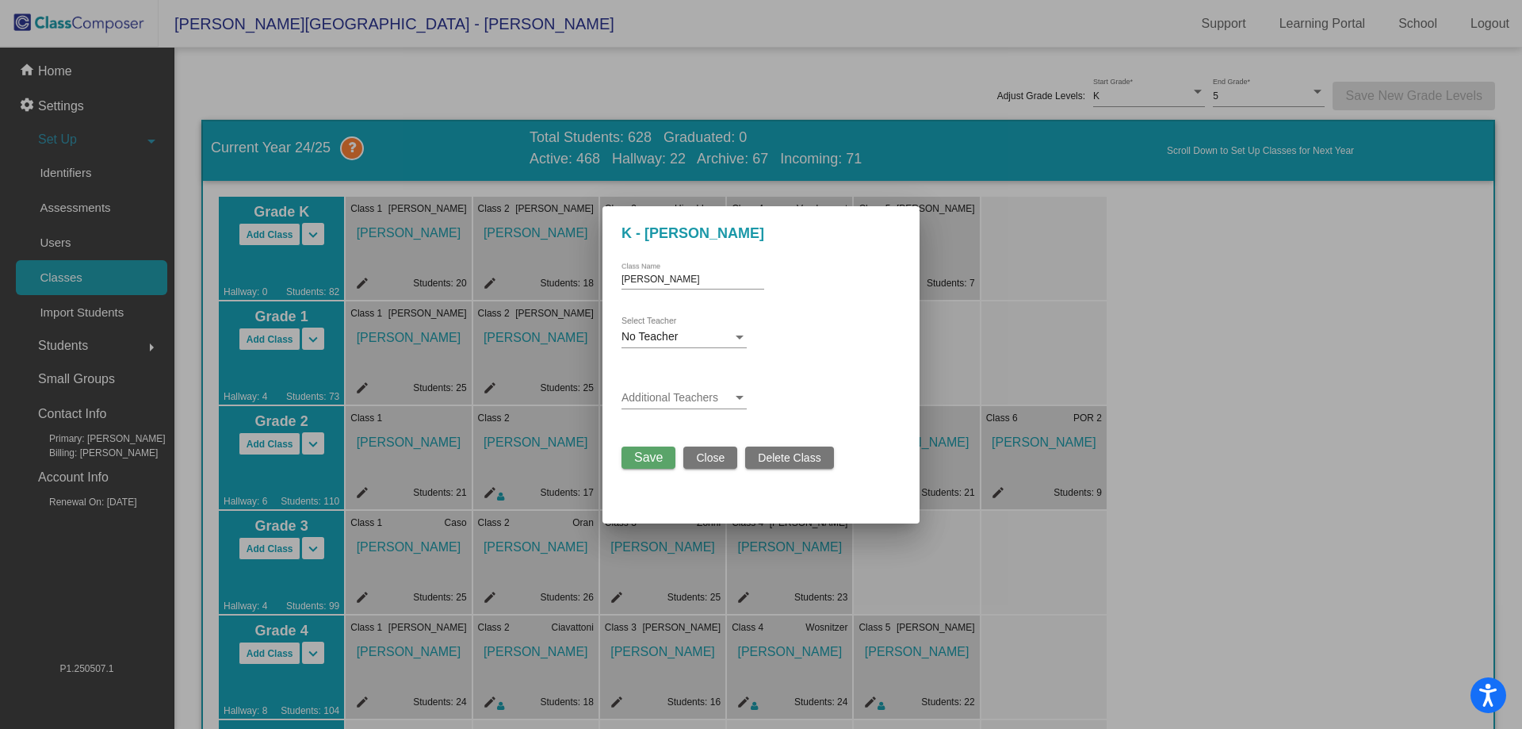
click at [684, 341] on div "No Teacher" at bounding box center [677, 337] width 111 height 13
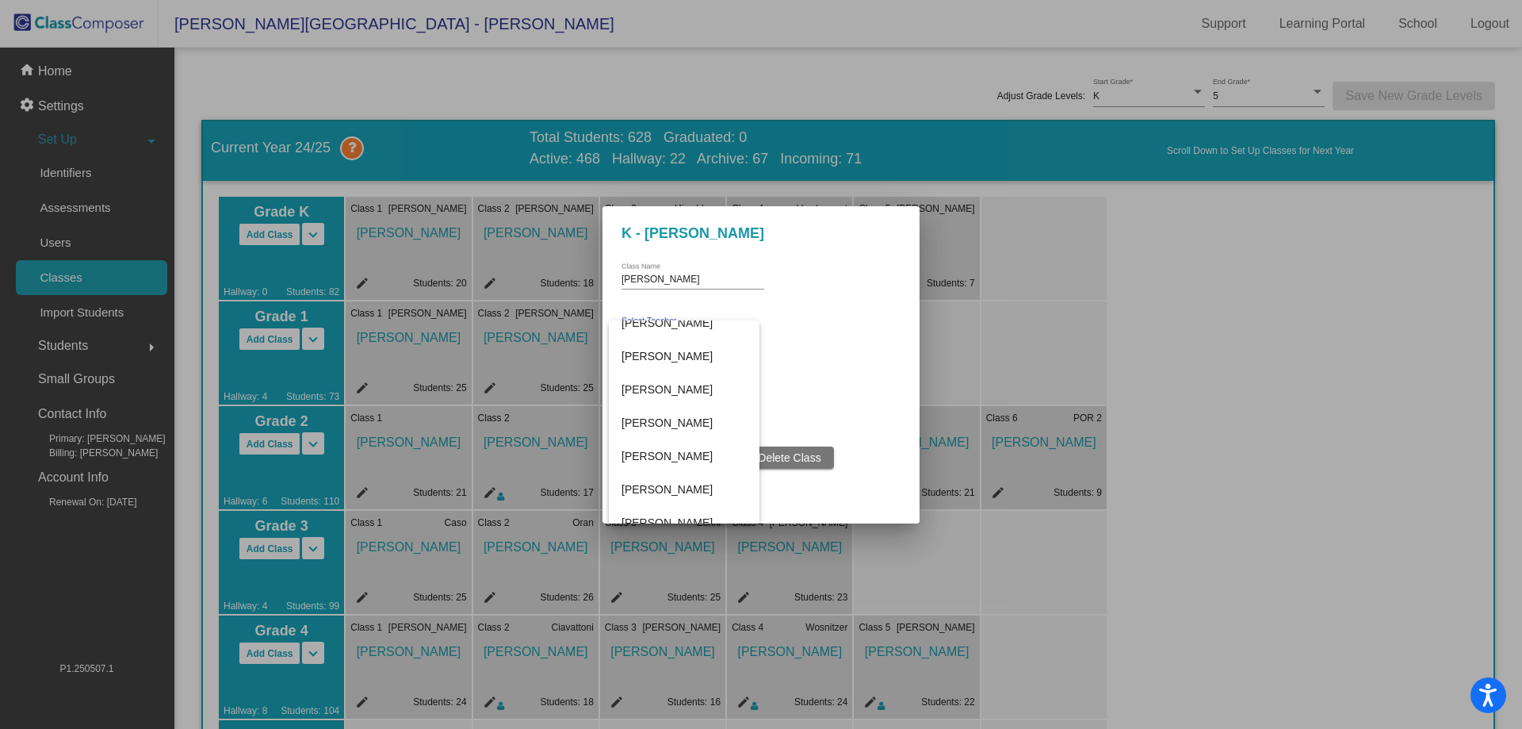
scroll to position [893, 0]
click at [688, 415] on span "[PERSON_NAME]" at bounding box center [684, 409] width 125 height 33
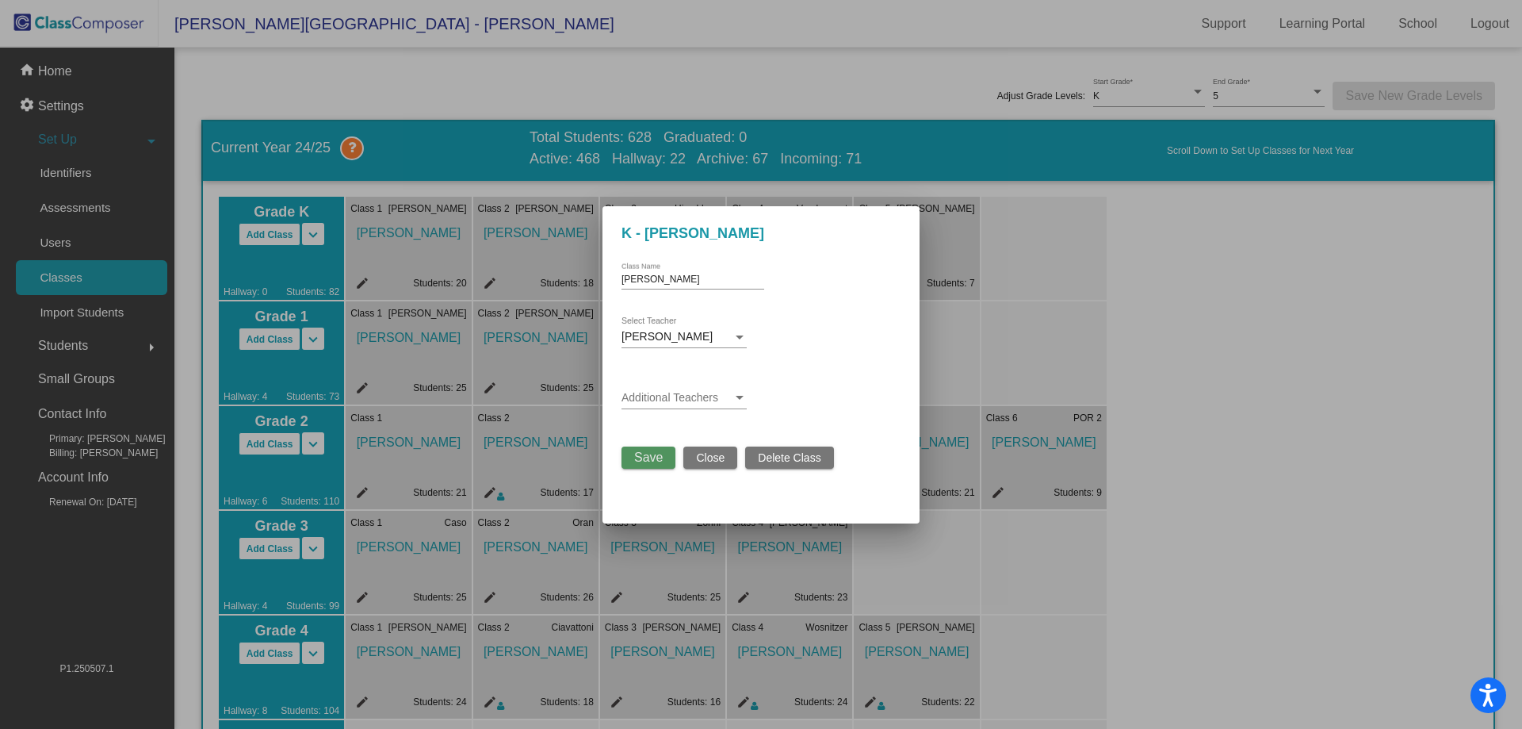
click at [641, 462] on span "Save" at bounding box center [648, 456] width 29 height 13
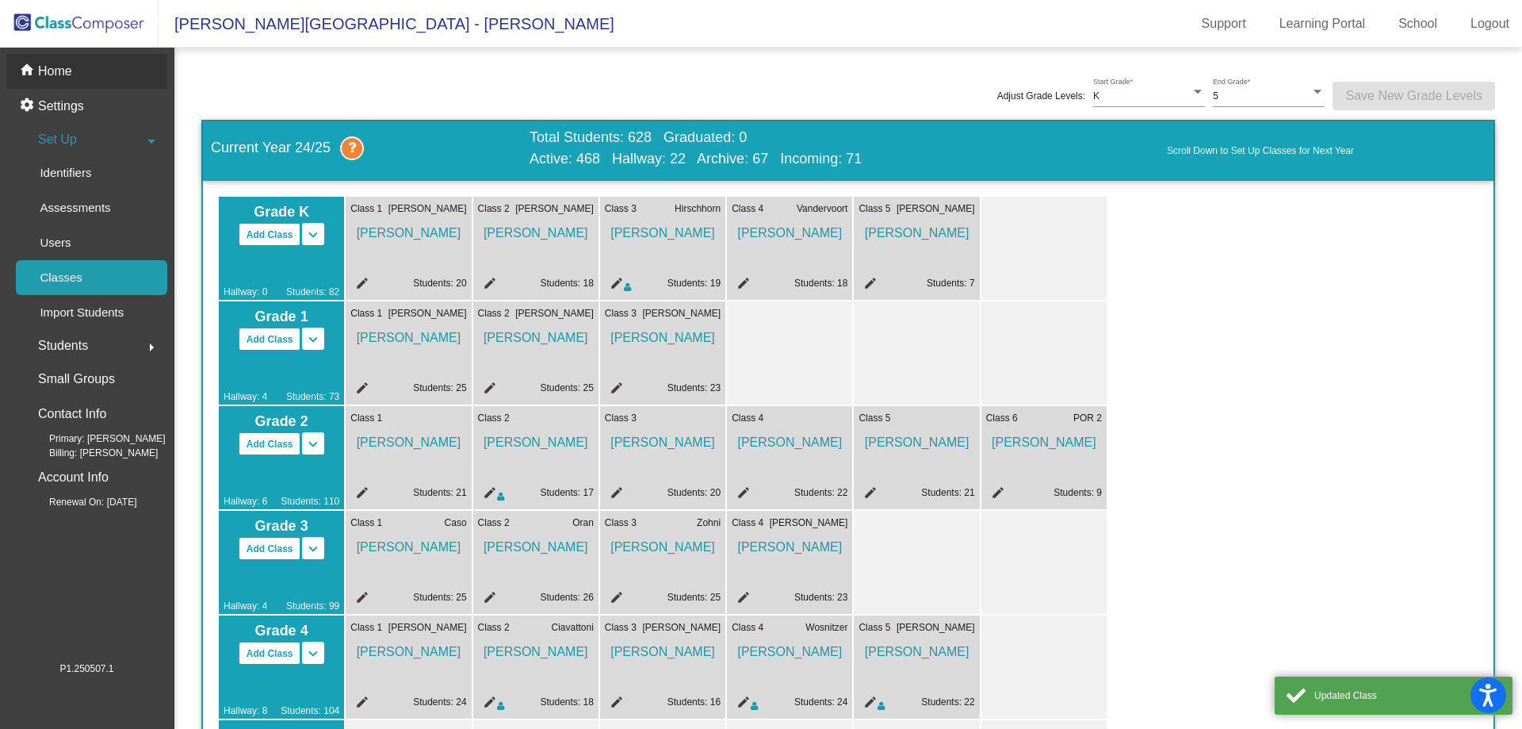
click at [64, 87] on div "home Home" at bounding box center [86, 71] width 161 height 35
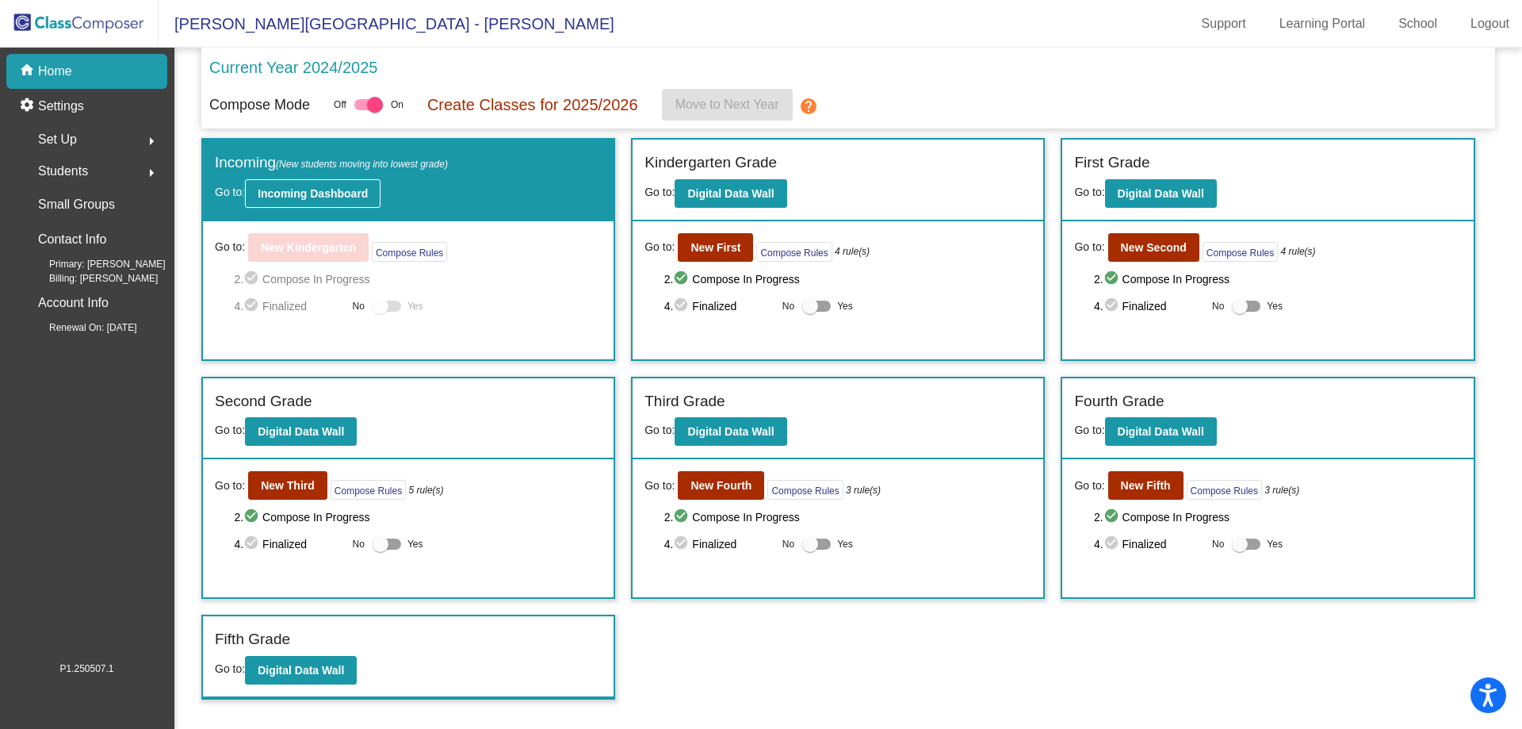
click at [303, 190] on b "Incoming Dashboard" at bounding box center [313, 193] width 110 height 13
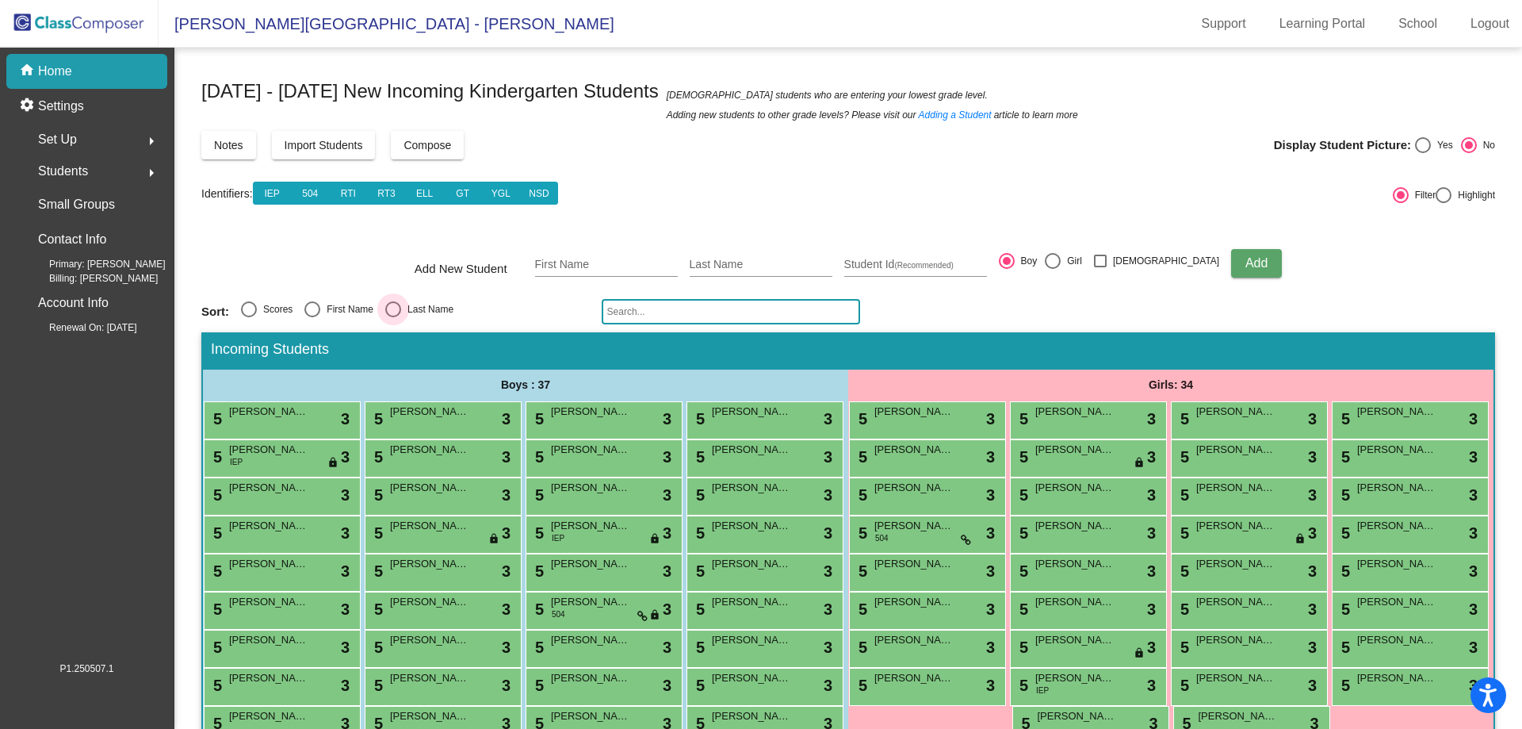
click at [415, 304] on div "Last Name" at bounding box center [427, 309] width 52 height 14
click at [393, 317] on input "Last Name" at bounding box center [392, 317] width 1 height 1
radio input "true"
click at [712, 457] on span "[PERSON_NAME]" at bounding box center [751, 450] width 79 height 16
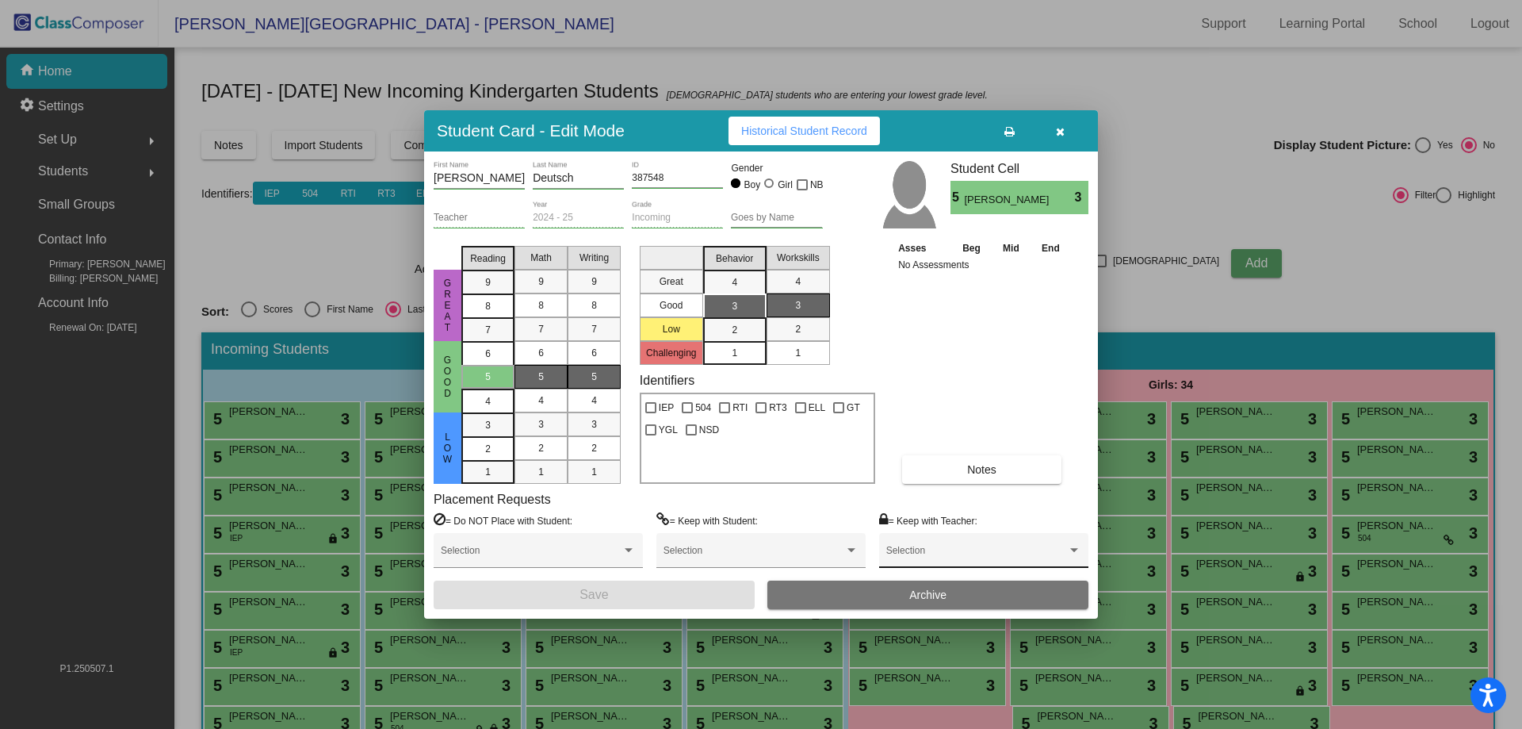
click at [934, 550] on span at bounding box center [976, 555] width 181 height 11
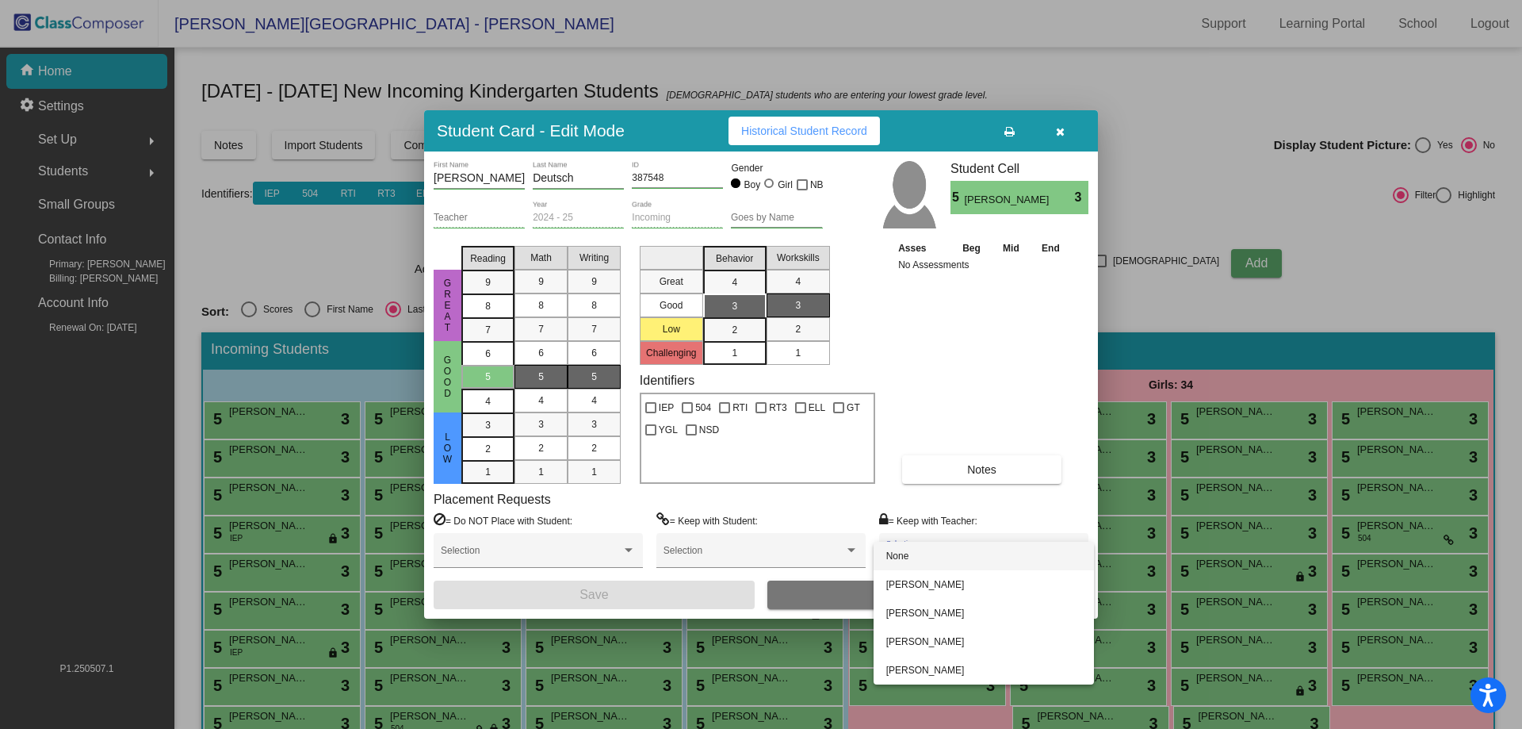
click at [935, 373] on div at bounding box center [761, 364] width 1522 height 729
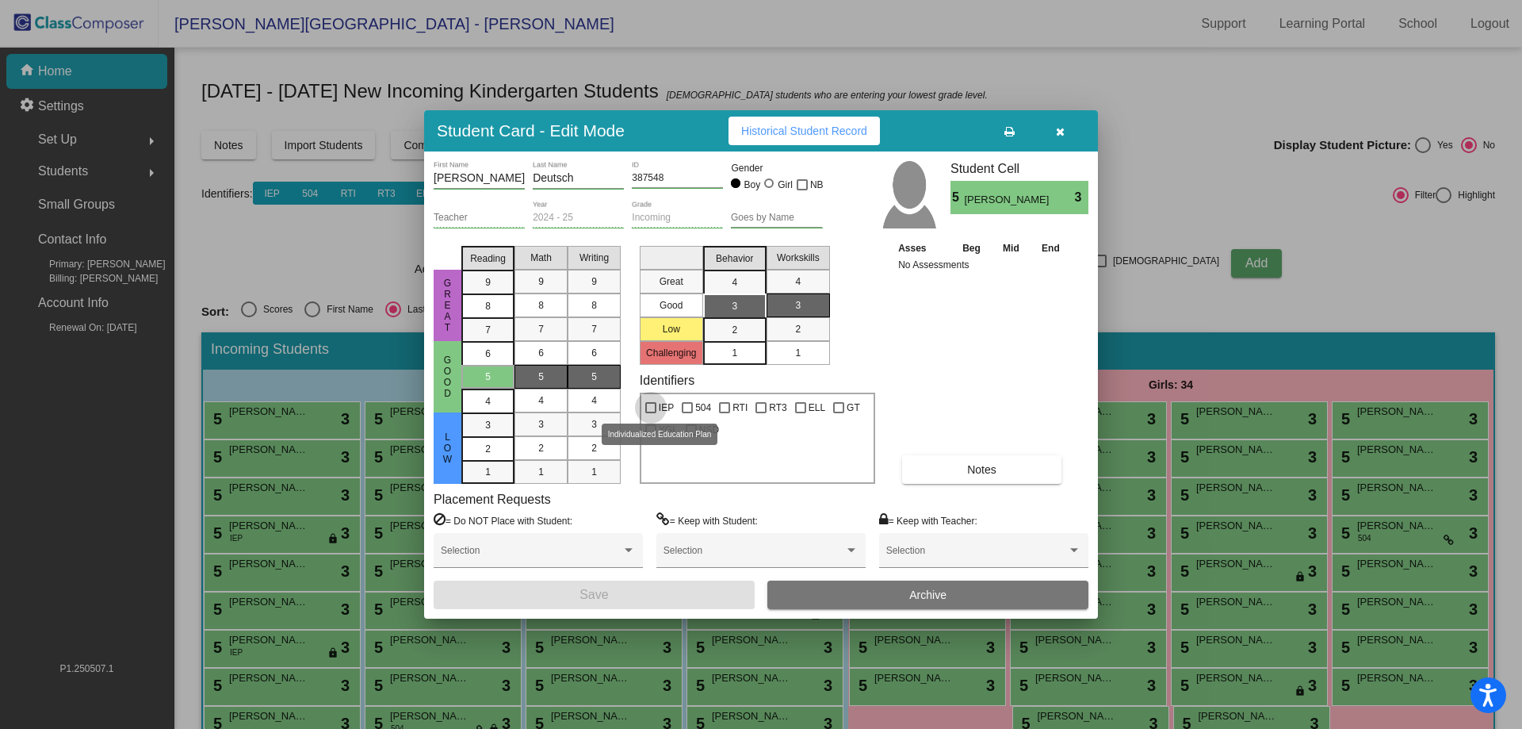
click at [660, 404] on span "IEP" at bounding box center [666, 407] width 15 height 19
click at [651, 413] on input "IEP" at bounding box center [650, 413] width 1 height 1
checkbox input "true"
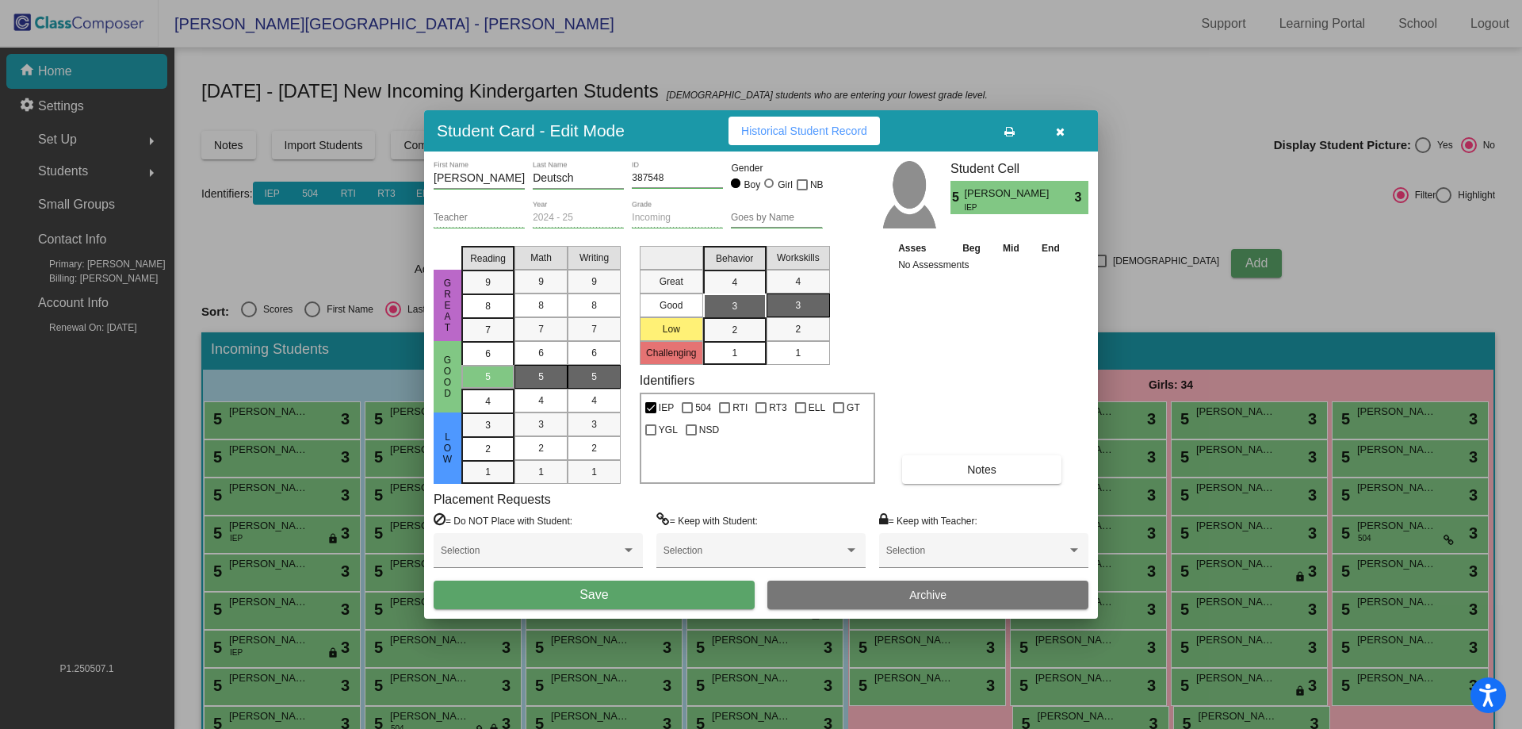
click at [574, 579] on div "Selection" at bounding box center [538, 557] width 209 height 48
drag, startPoint x: 581, startPoint y: 582, endPoint x: 582, endPoint y: 591, distance: 9.5
click at [582, 585] on button "Save" at bounding box center [594, 594] width 321 height 29
click at [583, 591] on span "Save" at bounding box center [594, 593] width 29 height 13
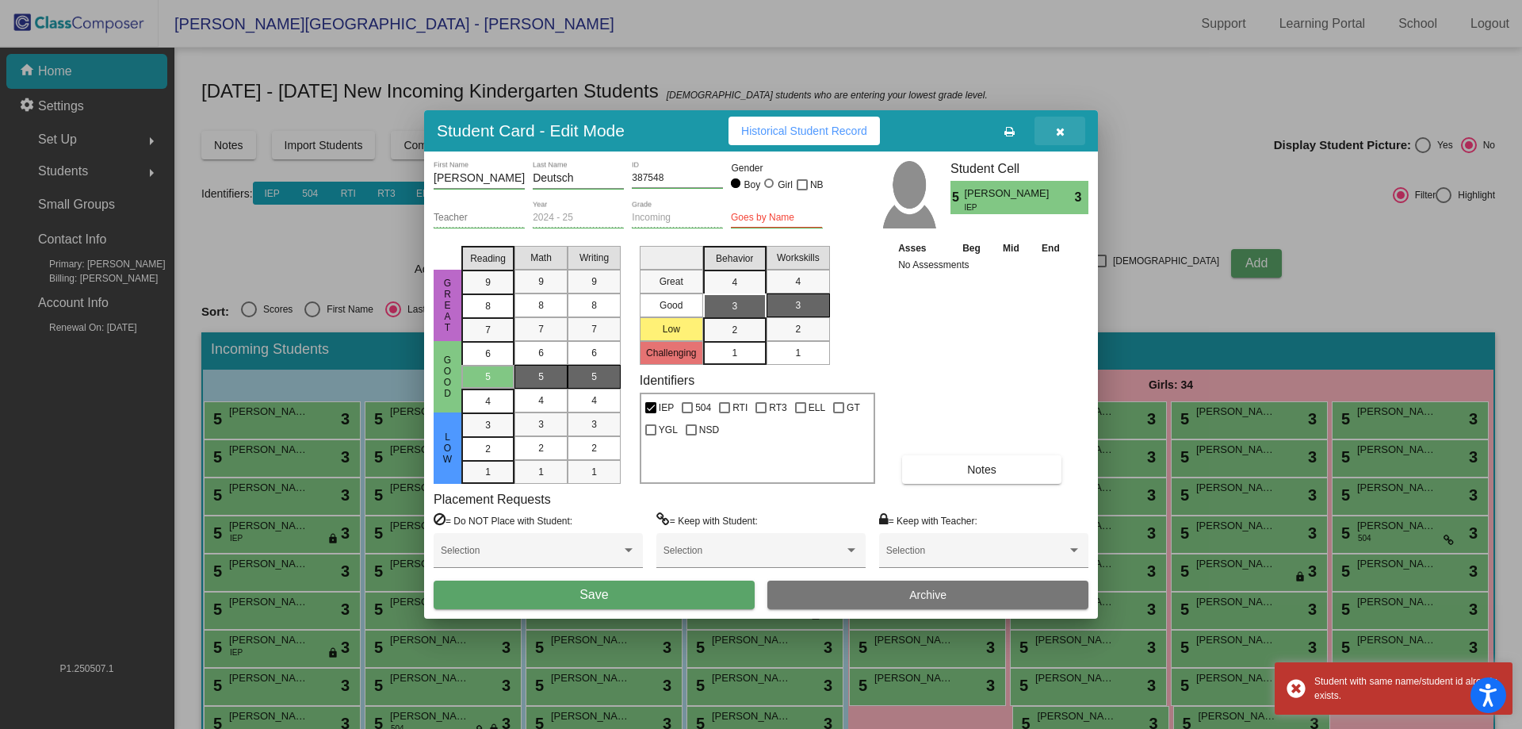
click at [1059, 132] on icon "button" at bounding box center [1060, 131] width 9 height 11
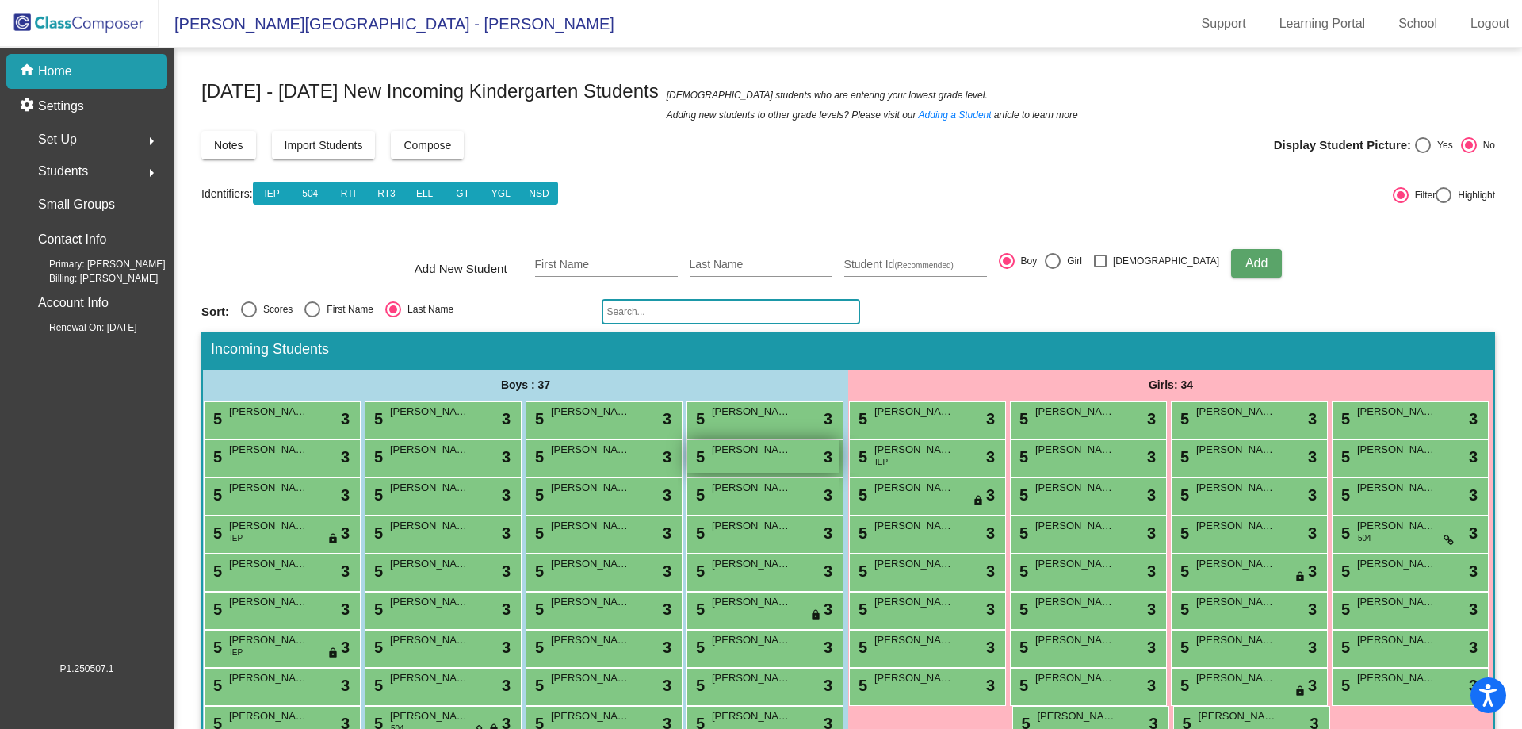
click at [687, 473] on div "5 [PERSON_NAME] lock do_not_disturb_alt 3" at bounding box center [762, 456] width 151 height 33
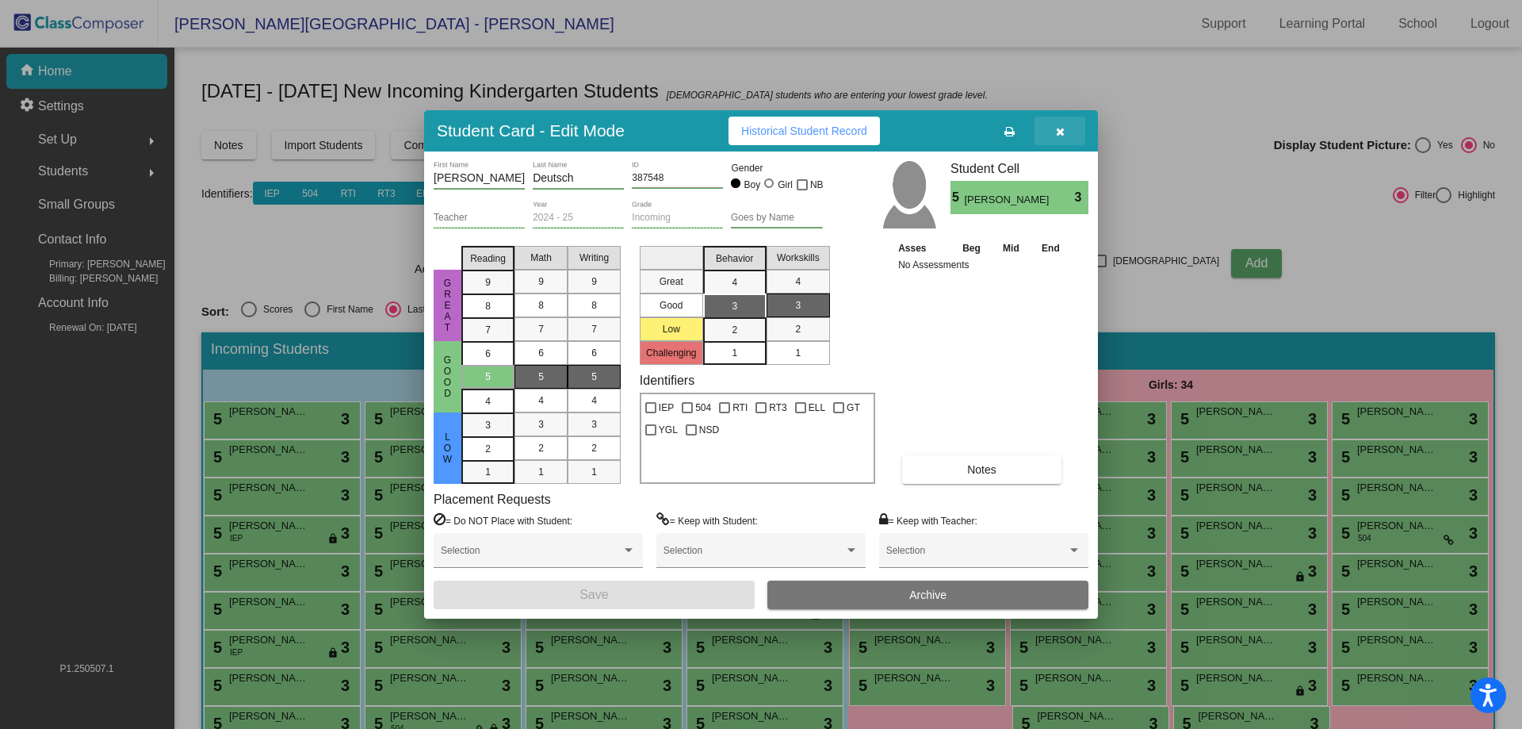
click at [1061, 128] on icon "button" at bounding box center [1060, 131] width 9 height 11
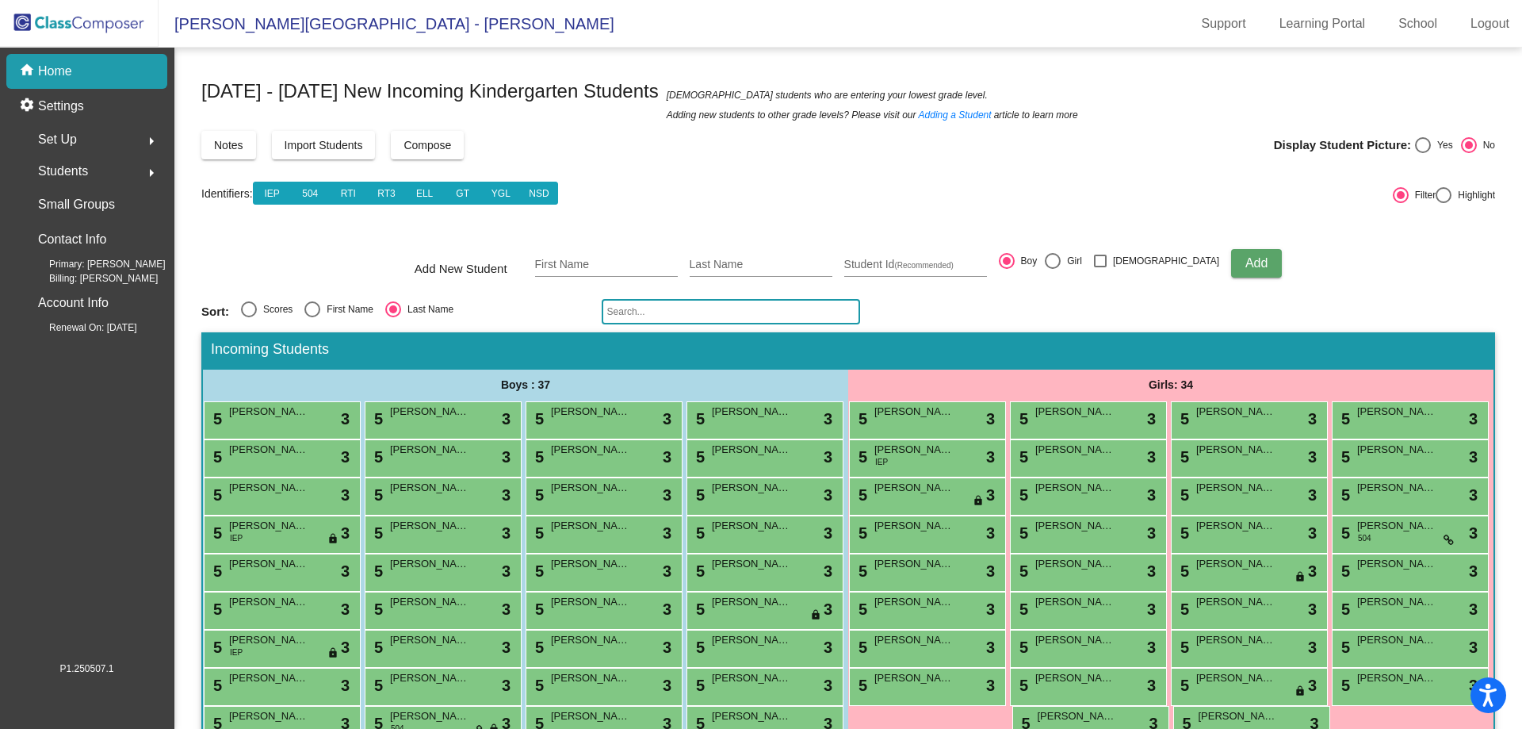
click at [156, 136] on mat-icon "arrow_right" at bounding box center [151, 141] width 19 height 19
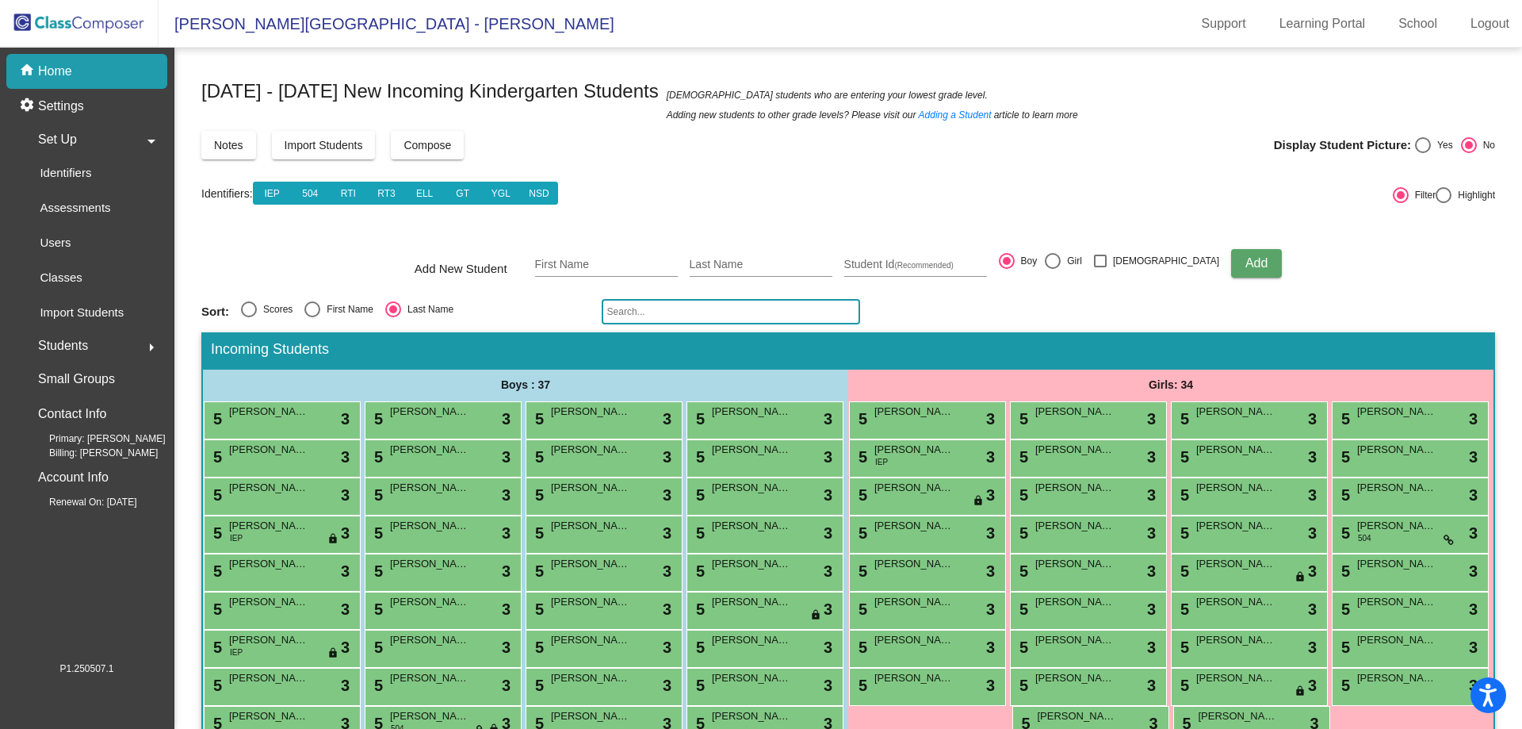
click at [155, 347] on mat-icon "arrow_right" at bounding box center [151, 347] width 19 height 19
click at [308, 453] on span "[PERSON_NAME]" at bounding box center [268, 450] width 79 height 16
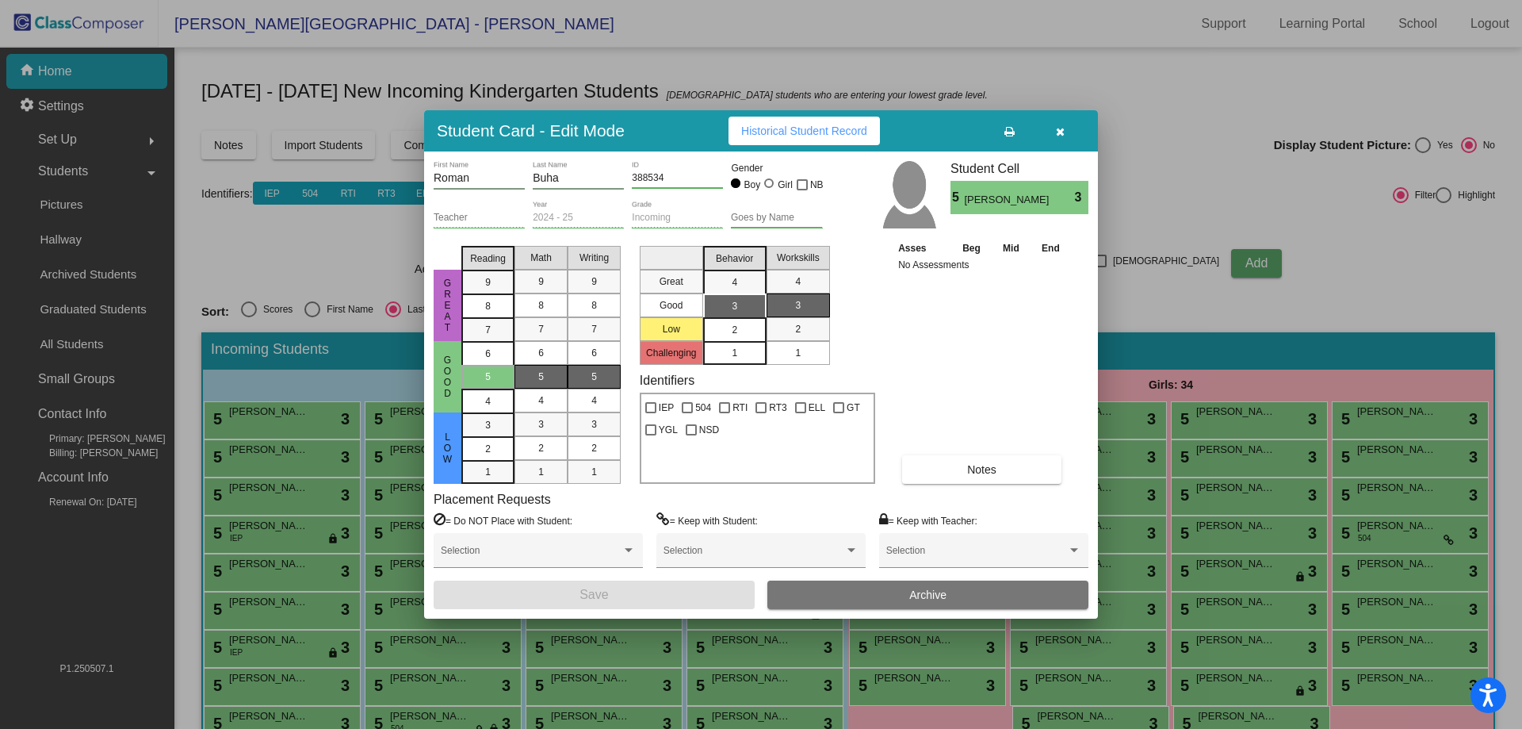
click at [744, 330] on div "2" at bounding box center [734, 330] width 31 height 24
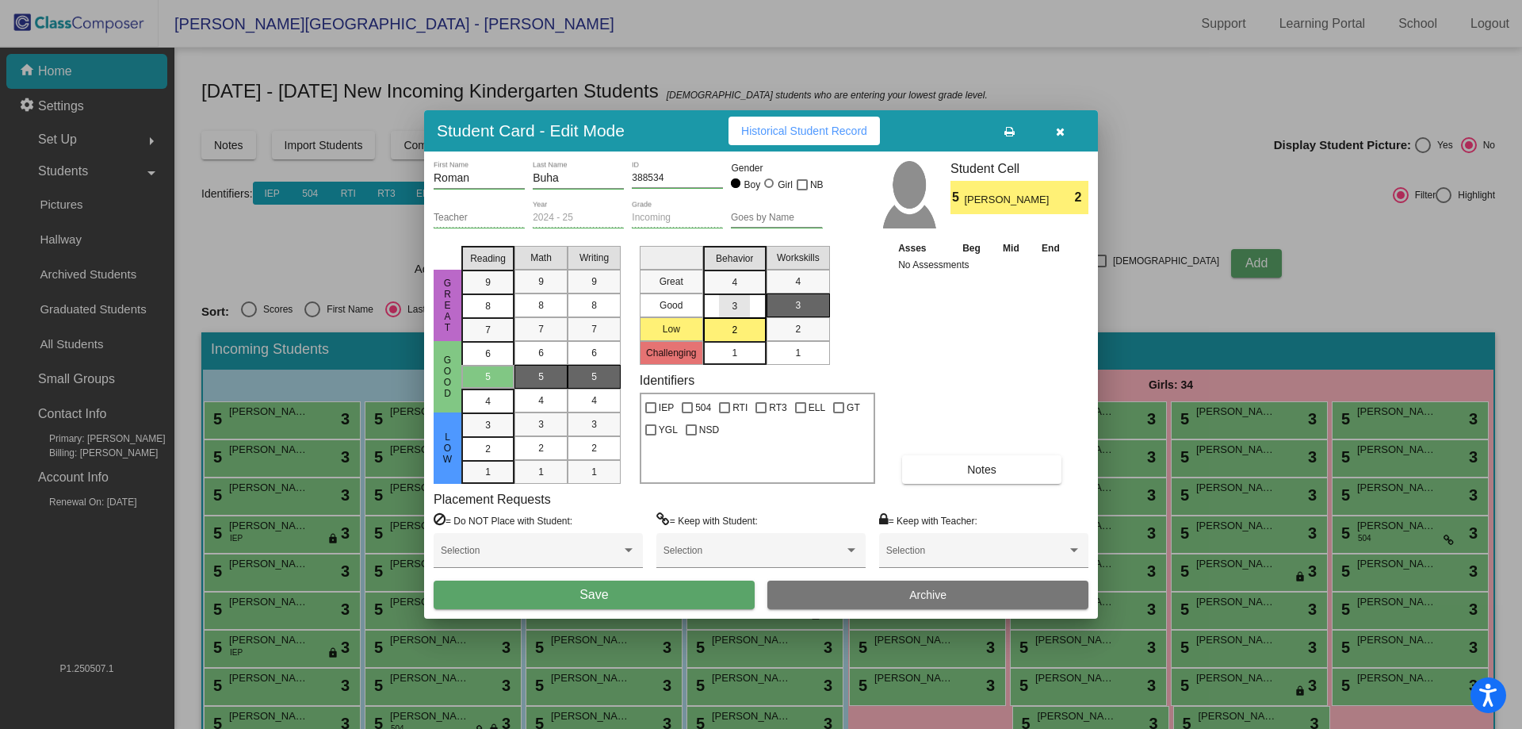
click at [715, 310] on mat-list-option "3" at bounding box center [734, 305] width 63 height 24
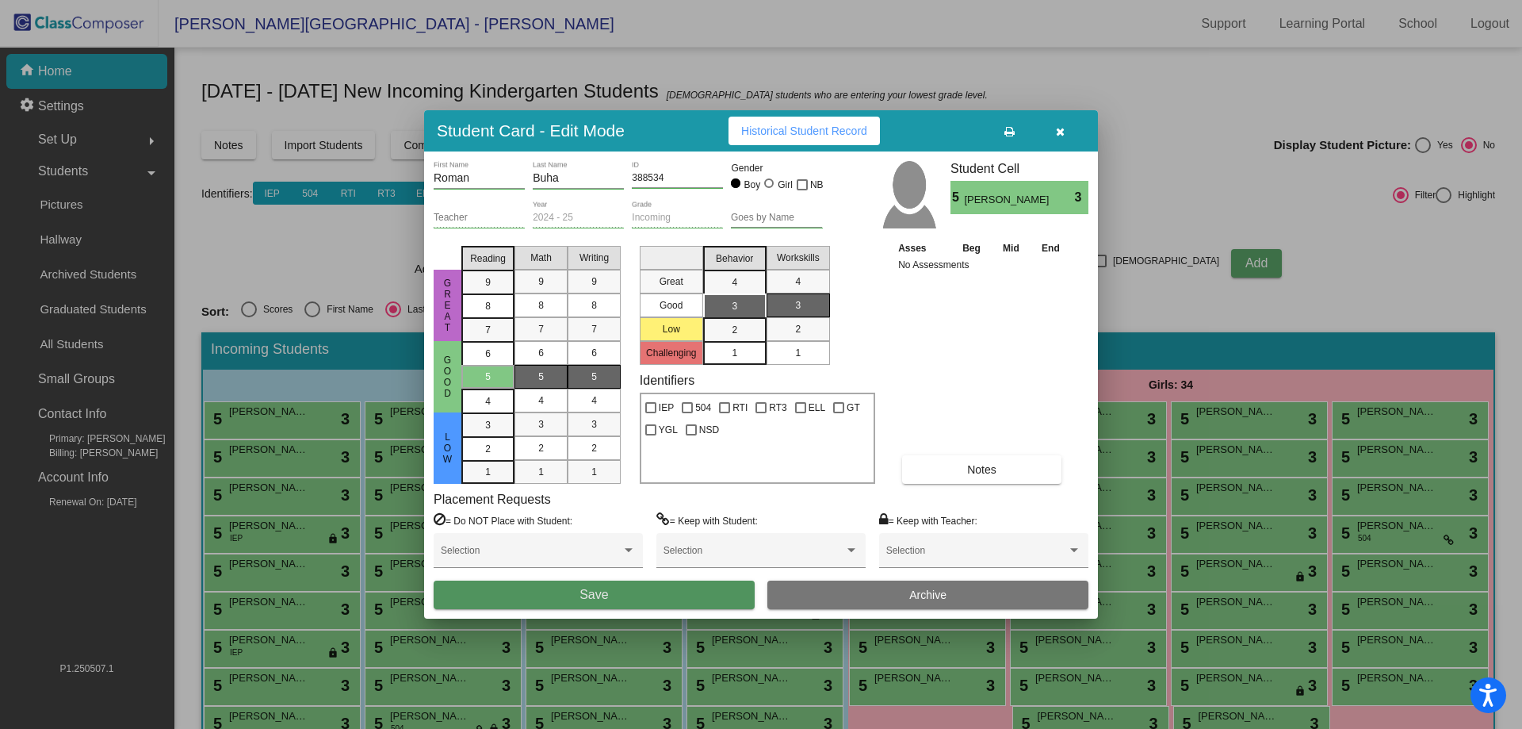
click at [612, 589] on button "Save" at bounding box center [594, 594] width 321 height 29
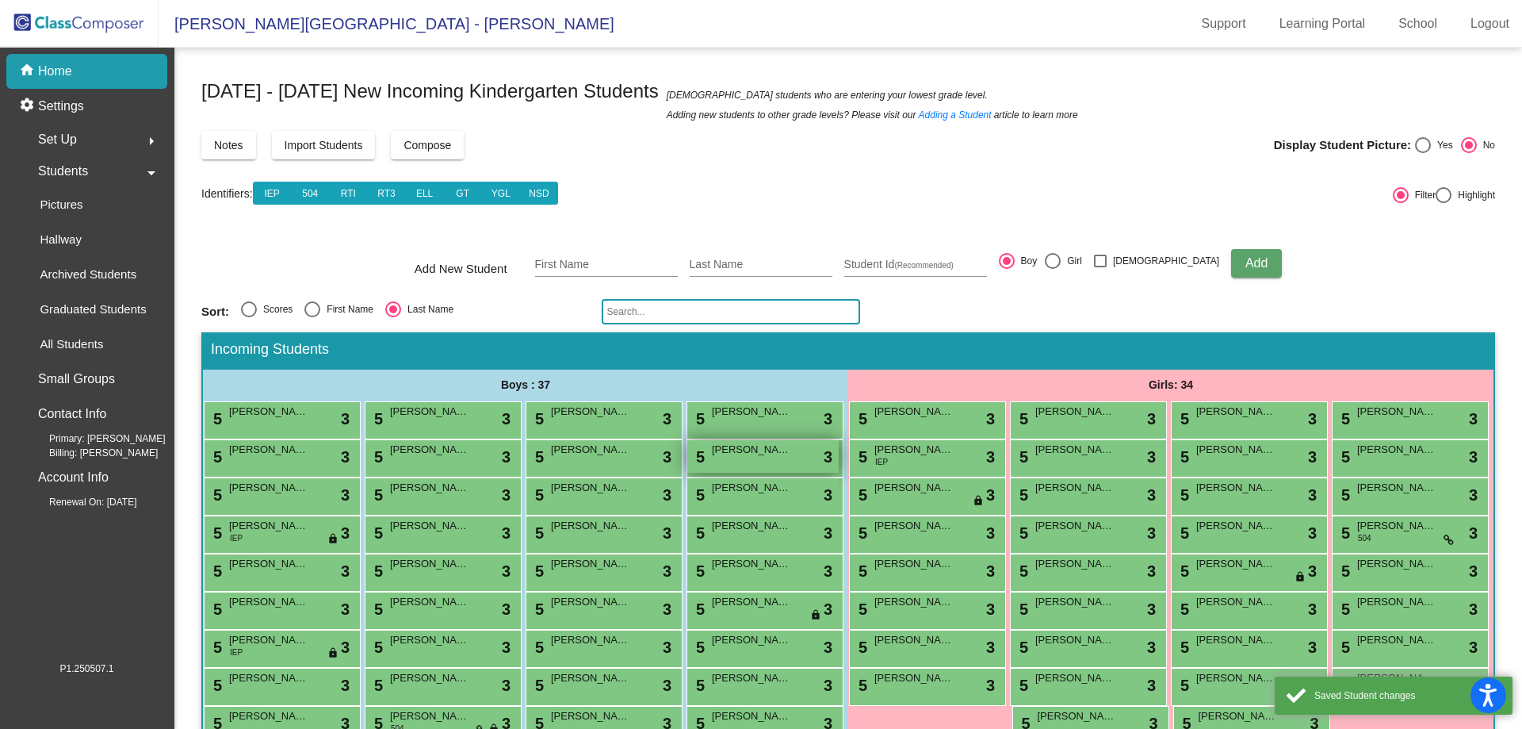
click at [712, 457] on span "[PERSON_NAME]" at bounding box center [751, 450] width 79 height 16
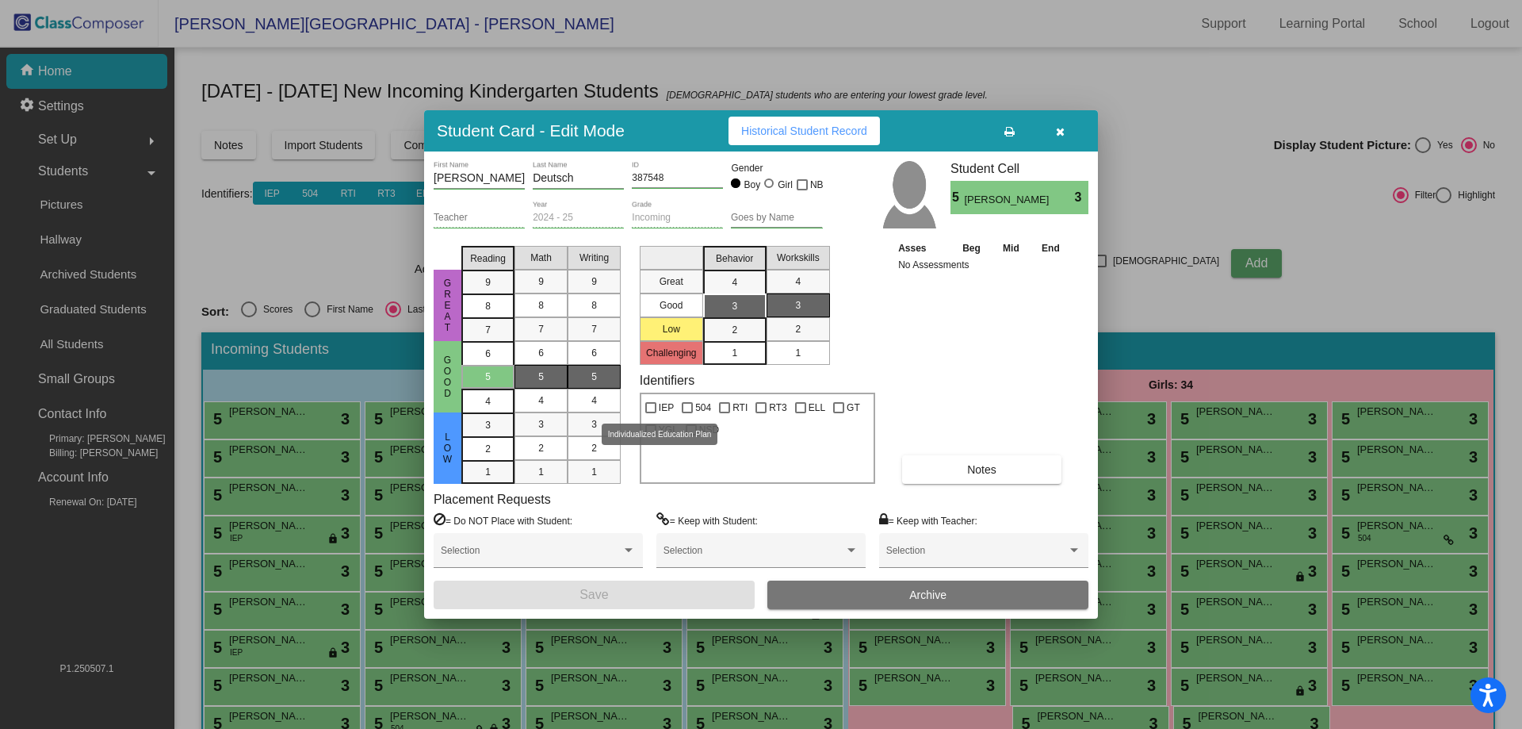
click at [656, 412] on label "IEP" at bounding box center [659, 407] width 29 height 19
click at [651, 413] on input "IEP" at bounding box center [650, 413] width 1 height 1
checkbox input "true"
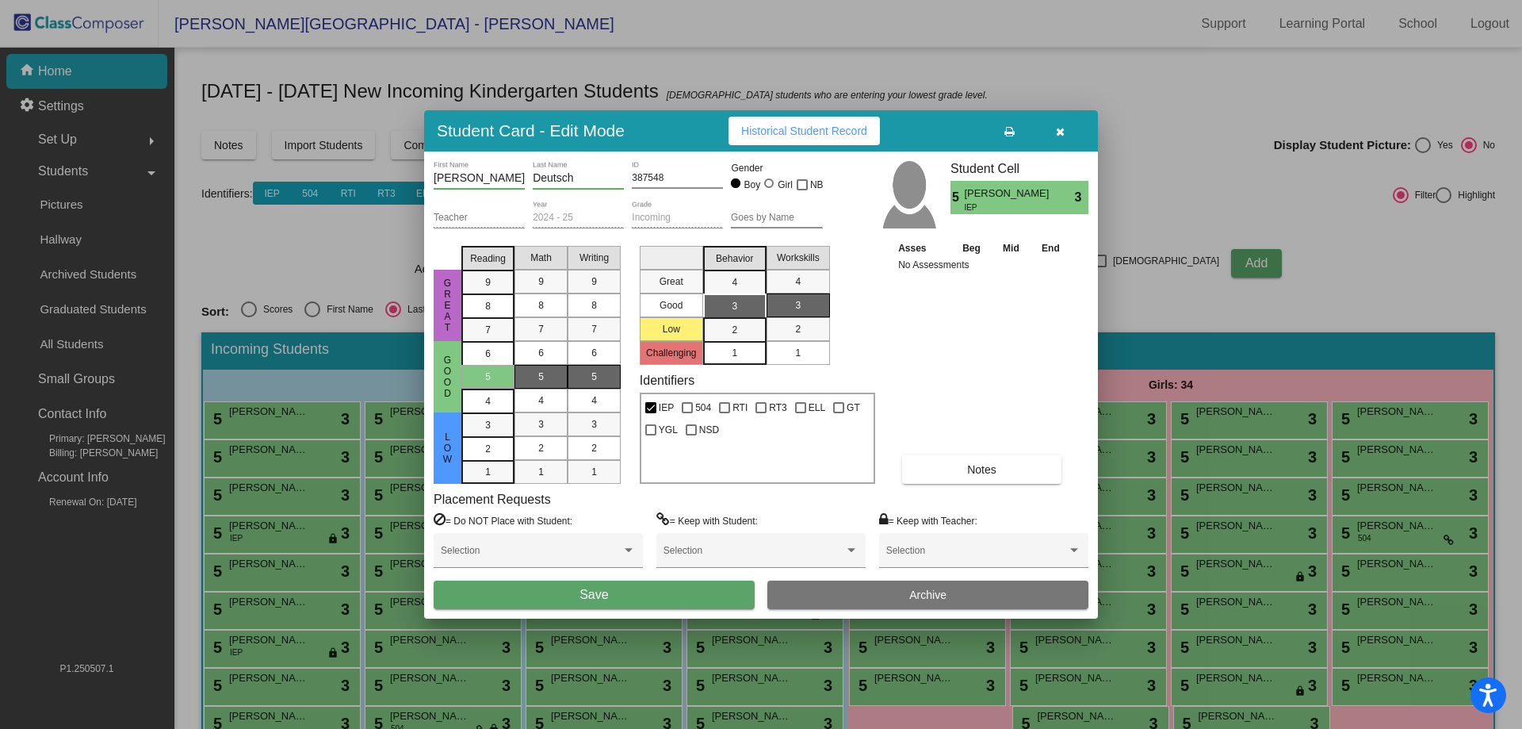
click at [679, 590] on button "Save" at bounding box center [594, 594] width 321 height 29
click at [1066, 138] on button "button" at bounding box center [1060, 131] width 51 height 29
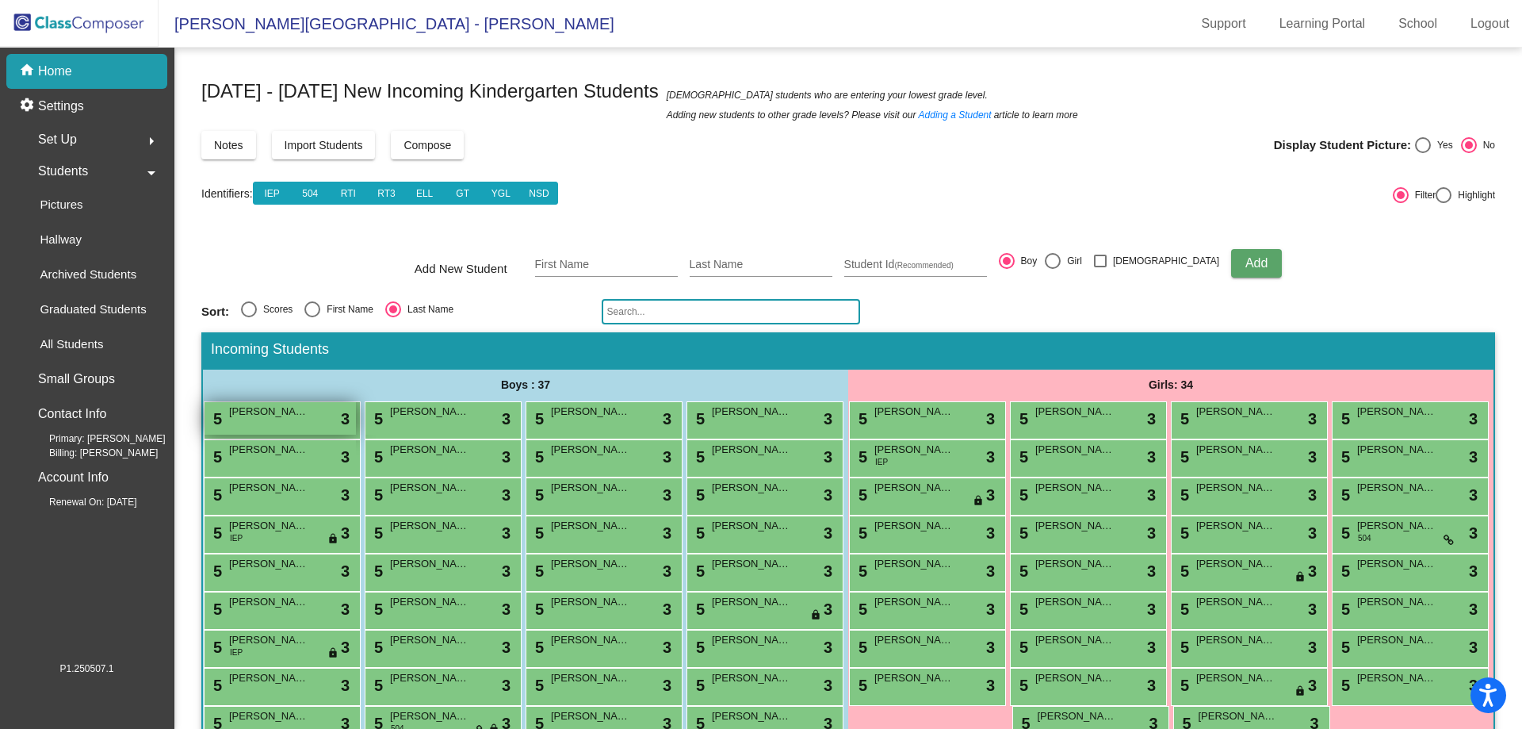
click at [308, 405] on span "[PERSON_NAME]" at bounding box center [268, 412] width 79 height 16
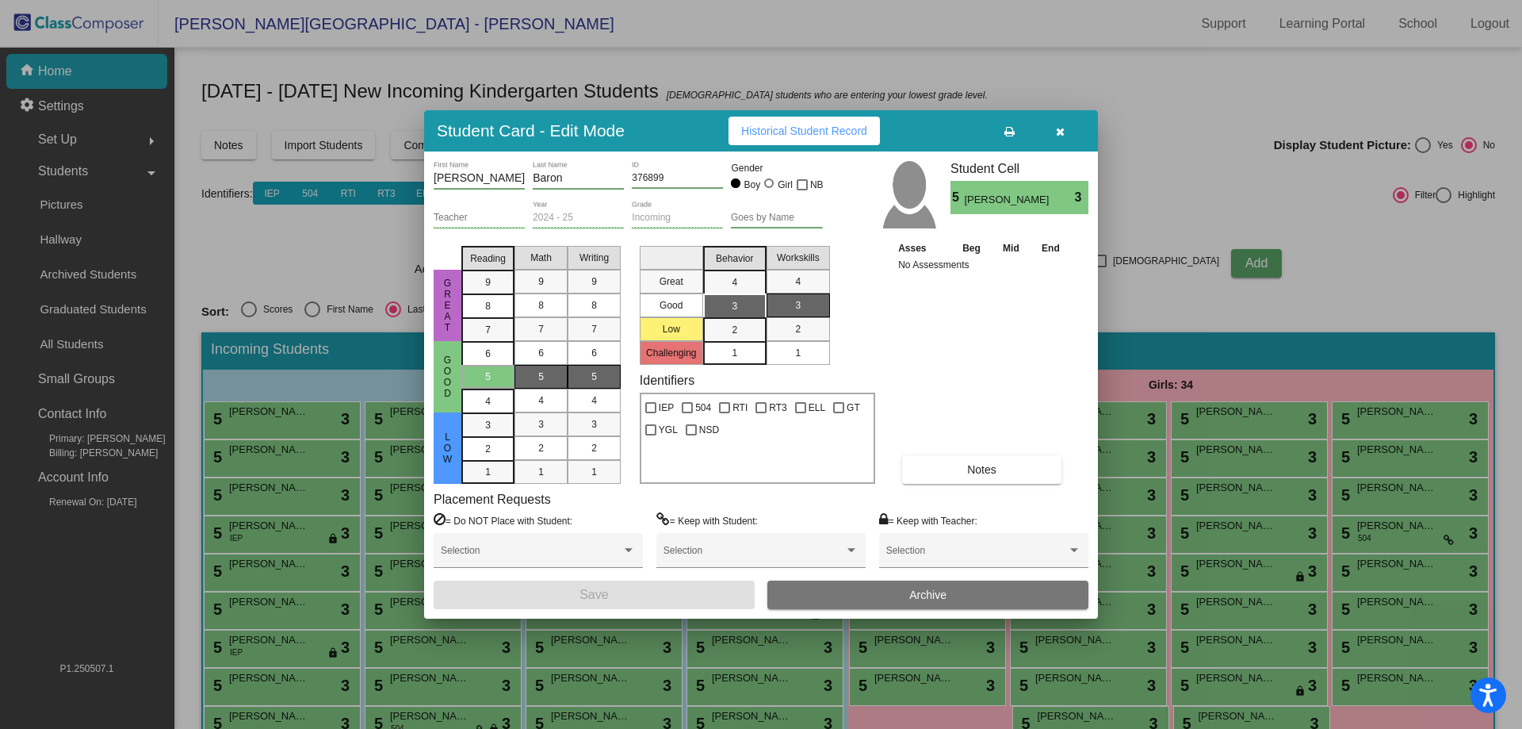
click at [1062, 136] on icon "button" at bounding box center [1060, 131] width 9 height 11
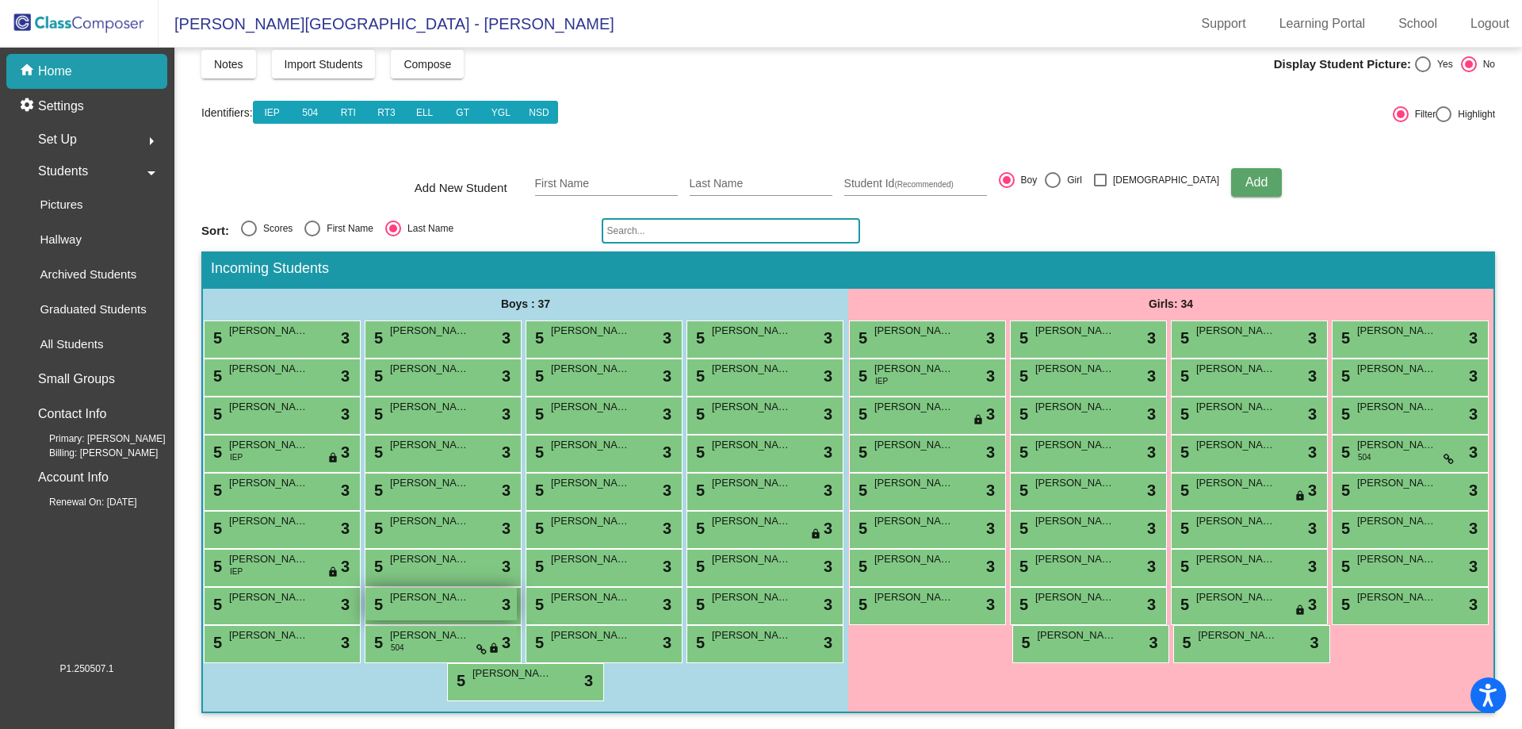
scroll to position [157, 0]
click at [1278, 629] on span "[PERSON_NAME]" at bounding box center [1238, 635] width 79 height 16
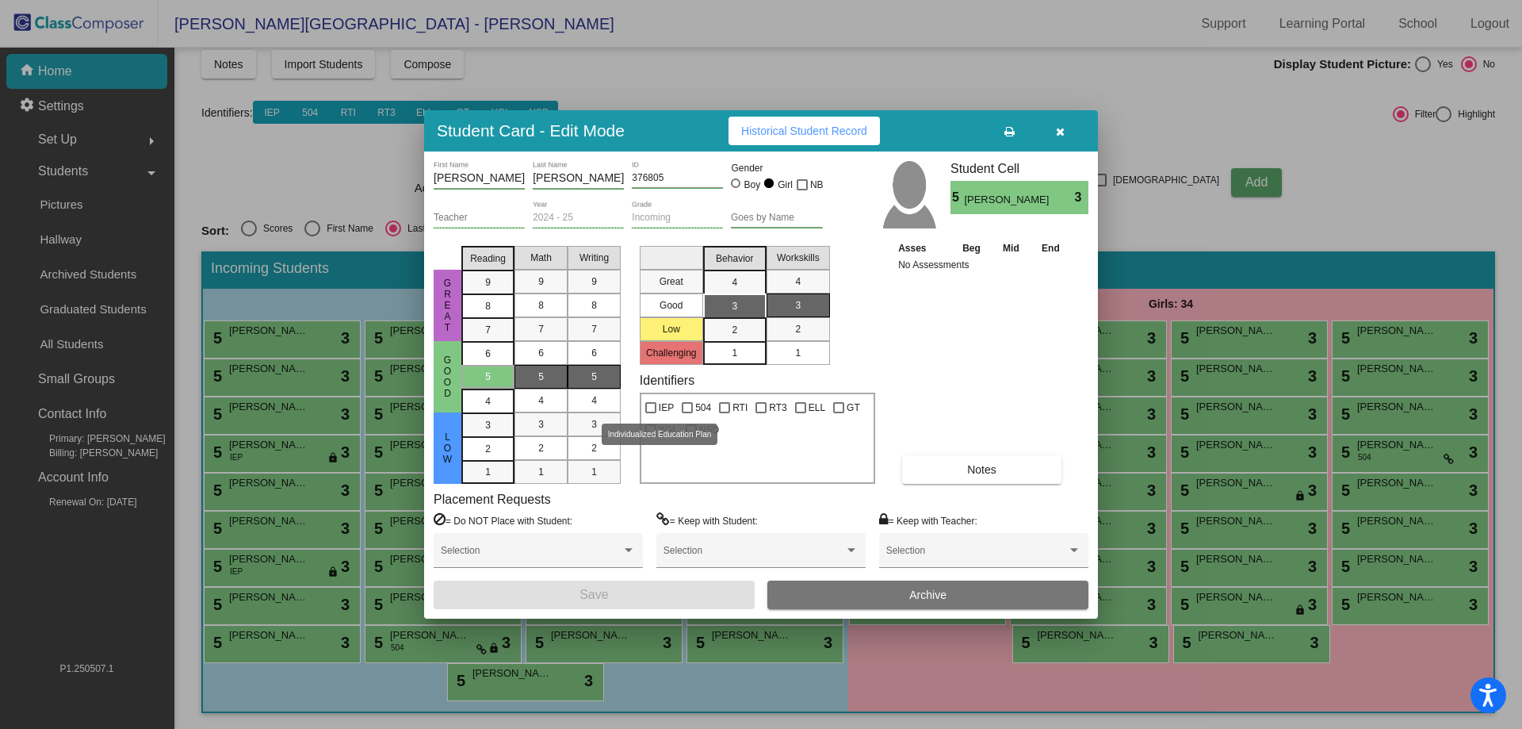
click at [671, 405] on span "IEP" at bounding box center [666, 407] width 15 height 19
click at [651, 413] on input "IEP" at bounding box center [650, 413] width 1 height 1
checkbox input "true"
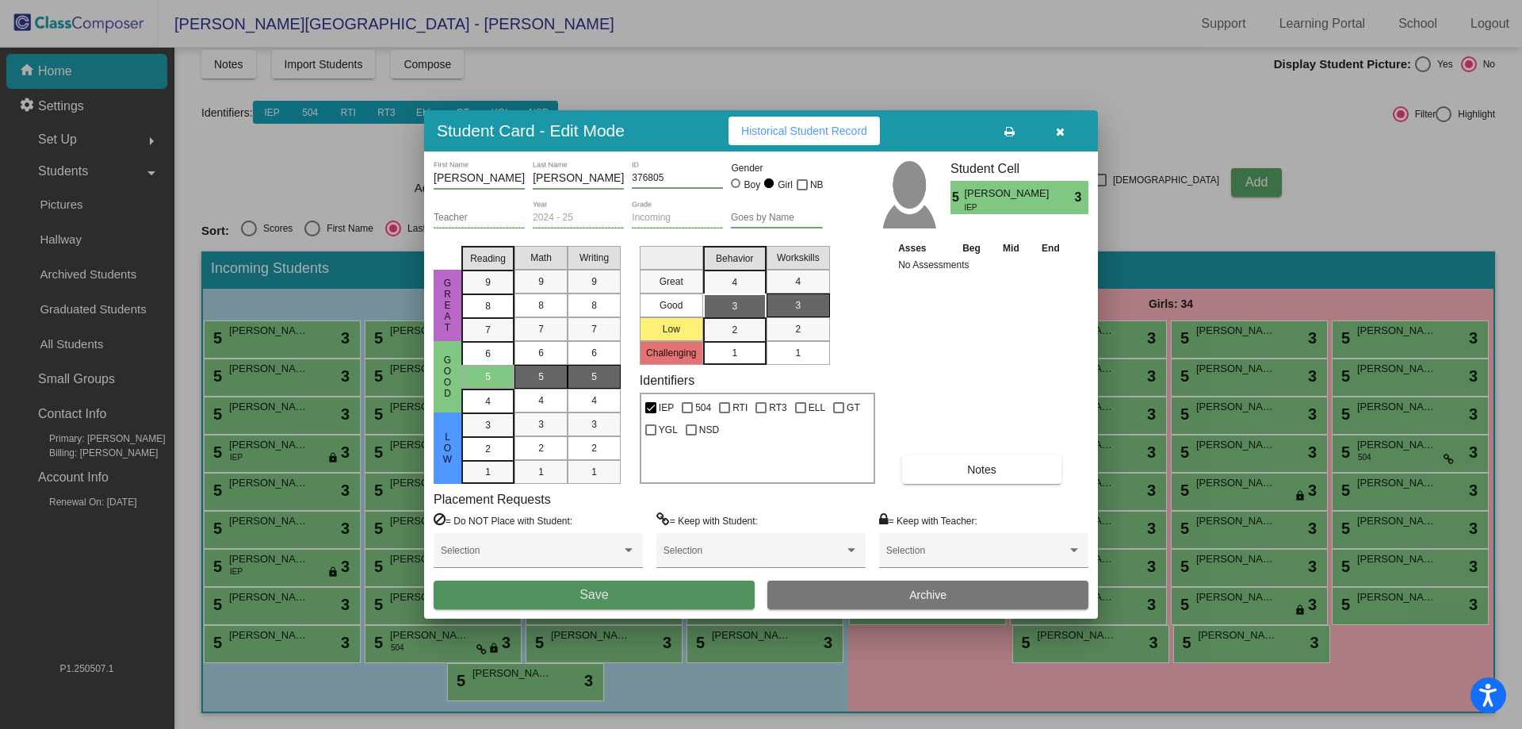
click at [637, 596] on button "Save" at bounding box center [594, 594] width 321 height 29
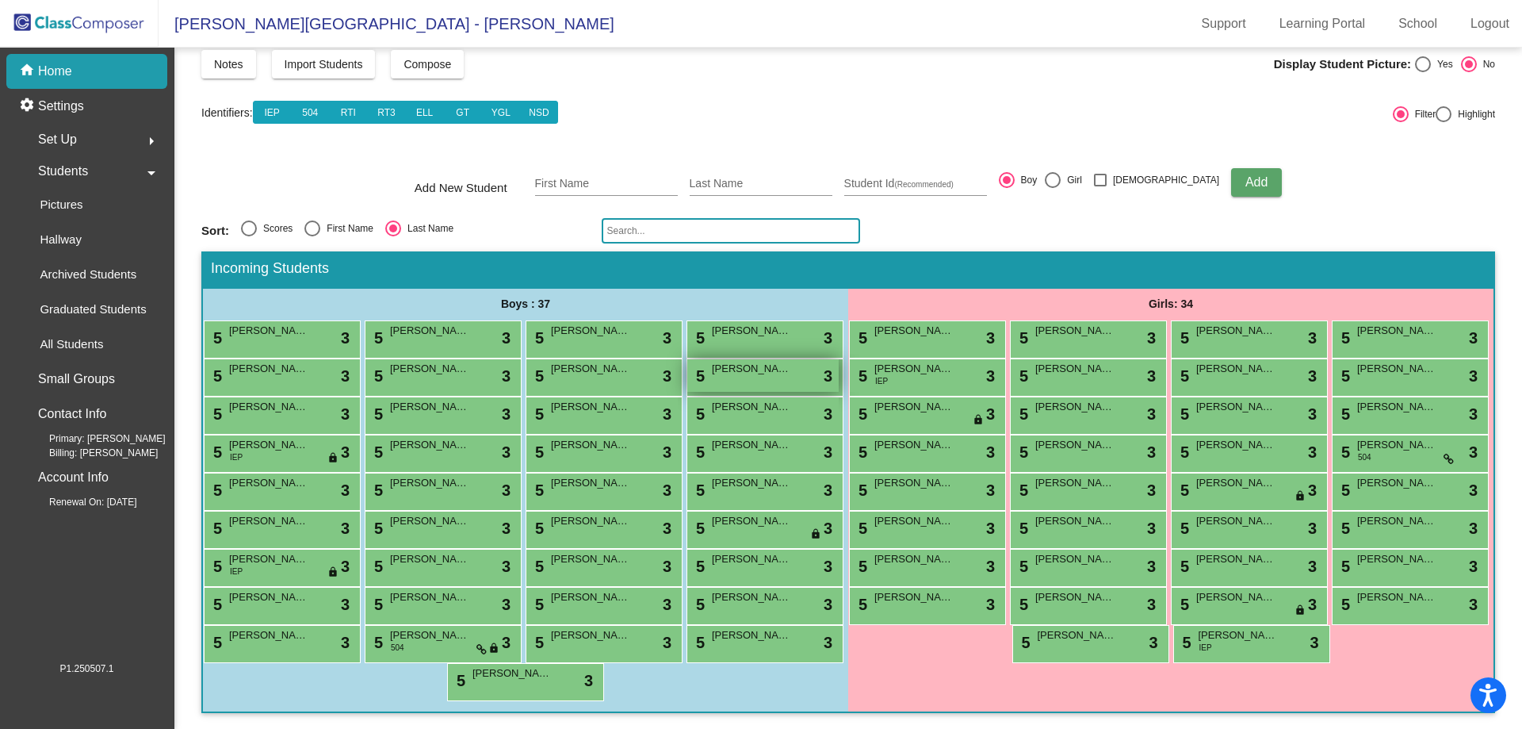
click at [687, 359] on div "5 [PERSON_NAME] lock do_not_disturb_alt 3" at bounding box center [762, 375] width 151 height 33
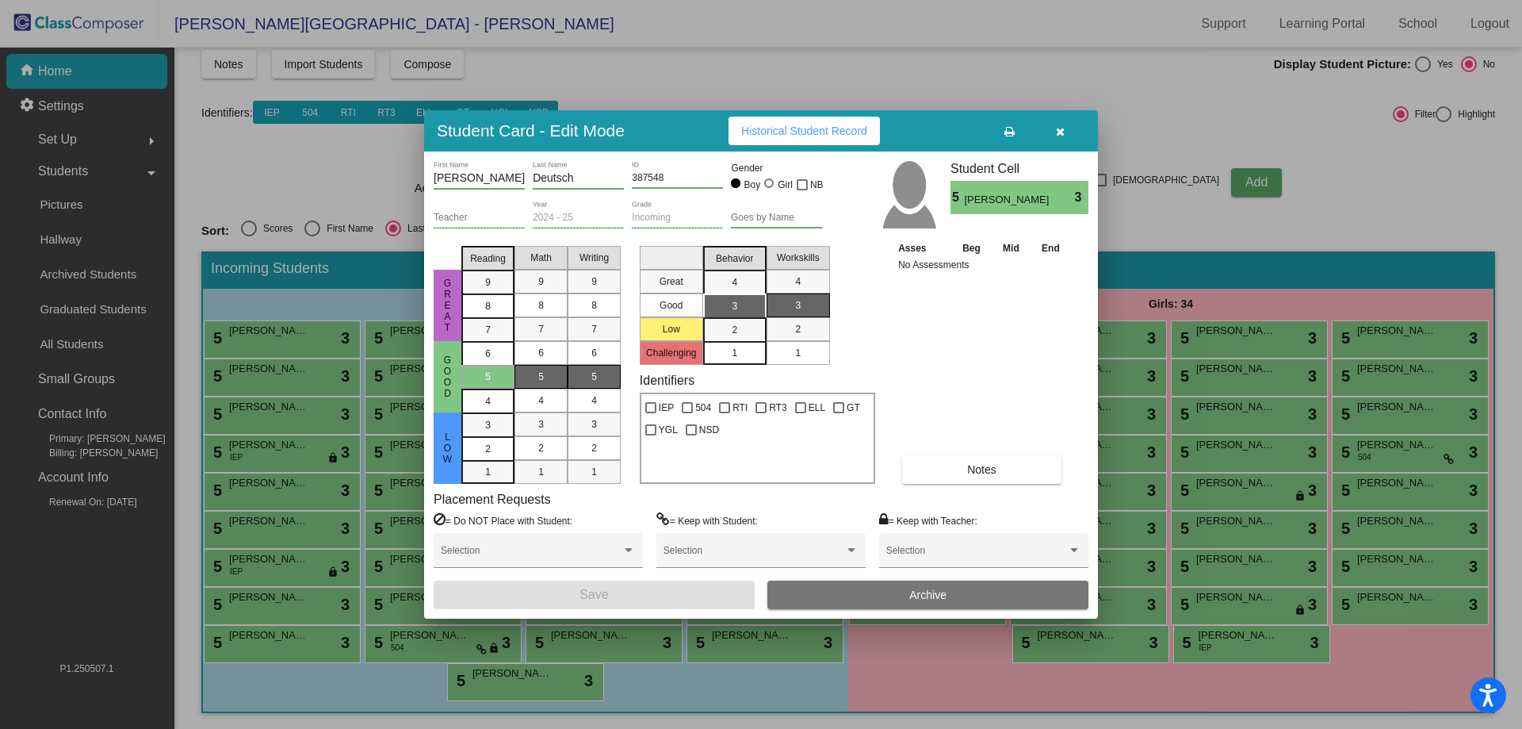
click at [752, 219] on input "Goes by Name" at bounding box center [776, 217] width 91 height 11
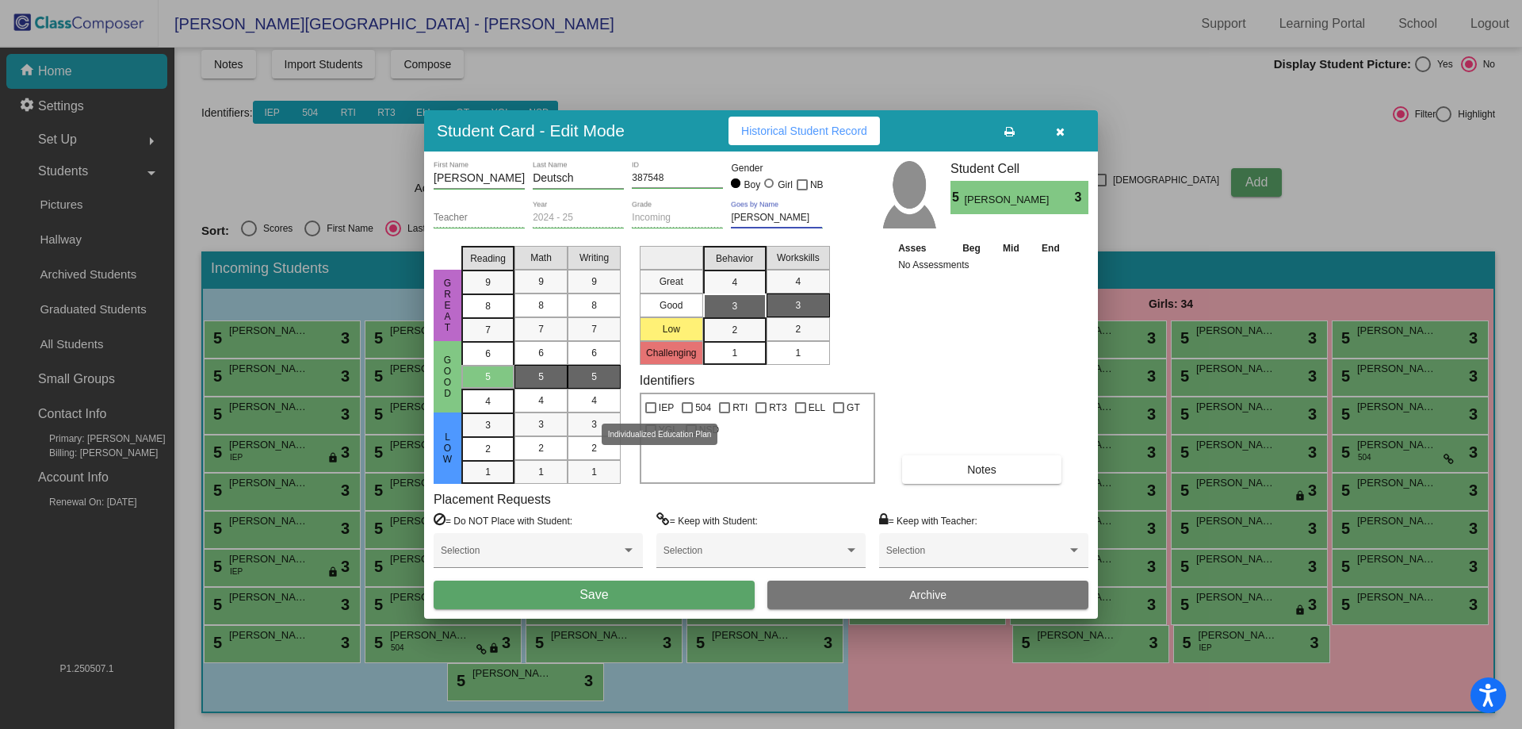
type input "[PERSON_NAME]"
click at [659, 404] on span "IEP" at bounding box center [666, 407] width 15 height 19
click at [651, 413] on input "IEP" at bounding box center [650, 413] width 1 height 1
checkbox input "true"
click at [608, 597] on span "Save" at bounding box center [594, 593] width 29 height 13
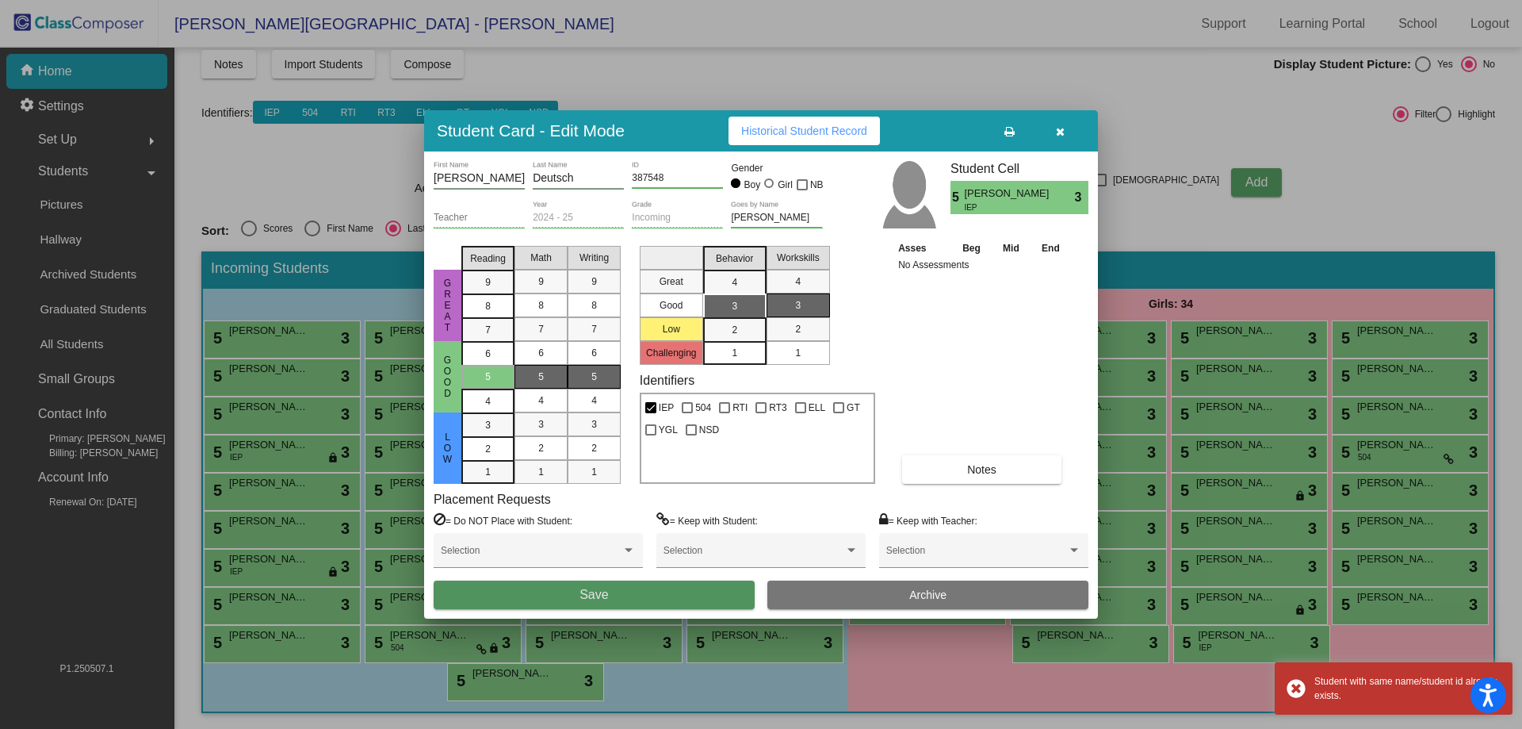
click at [607, 597] on span "Save" at bounding box center [594, 593] width 29 height 13
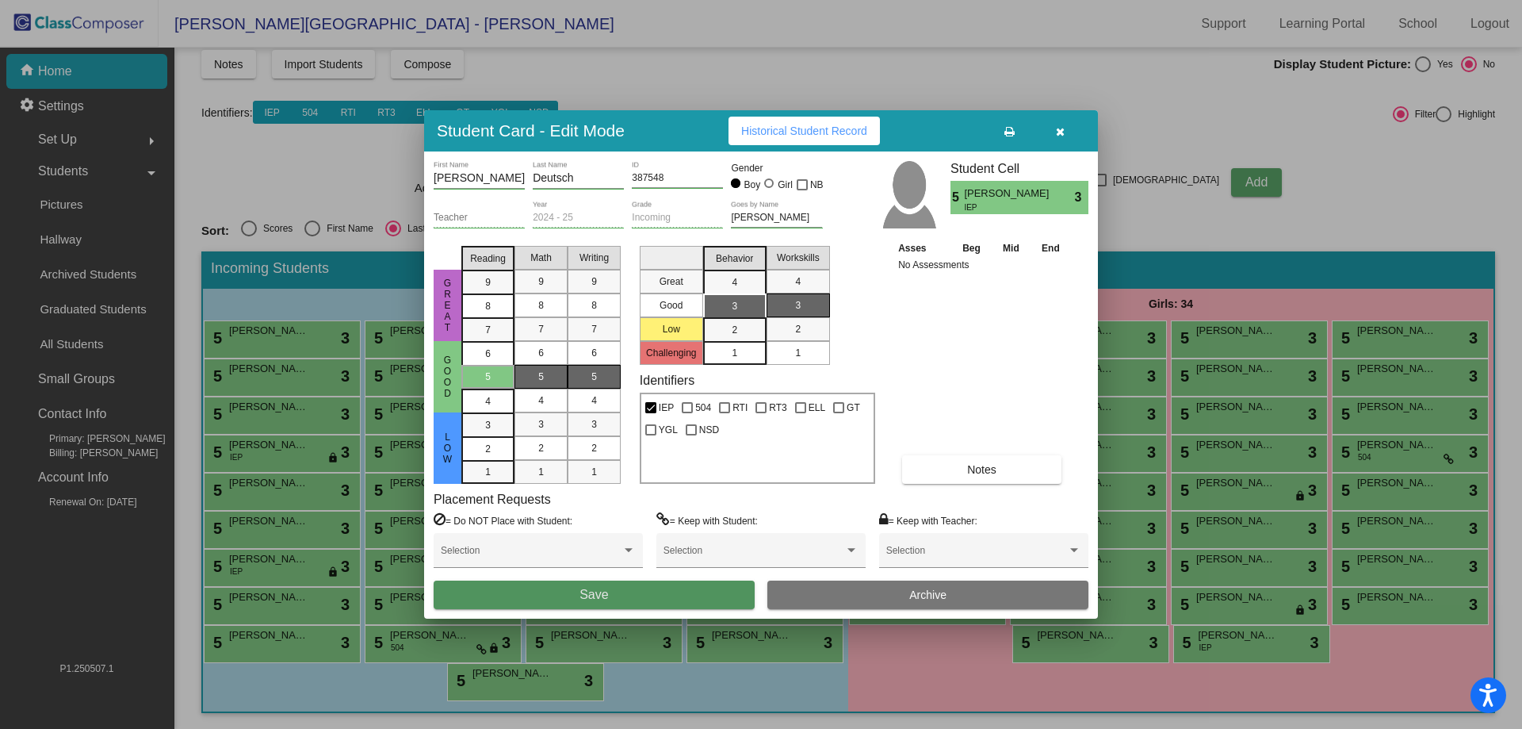
click at [607, 597] on span "Save" at bounding box center [594, 593] width 29 height 13
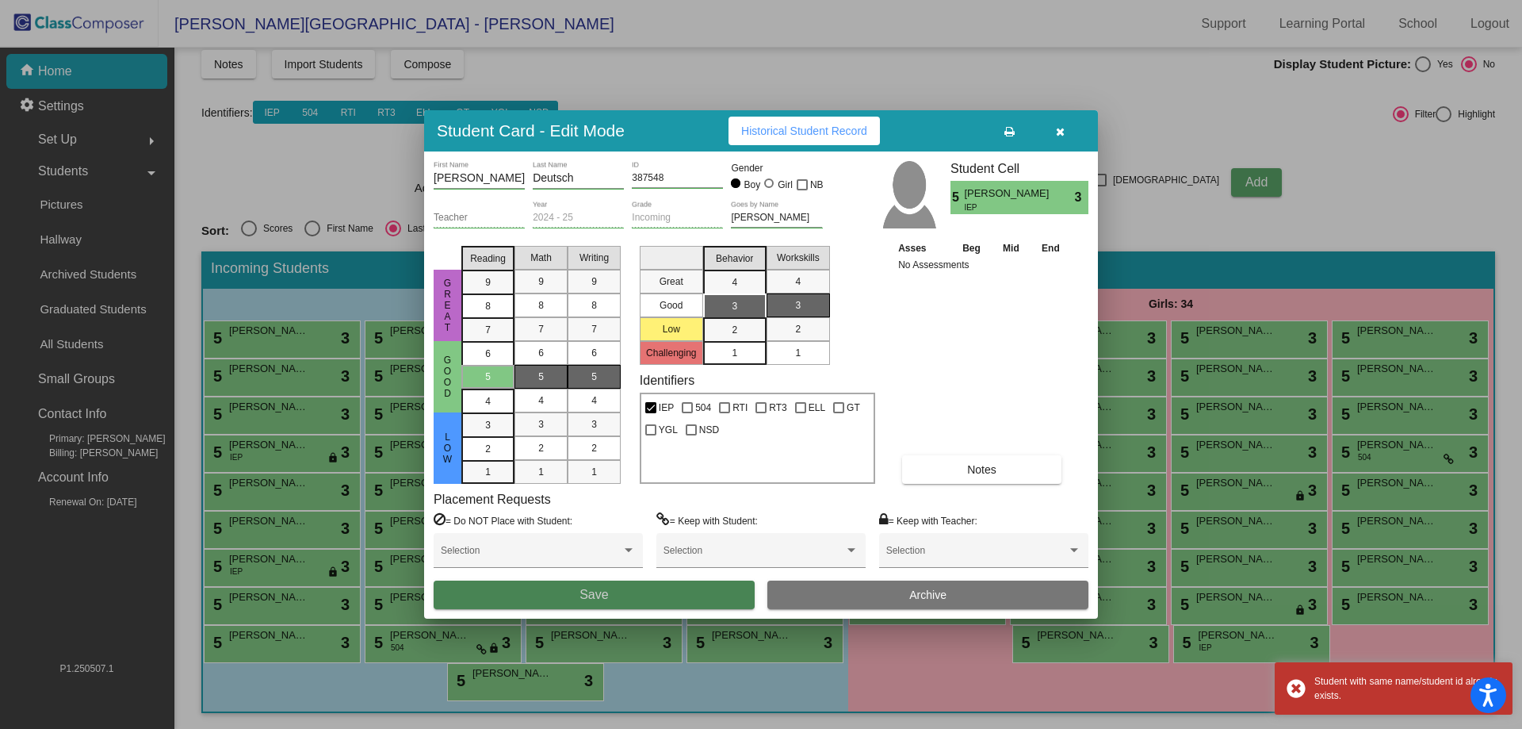
click at [607, 597] on span "Save" at bounding box center [594, 593] width 29 height 13
click at [609, 597] on button "Save" at bounding box center [594, 594] width 321 height 29
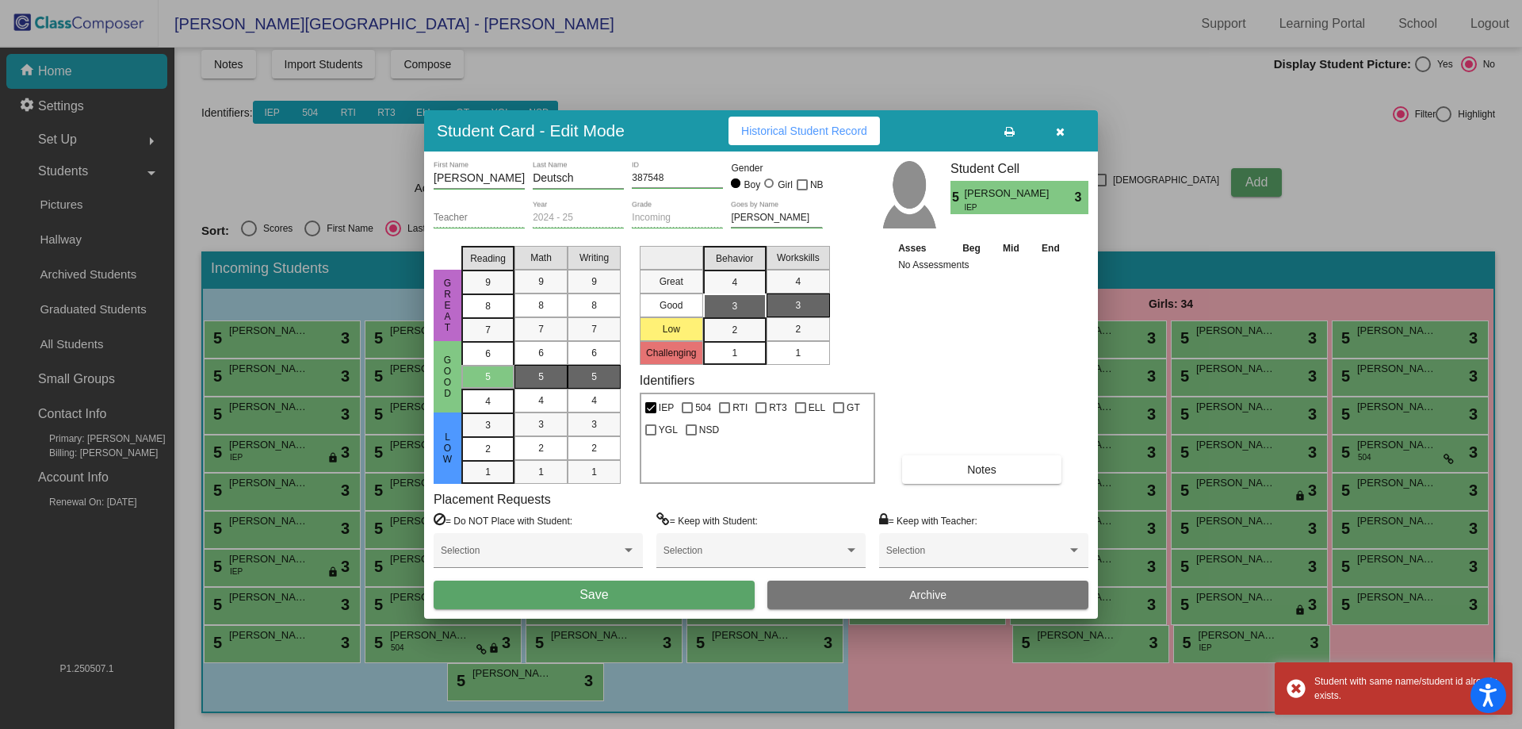
click at [538, 588] on button "Save" at bounding box center [594, 594] width 321 height 29
click at [540, 588] on button "Save" at bounding box center [594, 594] width 321 height 29
click at [542, 588] on button "Save" at bounding box center [594, 594] width 321 height 29
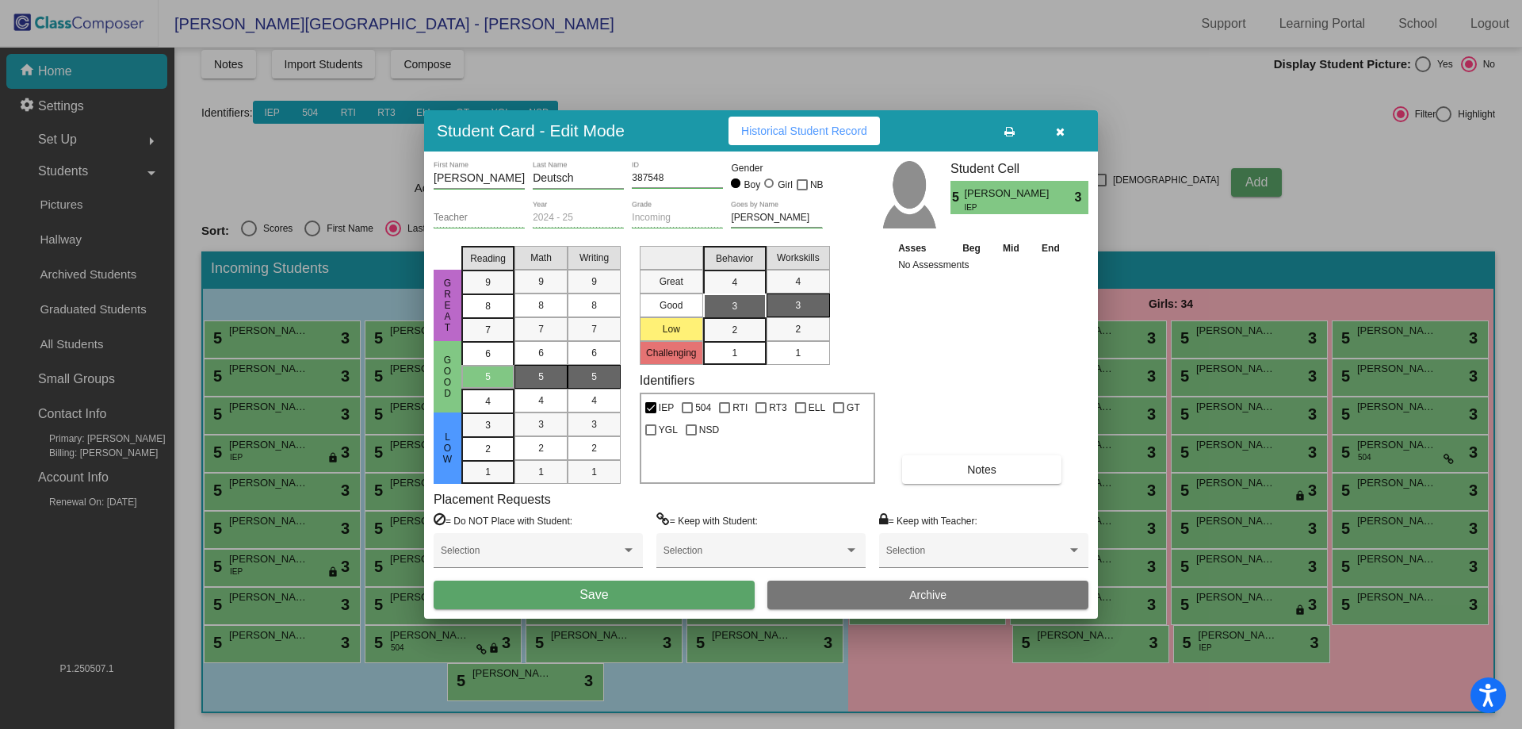
click at [1068, 127] on button "button" at bounding box center [1060, 131] width 51 height 29
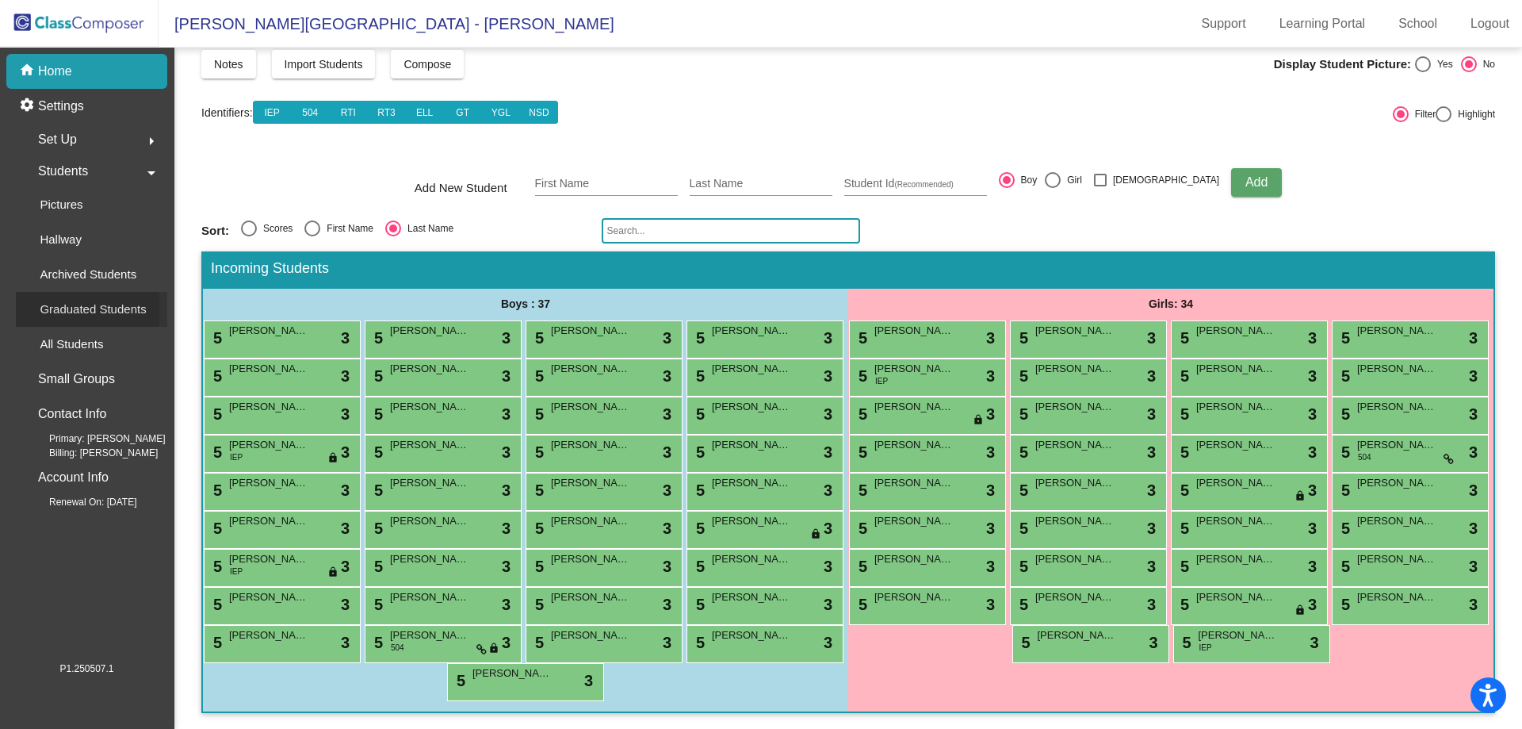
click at [115, 292] on div "Graduated Students" at bounding box center [87, 309] width 143 height 35
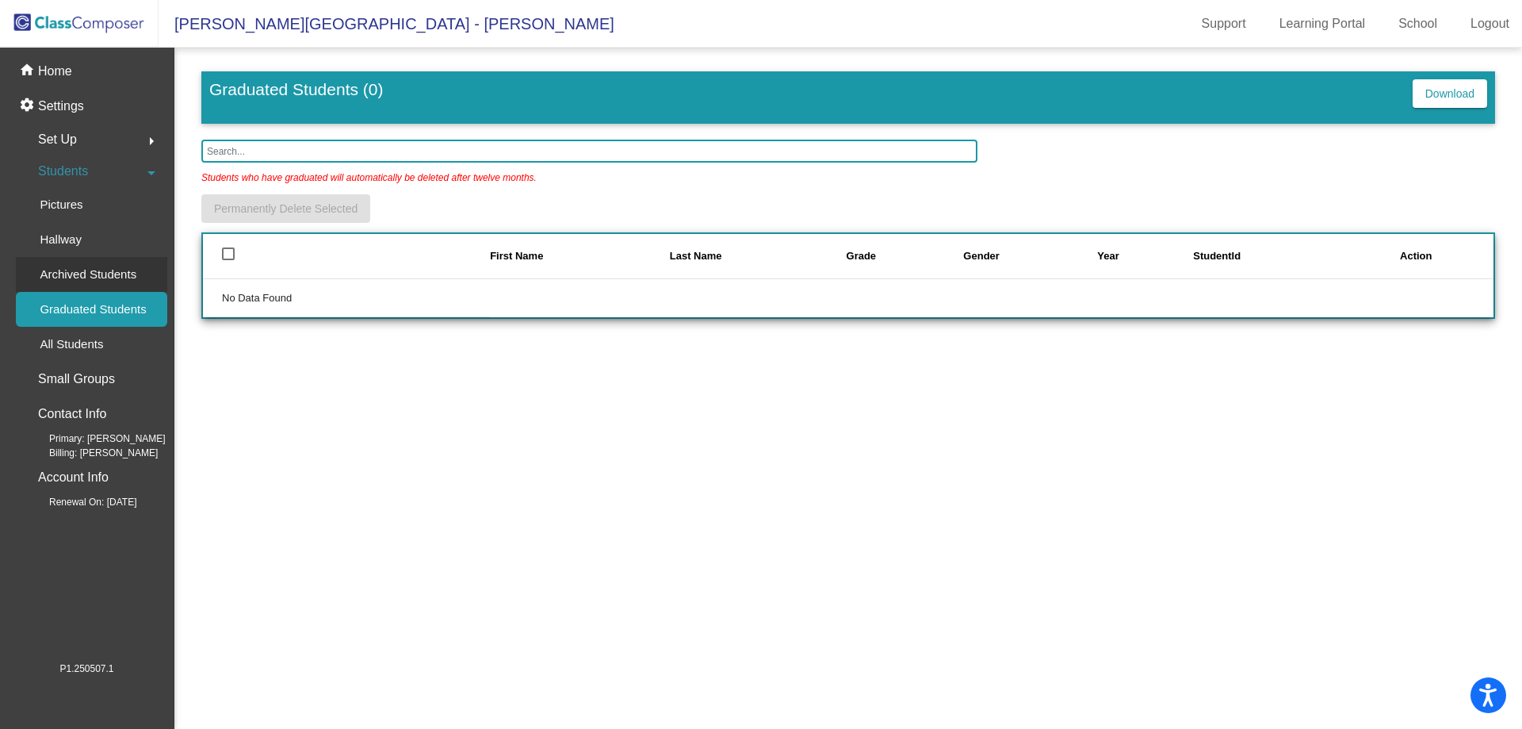
click at [105, 262] on div "Archived Students" at bounding box center [82, 274] width 133 height 35
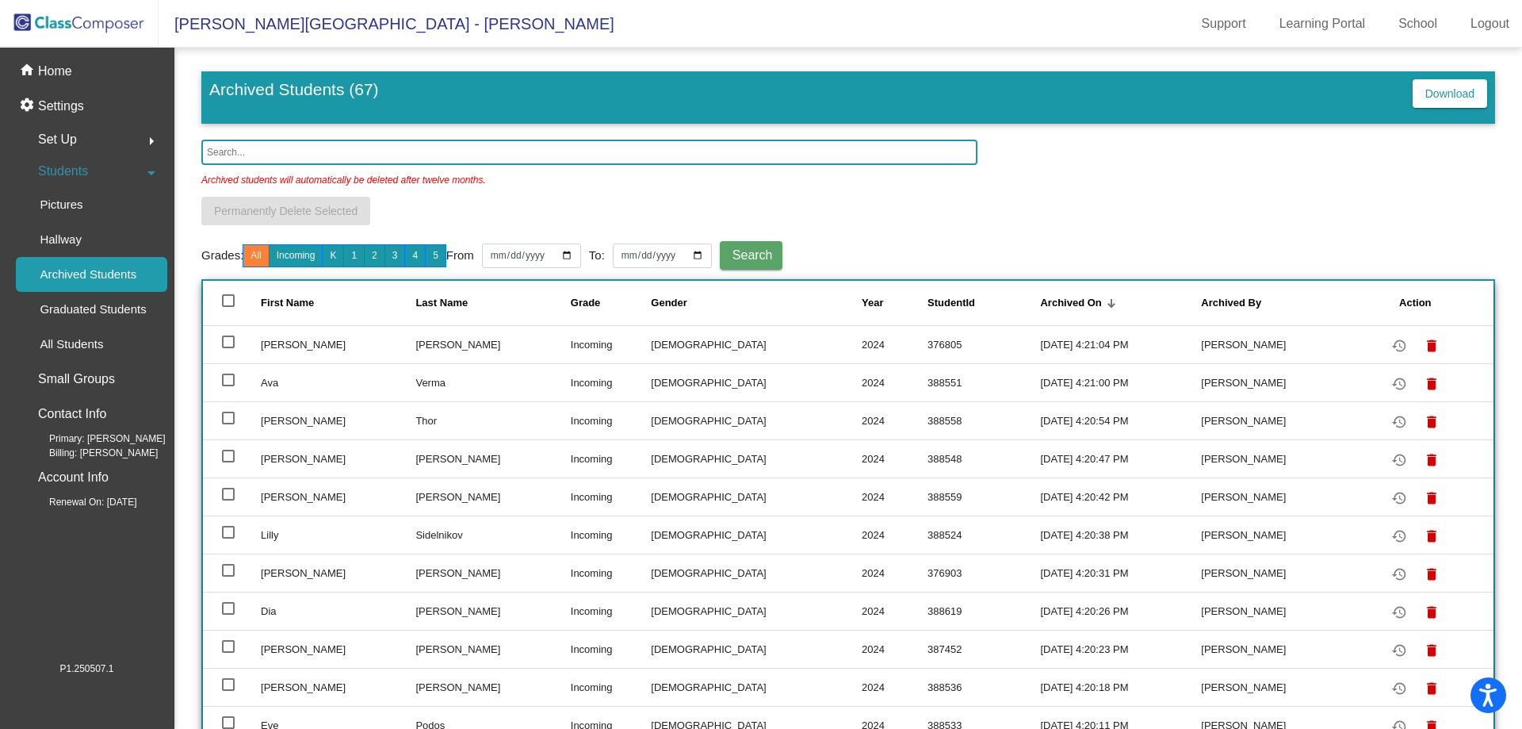
click at [231, 299] on div at bounding box center [228, 300] width 13 height 13
click at [228, 307] on input "deselect all" at bounding box center [228, 307] width 1 height 1
checkbox input "true"
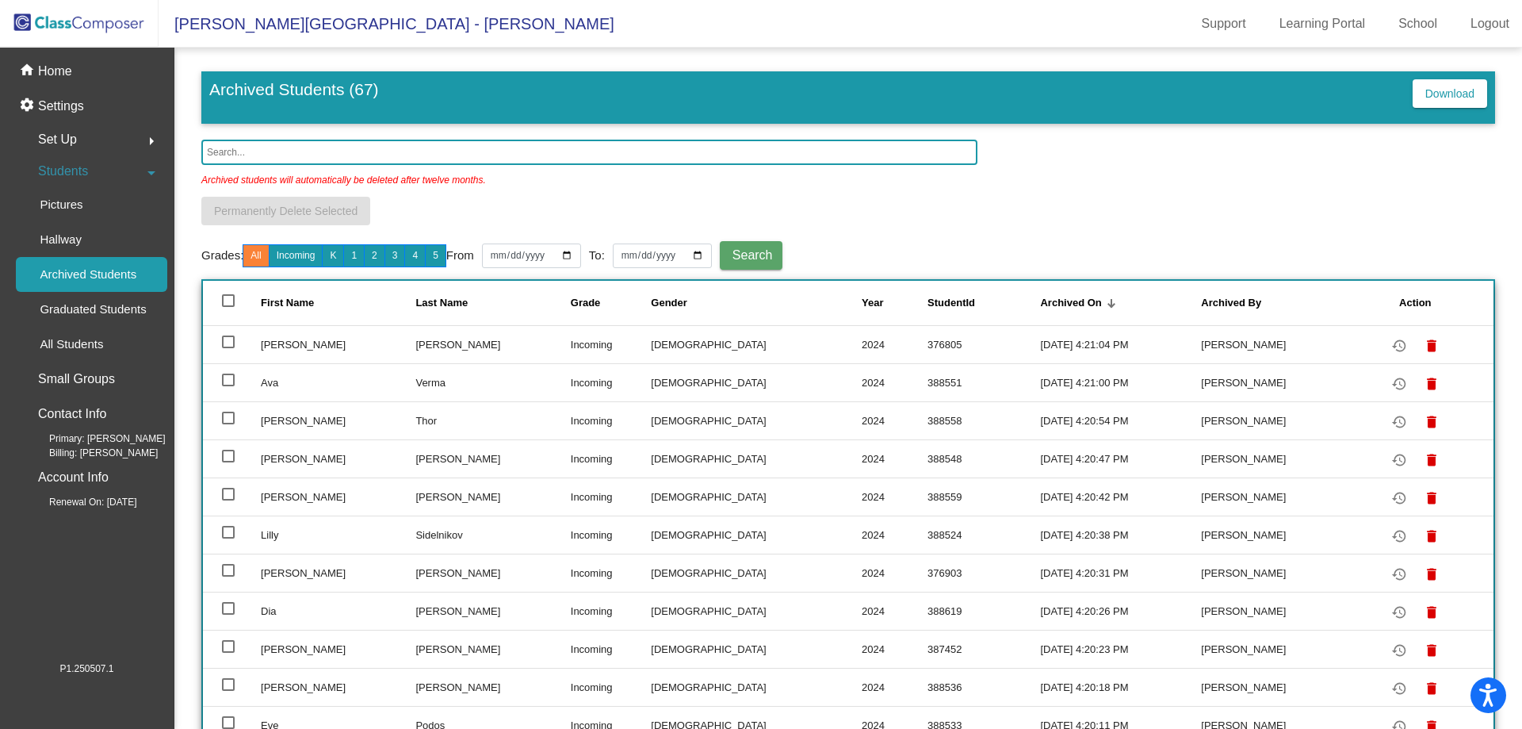
checkbox input "true"
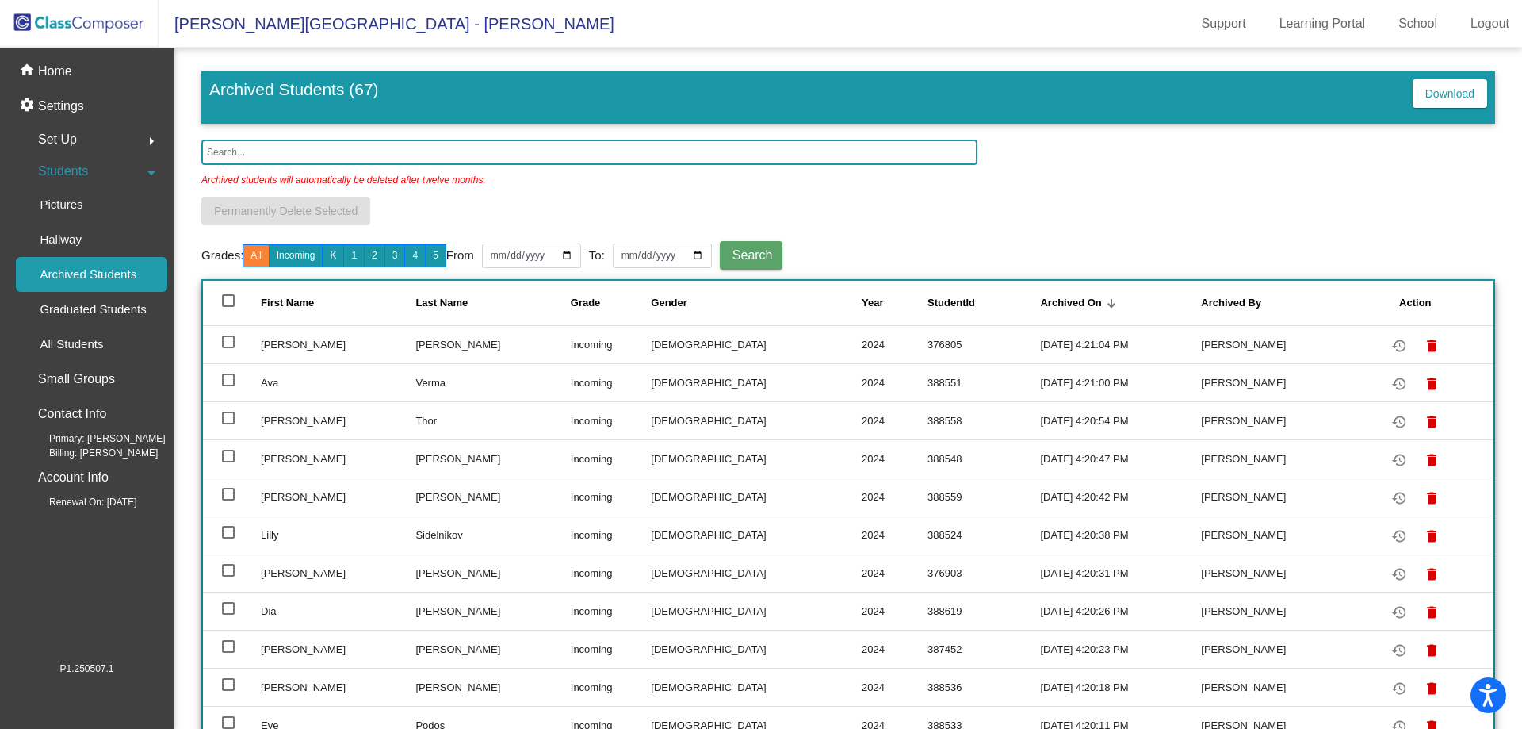
checkbox input "true"
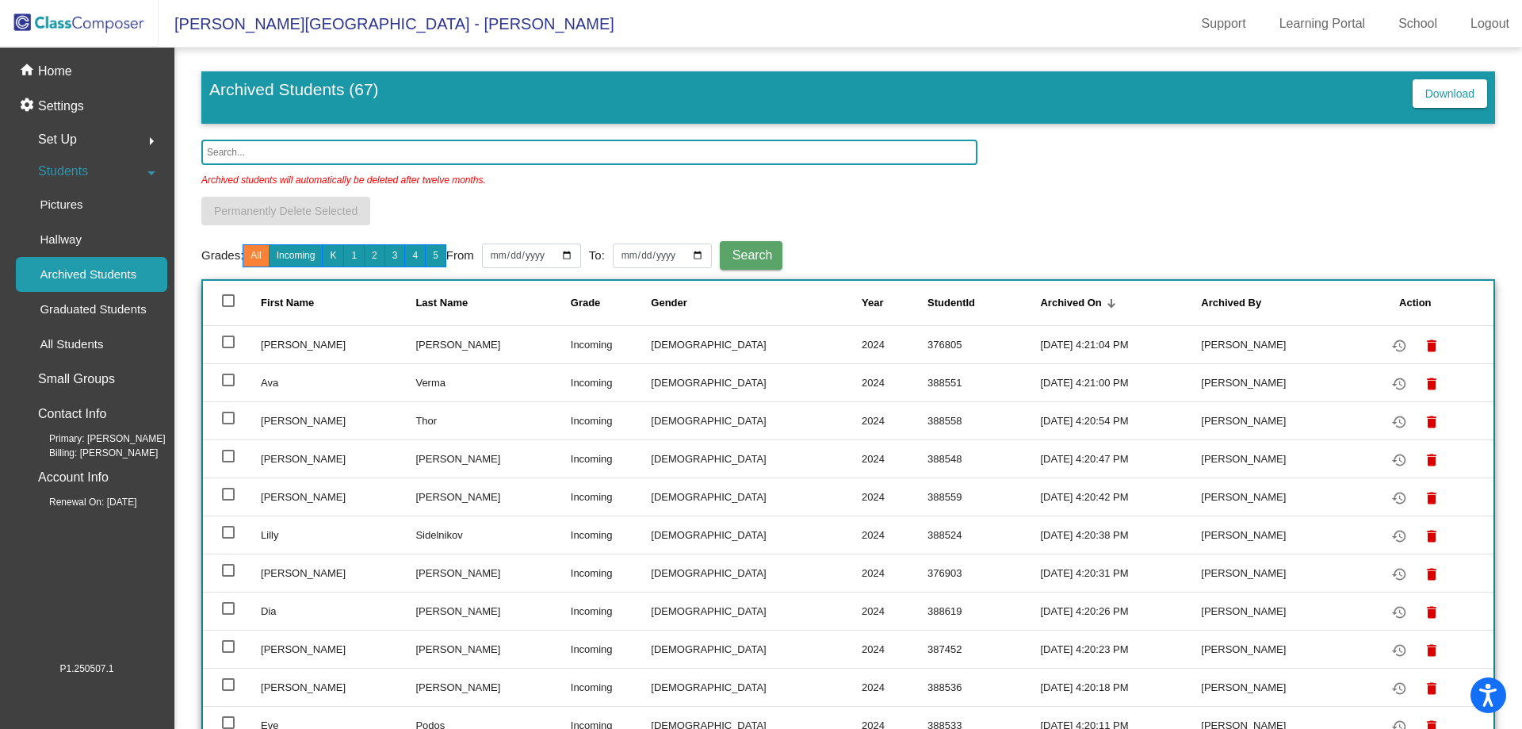
checkbox input "true"
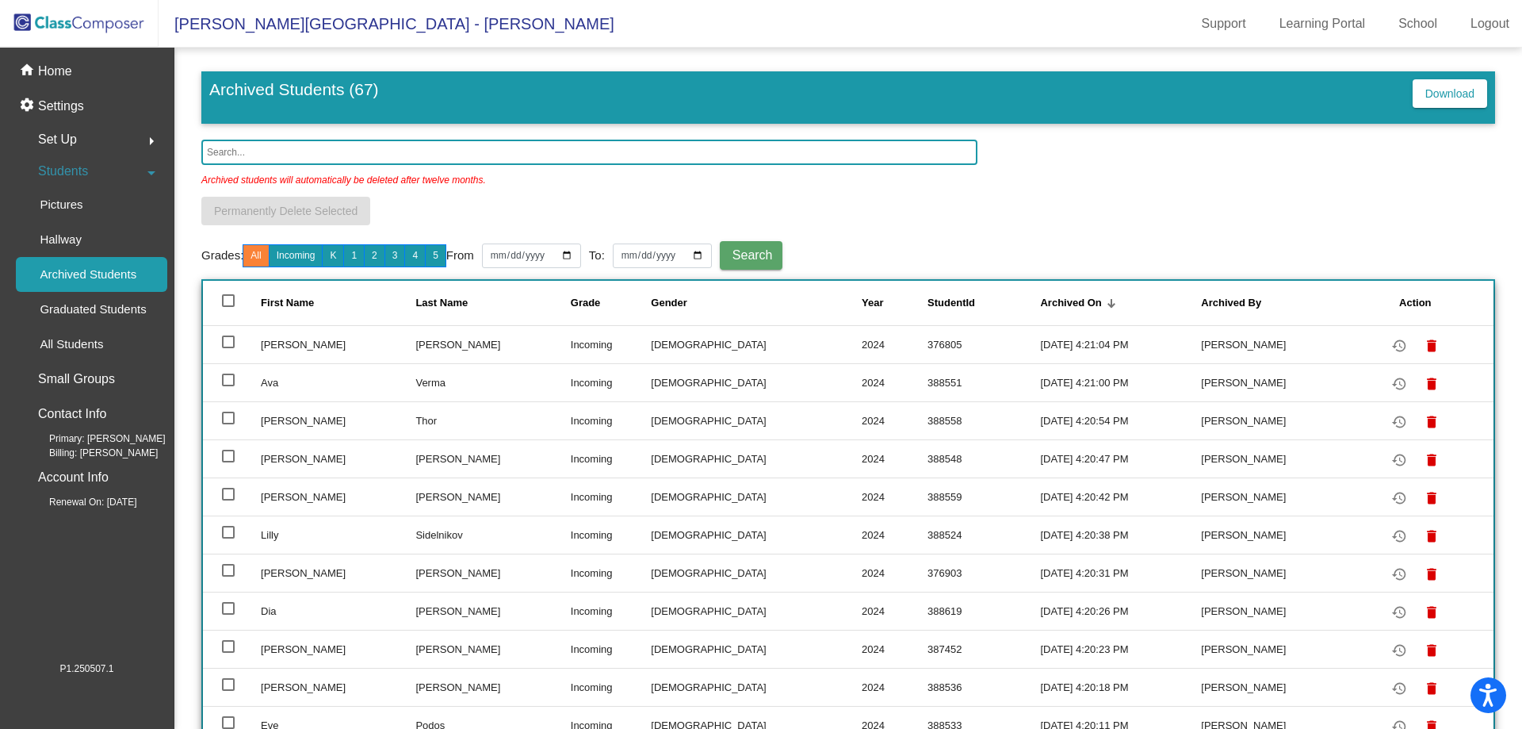
checkbox input "true"
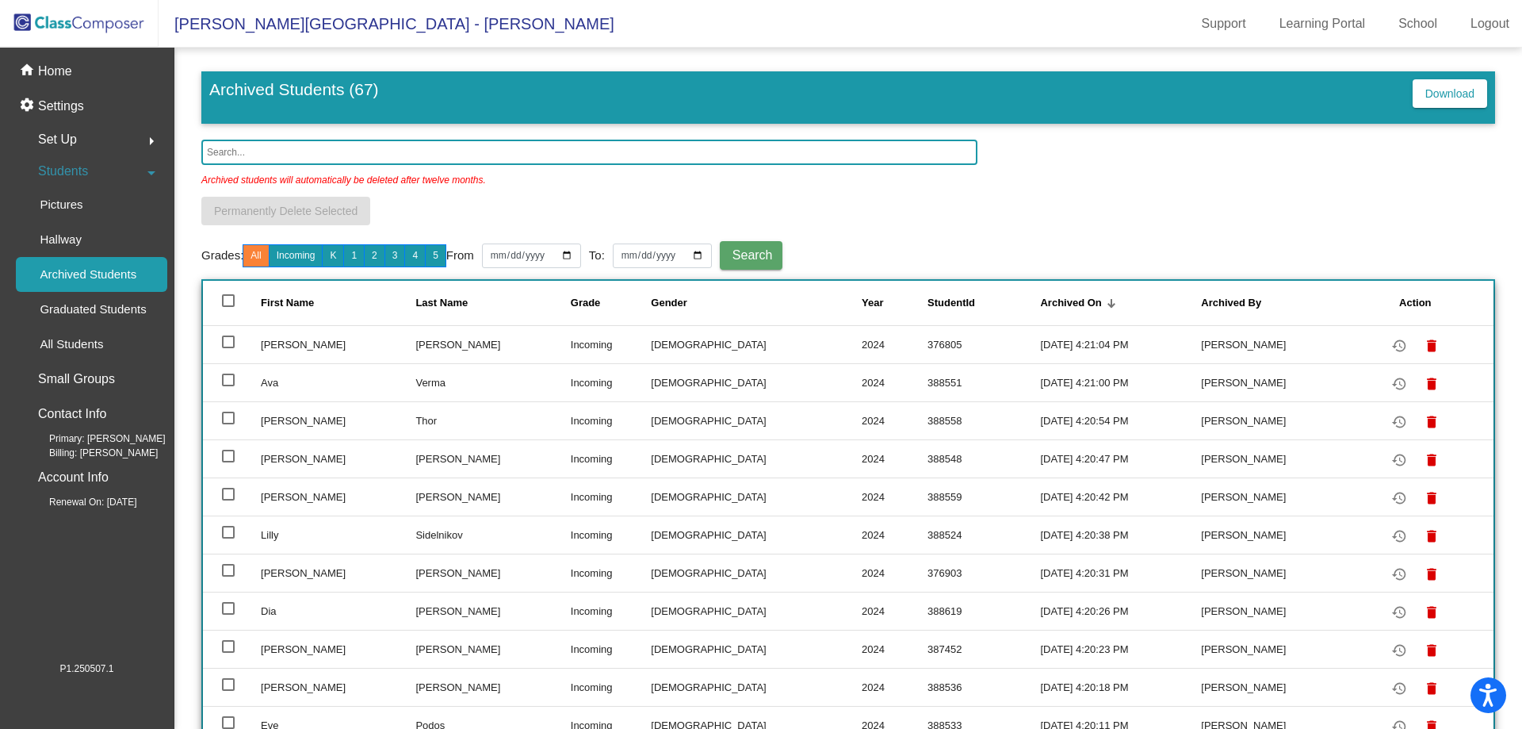
checkbox input "true"
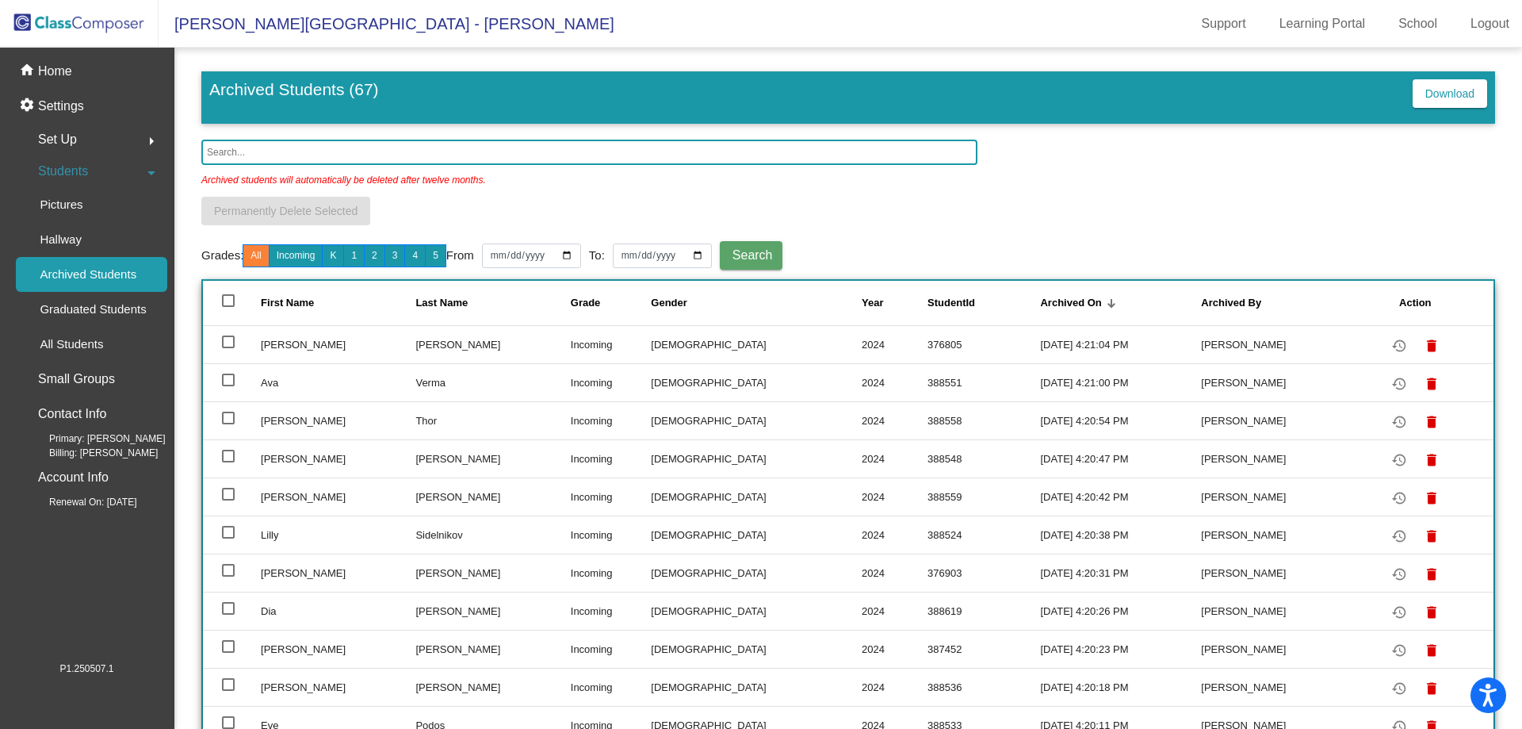
checkbox input "true"
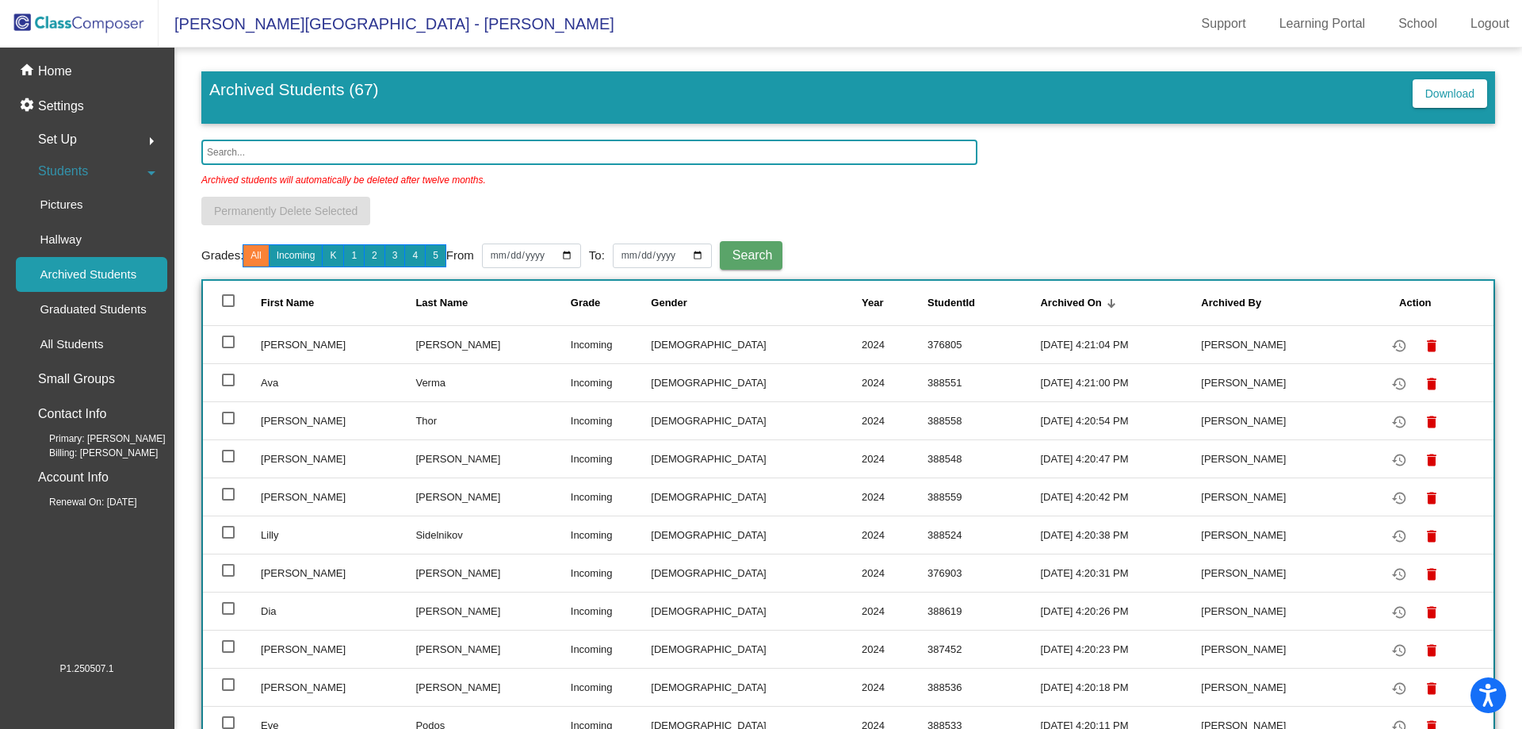
checkbox input "true"
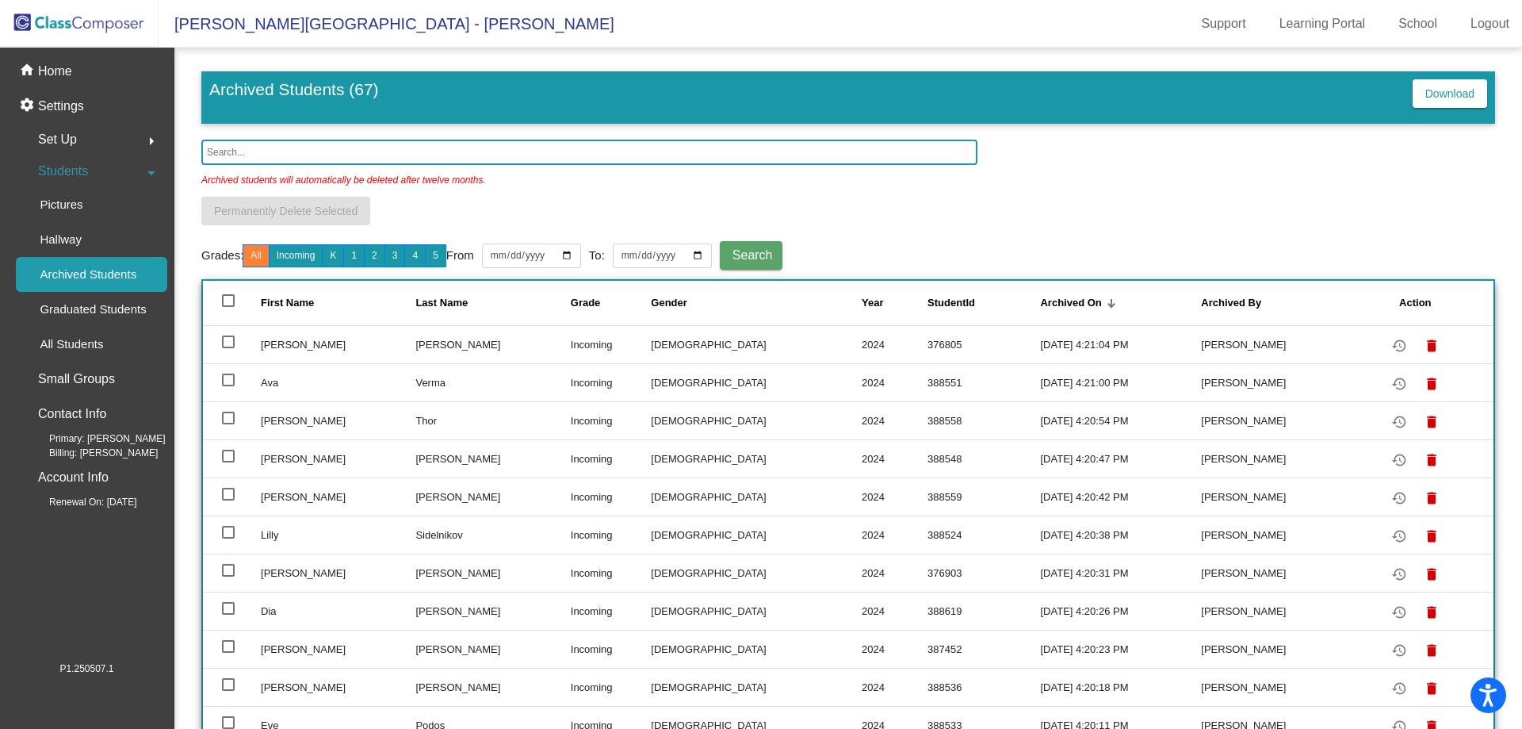
checkbox input "true"
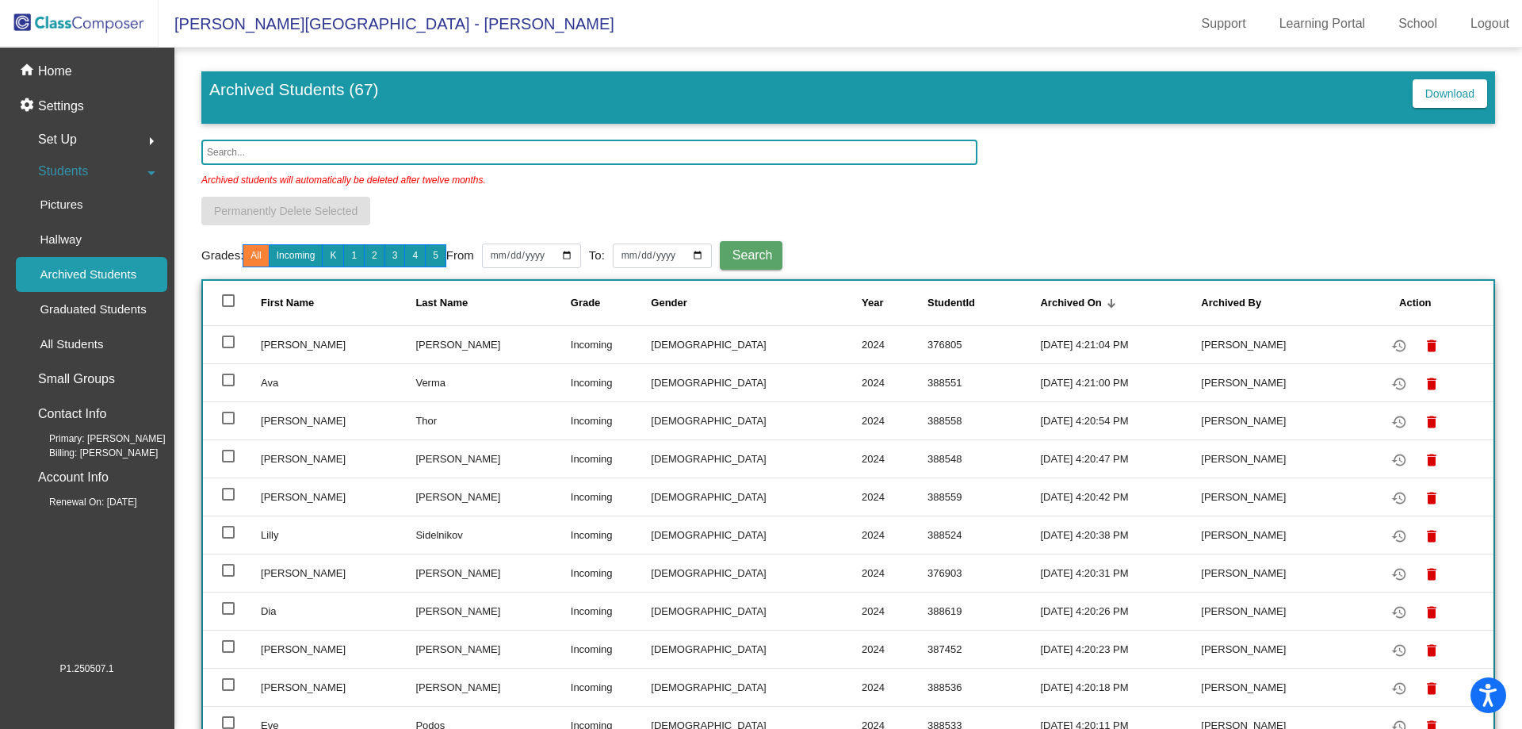
checkbox input "true"
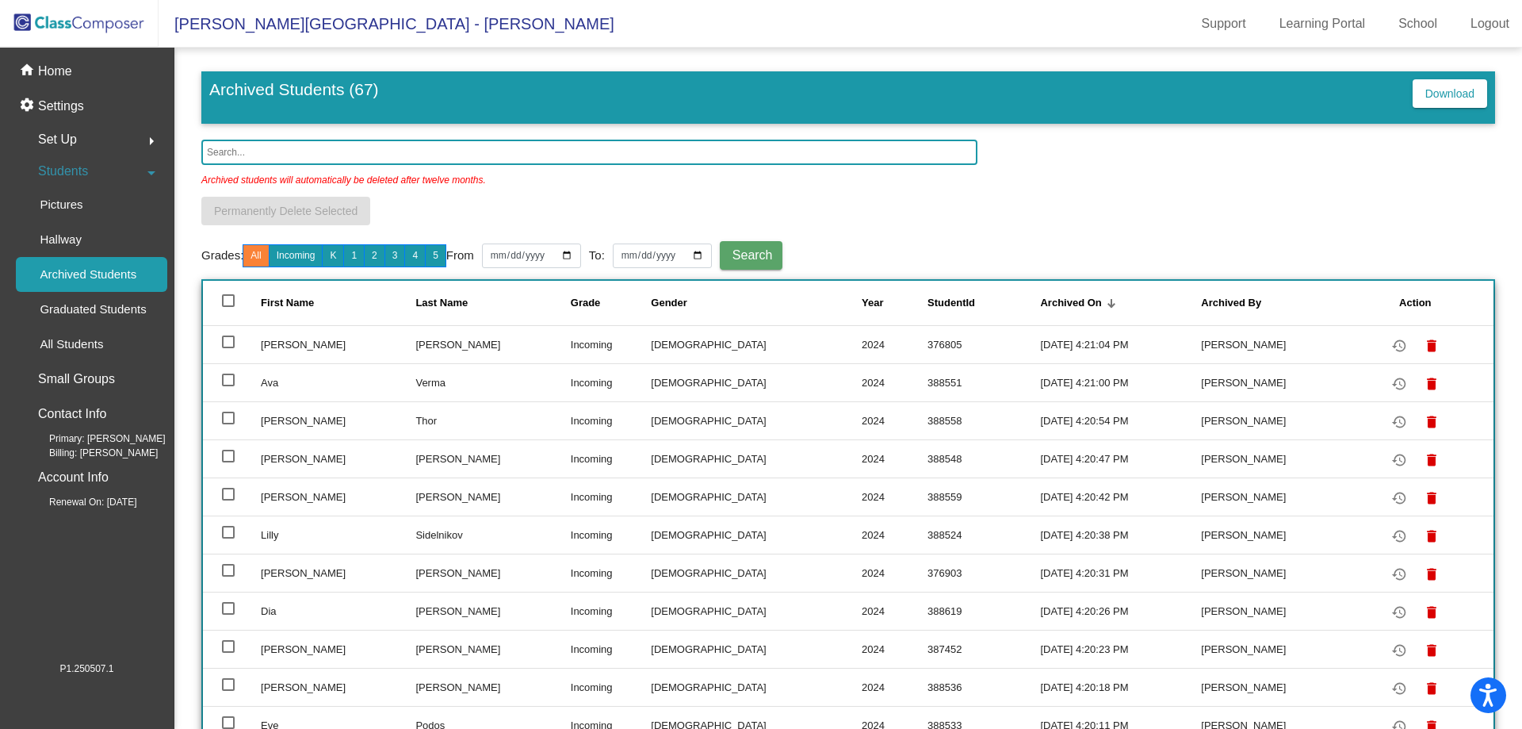
checkbox input "true"
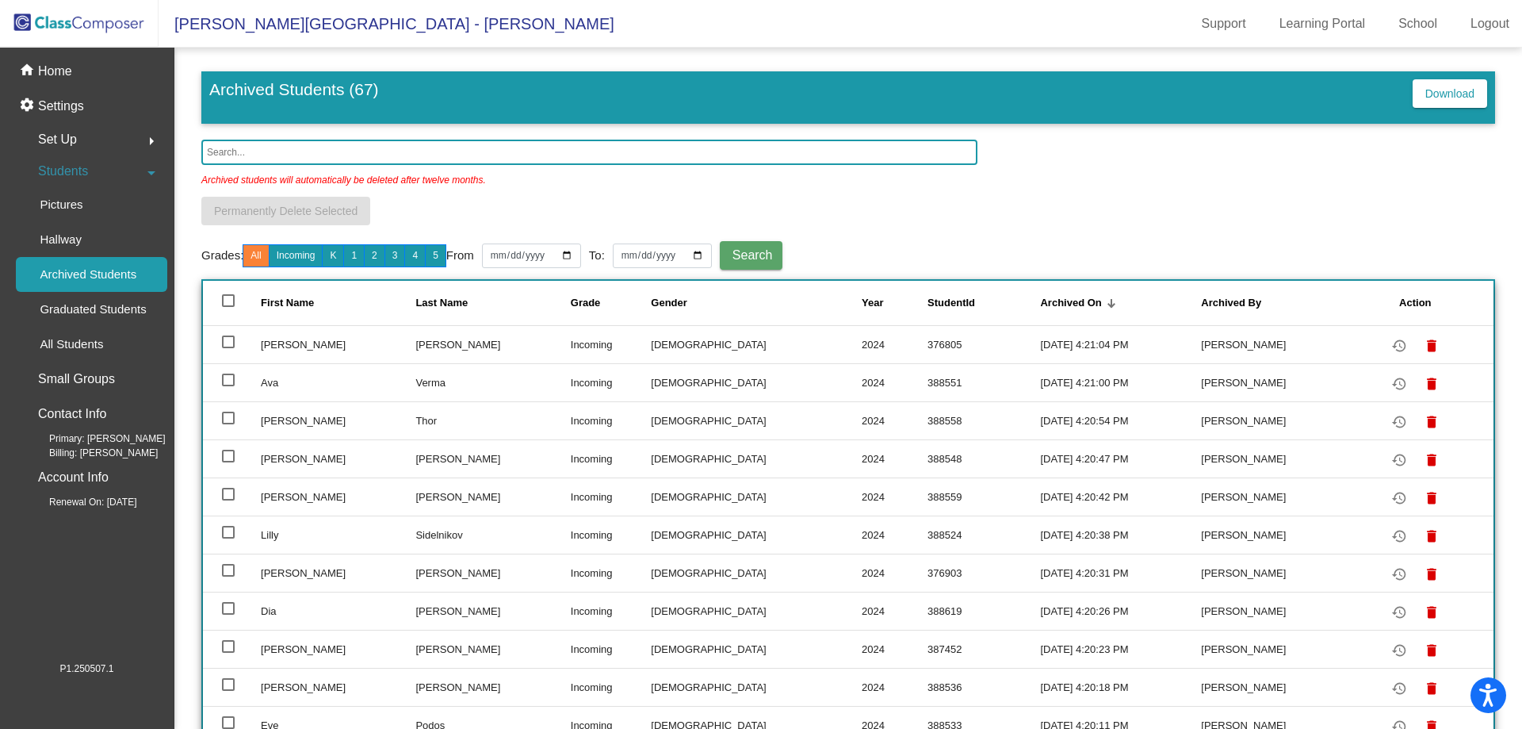
checkbox input "true"
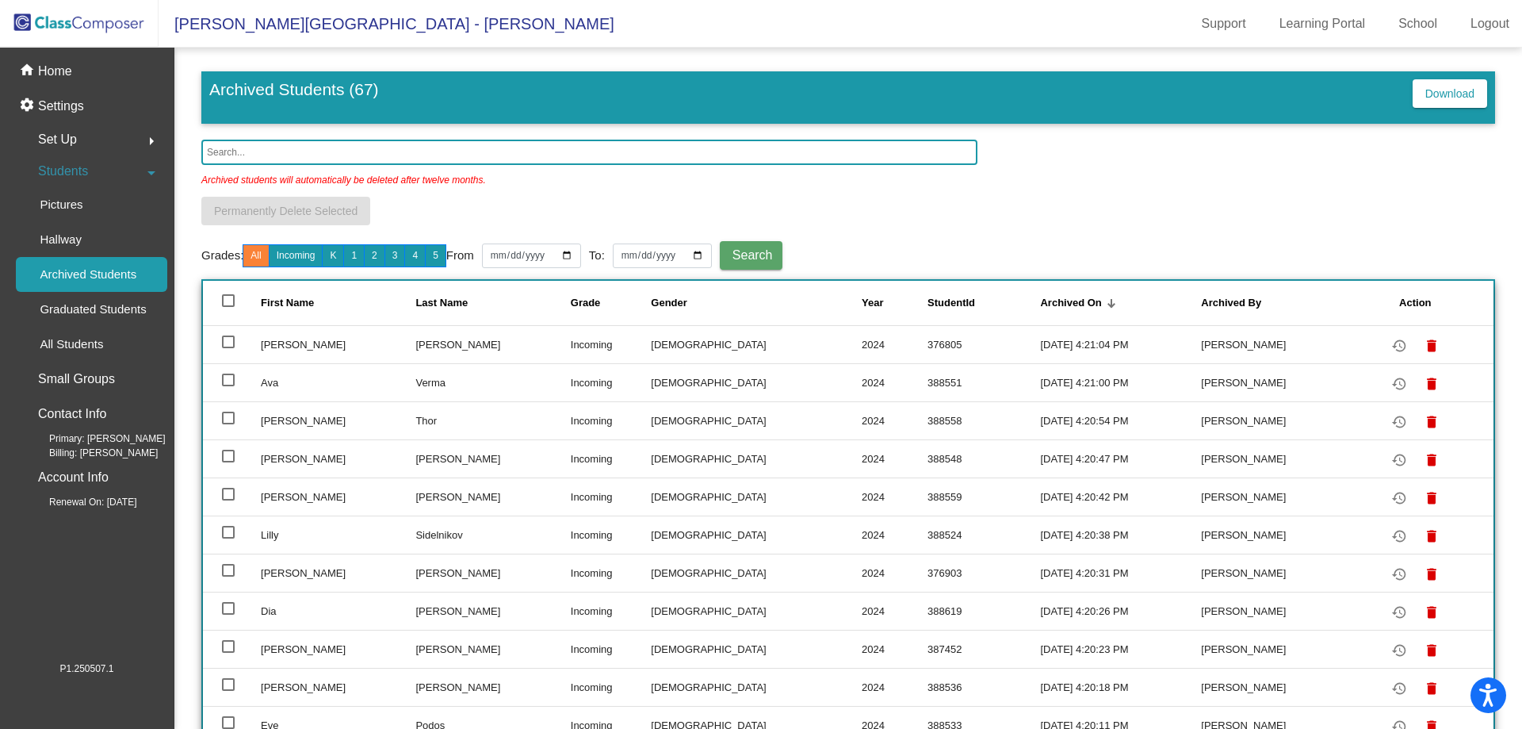
checkbox input "true"
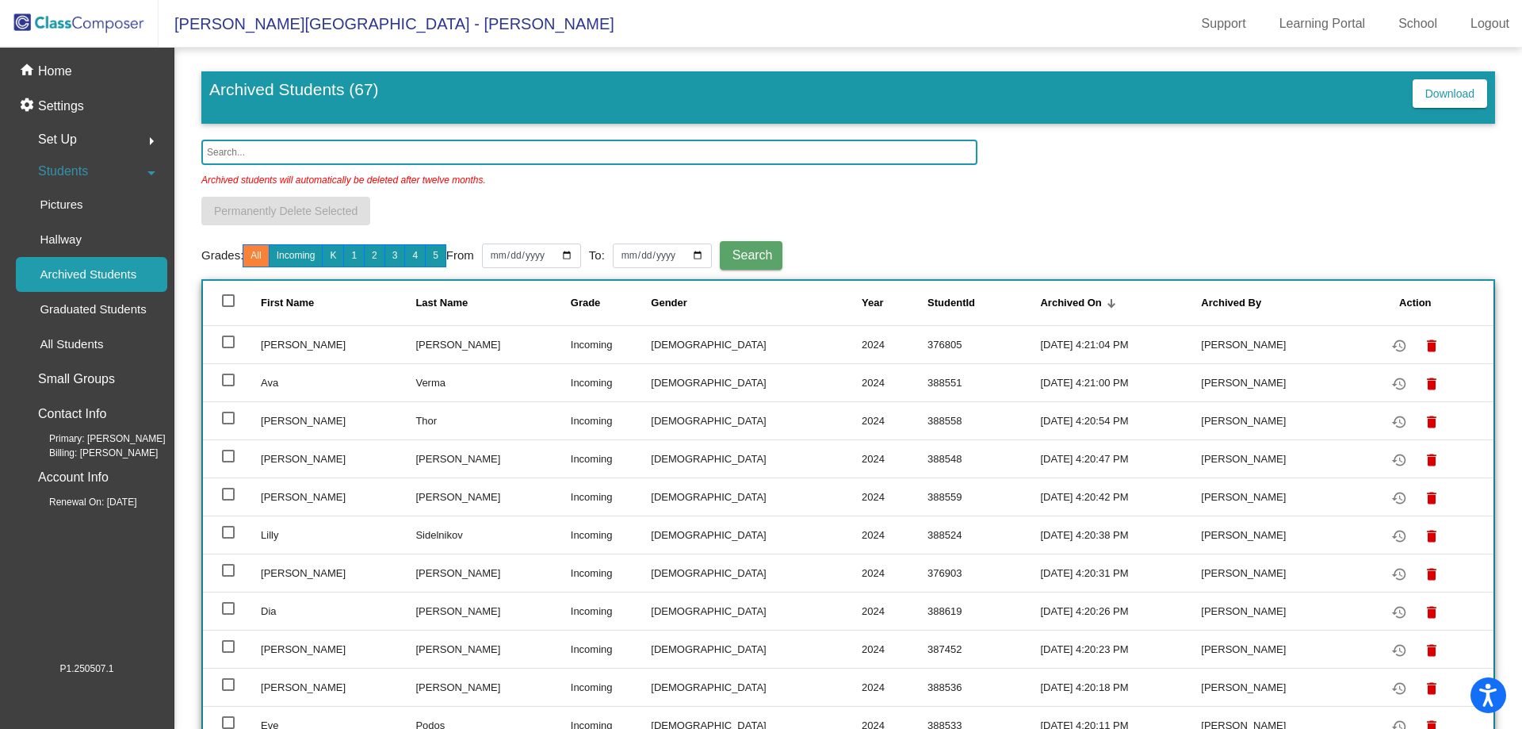
checkbox input "true"
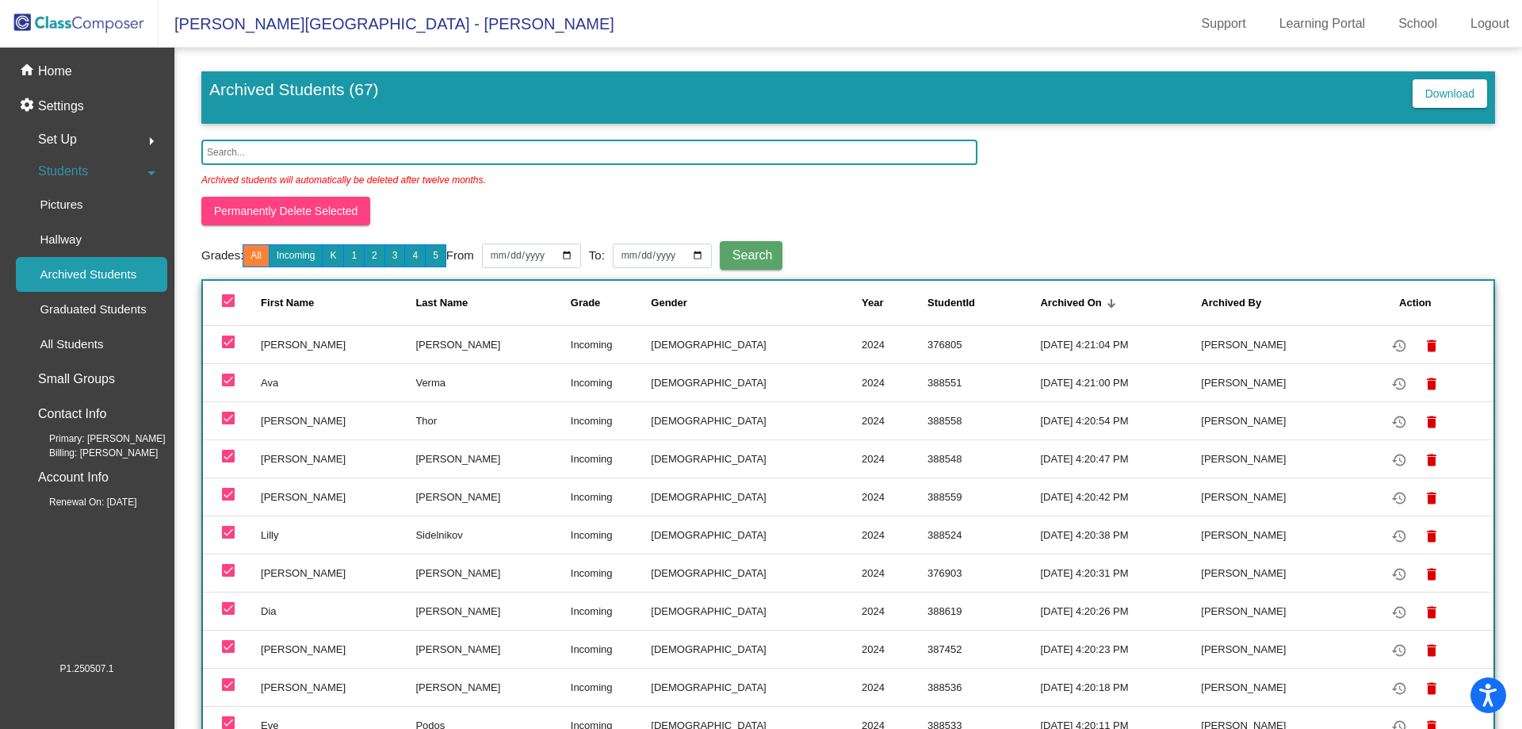
click at [258, 219] on button "Permanently Delete Selected" at bounding box center [285, 211] width 169 height 29
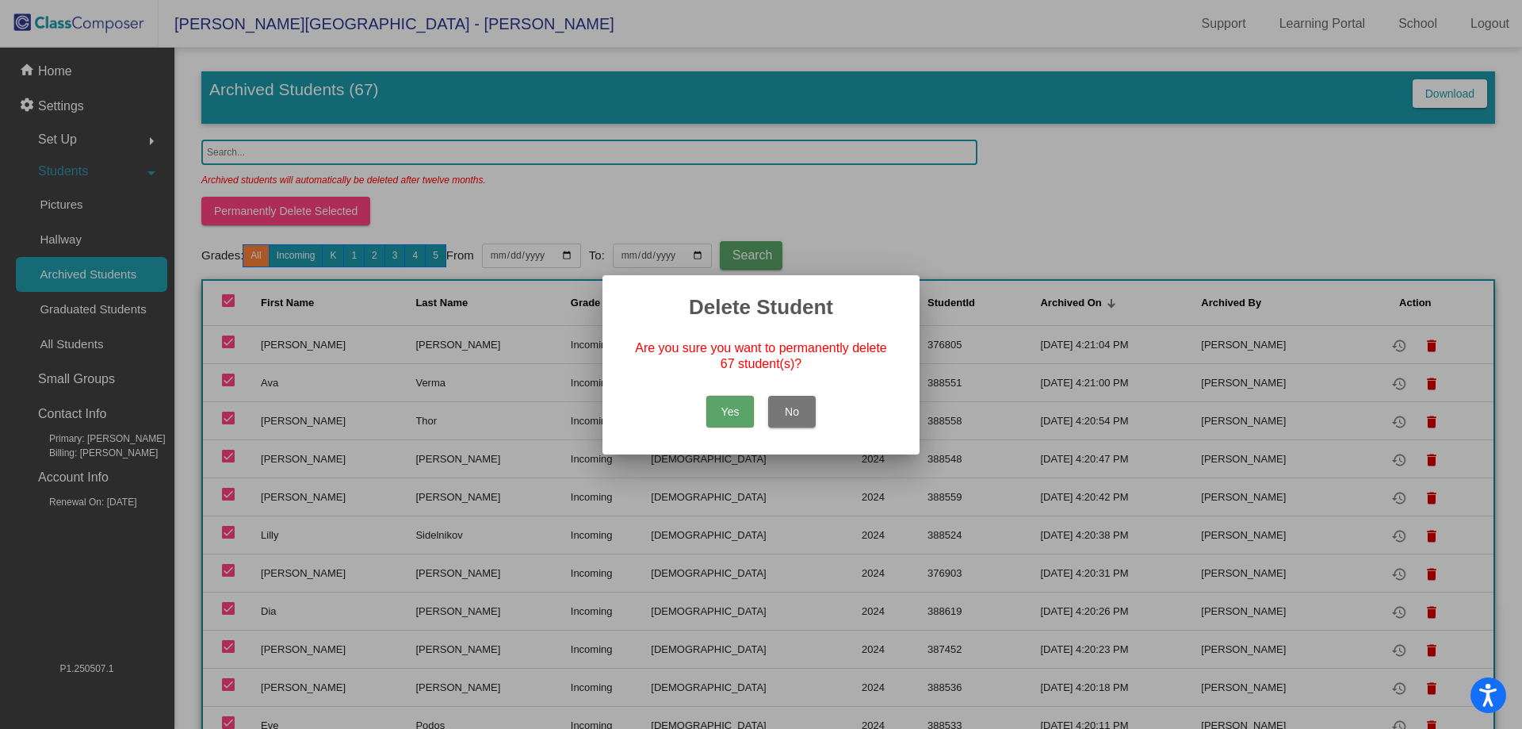
click at [724, 404] on button "Yes" at bounding box center [730, 412] width 48 height 32
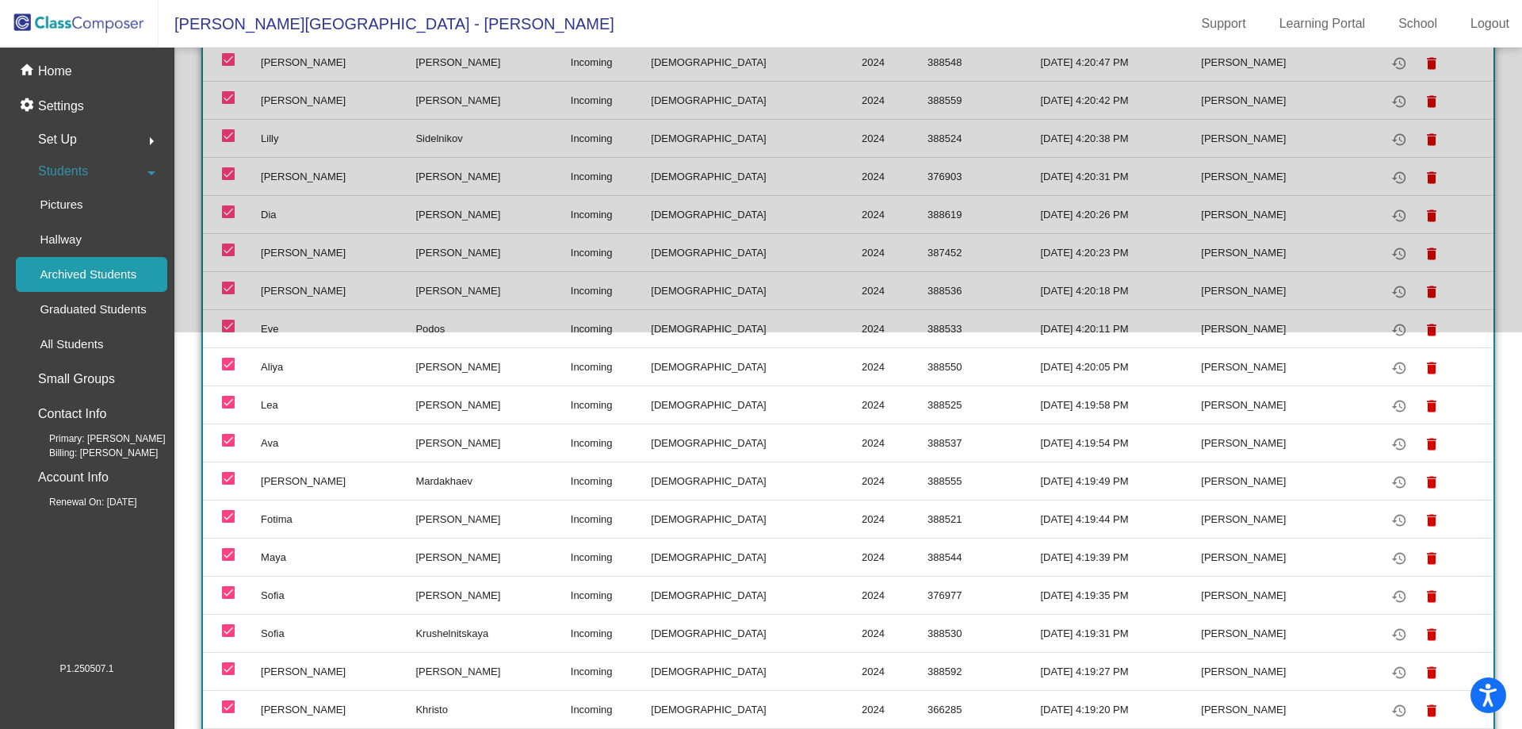
scroll to position [238, 0]
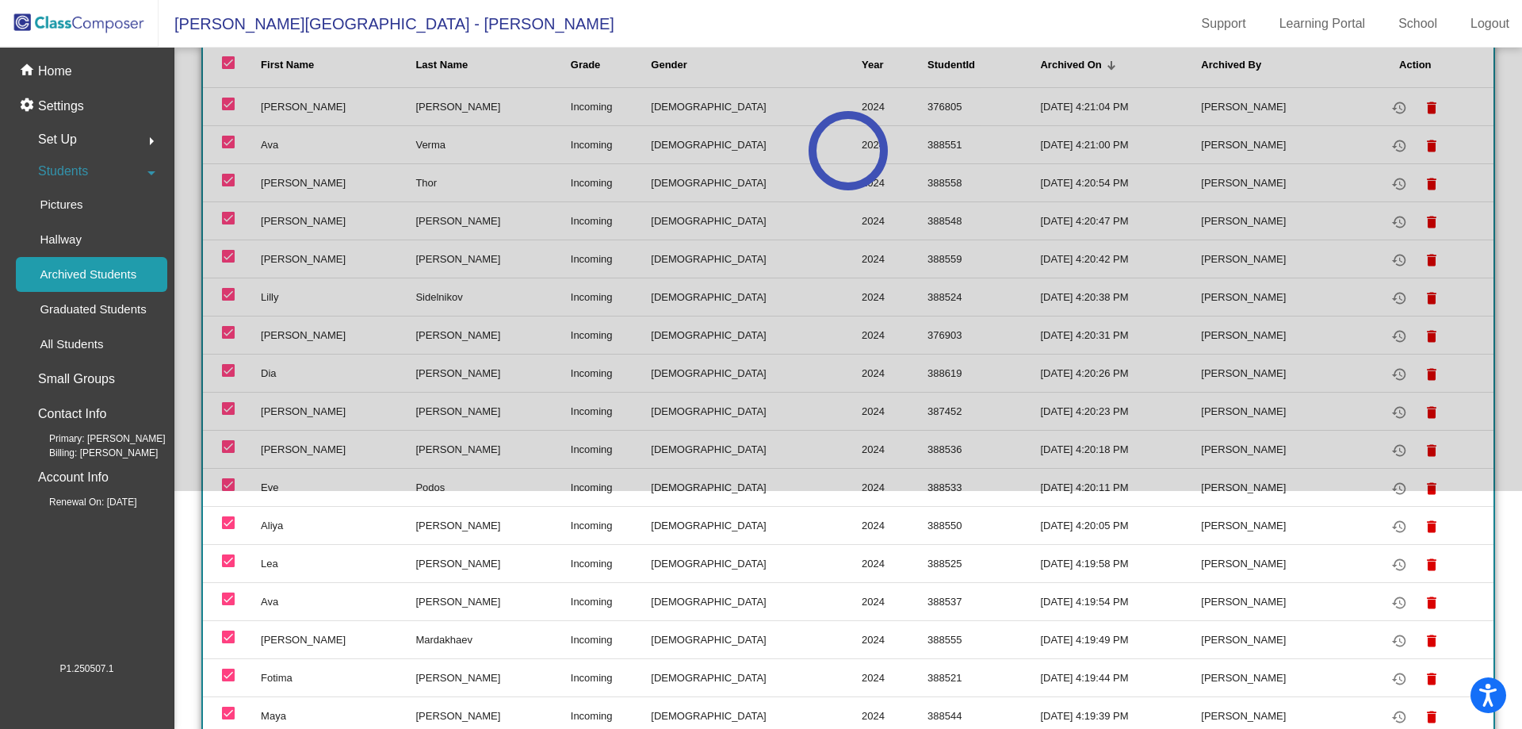
checkbox input "false"
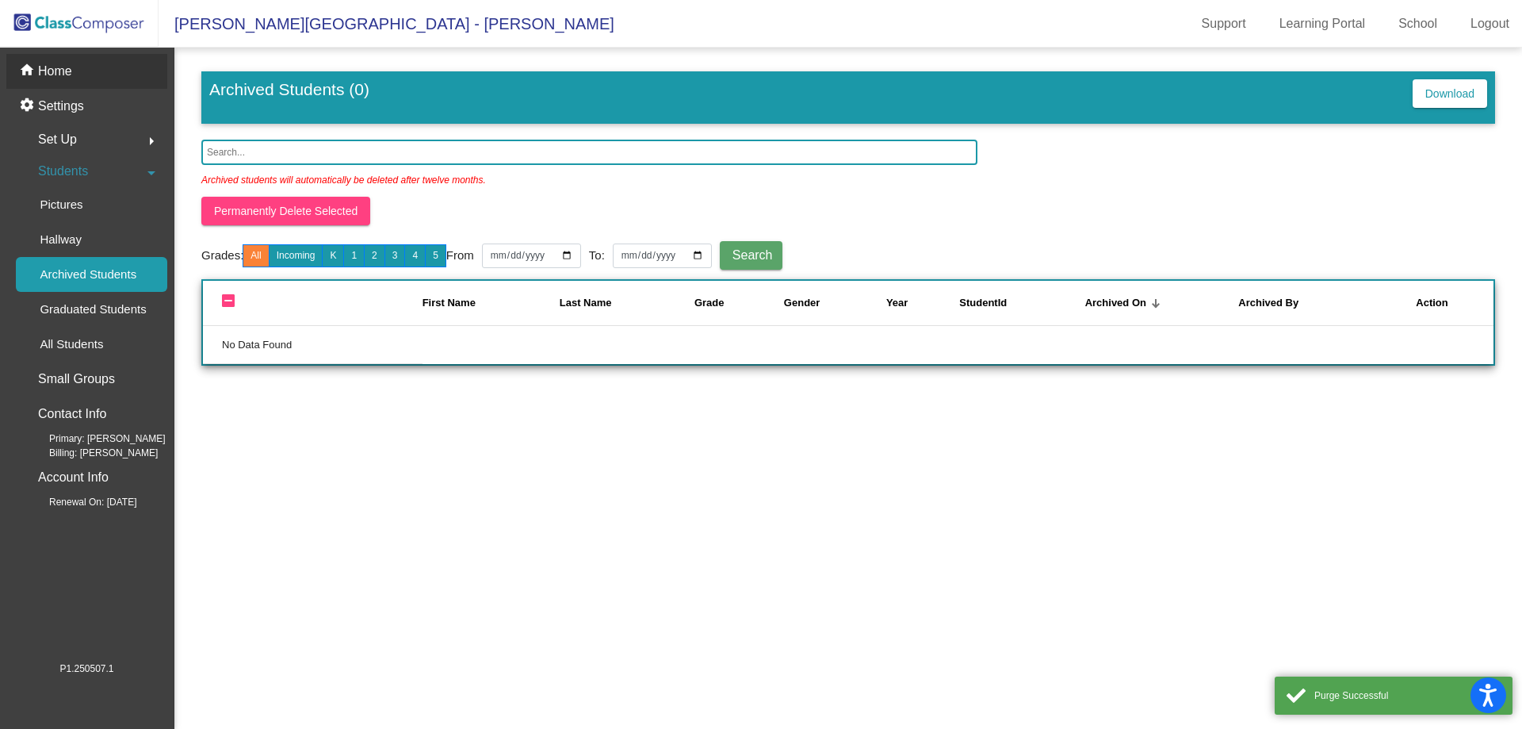
click at [64, 71] on p "Home" at bounding box center [55, 71] width 34 height 19
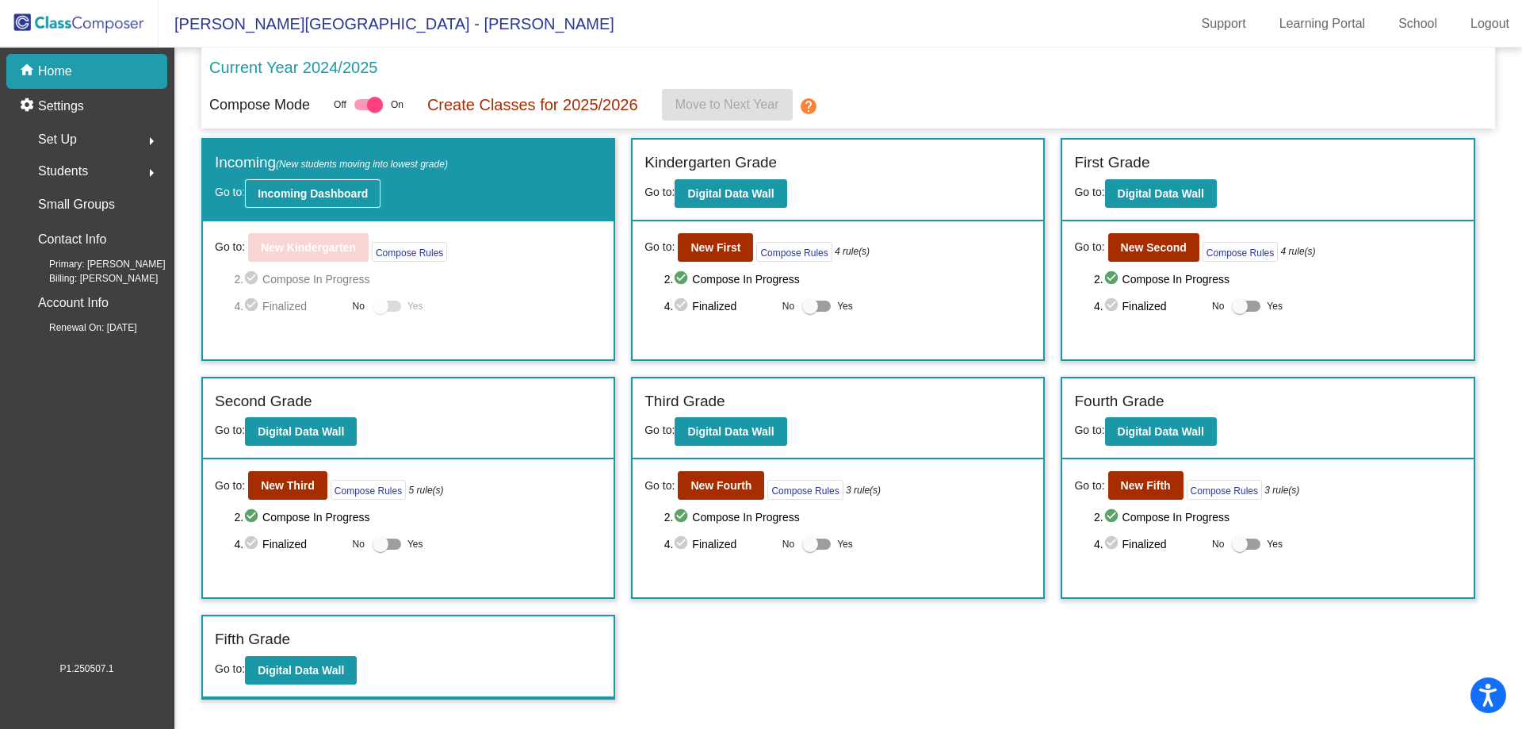
click at [324, 193] on b "Incoming Dashboard" at bounding box center [313, 193] width 110 height 13
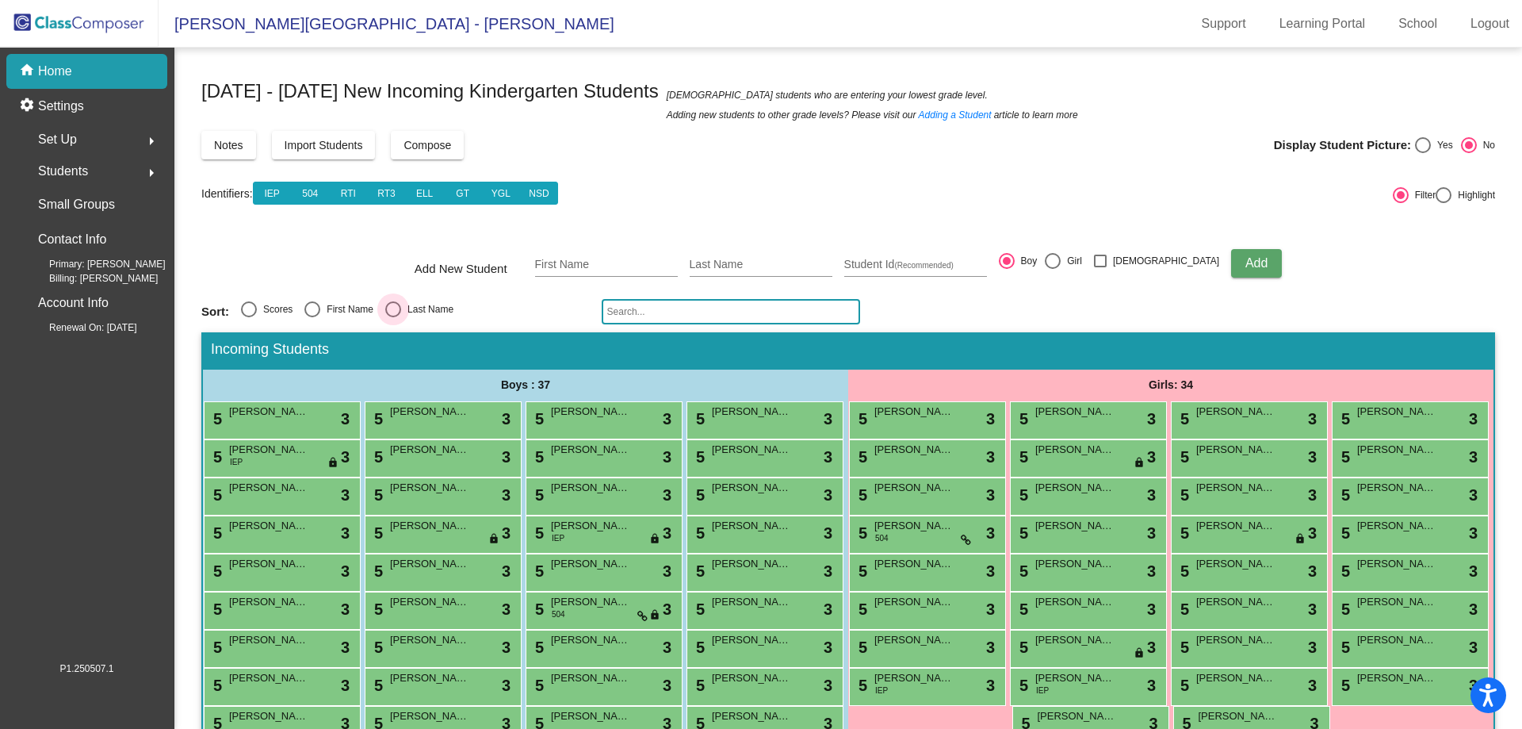
click at [416, 309] on div "Last Name" at bounding box center [427, 309] width 52 height 14
click at [393, 317] on input "Last Name" at bounding box center [392, 317] width 1 height 1
radio input "true"
click at [712, 457] on span "[PERSON_NAME]" at bounding box center [751, 450] width 79 height 16
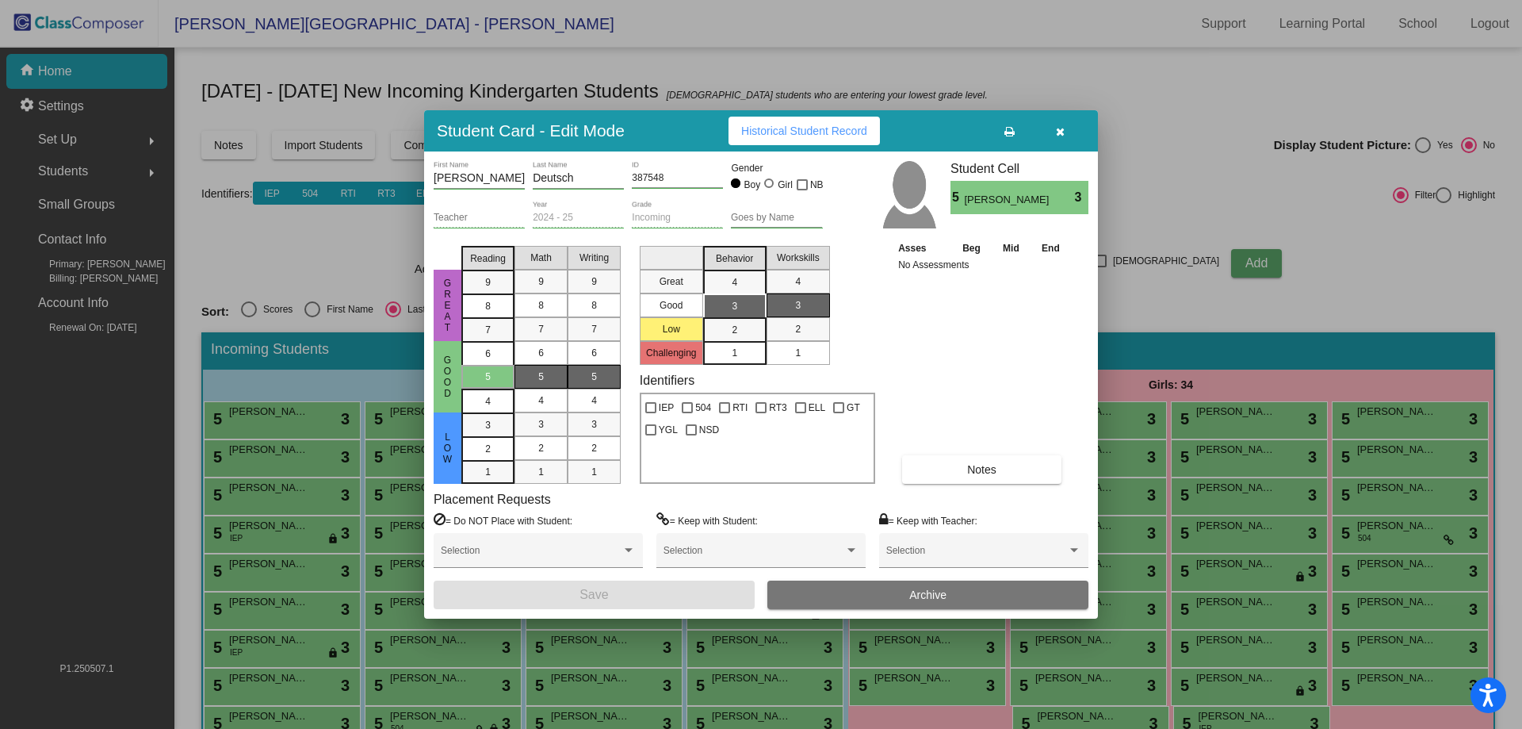
click at [675, 411] on div "IEP" at bounding box center [659, 405] width 36 height 22
click at [667, 407] on span "IEP" at bounding box center [666, 407] width 15 height 19
click at [651, 413] on input "IEP" at bounding box center [650, 413] width 1 height 1
checkbox input "true"
click at [622, 599] on button "Save" at bounding box center [594, 594] width 321 height 29
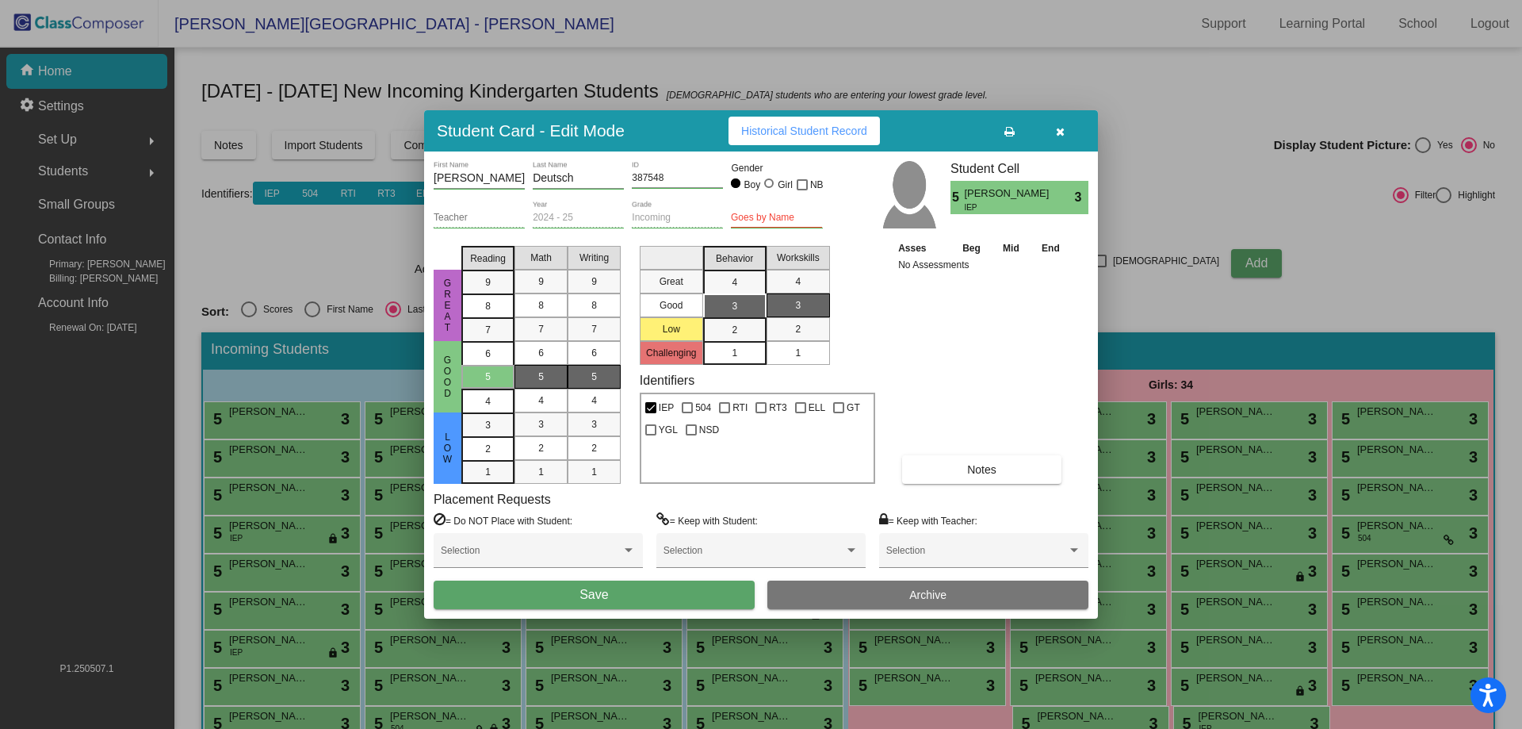
click at [622, 599] on button "Save" at bounding box center [594, 594] width 321 height 29
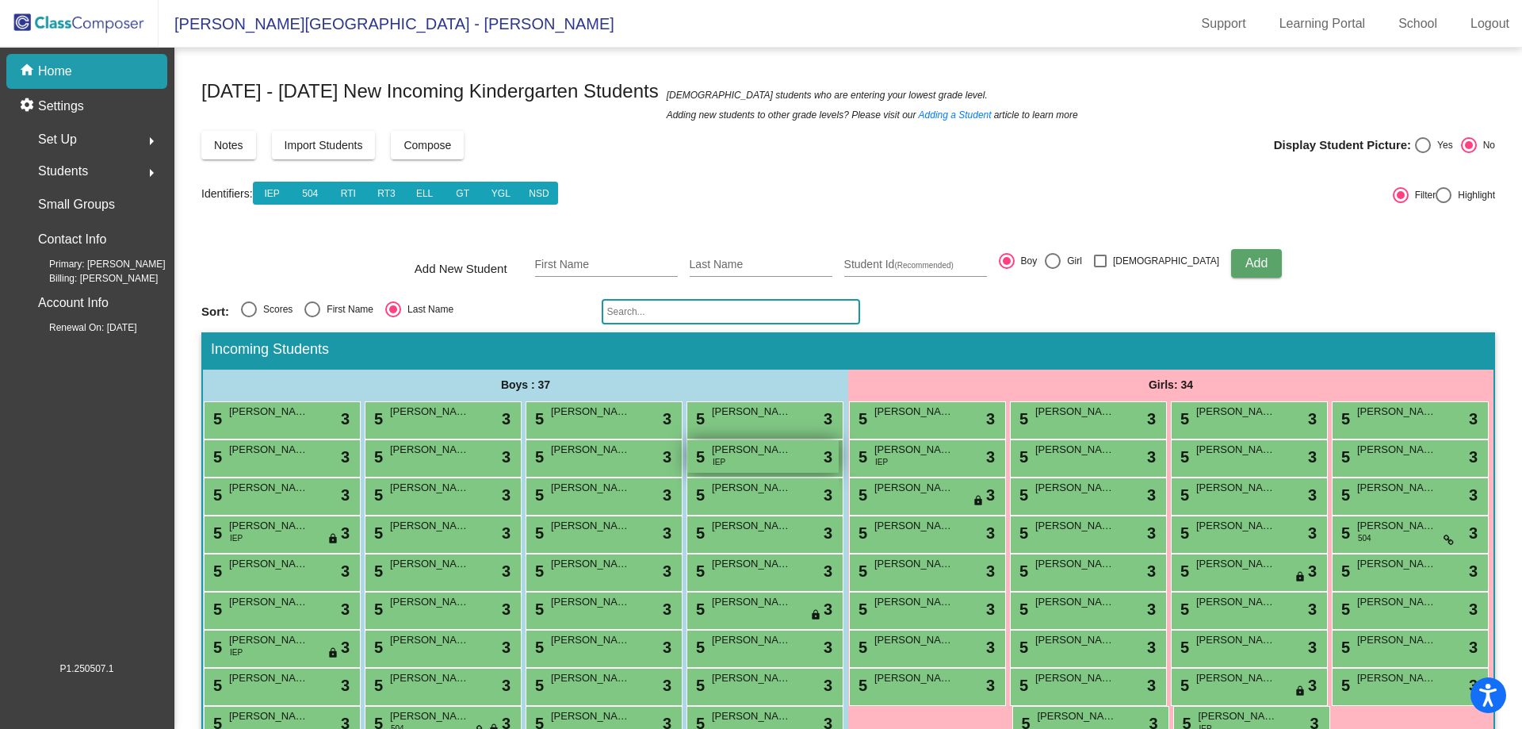
click at [687, 473] on div "5 [PERSON_NAME] IEP lock do_not_disturb_alt 3" at bounding box center [762, 456] width 151 height 33
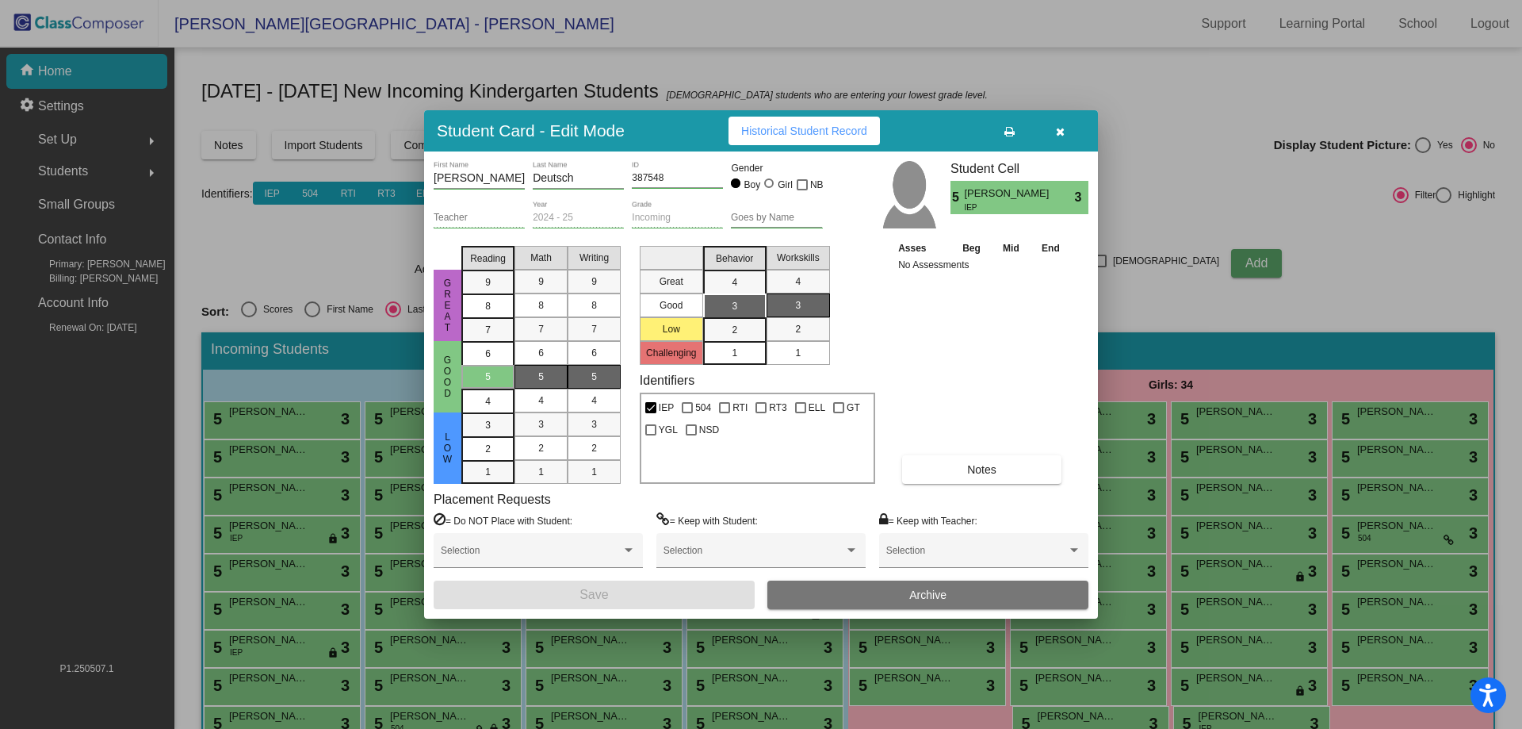
click at [1060, 125] on span "button" at bounding box center [1060, 130] width 9 height 13
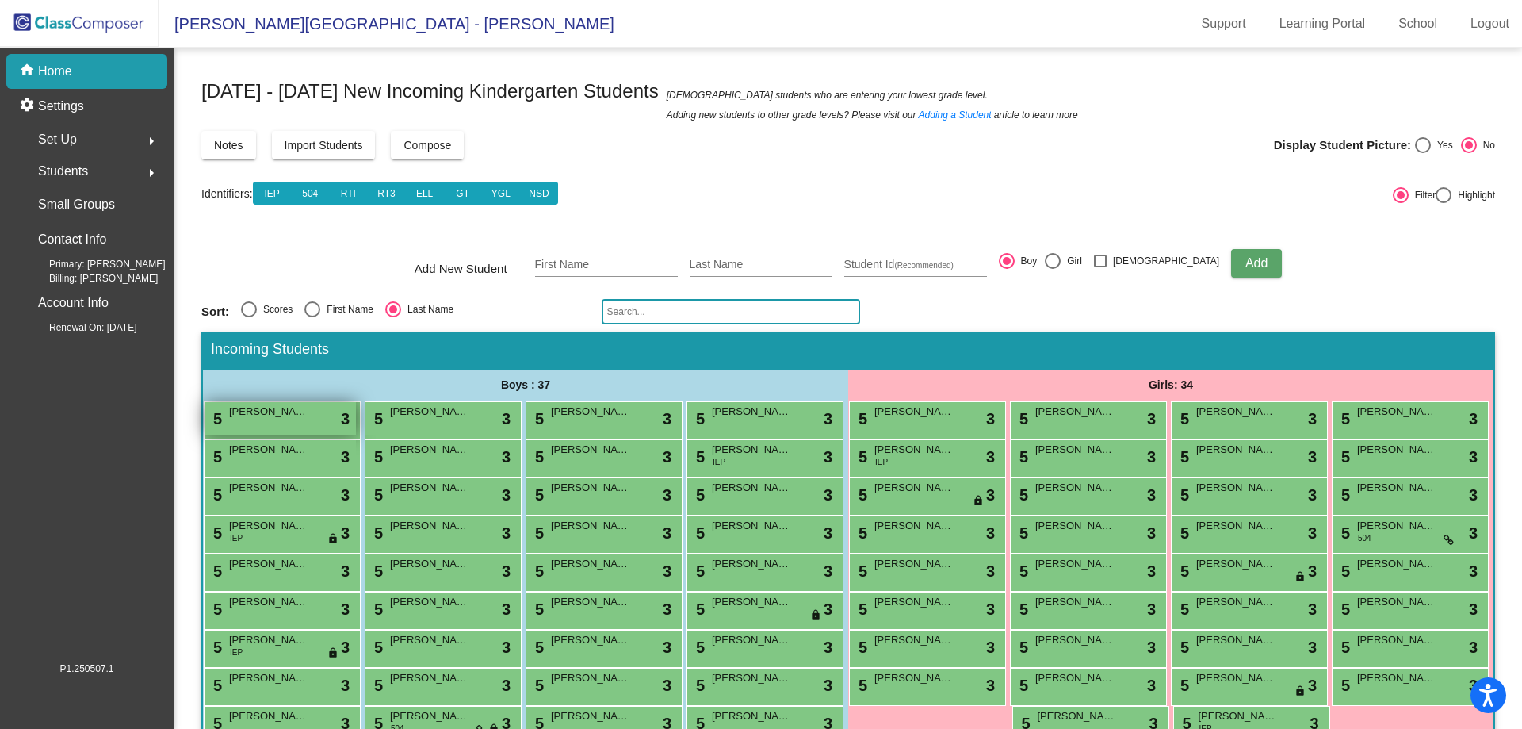
click at [354, 425] on div "5 [PERSON_NAME] lock do_not_disturb_alt 3" at bounding box center [280, 418] width 151 height 33
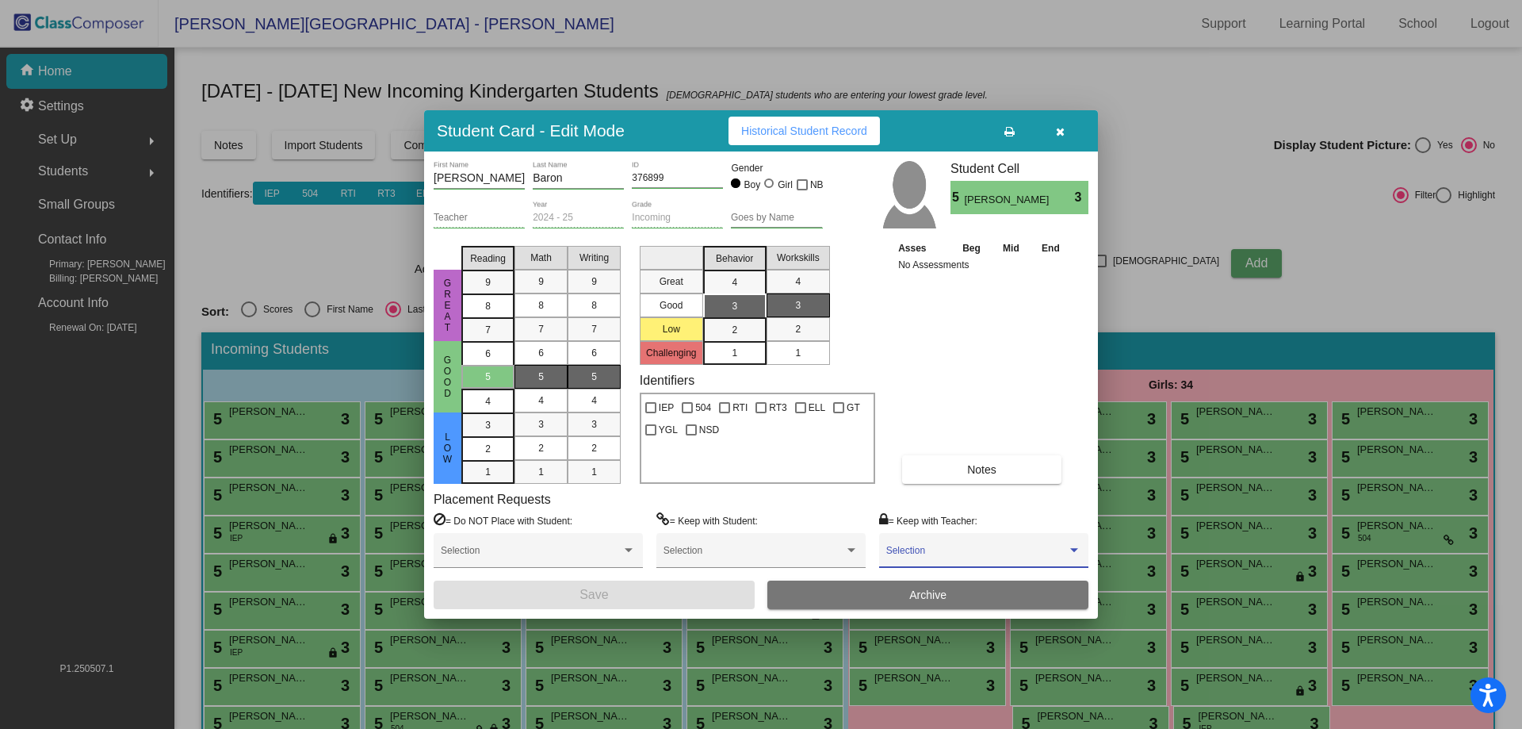
click at [929, 556] on span at bounding box center [976, 555] width 181 height 11
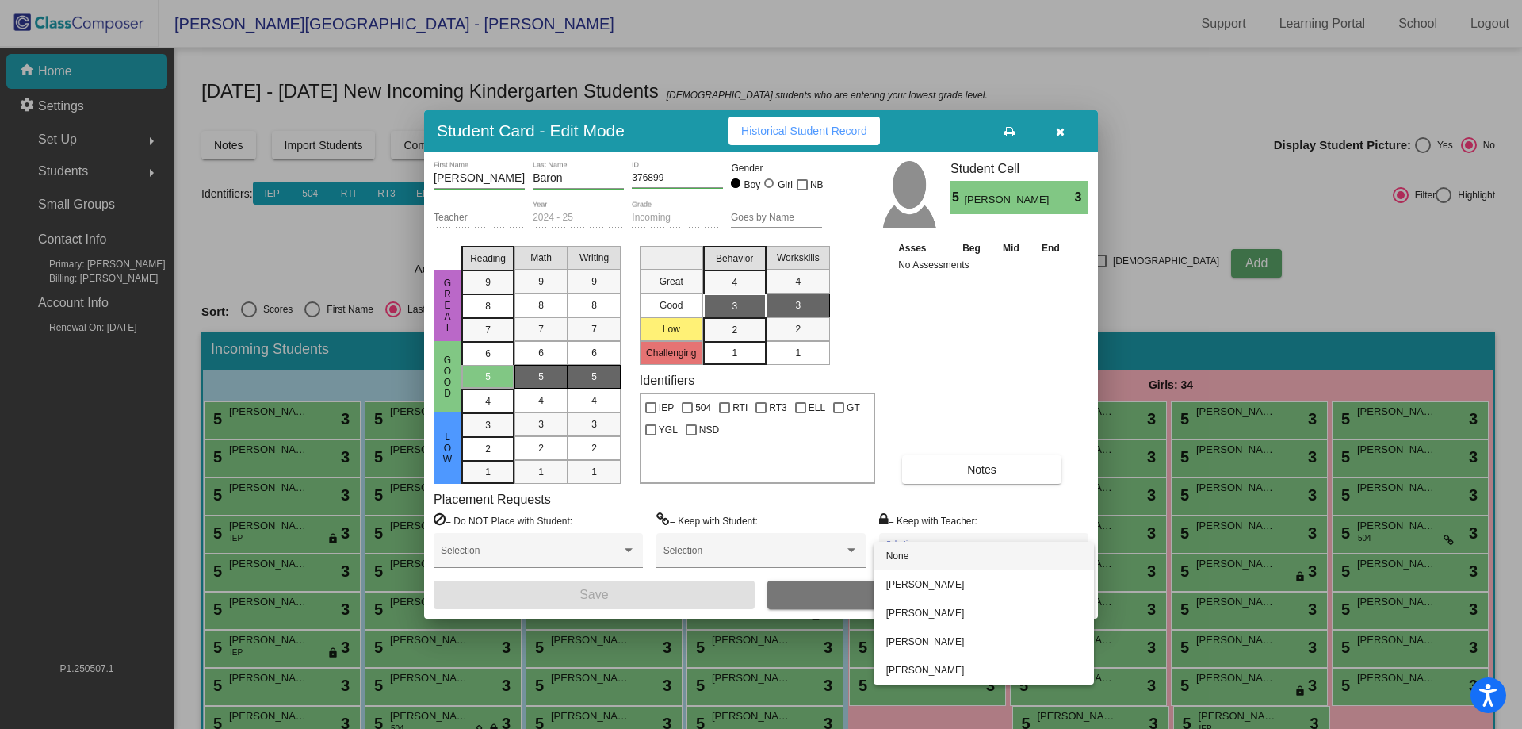
click at [1062, 128] on div at bounding box center [761, 364] width 1522 height 729
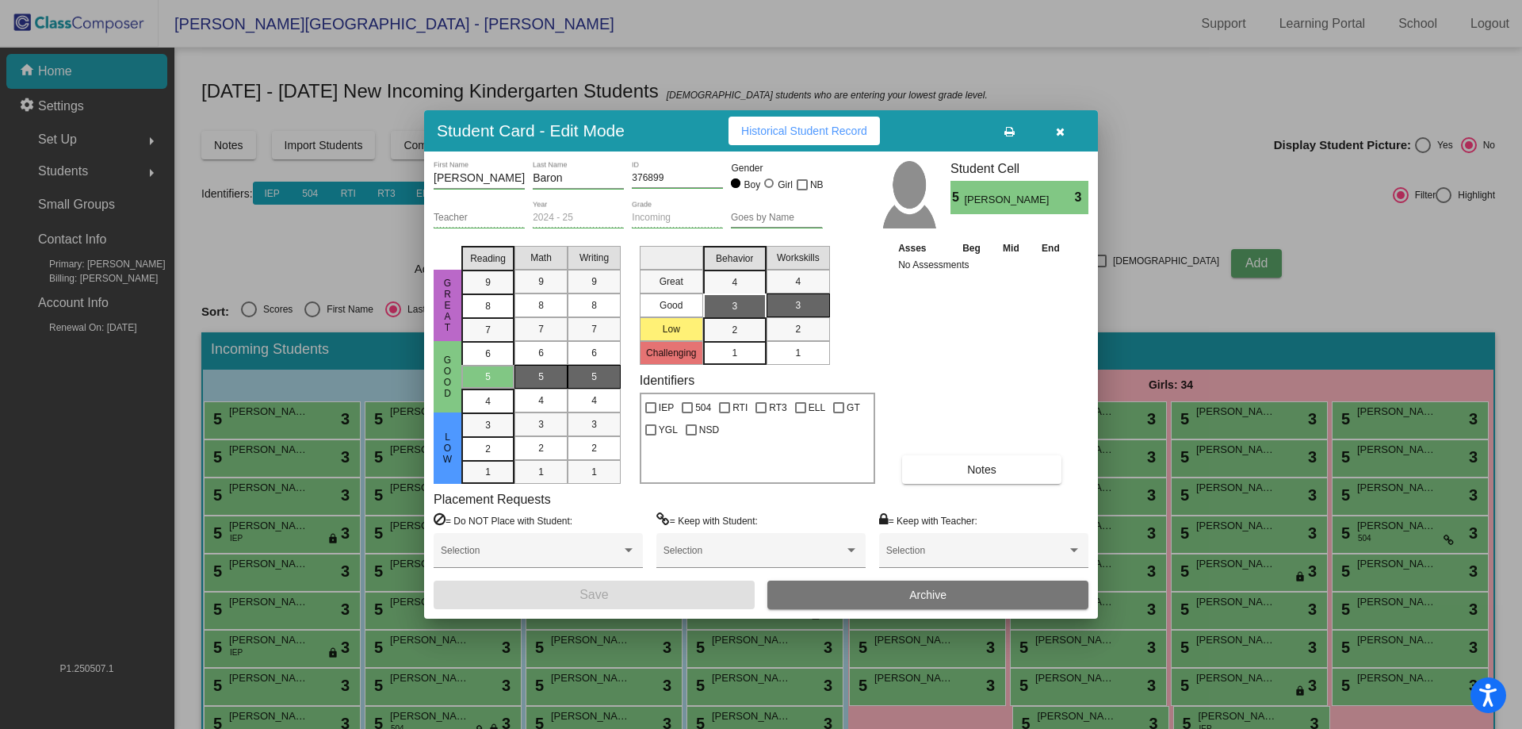
click at [1054, 129] on button "button" at bounding box center [1060, 131] width 51 height 29
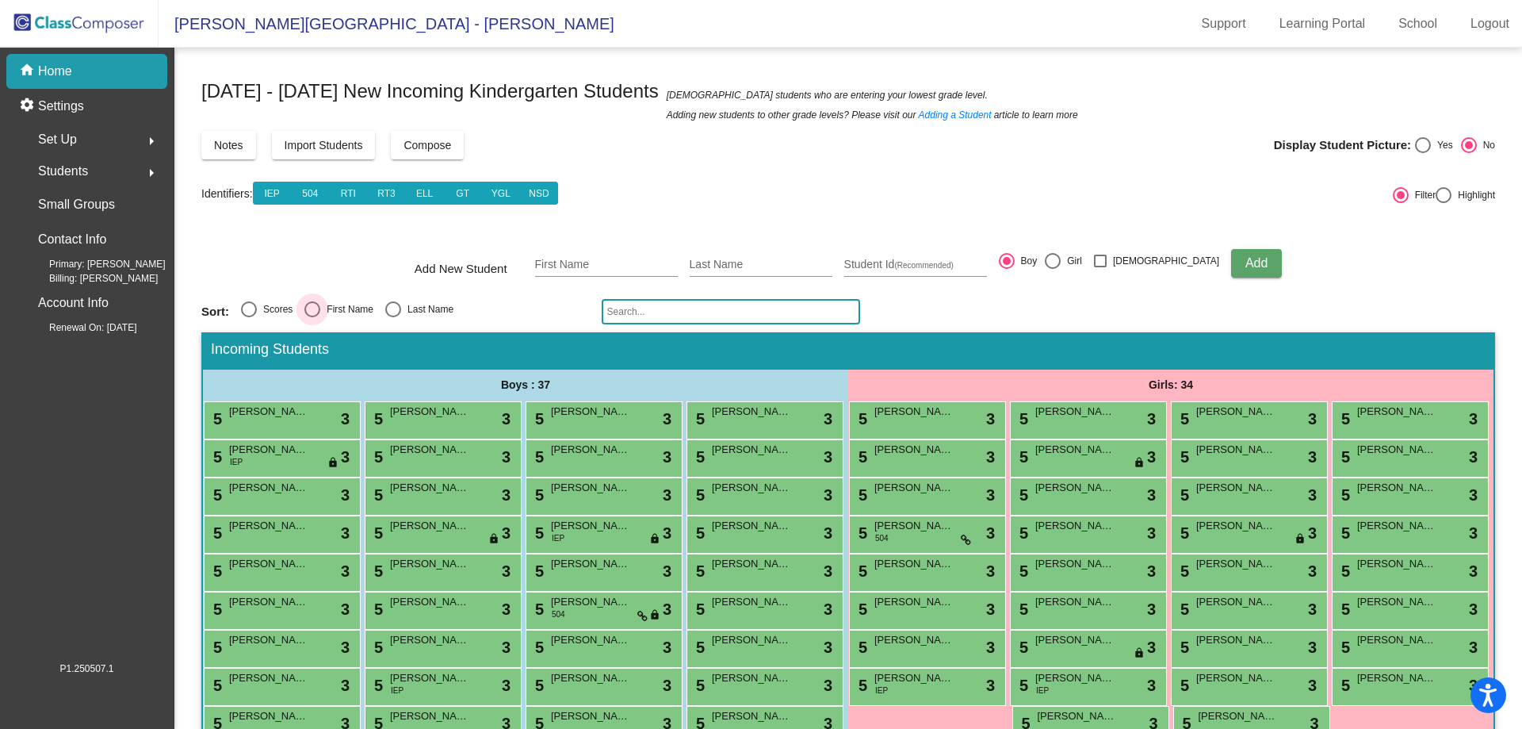
click at [340, 307] on div "First Name" at bounding box center [346, 309] width 53 height 14
click at [312, 317] on input "First Name" at bounding box center [312, 317] width 1 height 1
radio input "true"
click at [630, 410] on span "[PERSON_NAME]" at bounding box center [590, 412] width 79 height 16
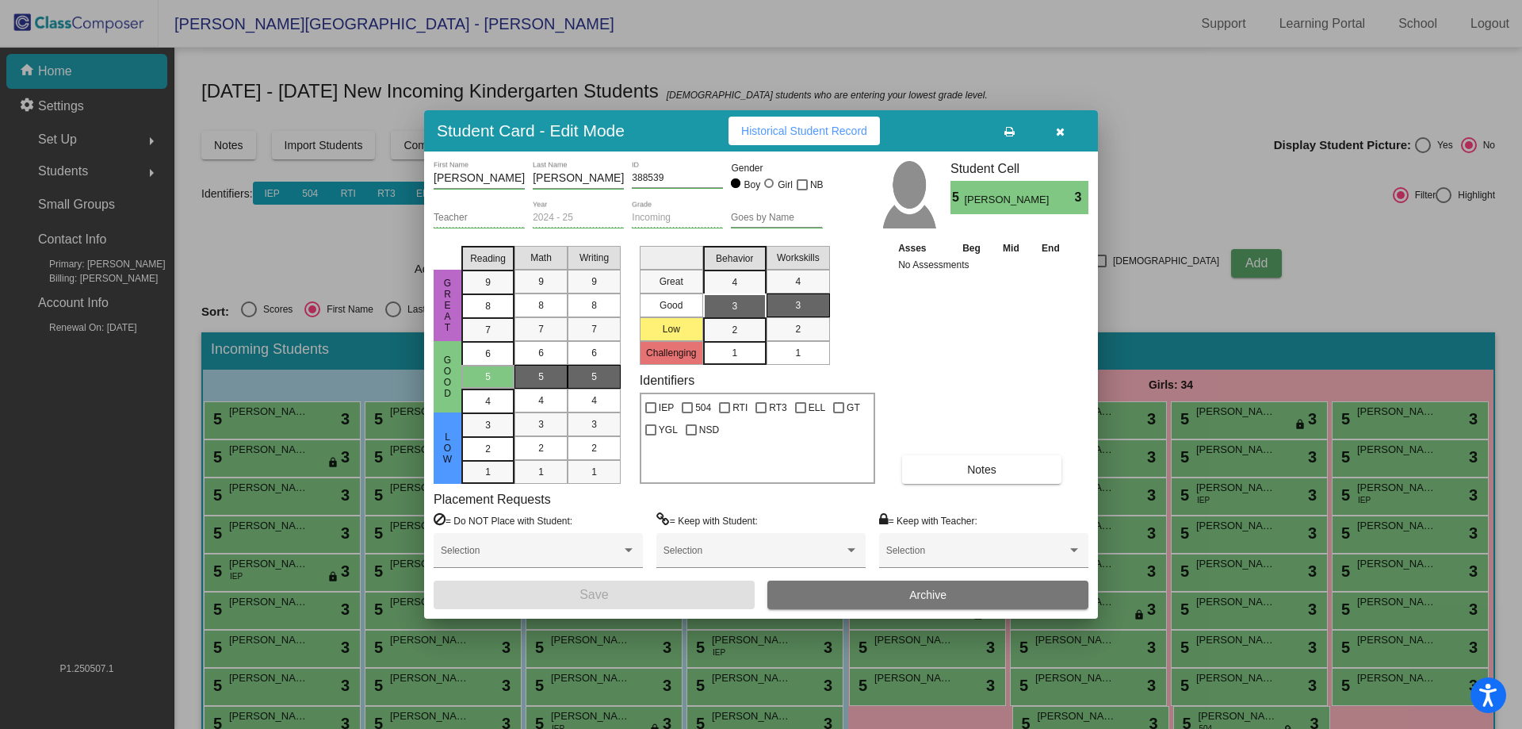
click at [923, 591] on span "Archive" at bounding box center [927, 594] width 37 height 13
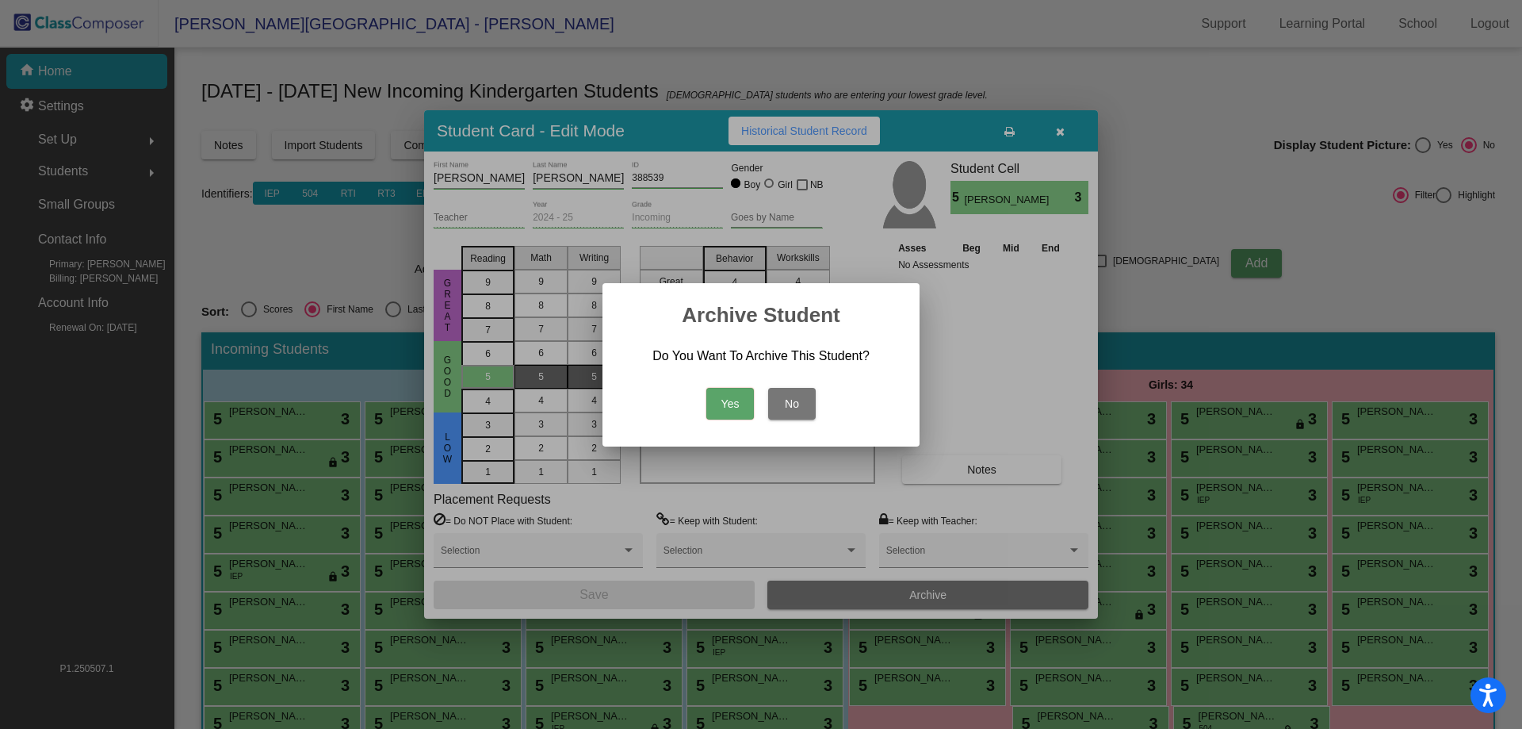
click at [738, 408] on button "Yes" at bounding box center [730, 404] width 48 height 32
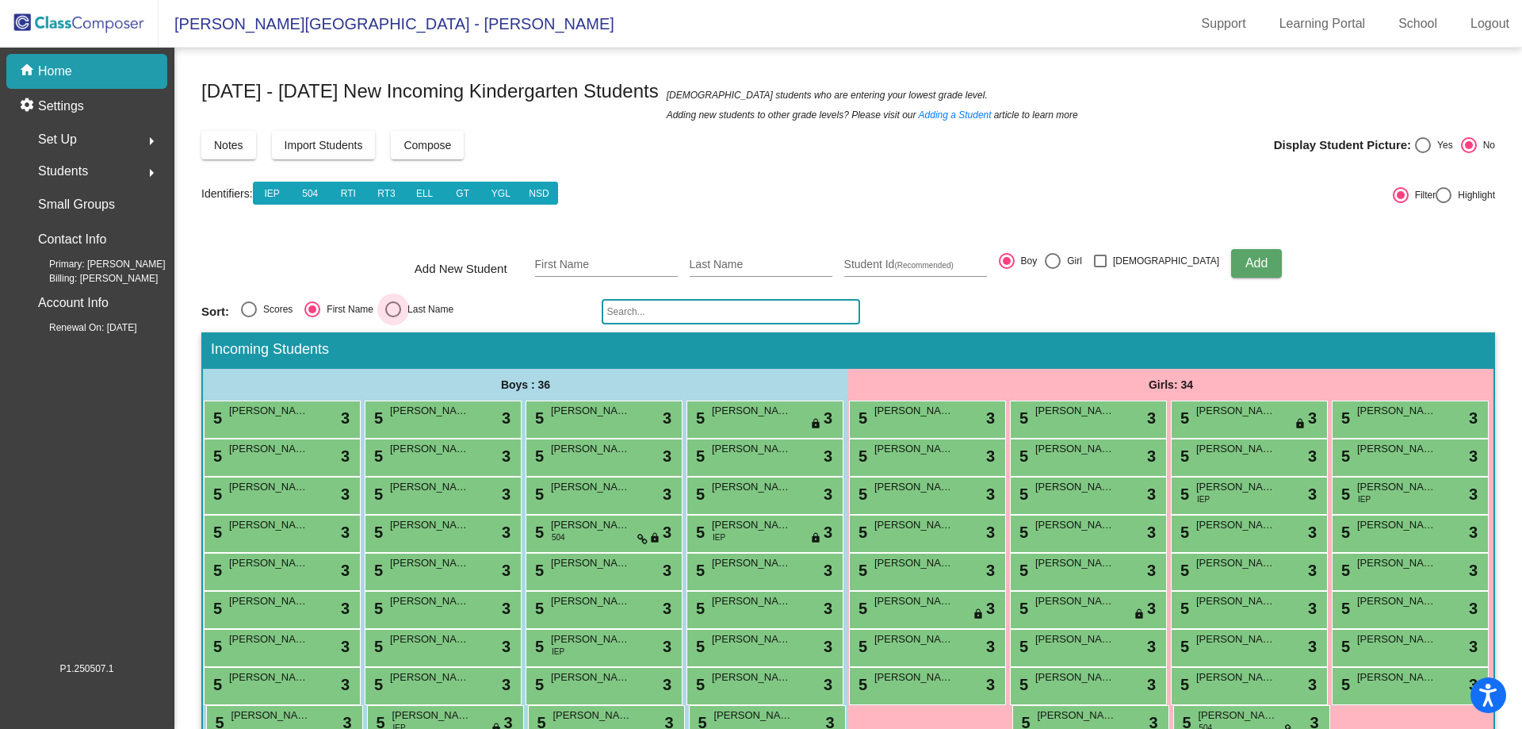
click at [404, 303] on div "Last Name" at bounding box center [427, 309] width 52 height 14
click at [393, 317] on input "Last Name" at bounding box center [392, 317] width 1 height 1
radio input "true"
click at [551, 457] on span "[PERSON_NAME]" at bounding box center [590, 449] width 79 height 16
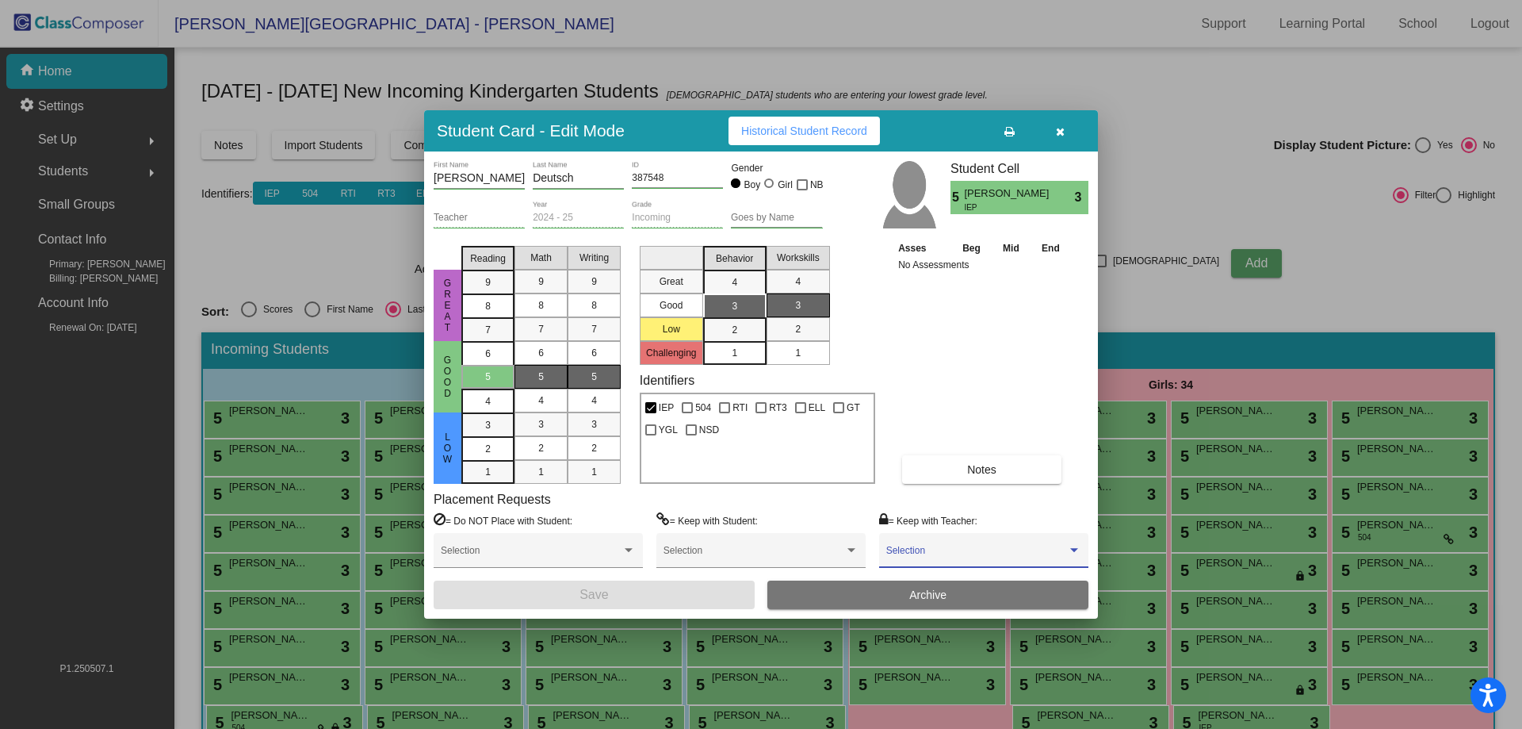
click at [979, 554] on span at bounding box center [976, 555] width 181 height 11
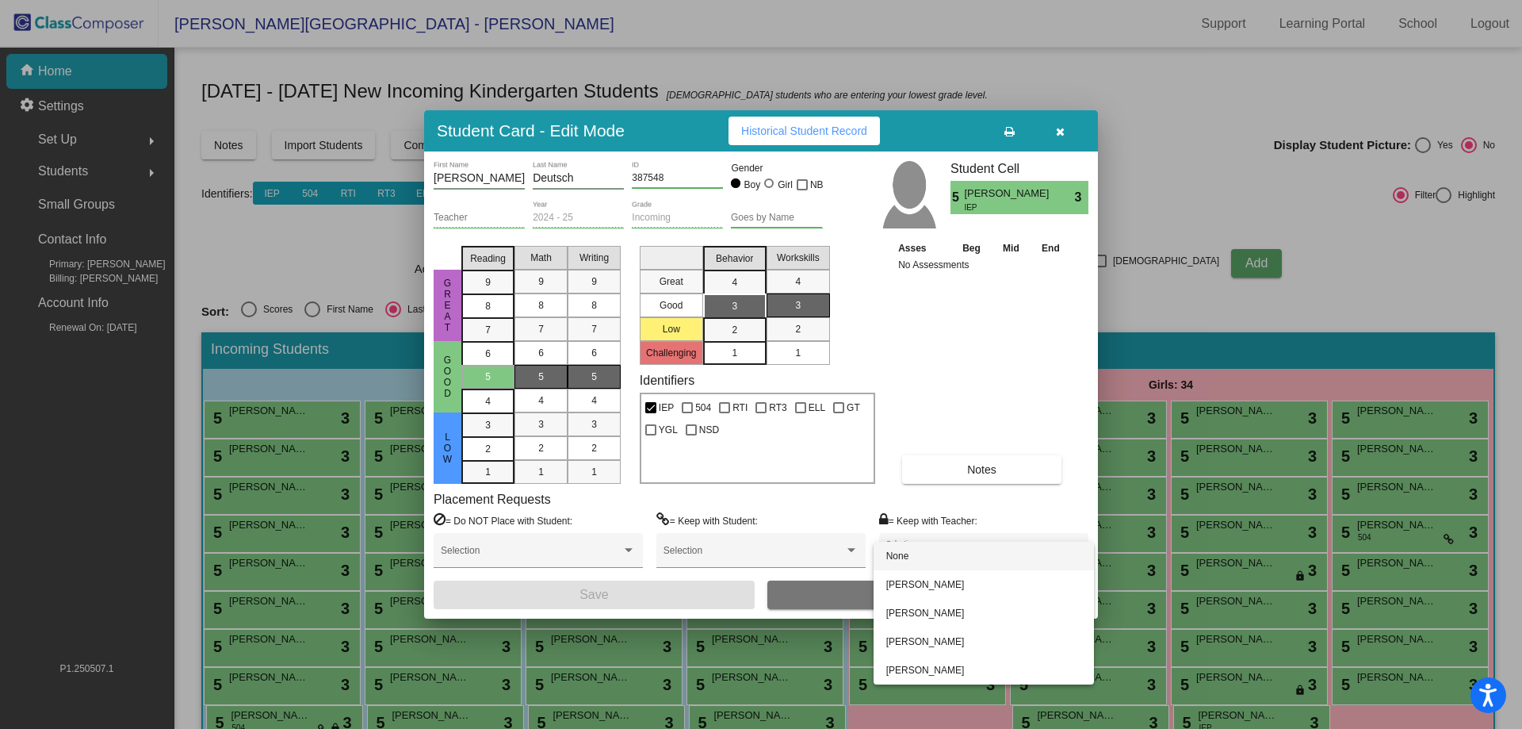
click at [226, 415] on div at bounding box center [761, 364] width 1522 height 729
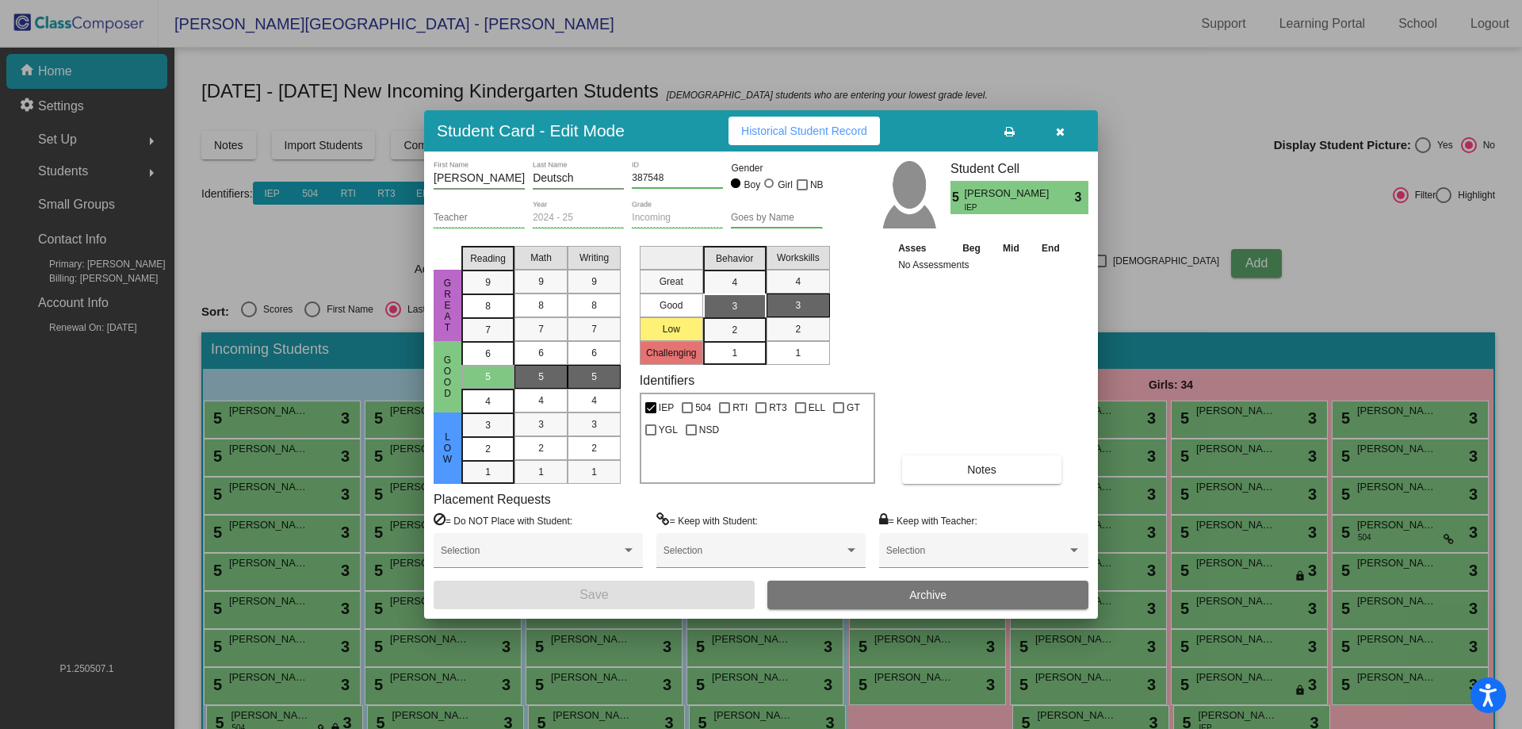
click at [1056, 128] on icon "button" at bounding box center [1060, 131] width 9 height 11
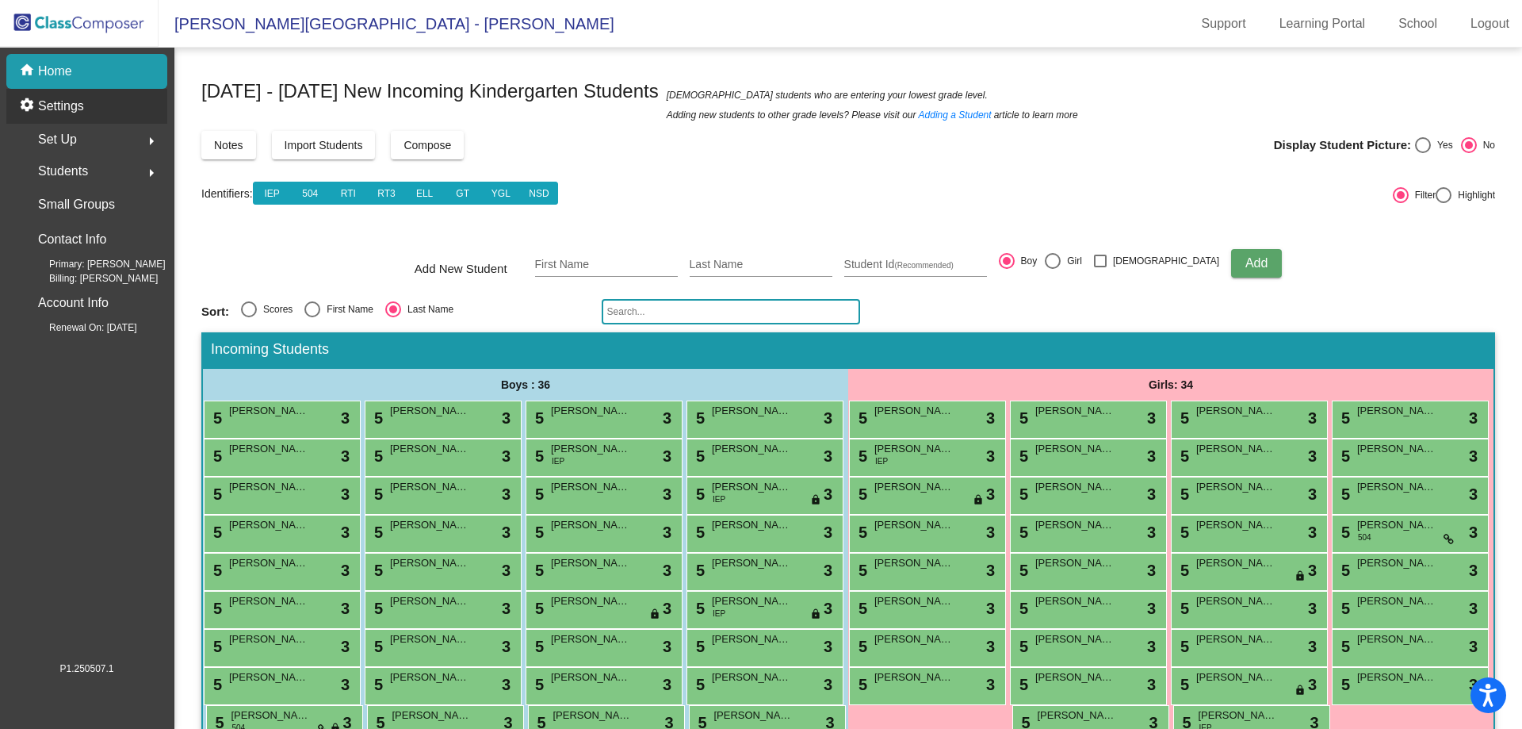
click at [69, 111] on p "Settings" at bounding box center [61, 106] width 46 height 19
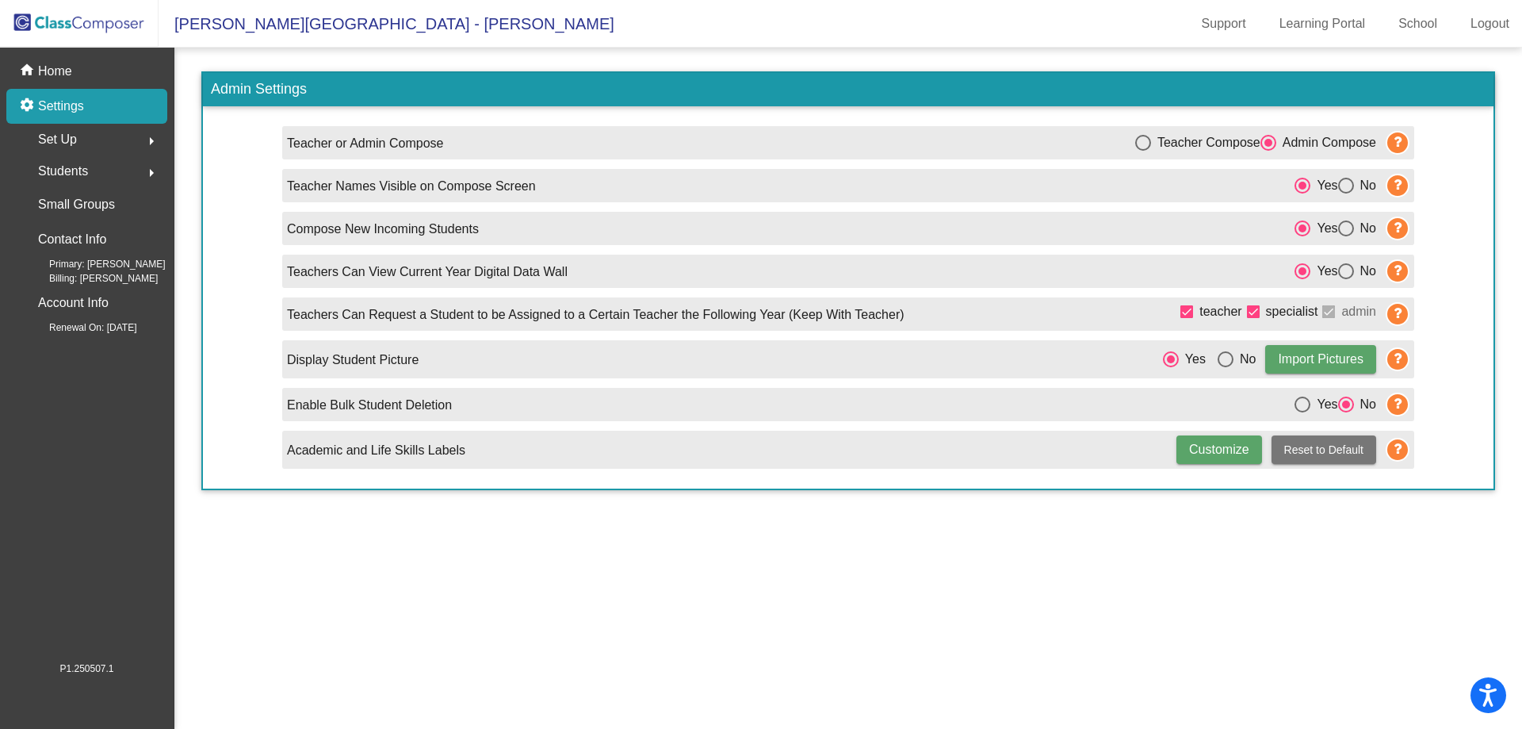
click at [76, 136] on span "Set Up" at bounding box center [57, 139] width 39 height 22
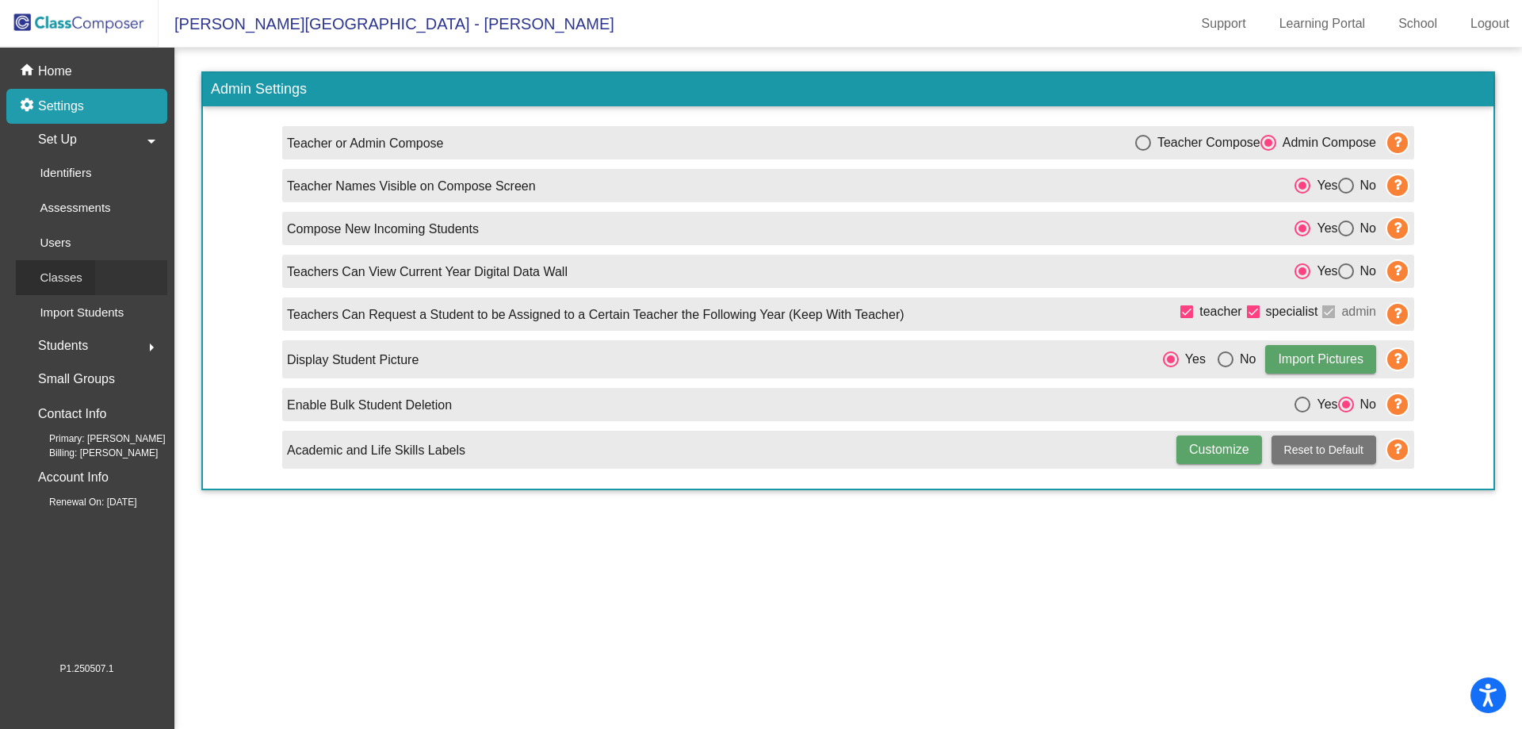
click at [122, 277] on link "Classes" at bounding box center [91, 277] width 151 height 35
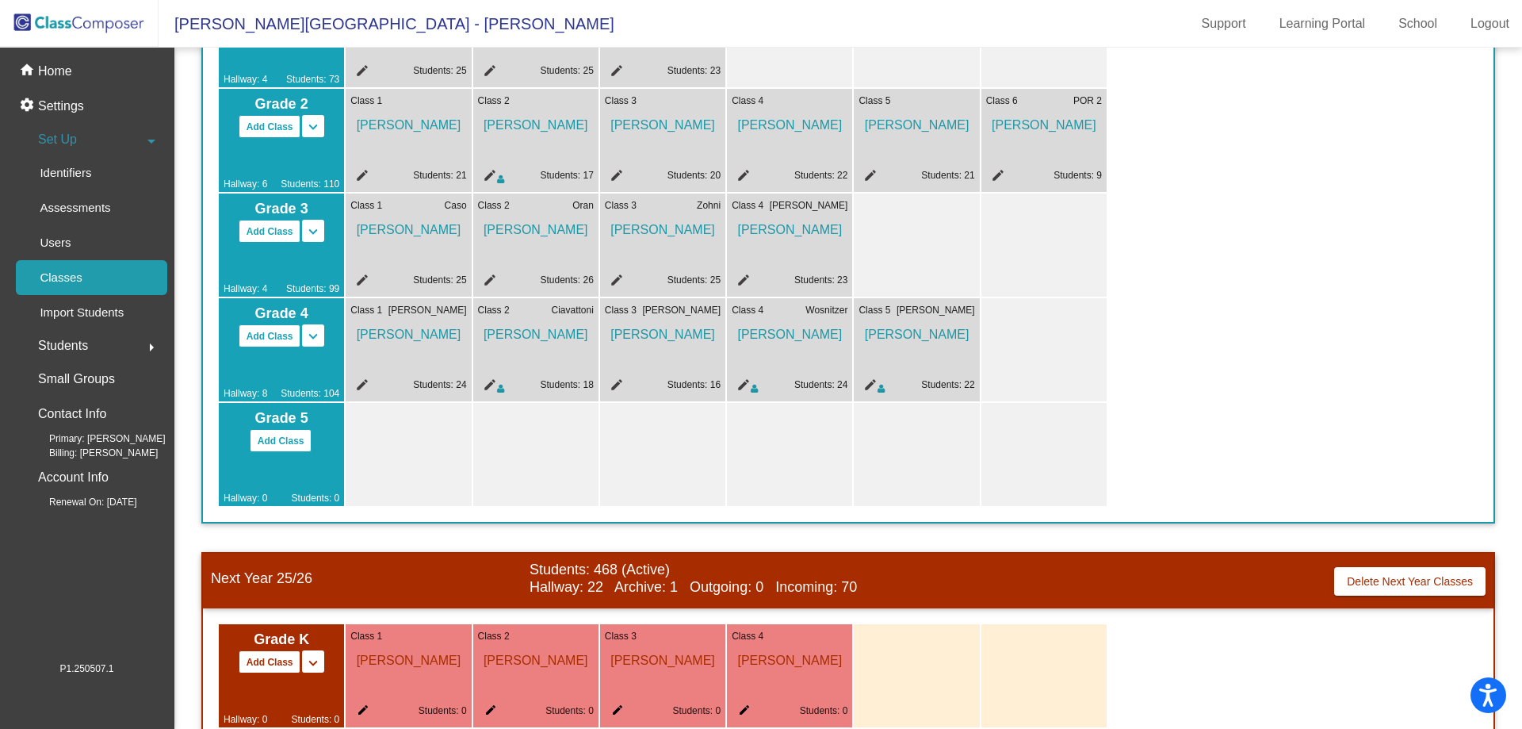
scroll to position [634, 0]
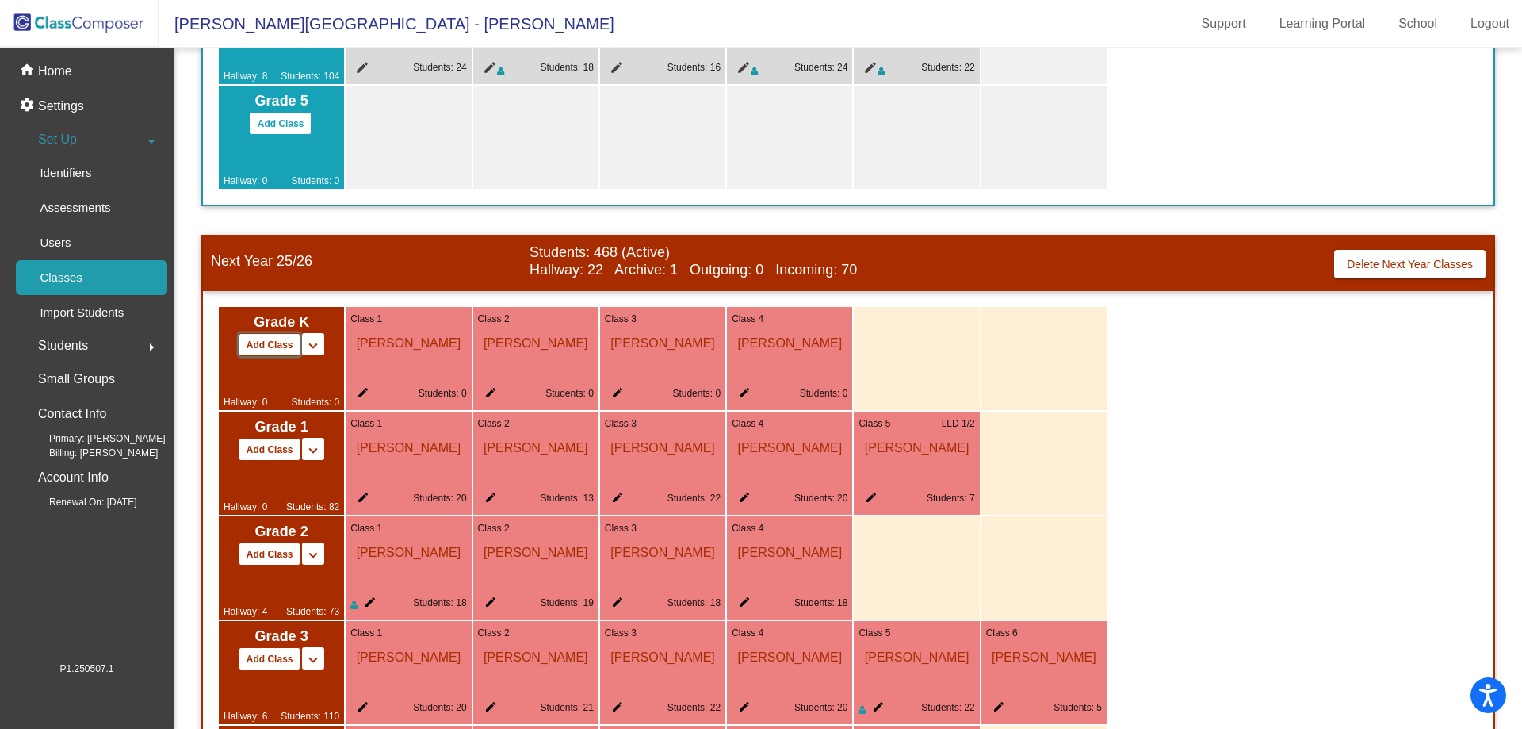
click at [270, 344] on button "Add Class" at bounding box center [270, 344] width 63 height 23
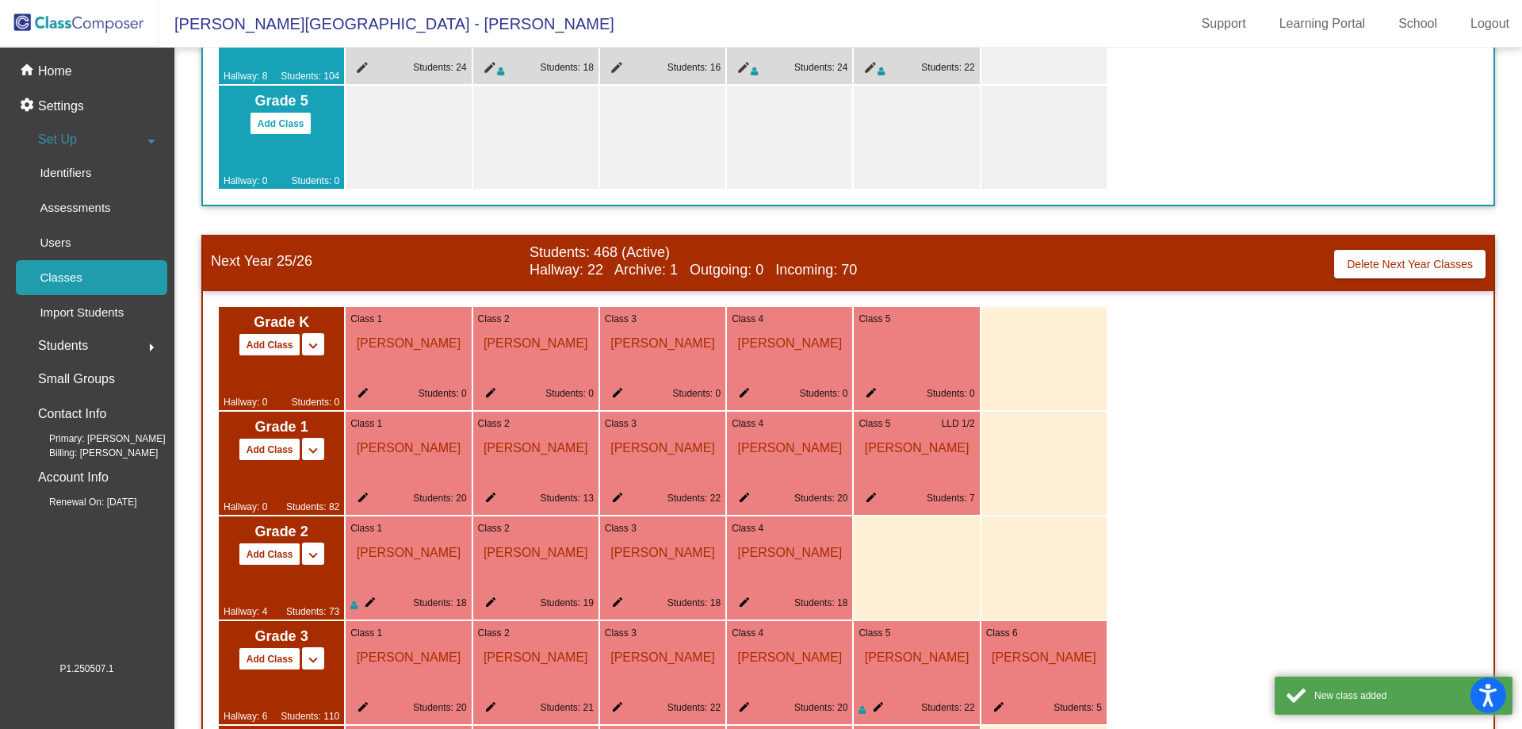
click at [865, 393] on mat-icon "edit" at bounding box center [868, 395] width 19 height 19
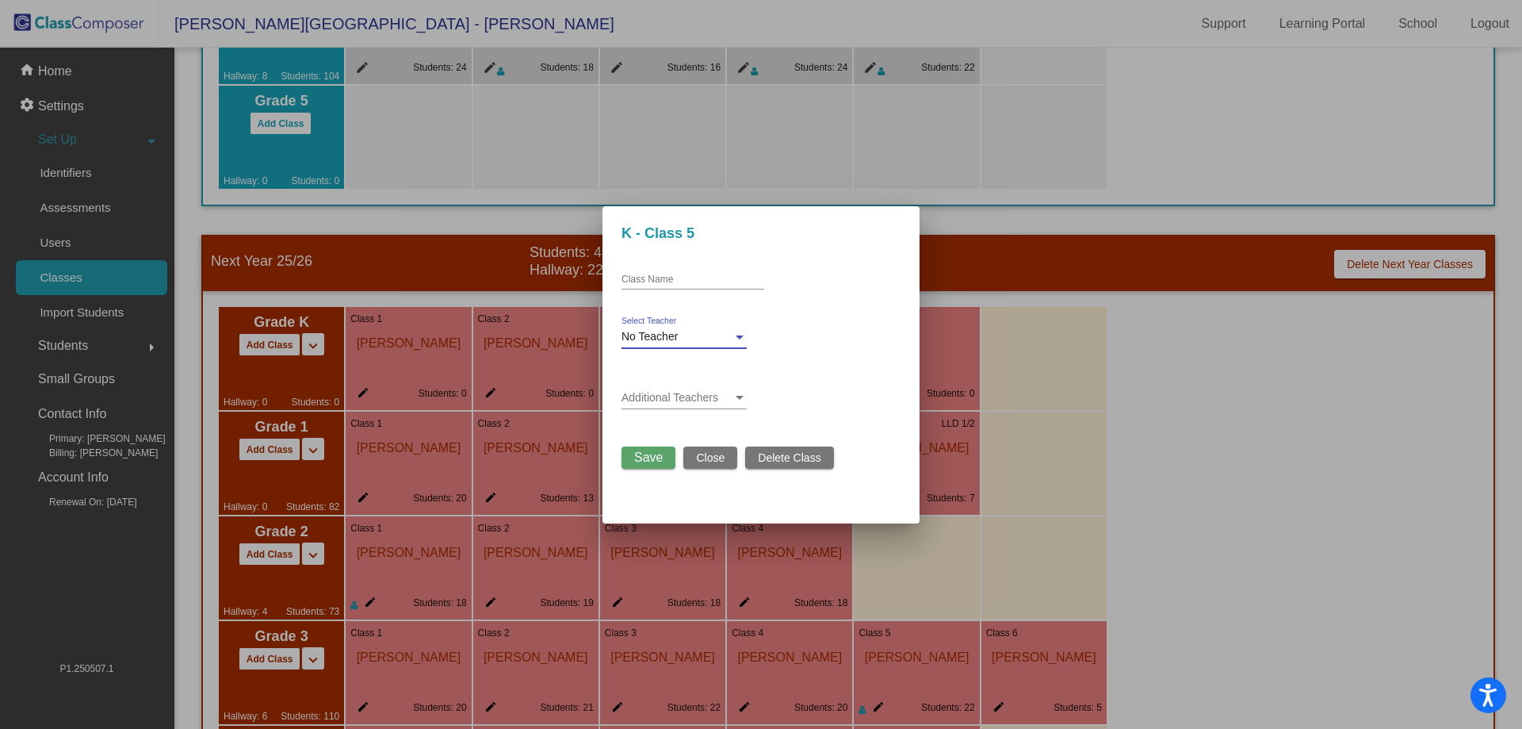
click at [695, 339] on div "No Teacher" at bounding box center [677, 337] width 111 height 13
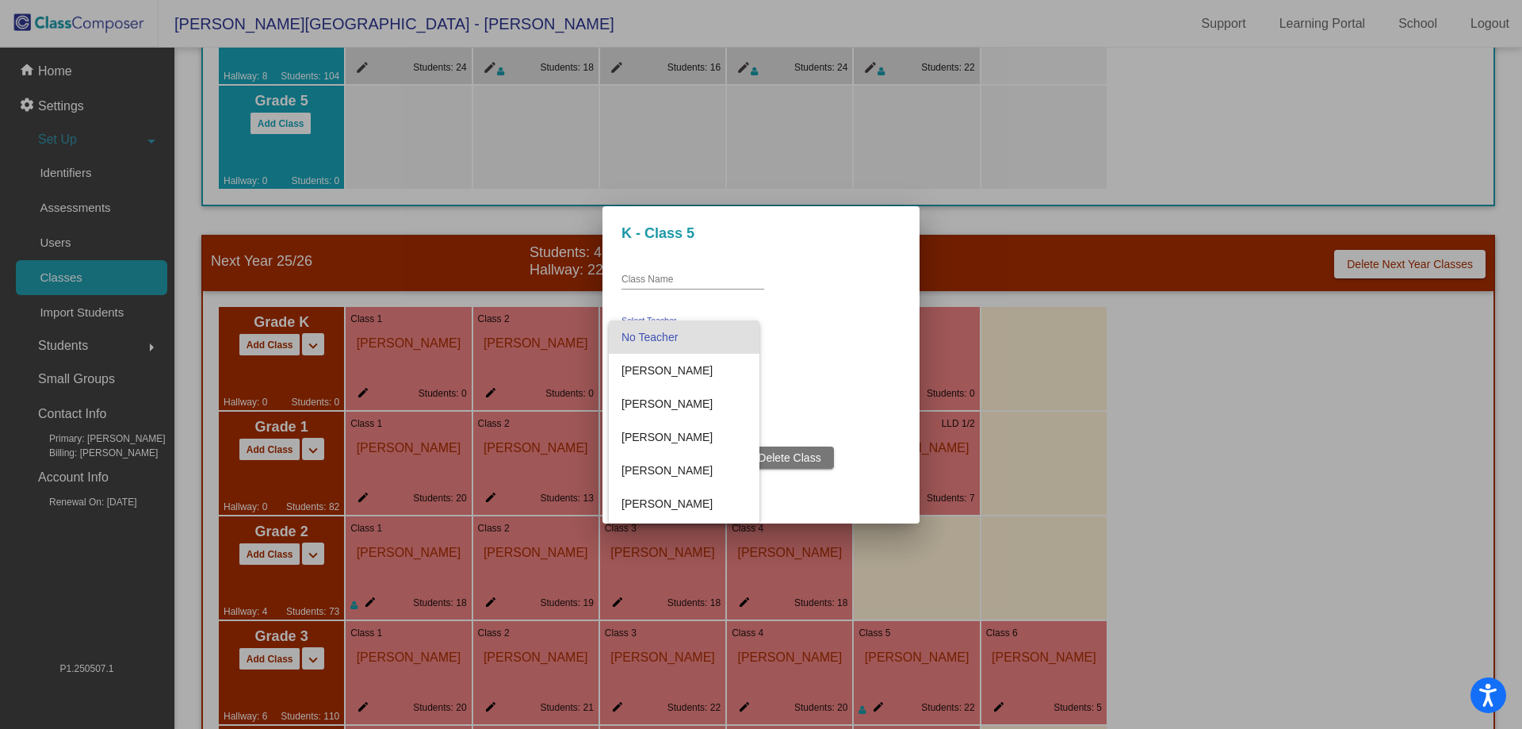
click at [850, 253] on div at bounding box center [761, 364] width 1522 height 729
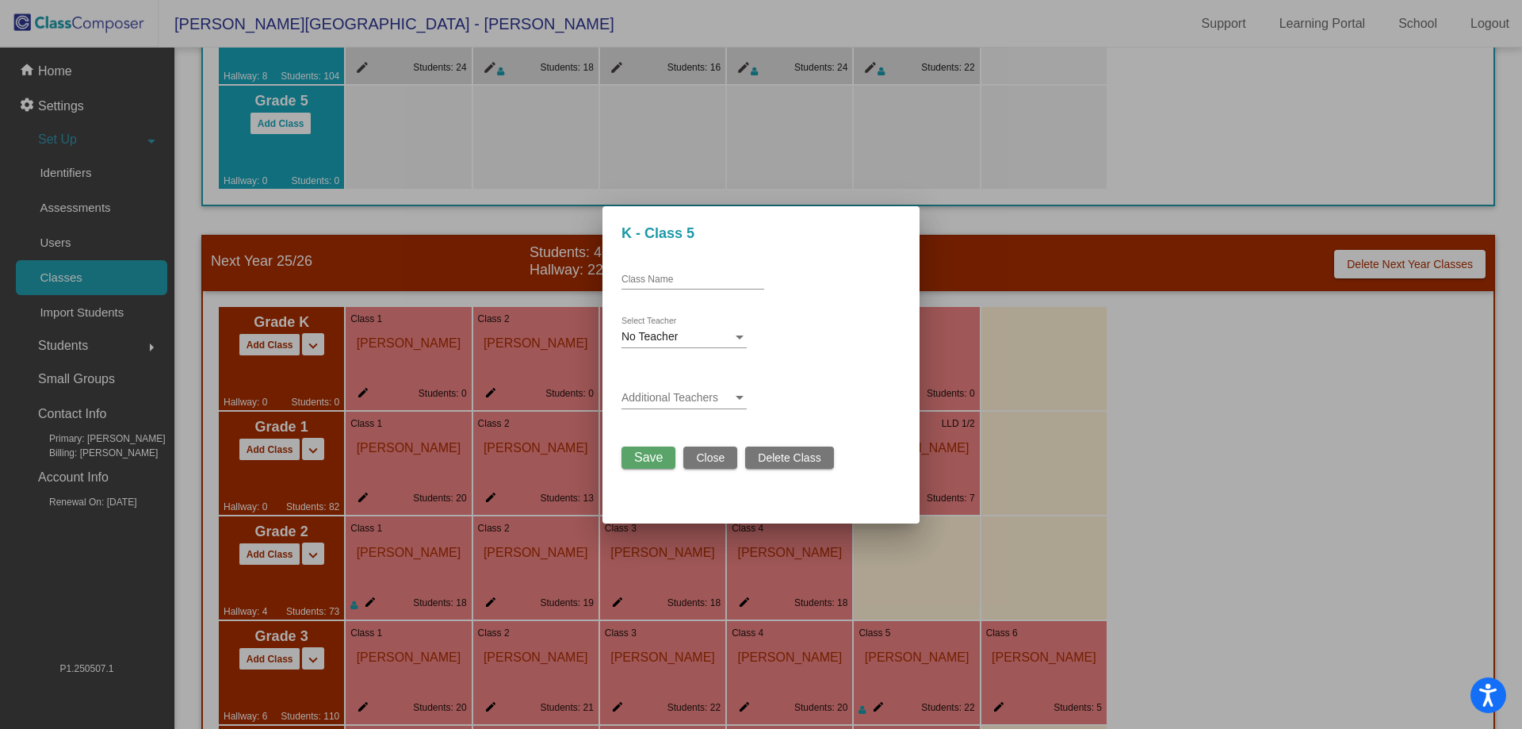
click at [1082, 430] on div at bounding box center [761, 364] width 1522 height 729
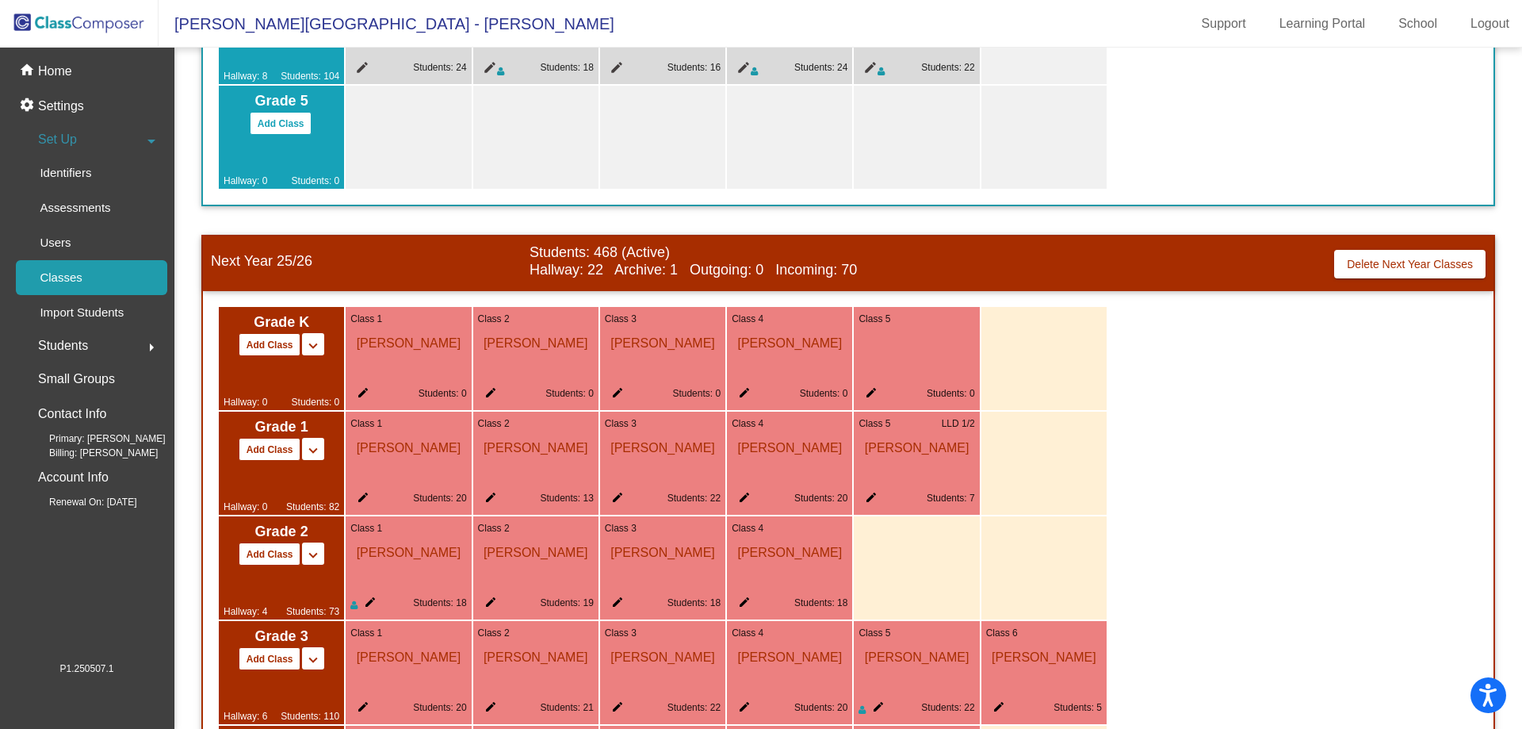
click at [874, 499] on mat-icon "edit" at bounding box center [868, 500] width 19 height 19
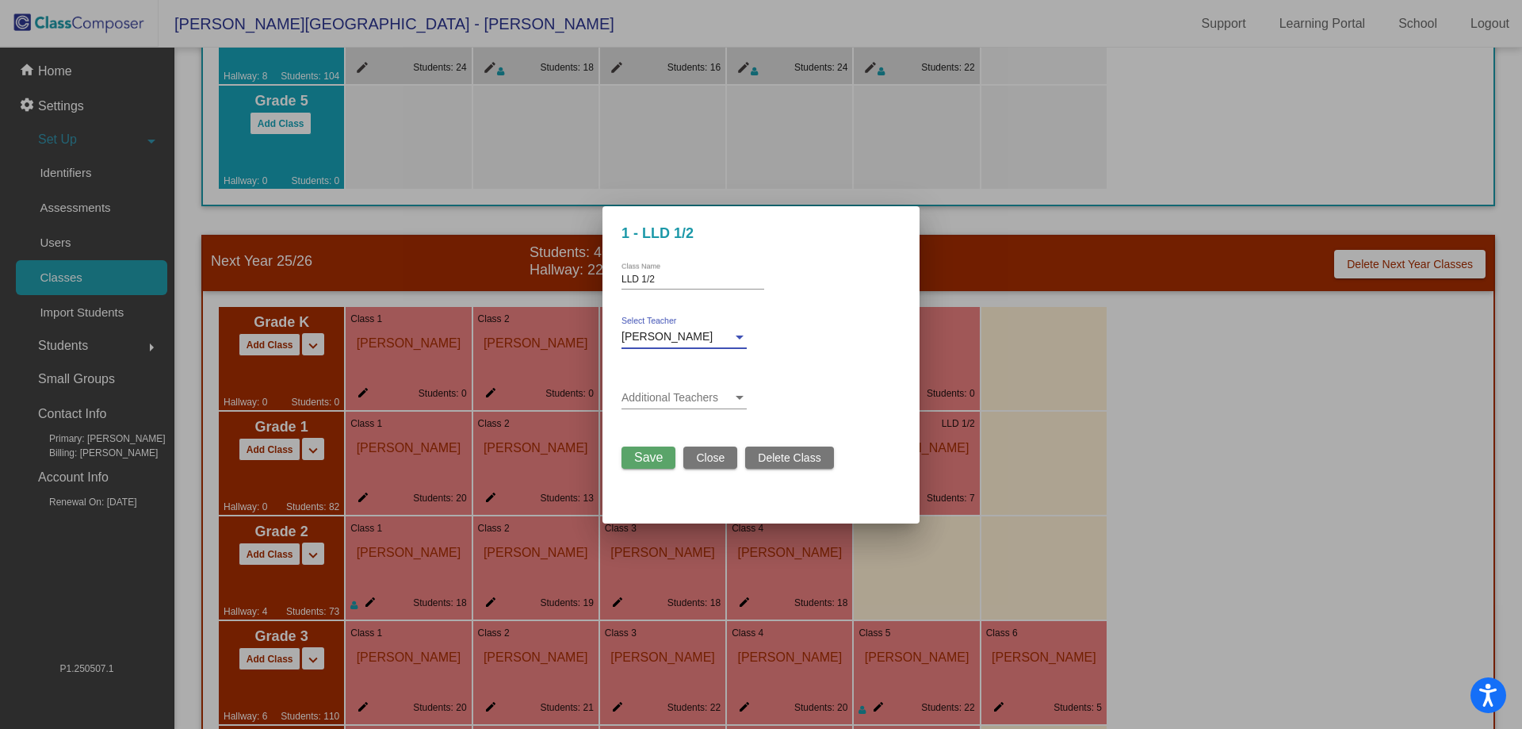
click at [679, 333] on span "[PERSON_NAME]" at bounding box center [667, 336] width 91 height 13
click at [683, 234] on div at bounding box center [761, 364] width 1522 height 729
click at [699, 335] on span "[PERSON_NAME]" at bounding box center [667, 336] width 91 height 13
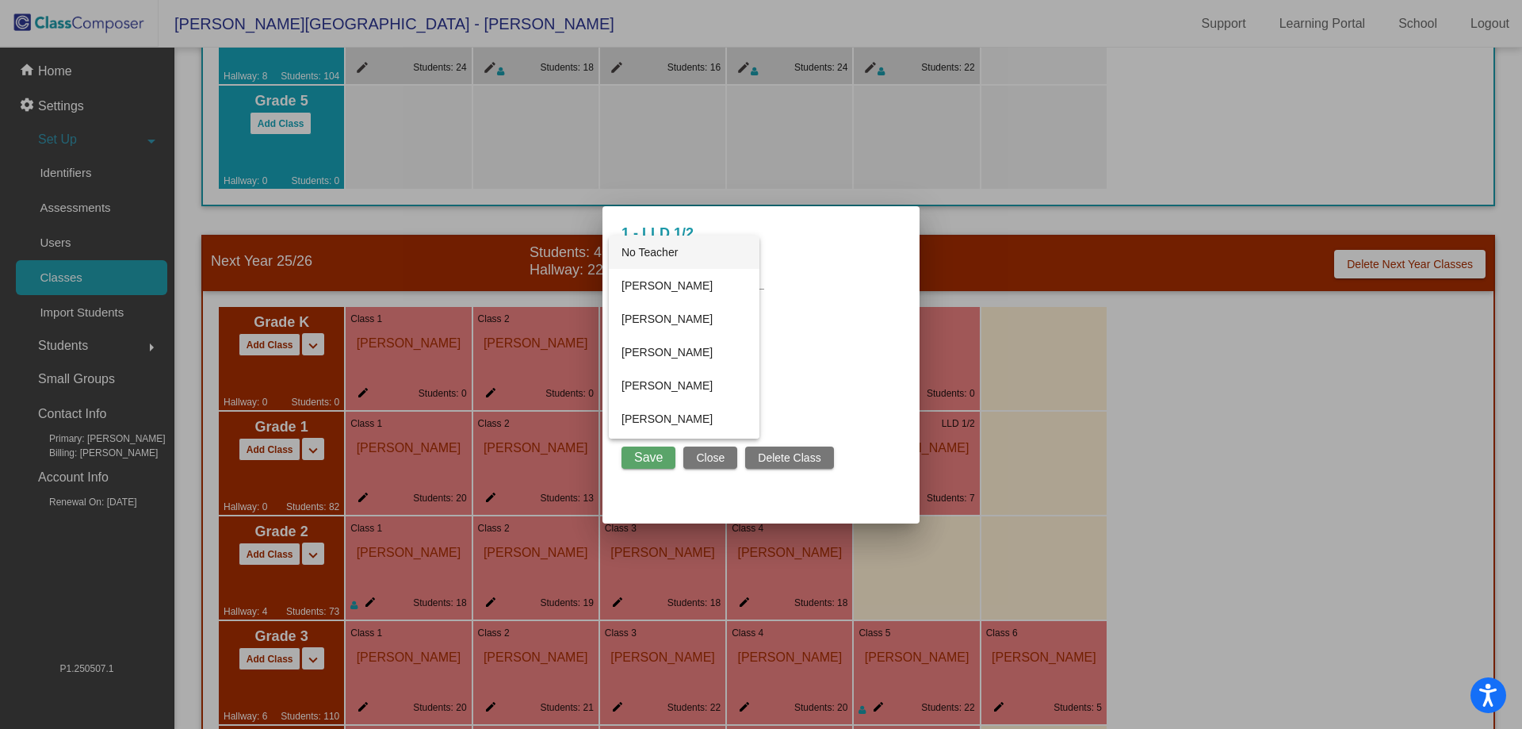
click at [675, 250] on span "No Teacher" at bounding box center [684, 251] width 125 height 33
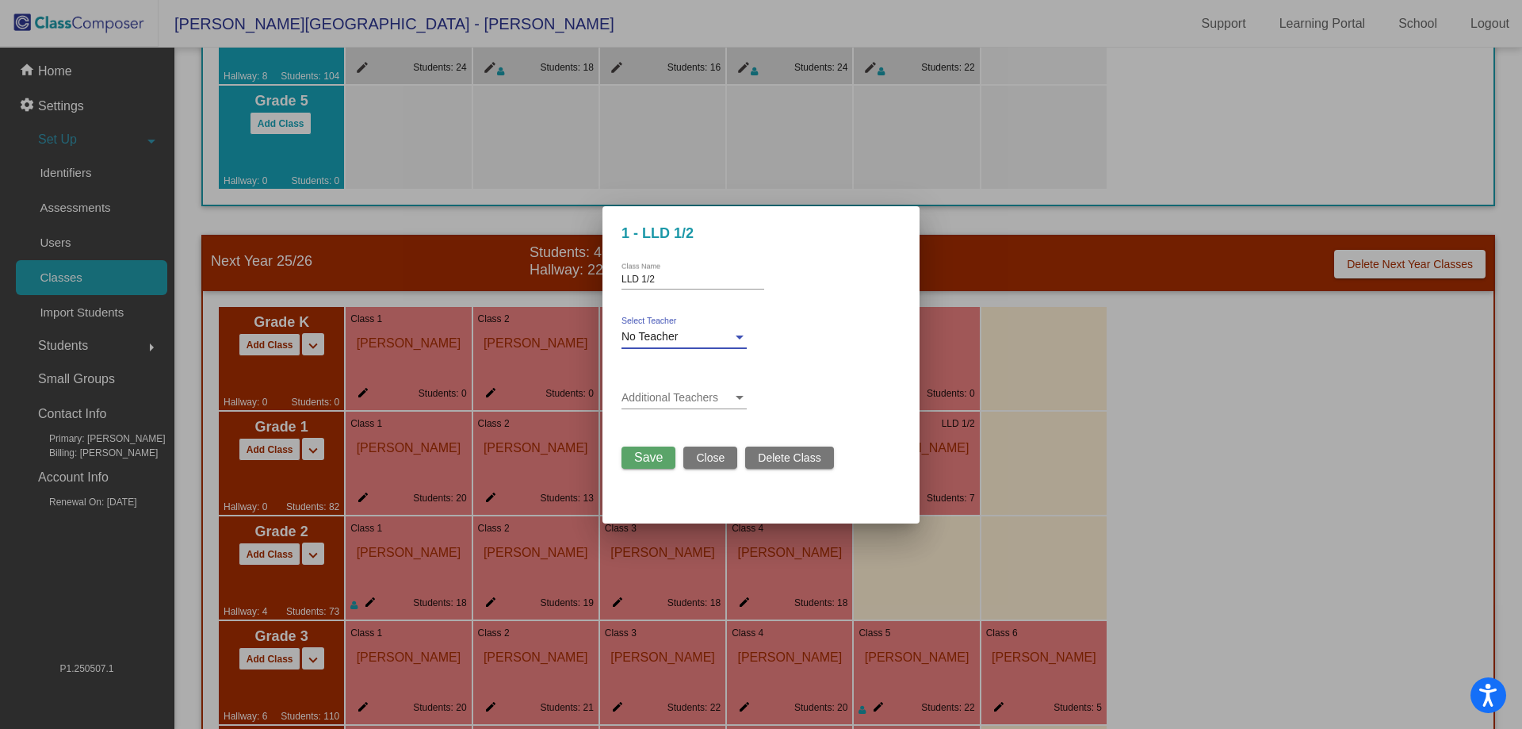
click at [649, 453] on span "Save" at bounding box center [648, 456] width 29 height 13
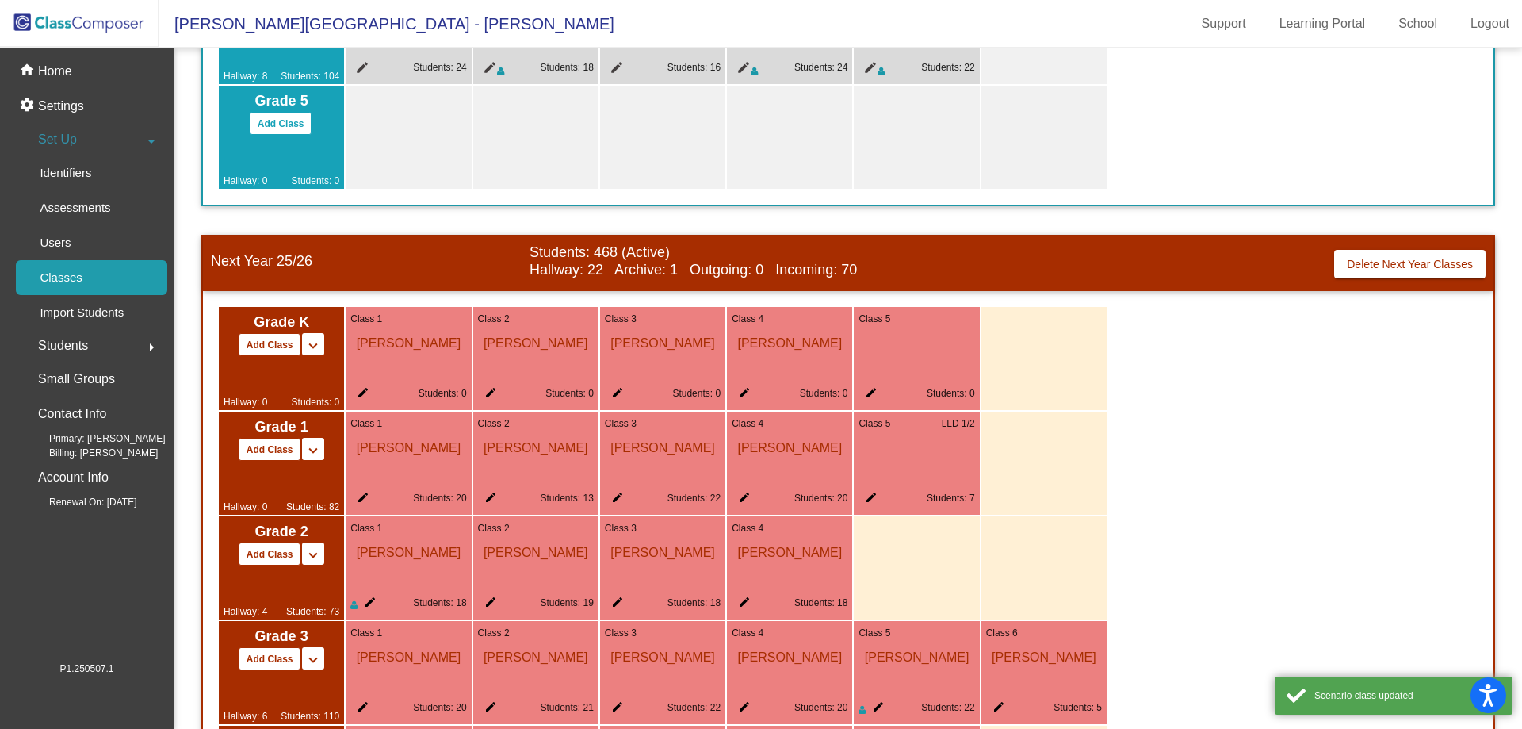
click at [870, 400] on mat-icon "edit" at bounding box center [868, 395] width 19 height 19
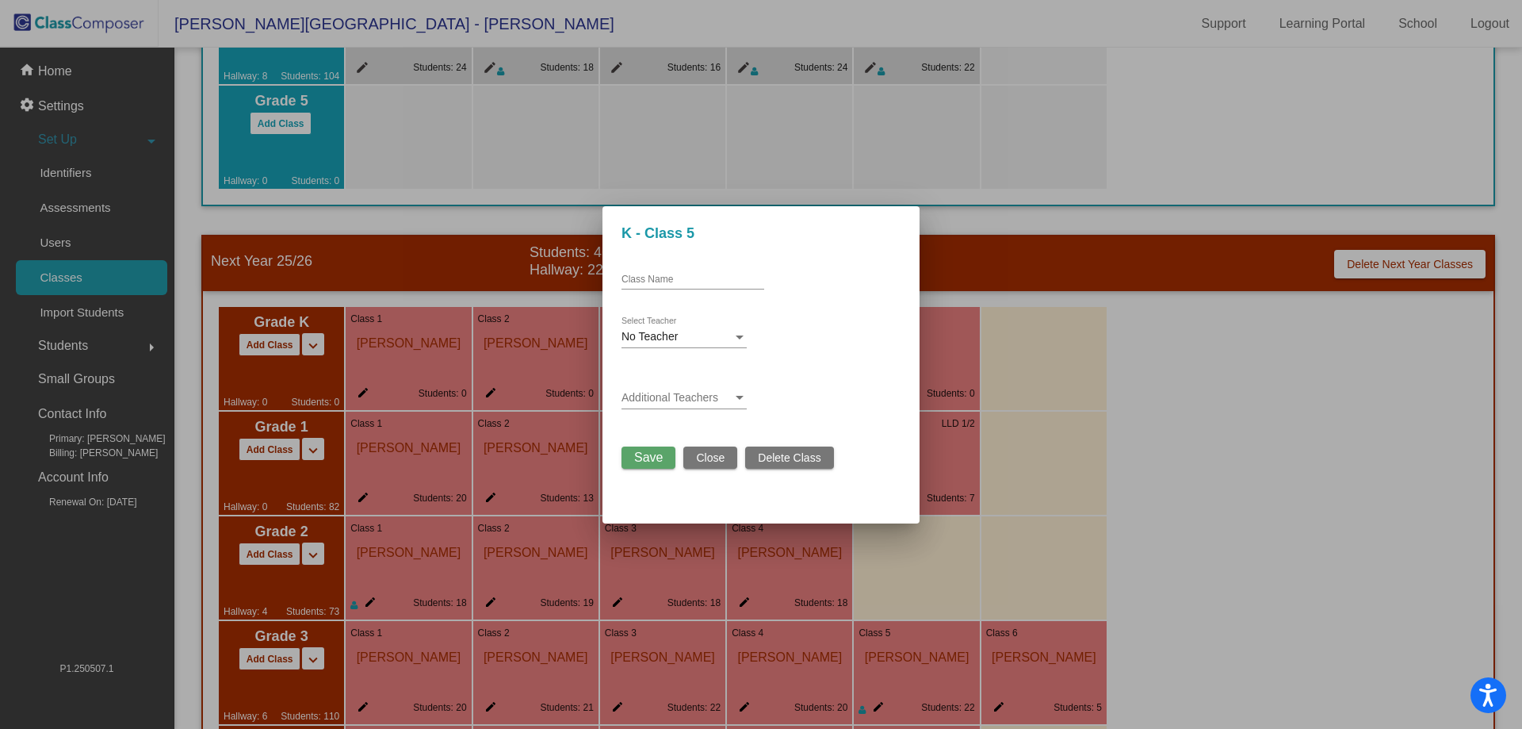
click at [682, 335] on div "No Teacher" at bounding box center [677, 337] width 111 height 13
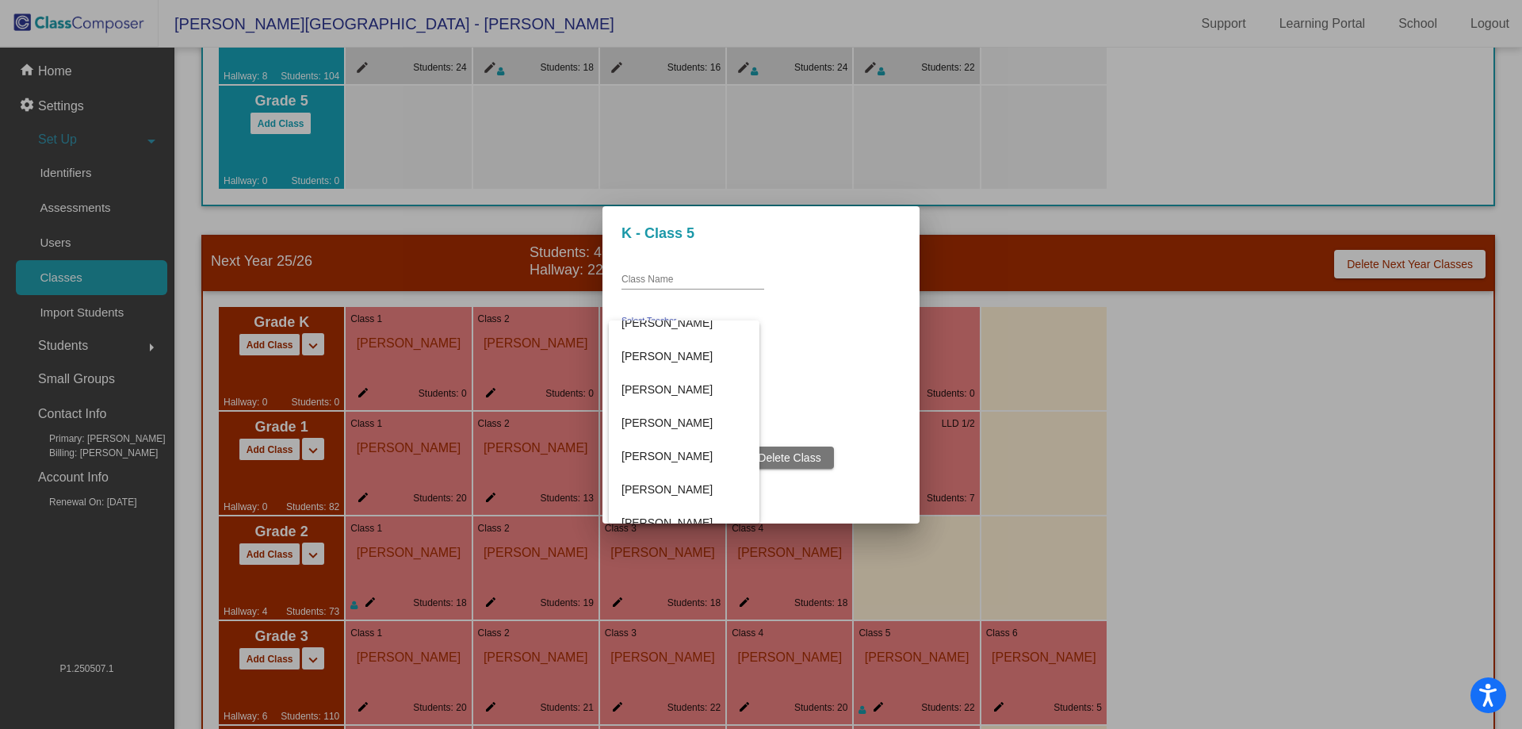
scroll to position [951, 0]
click at [680, 352] on span "[PERSON_NAME]" at bounding box center [684, 351] width 125 height 33
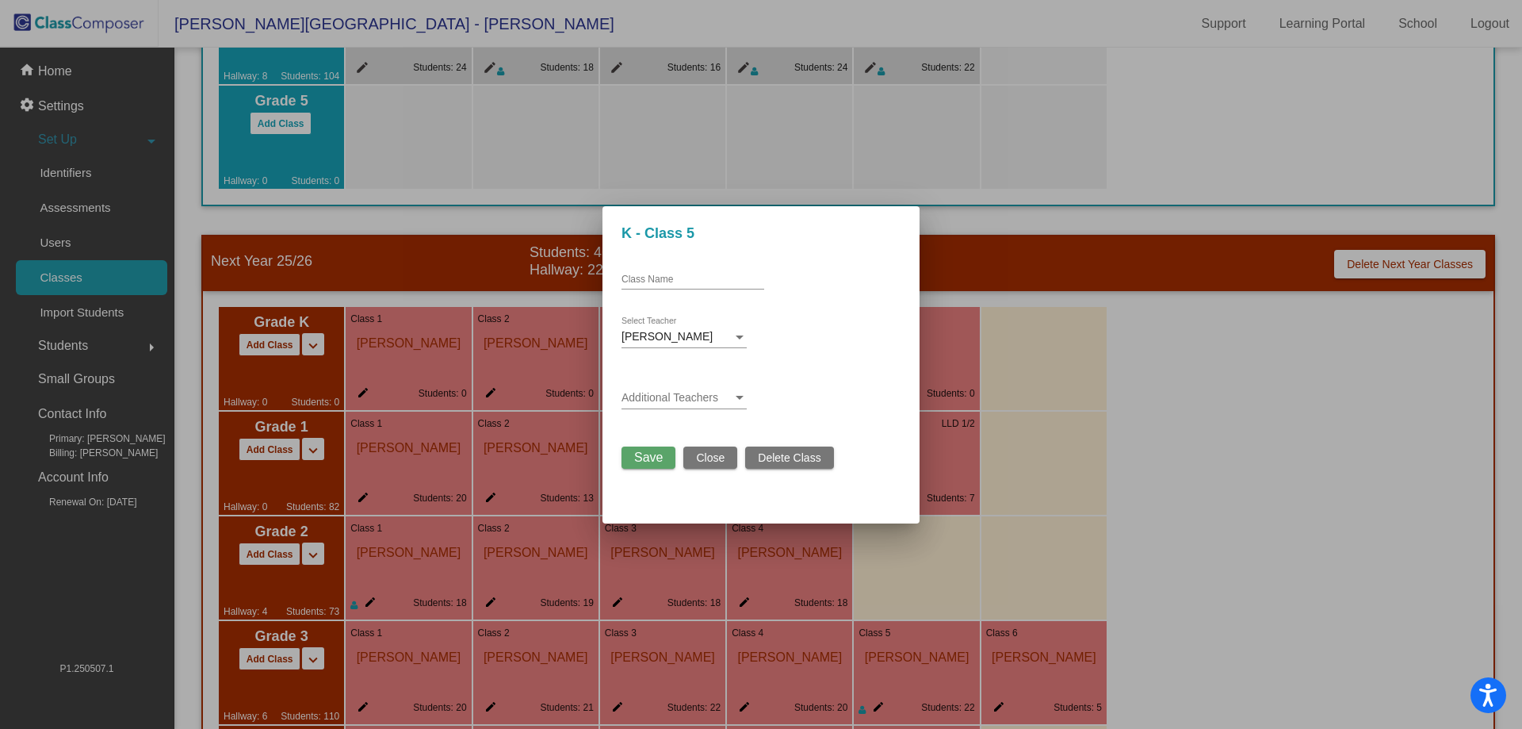
click at [645, 264] on div "Class Name" at bounding box center [693, 275] width 143 height 27
type input "LLD K"
click at [649, 455] on span "Save" at bounding box center [648, 456] width 29 height 13
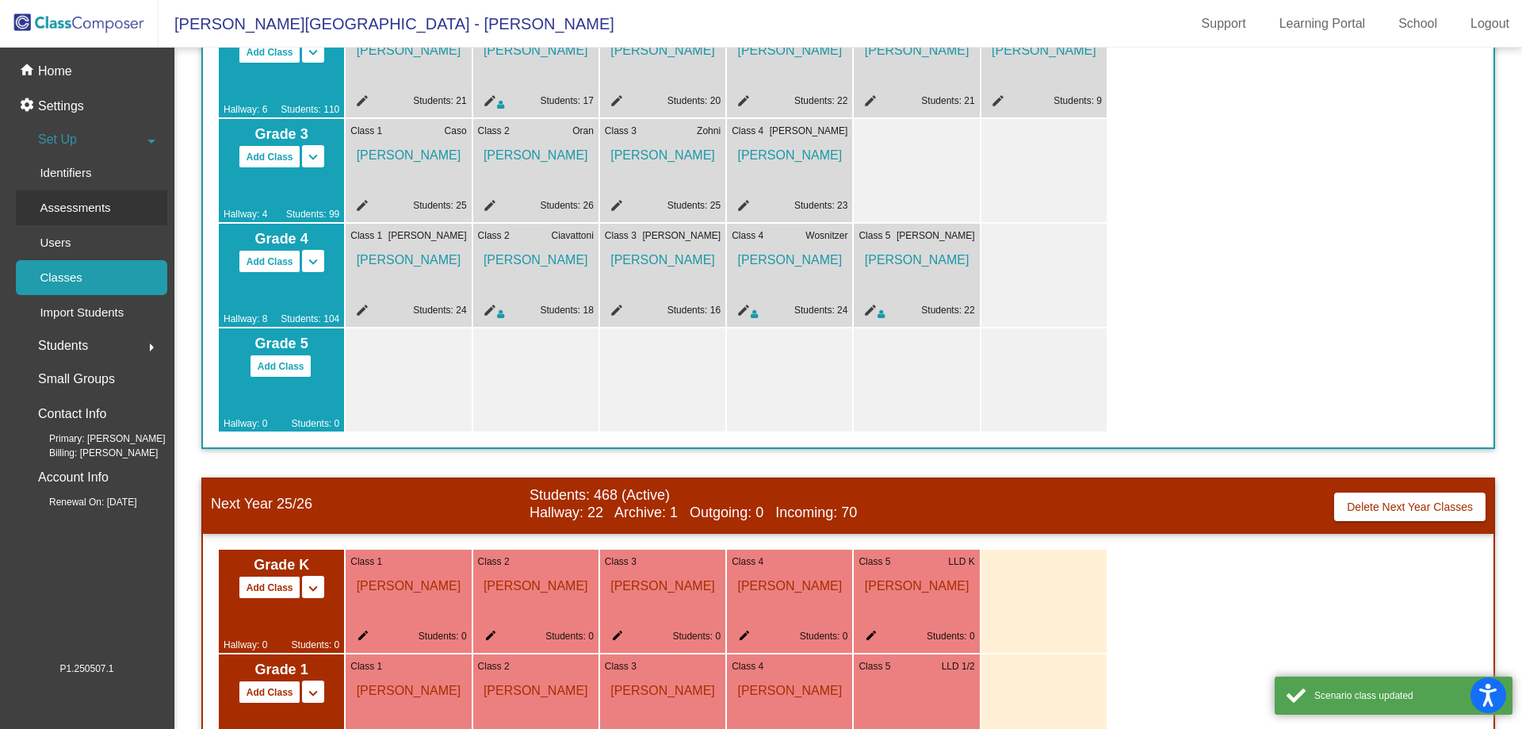
scroll to position [317, 0]
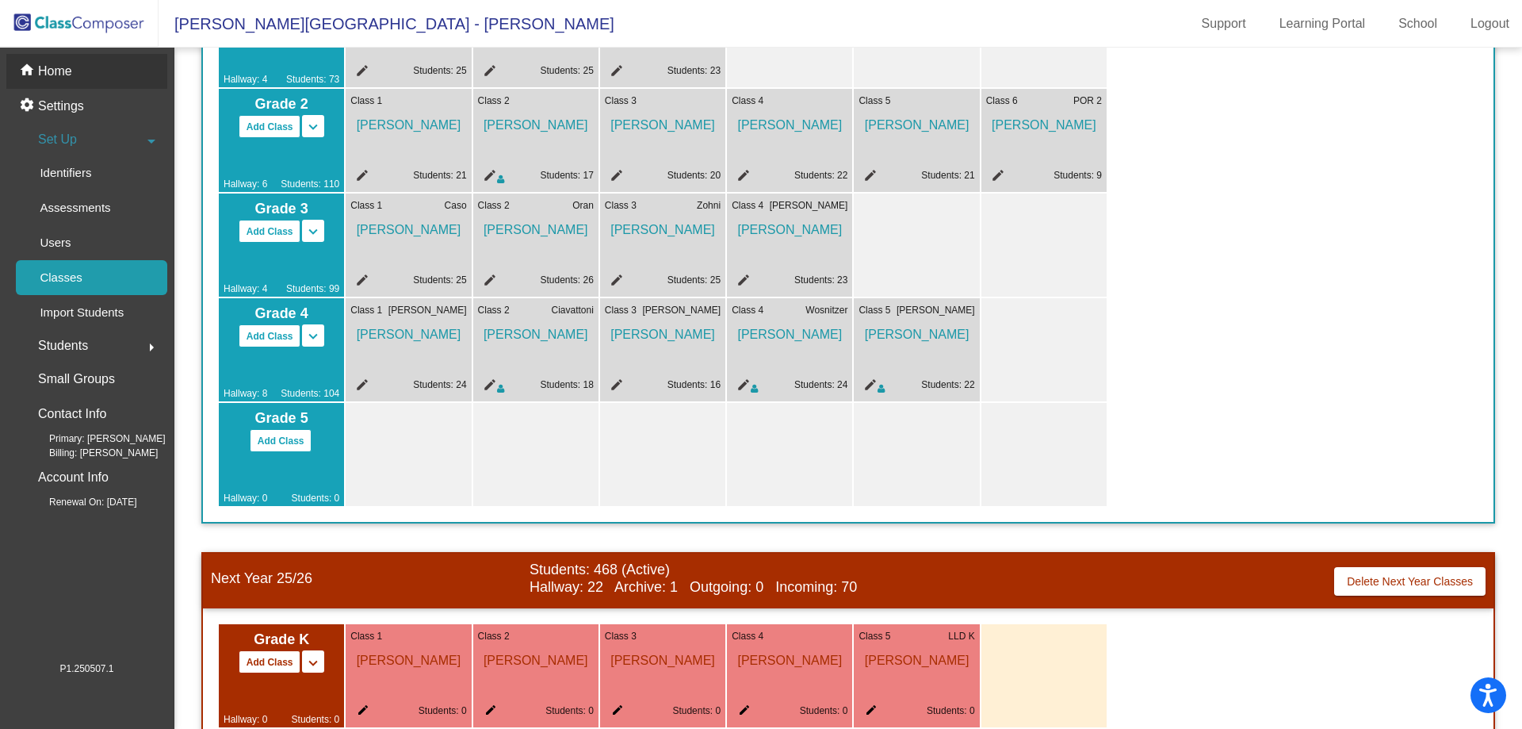
click at [67, 77] on p "Home" at bounding box center [55, 71] width 34 height 19
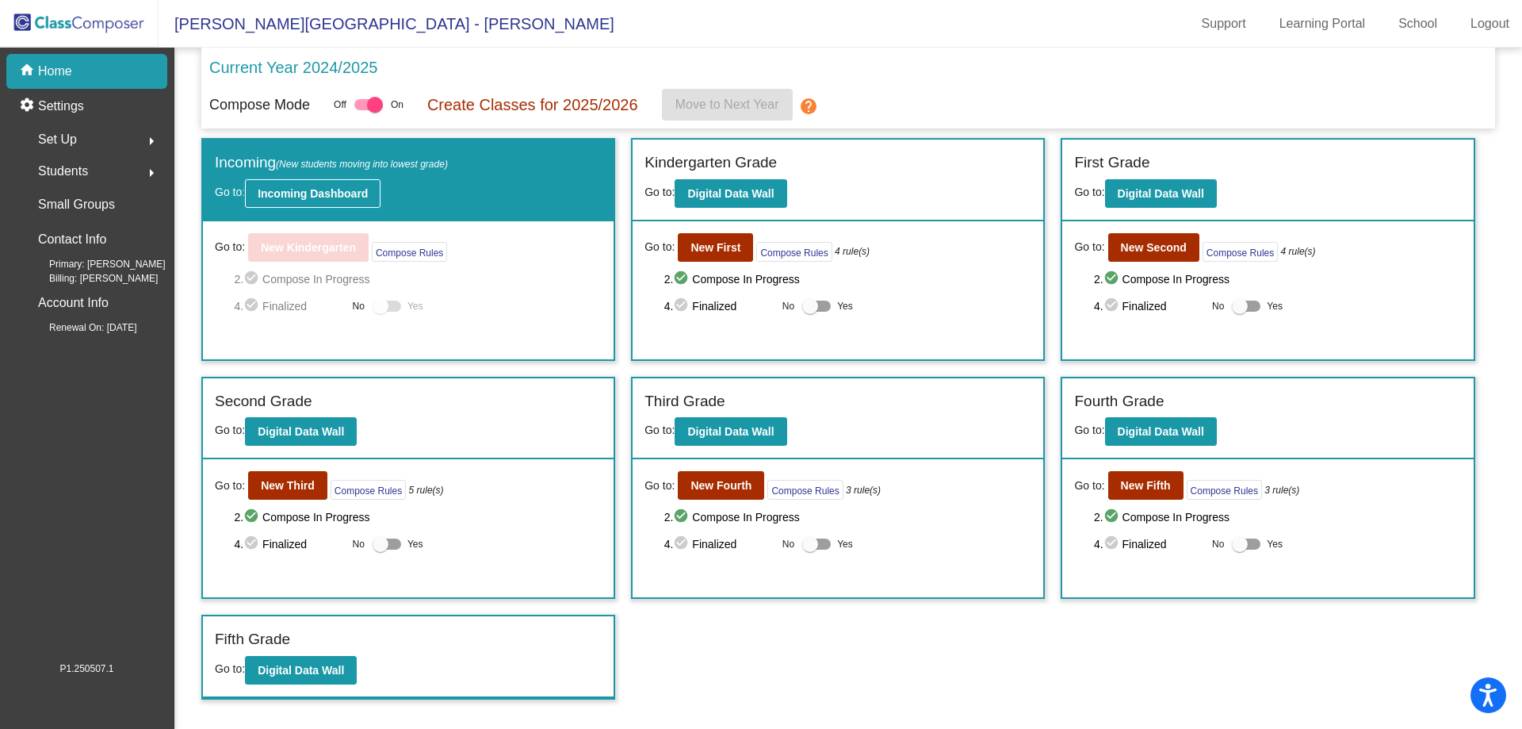
click at [319, 189] on b "Incoming Dashboard" at bounding box center [313, 193] width 110 height 13
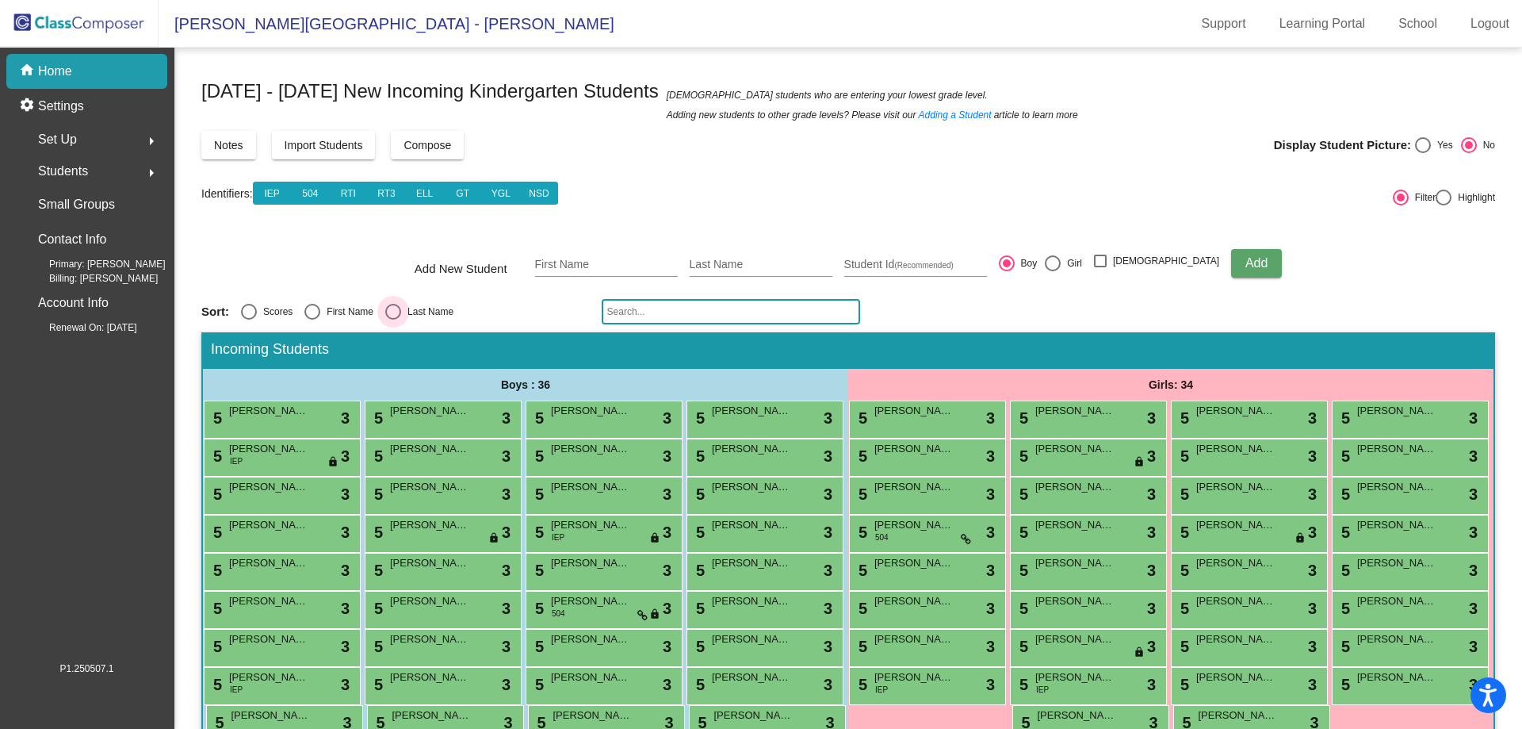
click at [396, 312] on div "Select an option" at bounding box center [393, 312] width 16 height 16
click at [393, 319] on input "Last Name" at bounding box center [392, 319] width 1 height 1
radio input "true"
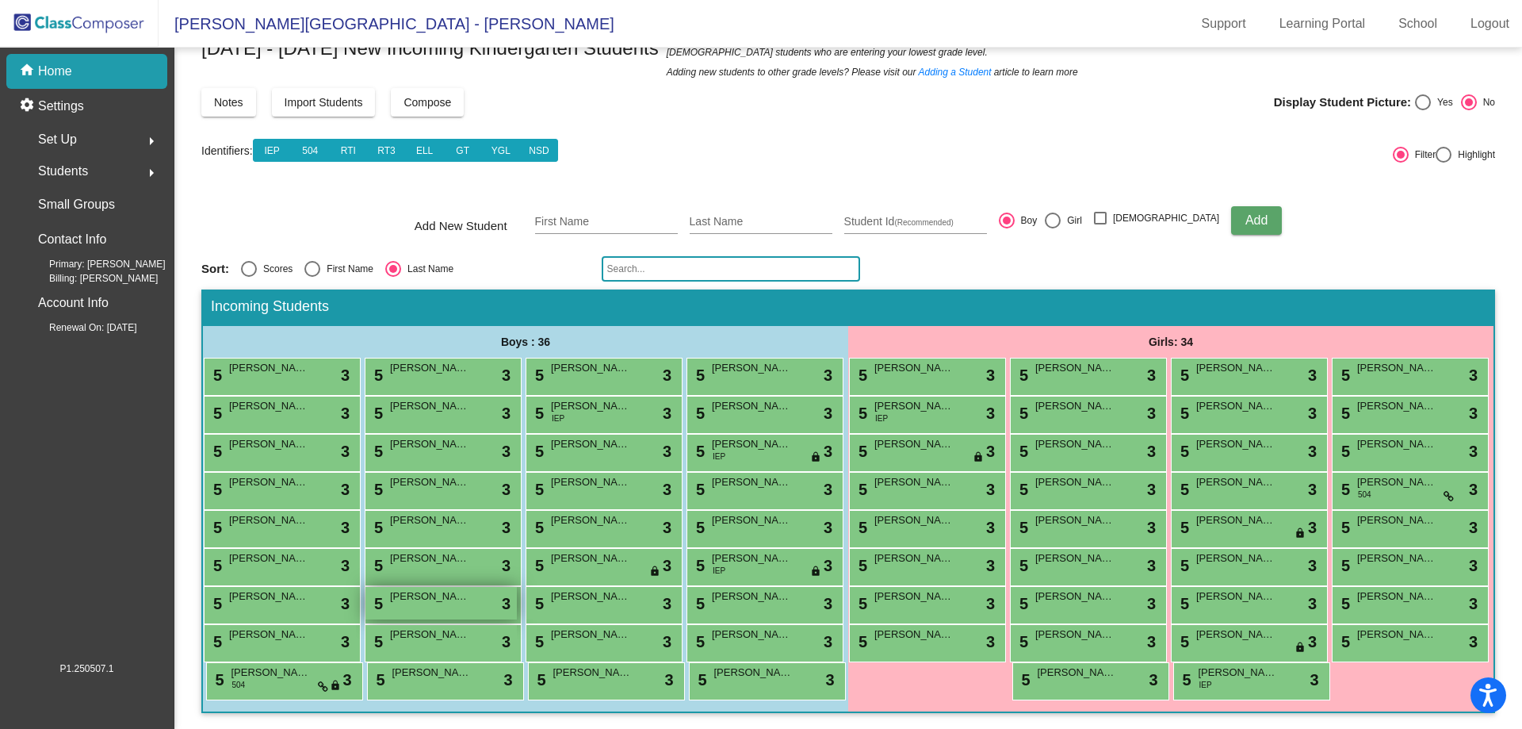
scroll to position [157, 0]
click at [1326, 663] on div "5 Caroline Zoller IEP lock do_not_disturb_alt 3" at bounding box center [1249, 679] width 151 height 33
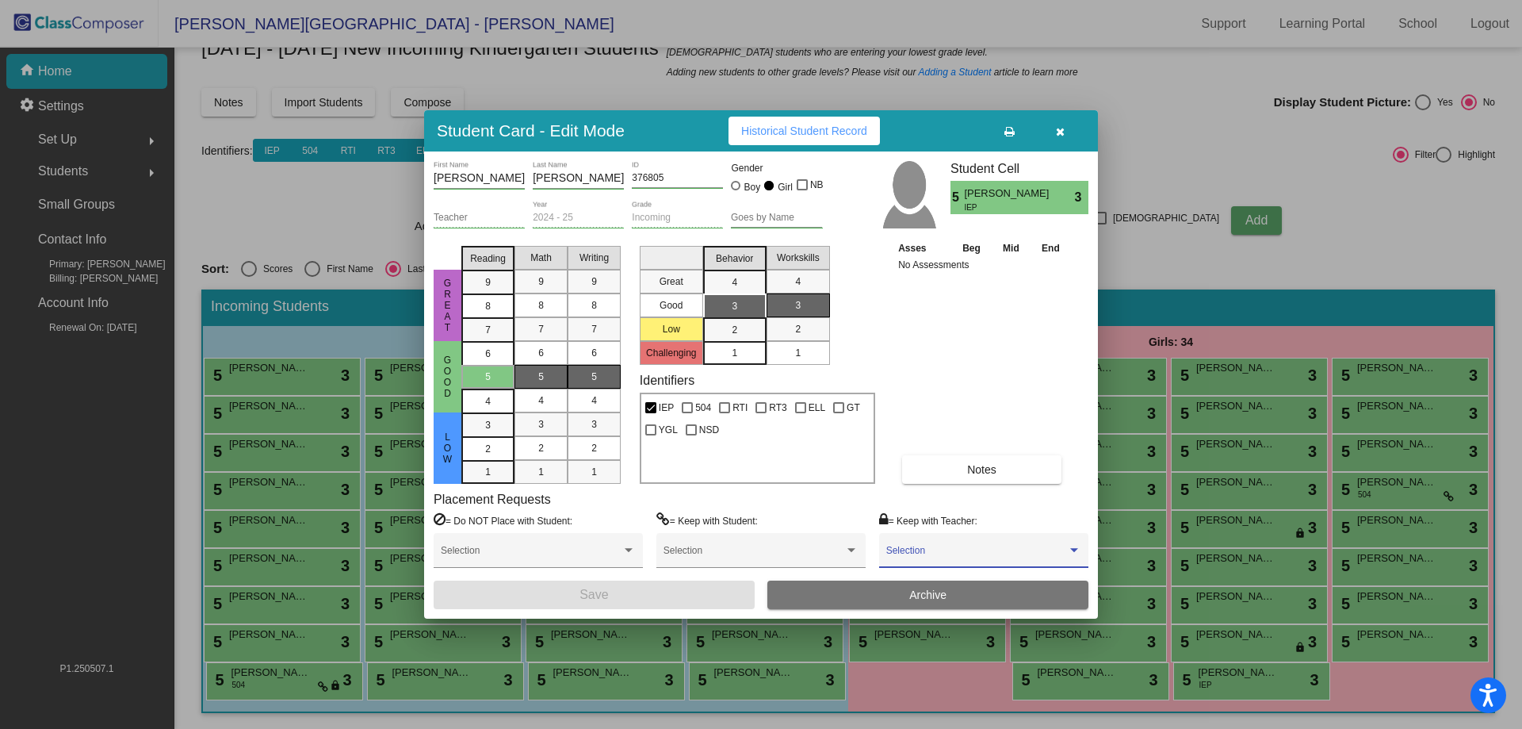
click at [953, 553] on span at bounding box center [976, 555] width 181 height 11
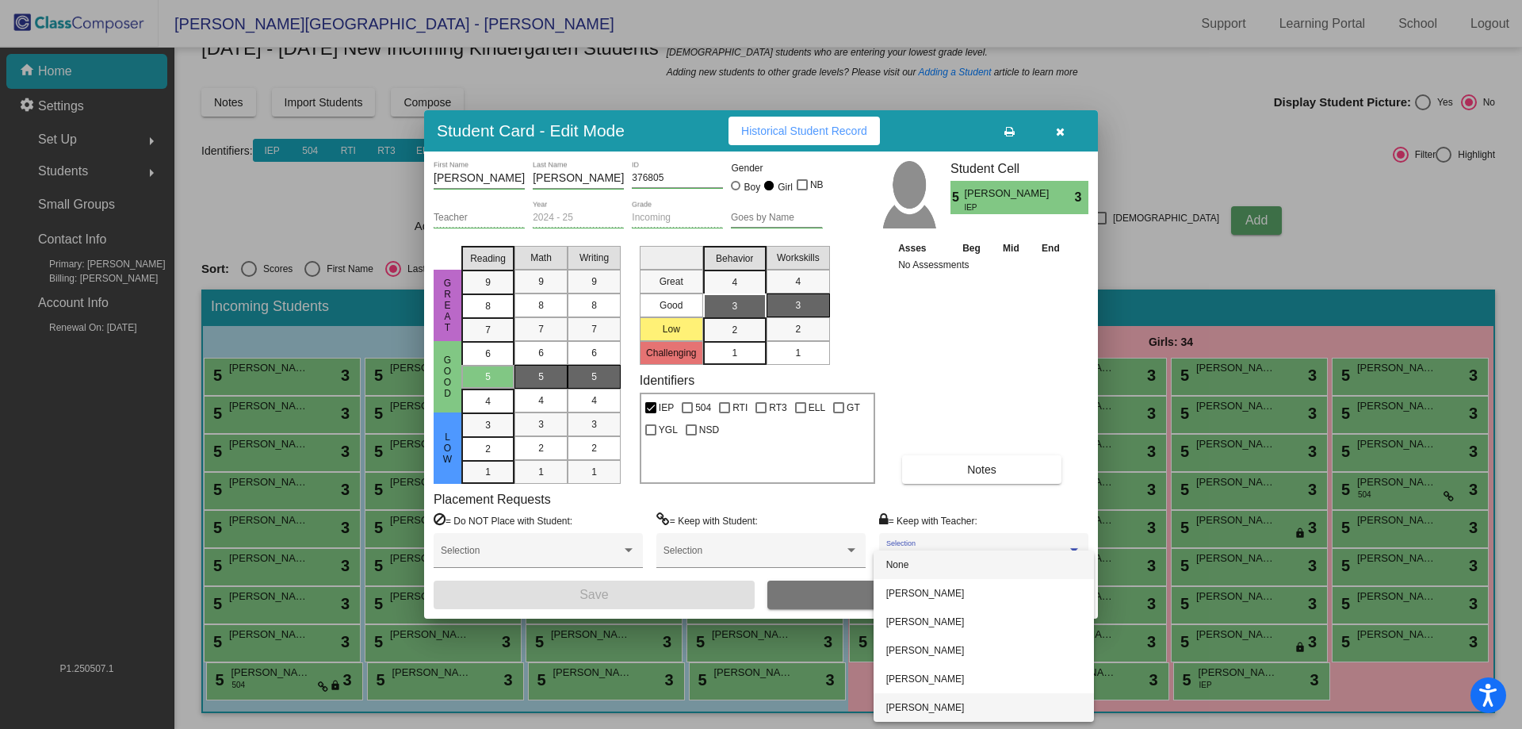
click at [983, 702] on span "[PERSON_NAME]" at bounding box center [983, 707] width 195 height 29
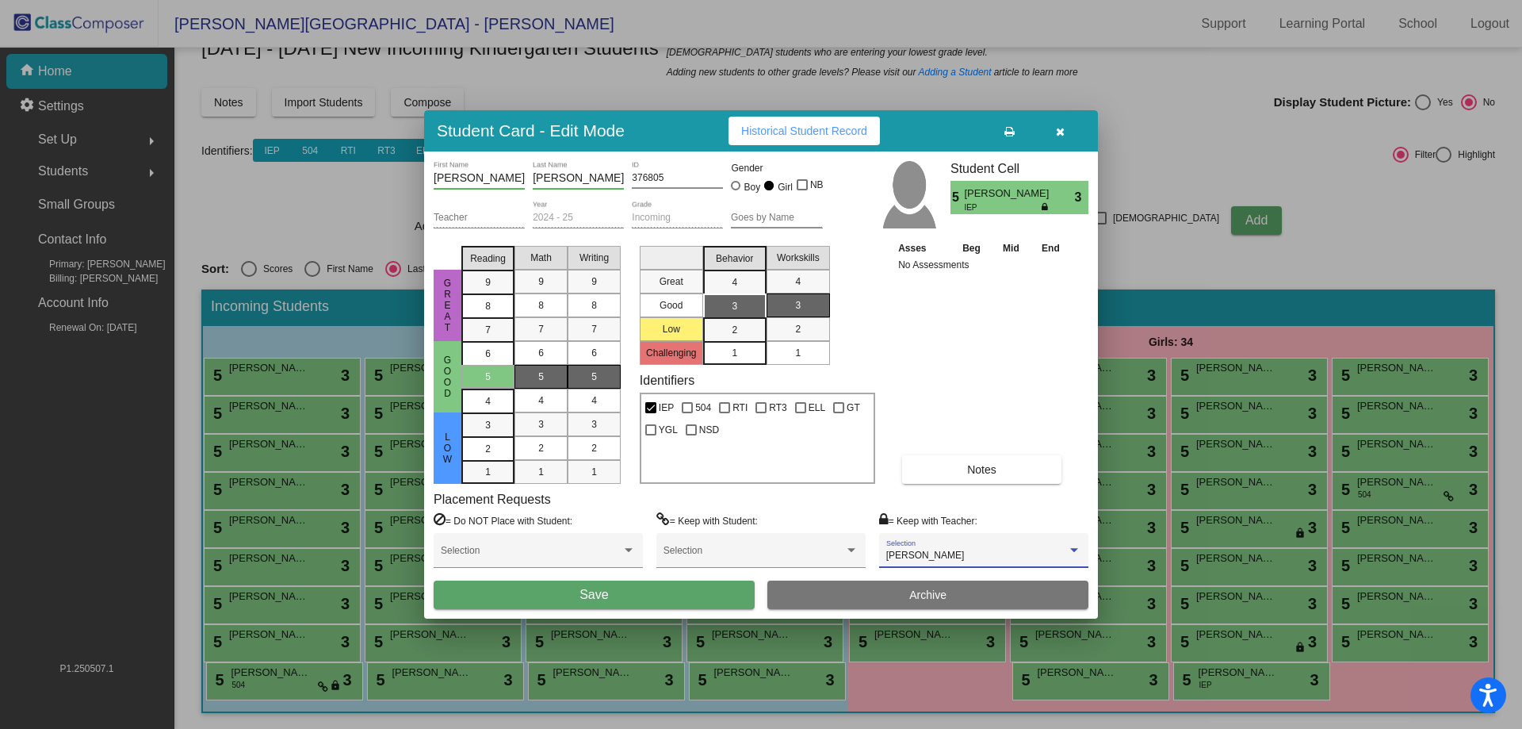
click at [675, 597] on button "Save" at bounding box center [594, 594] width 321 height 29
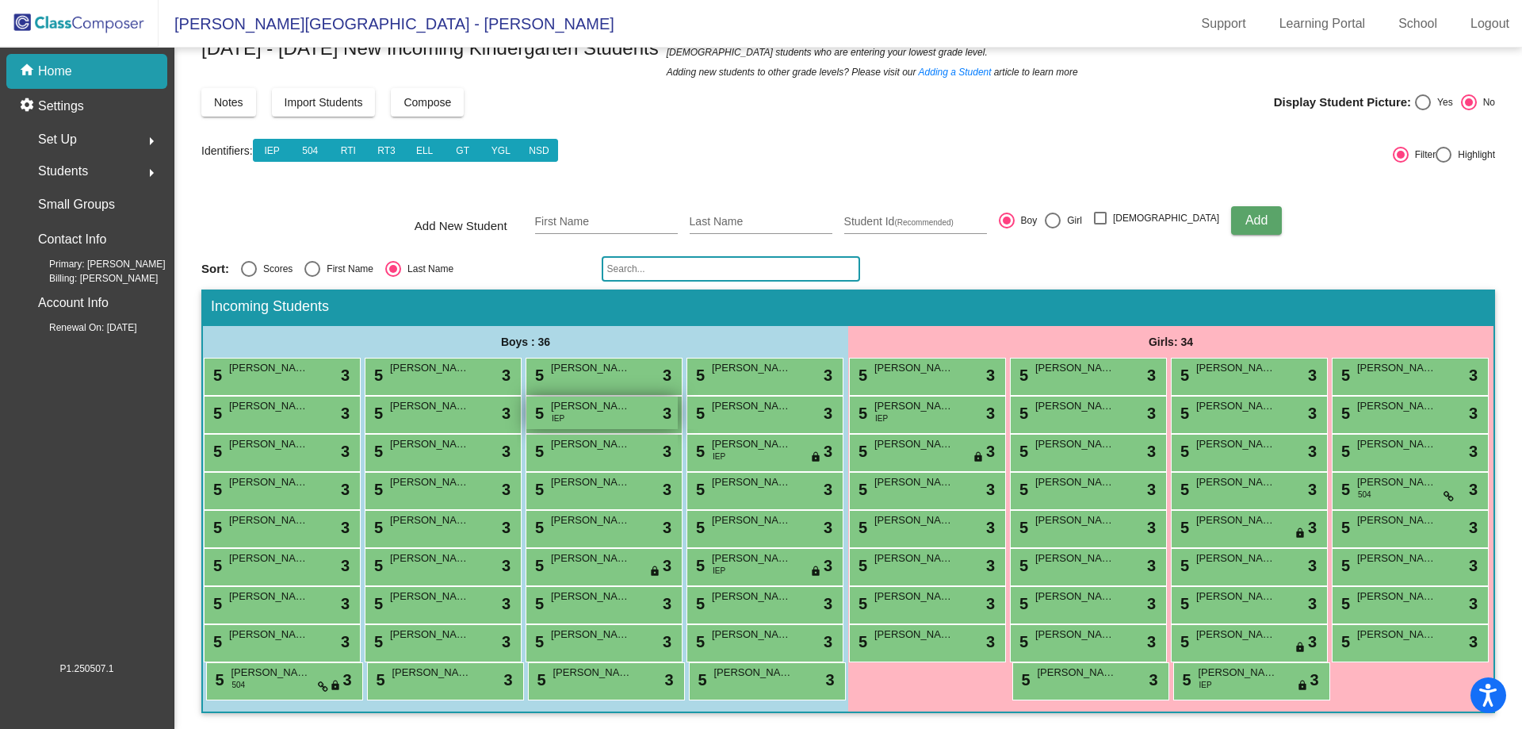
click at [526, 396] on div "5 [PERSON_NAME] IEP lock do_not_disturb_alt 3" at bounding box center [601, 412] width 151 height 33
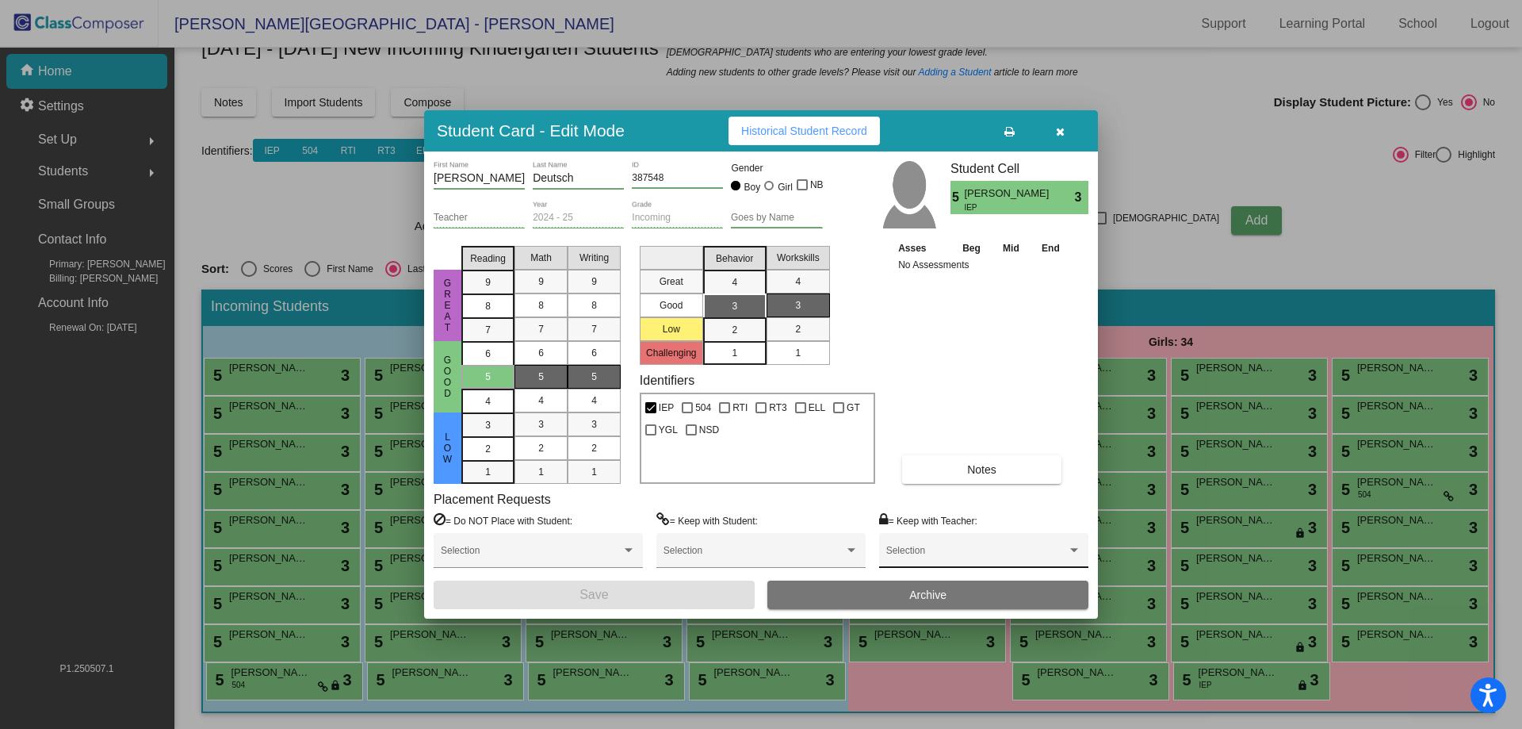
click at [946, 541] on div "Selection" at bounding box center [983, 554] width 195 height 29
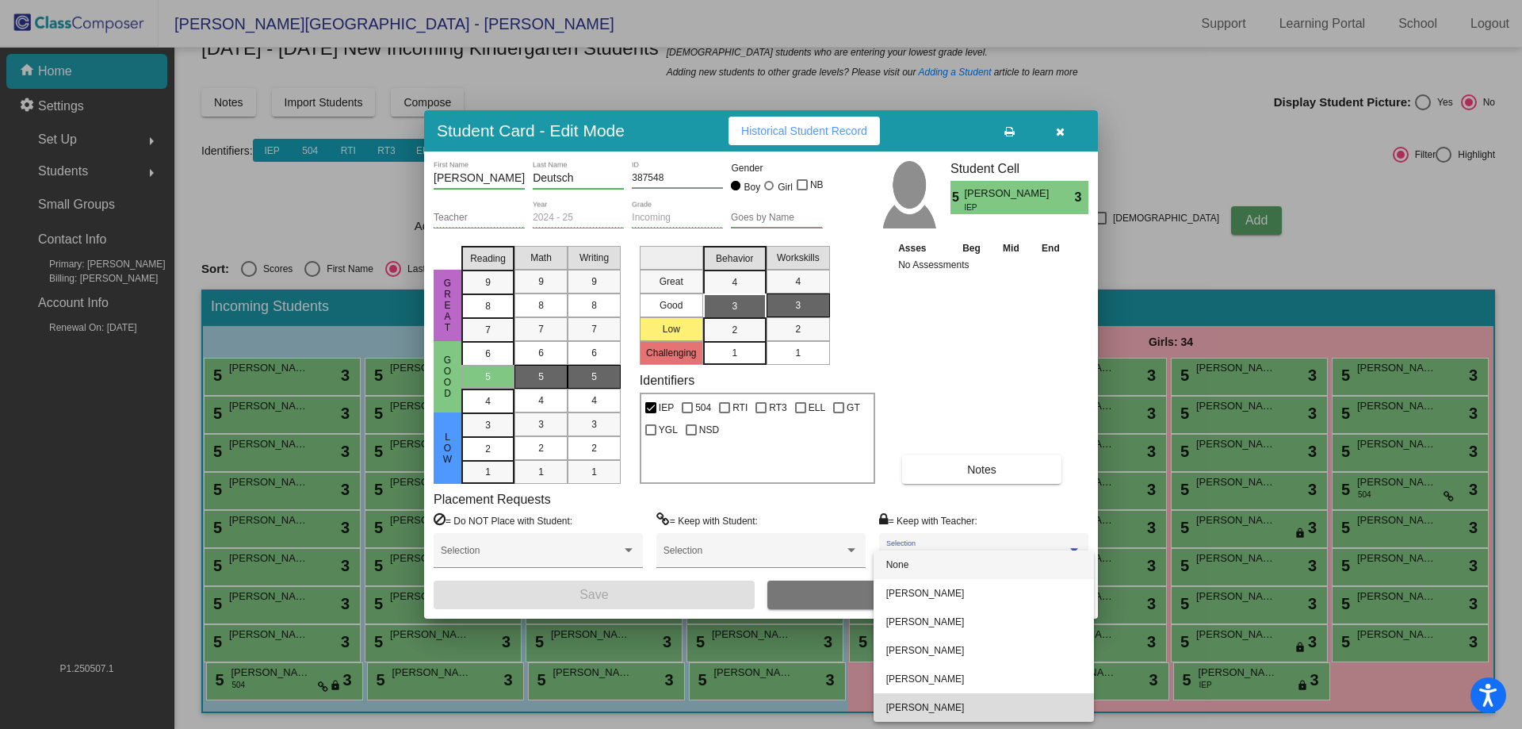
click at [958, 705] on span "[PERSON_NAME]" at bounding box center [983, 707] width 195 height 29
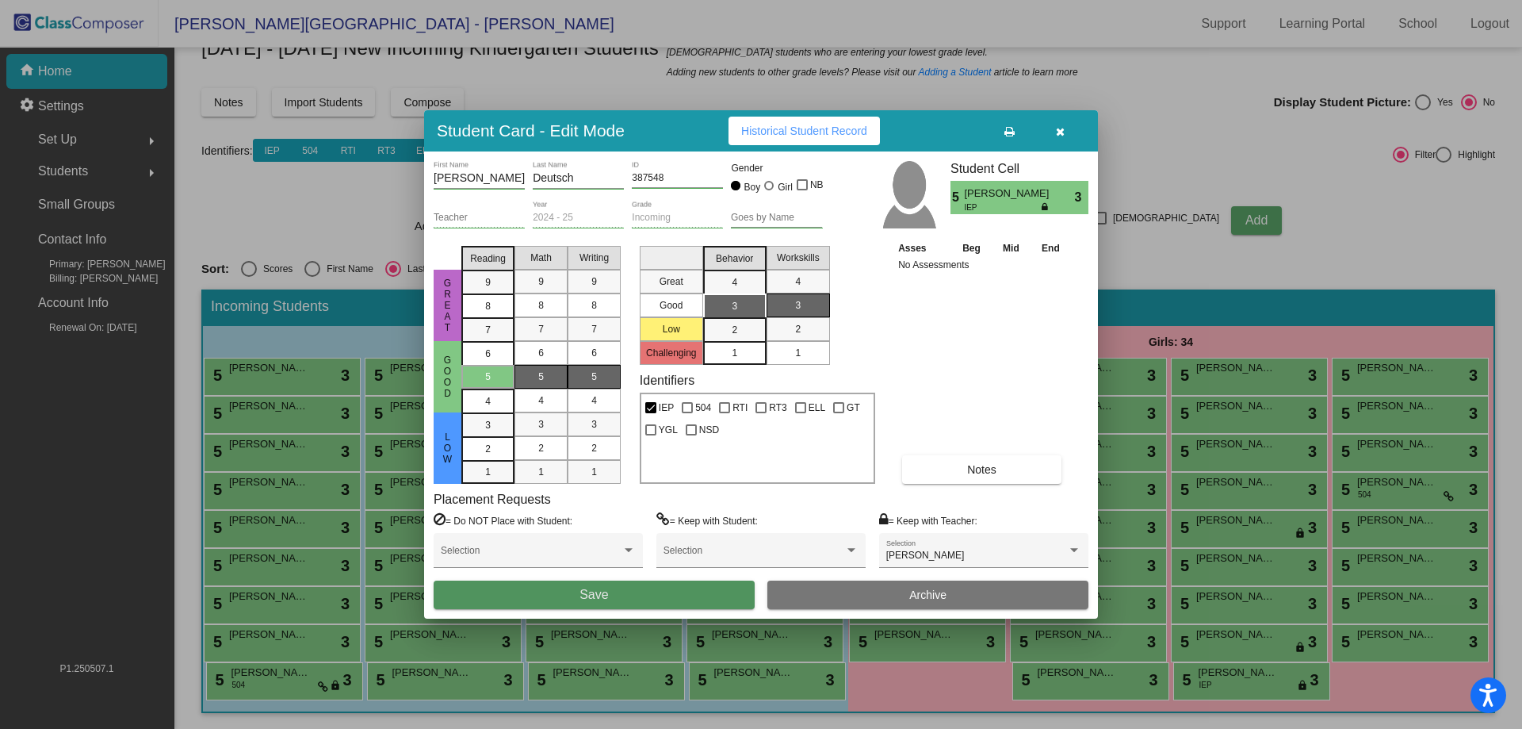
click at [691, 595] on button "Save" at bounding box center [594, 594] width 321 height 29
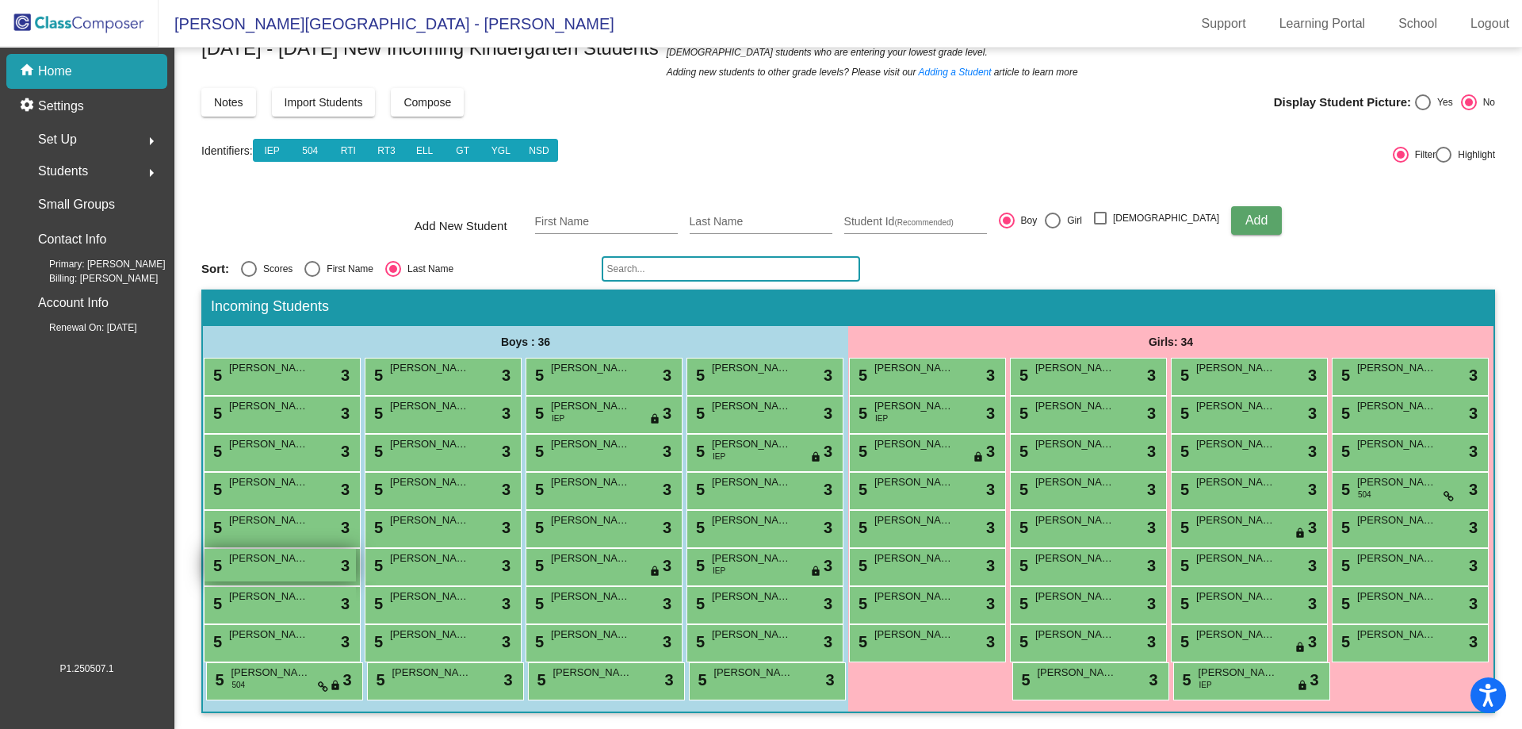
click at [356, 549] on div "5 Colton Pelillo lock do_not_disturb_alt 3" at bounding box center [280, 565] width 151 height 33
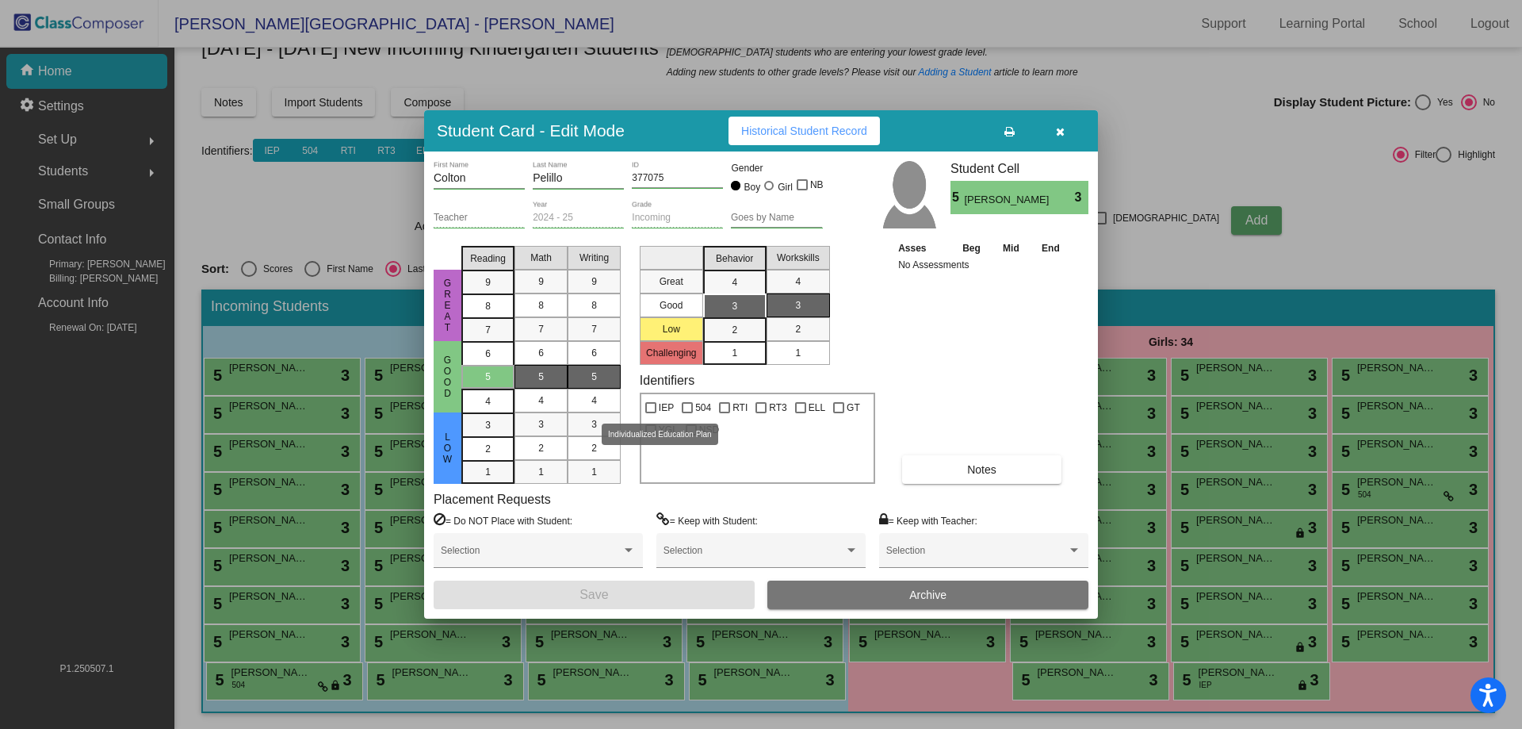
click at [656, 412] on div at bounding box center [650, 407] width 11 height 11
click at [651, 413] on input "IEP" at bounding box center [650, 413] width 1 height 1
checkbox input "true"
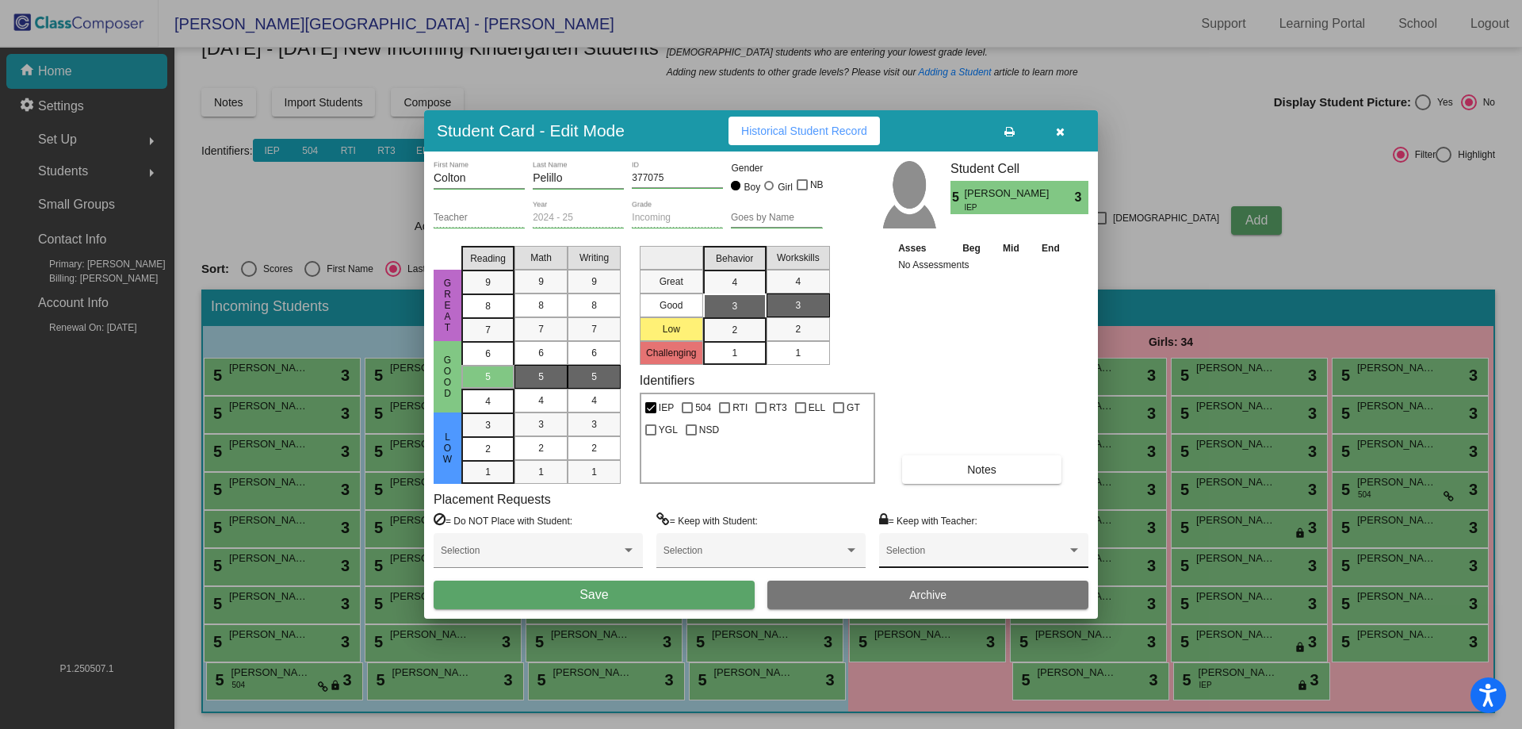
click at [964, 545] on div "Selection" at bounding box center [983, 554] width 195 height 29
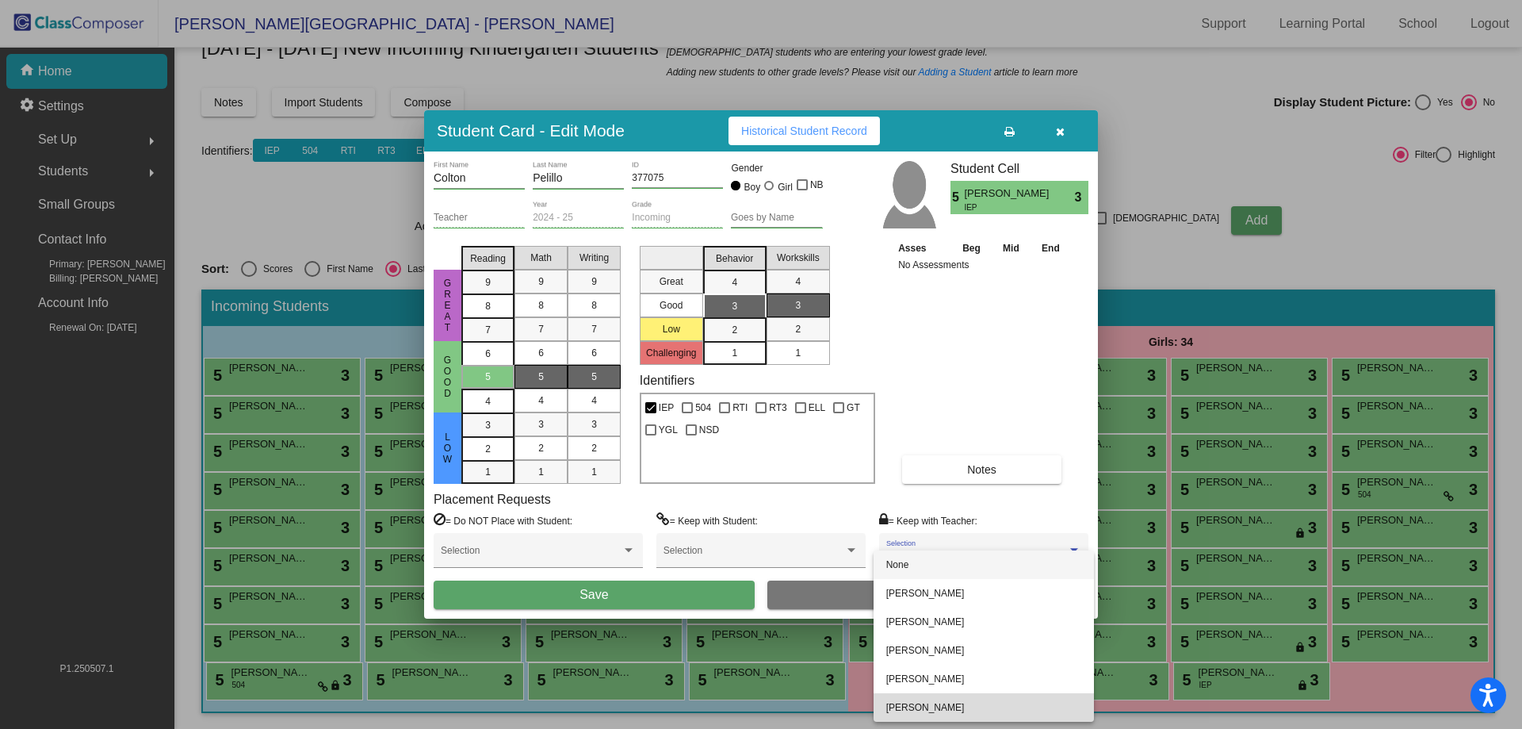
click at [978, 702] on span "[PERSON_NAME]" at bounding box center [983, 707] width 195 height 29
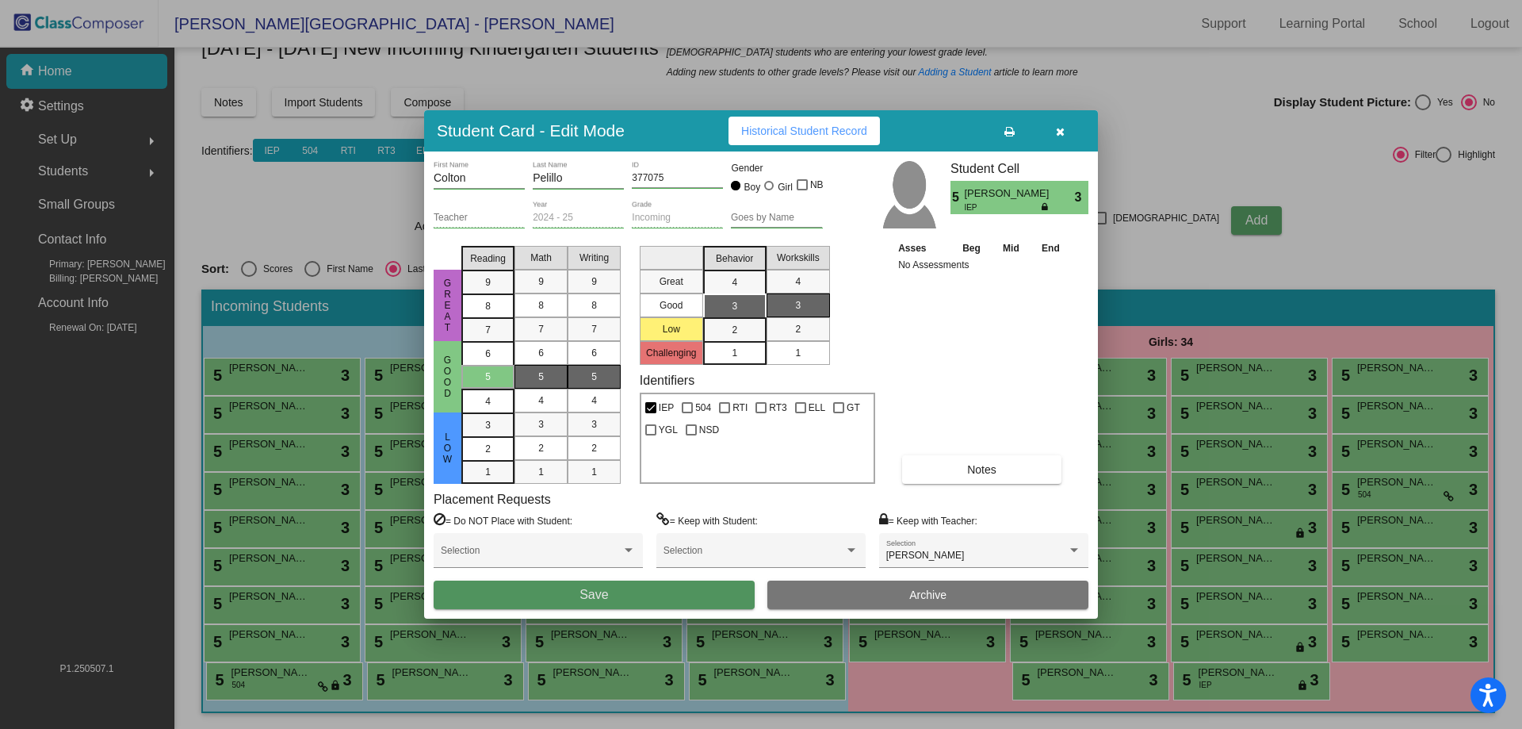
click at [674, 596] on button "Save" at bounding box center [594, 594] width 321 height 29
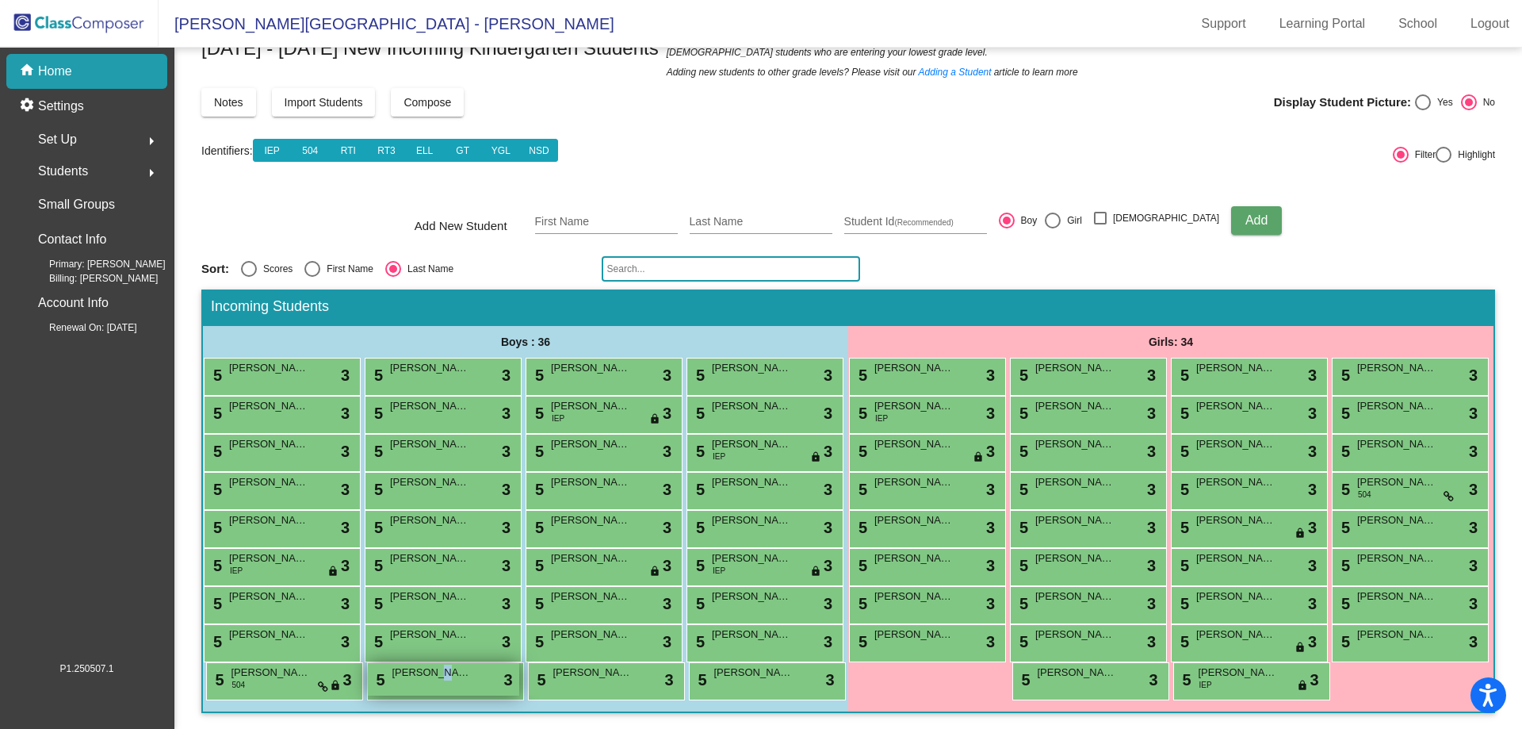
click at [392, 676] on span "[PERSON_NAME]" at bounding box center [431, 672] width 79 height 16
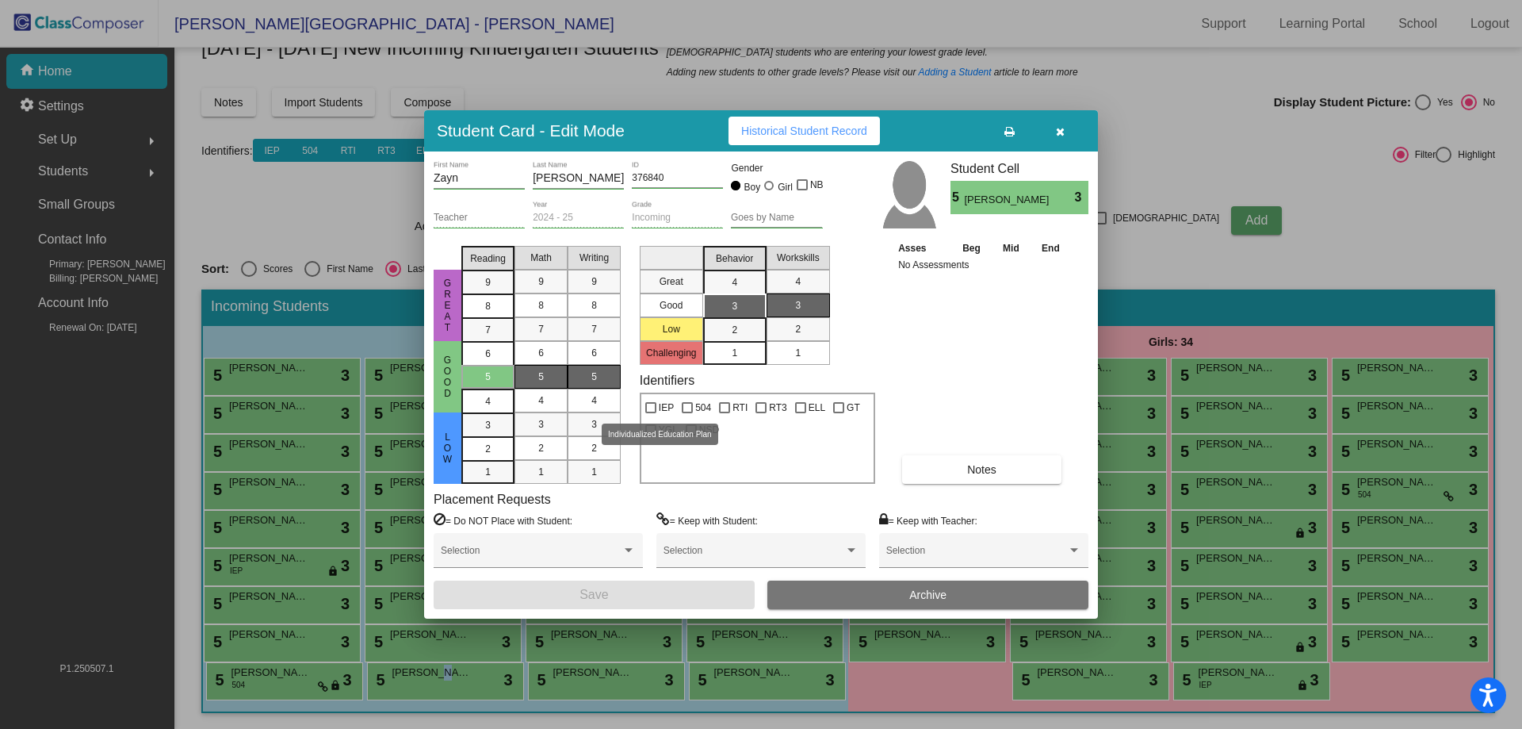
click at [663, 403] on span "IEP" at bounding box center [666, 407] width 15 height 19
click at [651, 413] on input "IEP" at bounding box center [650, 413] width 1 height 1
checkbox input "true"
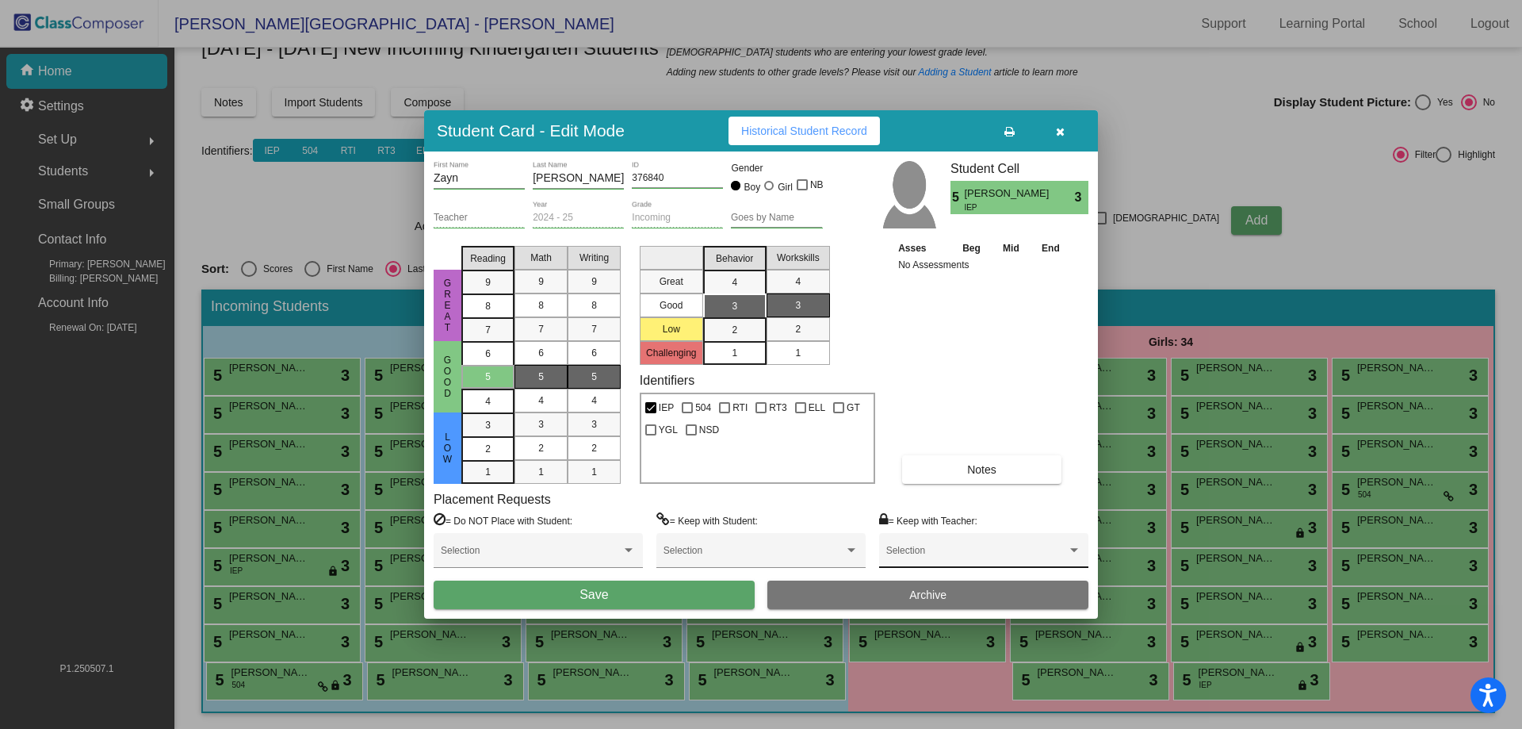
click at [928, 546] on div "Selection" at bounding box center [983, 554] width 195 height 29
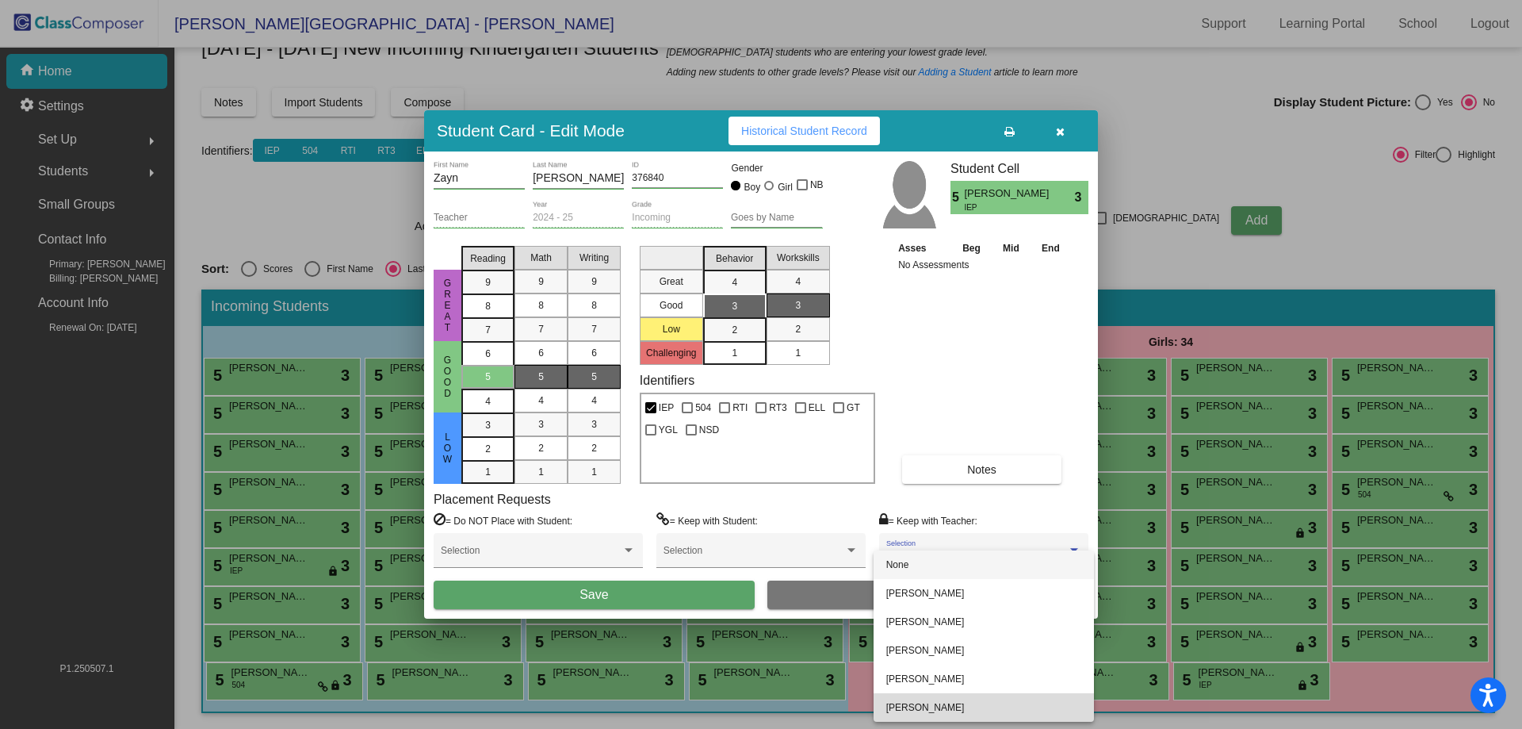
click at [974, 697] on span "[PERSON_NAME]" at bounding box center [983, 707] width 195 height 29
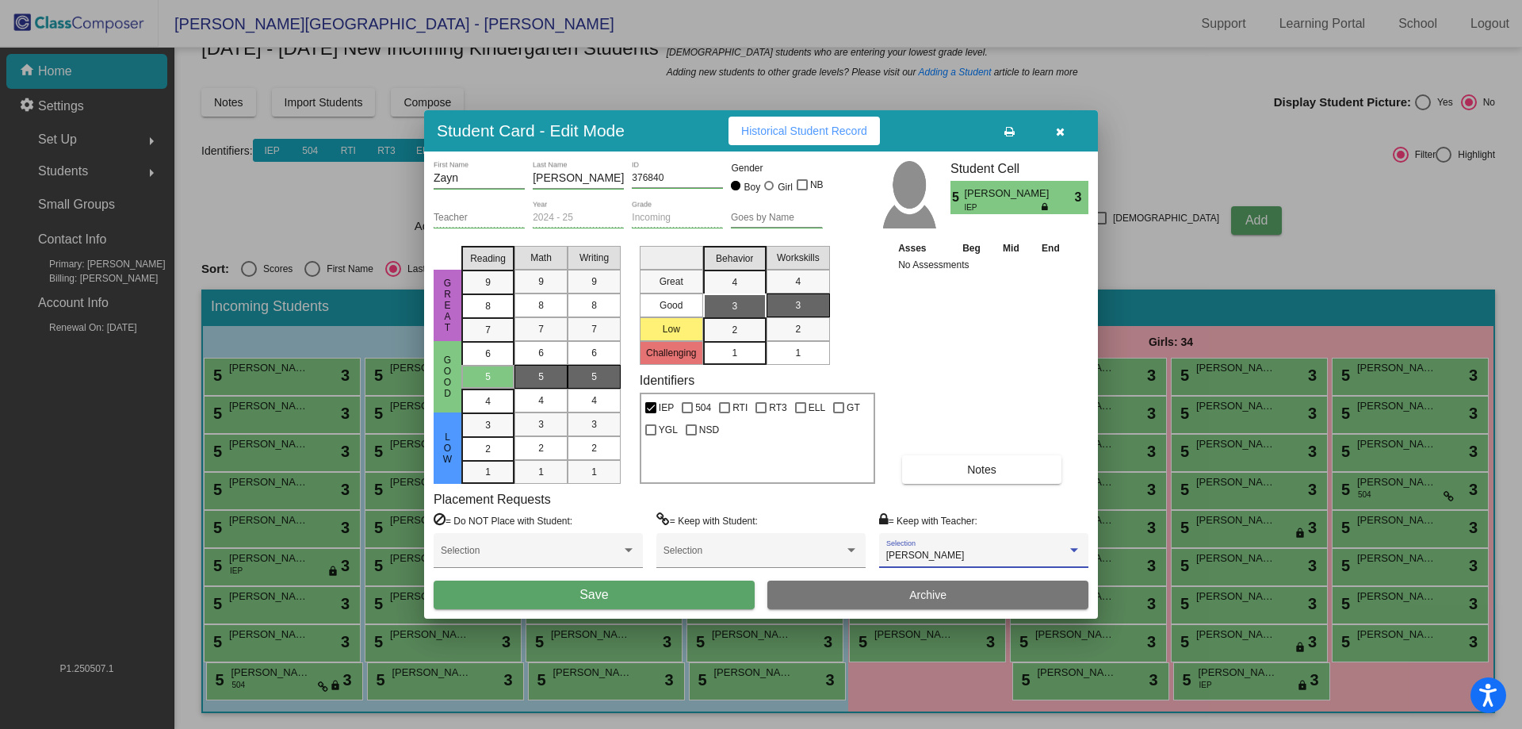
click at [635, 591] on button "Save" at bounding box center [594, 594] width 321 height 29
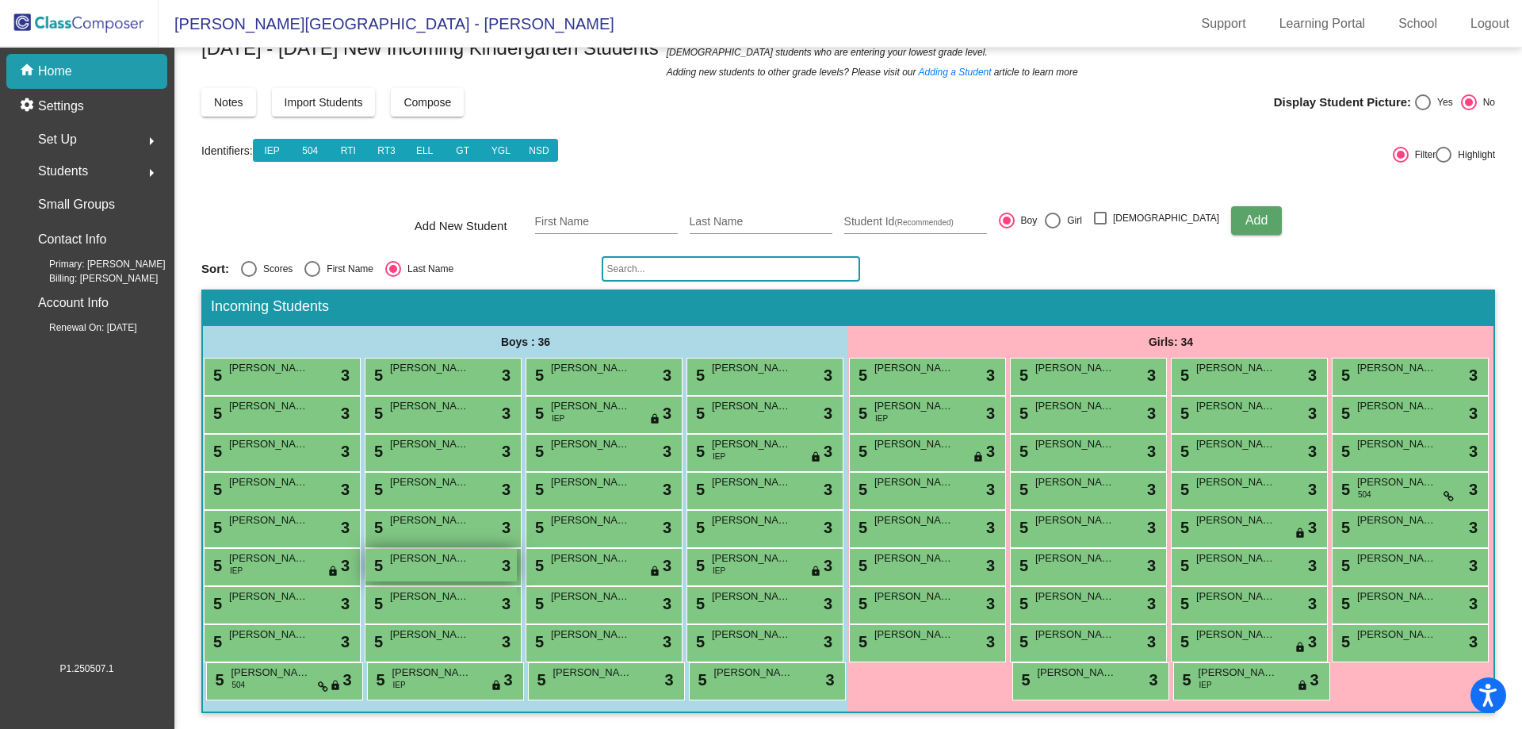
click at [390, 550] on span "[PERSON_NAME]" at bounding box center [429, 558] width 79 height 16
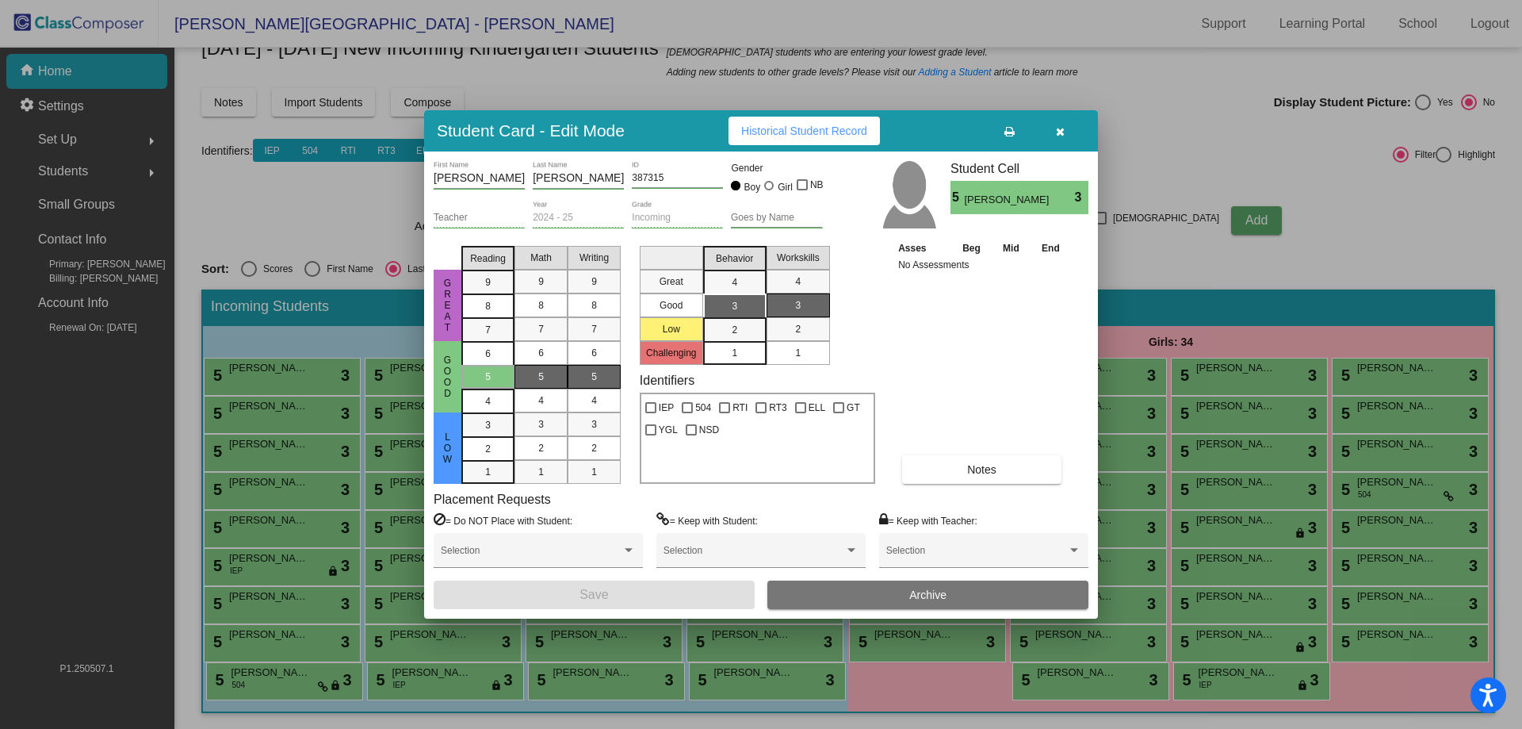
click at [676, 405] on div "IEP" at bounding box center [659, 405] width 36 height 22
click at [664, 403] on span "IEP" at bounding box center [666, 407] width 15 height 19
click at [651, 413] on input "IEP" at bounding box center [650, 413] width 1 height 1
checkbox input "true"
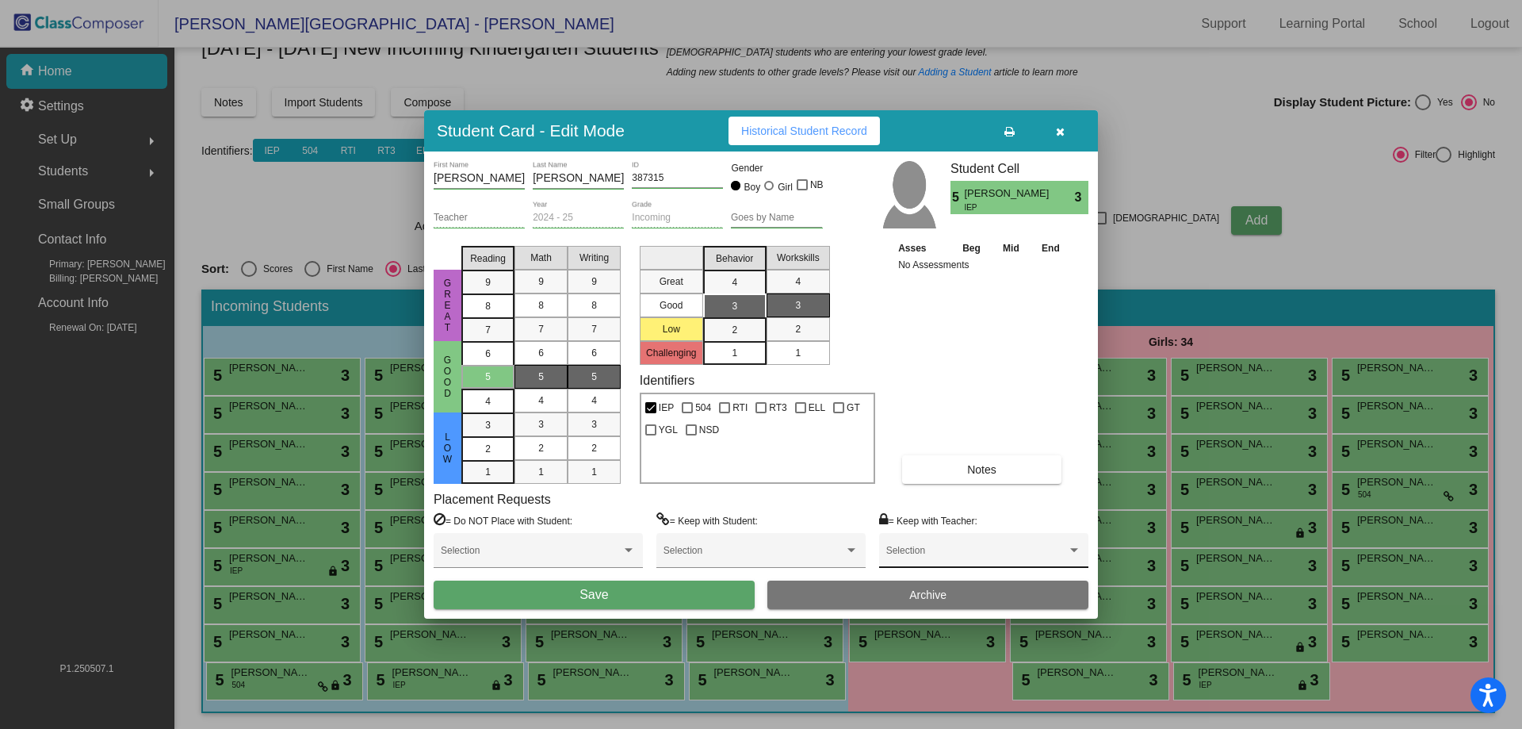
click at [917, 546] on div "Selection" at bounding box center [983, 554] width 195 height 29
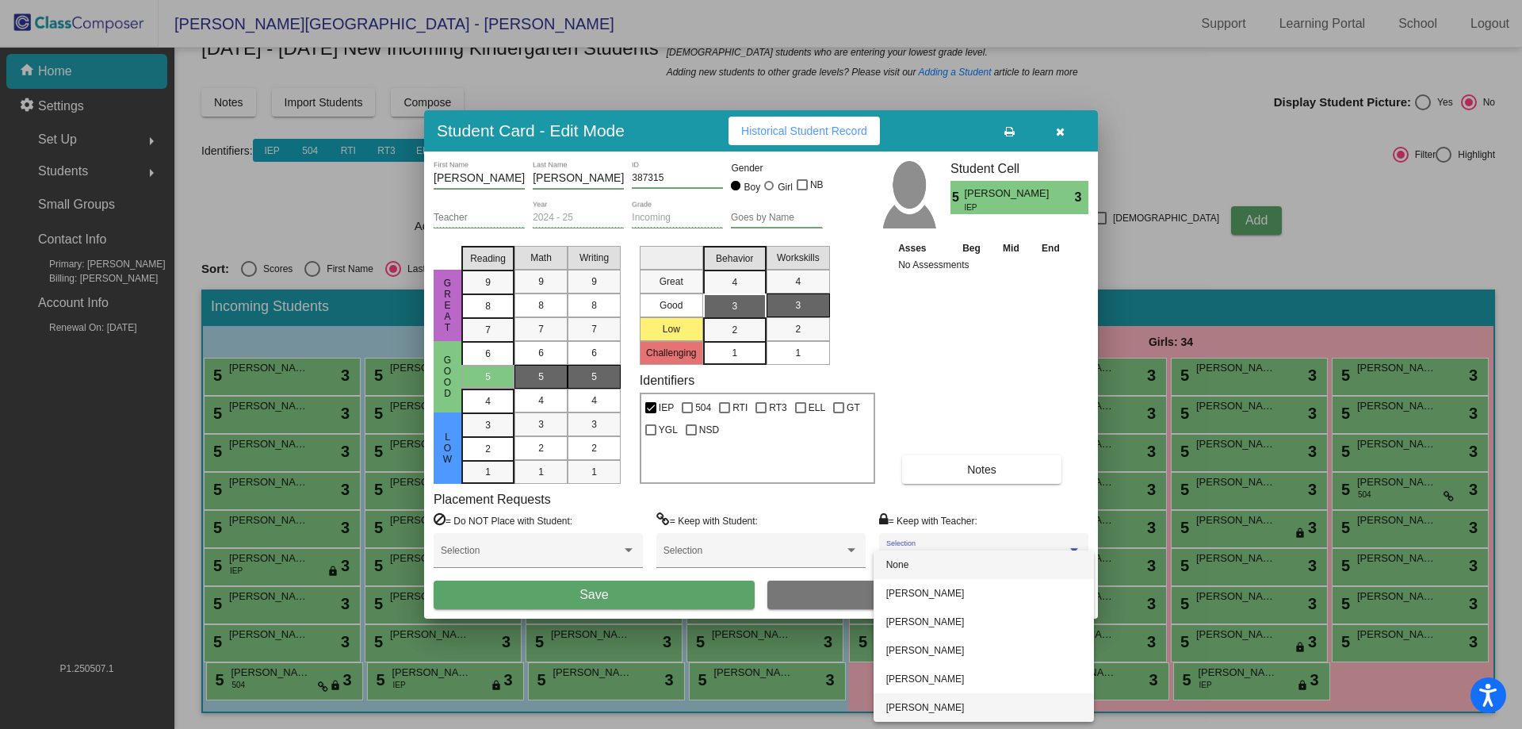
click at [962, 699] on span "[PERSON_NAME]" at bounding box center [983, 707] width 195 height 29
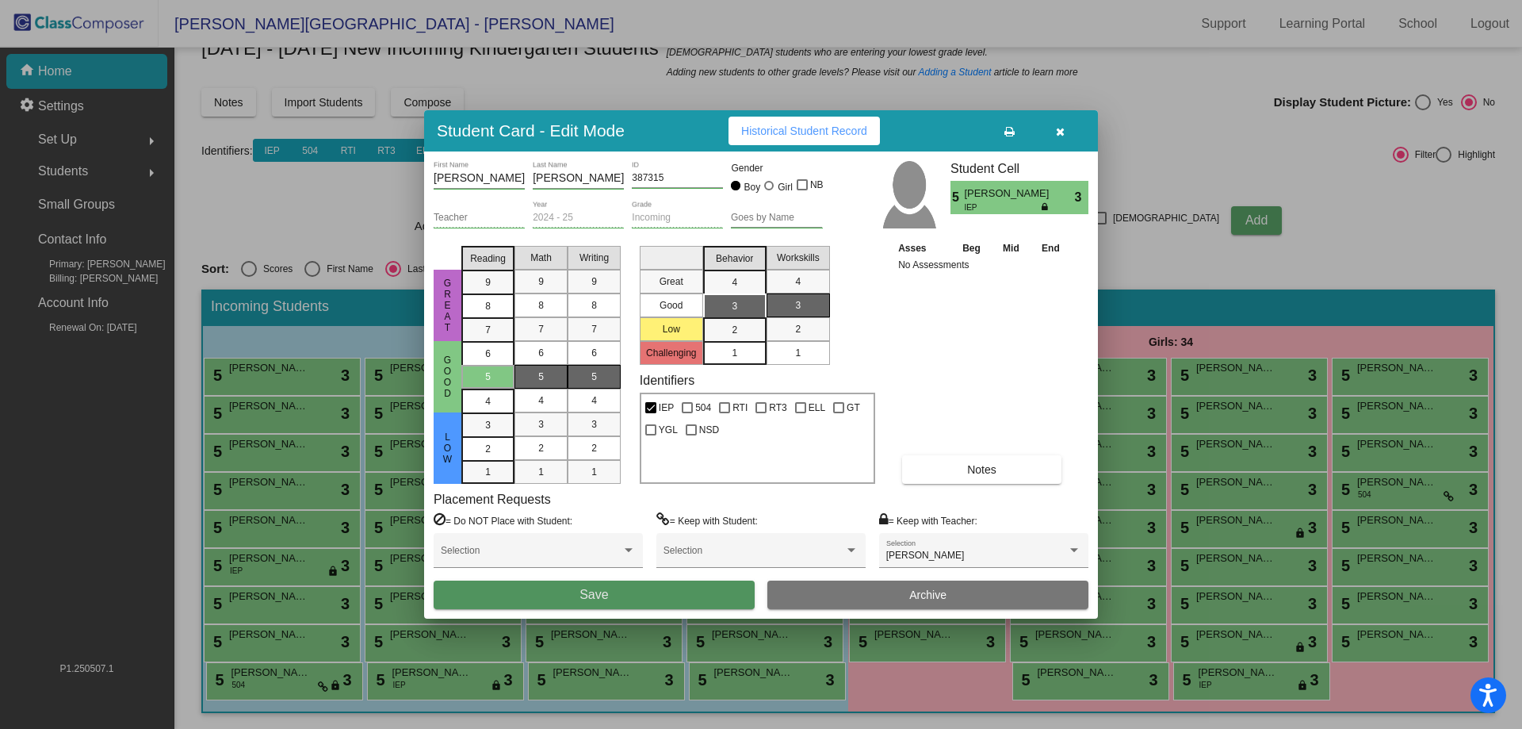
click at [643, 594] on button "Save" at bounding box center [594, 594] width 321 height 29
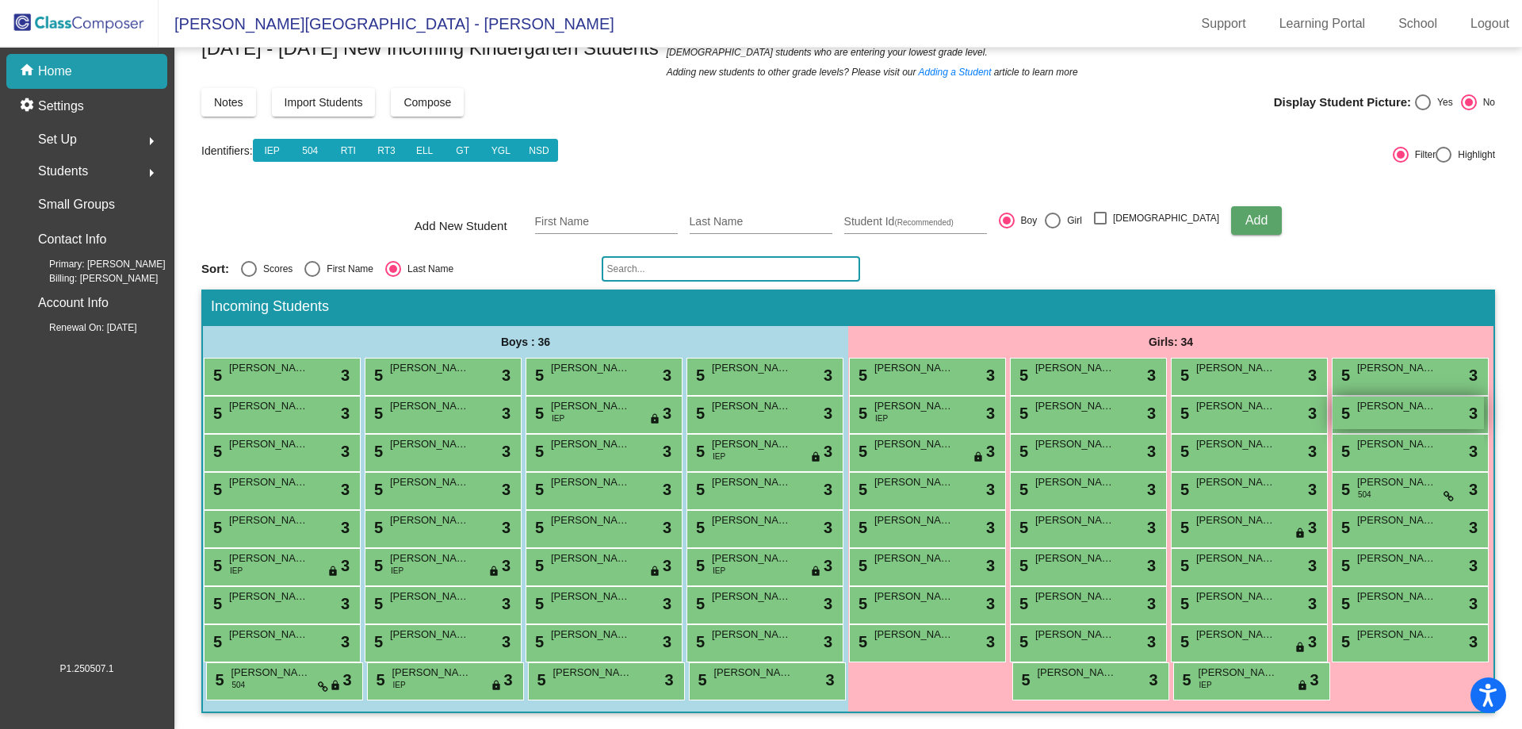
click at [1333, 396] on div "5 Aurora Fitzgerald lock do_not_disturb_alt 3" at bounding box center [1408, 412] width 151 height 33
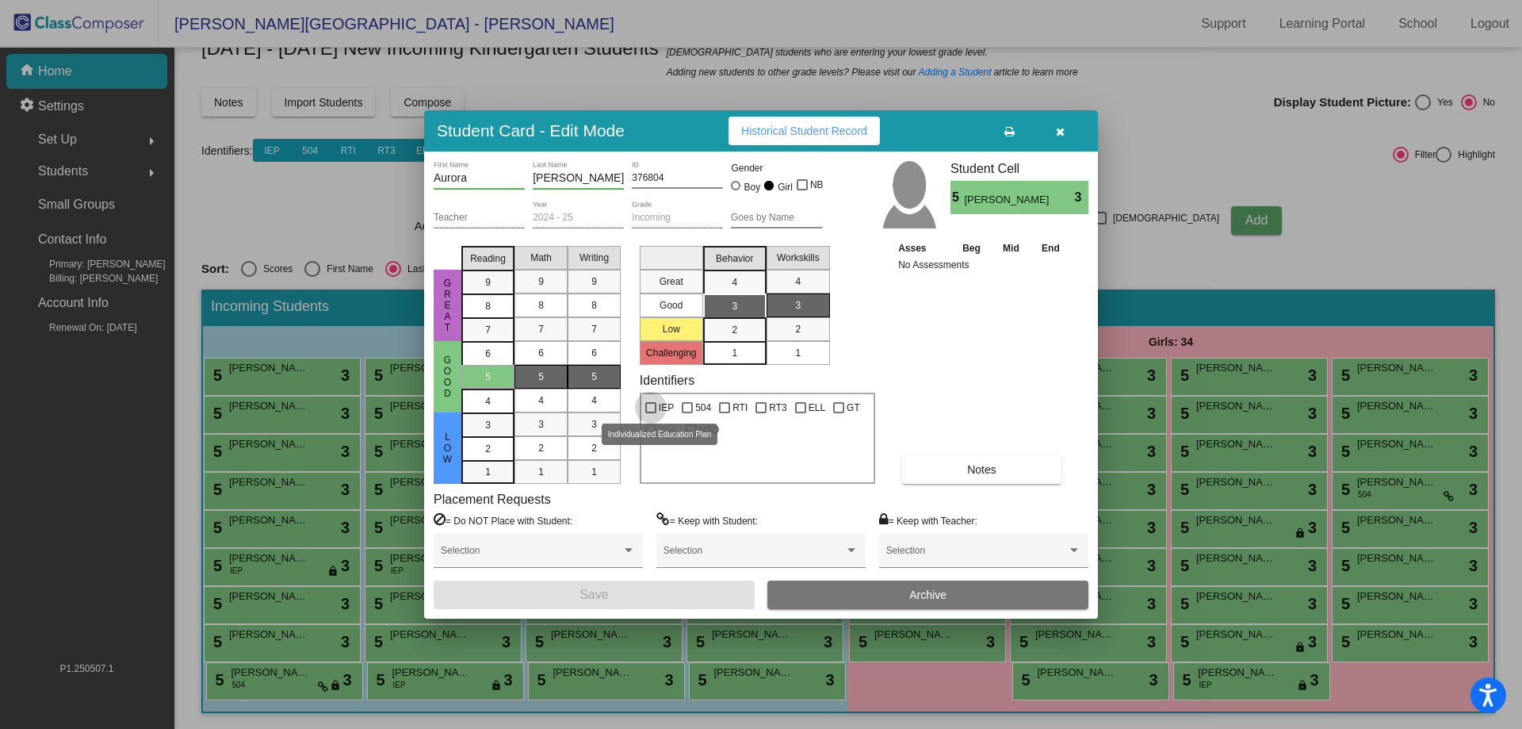
click at [652, 411] on div at bounding box center [650, 407] width 11 height 11
click at [651, 413] on input "IEP" at bounding box center [650, 413] width 1 height 1
checkbox input "true"
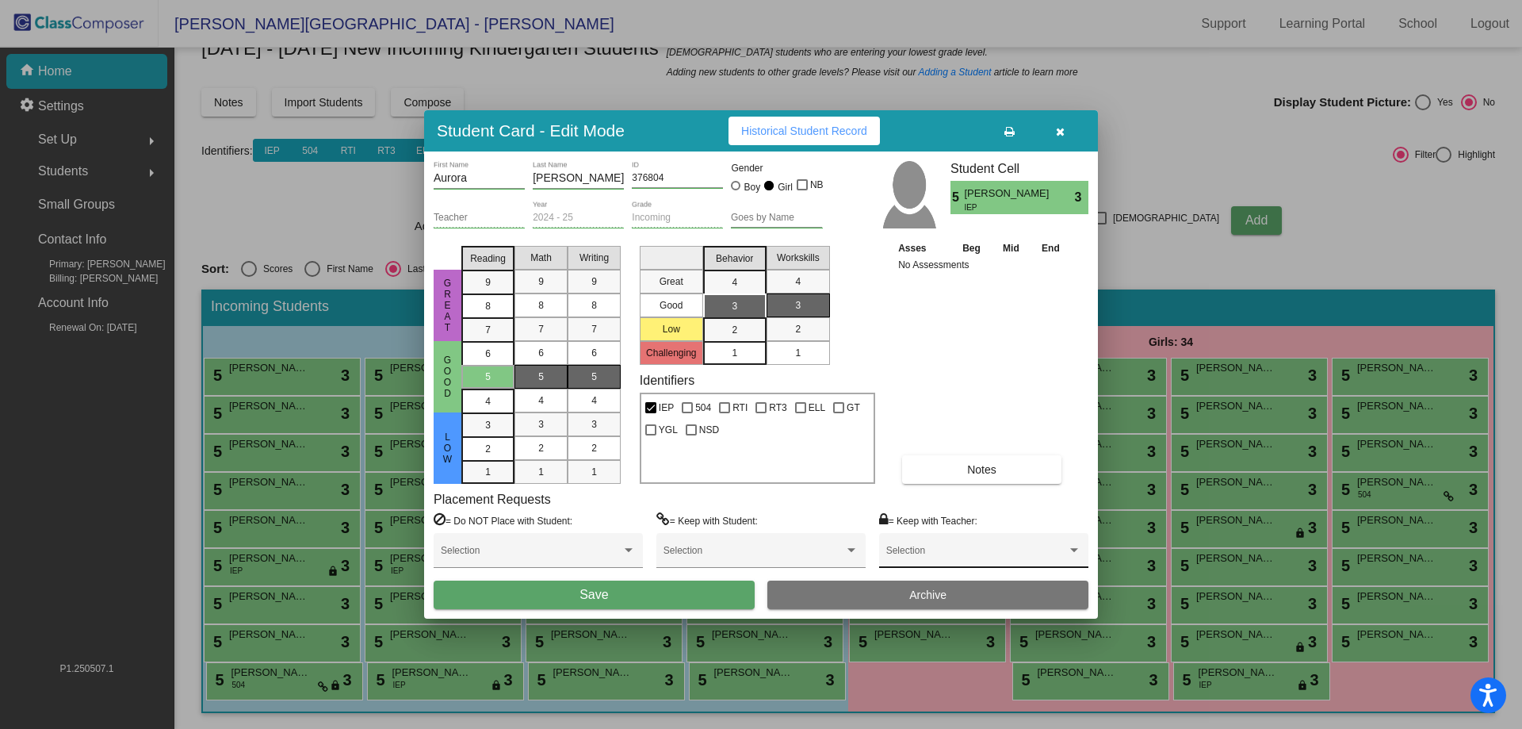
click at [901, 541] on div "Selection" at bounding box center [983, 554] width 195 height 29
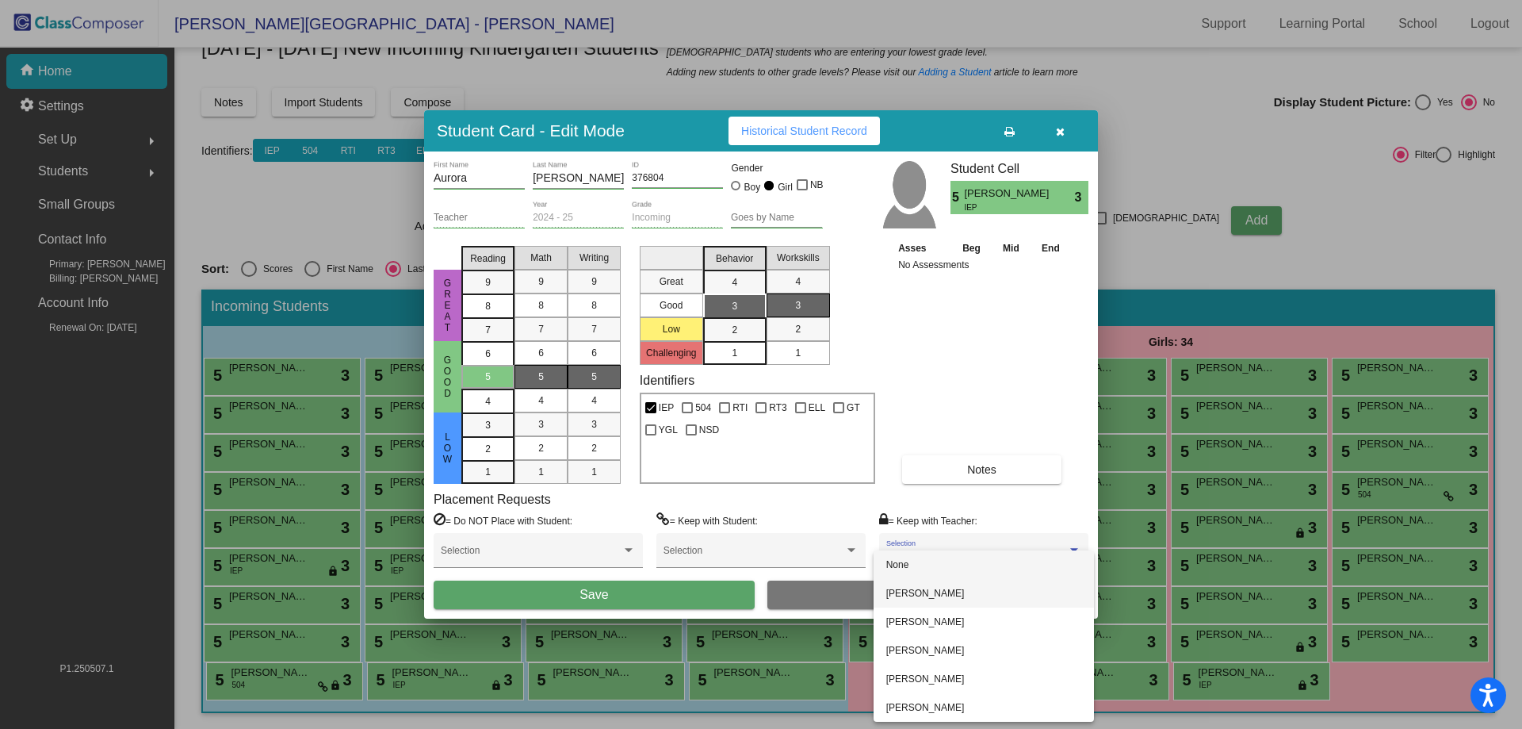
click at [944, 599] on span "[PERSON_NAME]" at bounding box center [983, 593] width 195 height 29
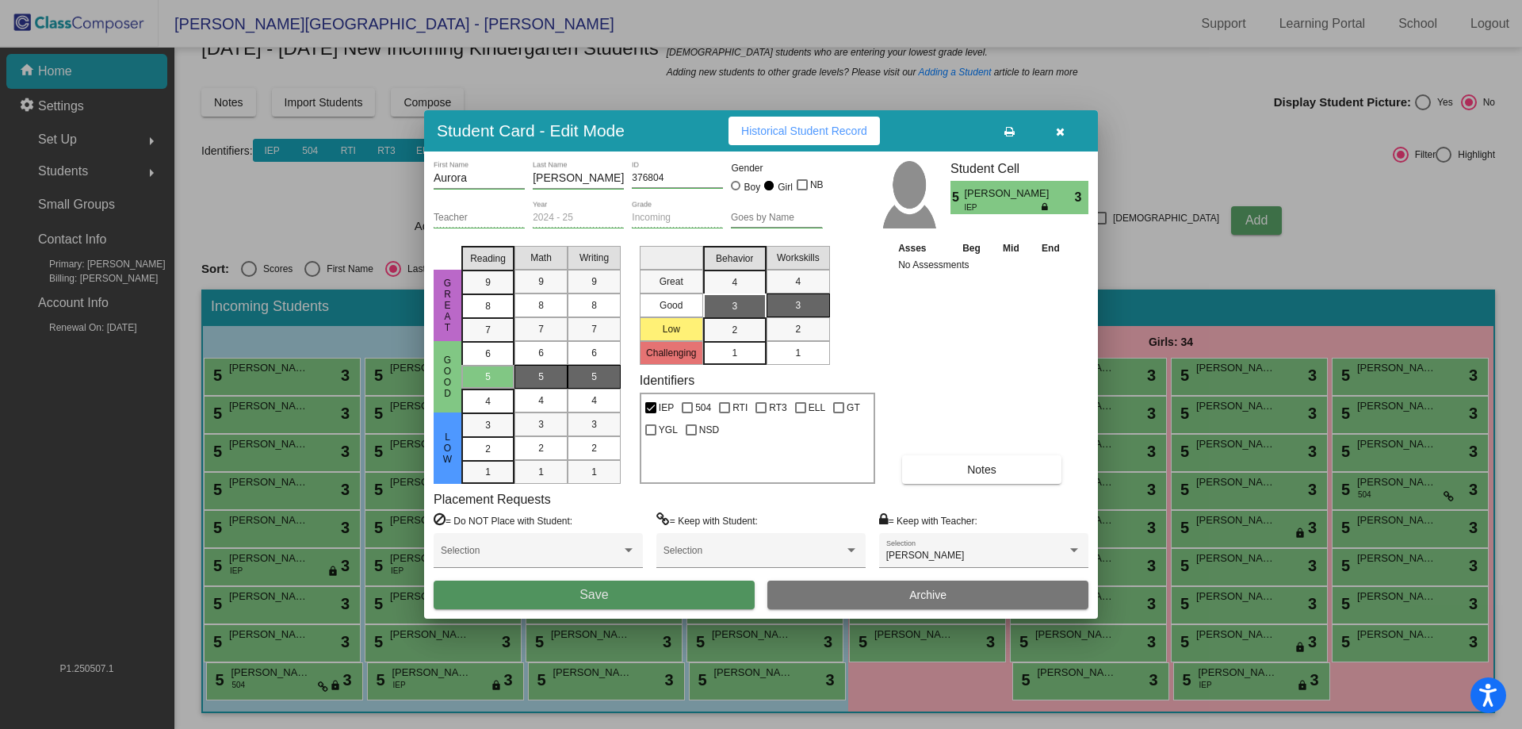
click at [657, 590] on button "Save" at bounding box center [594, 594] width 321 height 29
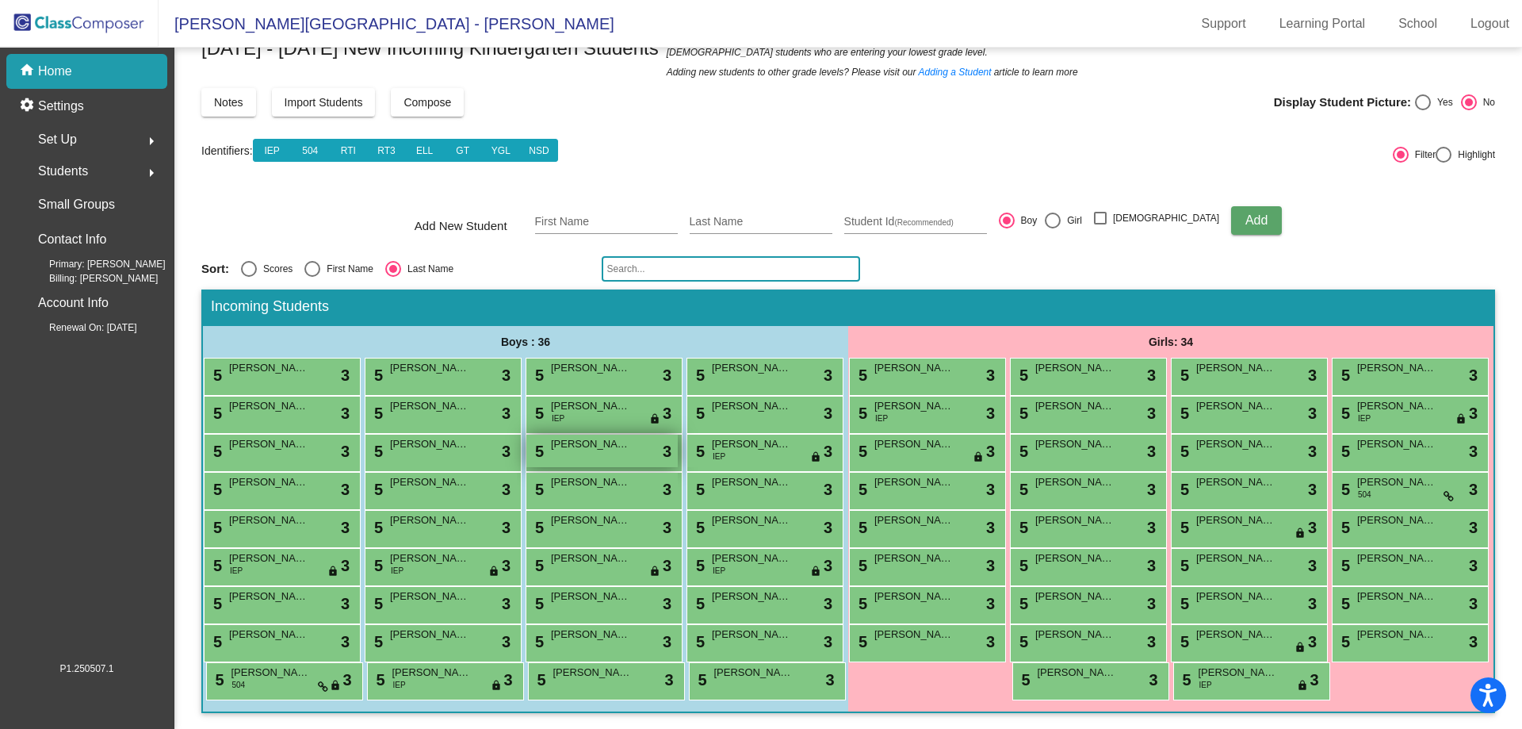
click at [526, 434] on div "5 Matthew Gsell lock do_not_disturb_alt 3" at bounding box center [601, 450] width 151 height 33
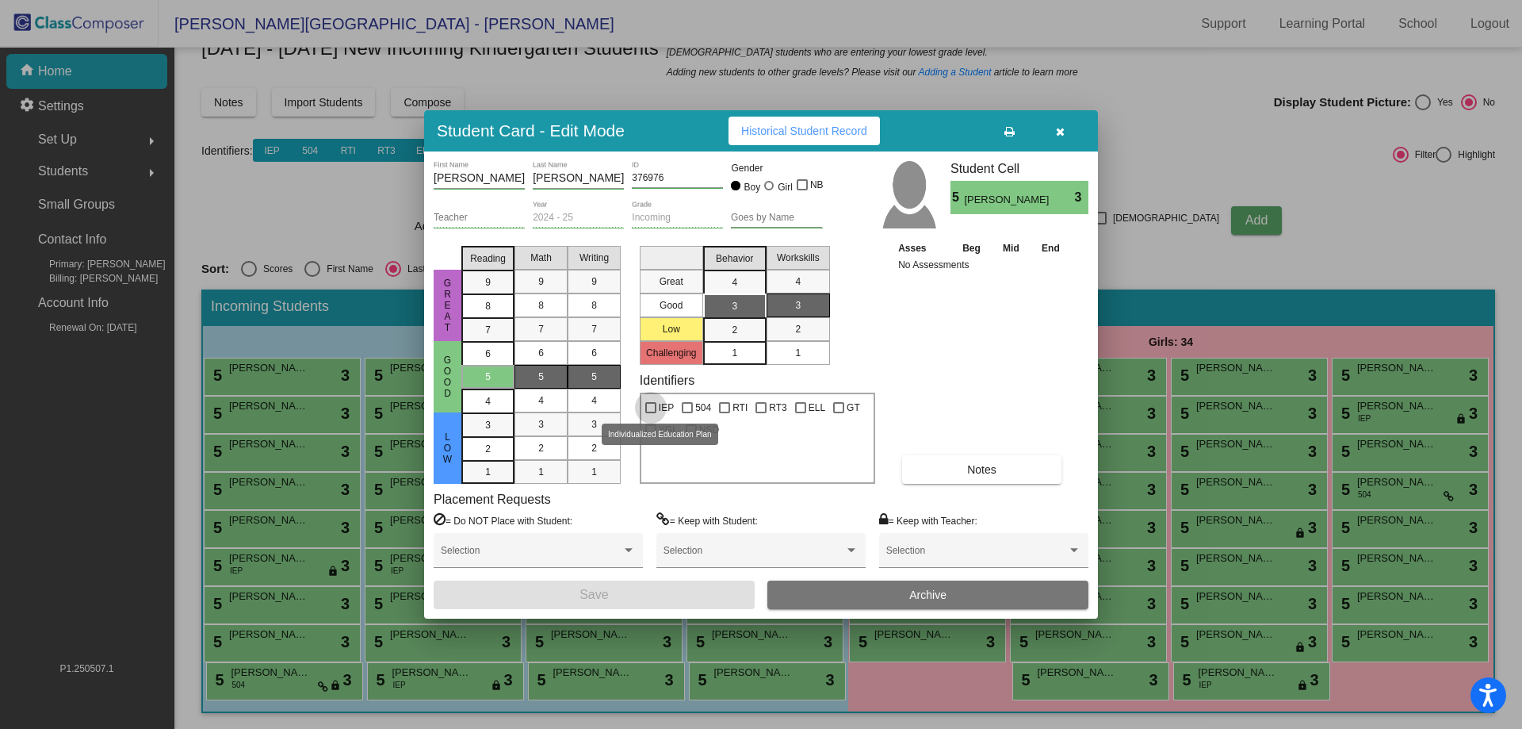
click at [660, 409] on span "IEP" at bounding box center [666, 407] width 15 height 19
click at [651, 413] on input "IEP" at bounding box center [650, 413] width 1 height 1
checkbox input "true"
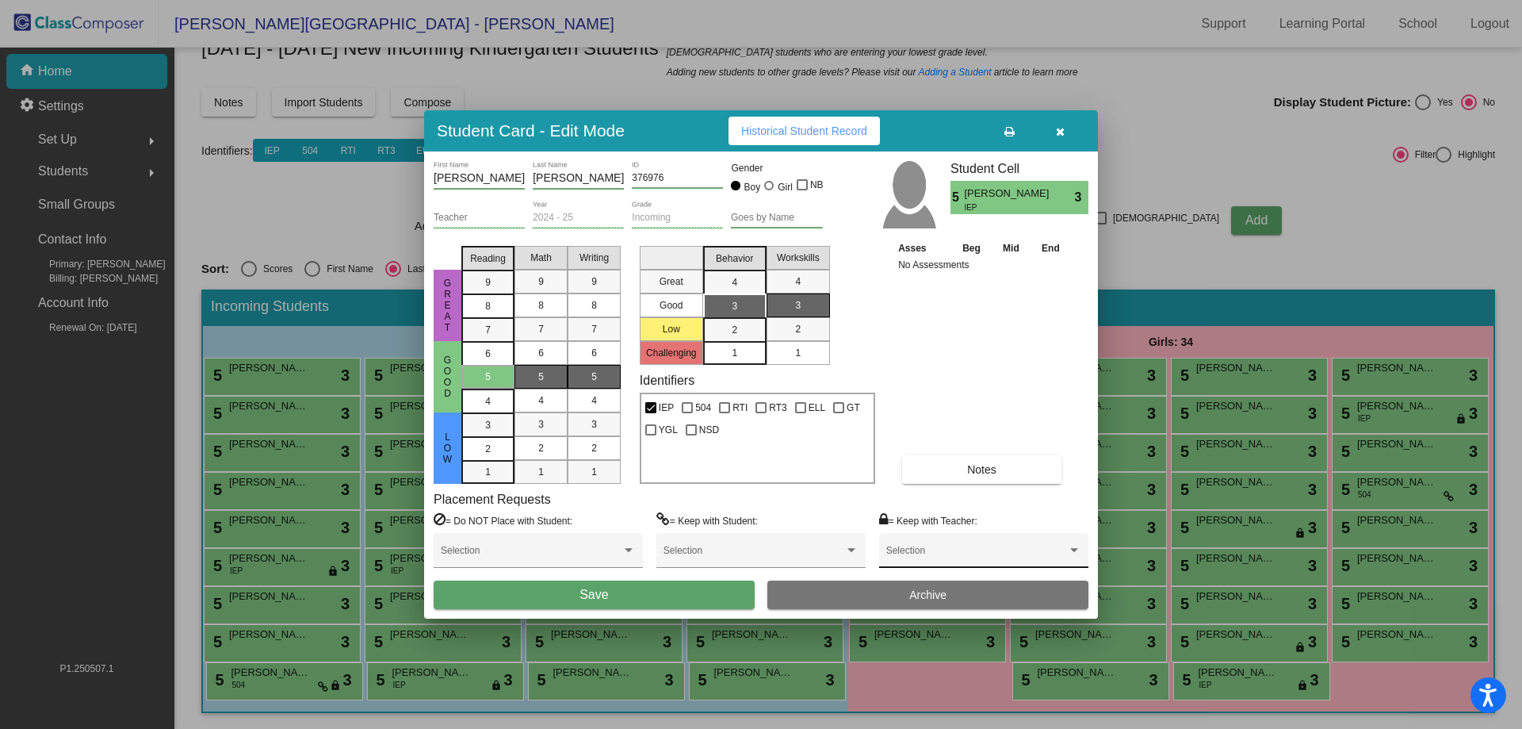
click at [908, 542] on div "Selection" at bounding box center [983, 554] width 195 height 29
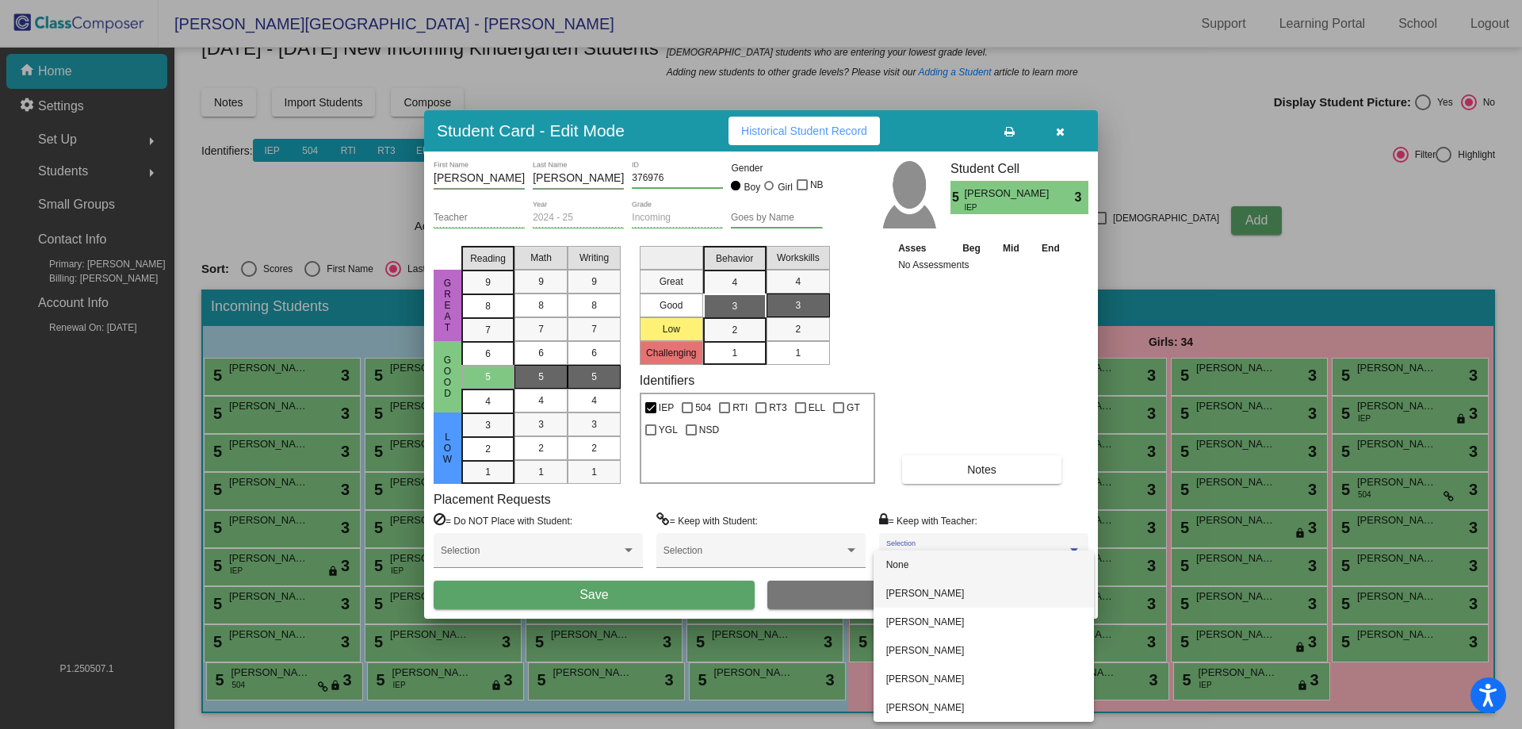
click at [936, 605] on span "[PERSON_NAME]" at bounding box center [983, 593] width 195 height 29
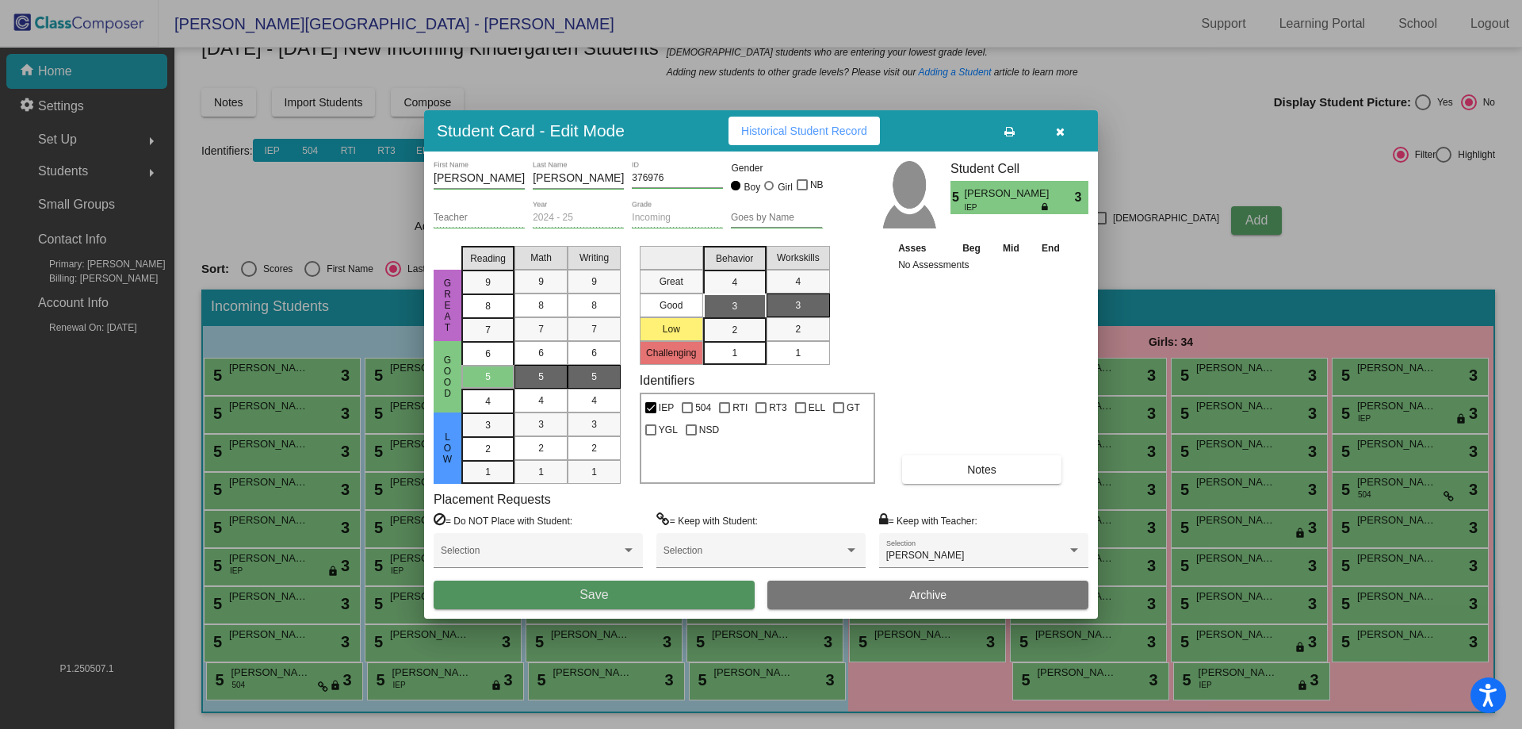
click at [698, 589] on button "Save" at bounding box center [594, 594] width 321 height 29
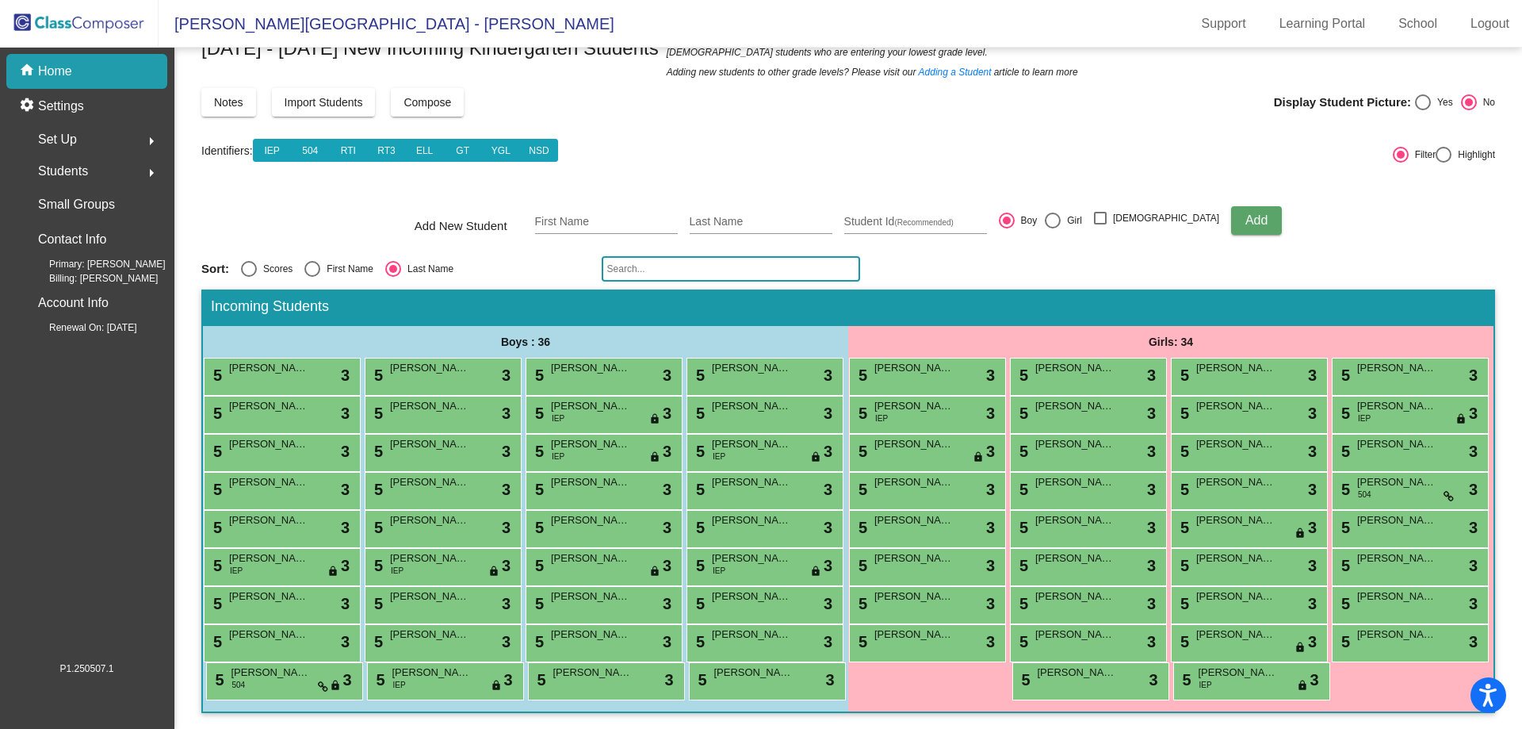
click at [649, 256] on input "text" at bounding box center [731, 268] width 258 height 25
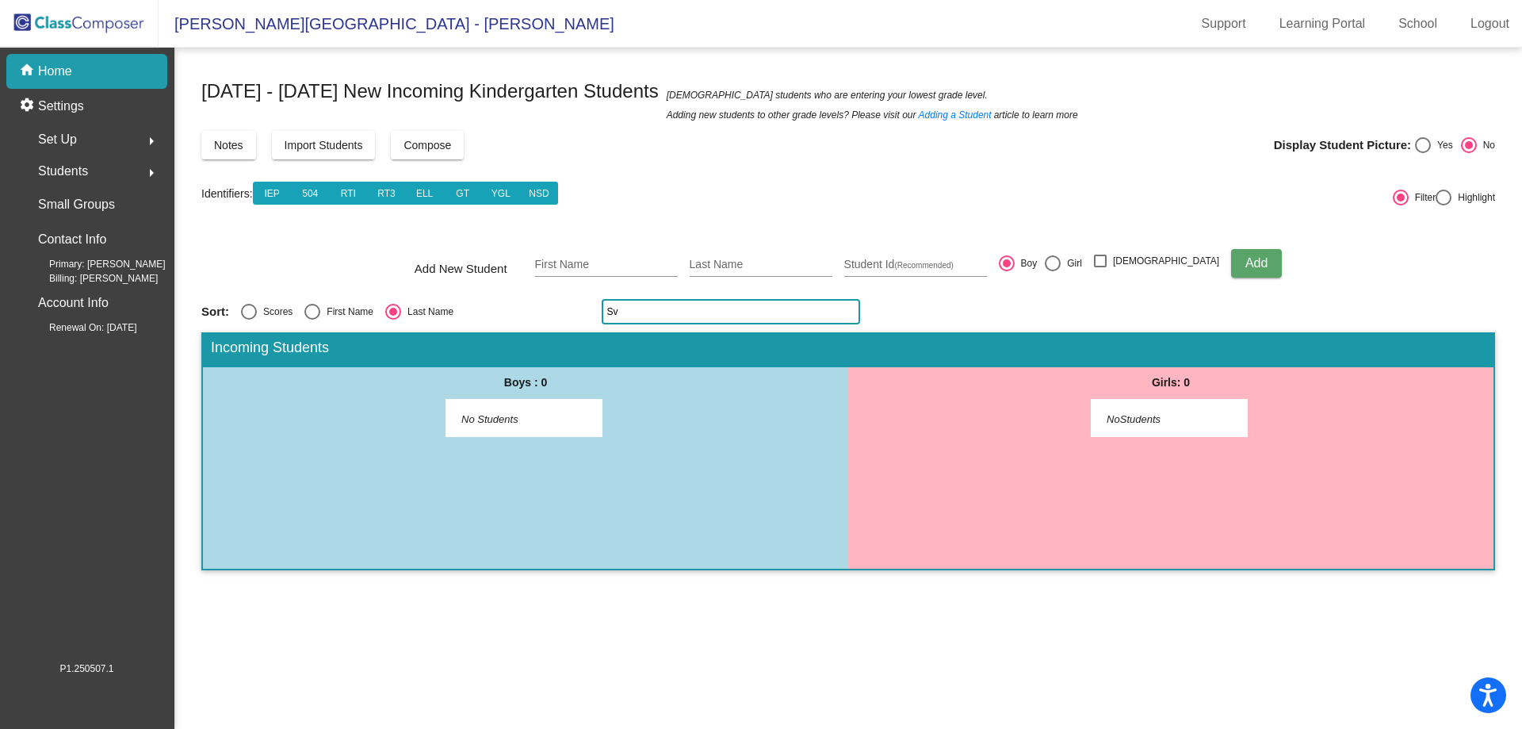
type input "S"
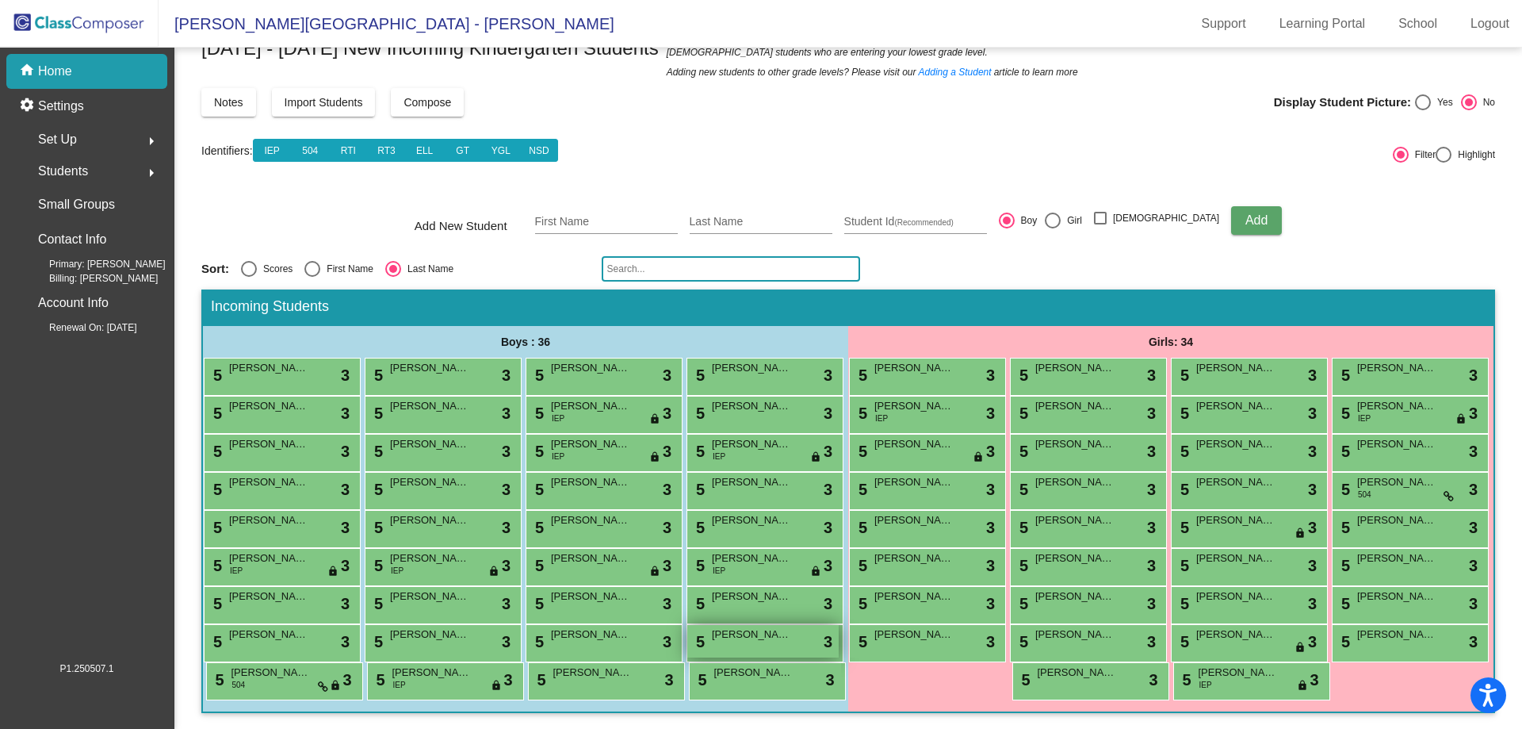
scroll to position [157, 0]
click at [687, 549] on div "5 Sam Semaya IEP lock do_not_disturb_alt 3" at bounding box center [762, 565] width 151 height 33
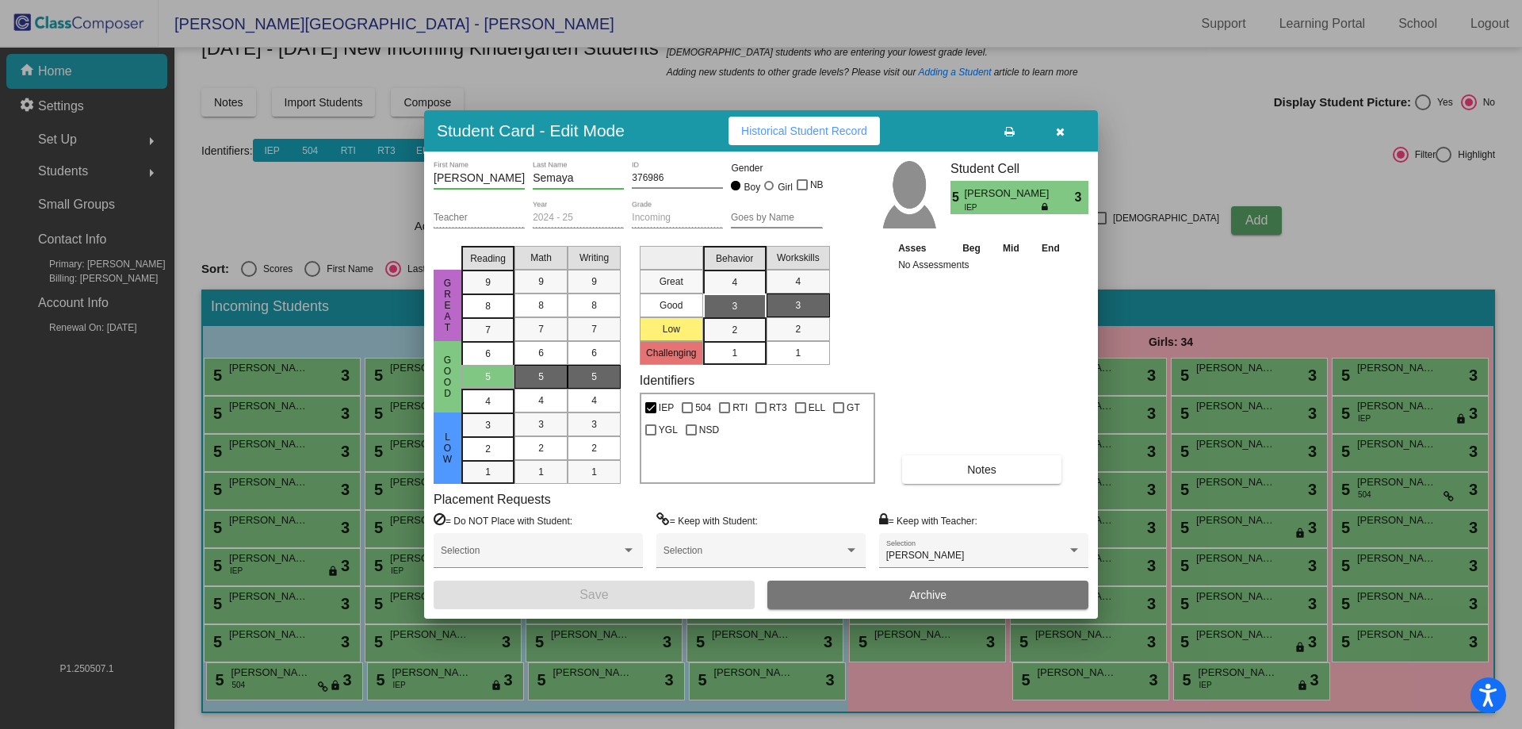
click at [1054, 136] on button "button" at bounding box center [1060, 131] width 51 height 29
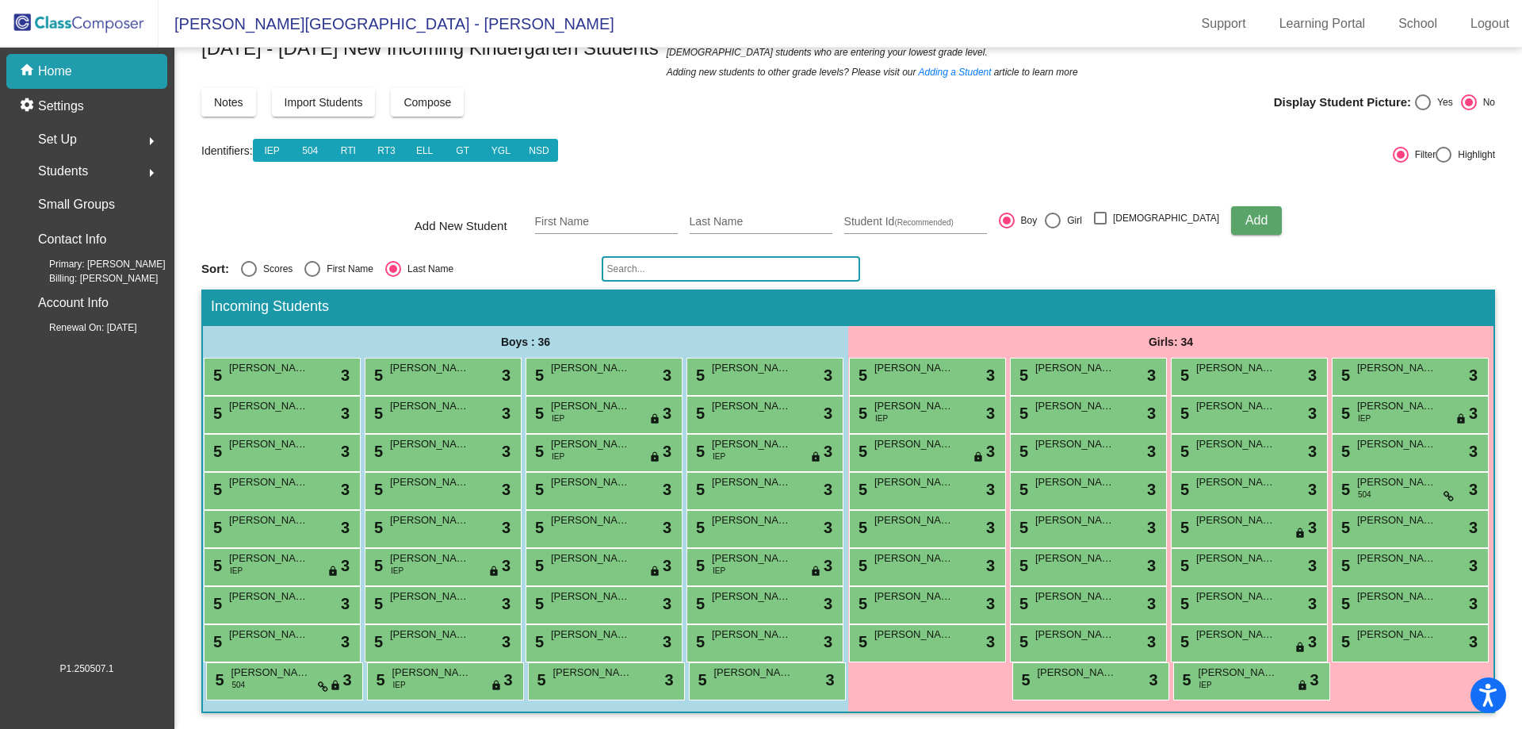
click at [707, 256] on input "text" at bounding box center [731, 268] width 258 height 25
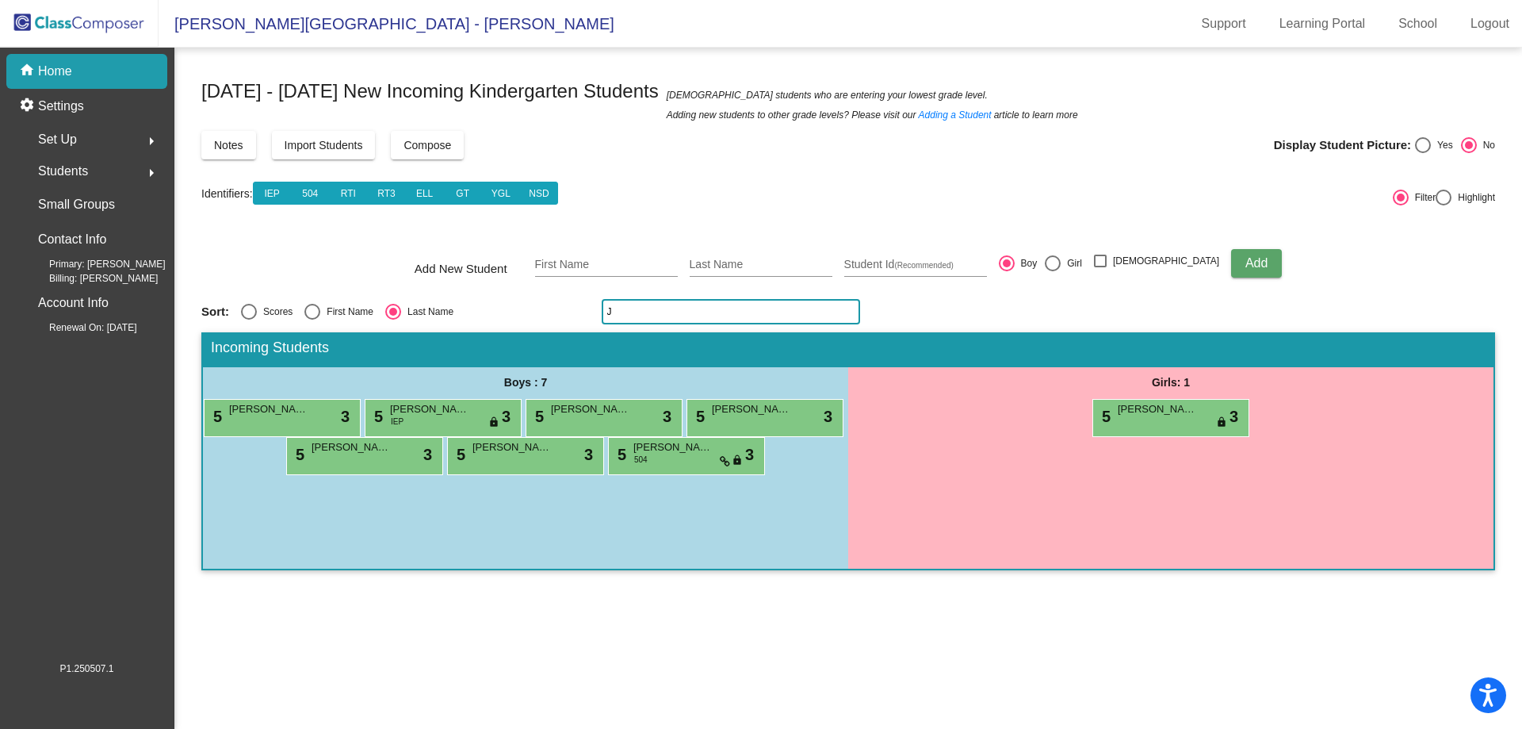
scroll to position [0, 0]
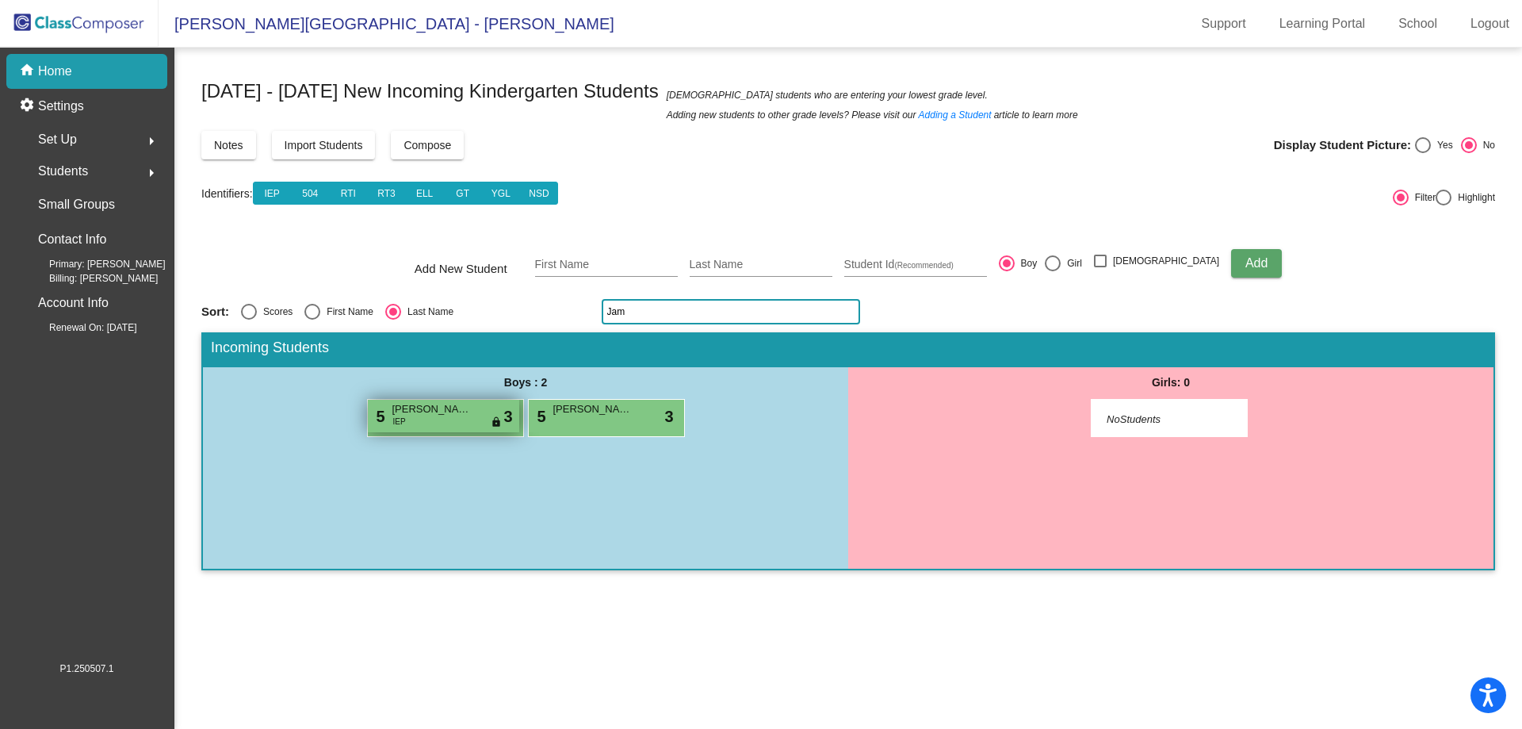
click at [445, 423] on div "5 Jameson Ilao IEP lock do_not_disturb_alt 3" at bounding box center [443, 416] width 151 height 33
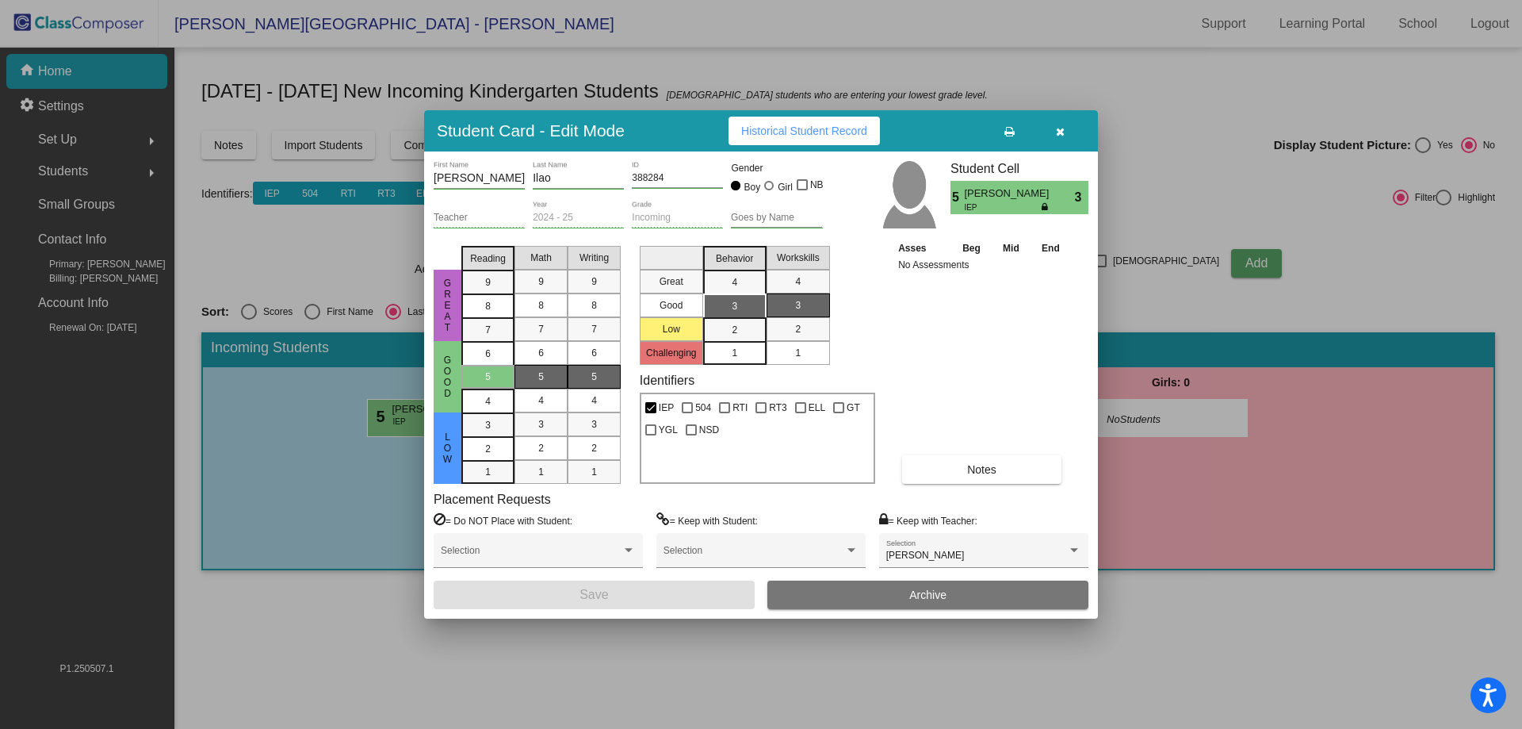
click at [1062, 132] on icon "button" at bounding box center [1060, 131] width 9 height 11
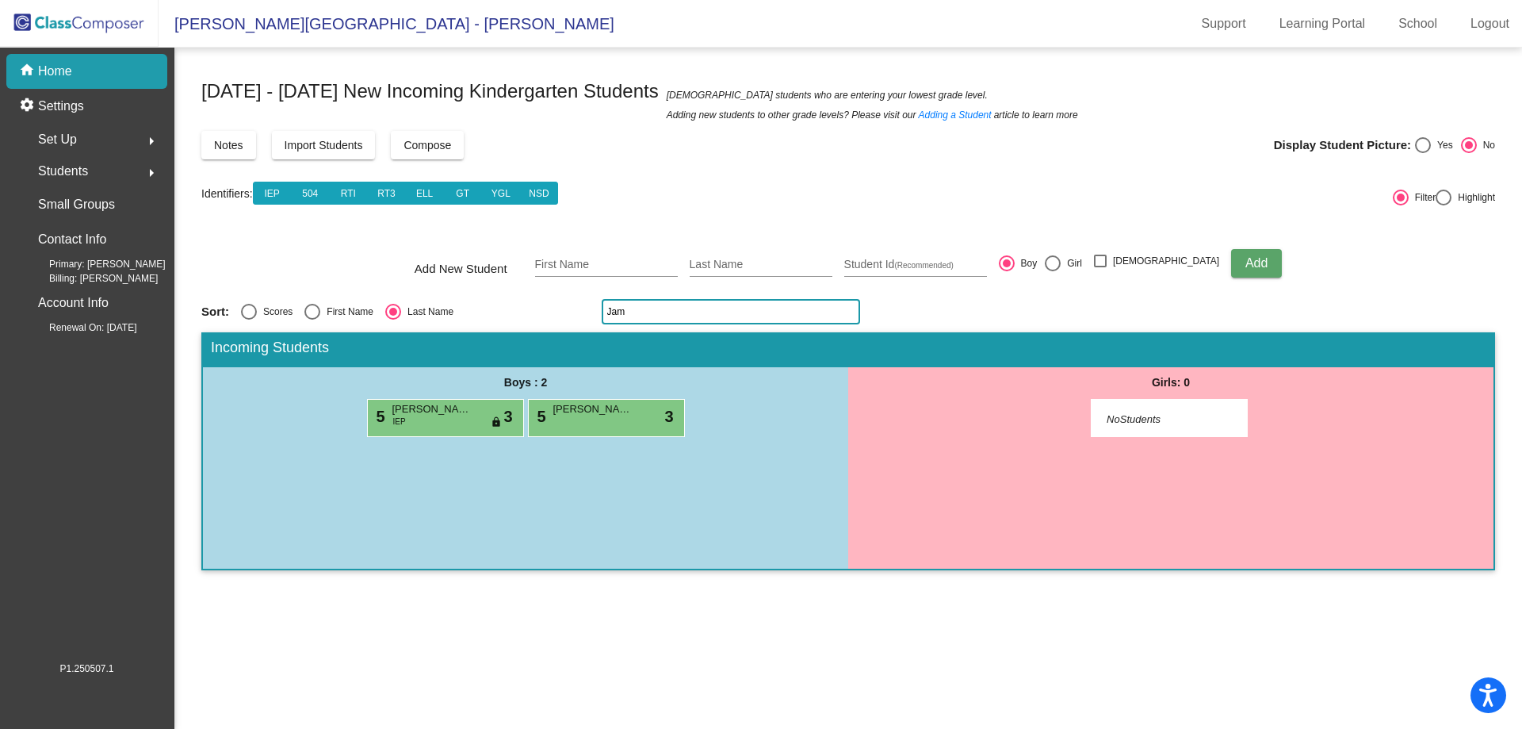
click at [647, 318] on input "Jam" at bounding box center [731, 311] width 258 height 25
type input "S"
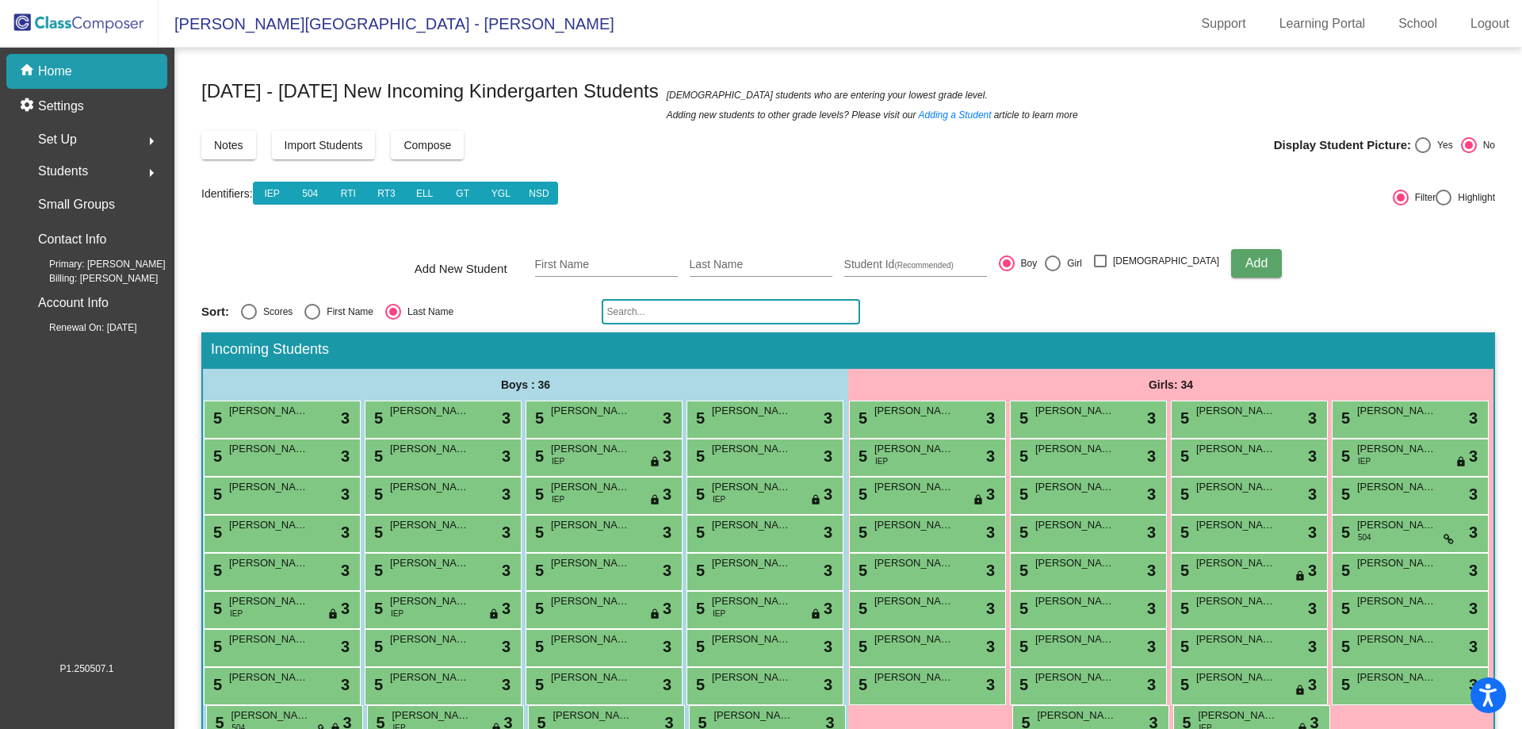
click at [664, 309] on input "text" at bounding box center [731, 311] width 258 height 25
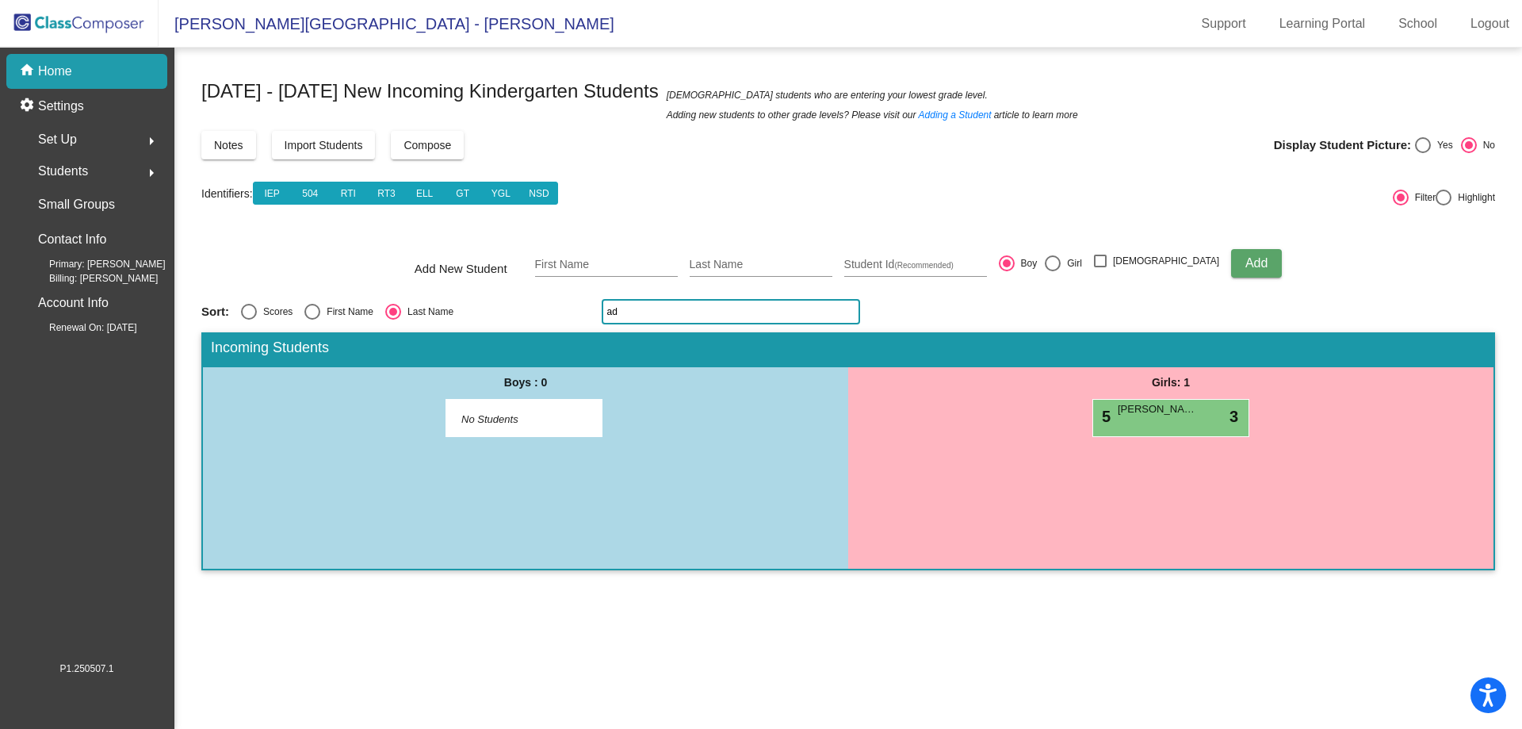
type input "a"
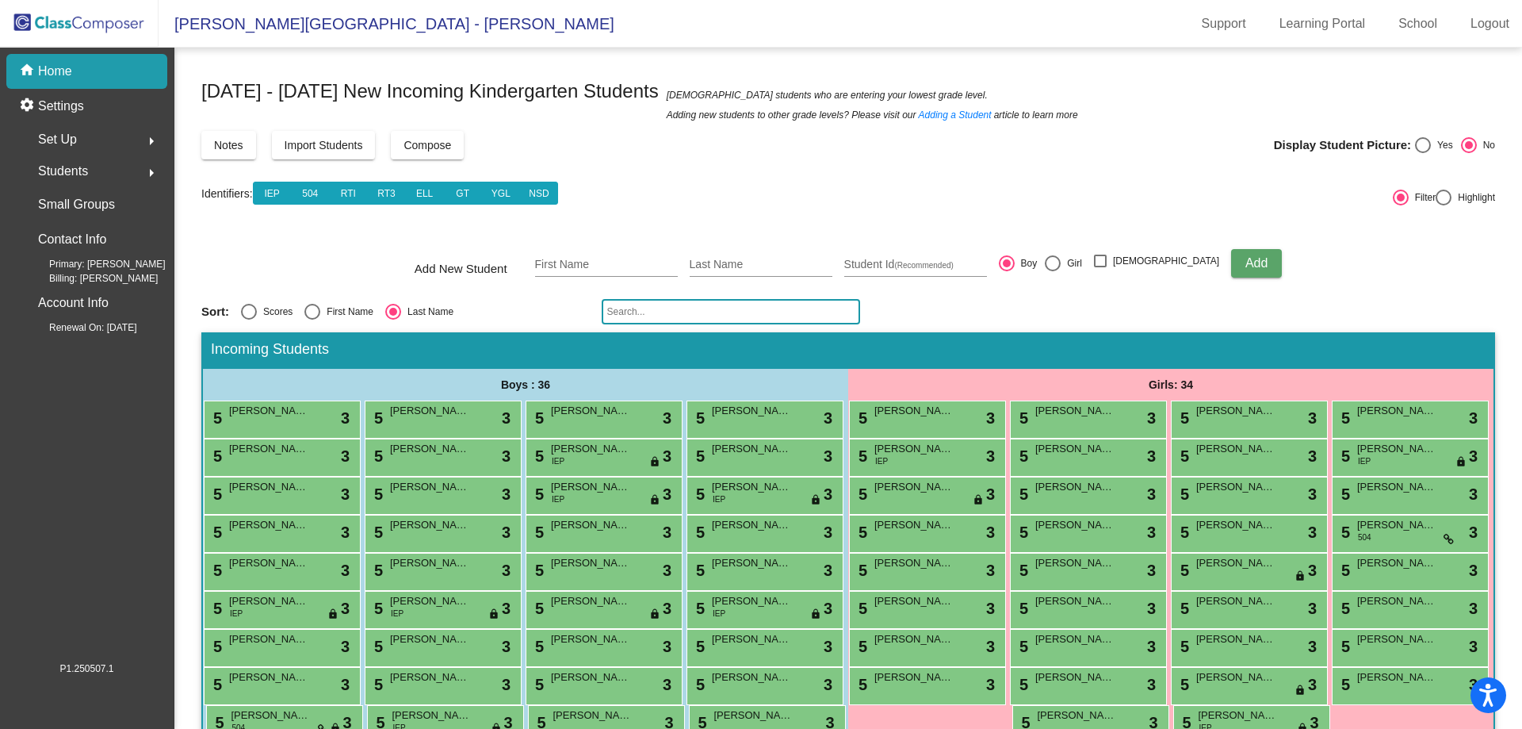
click at [725, 313] on input "text" at bounding box center [731, 311] width 258 height 25
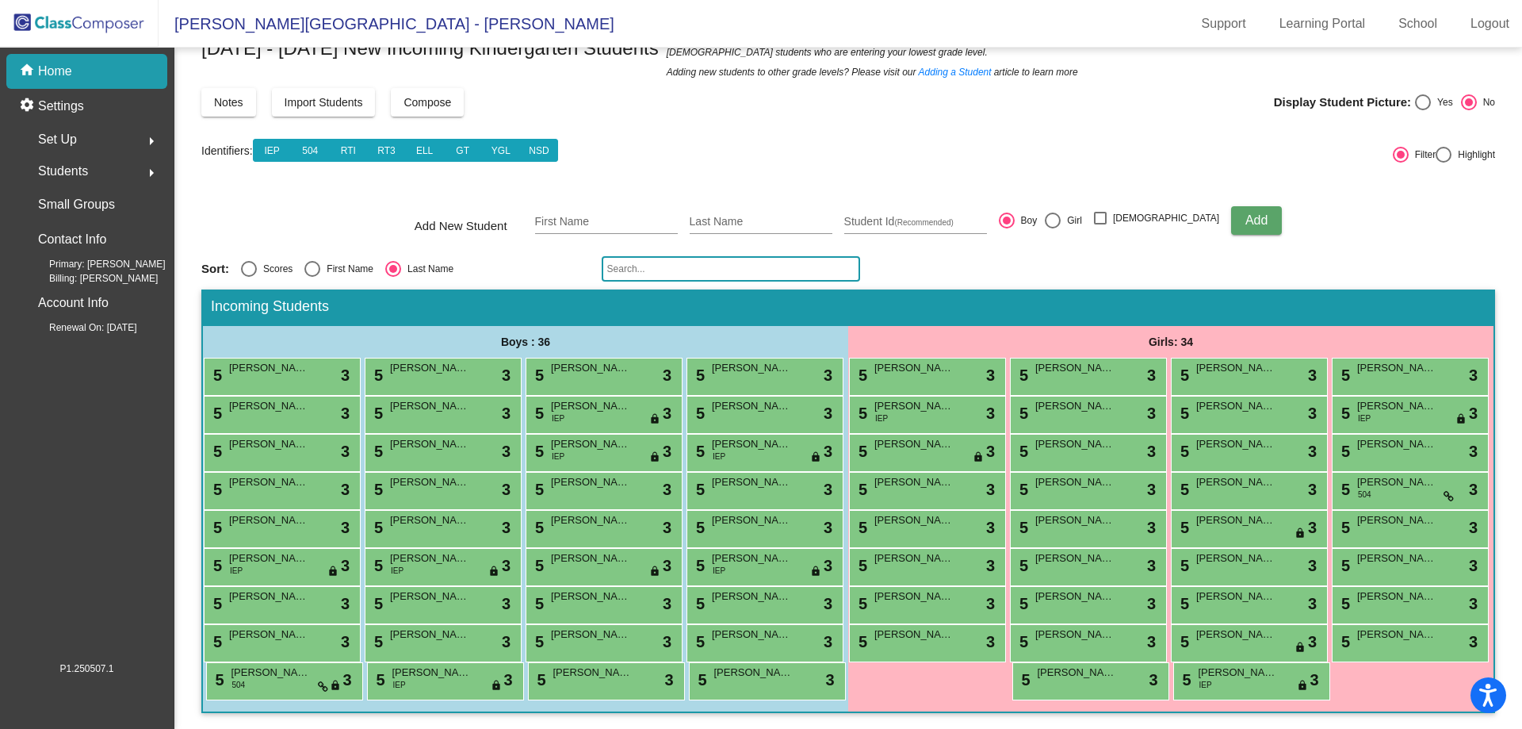
click at [886, 553] on div "5 Brooke Buckley lock do_not_disturb_alt 3 5 Mia Burns lock do_not_disturb_alt …" at bounding box center [1170, 529] width 645 height 342
click at [666, 217] on div "2025 - 2026 New Incoming Kindergarten Students New students who are entering yo…" at bounding box center [848, 379] width 1294 height 700
click at [666, 256] on input "text" at bounding box center [731, 268] width 258 height 25
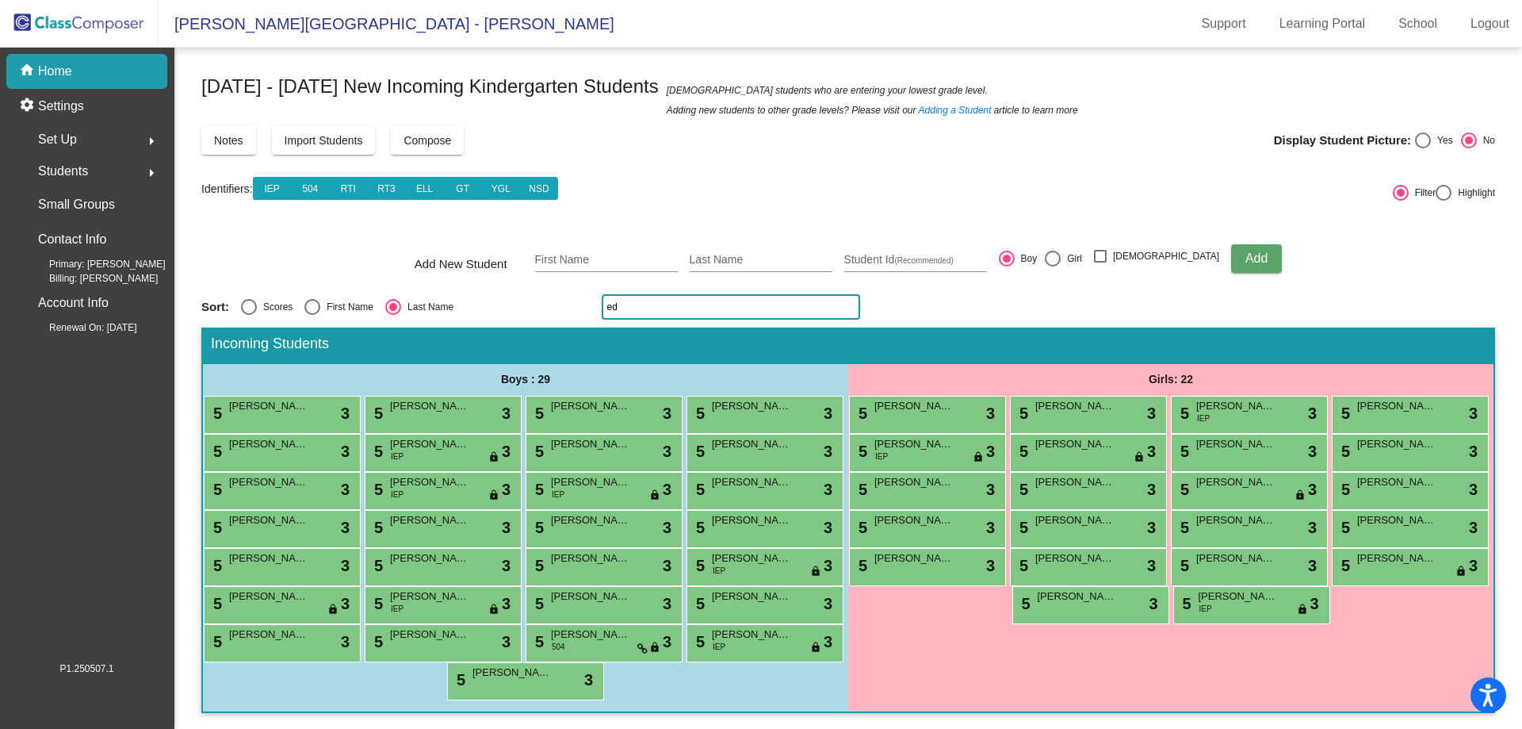
scroll to position [0, 0]
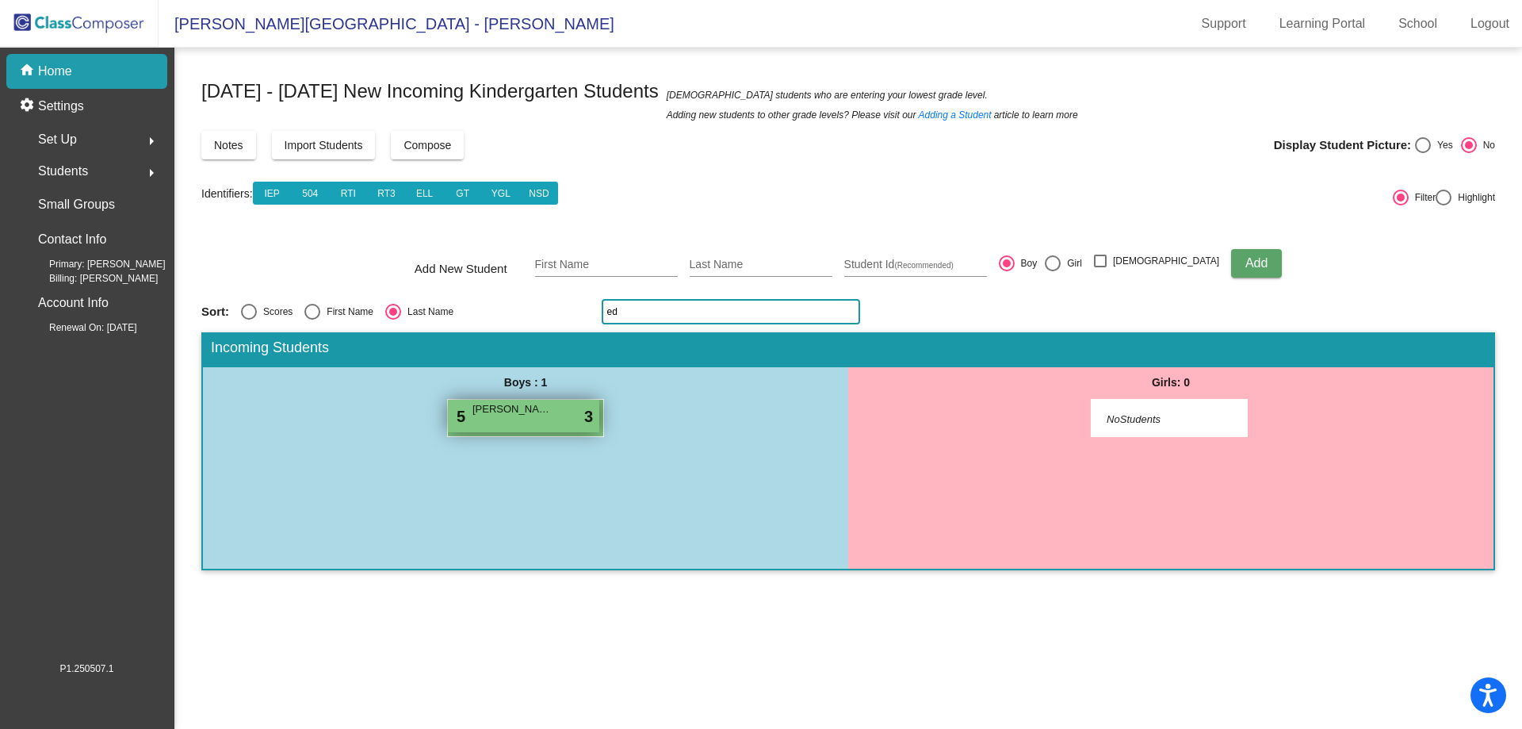
click at [518, 424] on div "5 [PERSON_NAME] lock do_not_disturb_alt 3" at bounding box center [523, 416] width 151 height 33
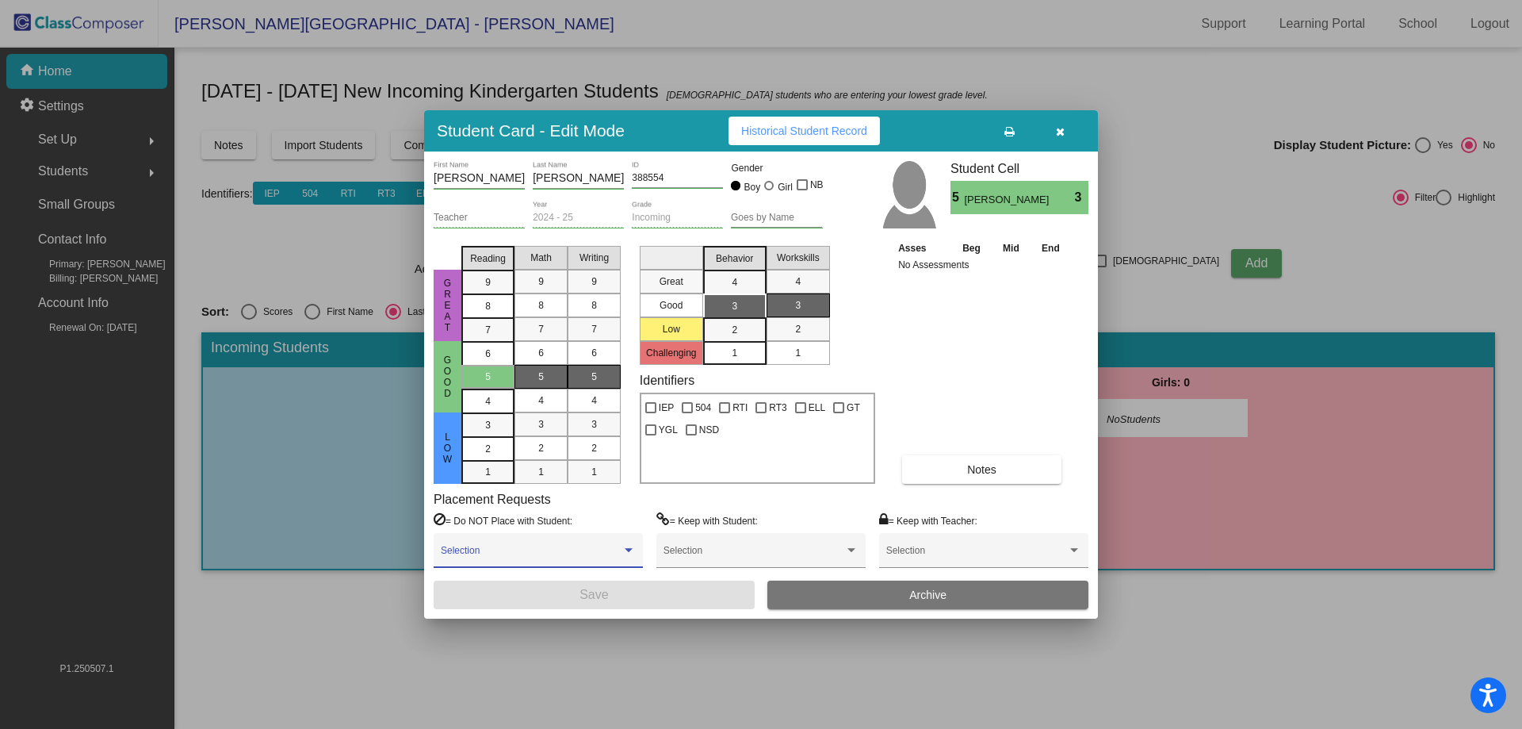
click at [492, 553] on span at bounding box center [531, 555] width 181 height 11
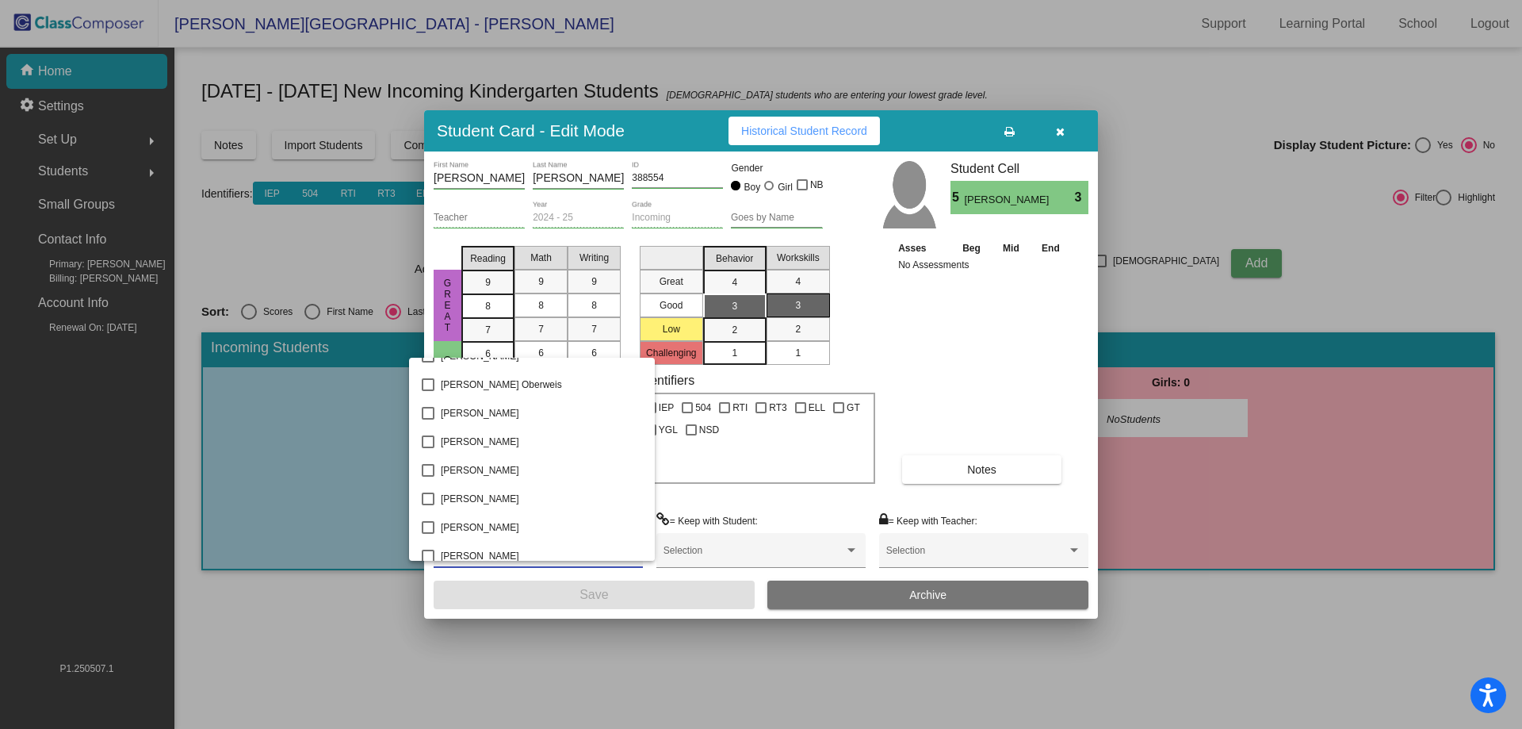
scroll to position [793, 0]
click at [694, 493] on div at bounding box center [761, 364] width 1522 height 729
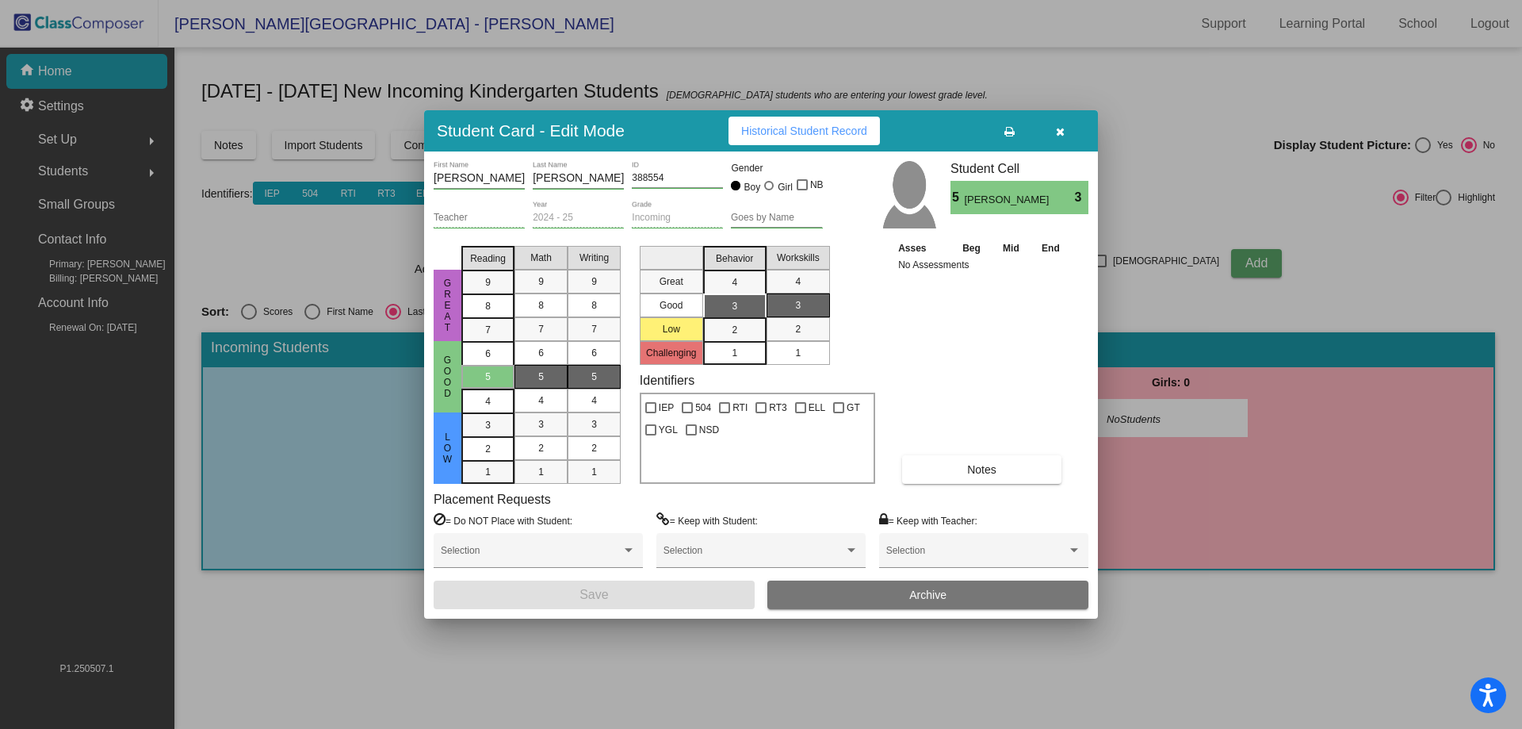
click at [1058, 125] on span "button" at bounding box center [1060, 130] width 9 height 13
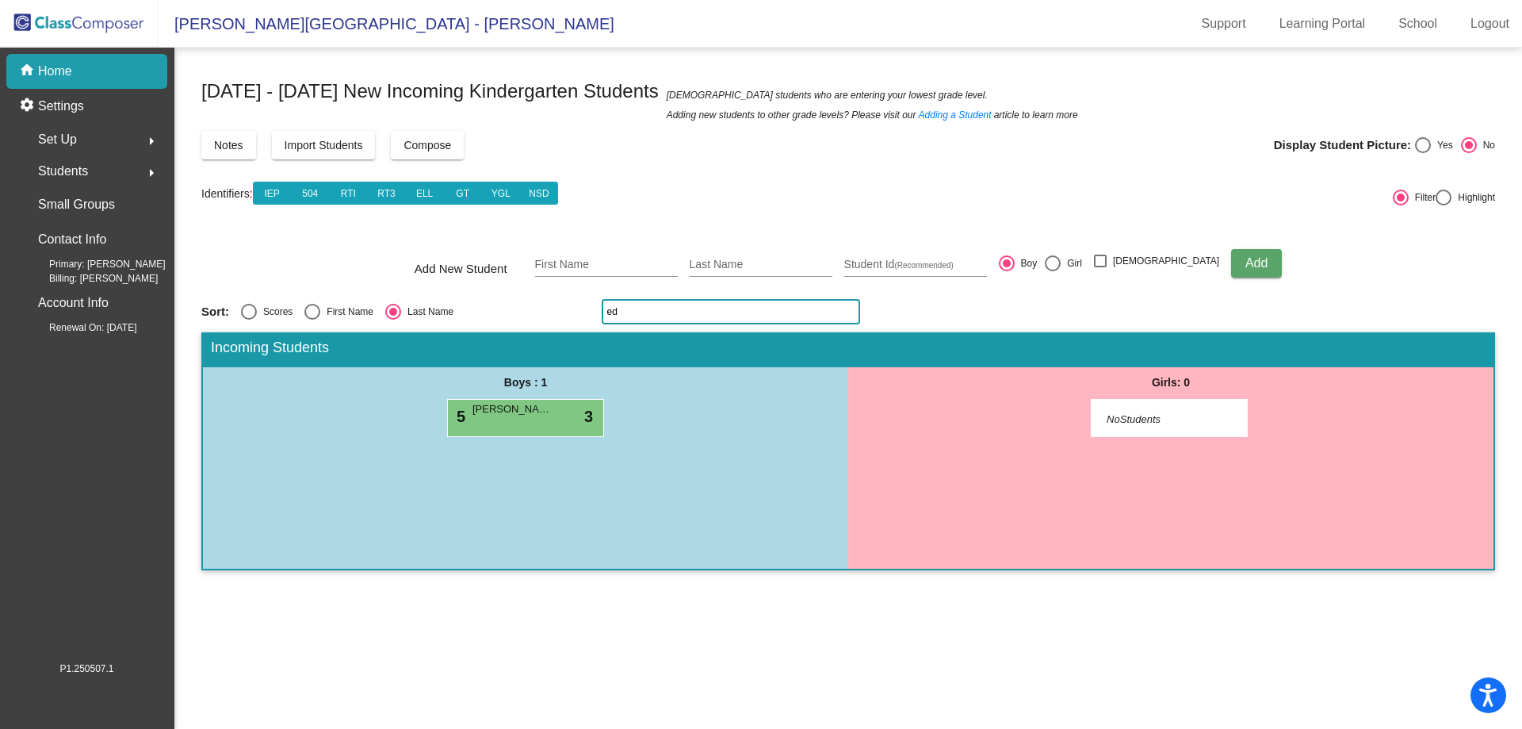
click at [827, 320] on input "ed" at bounding box center [731, 311] width 258 height 25
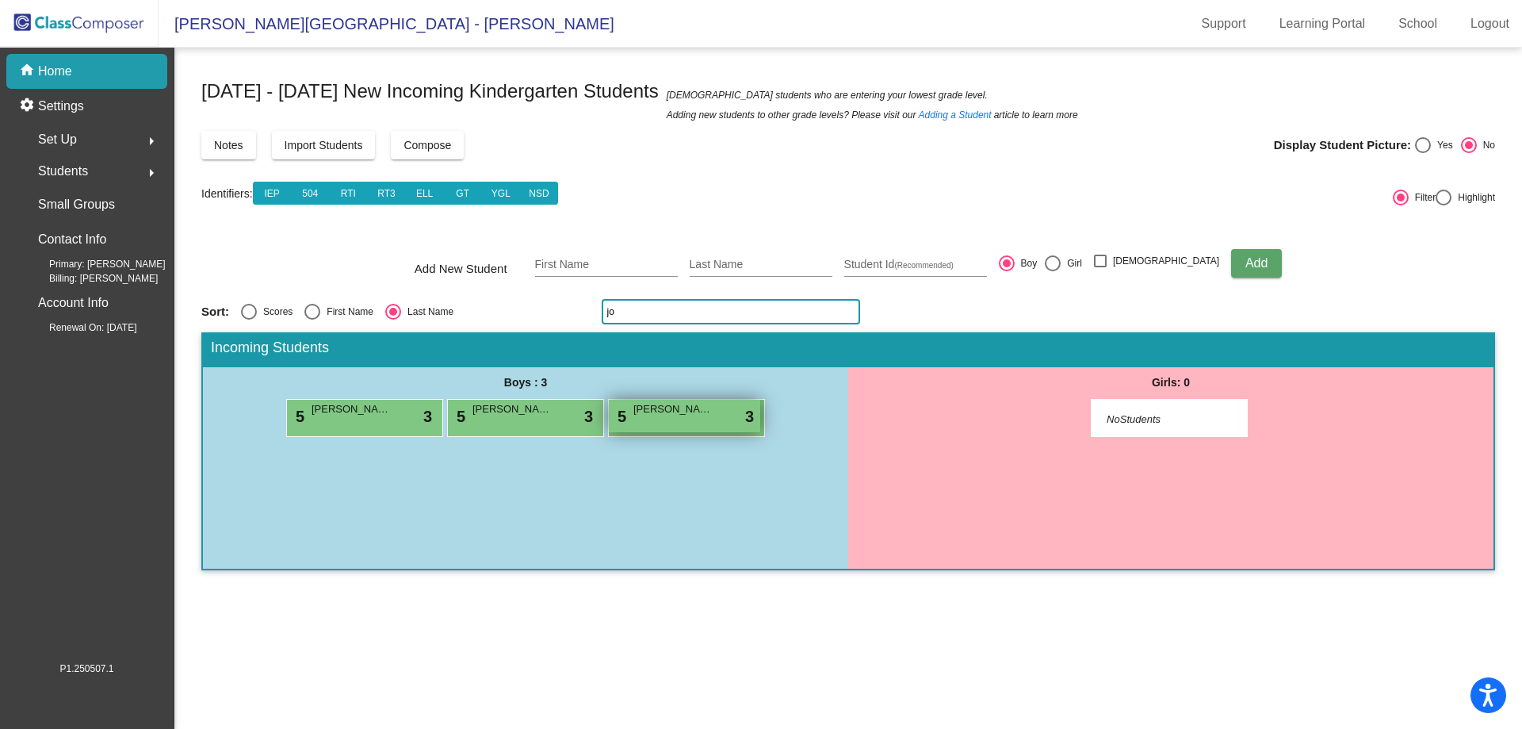
type input "jo"
click at [649, 423] on div "5 Jonah Nguyen lock do_not_disturb_alt 3" at bounding box center [684, 416] width 151 height 33
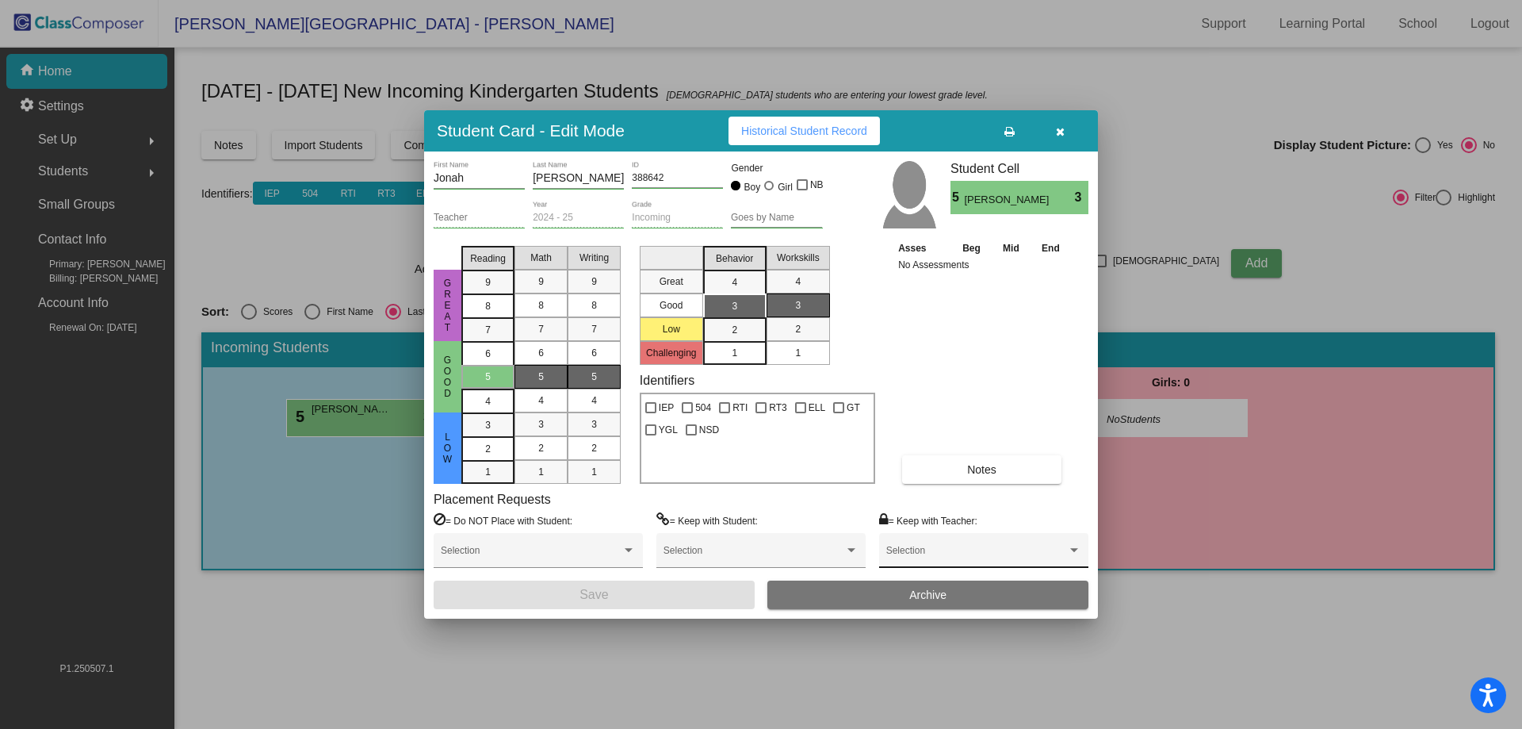
click at [945, 541] on div "Selection" at bounding box center [983, 554] width 195 height 29
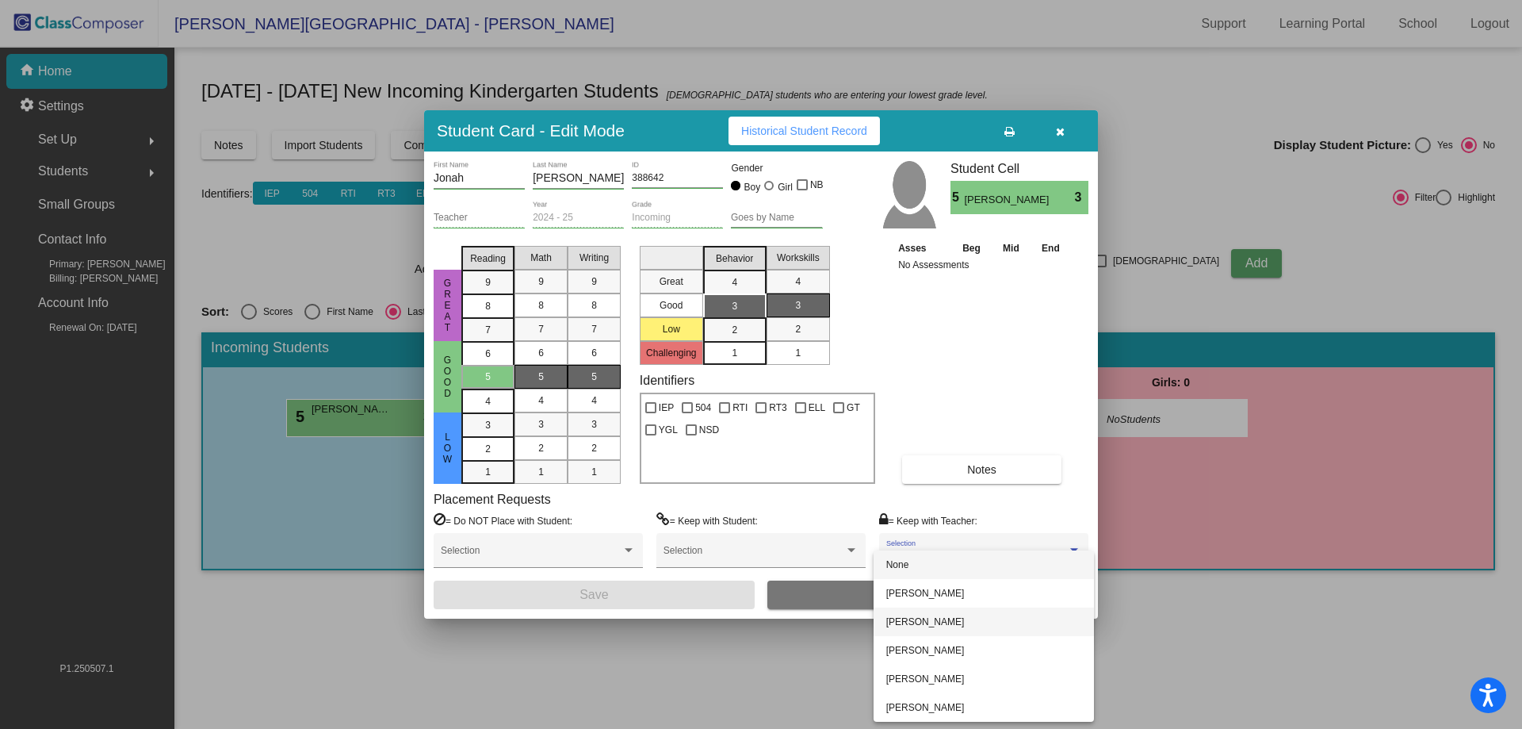
click at [960, 618] on span "[PERSON_NAME]" at bounding box center [983, 621] width 195 height 29
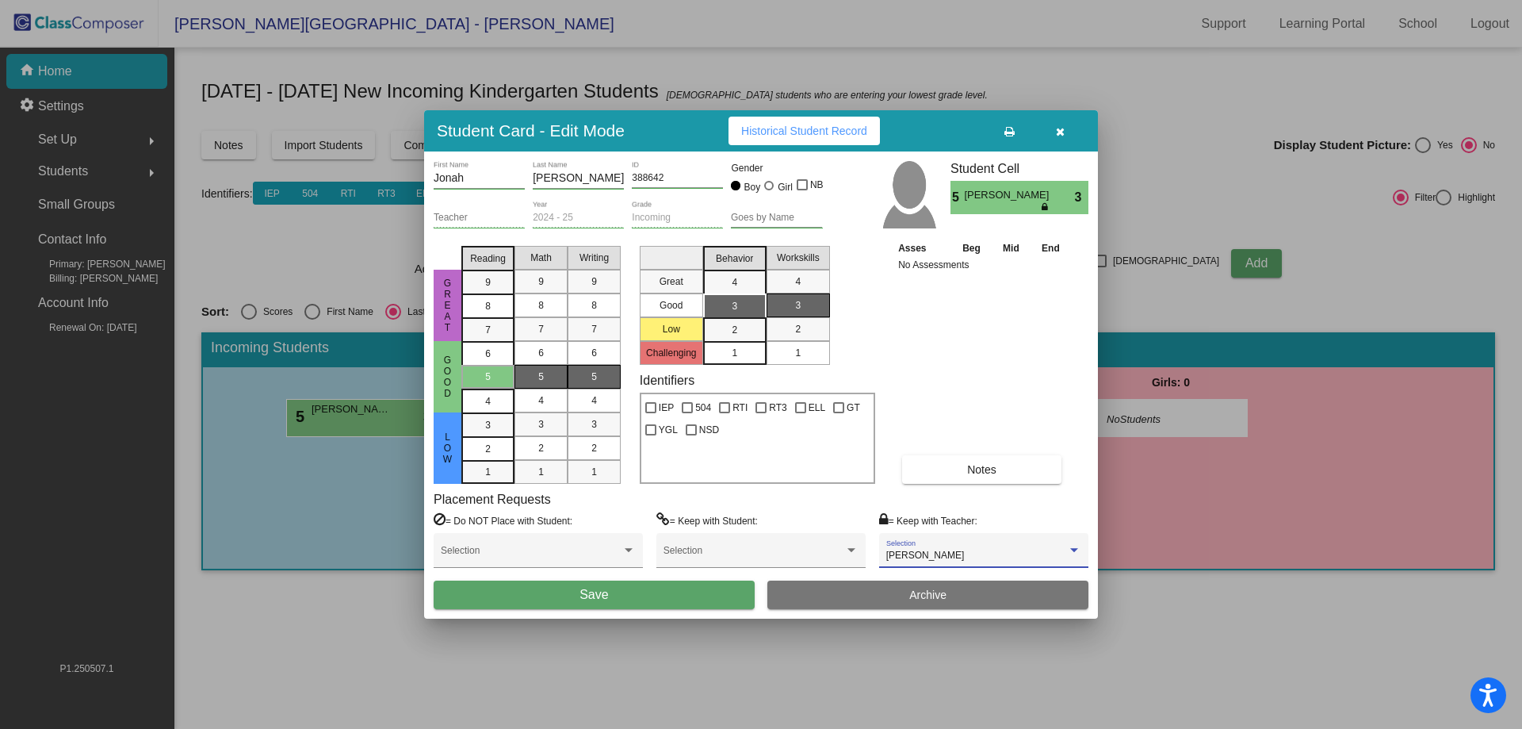
drag, startPoint x: 689, startPoint y: 595, endPoint x: 593, endPoint y: 600, distance: 96.0
click at [680, 597] on button "Save" at bounding box center [594, 594] width 321 height 29
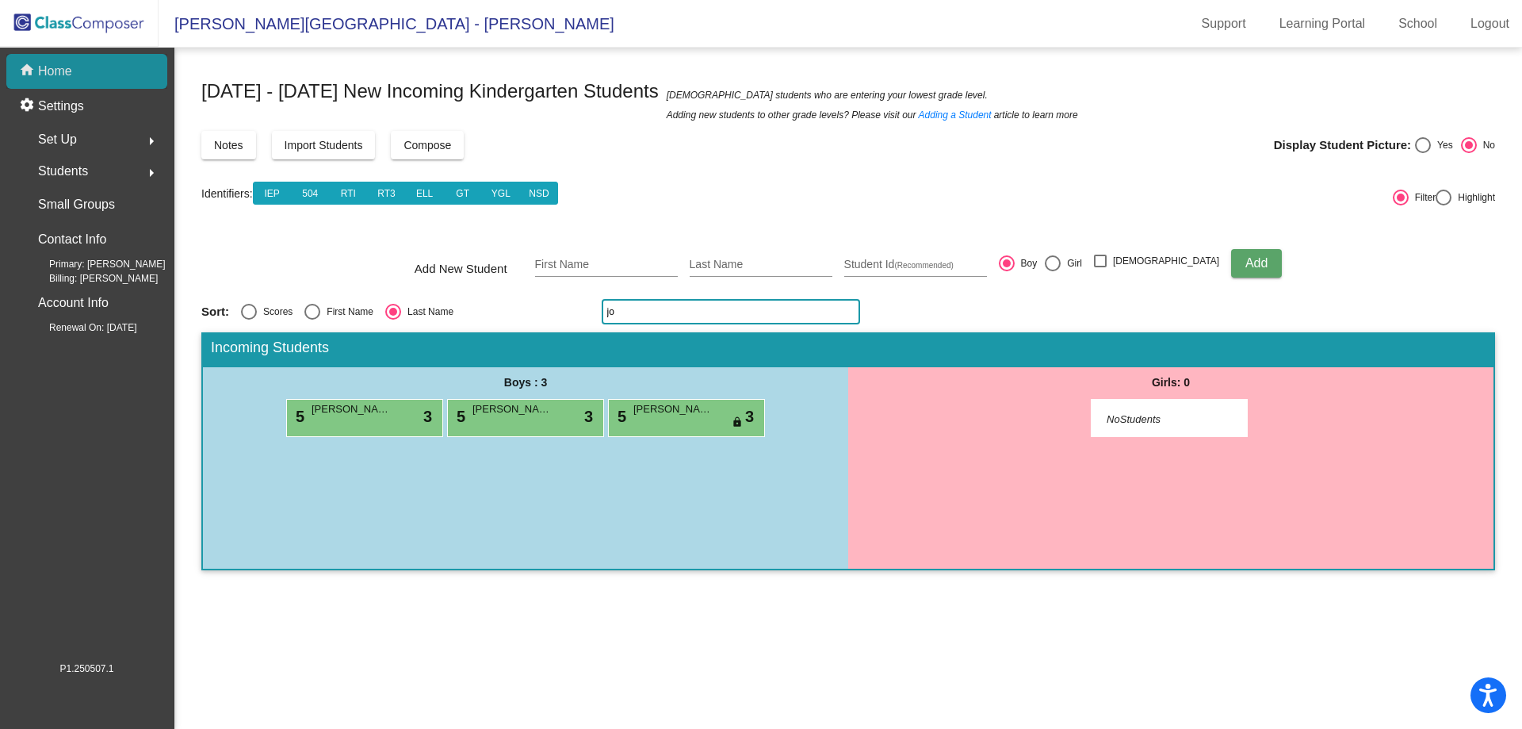
click at [68, 63] on p "Home" at bounding box center [55, 71] width 34 height 19
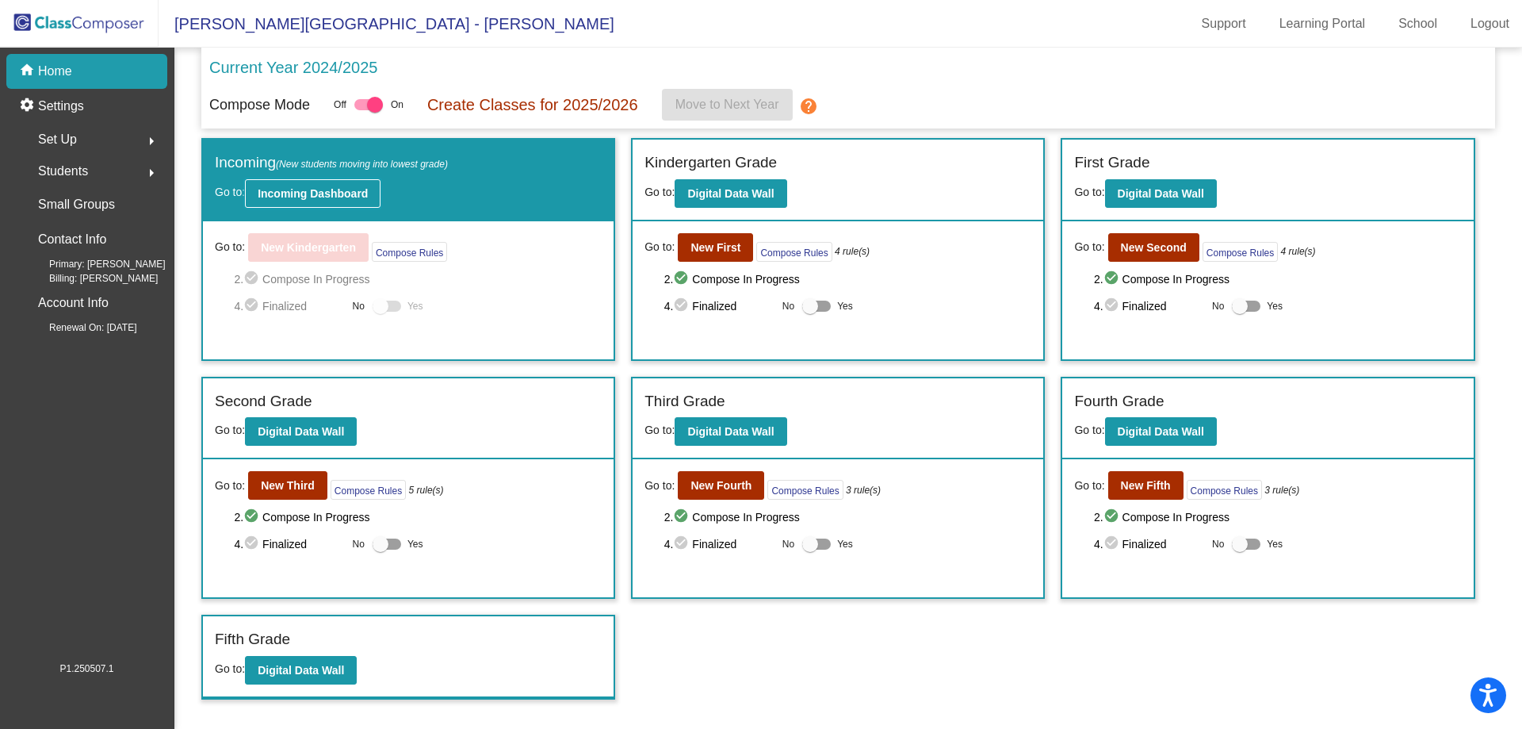
click at [323, 197] on b "Incoming Dashboard" at bounding box center [313, 193] width 110 height 13
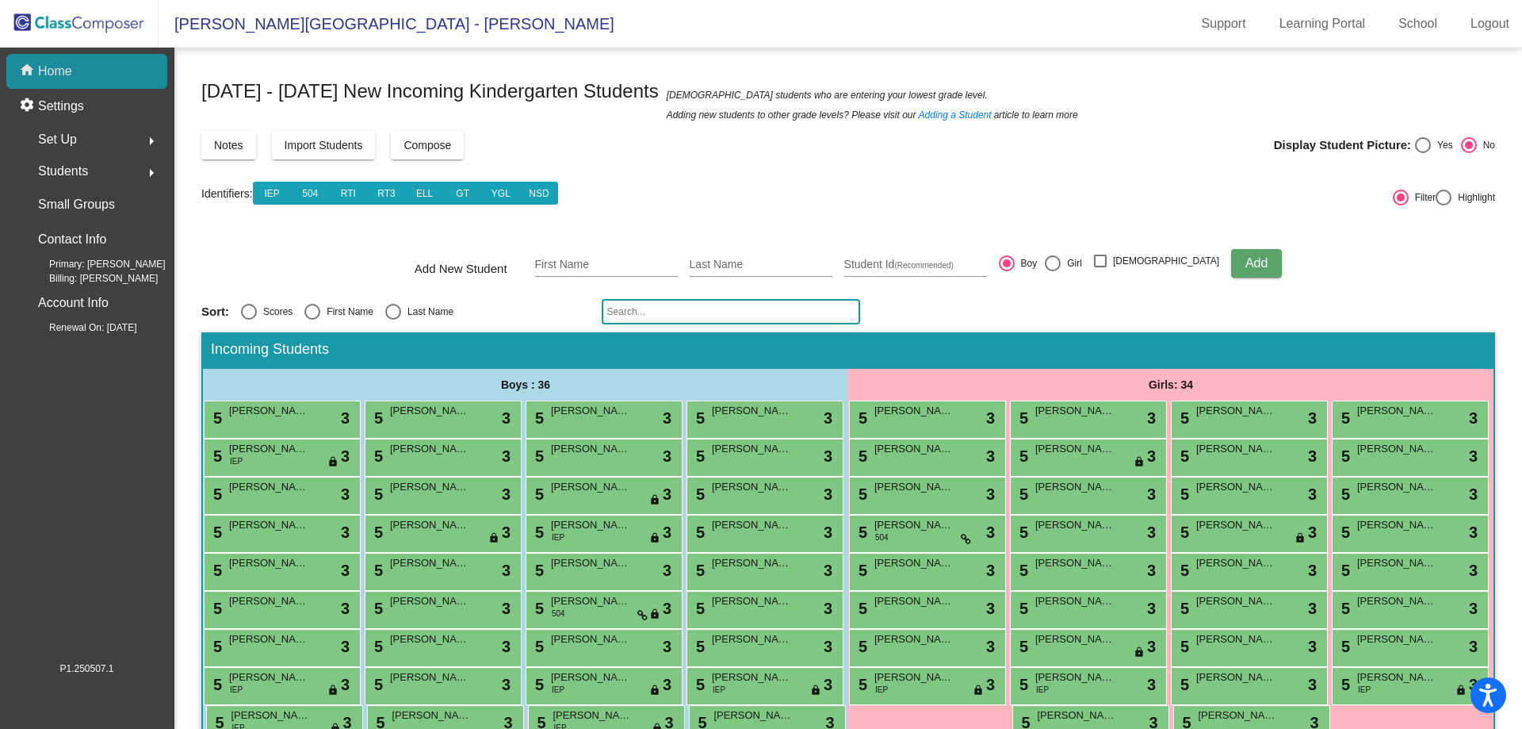
click at [63, 57] on div "home Home" at bounding box center [86, 71] width 161 height 35
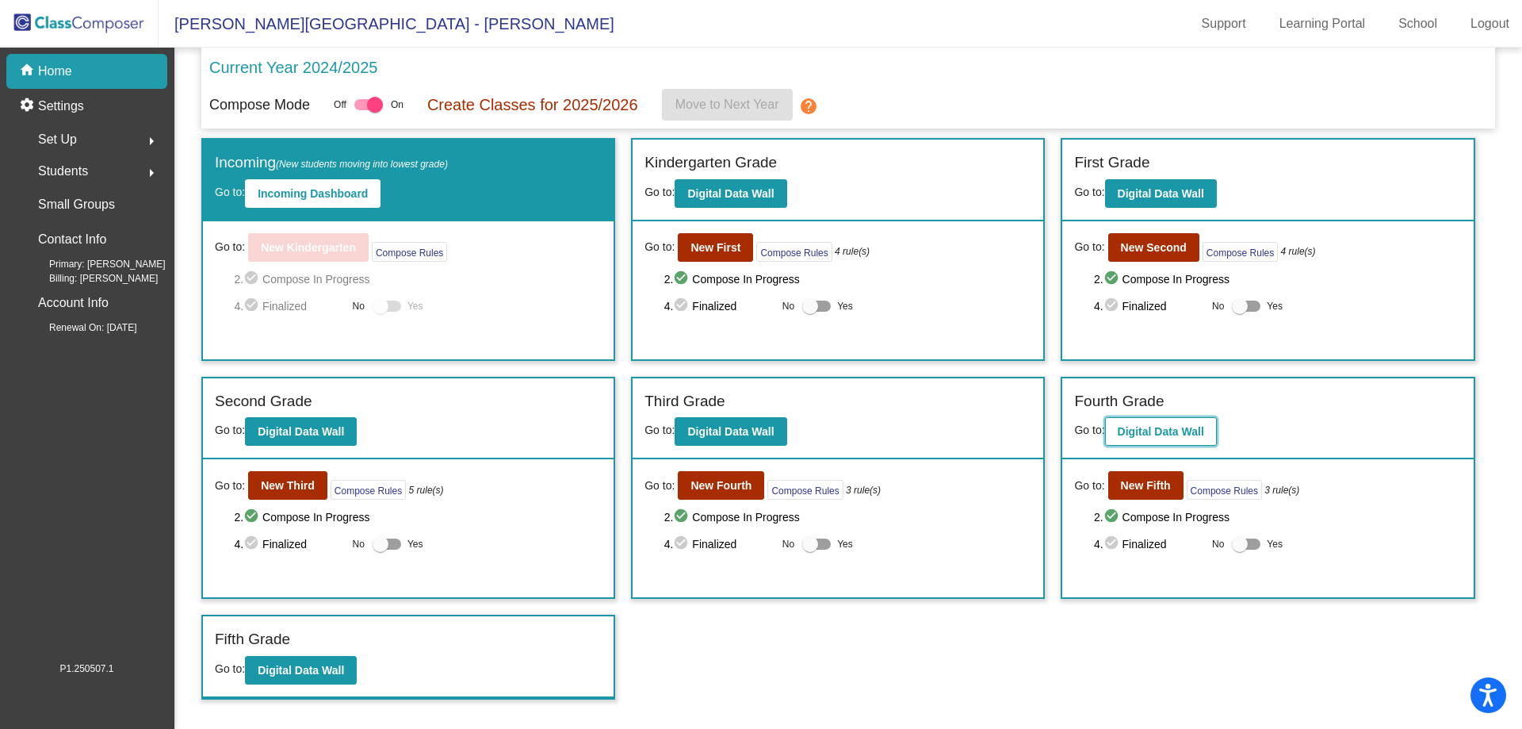
click at [1142, 430] on b "Digital Data Wall" at bounding box center [1161, 431] width 86 height 13
click at [1144, 488] on b "New Fifth" at bounding box center [1146, 485] width 50 height 13
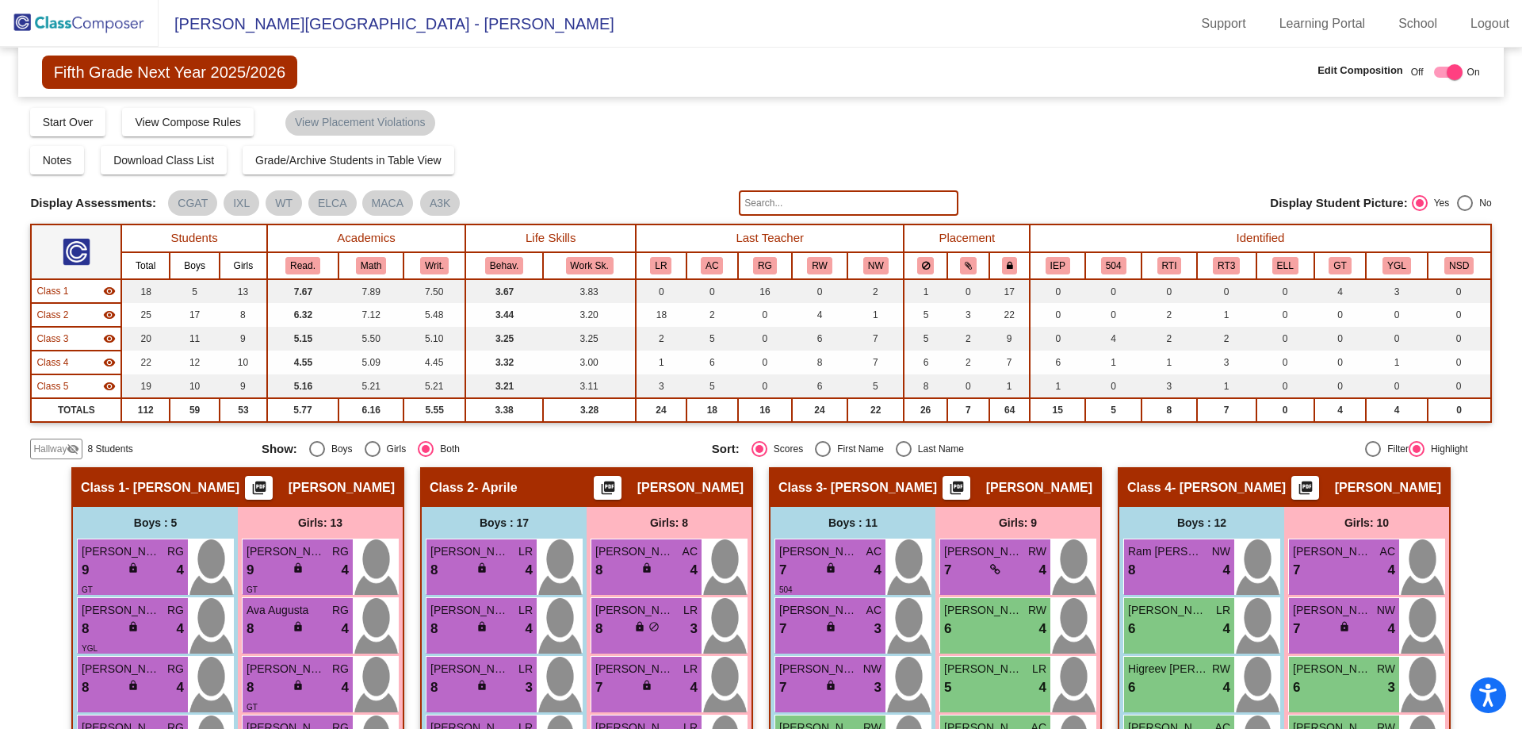
drag, startPoint x: 809, startPoint y: 202, endPoint x: 793, endPoint y: 205, distance: 16.9
click at [804, 202] on input "text" at bounding box center [848, 202] width 219 height 25
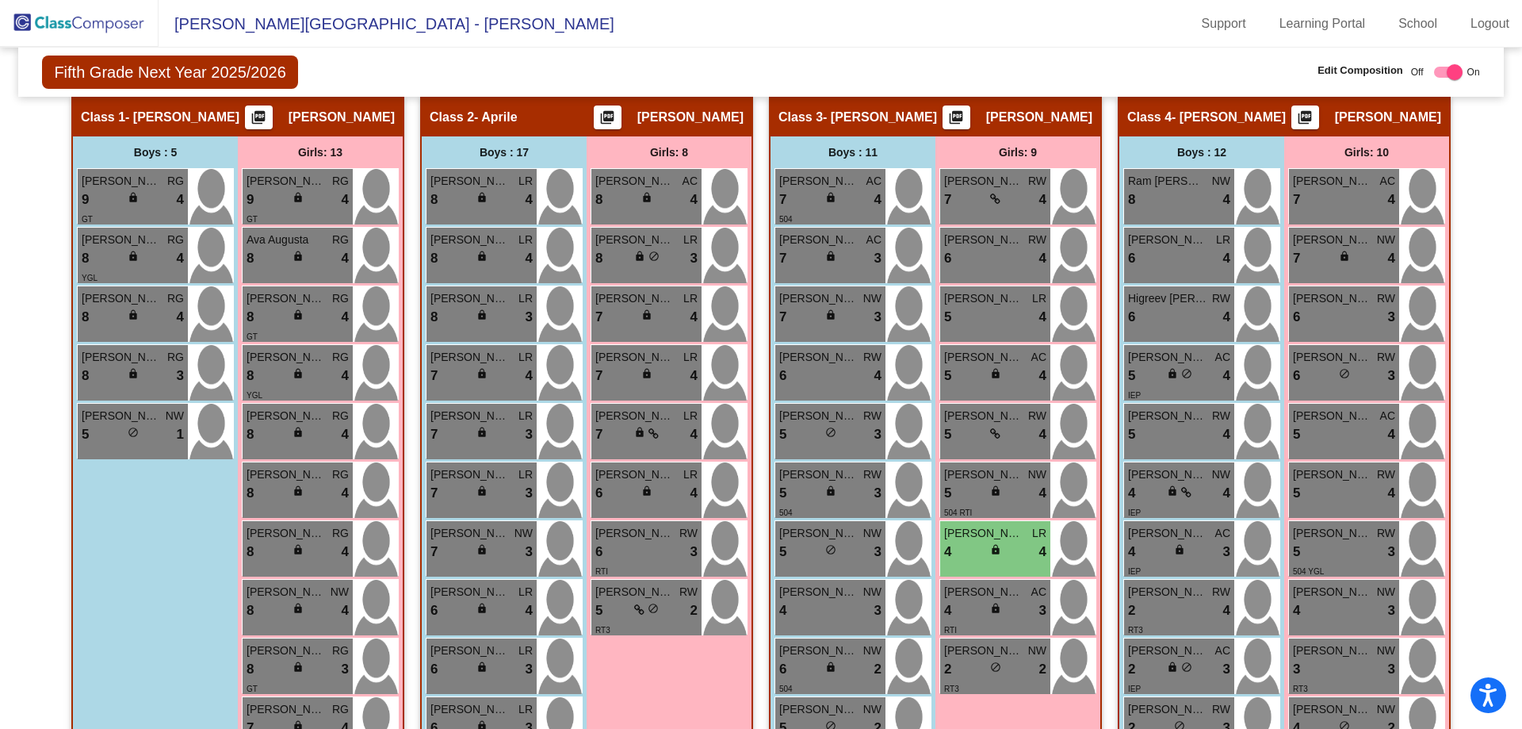
scroll to position [396, 0]
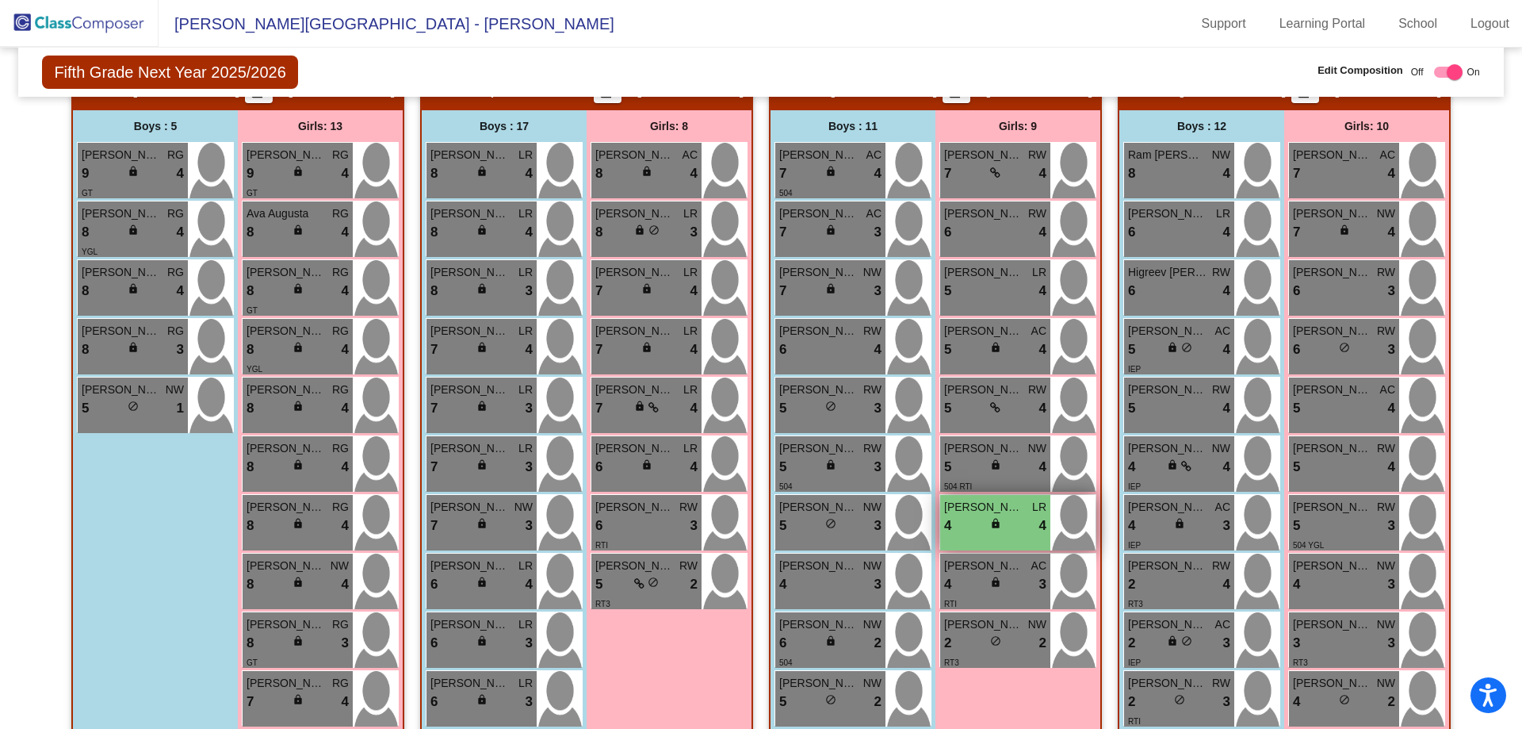
click at [990, 518] on span "lock" at bounding box center [995, 523] width 11 height 11
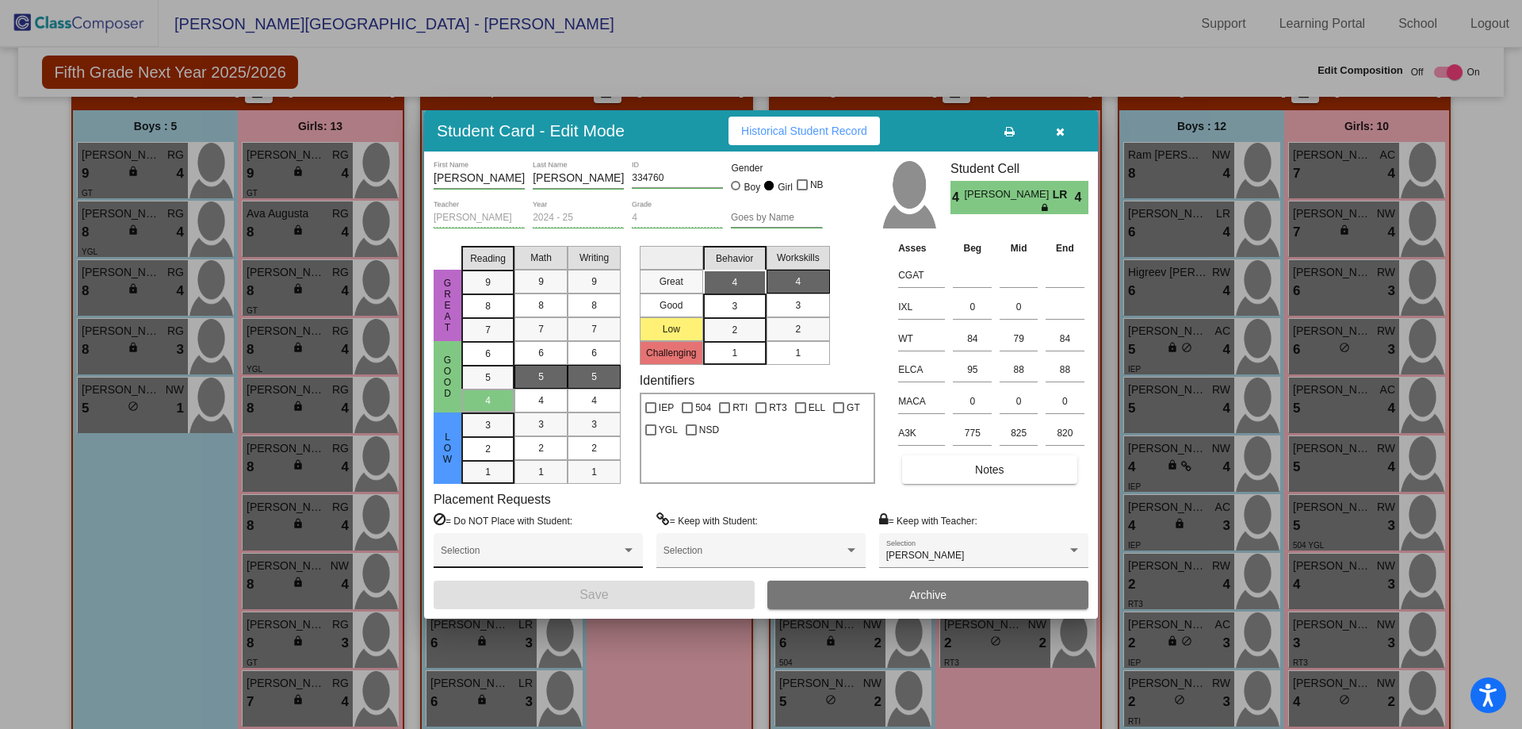
click at [593, 552] on span at bounding box center [531, 555] width 181 height 11
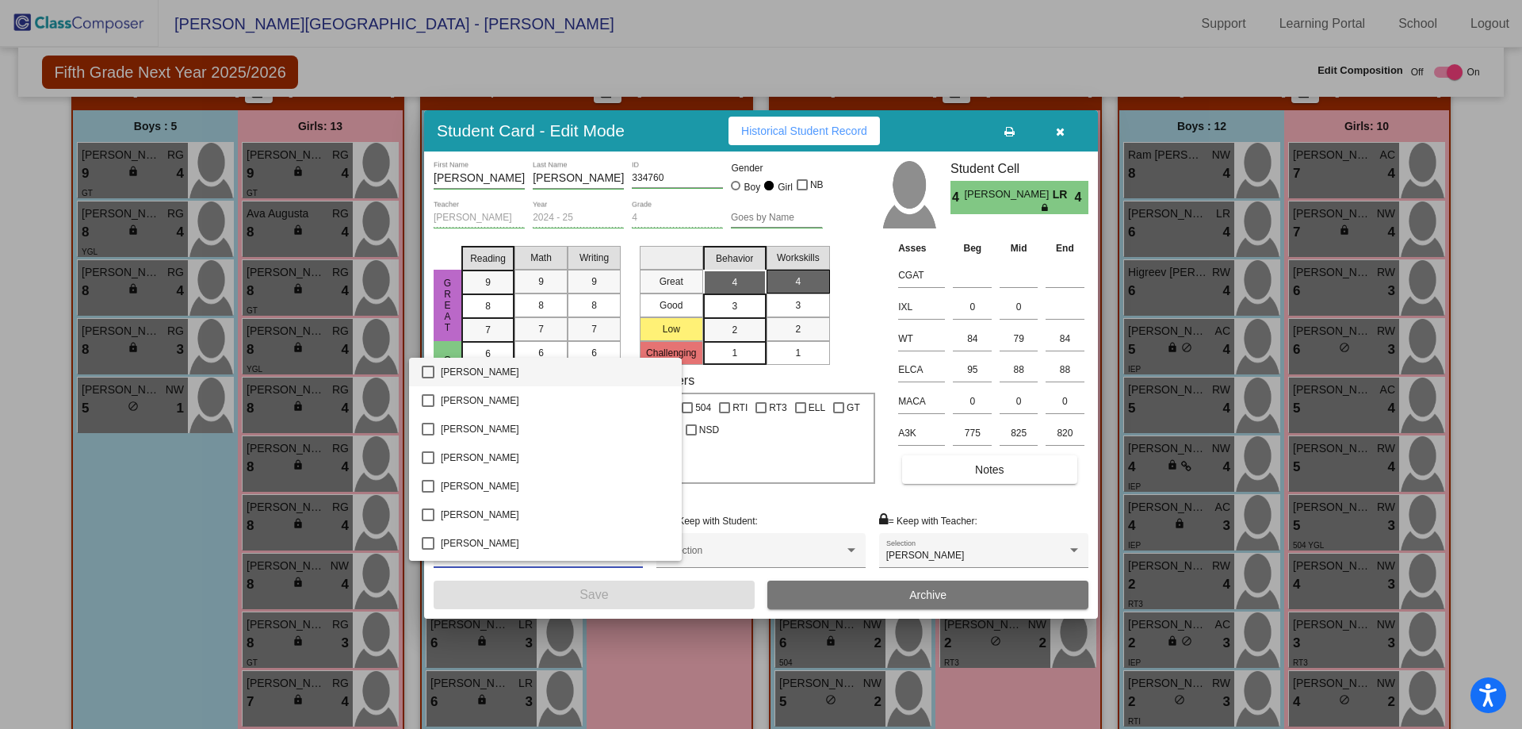
click at [432, 370] on mat-pseudo-checkbox at bounding box center [428, 371] width 13 height 13
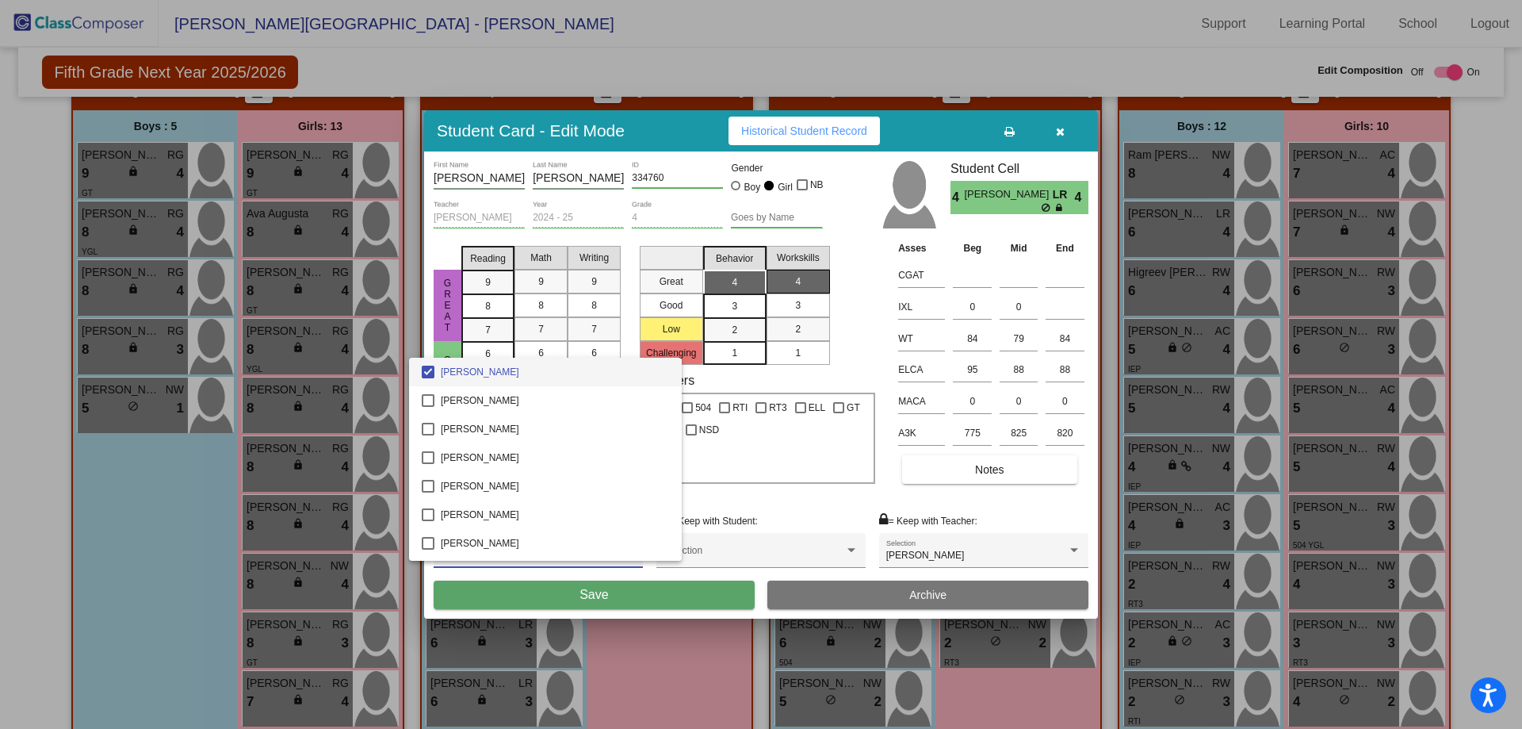
click at [590, 599] on div at bounding box center [761, 364] width 1522 height 729
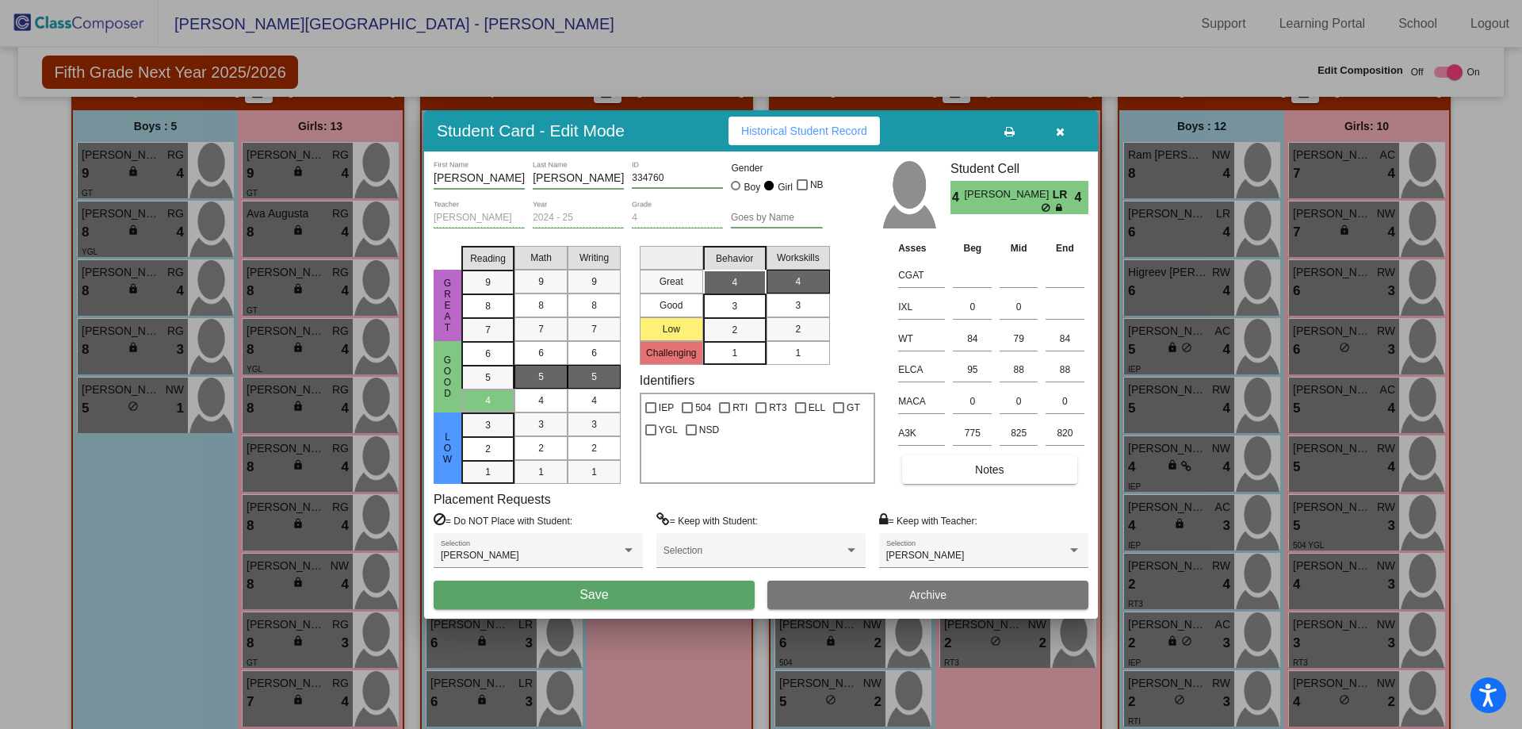
click at [590, 599] on span "Save" at bounding box center [594, 593] width 29 height 13
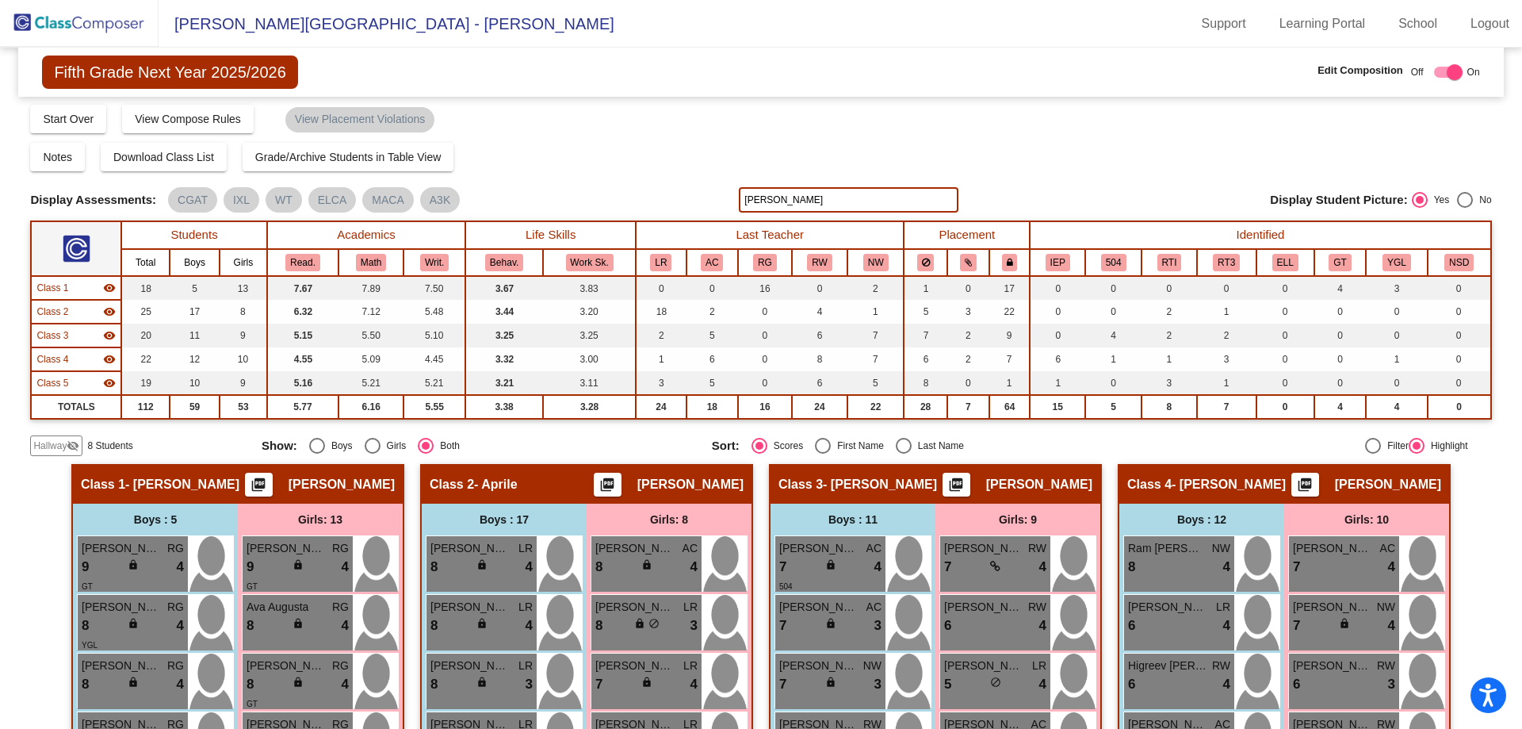
scroll to position [0, 0]
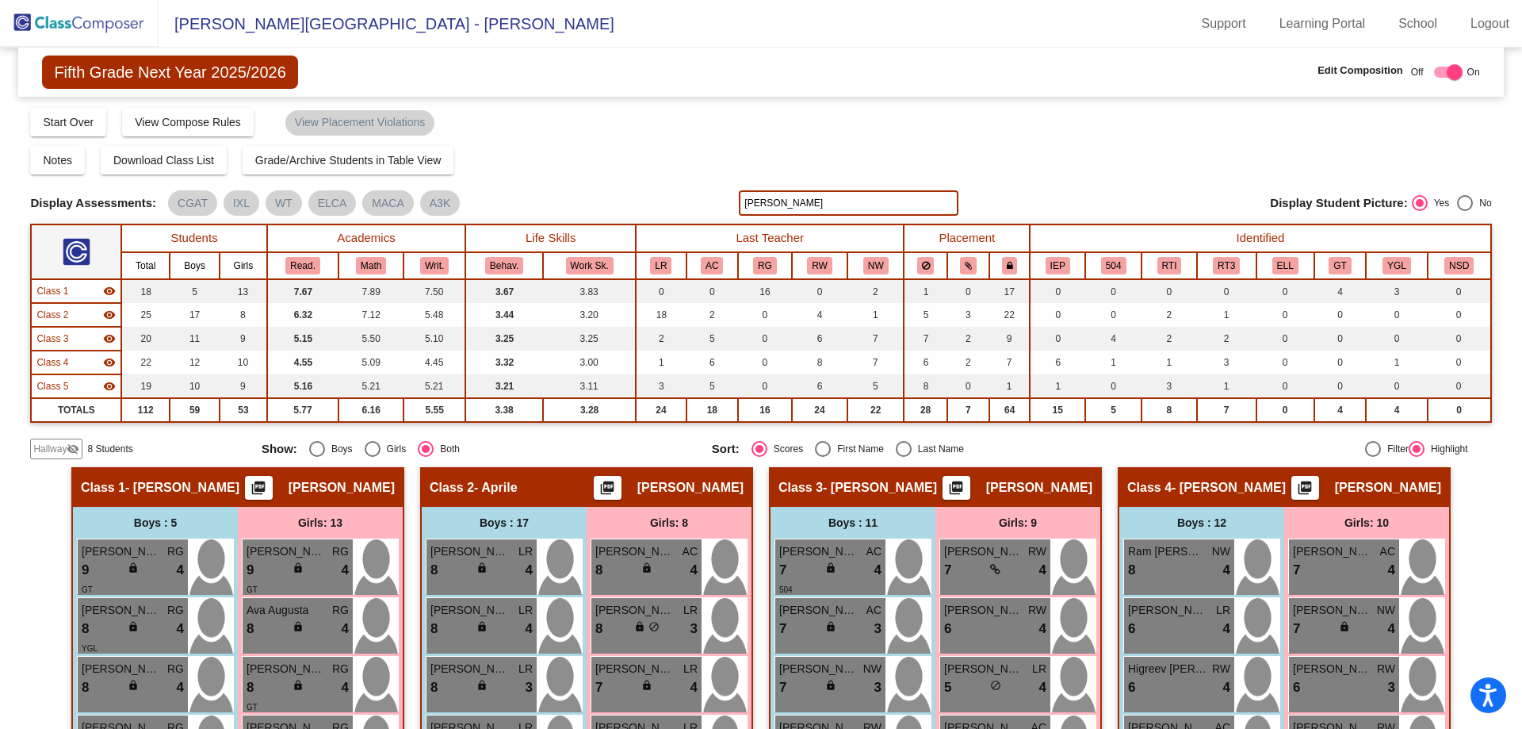
click at [753, 205] on input "kram" at bounding box center [848, 202] width 219 height 25
click at [753, 204] on input "kram" at bounding box center [848, 202] width 219 height 25
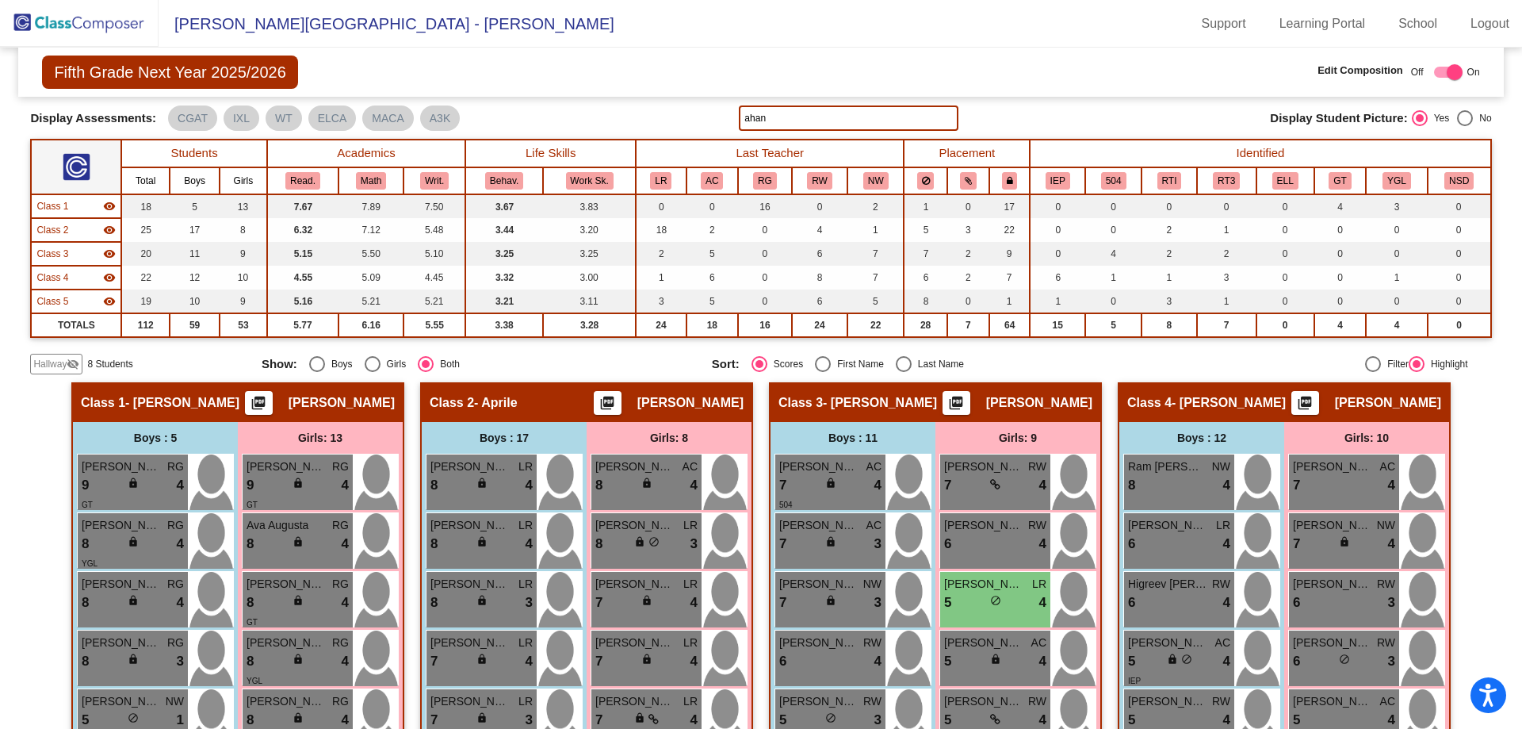
scroll to position [79, 0]
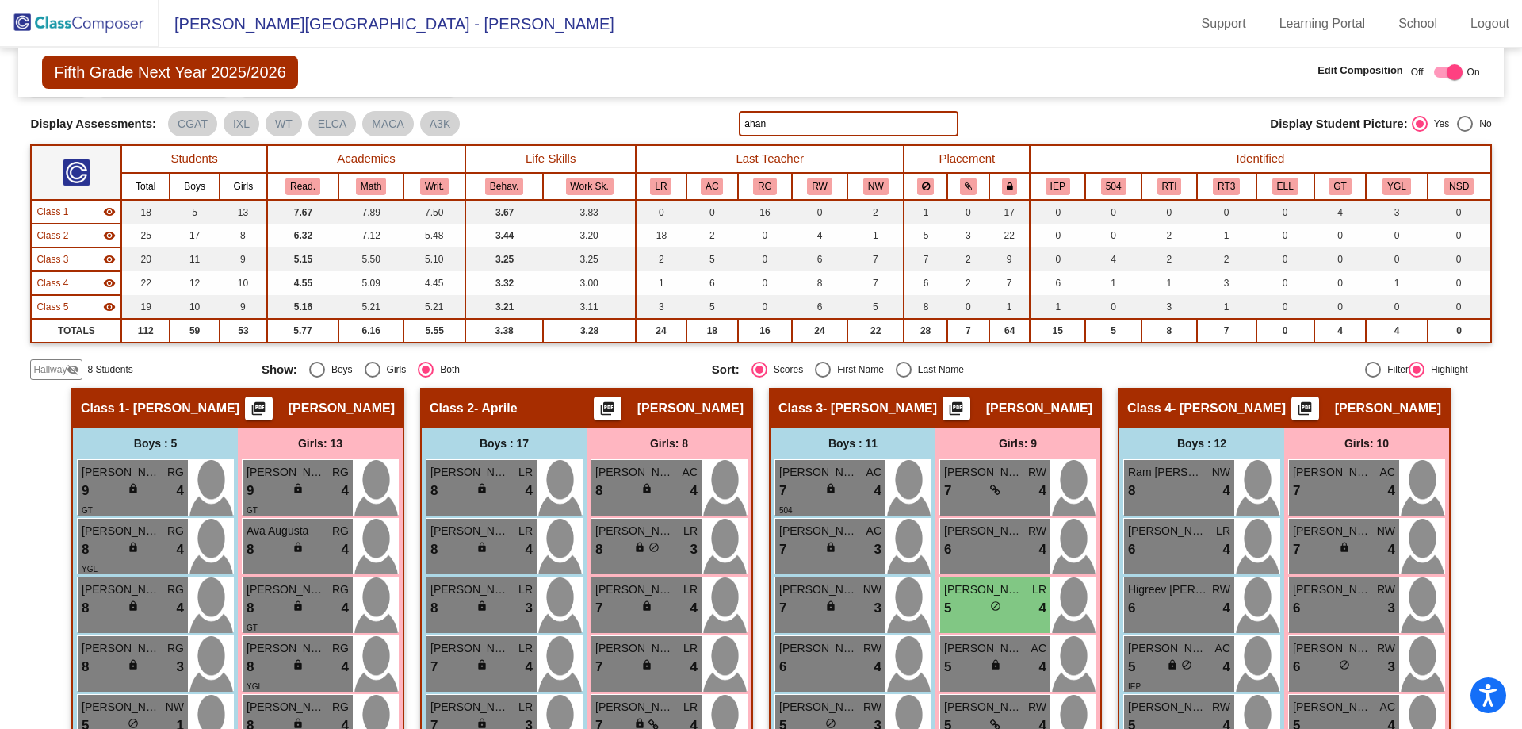
click at [779, 117] on input "ahan" at bounding box center [848, 123] width 219 height 25
click at [779, 115] on input "ahan" at bounding box center [848, 123] width 219 height 25
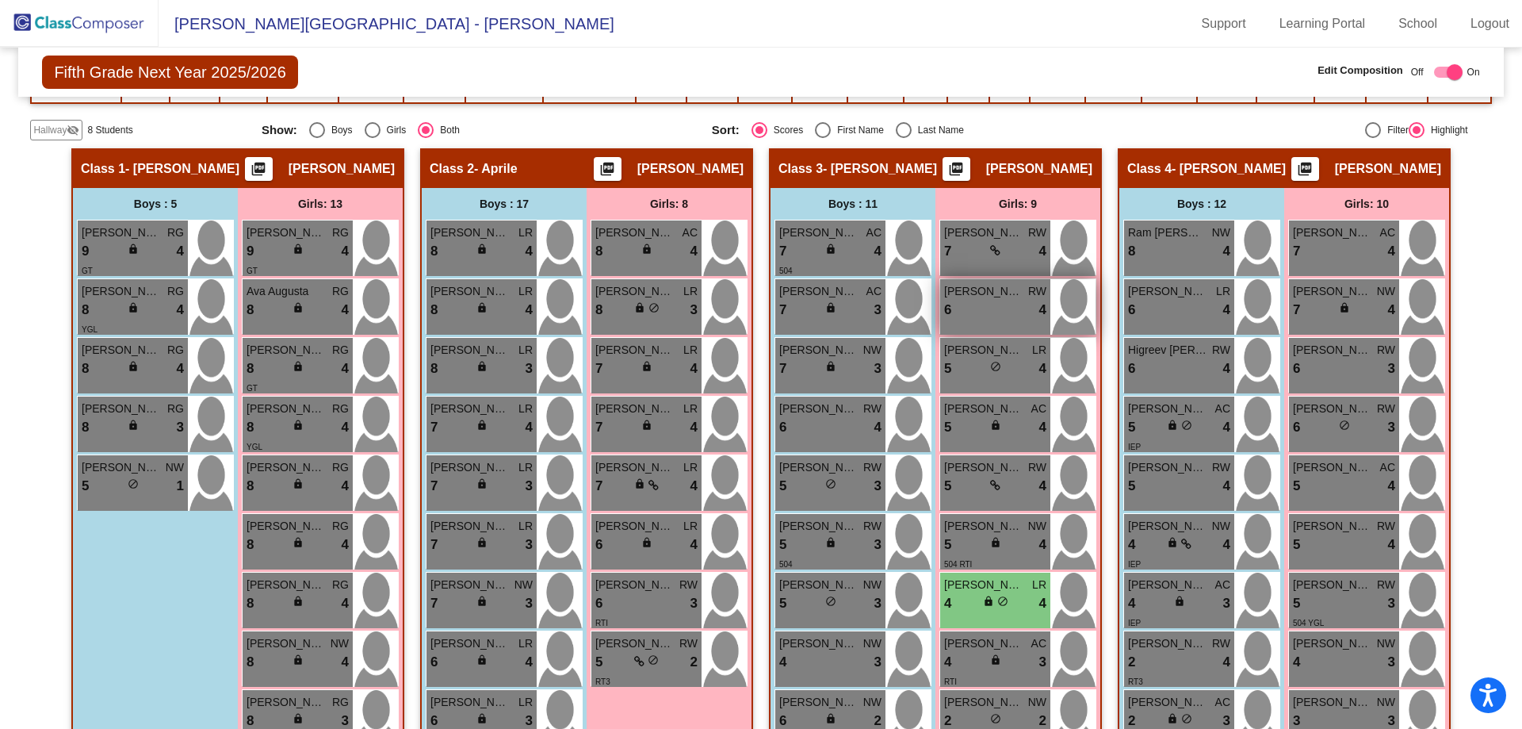
scroll to position [317, 0]
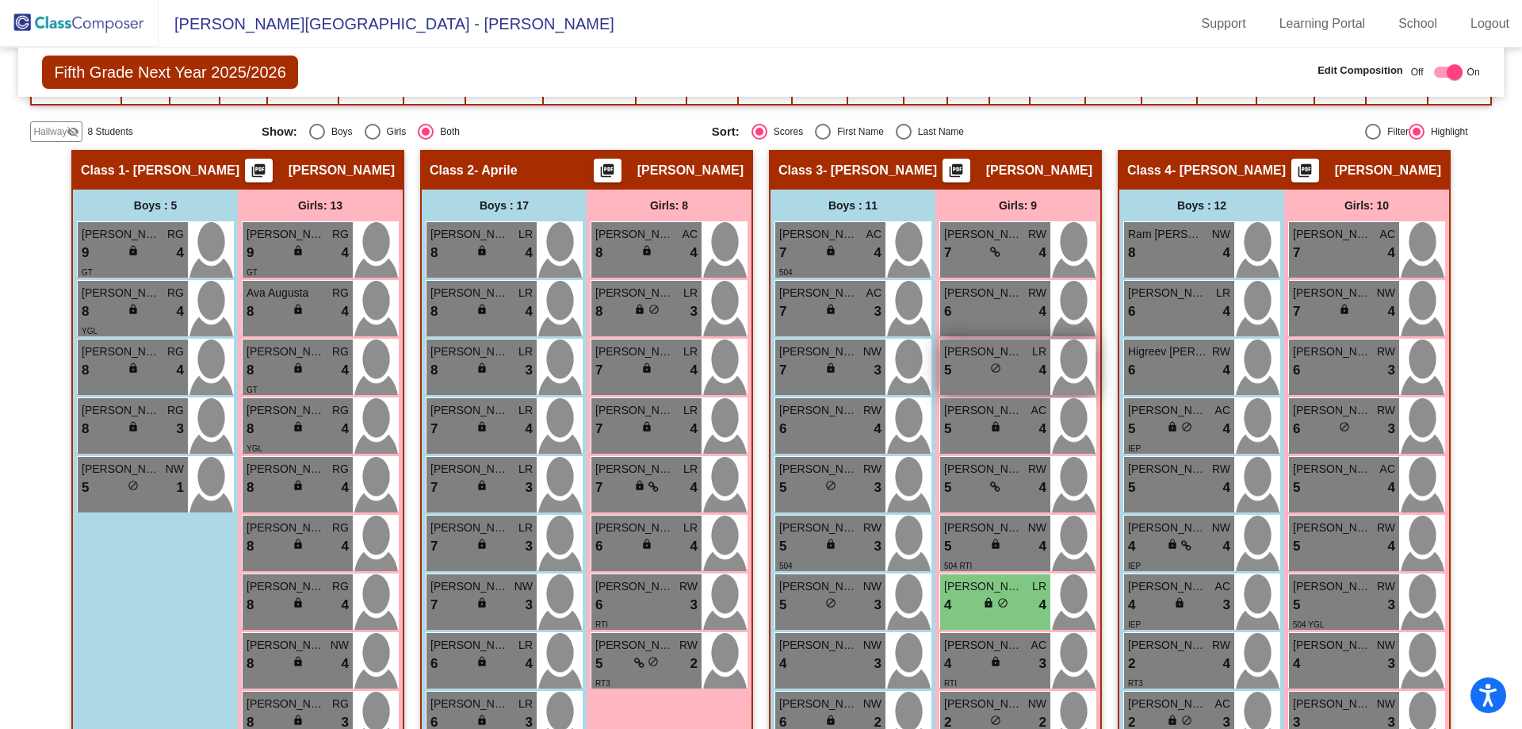
type input "julian"
click at [970, 360] on div "5 lock do_not_disturb_alt 4" at bounding box center [995, 370] width 102 height 21
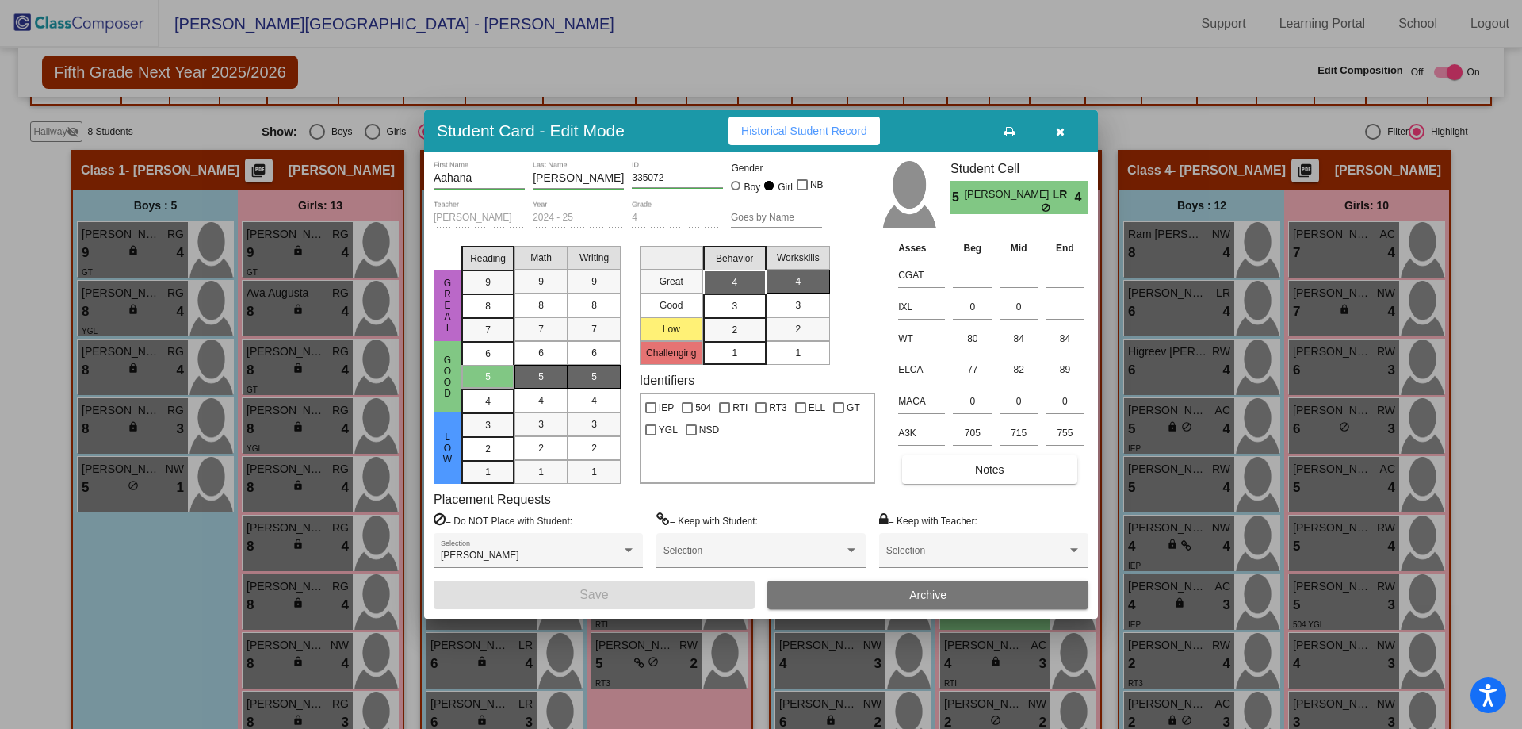
click at [1063, 133] on icon "button" at bounding box center [1060, 131] width 9 height 11
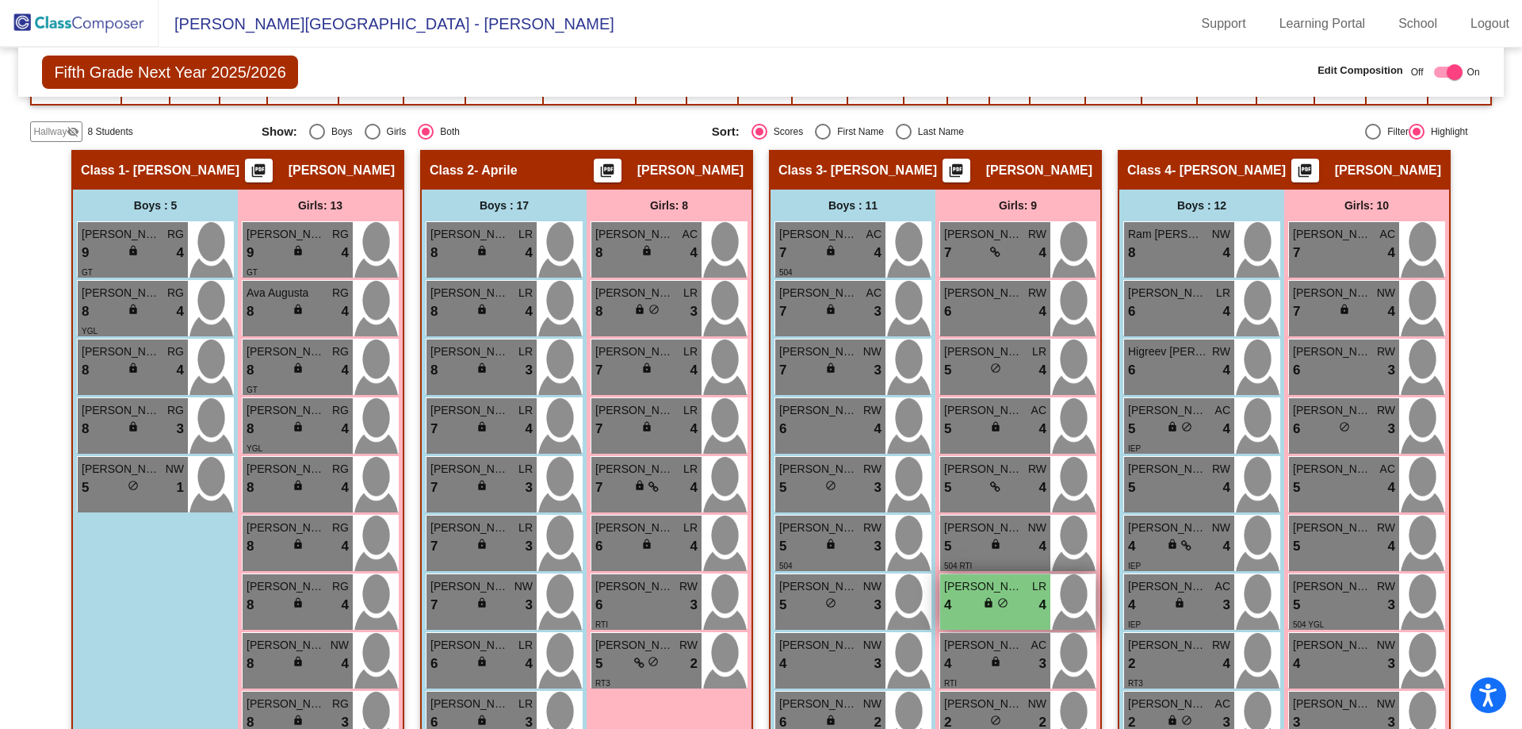
click at [985, 605] on span "lock" at bounding box center [988, 602] width 11 height 11
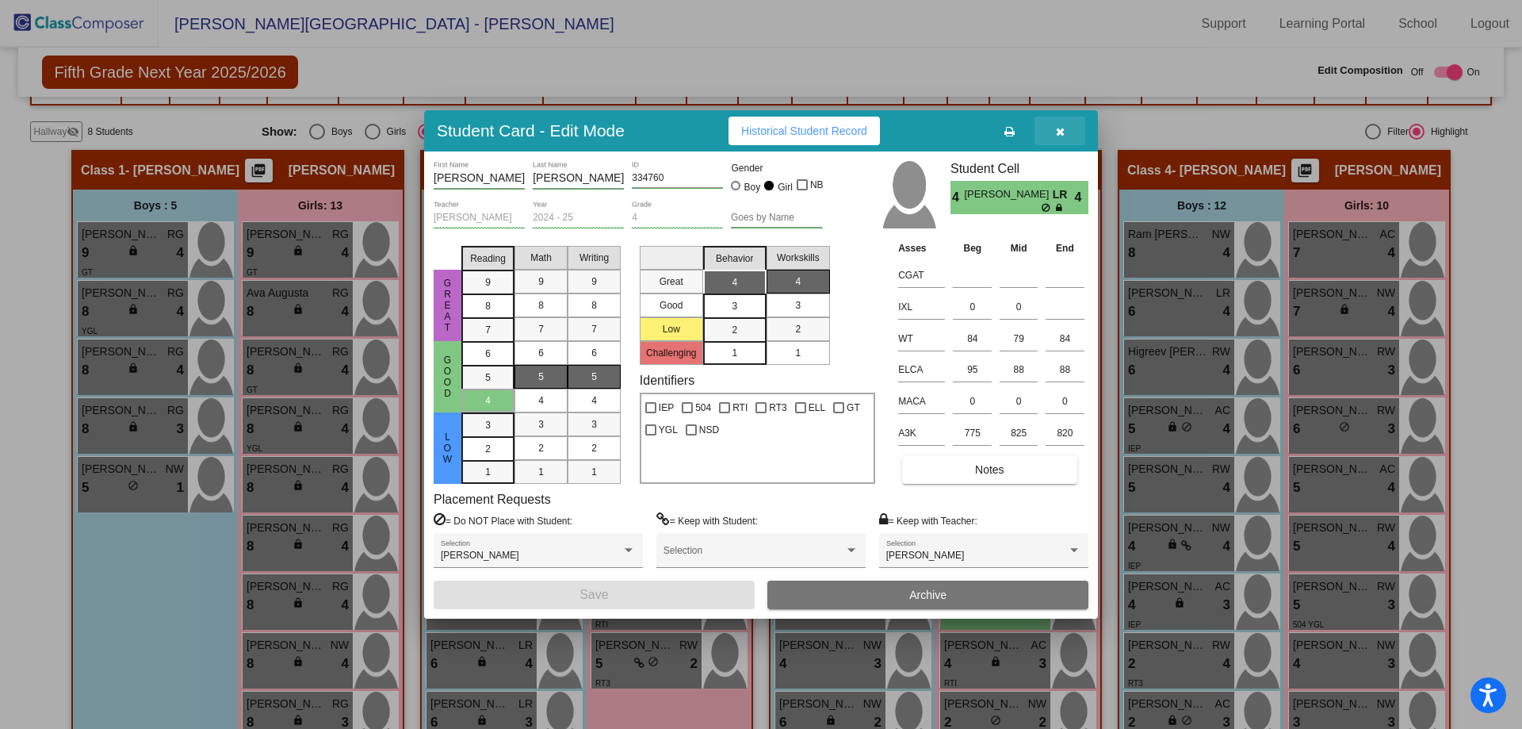
drag, startPoint x: 1065, startPoint y: 135, endPoint x: 1053, endPoint y: 145, distance: 15.7
click at [1066, 135] on button "button" at bounding box center [1060, 131] width 51 height 29
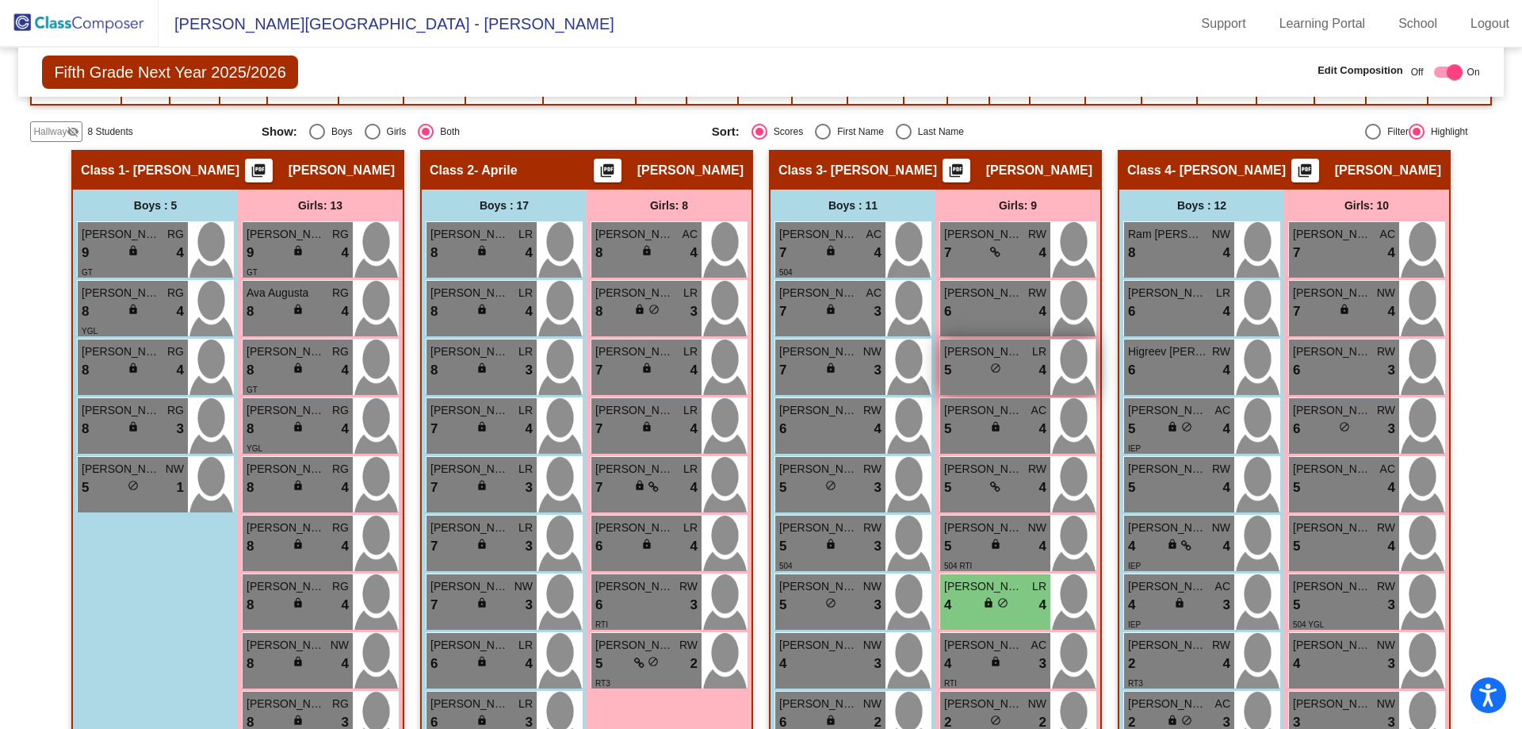
click at [967, 358] on span "Aahana Panwar" at bounding box center [983, 351] width 79 height 17
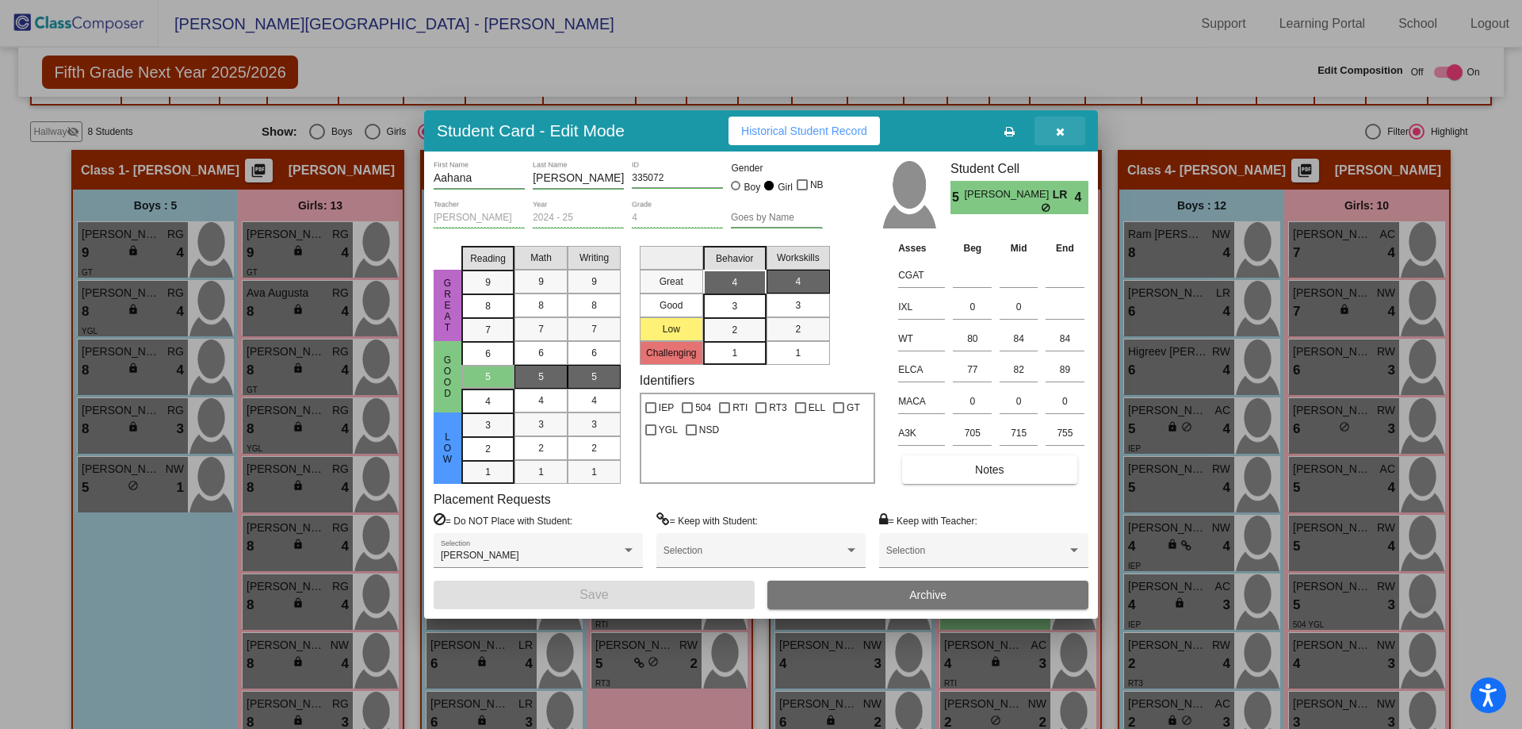
click at [1063, 132] on icon "button" at bounding box center [1060, 131] width 9 height 11
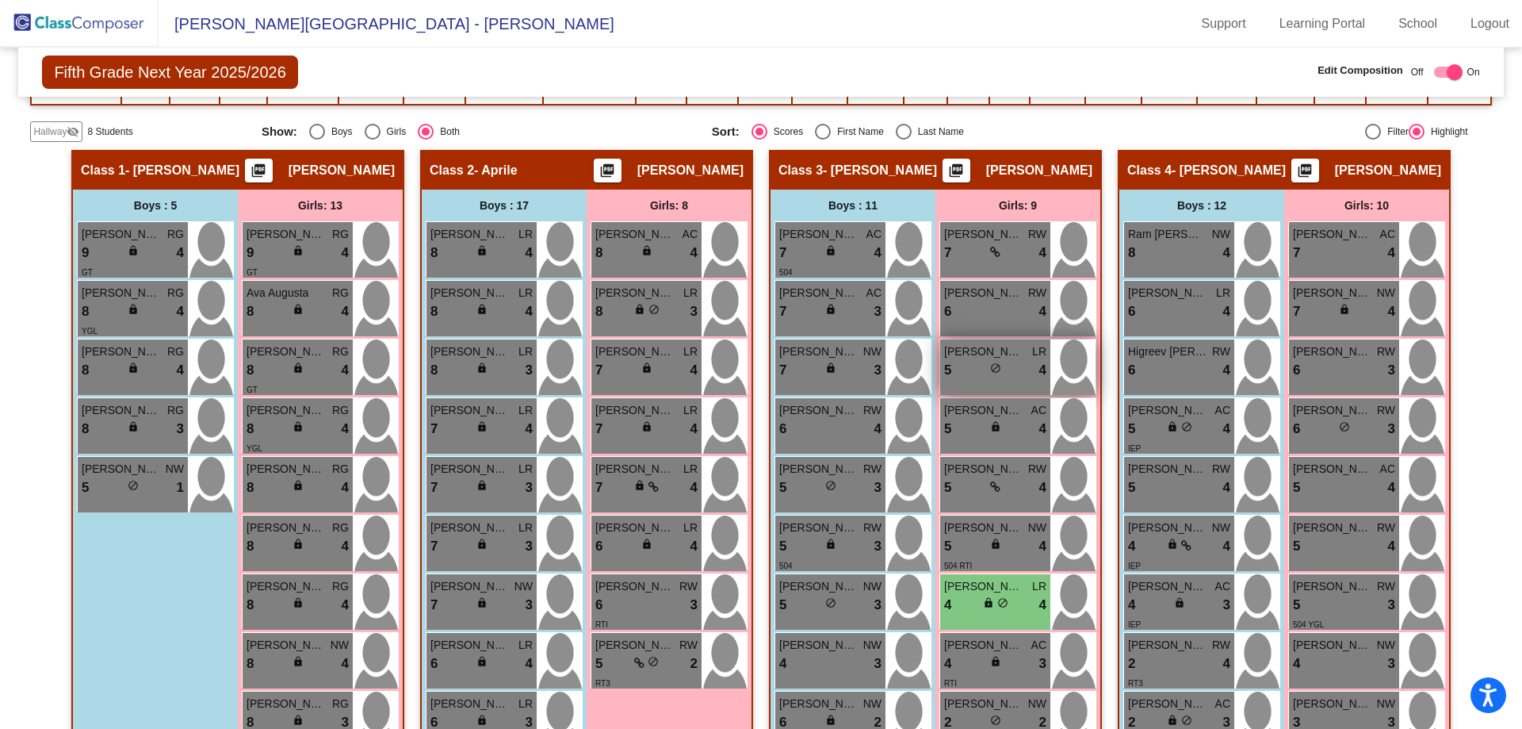
click at [1003, 357] on span "Aahana Panwar" at bounding box center [983, 351] width 79 height 17
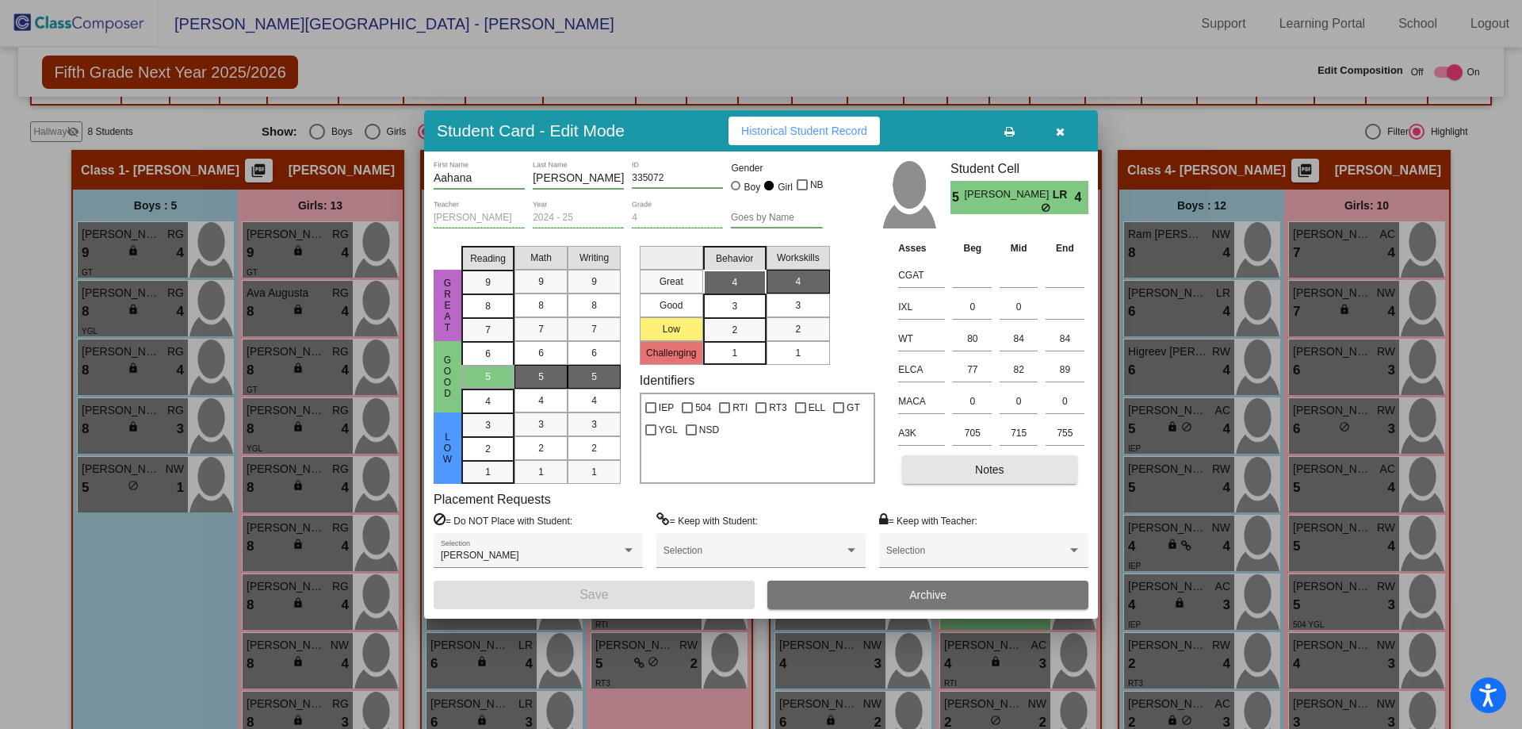
click at [1018, 464] on button "Notes" at bounding box center [989, 469] width 174 height 29
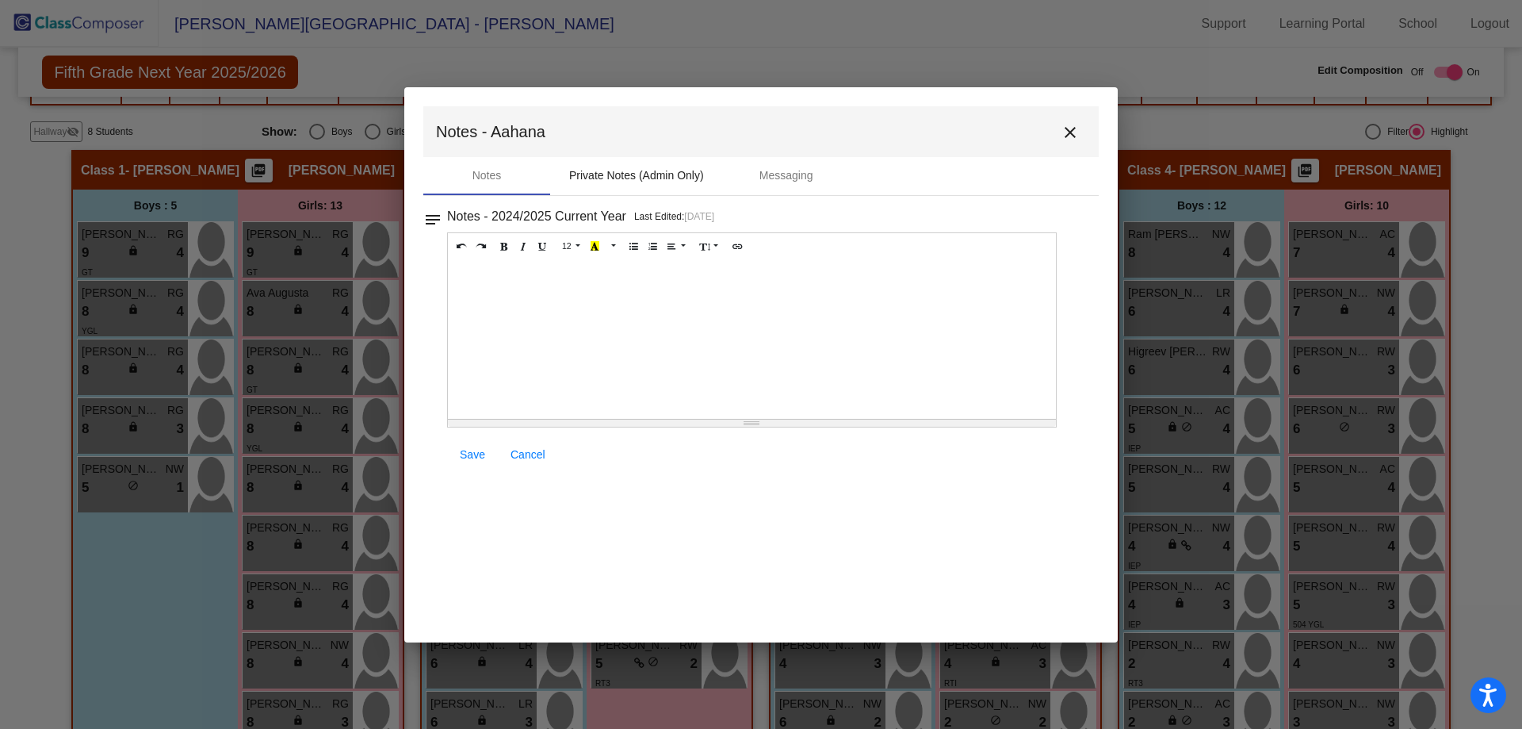
click at [664, 179] on div "Private Notes (Admin Only)" at bounding box center [636, 175] width 135 height 17
click at [1058, 136] on button "close" at bounding box center [1070, 132] width 32 height 32
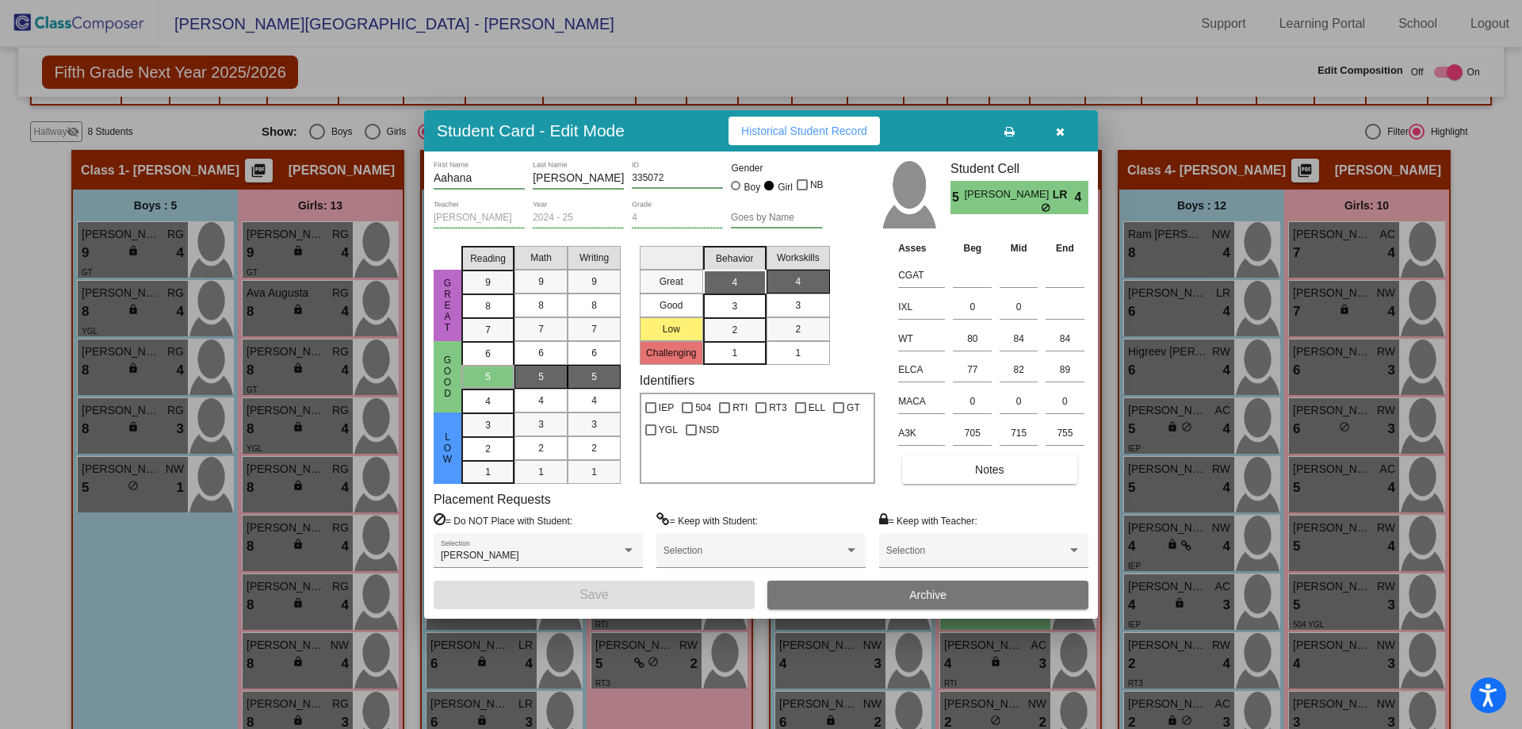
click at [1064, 132] on icon "button" at bounding box center [1060, 131] width 9 height 11
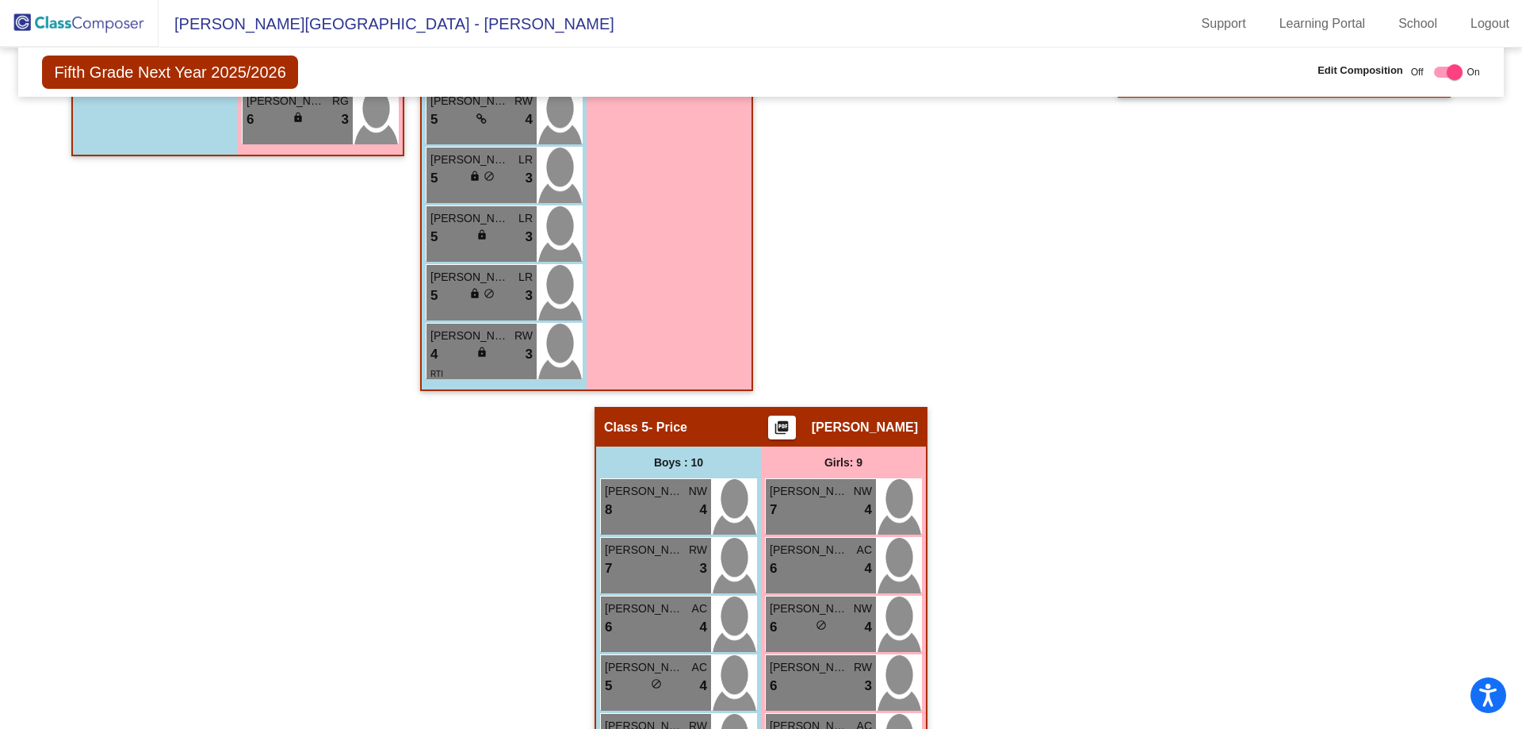
scroll to position [1167, 0]
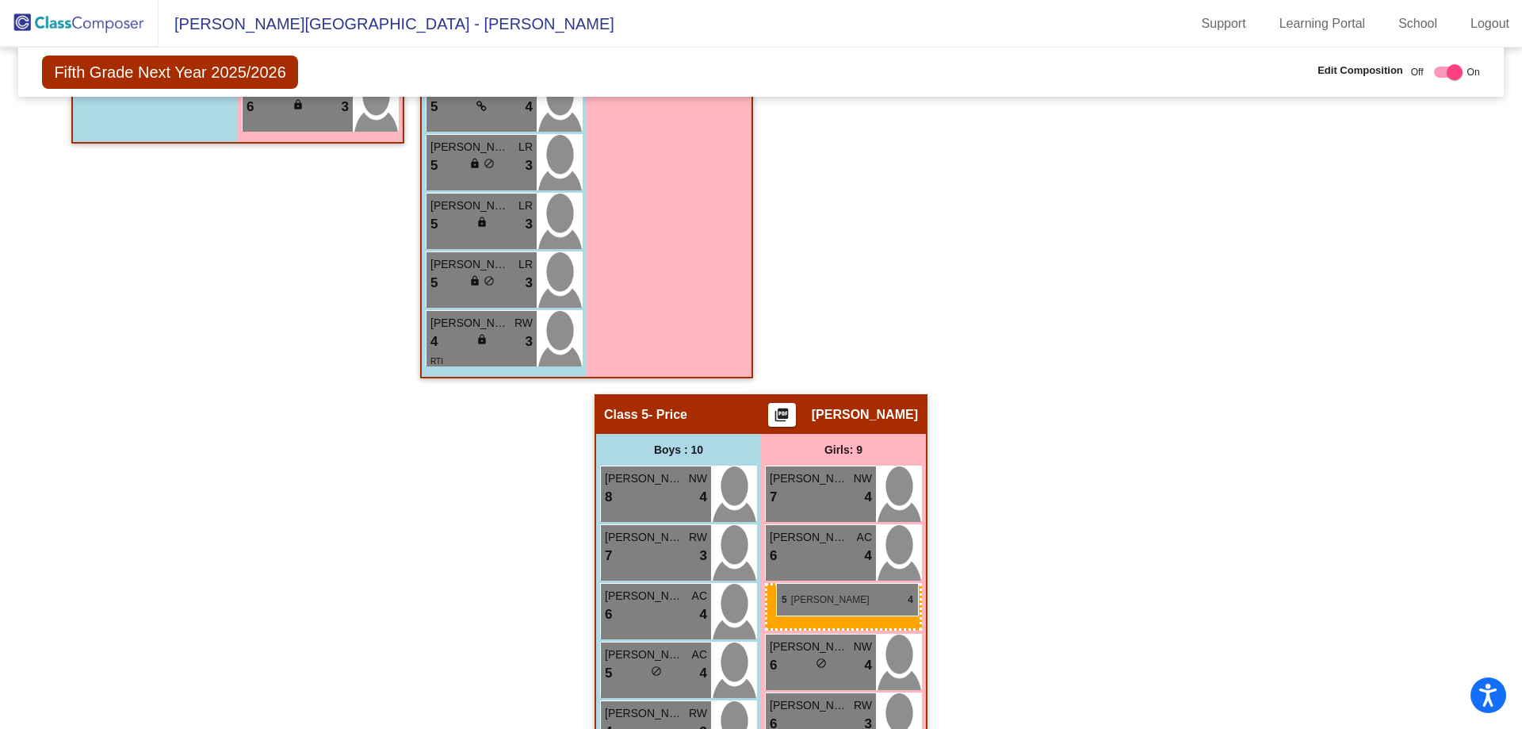
drag, startPoint x: 979, startPoint y: 194, endPoint x: 776, endPoint y: 583, distance: 438.3
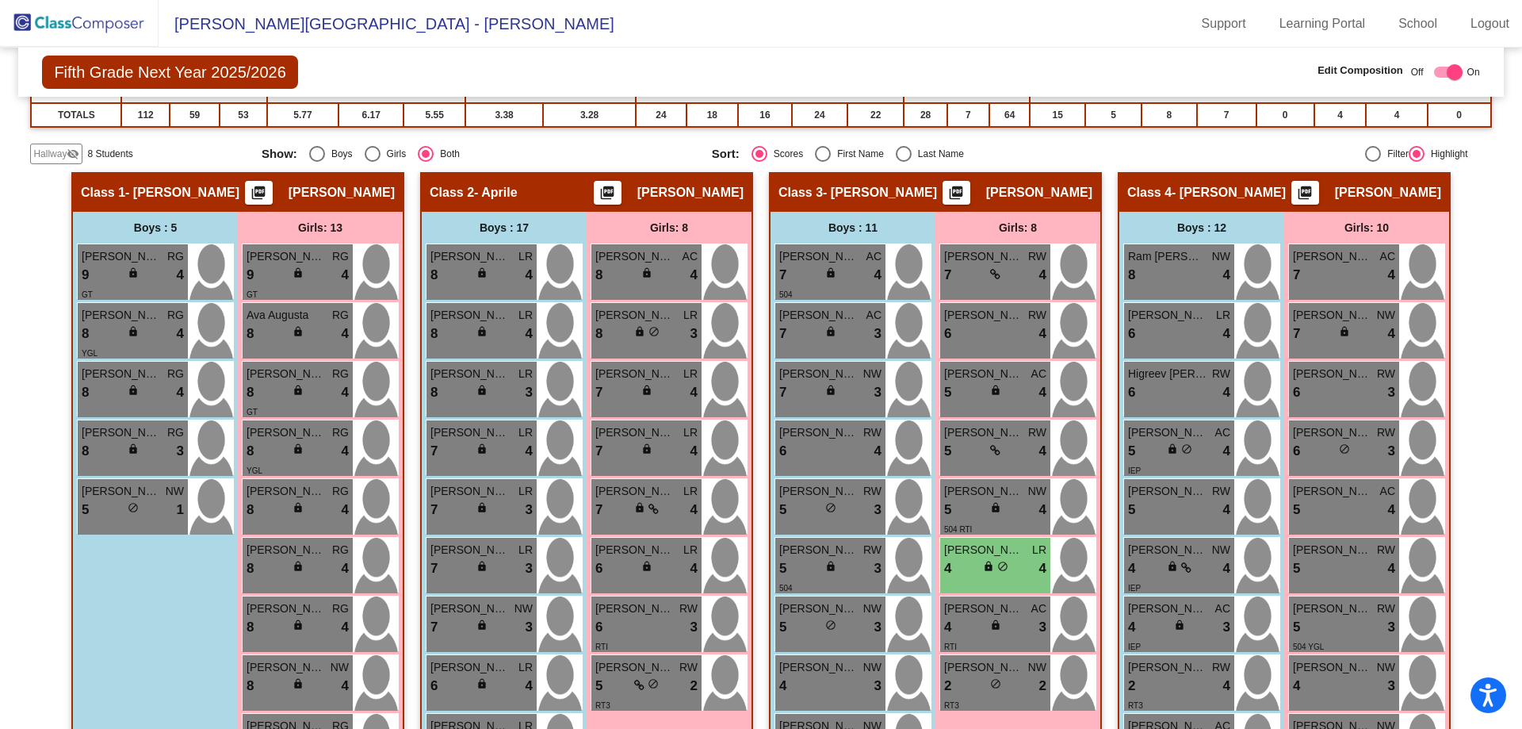
scroll to position [0, 0]
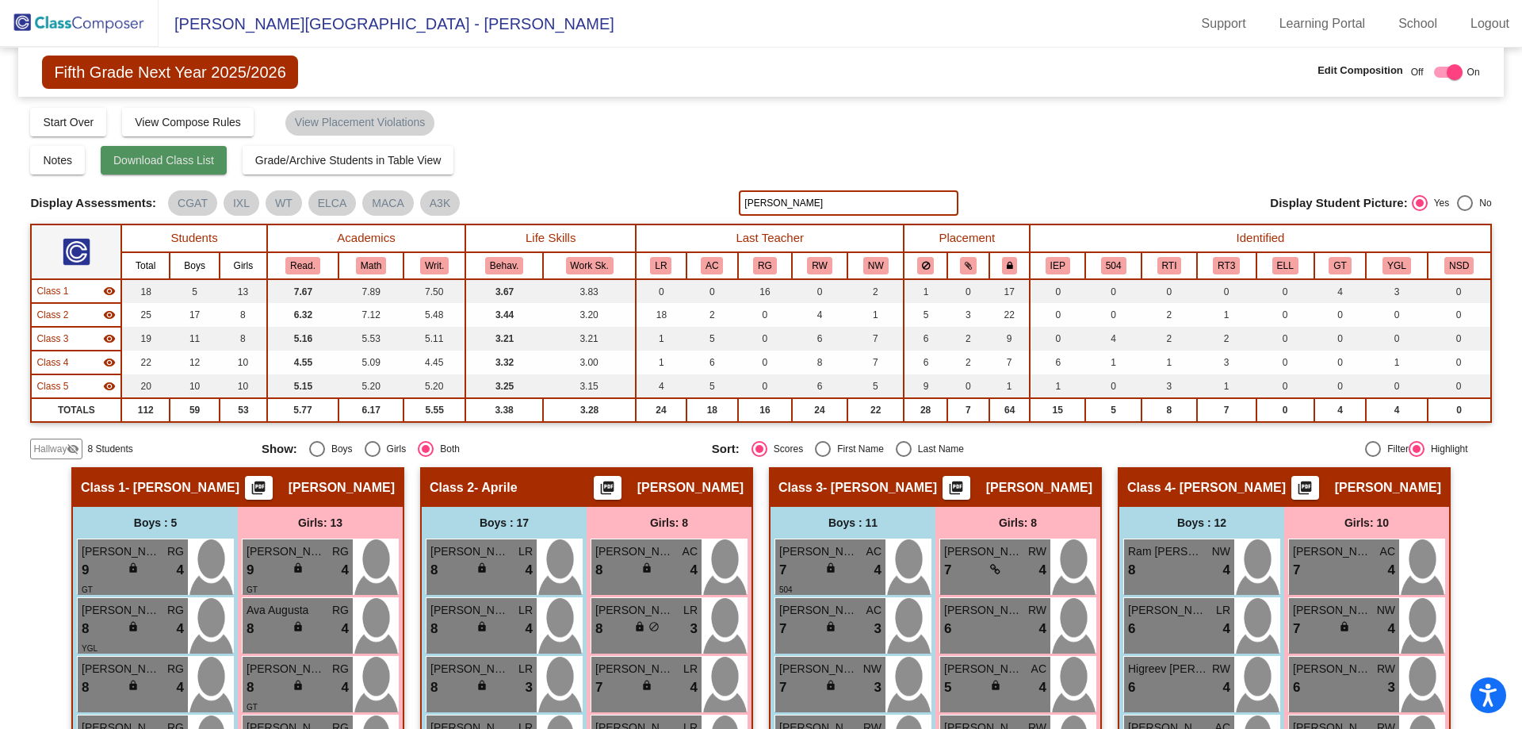
click at [209, 162] on span "Download Class List" at bounding box center [163, 160] width 101 height 13
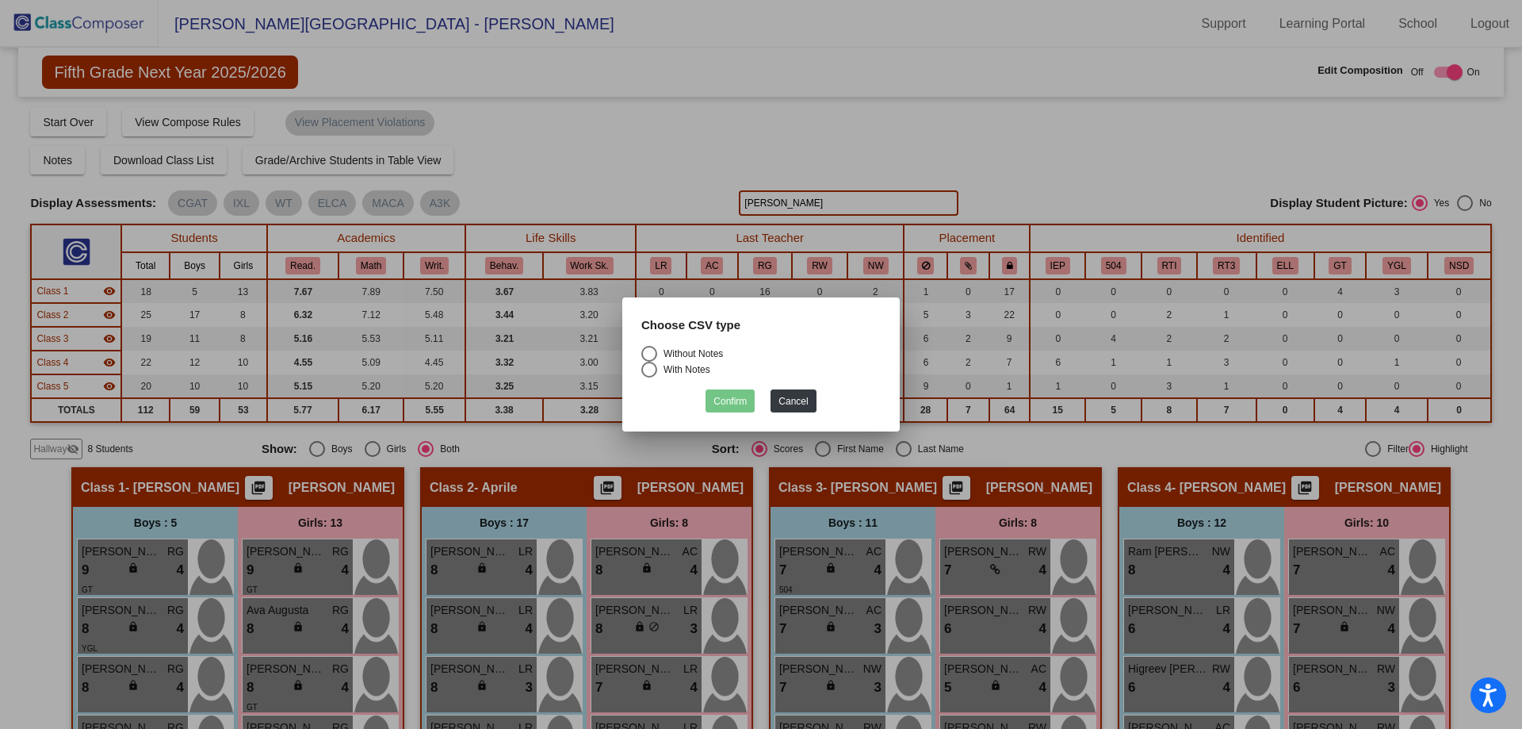
click at [655, 350] on div "Select an option" at bounding box center [649, 354] width 16 height 16
click at [649, 362] on input "Without Notes" at bounding box center [649, 362] width 1 height 1
radio input "true"
drag, startPoint x: 675, startPoint y: 370, endPoint x: 697, endPoint y: 381, distance: 24.5
click at [675, 372] on div "With Notes" at bounding box center [683, 369] width 53 height 14
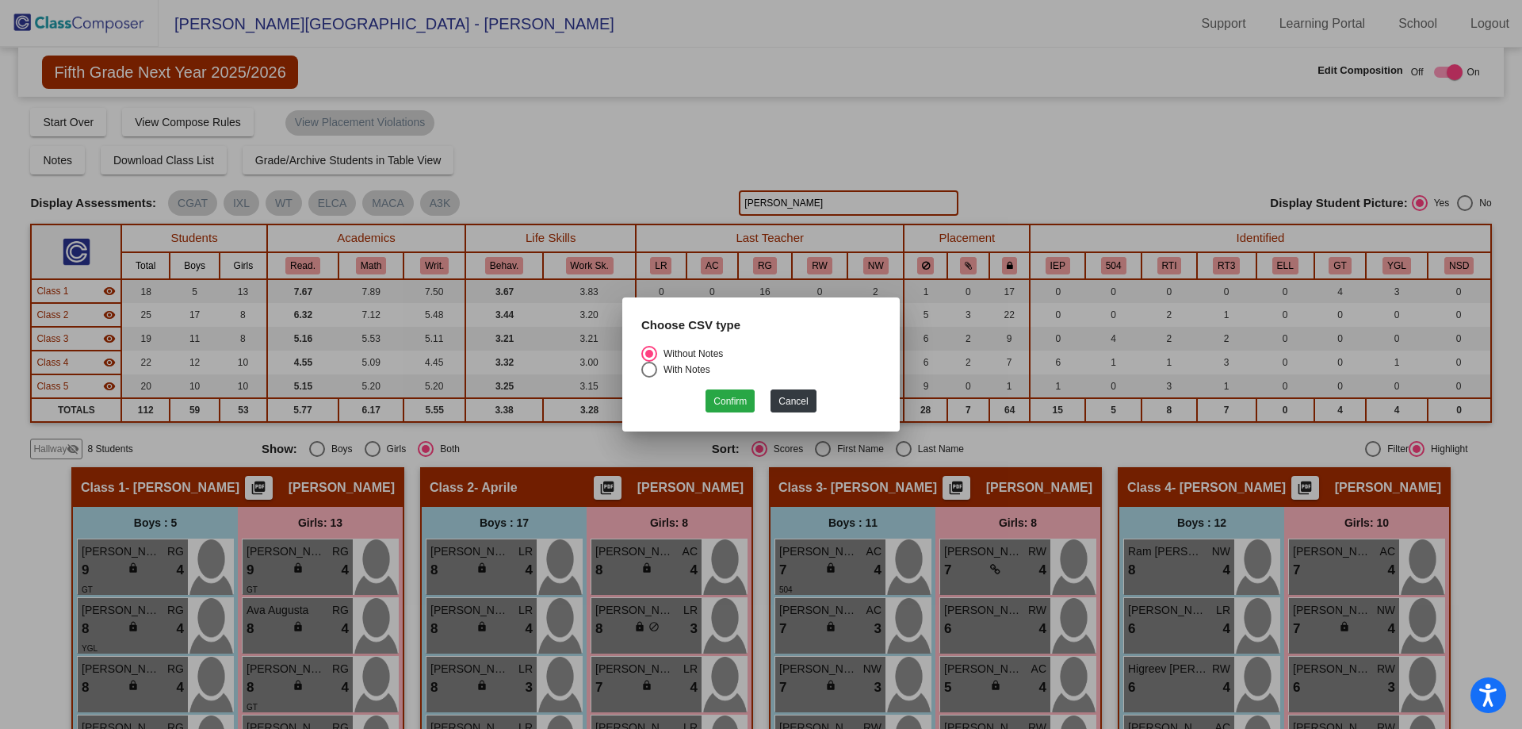
click at [649, 377] on input "With Notes" at bounding box center [649, 377] width 1 height 1
radio input "true"
click at [743, 404] on button "Confirm" at bounding box center [730, 400] width 49 height 23
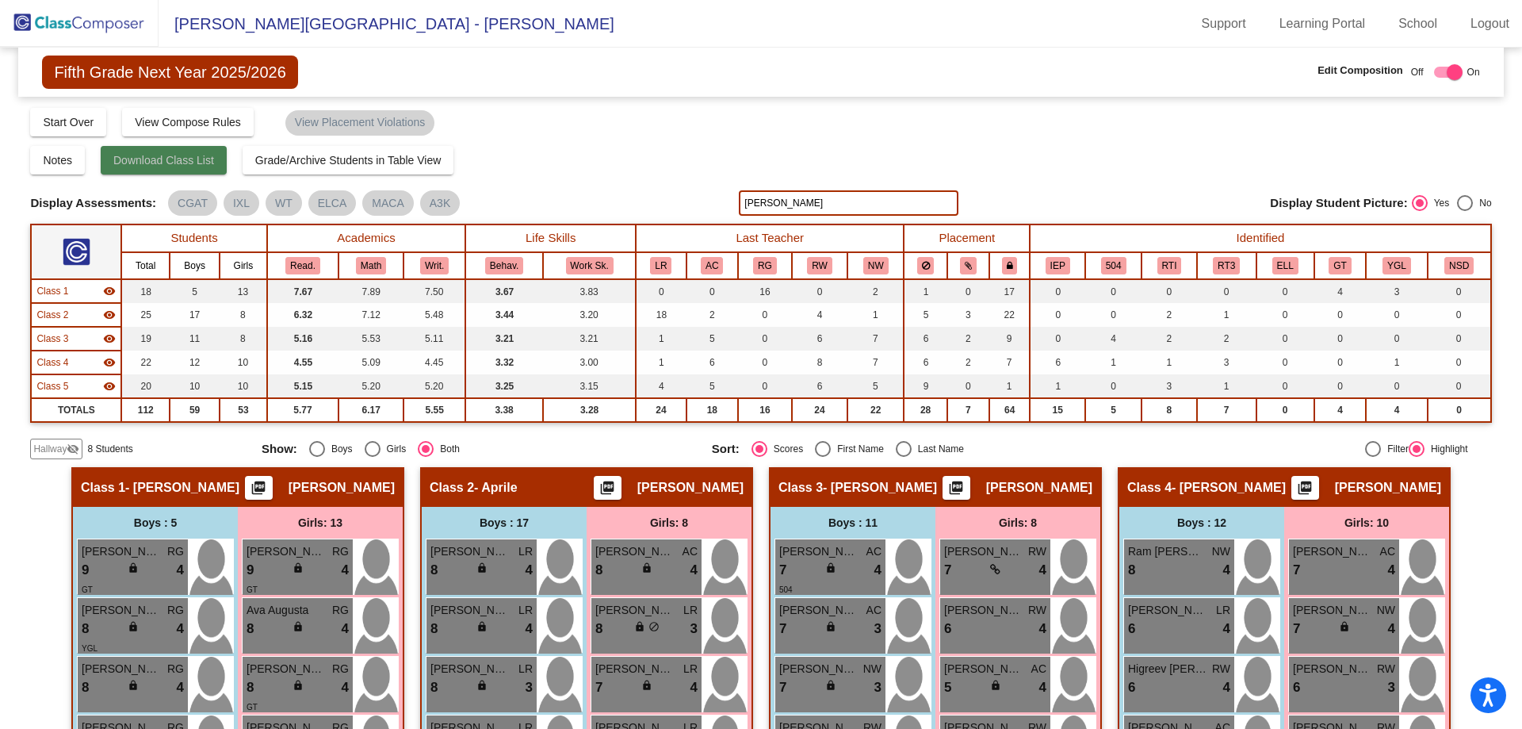
click at [190, 159] on span "Download Class List" at bounding box center [163, 160] width 101 height 13
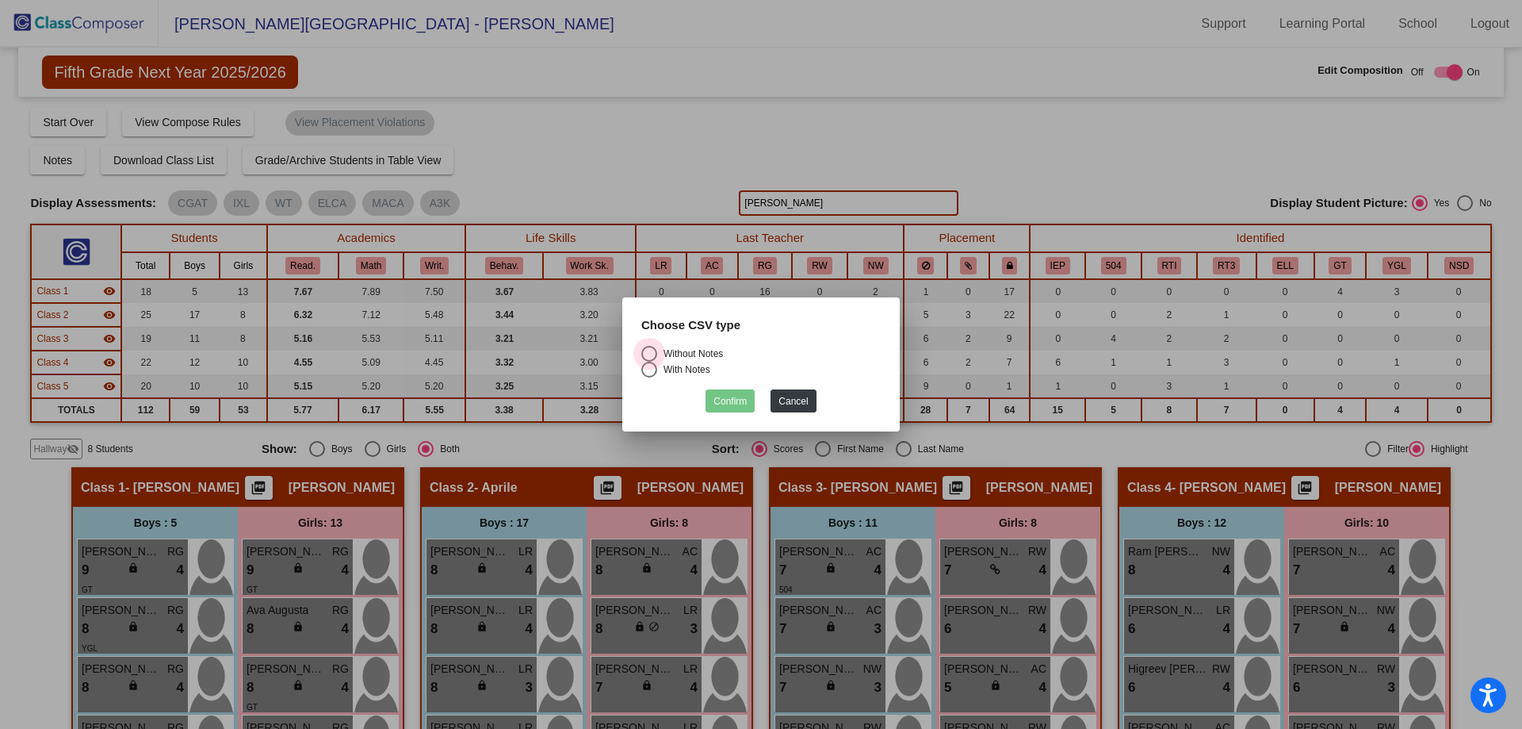
click at [674, 351] on div "Without Notes" at bounding box center [690, 353] width 66 height 14
click at [649, 362] on input "Without Notes" at bounding box center [649, 362] width 1 height 1
radio input "true"
click at [676, 363] on div "With Notes" at bounding box center [683, 369] width 53 height 14
click at [649, 377] on input "With Notes" at bounding box center [649, 377] width 1 height 1
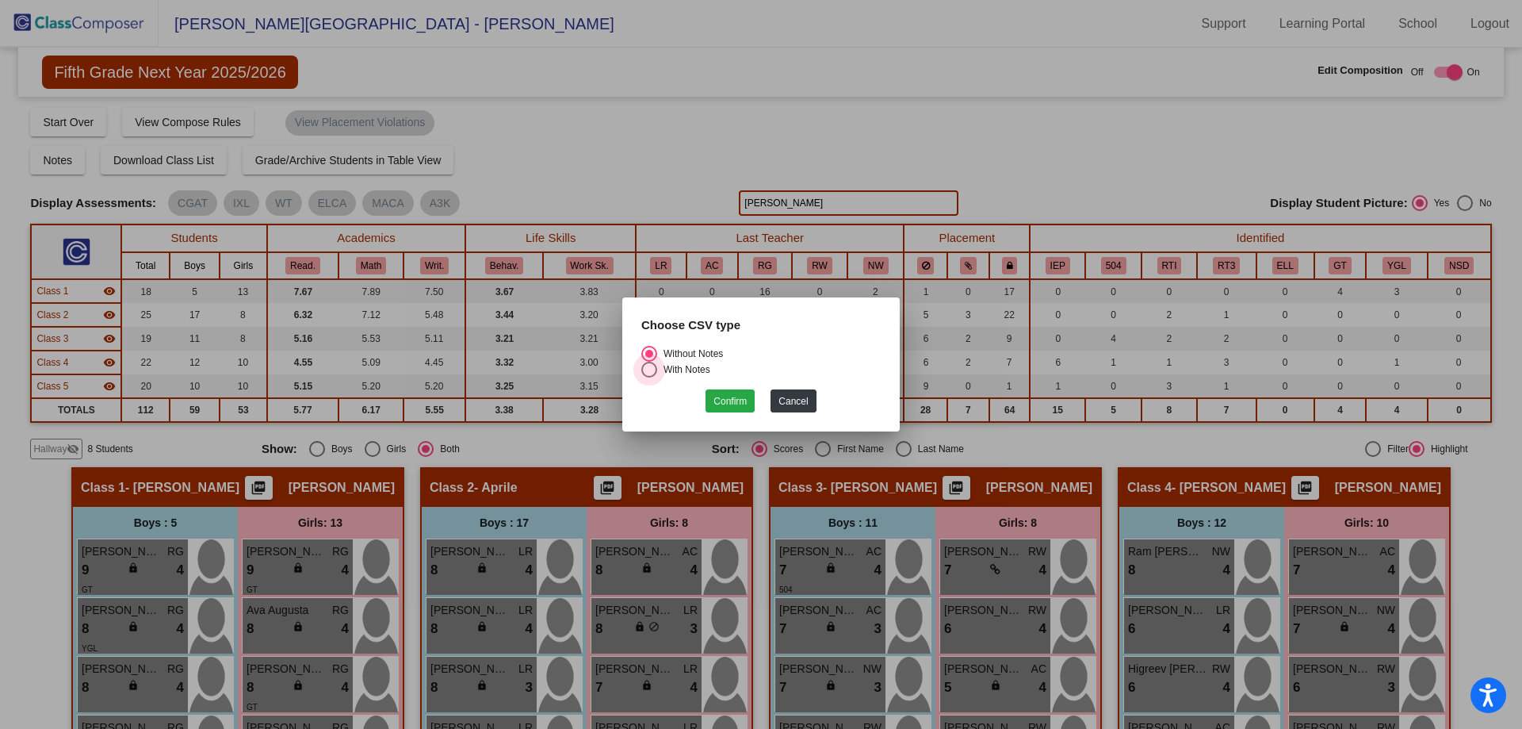
radio input "true"
click at [737, 404] on button "Confirm" at bounding box center [730, 400] width 49 height 23
